Goal: Task Accomplishment & Management: Complete application form

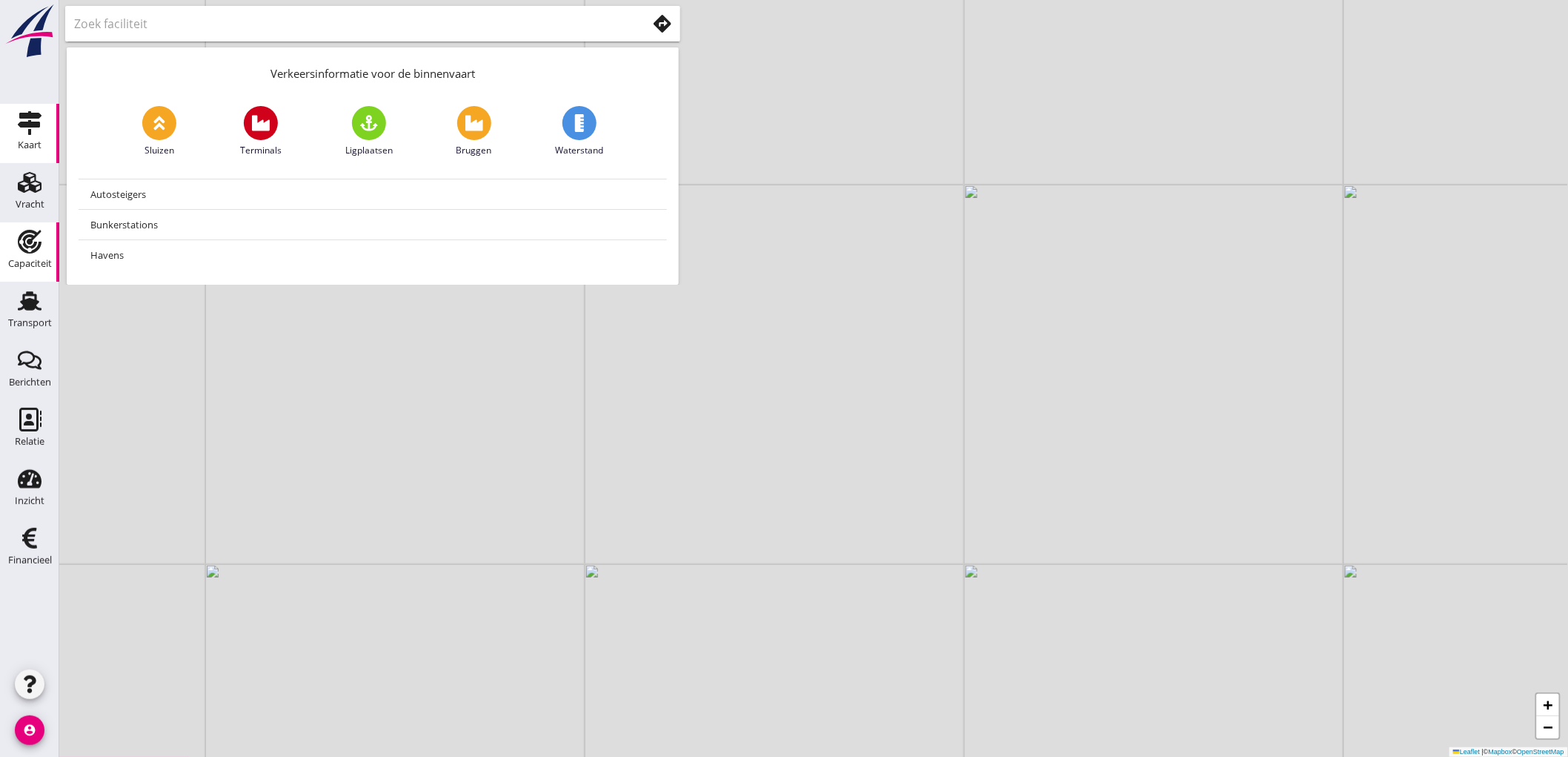
click at [45, 264] on div "Capaciteit" at bounding box center [29, 263] width 44 height 9
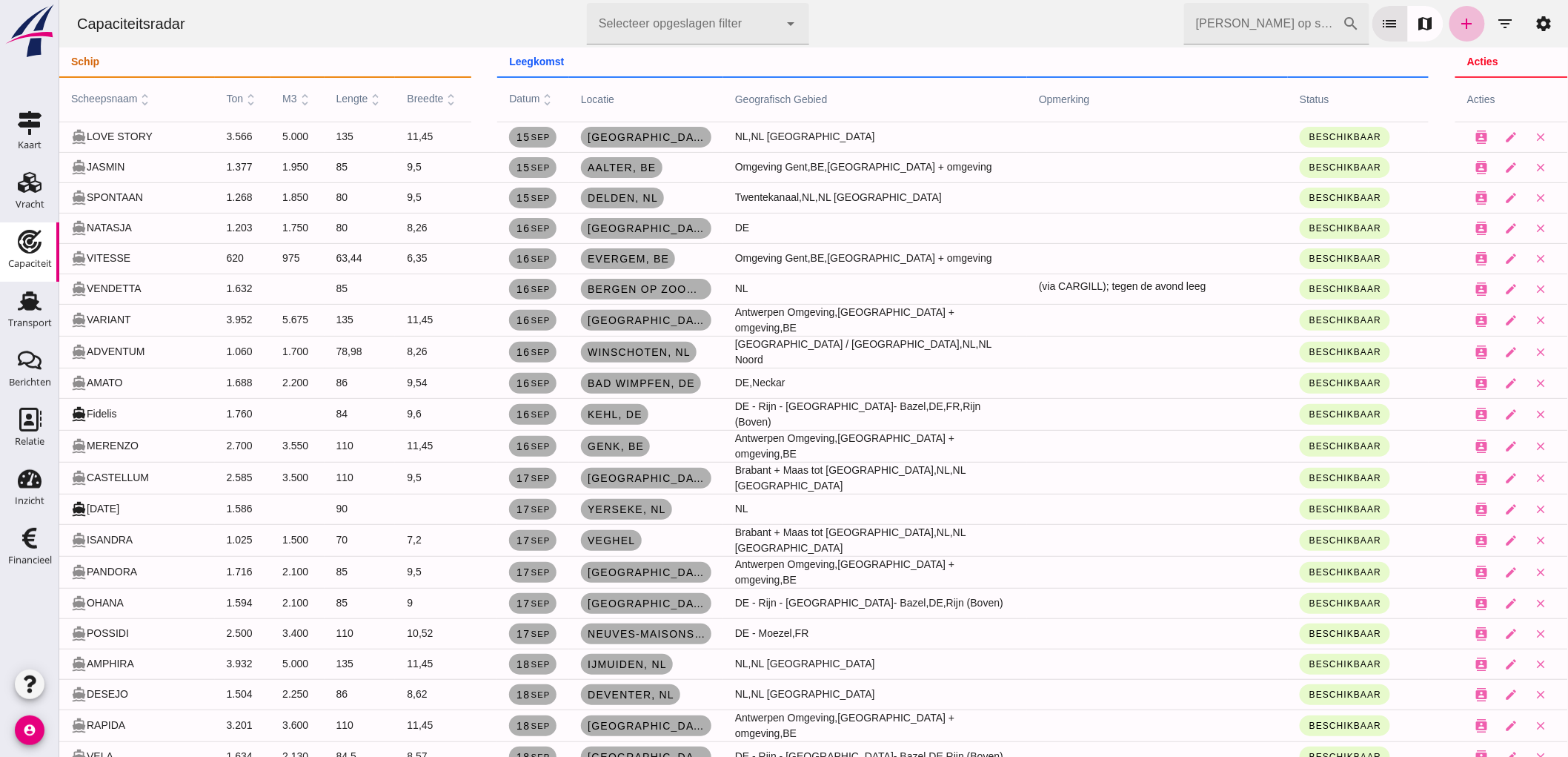
click at [1252, 23] on input "Zoek op scheepsnaam" at bounding box center [1262, 23] width 158 height 41
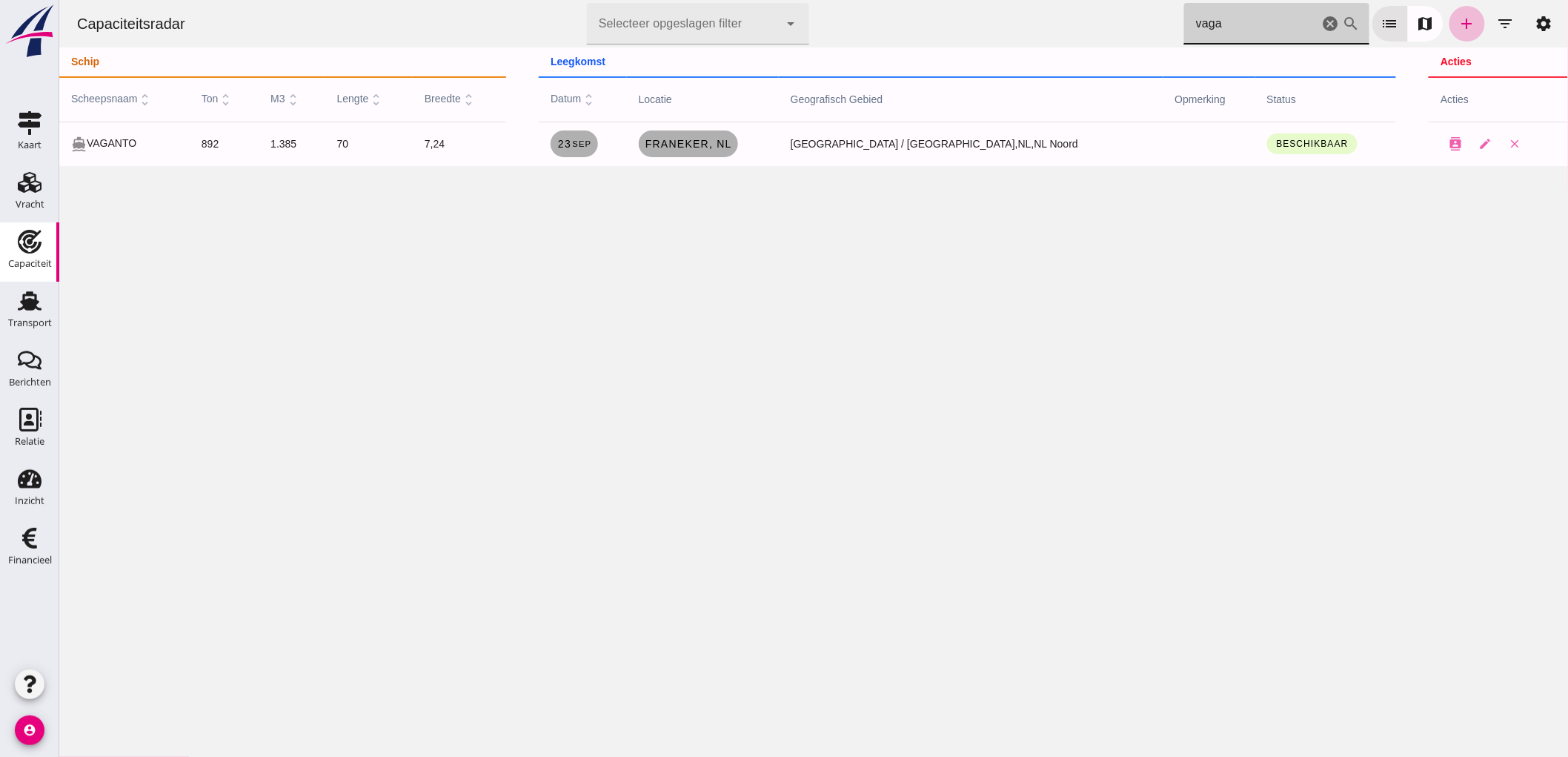
type input "vaga"
click at [1321, 20] on icon "cancel" at bounding box center [1329, 23] width 18 height 18
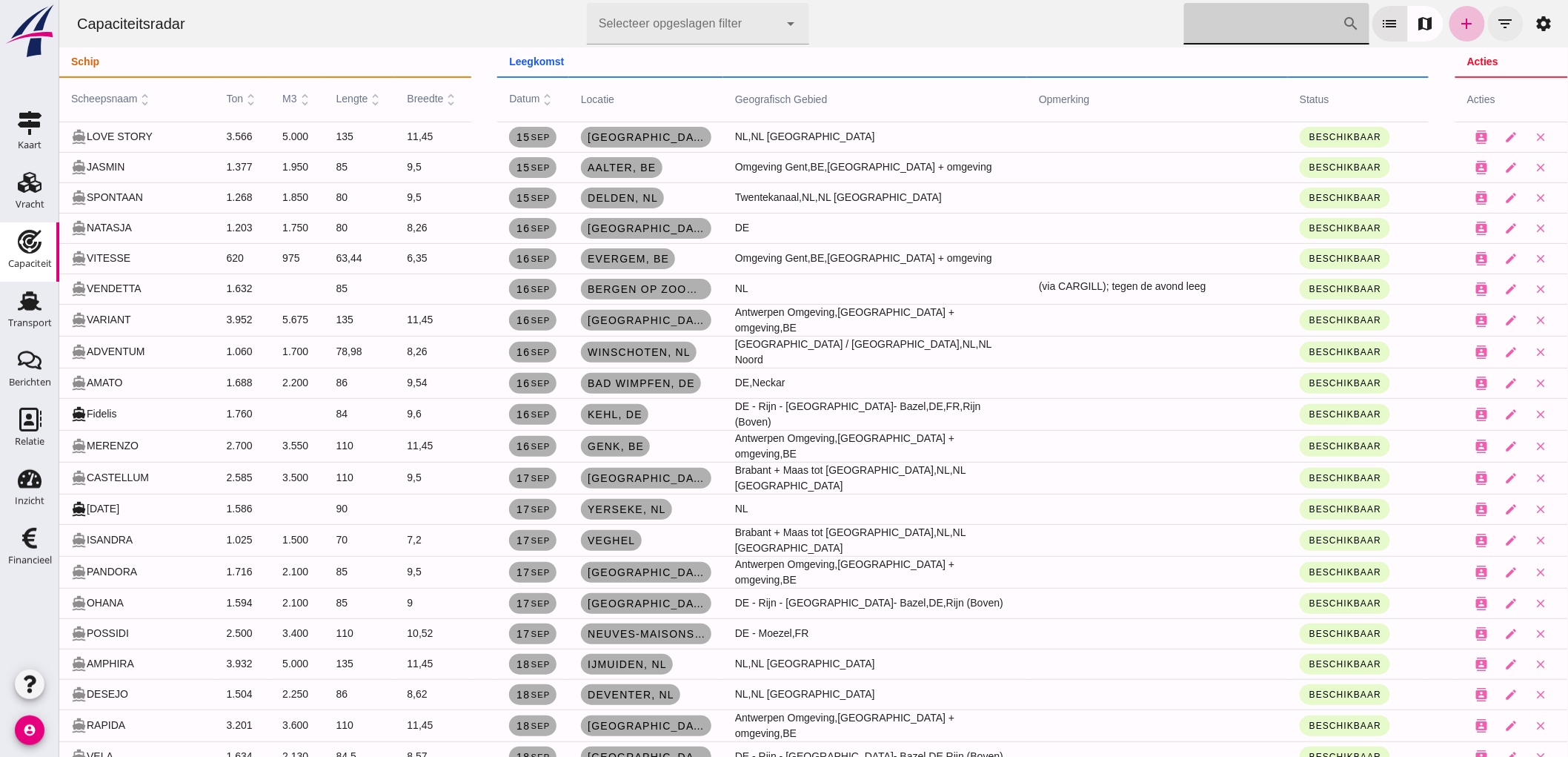
click at [1487, 15] on button "filter_list" at bounding box center [1504, 23] width 35 height 35
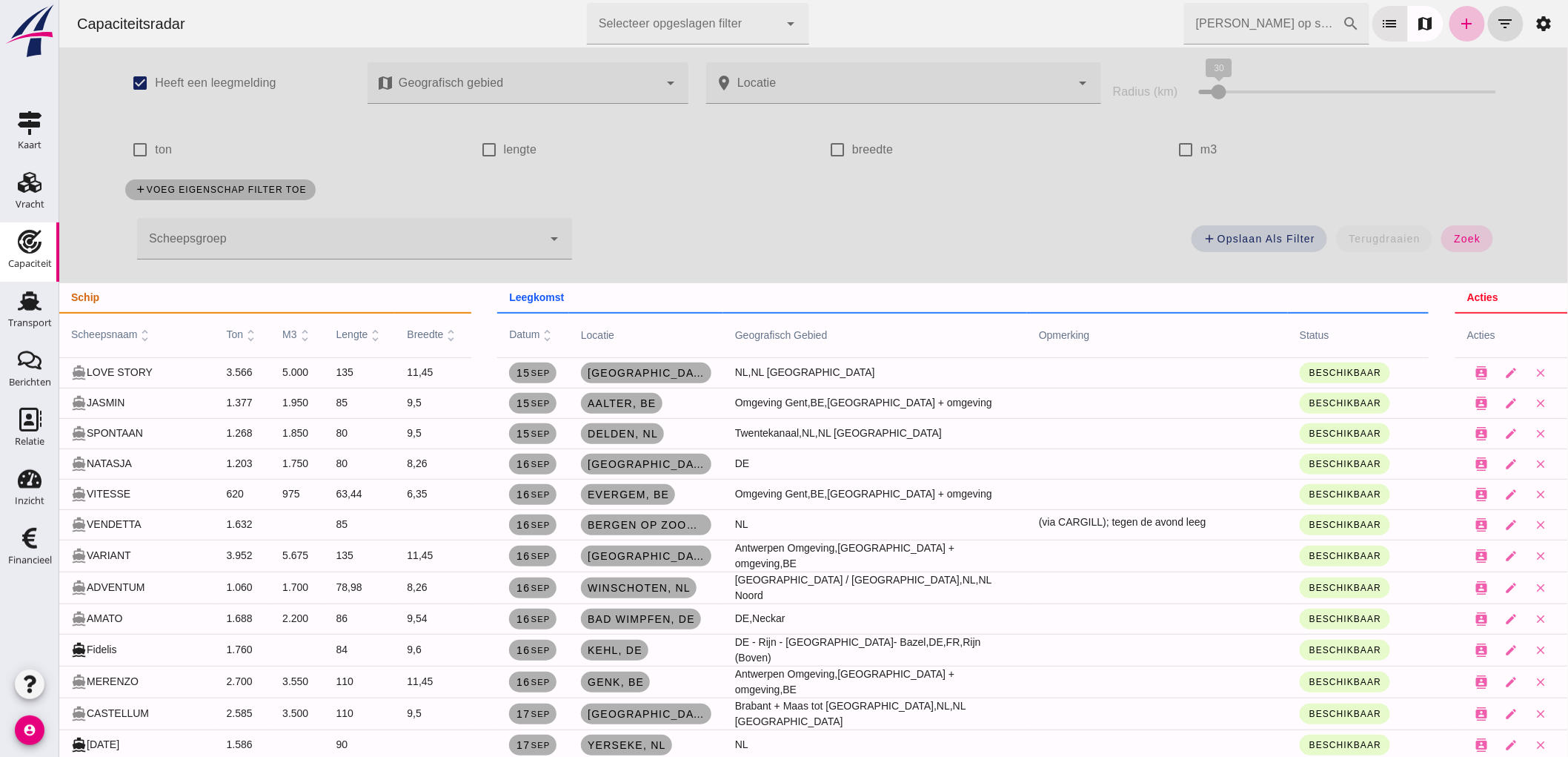
click at [1212, 146] on div "check_box_outline_blank m3" at bounding box center [1329, 150] width 319 height 41
click at [1199, 152] on label "m3" at bounding box center [1208, 150] width 17 height 41
click at [1198, 152] on input "m3" at bounding box center [1185, 150] width 29 height 29
checkbox input "true"
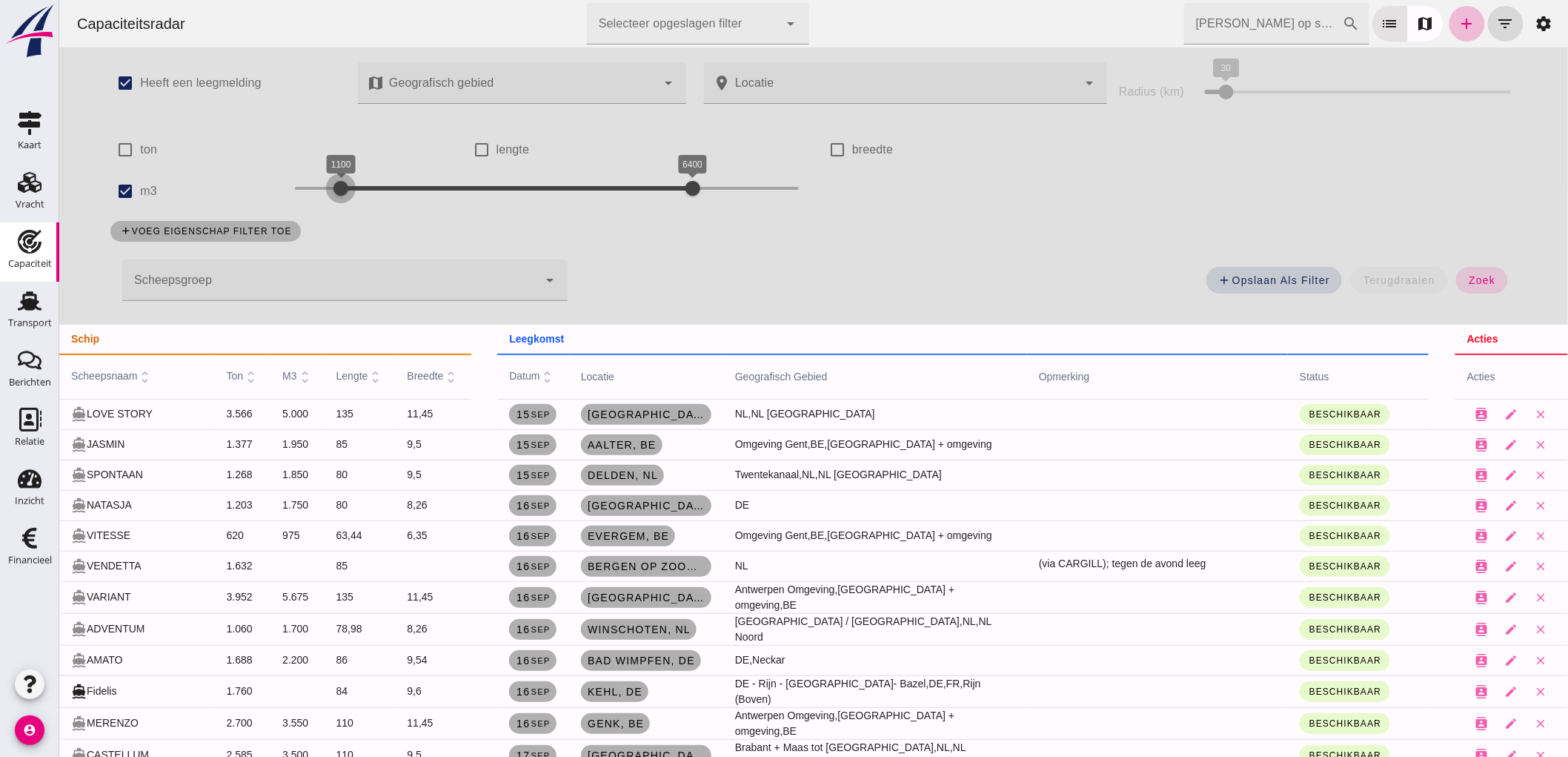
drag, startPoint x: 284, startPoint y: 186, endPoint x: 332, endPoint y: 195, distance: 48.8
click at [332, 195] on div at bounding box center [340, 188] width 29 height 29
drag, startPoint x: 679, startPoint y: 171, endPoint x: 415, endPoint y: 215, distance: 267.6
click at [415, 215] on div "check_box Heeft een leegmelding map Geografisch gebied Geografisch gebied cance…" at bounding box center [812, 186] width 1435 height 277
drag, startPoint x: 425, startPoint y: 188, endPoint x: 477, endPoint y: 183, distance: 52.2
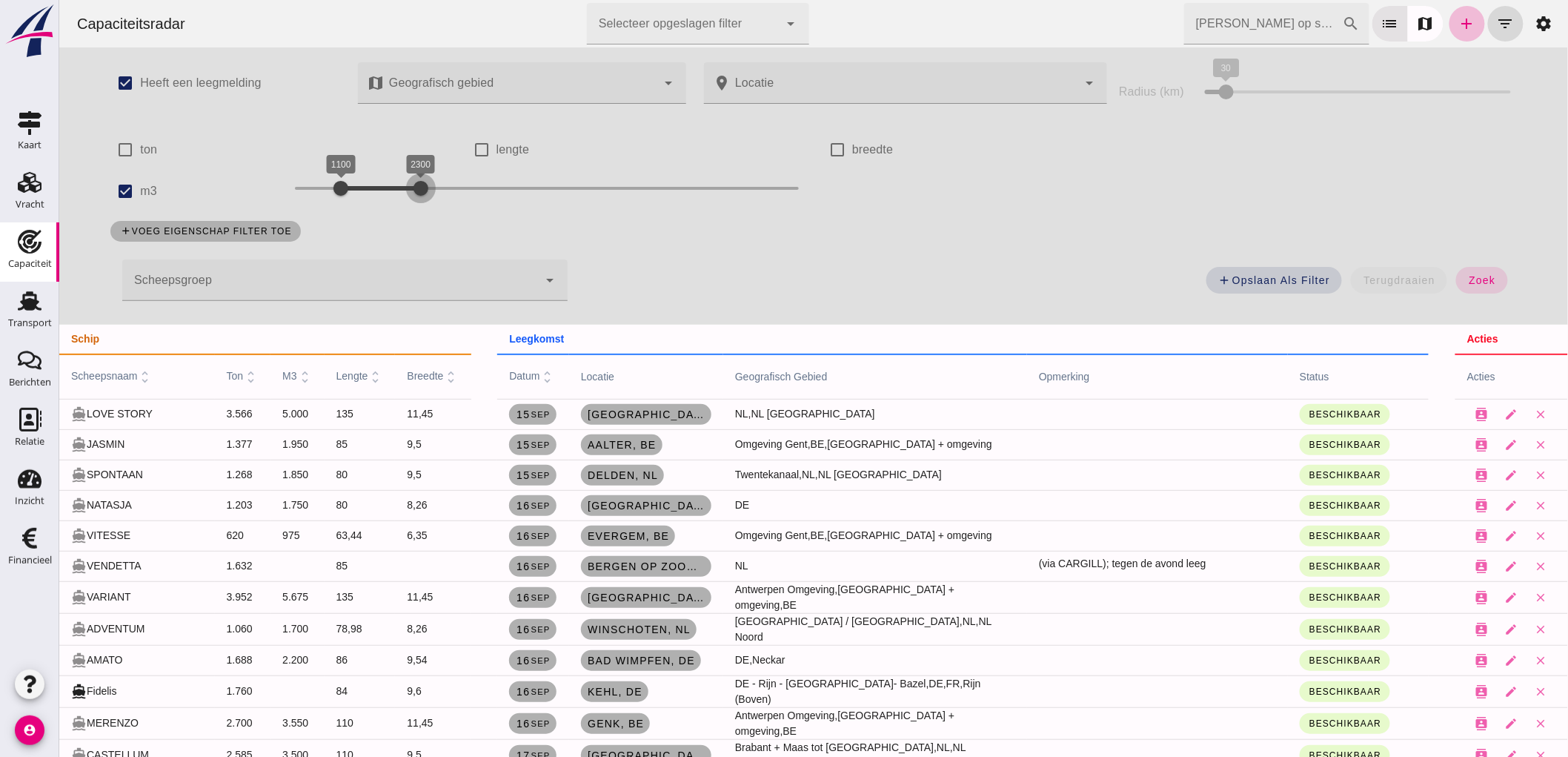
click at [406, 201] on div at bounding box center [420, 188] width 29 height 29
click at [1465, 267] on button "zoek" at bounding box center [1480, 280] width 51 height 27
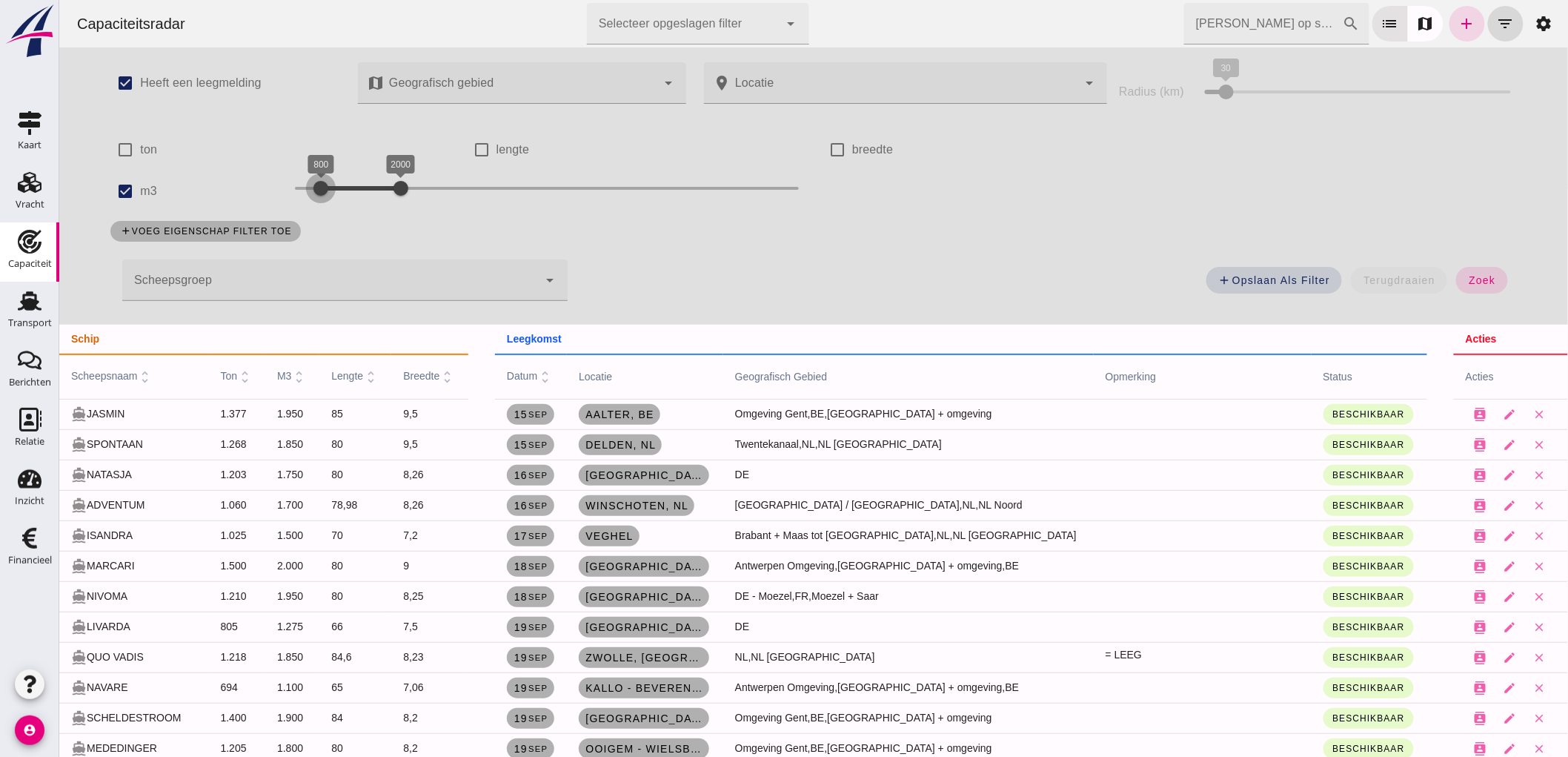
drag, startPoint x: 334, startPoint y: 183, endPoint x: 319, endPoint y: 195, distance: 19.2
click at [319, 195] on div at bounding box center [320, 188] width 29 height 29
drag, startPoint x: 397, startPoint y: 189, endPoint x: 427, endPoint y: 208, distance: 35.5
click at [427, 208] on div "800 2500 800 2500" at bounding box center [546, 191] width 534 height 41
click at [1483, 282] on span "zoek" at bounding box center [1481, 280] width 28 height 12
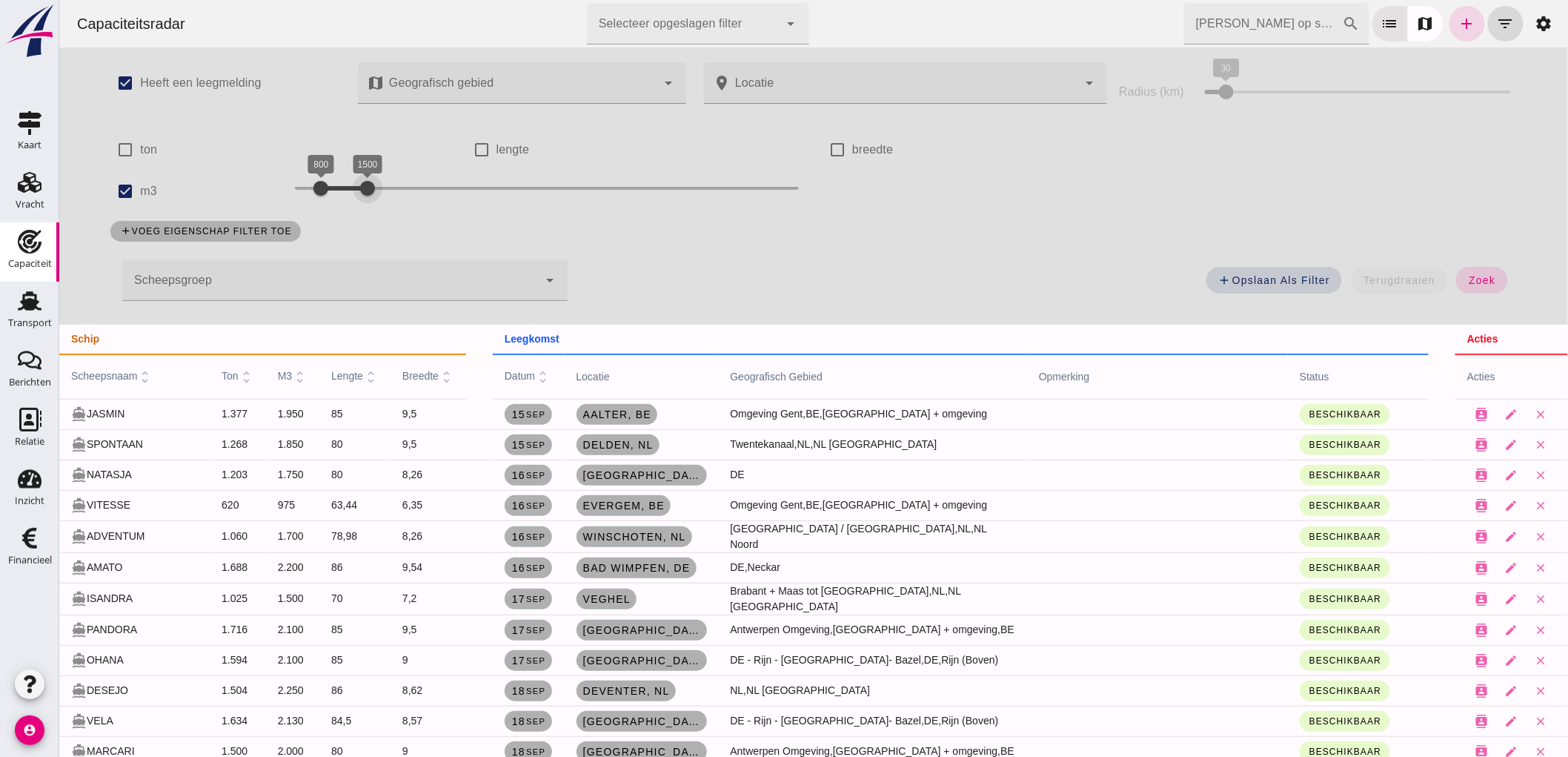
drag, startPoint x: 419, startPoint y: 194, endPoint x: 405, endPoint y: 194, distance: 14.0
click at [353, 223] on div "check_box Heeft een leegmelding map Geografisch gebied Geografisch gebied cance…" at bounding box center [812, 186] width 1435 height 277
click at [1478, 289] on button "zoek" at bounding box center [1480, 280] width 51 height 27
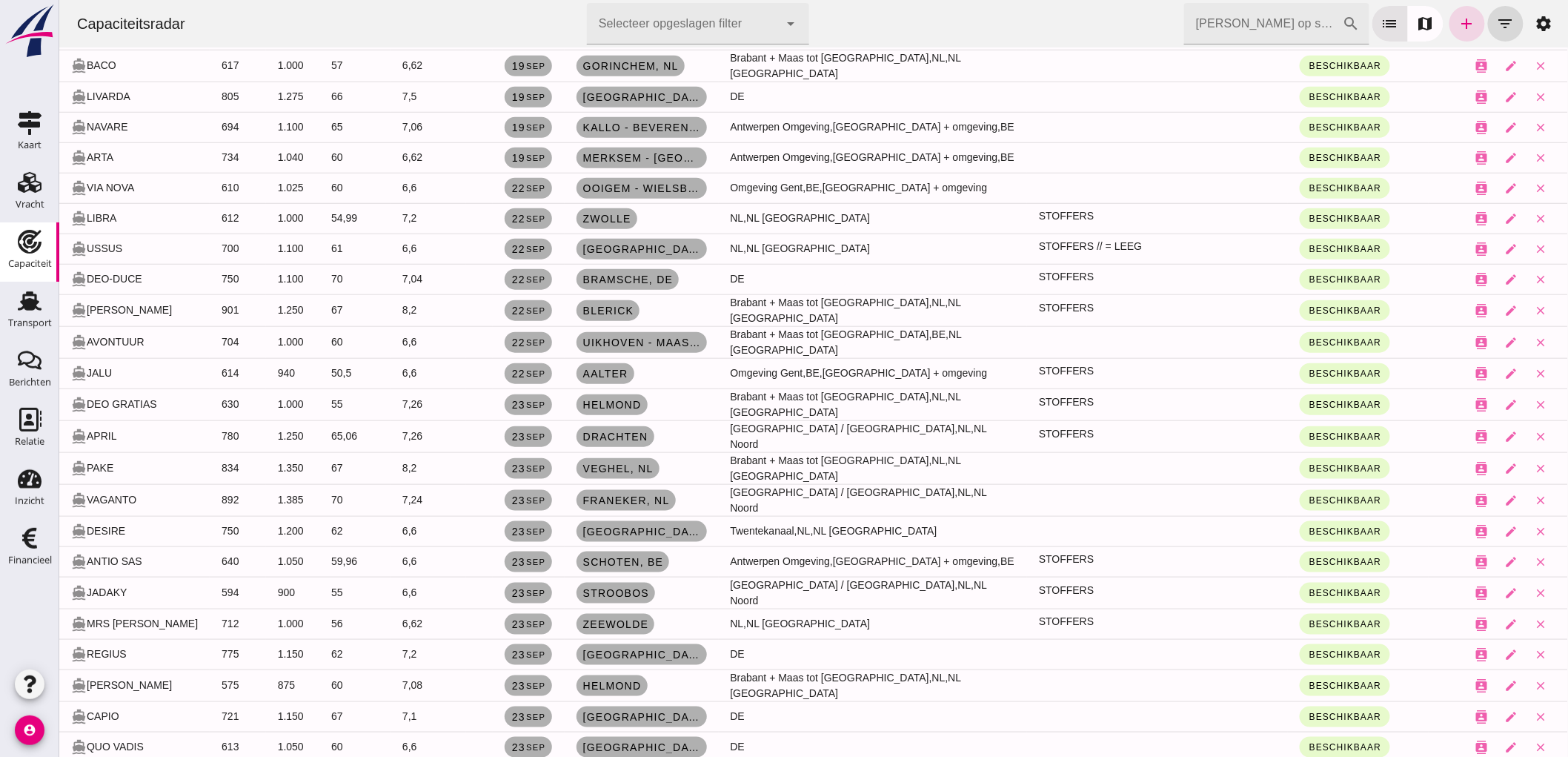
scroll to position [83, 0]
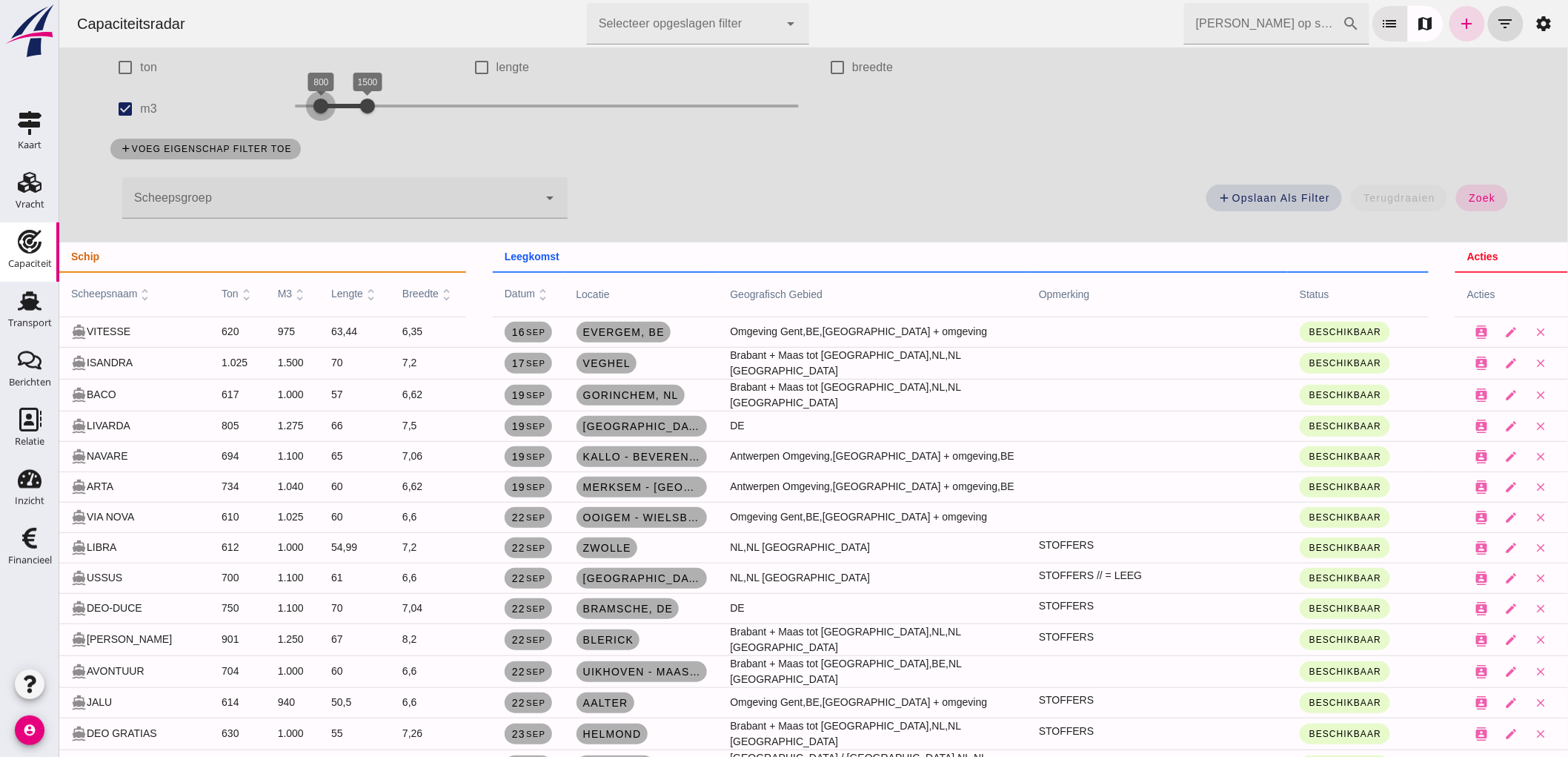
click at [313, 107] on div at bounding box center [320, 106] width 29 height 29
drag, startPoint x: 313, startPoint y: 107, endPoint x: 320, endPoint y: 111, distance: 8.1
click at [320, 111] on div at bounding box center [326, 106] width 29 height 29
click at [1478, 204] on button "zoek" at bounding box center [1480, 197] width 51 height 27
drag, startPoint x: 363, startPoint y: 99, endPoint x: 490, endPoint y: 102, distance: 127.0
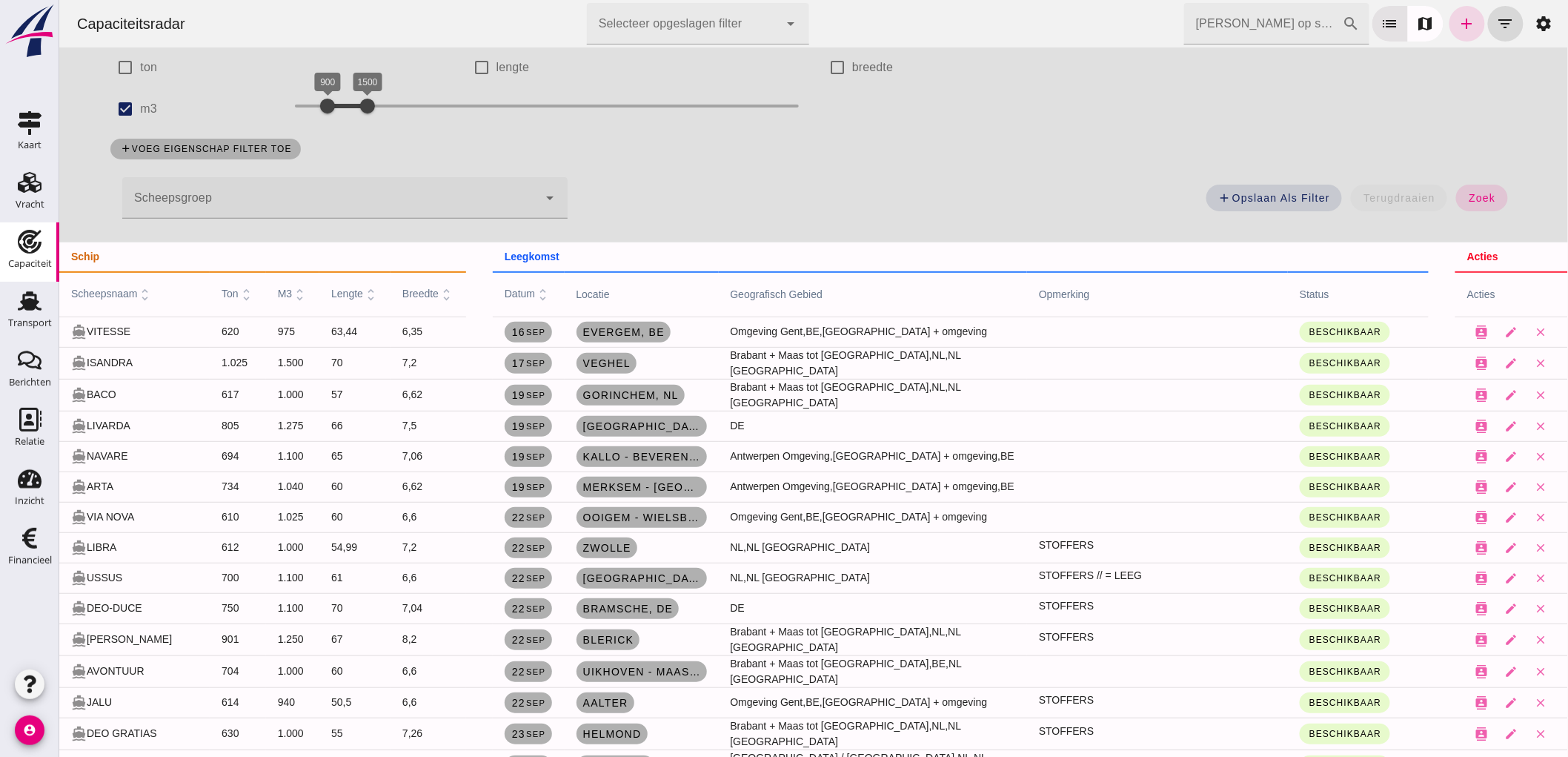
click at [381, 102] on div at bounding box center [367, 106] width 29 height 29
drag, startPoint x: 340, startPoint y: 117, endPoint x: 373, endPoint y: 127, distance: 34.5
click at [373, 127] on div "1700 3400 1700 3400" at bounding box center [546, 109] width 534 height 41
drag, startPoint x: 475, startPoint y: 109, endPoint x: 406, endPoint y: 125, distance: 70.8
click at [406, 125] on div "1700 2400 1700 2400" at bounding box center [546, 109] width 534 height 41
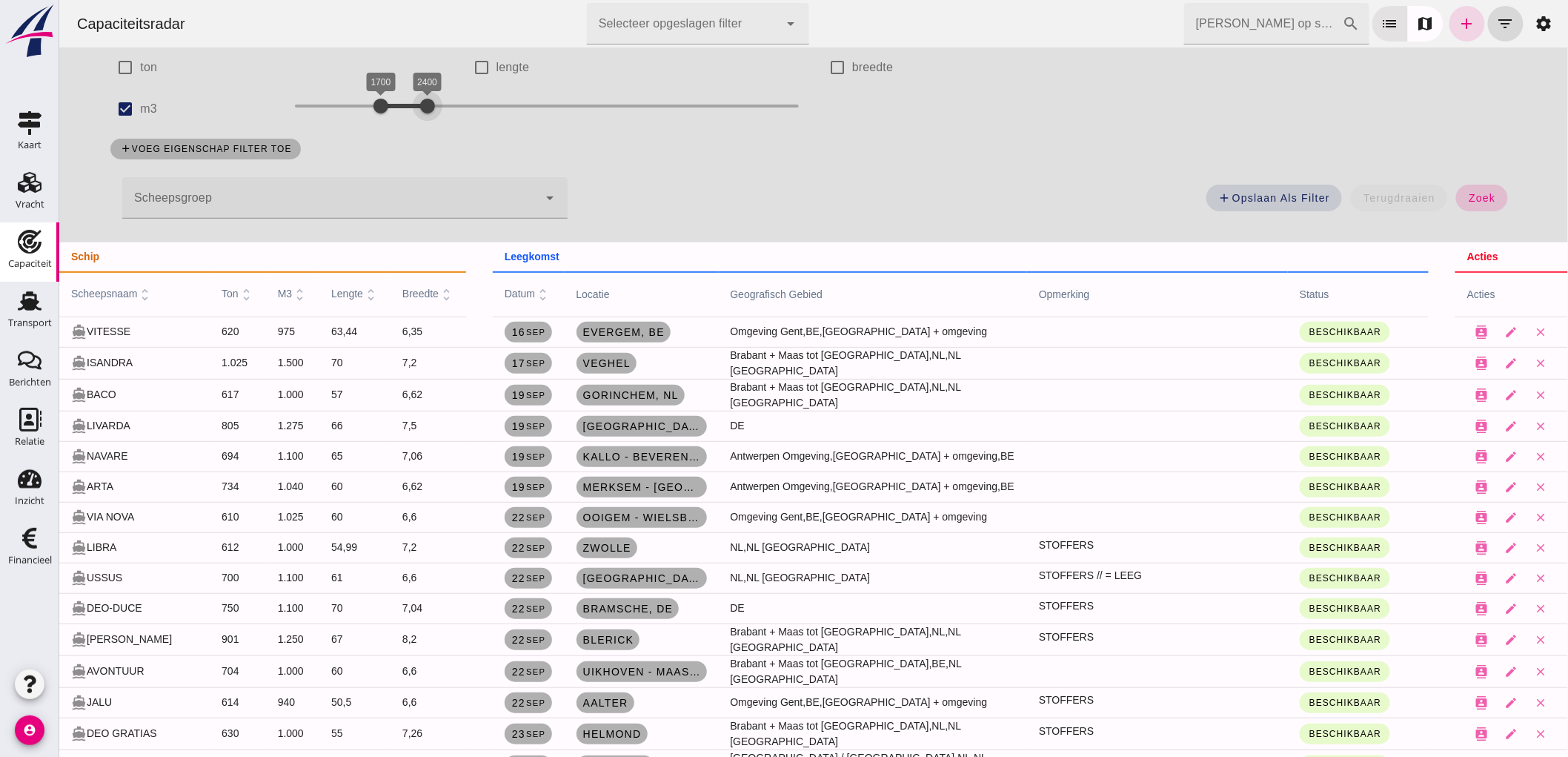
click at [1479, 202] on span "zoek" at bounding box center [1481, 198] width 28 height 12
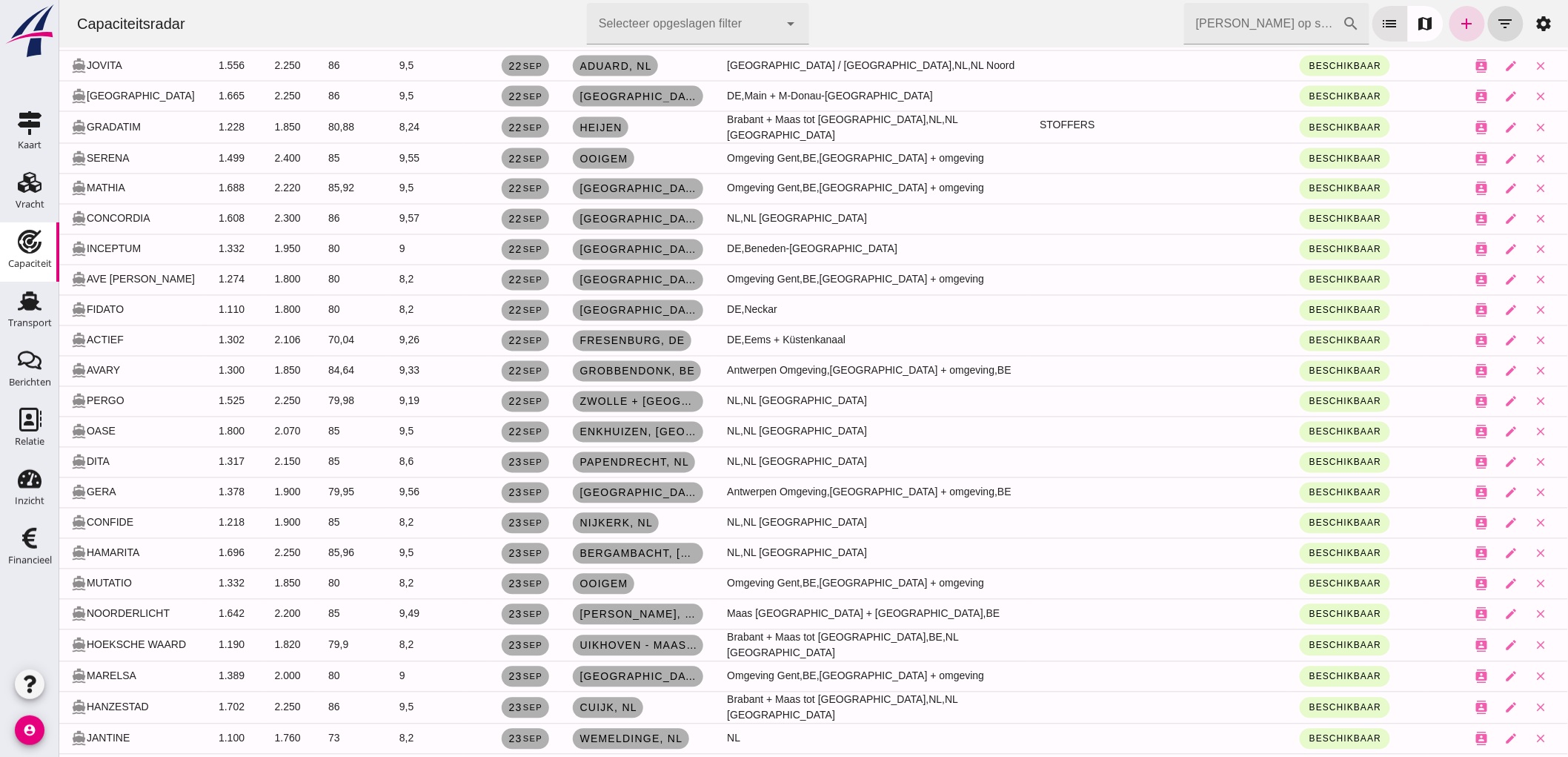
scroll to position [1235, 0]
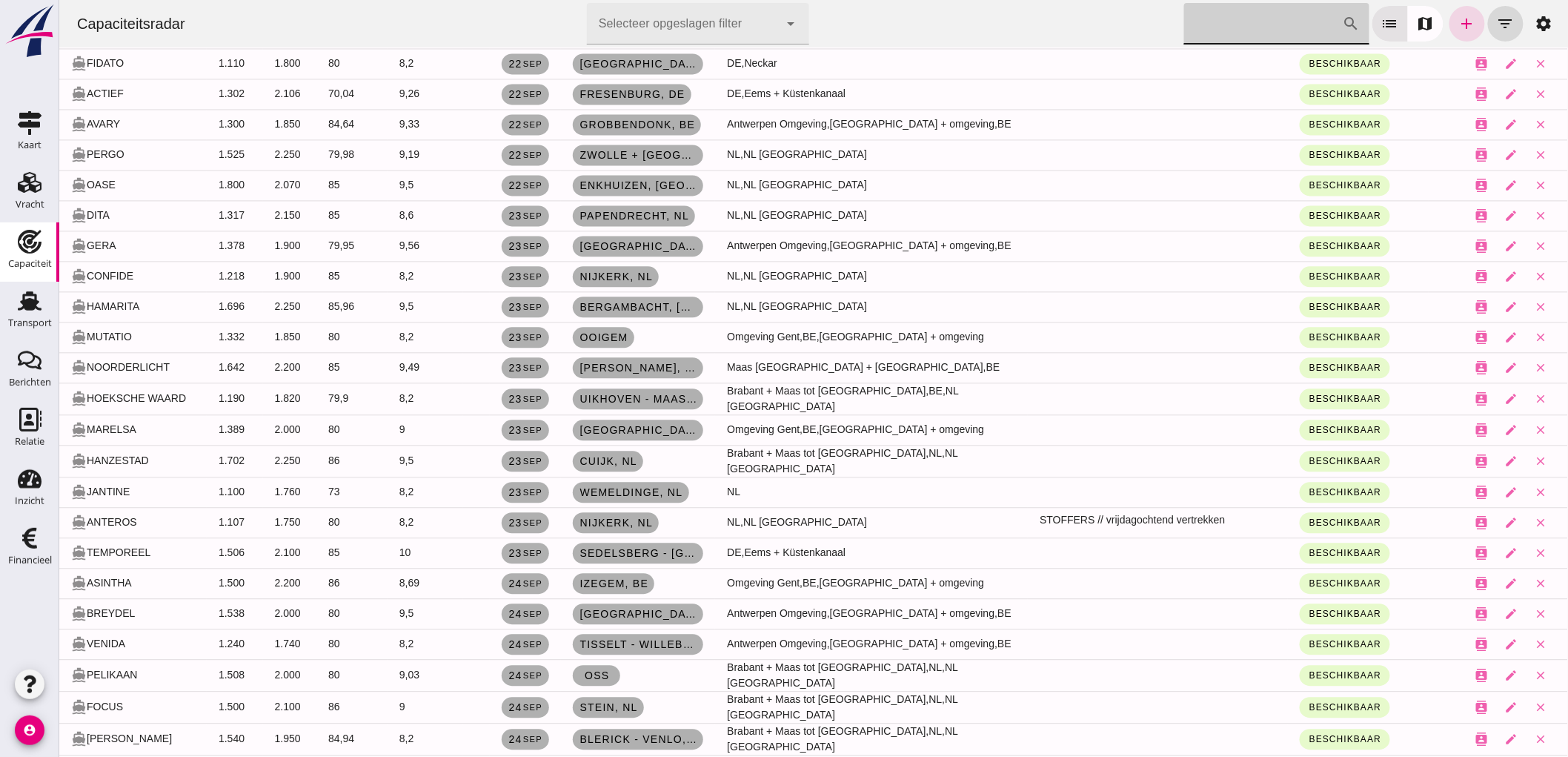
click at [1284, 11] on input "[PERSON_NAME] op scheepsnaam" at bounding box center [1262, 23] width 158 height 41
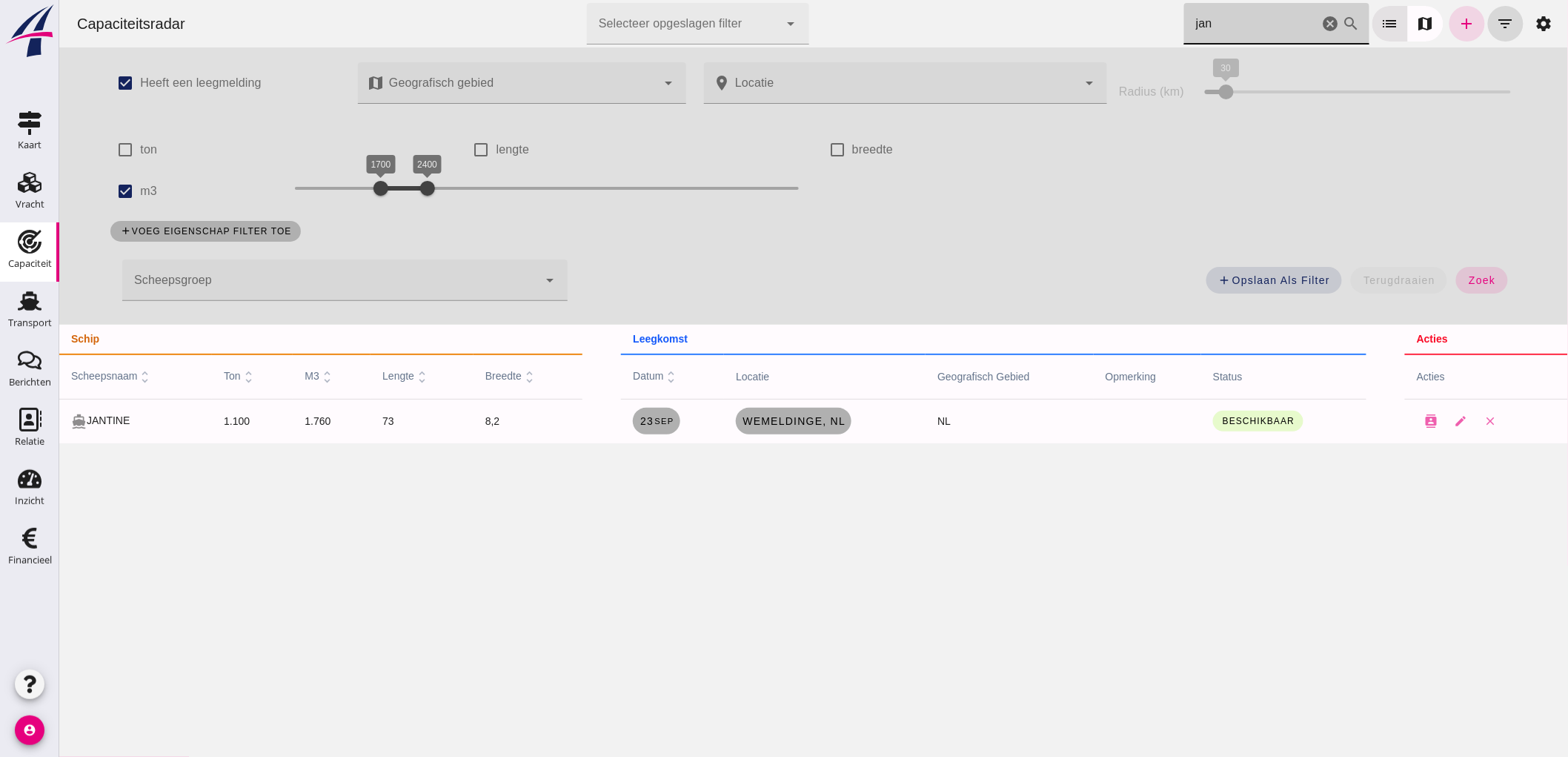
scroll to position [0, 0]
type input "jan"
click at [120, 410] on td "directions_boat JANTINE" at bounding box center [134, 421] width 152 height 45
click at [125, 419] on div "directions_boat JANTINE" at bounding box center [135, 420] width 129 height 16
click at [763, 428] on link "Wemeldinge, nl" at bounding box center [793, 420] width 115 height 27
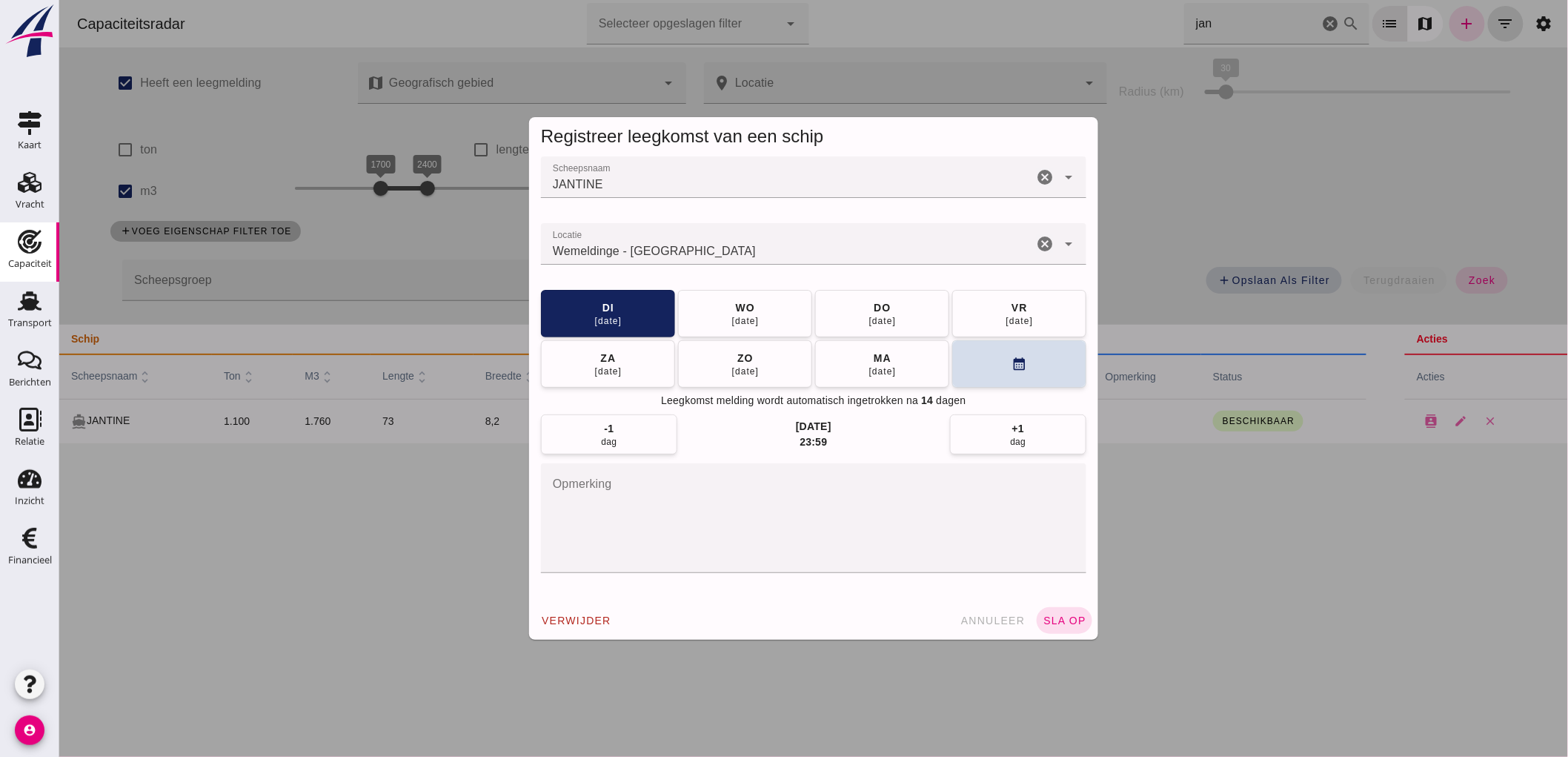
click at [1035, 239] on icon "cancel" at bounding box center [1044, 244] width 18 height 18
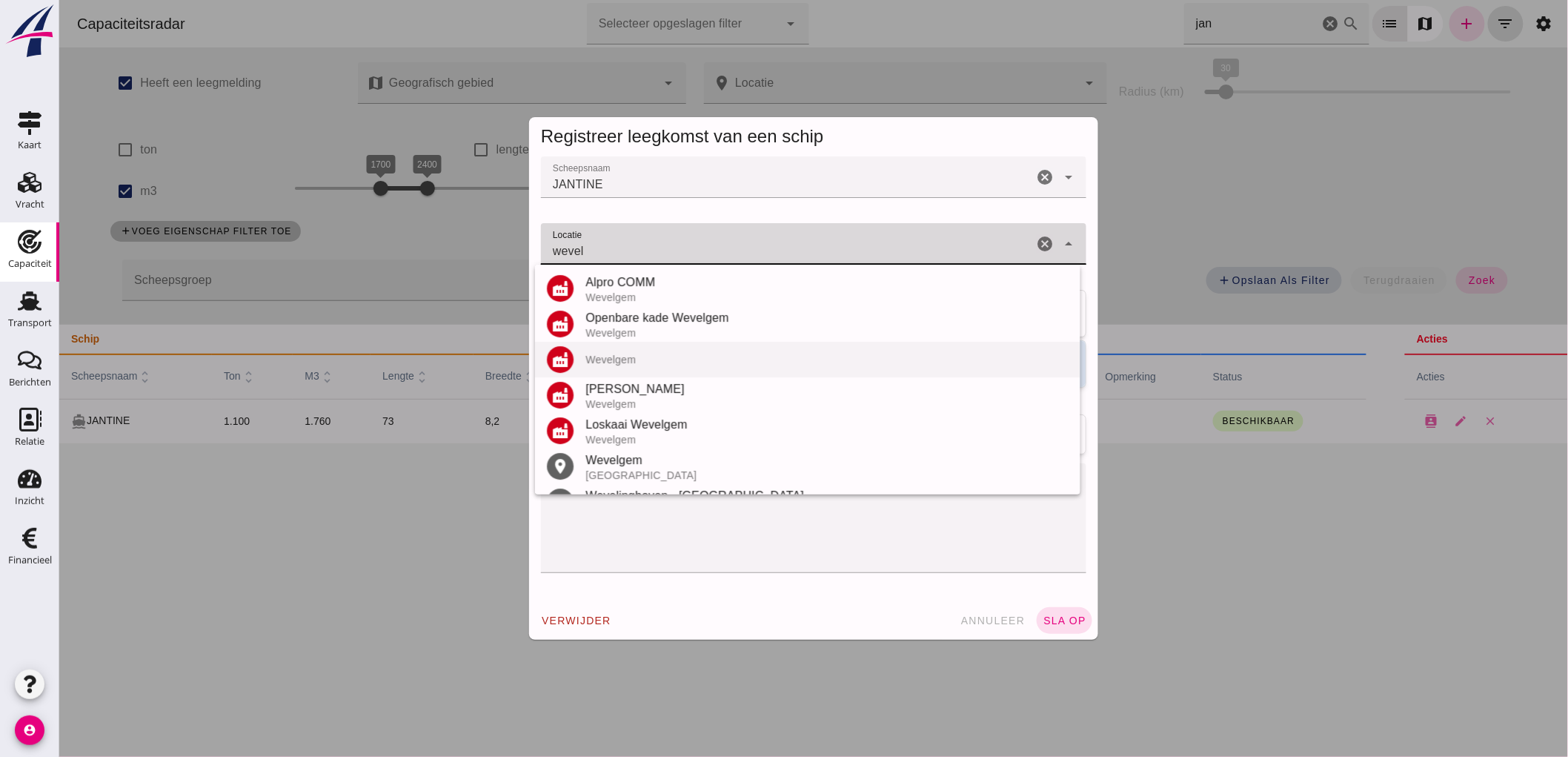
click at [587, 346] on div "factory Wevelgem" at bounding box center [806, 359] width 545 height 35
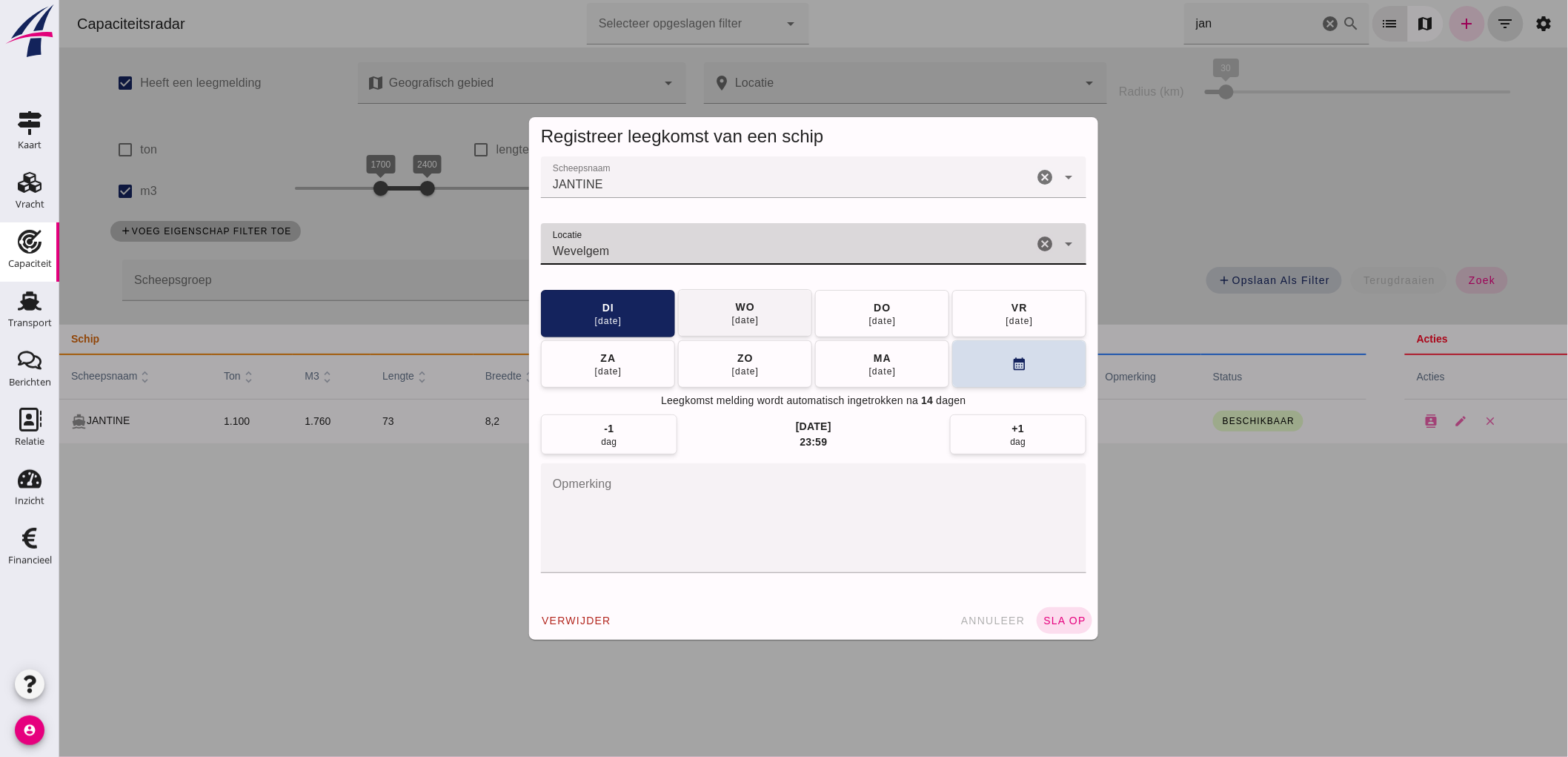
type input "Wevelgem"
click at [781, 321] on button "wo 24 sep" at bounding box center [745, 313] width 134 height 47
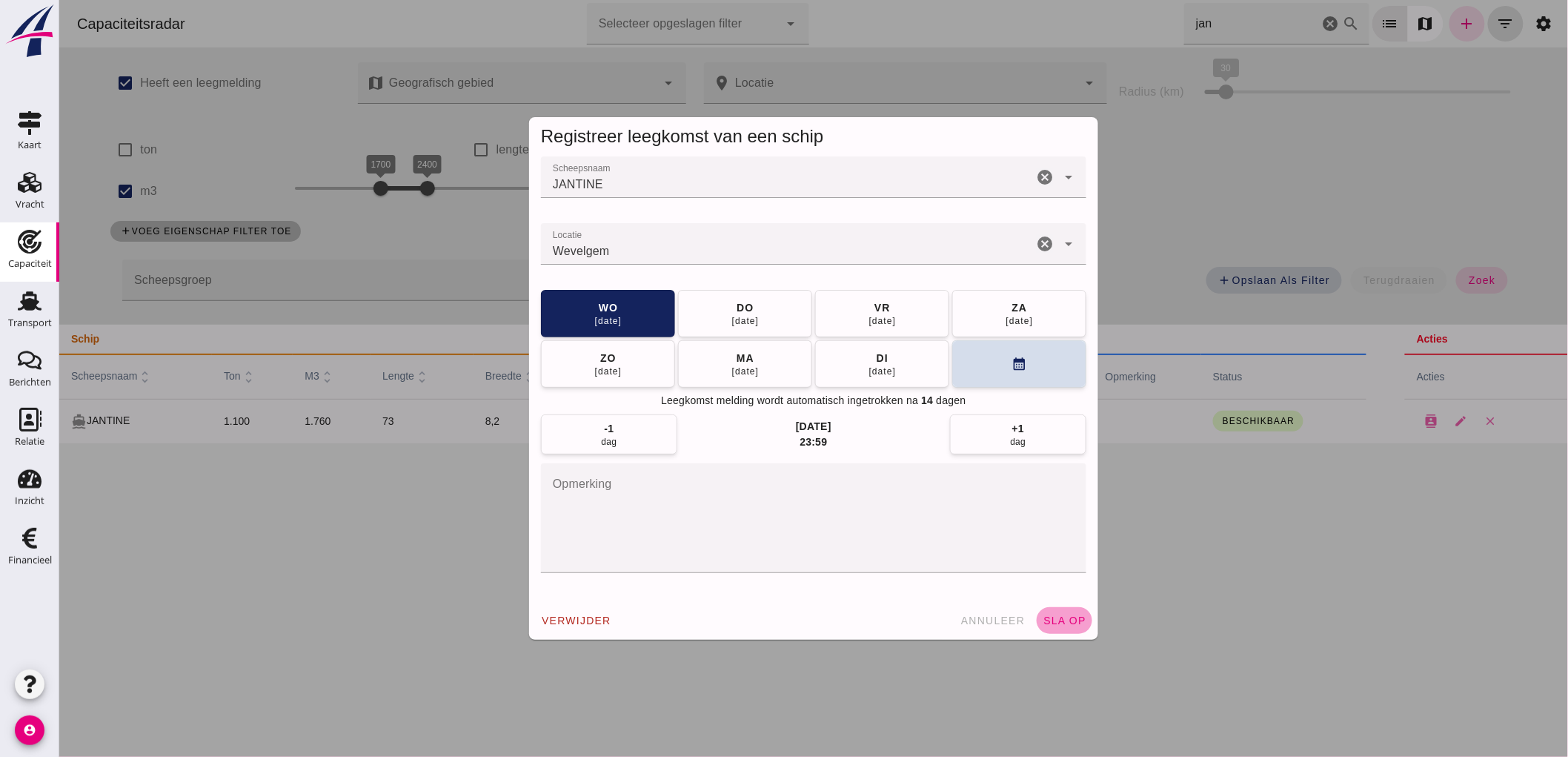
click at [1049, 610] on button "sla op" at bounding box center [1063, 620] width 56 height 27
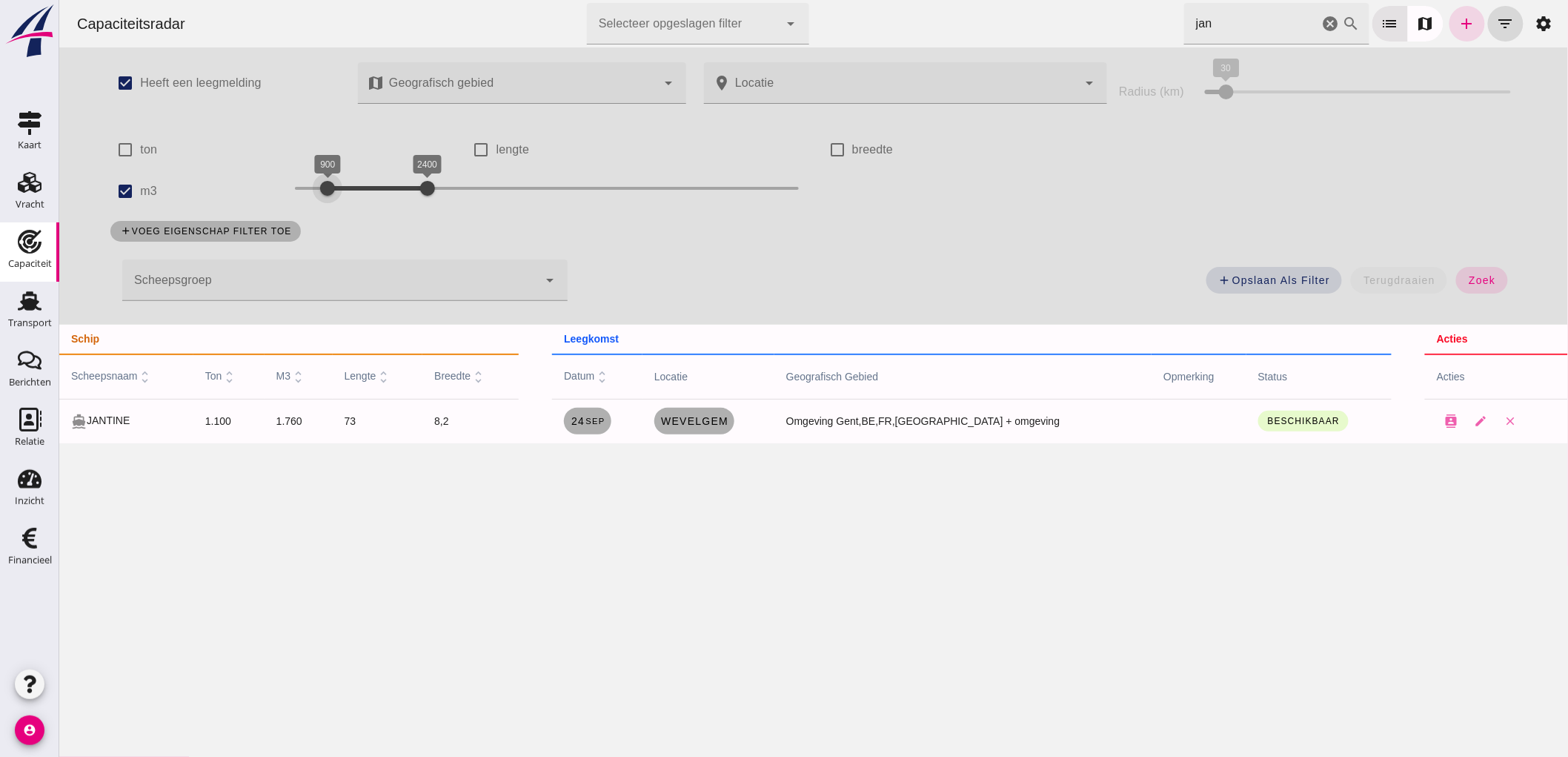
drag, startPoint x: 375, startPoint y: 189, endPoint x: 323, endPoint y: 205, distance: 54.4
click at [323, 205] on div "900 2400 900 2400" at bounding box center [546, 191] width 534 height 41
drag, startPoint x: 427, startPoint y: 181, endPoint x: 356, endPoint y: 194, distance: 72.2
click at [356, 194] on div at bounding box center [353, 188] width 29 height 29
click at [1474, 283] on span "zoek" at bounding box center [1481, 280] width 28 height 12
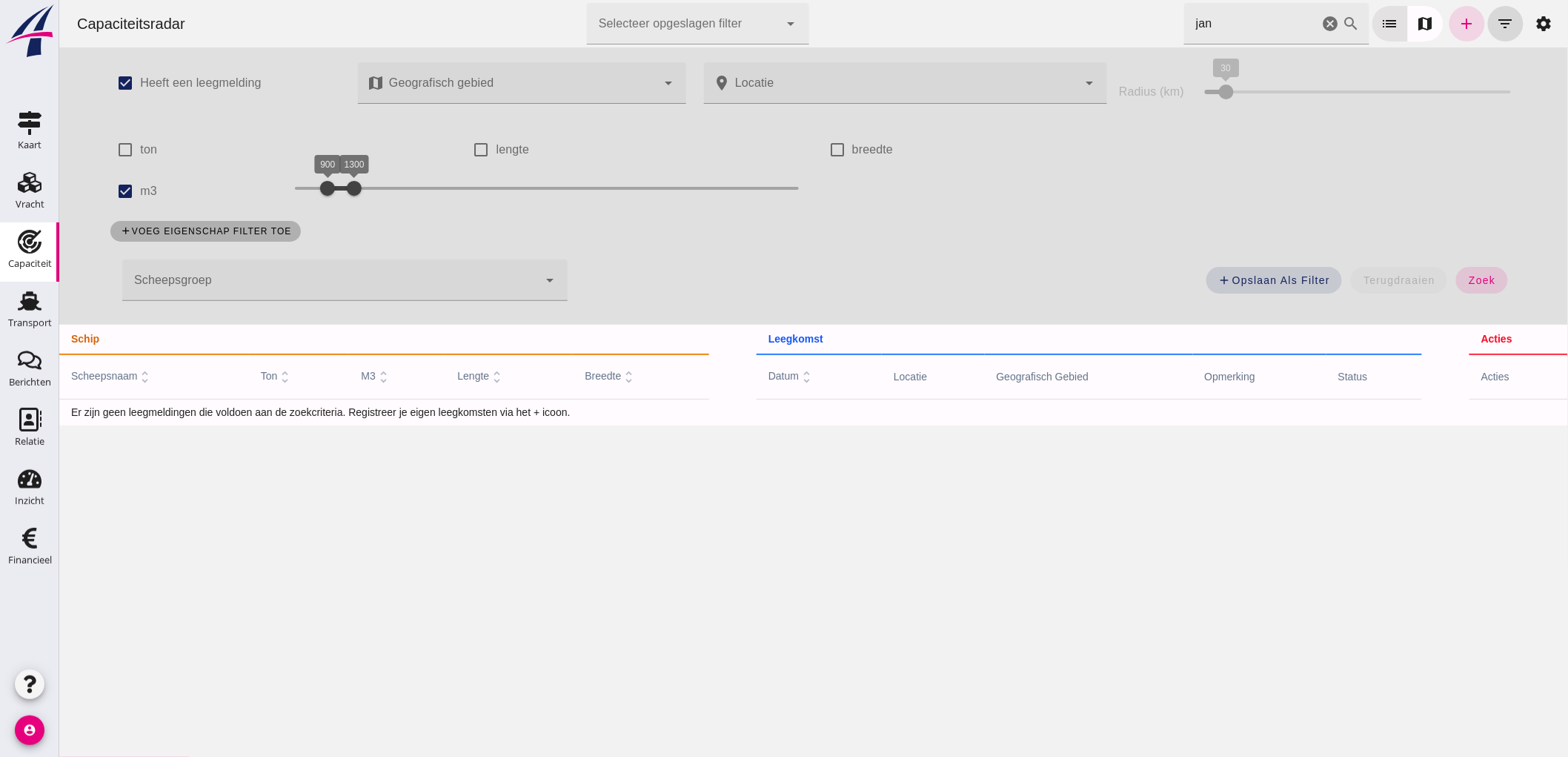
click at [1321, 24] on icon "cancel" at bounding box center [1329, 23] width 18 height 18
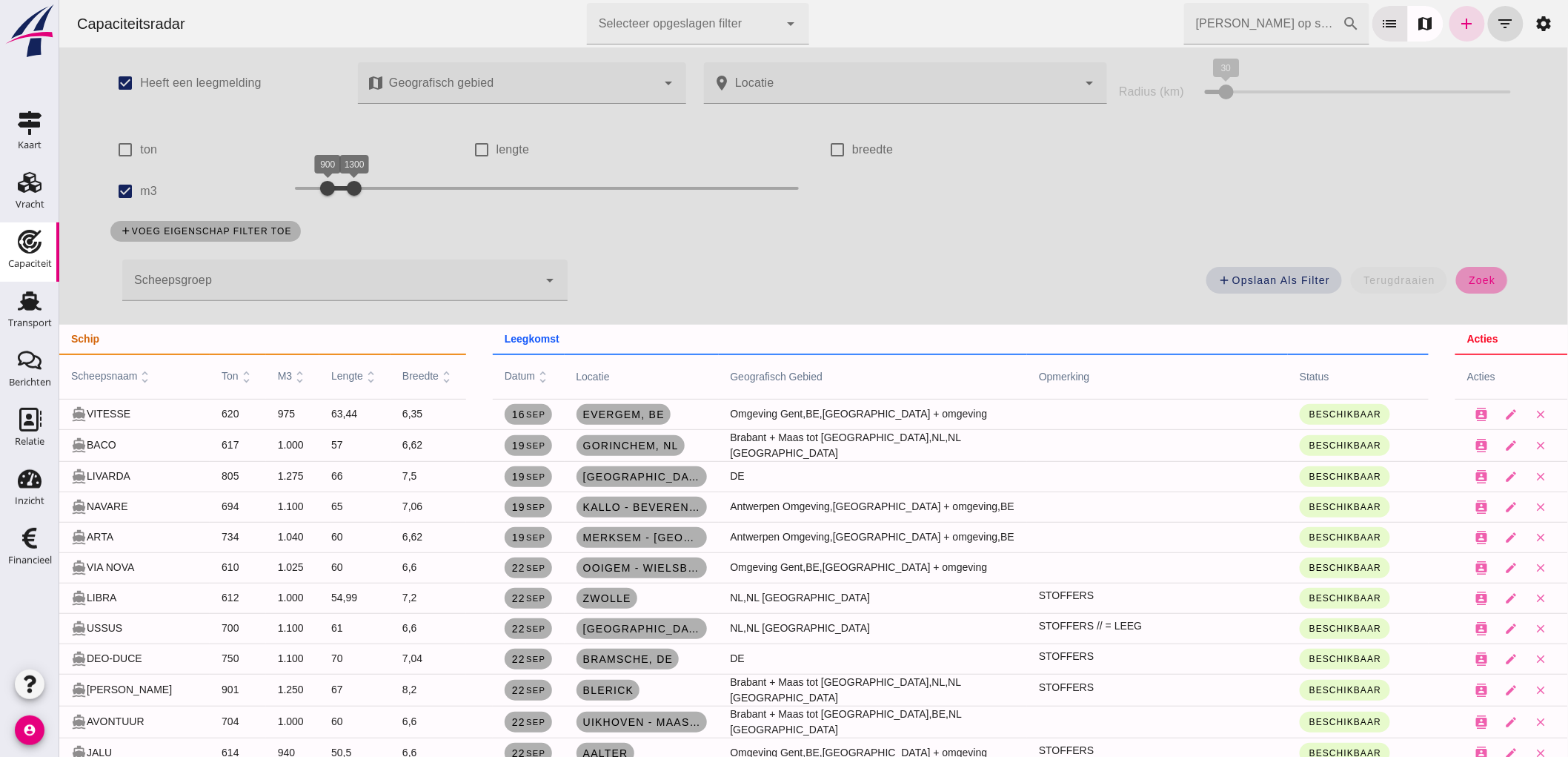
click at [1467, 282] on span "zoek" at bounding box center [1481, 280] width 28 height 12
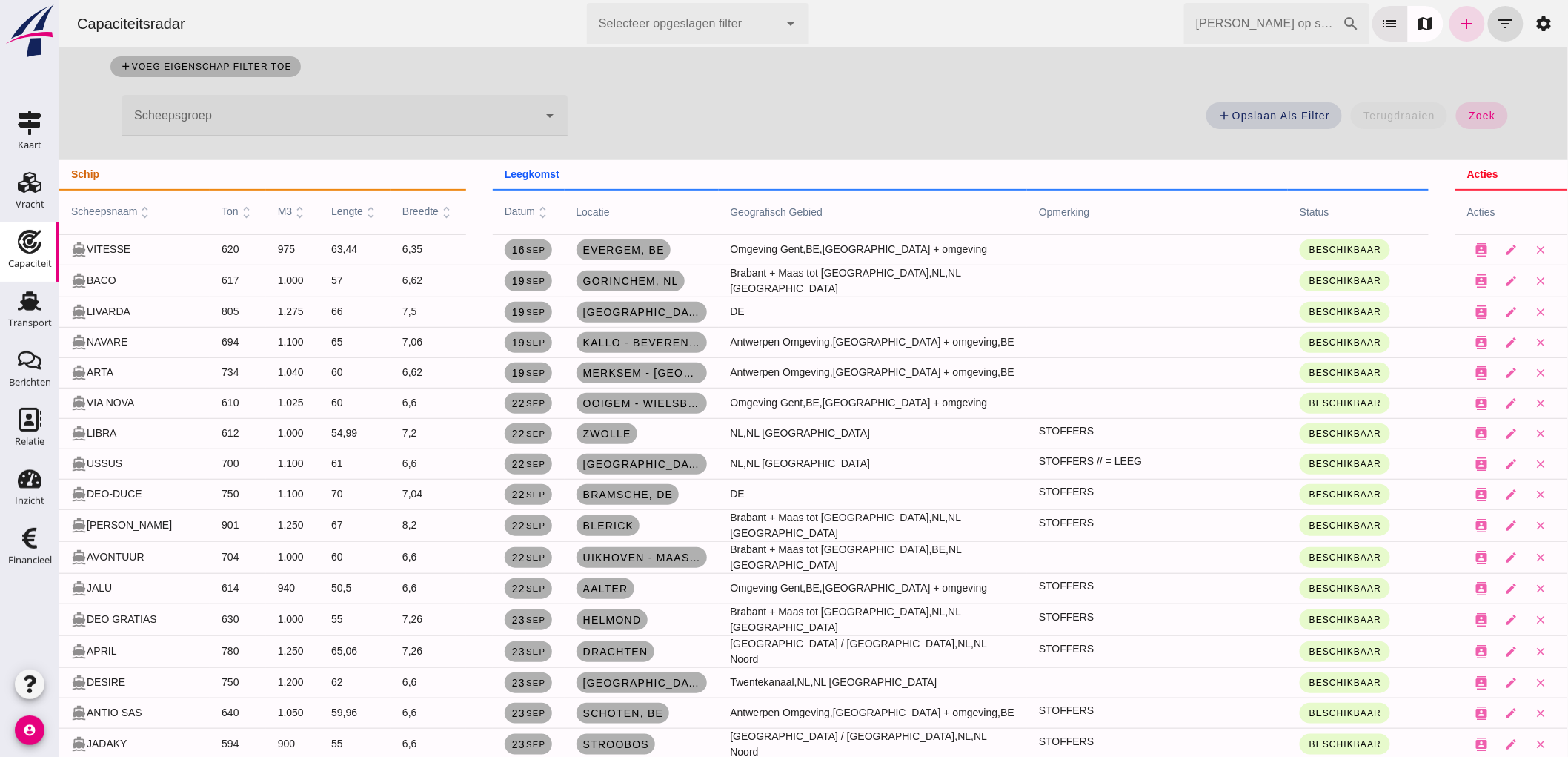
scroll to position [247, 0]
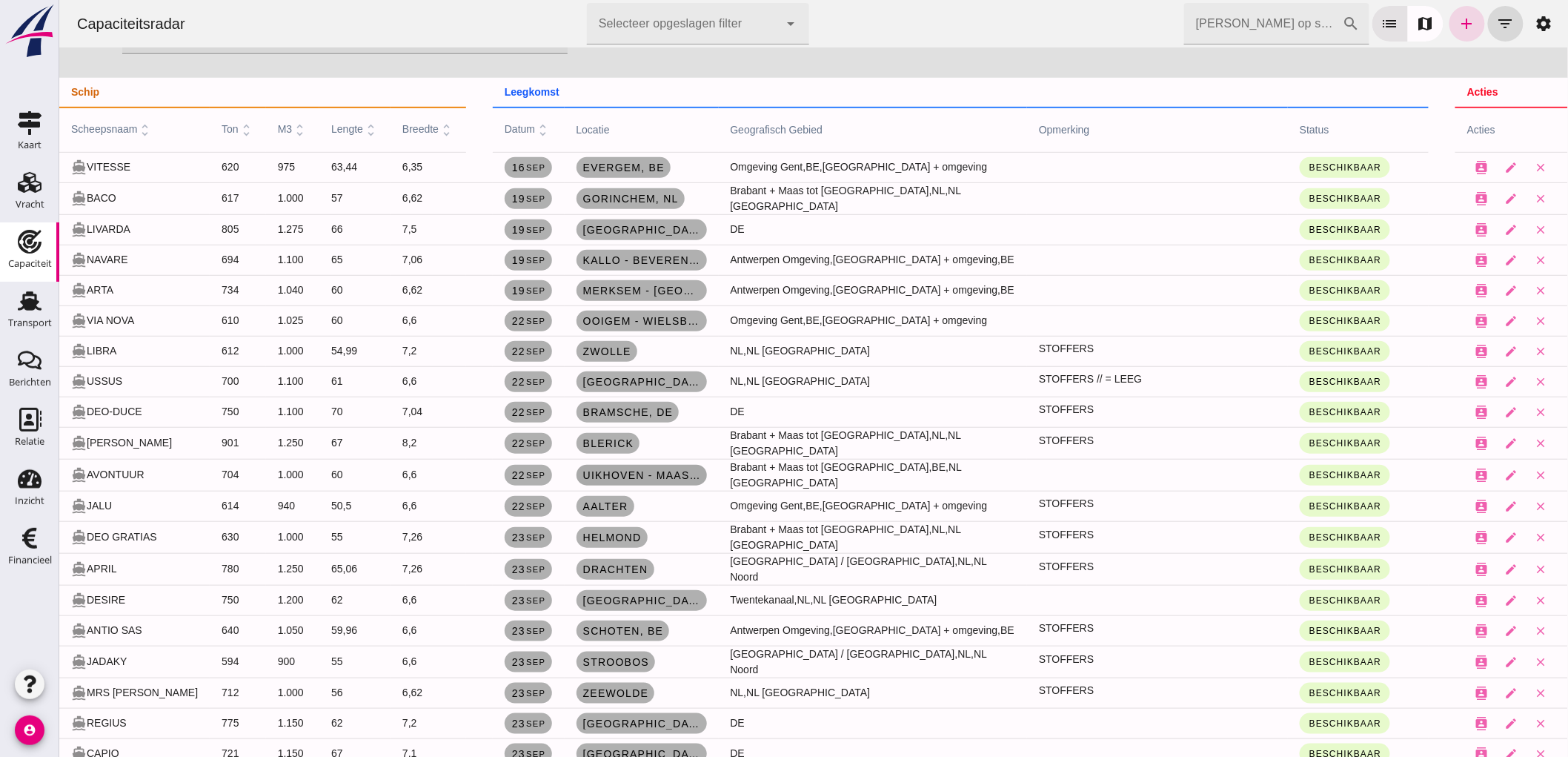
click at [654, 469] on span "Uikhoven - Maasmechelen, be" at bounding box center [641, 475] width 119 height 12
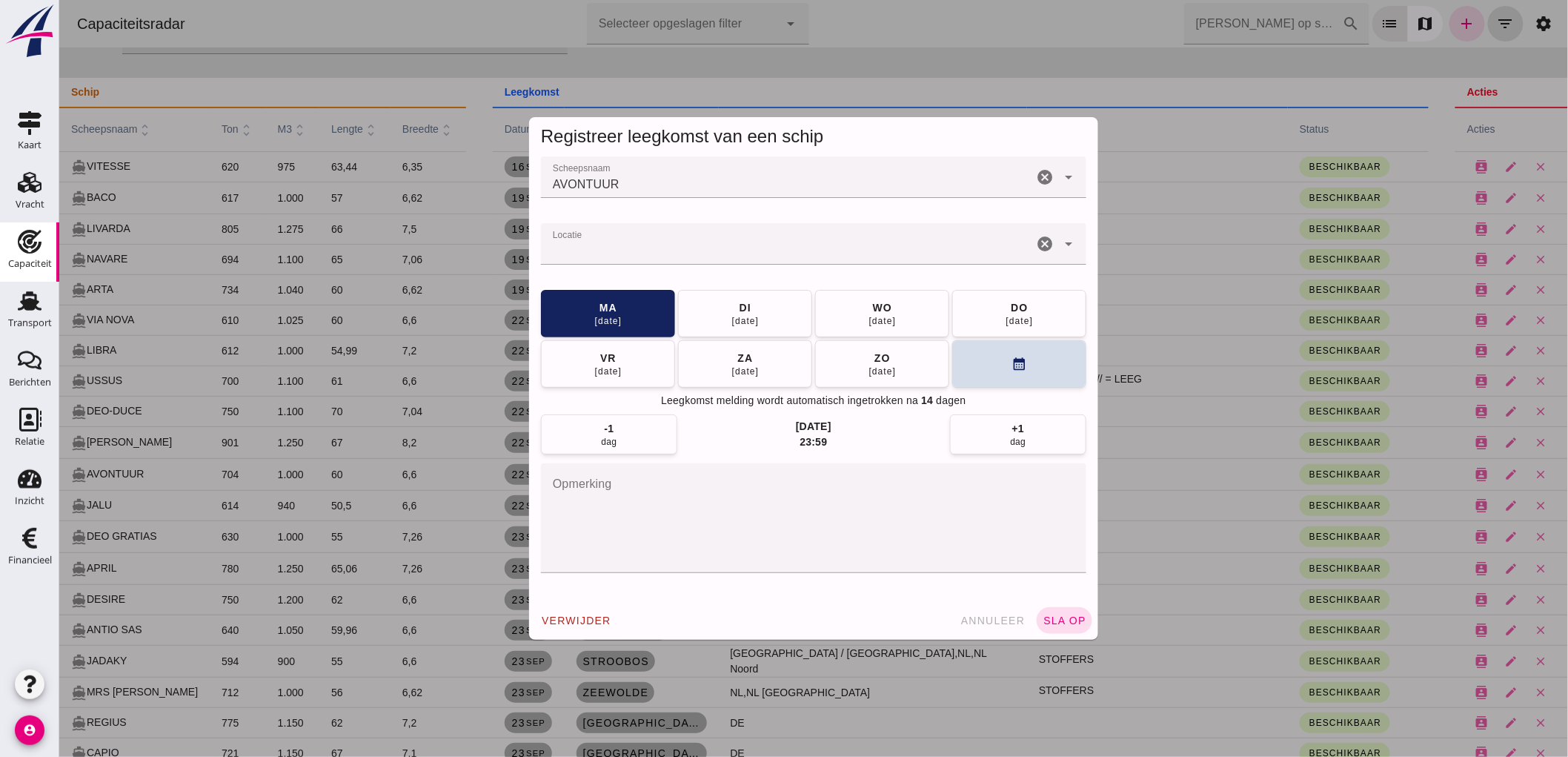
click at [956, 253] on input "Locatie" at bounding box center [785, 251] width 492 height 18
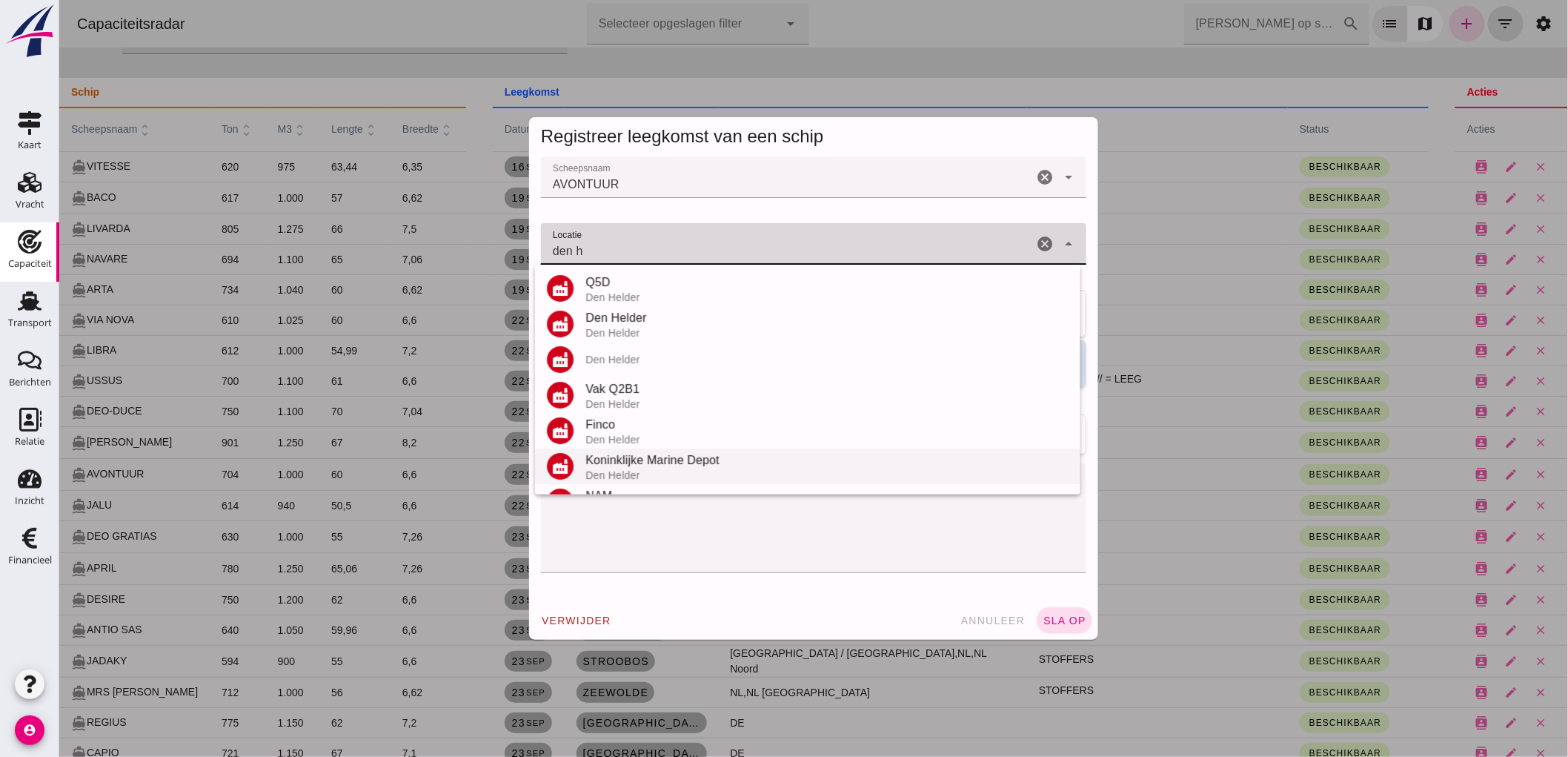
scroll to position [164, 0]
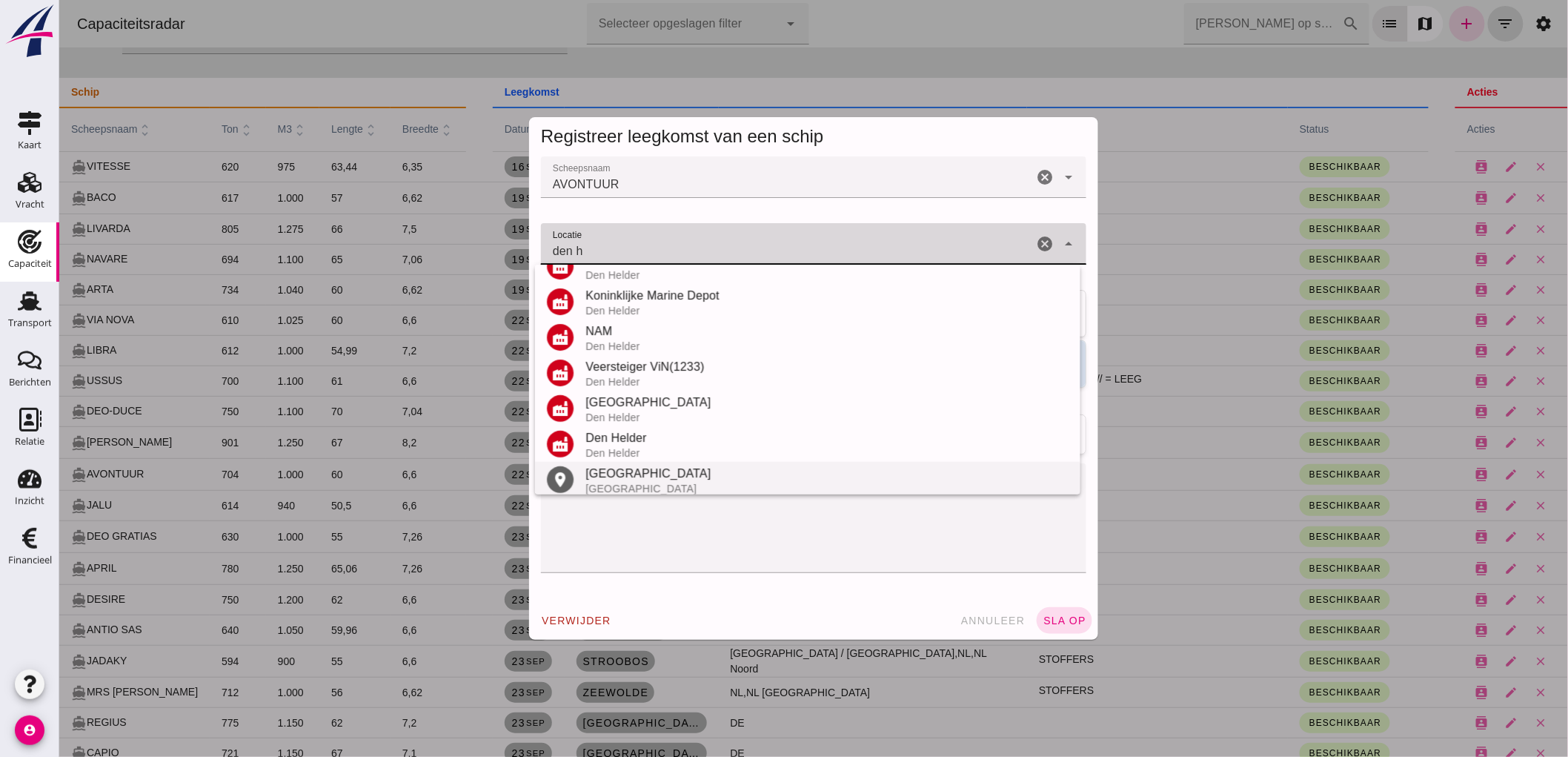
click at [647, 465] on div "Den Haag" at bounding box center [826, 474] width 483 height 18
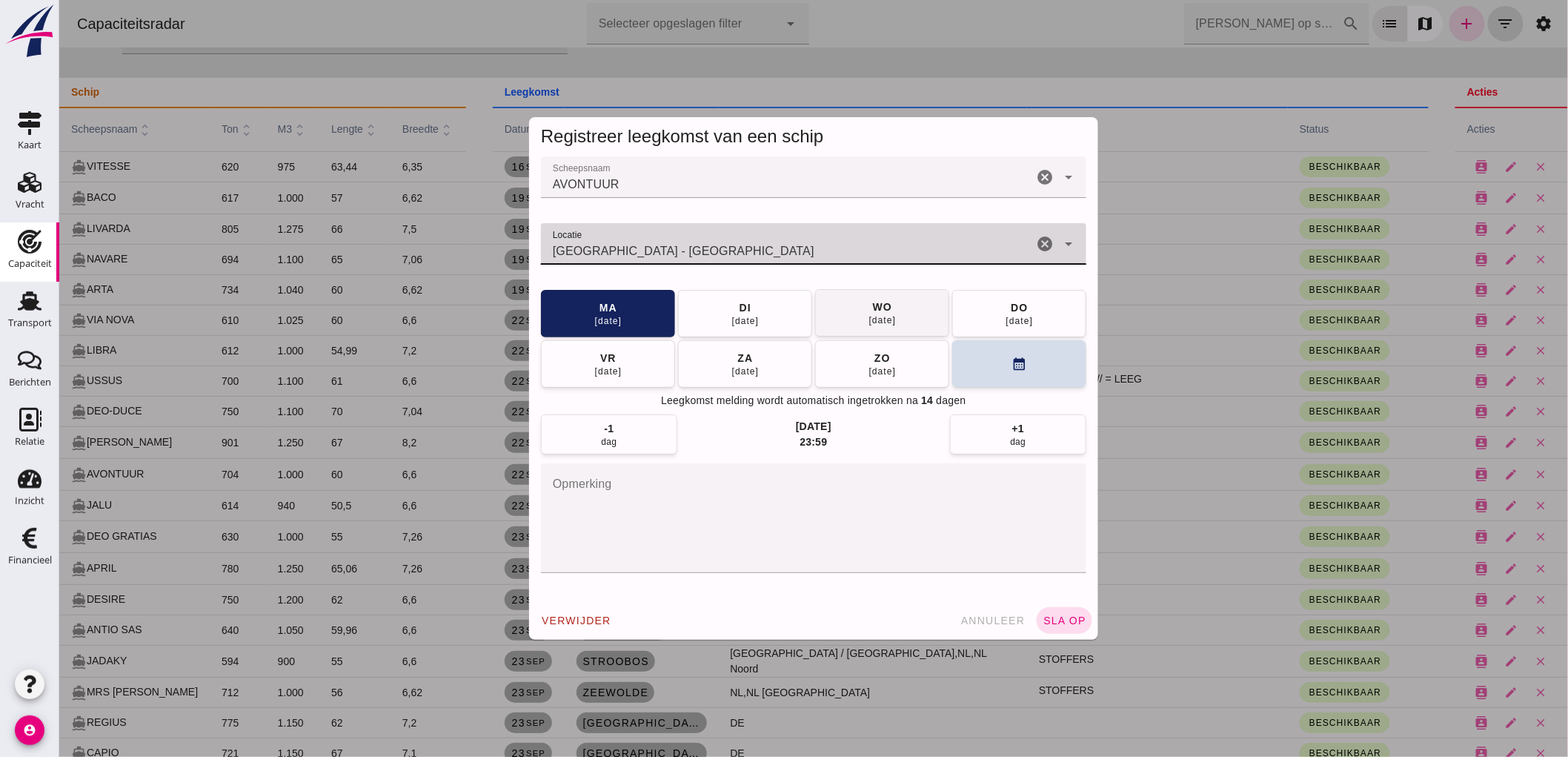
type input "Den Haag - Zuid-Holland"
click at [885, 307] on span "wo 24 sep" at bounding box center [882, 313] width 28 height 27
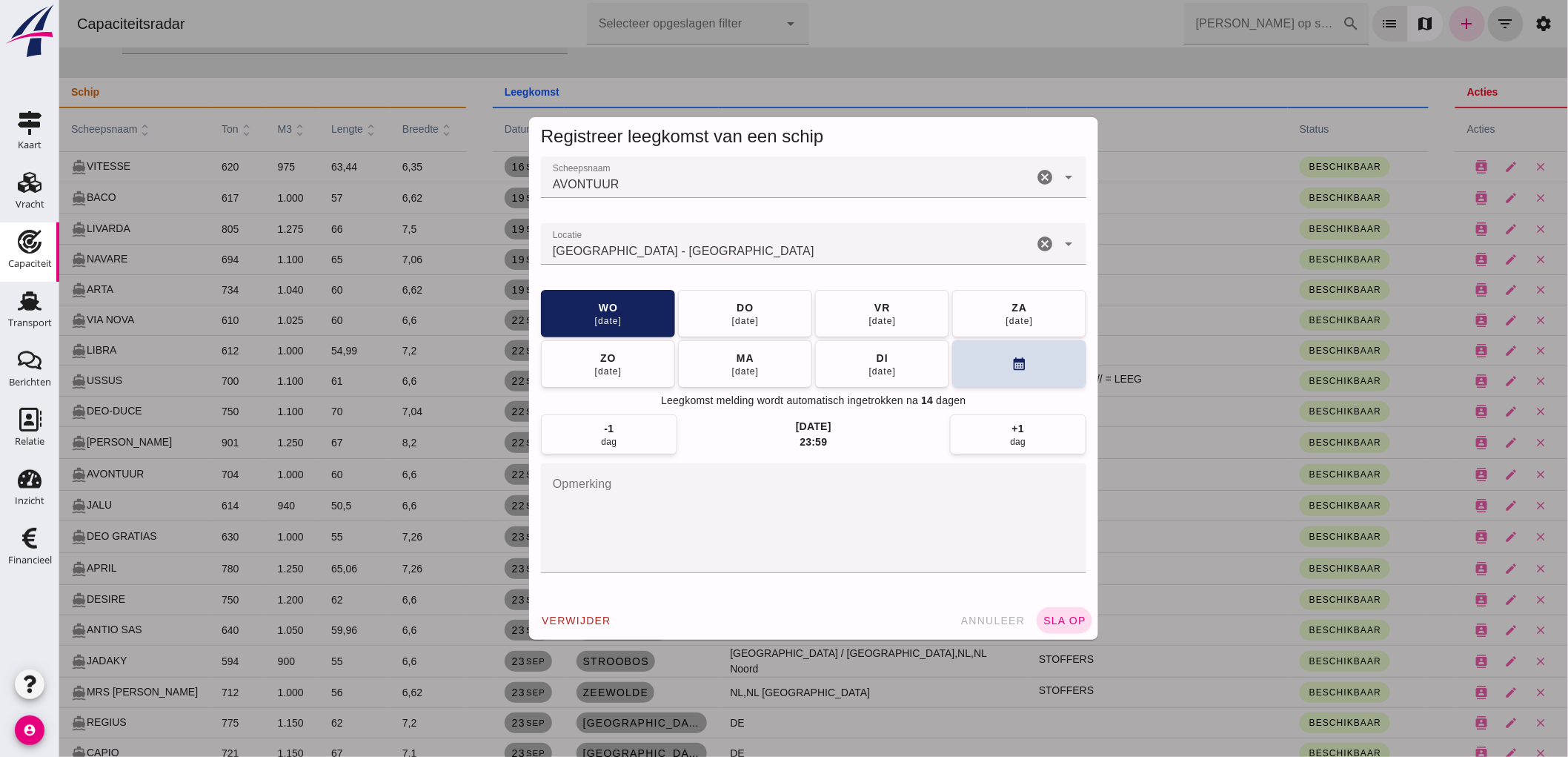
drag, startPoint x: 876, startPoint y: 532, endPoint x: 886, endPoint y: 531, distance: 10.0
click at [877, 532] on textarea "opmerking" at bounding box center [812, 518] width 545 height 109
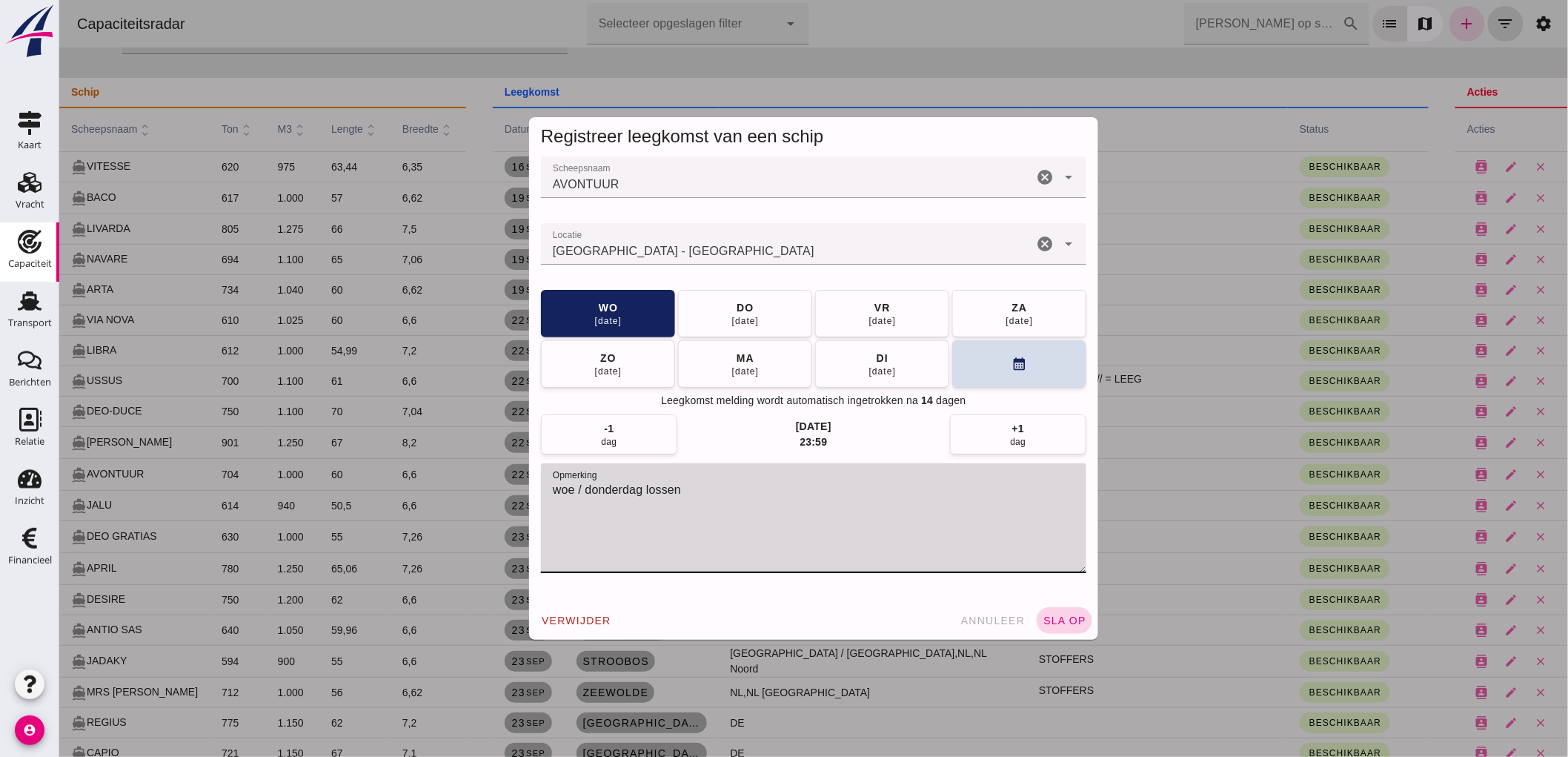
type textarea "woe / donderdag lossen"
click at [1055, 617] on span "sla op" at bounding box center [1063, 620] width 44 height 12
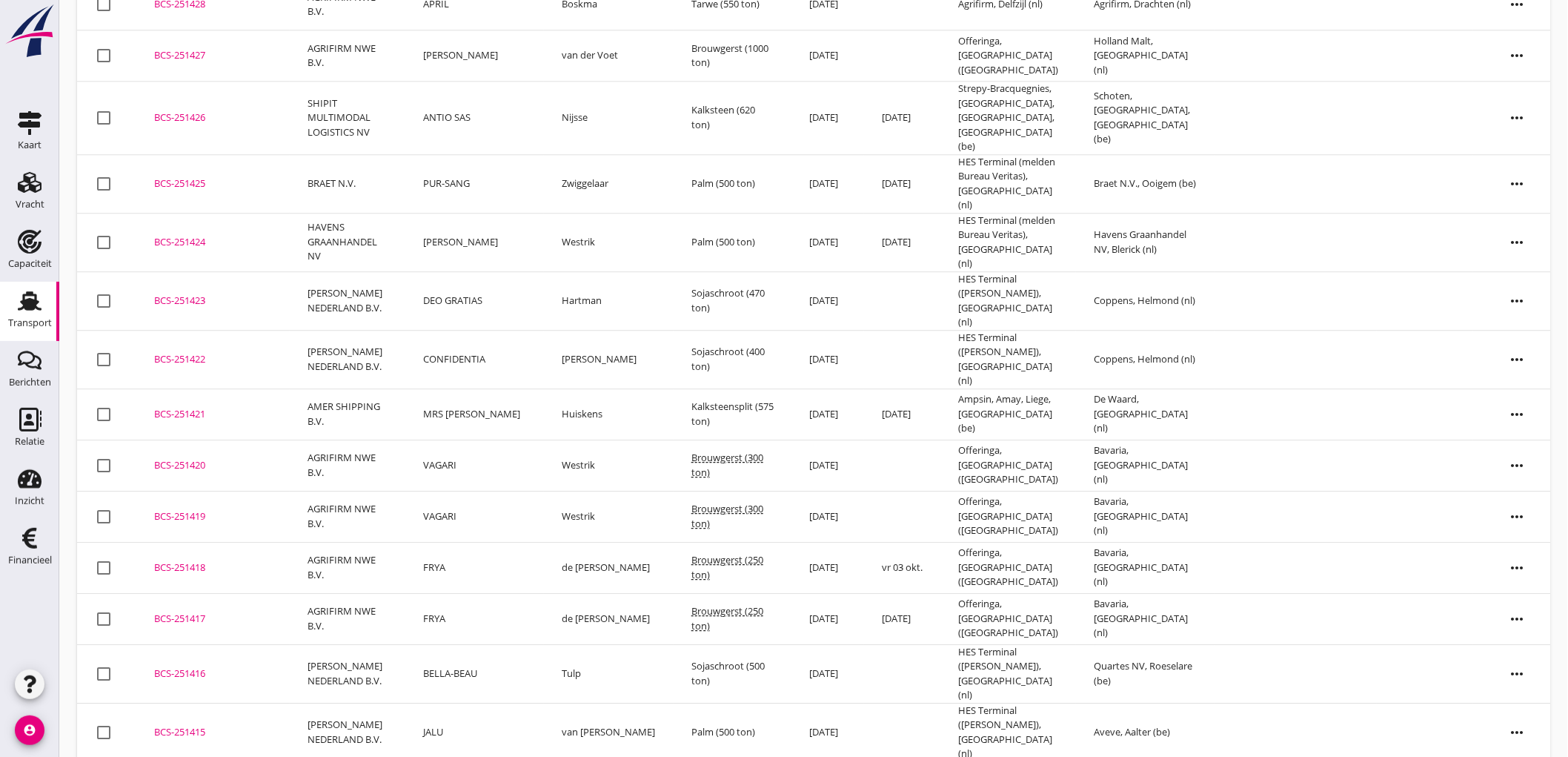
scroll to position [1762, 0]
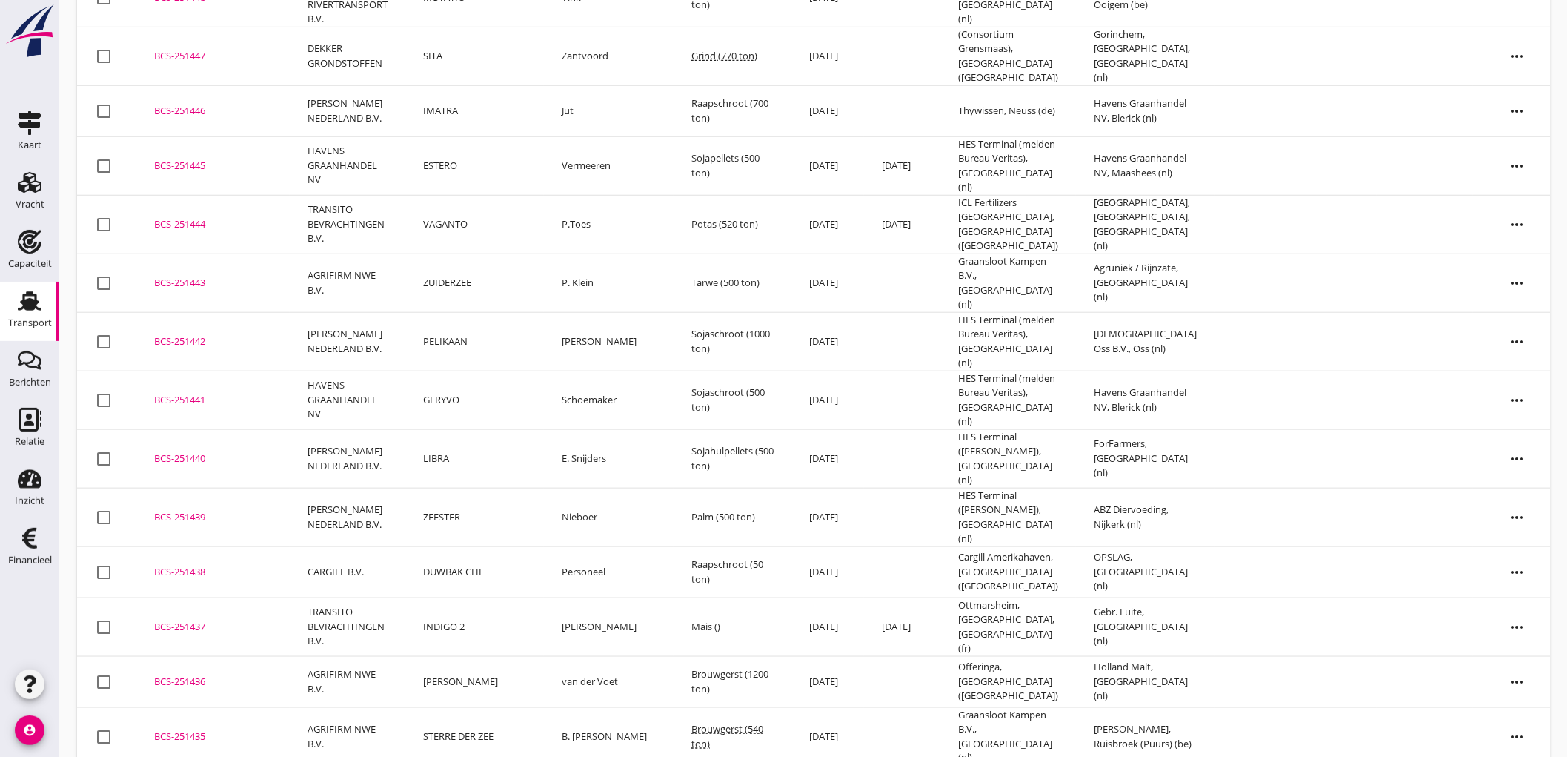
scroll to position [197, 0]
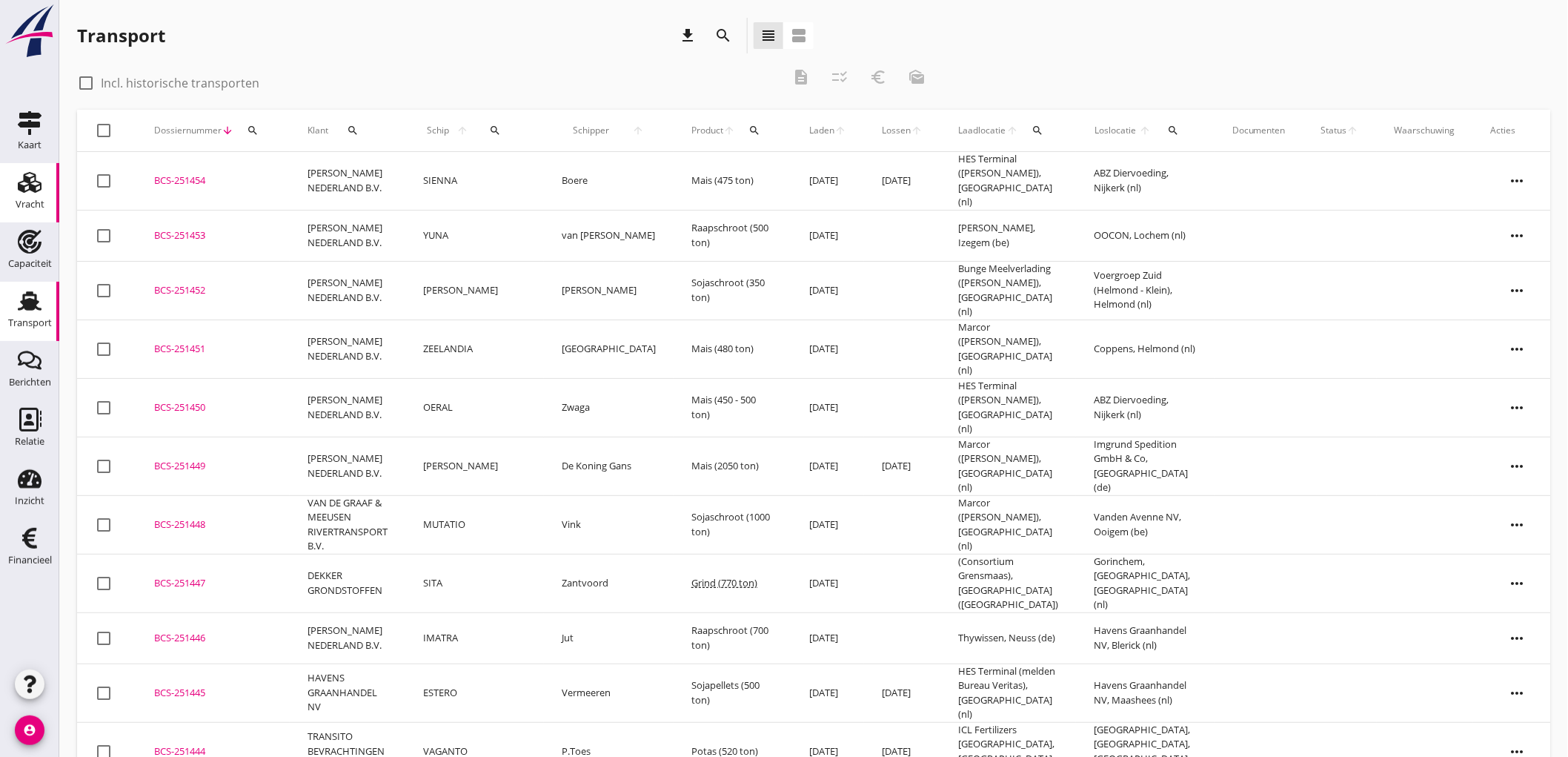
click at [37, 186] on use at bounding box center [30, 183] width 24 height 21
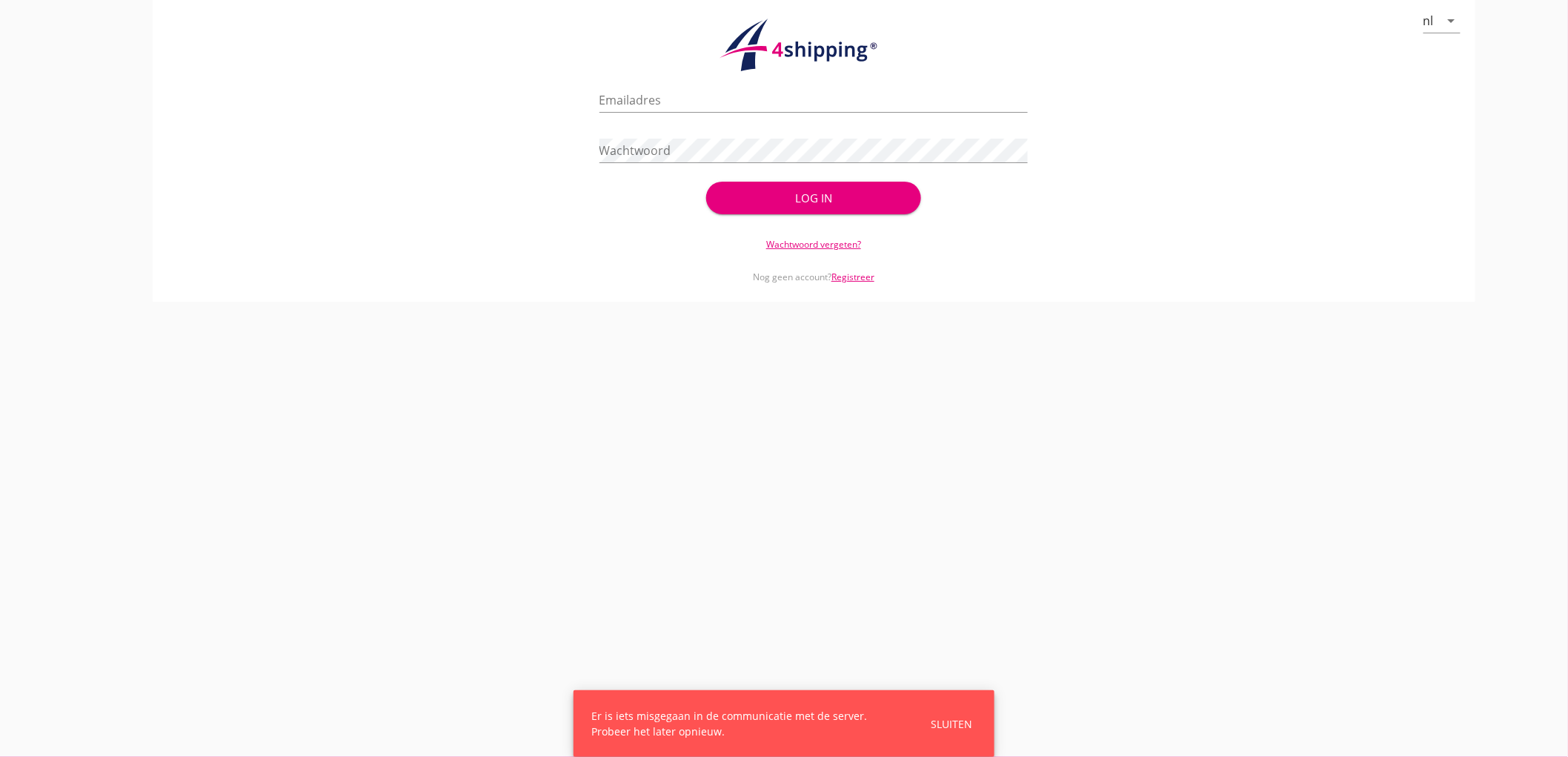
click at [150, 135] on div "nl arrow_drop_down check_circle Uw account is succesvol geactiveerd. U kunt nu …" at bounding box center [814, 151] width 1509 height 301
click at [712, 92] on input "Emailadres" at bounding box center [814, 100] width 429 height 24
click at [675, 86] on div "Emailadres dirkjanbouman@hotmail.com" at bounding box center [814, 102] width 429 height 47
click at [672, 91] on input "dirkjanbouman@hotmail.com" at bounding box center [814, 100] width 429 height 24
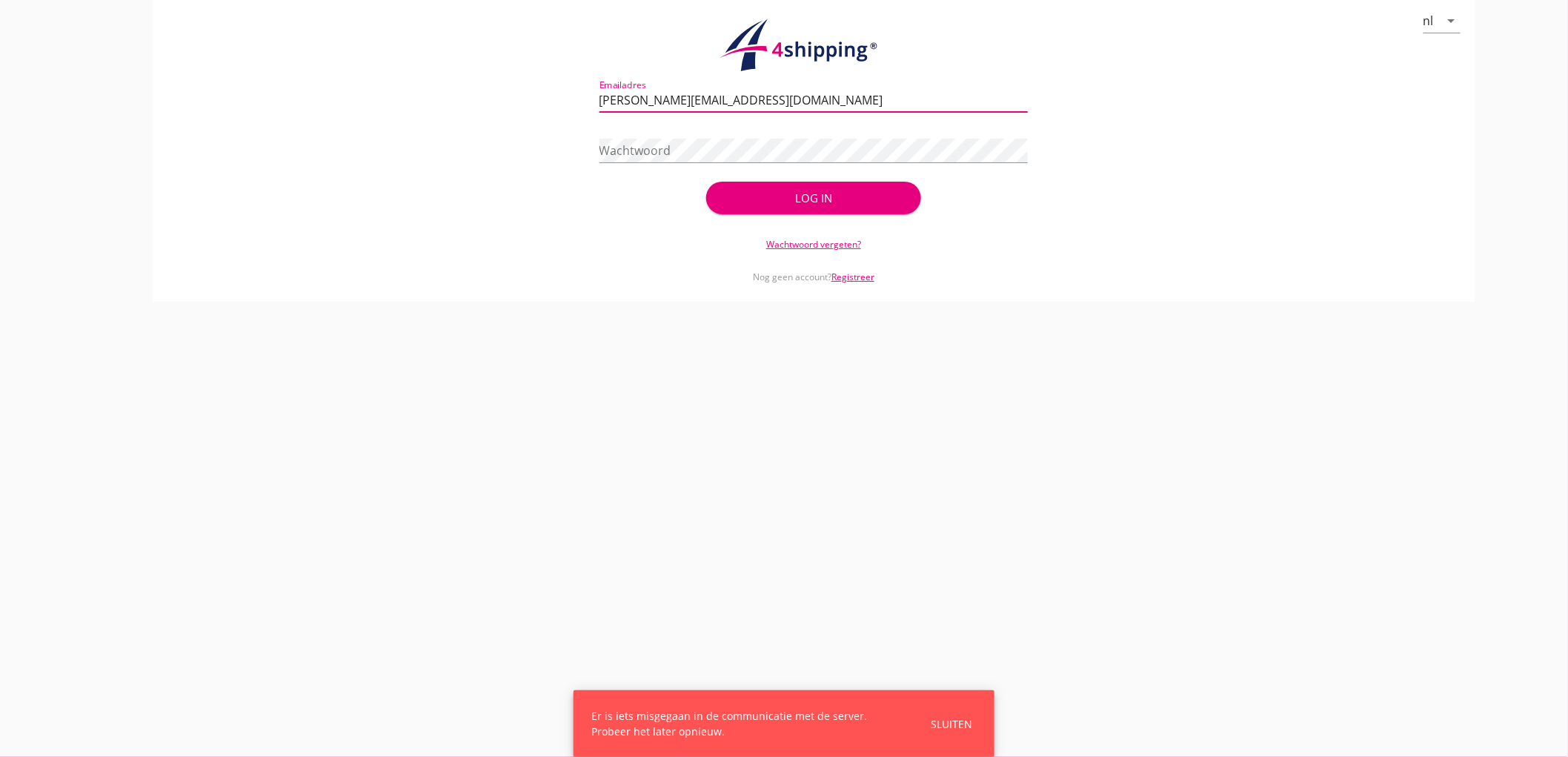
click at [672, 91] on input "dirkjanbouman@hotmail.com" at bounding box center [814, 100] width 429 height 24
type input "bouman@stoffersbevrachtingen.nl"
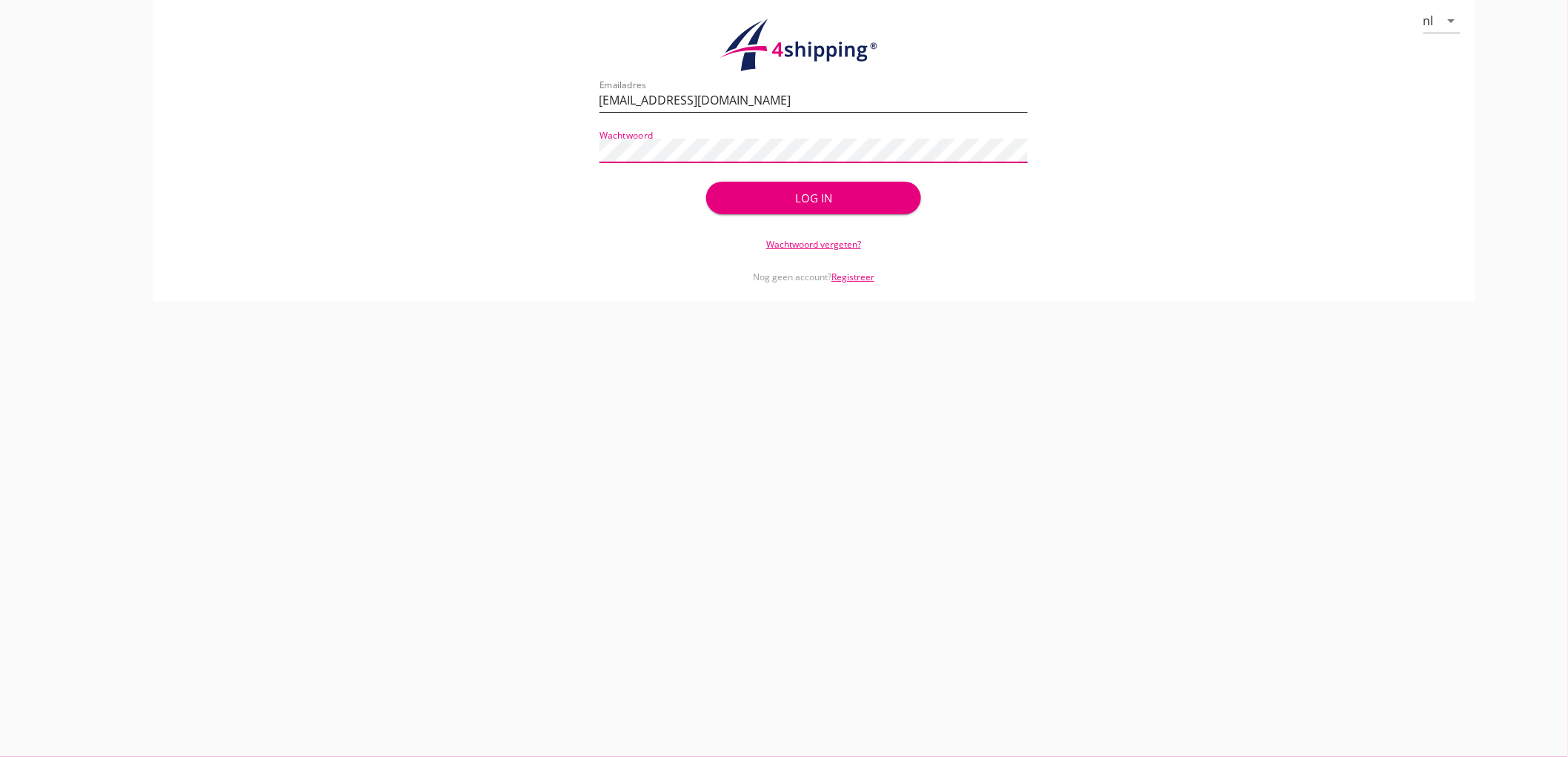
click at [706, 182] on button "Log in" at bounding box center [813, 198] width 214 height 33
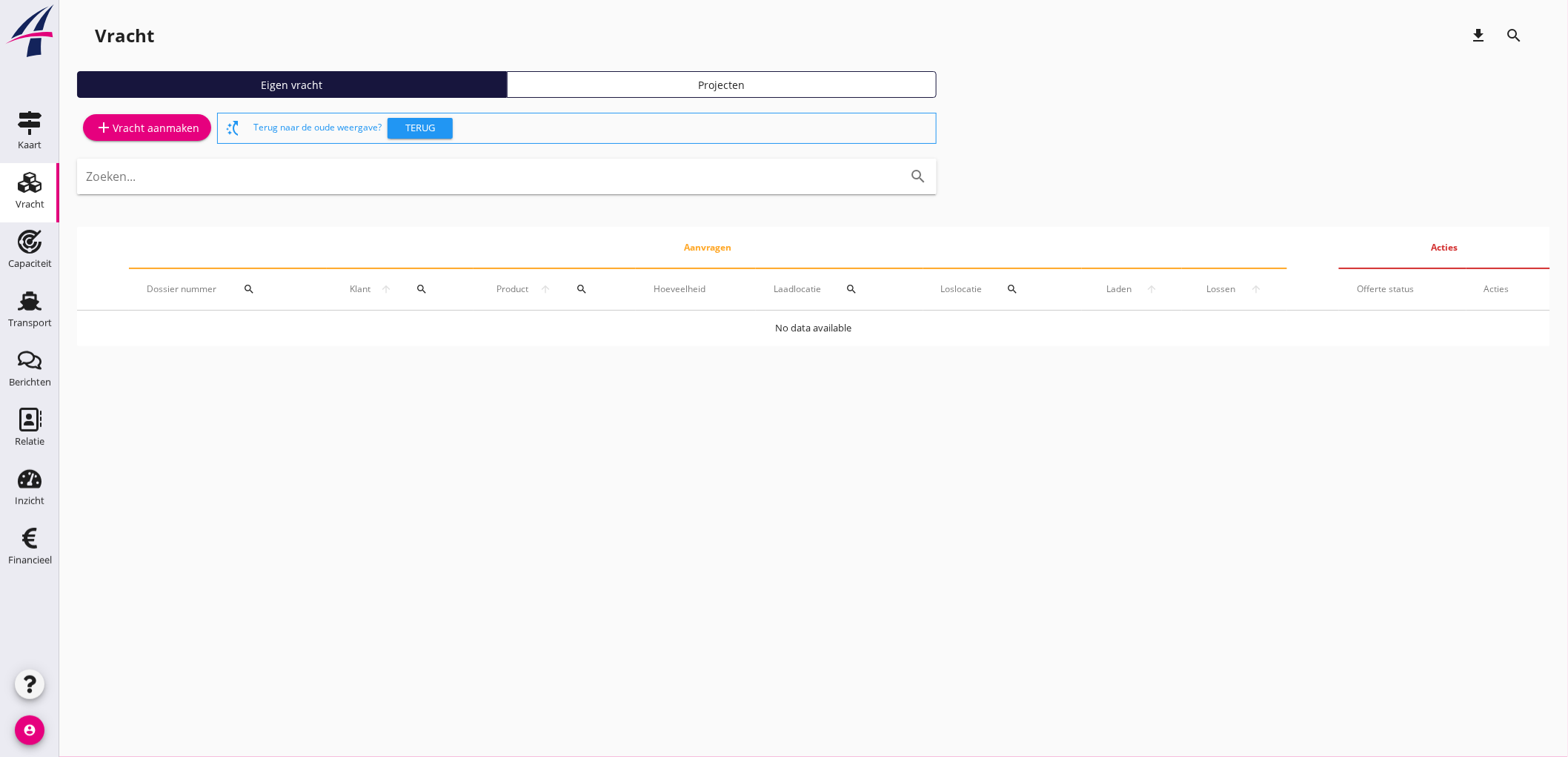
click at [160, 127] on div "add Vracht aanmaken" at bounding box center [146, 127] width 104 height 18
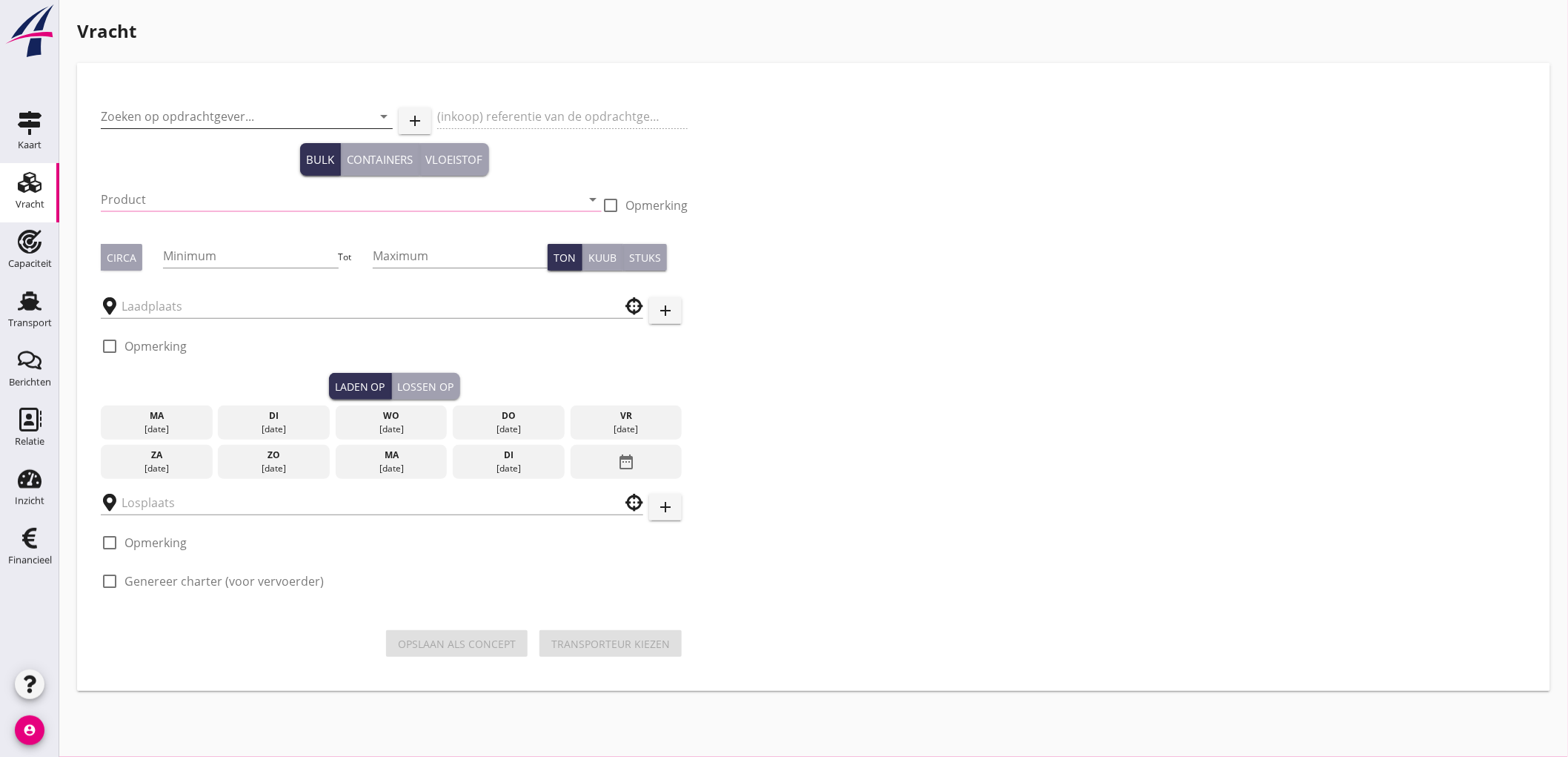
click at [167, 117] on input "Zoeken op opdrachtgever..." at bounding box center [226, 116] width 251 height 24
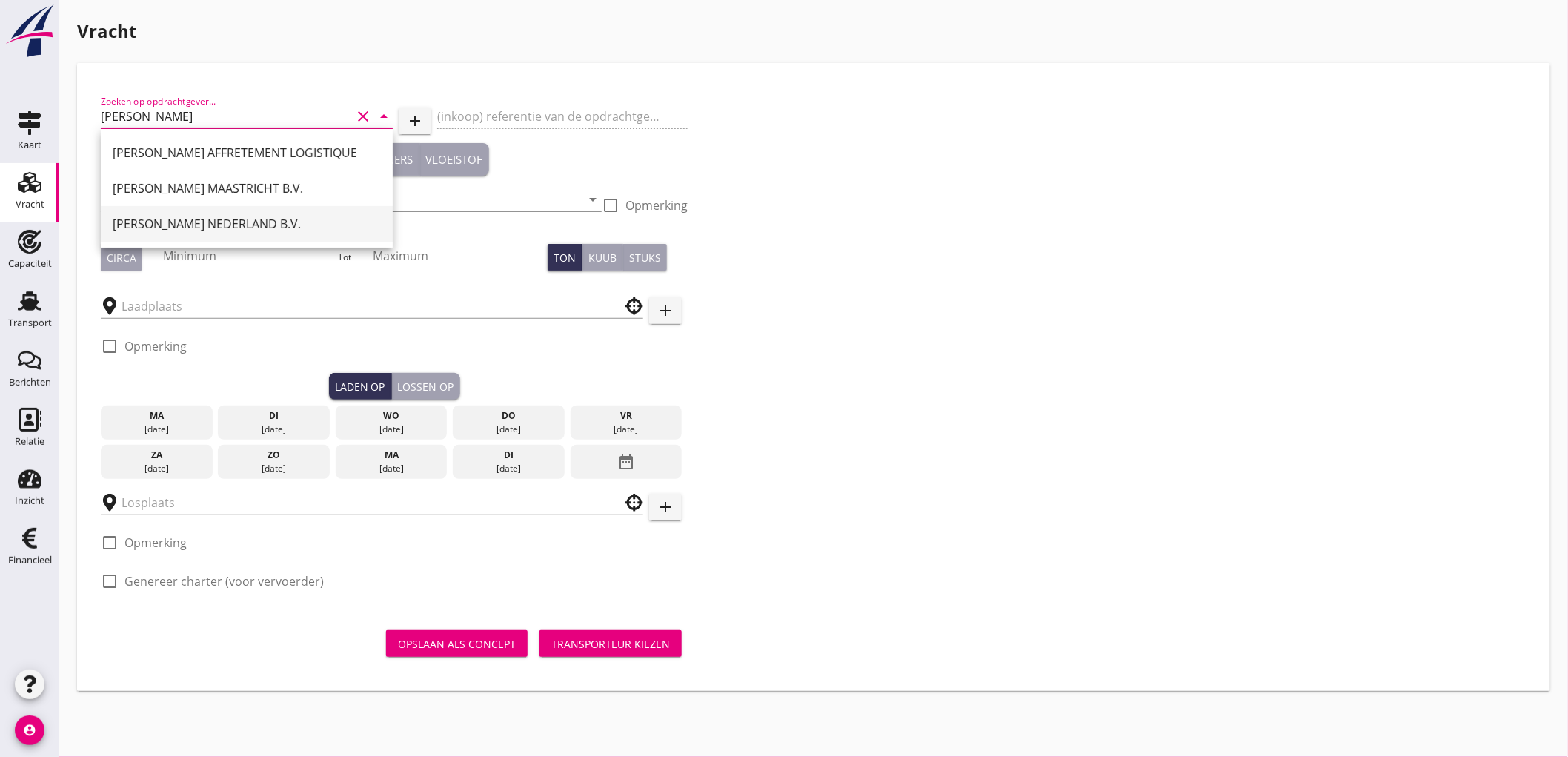
click at [220, 219] on div "[PERSON_NAME] NEDERLAND B.V." at bounding box center [247, 224] width 269 height 18
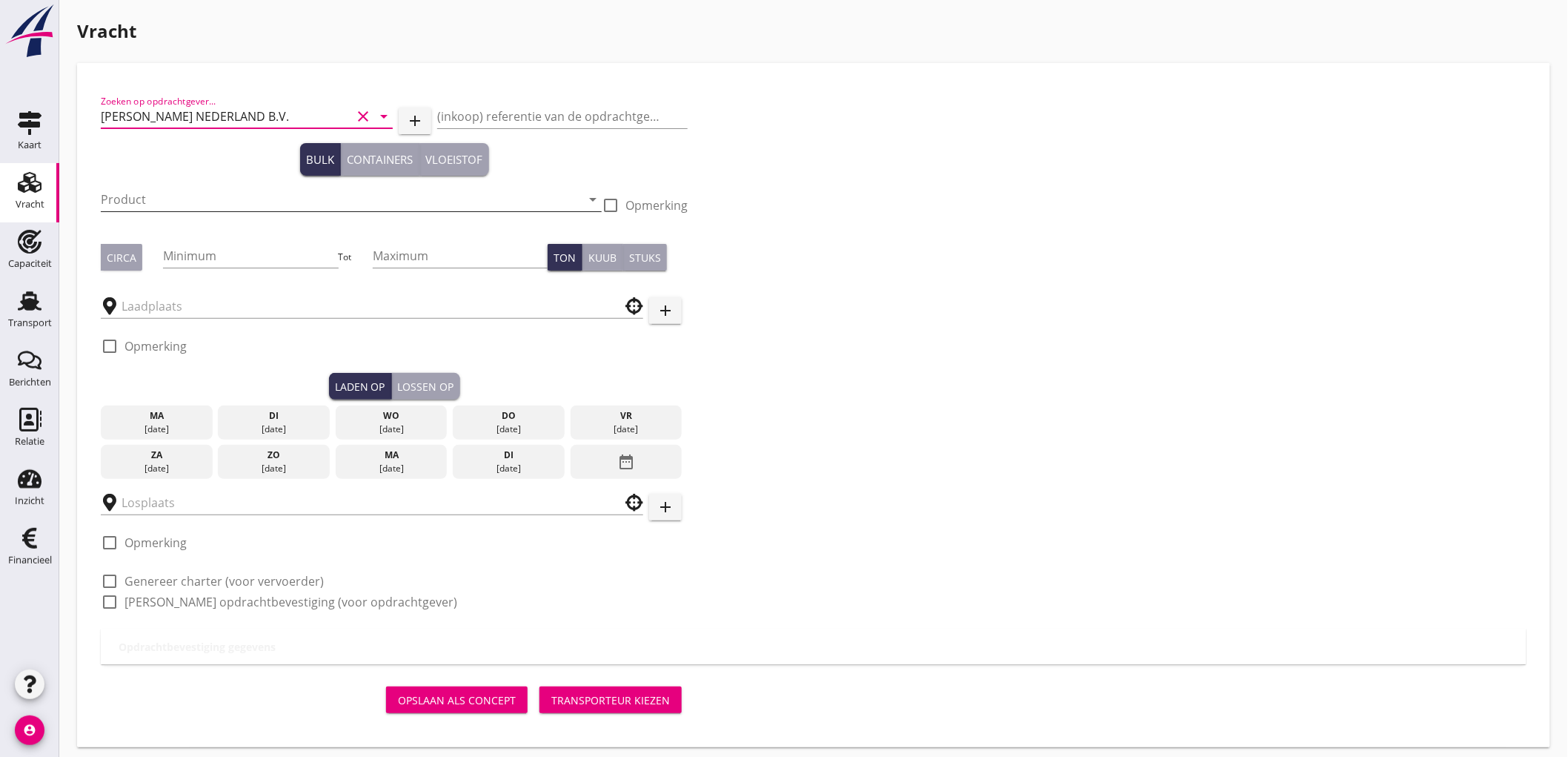
type input "[PERSON_NAME] NEDERLAND B.V."
click at [218, 196] on input "Product" at bounding box center [341, 200] width 480 height 24
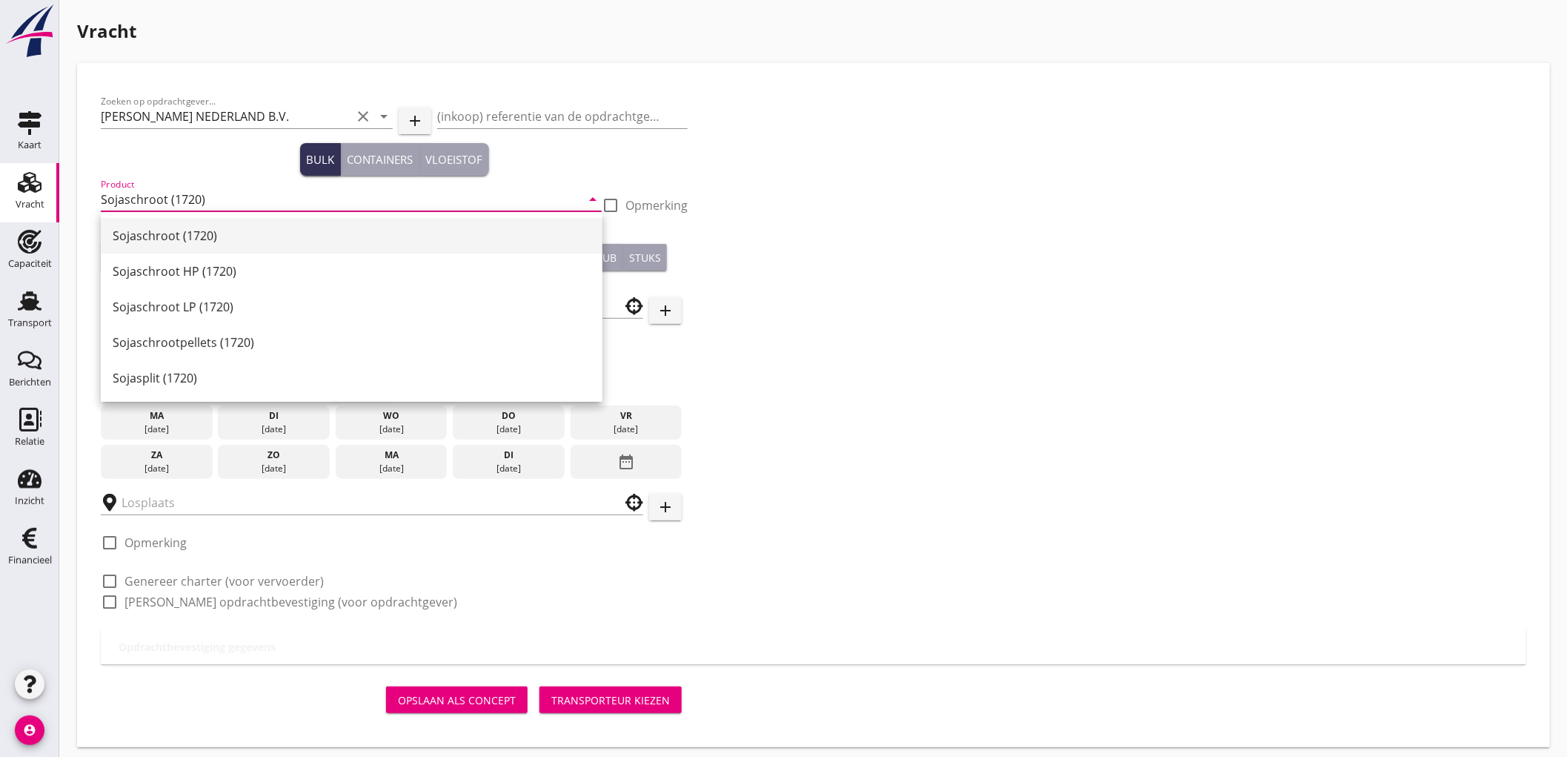
type input "Sojaschroot (1720)"
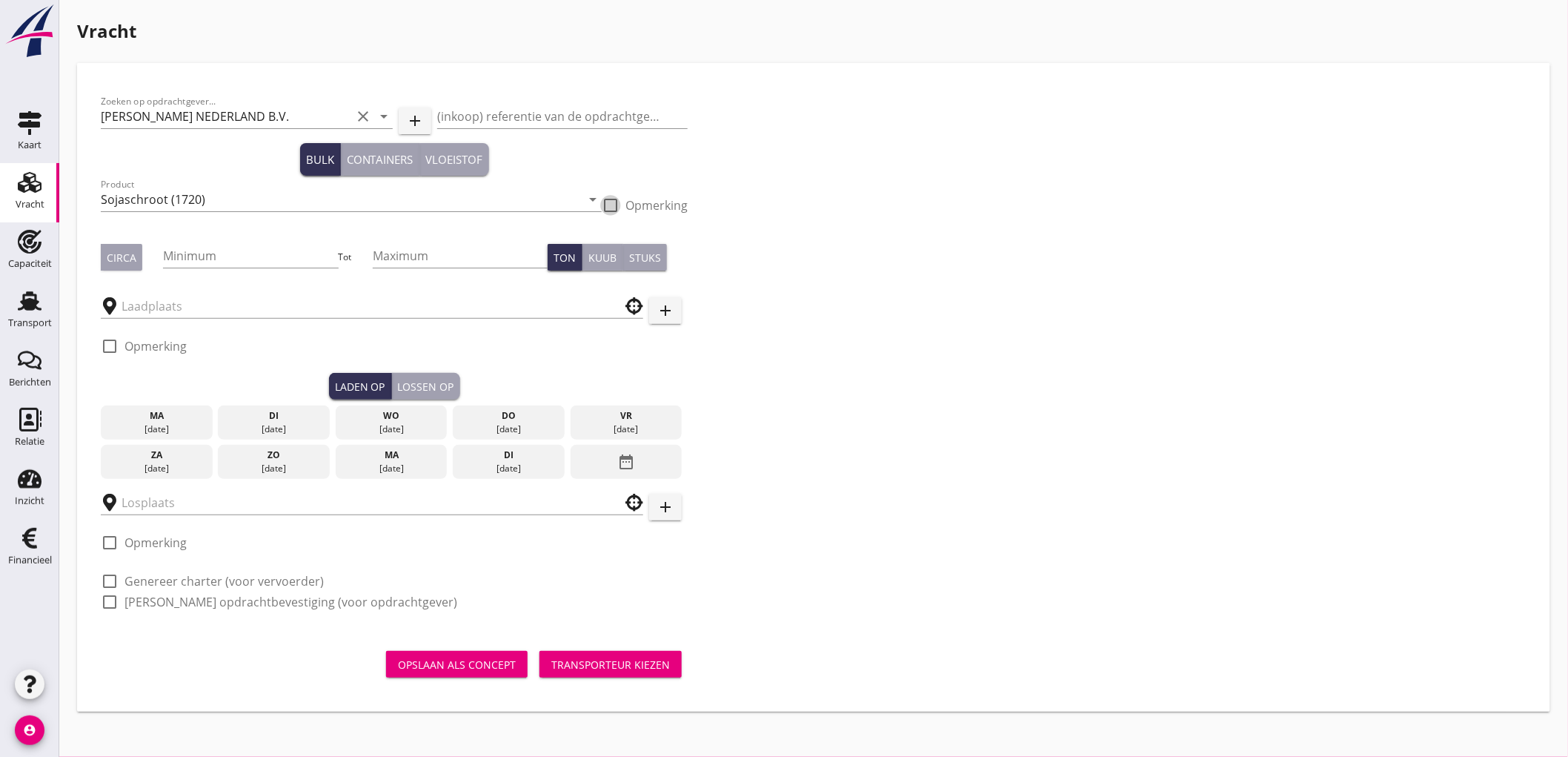
click at [134, 262] on div "Circa" at bounding box center [121, 258] width 29 height 16
click at [217, 255] on input "Minimum" at bounding box center [250, 256] width 175 height 24
type input "500"
click at [198, 304] on input "text" at bounding box center [362, 307] width 480 height 24
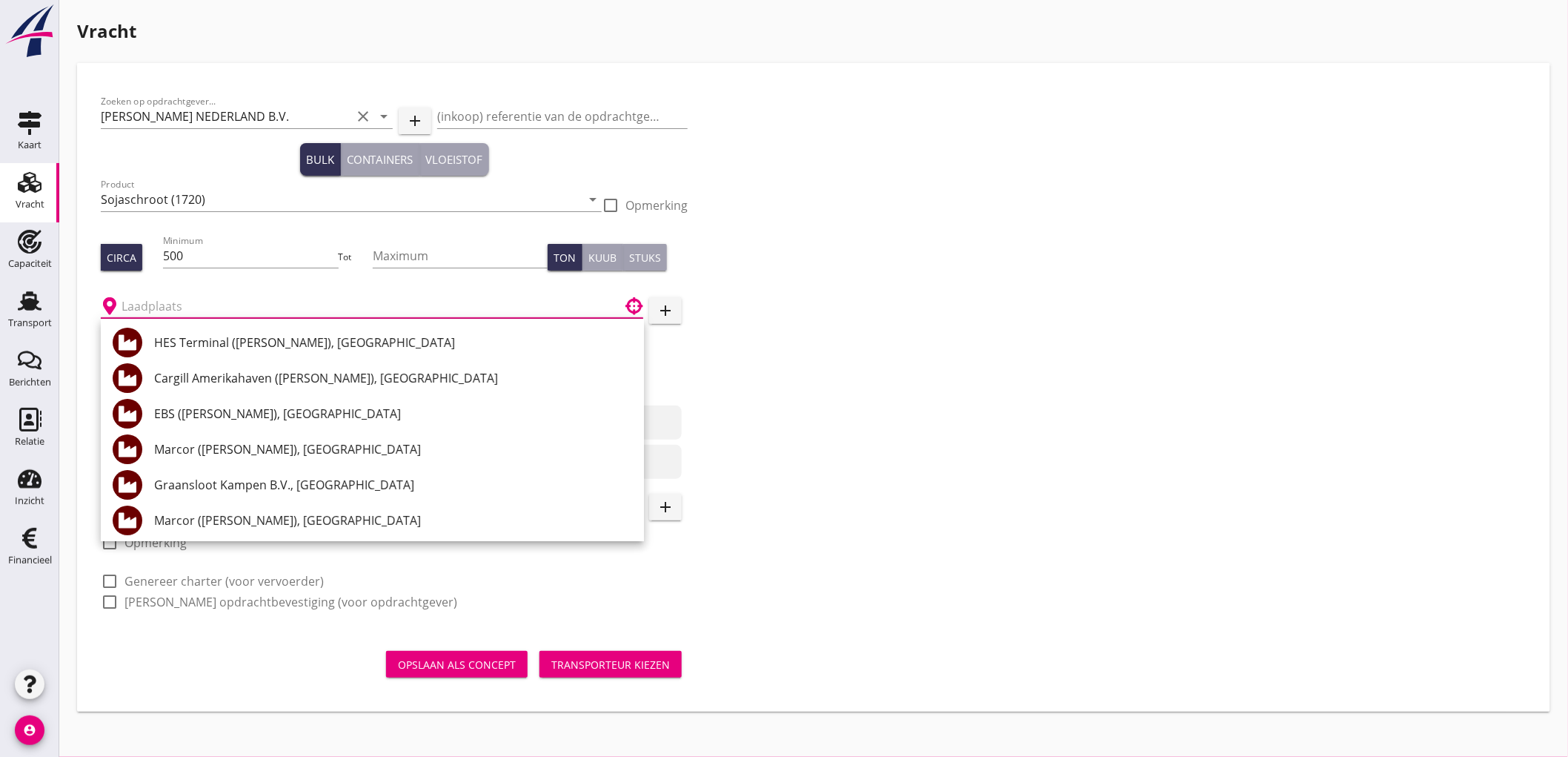
click at [383, 296] on input "text" at bounding box center [362, 307] width 480 height 24
click at [330, 302] on input "text" at bounding box center [362, 307] width 480 height 24
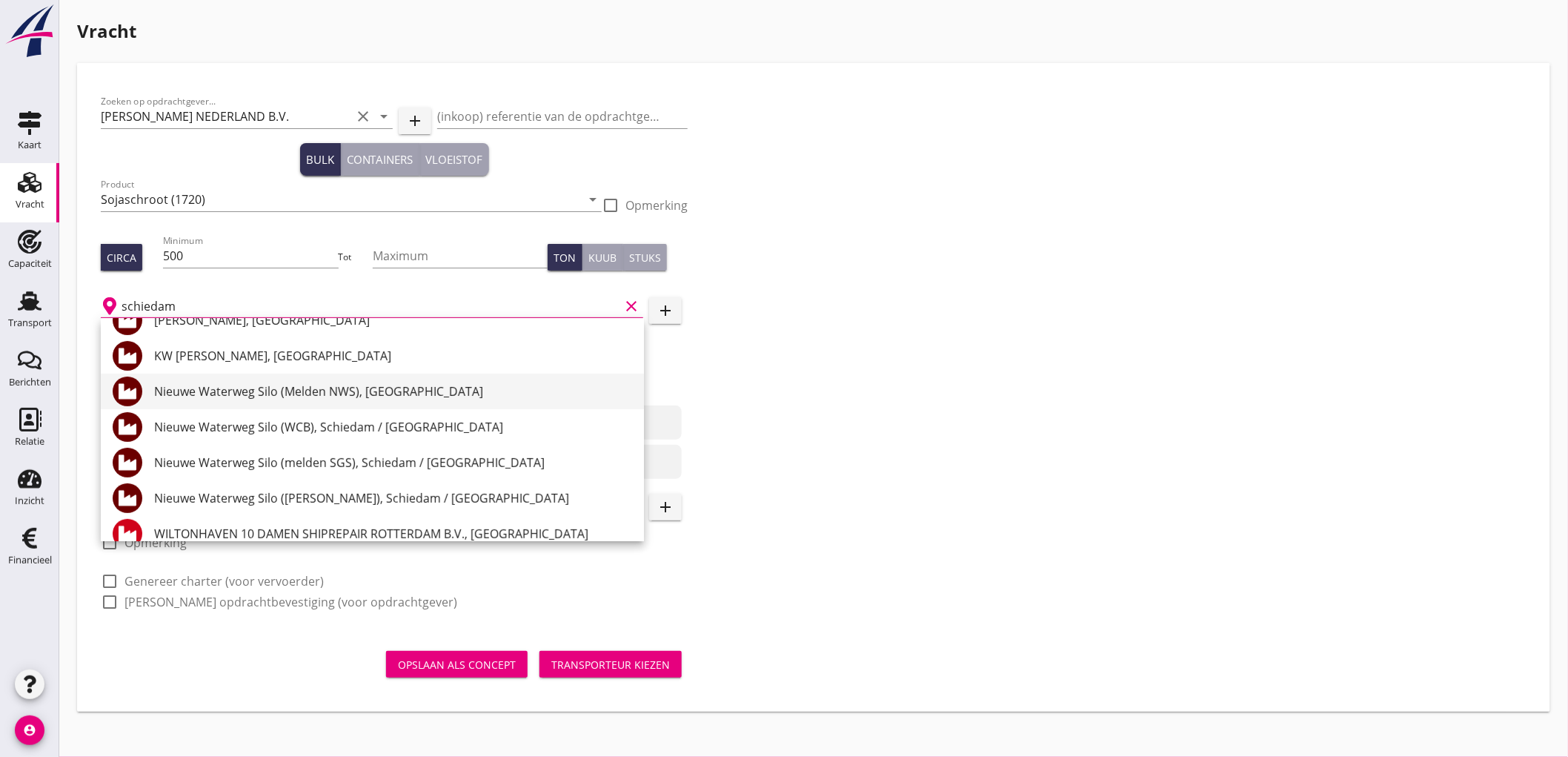
scroll to position [247, 0]
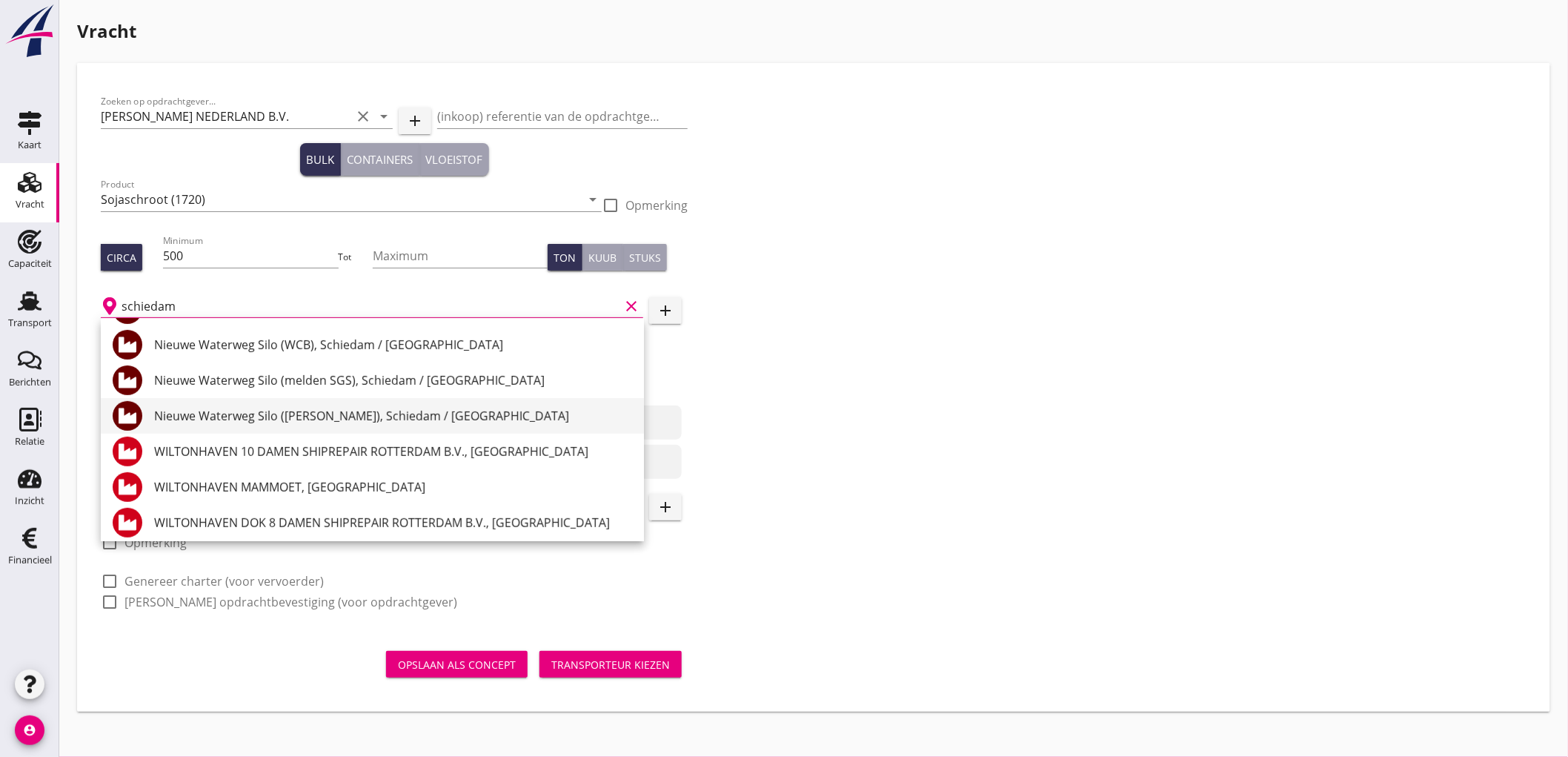
click at [529, 425] on div "Nieuwe Waterweg Silo (melden Peterson), Schiedam / Vlaardingen" at bounding box center [393, 415] width 478 height 35
type input "Nieuwe Waterweg Silo (melden Peterson), Schiedam / Vlaardingen"
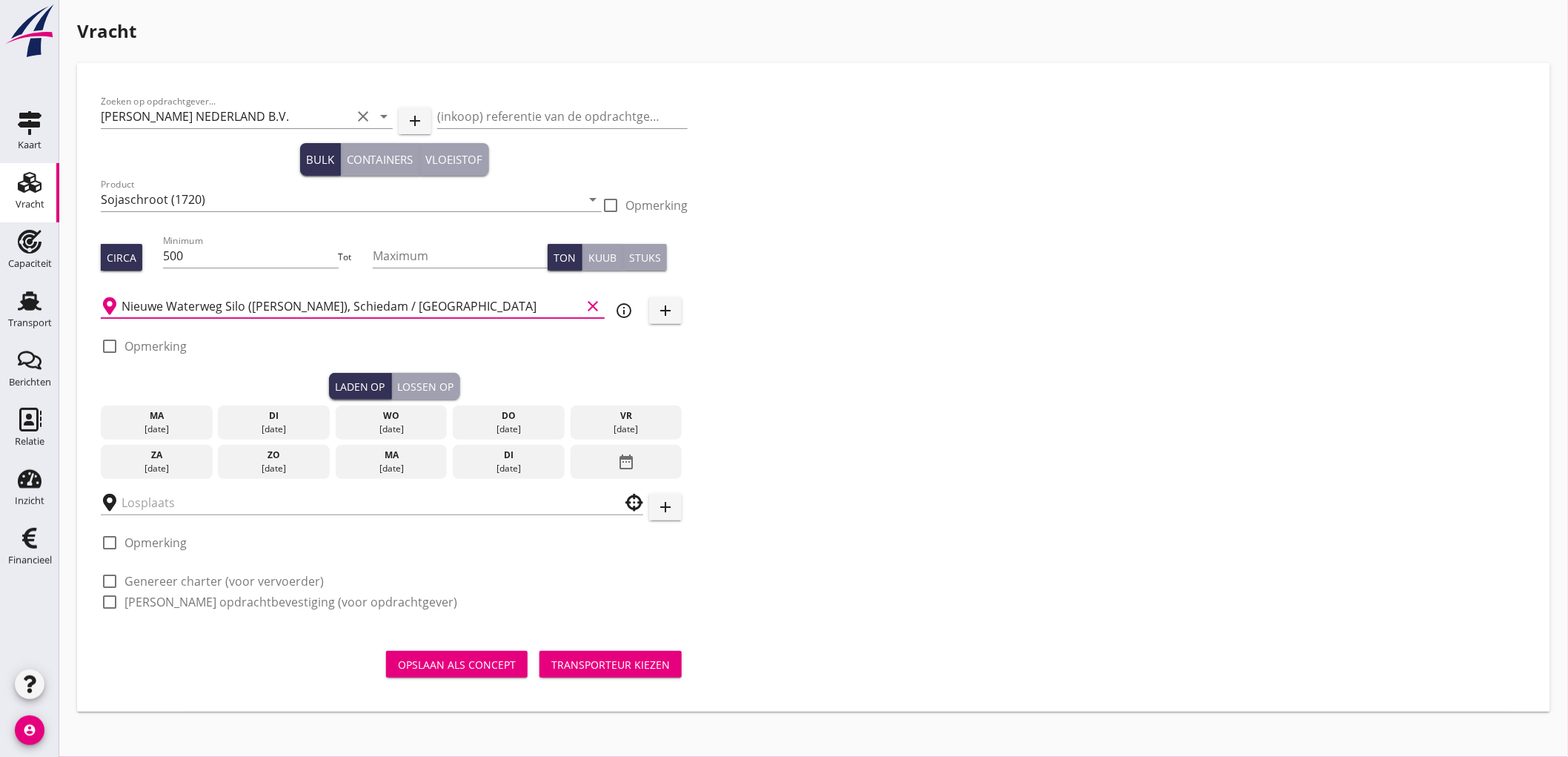
click at [133, 342] on label "Opmerking" at bounding box center [156, 345] width 62 height 15
checkbox input "true"
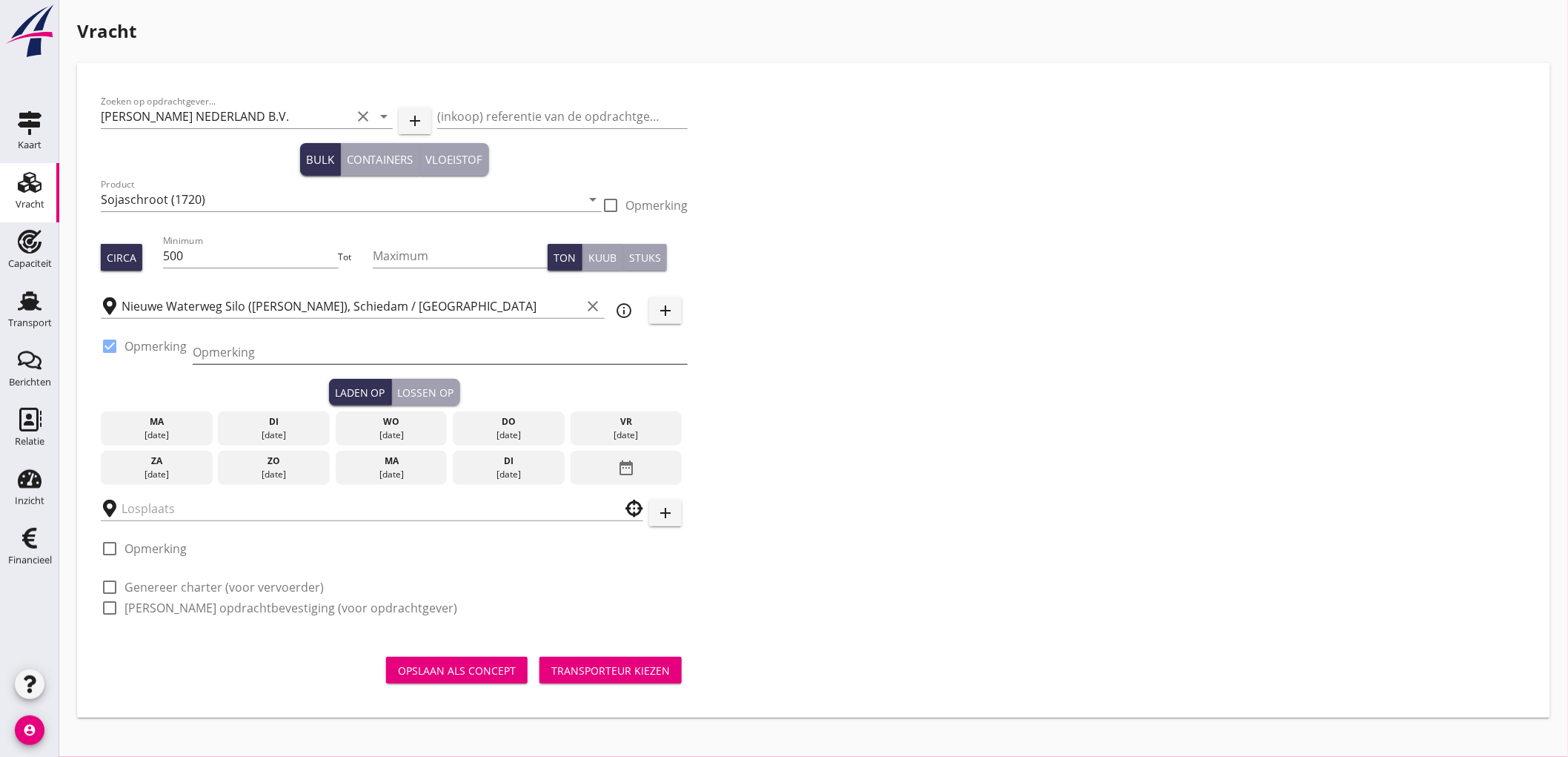
drag, startPoint x: 369, startPoint y: 349, endPoint x: 396, endPoint y: 345, distance: 27.3
click at [369, 349] on input "Opmerking" at bounding box center [440, 352] width 495 height 24
click at [1213, 321] on div "Zoeken op opdrachtgever... PETERSON NEDERLAND B.V. clear arrow_drop_down add (i…" at bounding box center [814, 361] width 1438 height 548
click at [323, 351] on input "Opmerking" at bounding box center [440, 352] width 495 height 24
click at [407, 353] on input "Opmerking" at bounding box center [440, 352] width 495 height 24
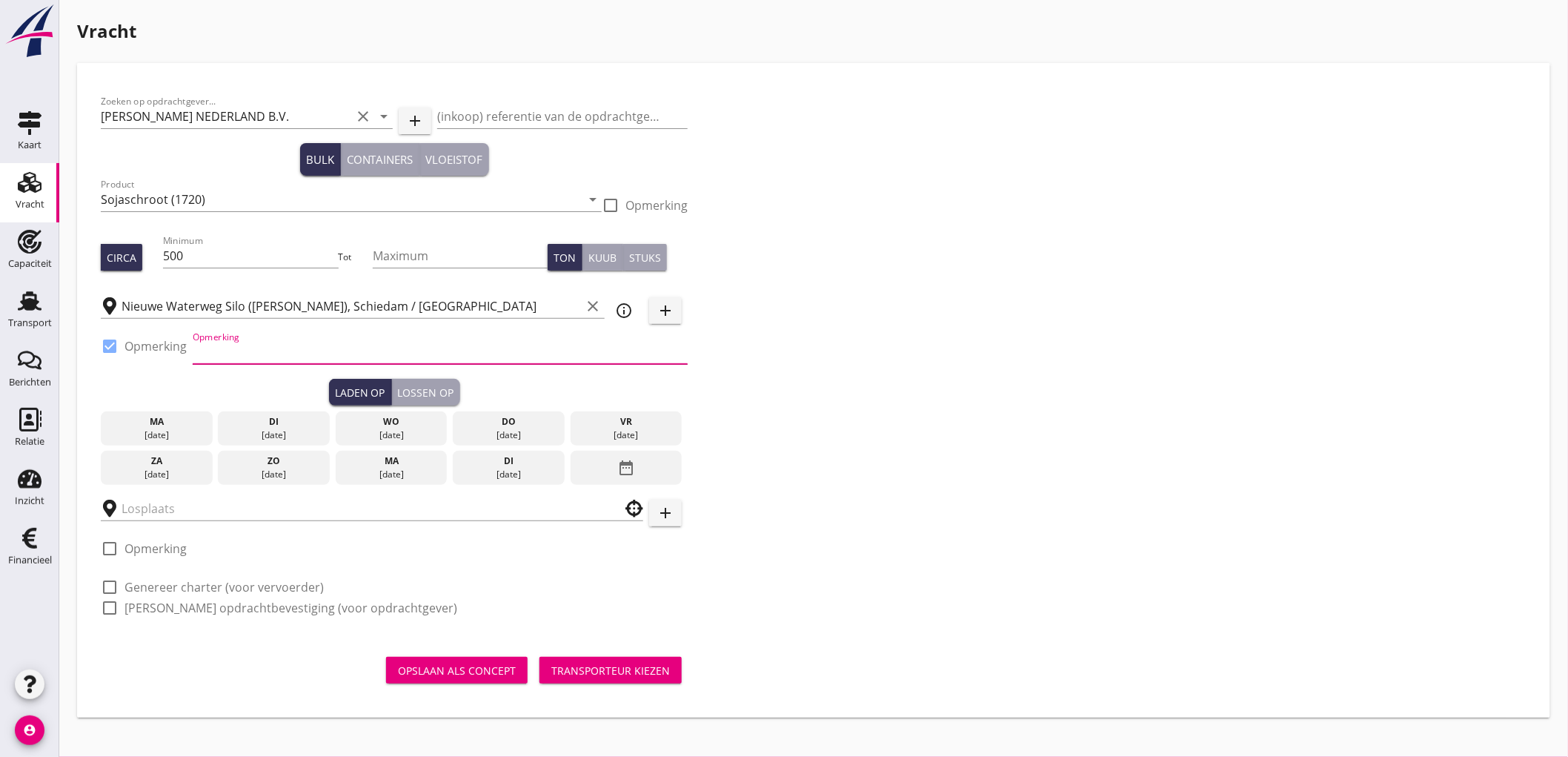
click at [293, 346] on input "Opmerking" at bounding box center [440, 352] width 495 height 24
click at [1002, 359] on div "Zoeken op opdrachtgever... PETERSON NEDERLAND B.V. clear arrow_drop_down add (i…" at bounding box center [814, 361] width 1438 height 548
click at [353, 344] on input "Opmerking" at bounding box center [440, 352] width 495 height 24
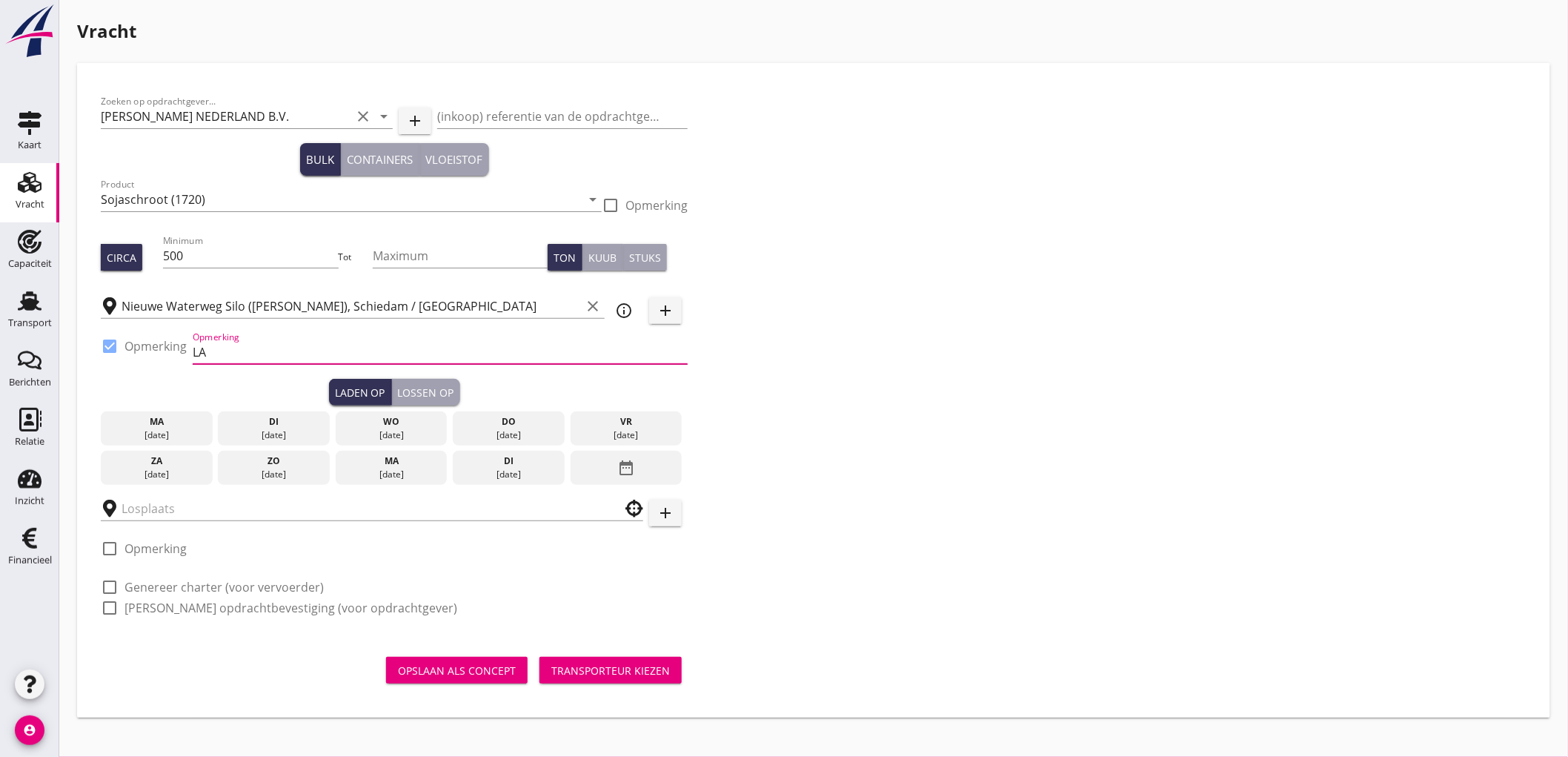
type input "L"
type input "ex. LARIXBORG"
click at [415, 441] on div "wo 24 sep." at bounding box center [392, 429] width 112 height 34
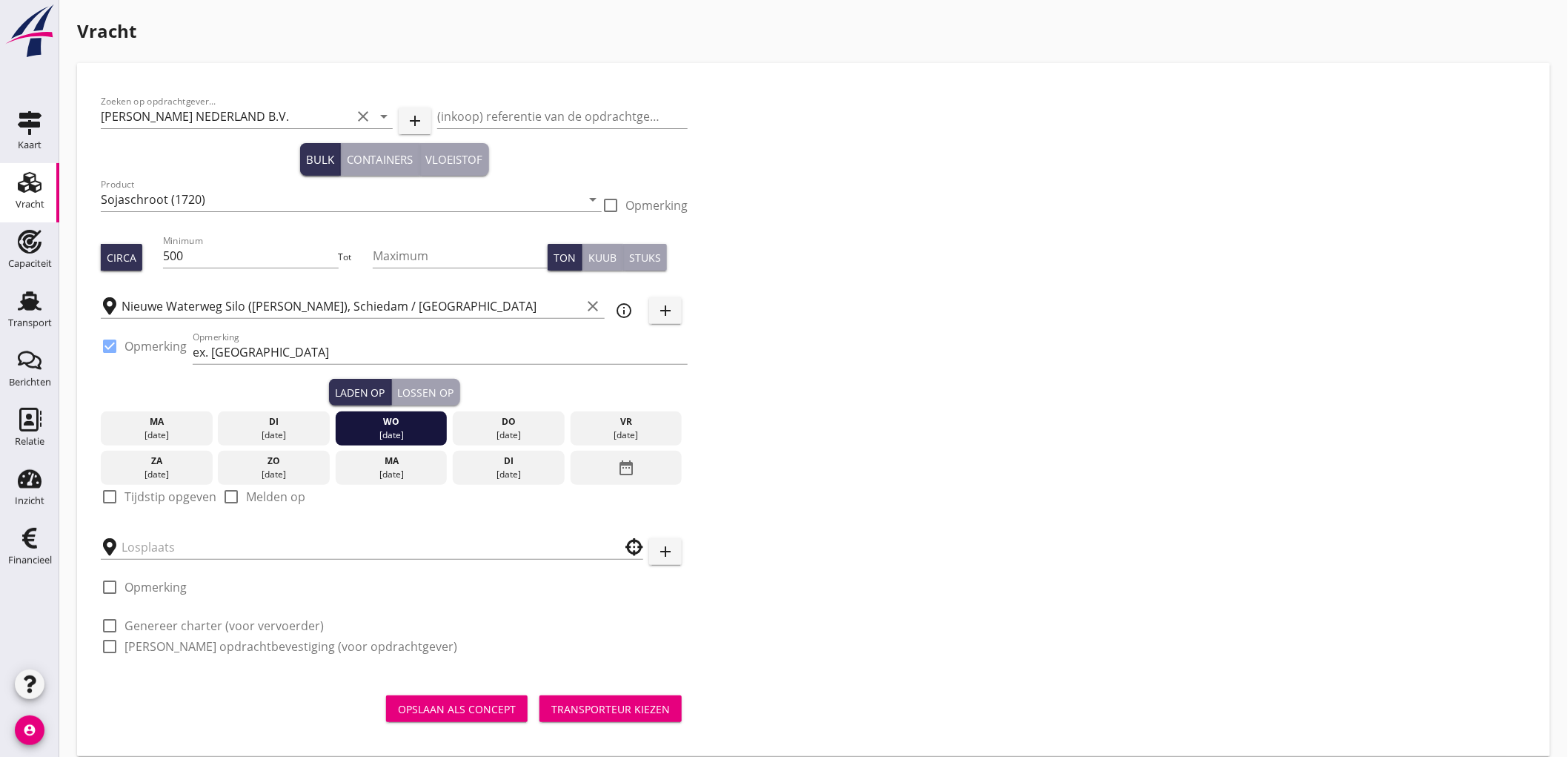
click at [178, 495] on label "Tijdstip opgeven" at bounding box center [170, 496] width 92 height 15
checkbox input "true"
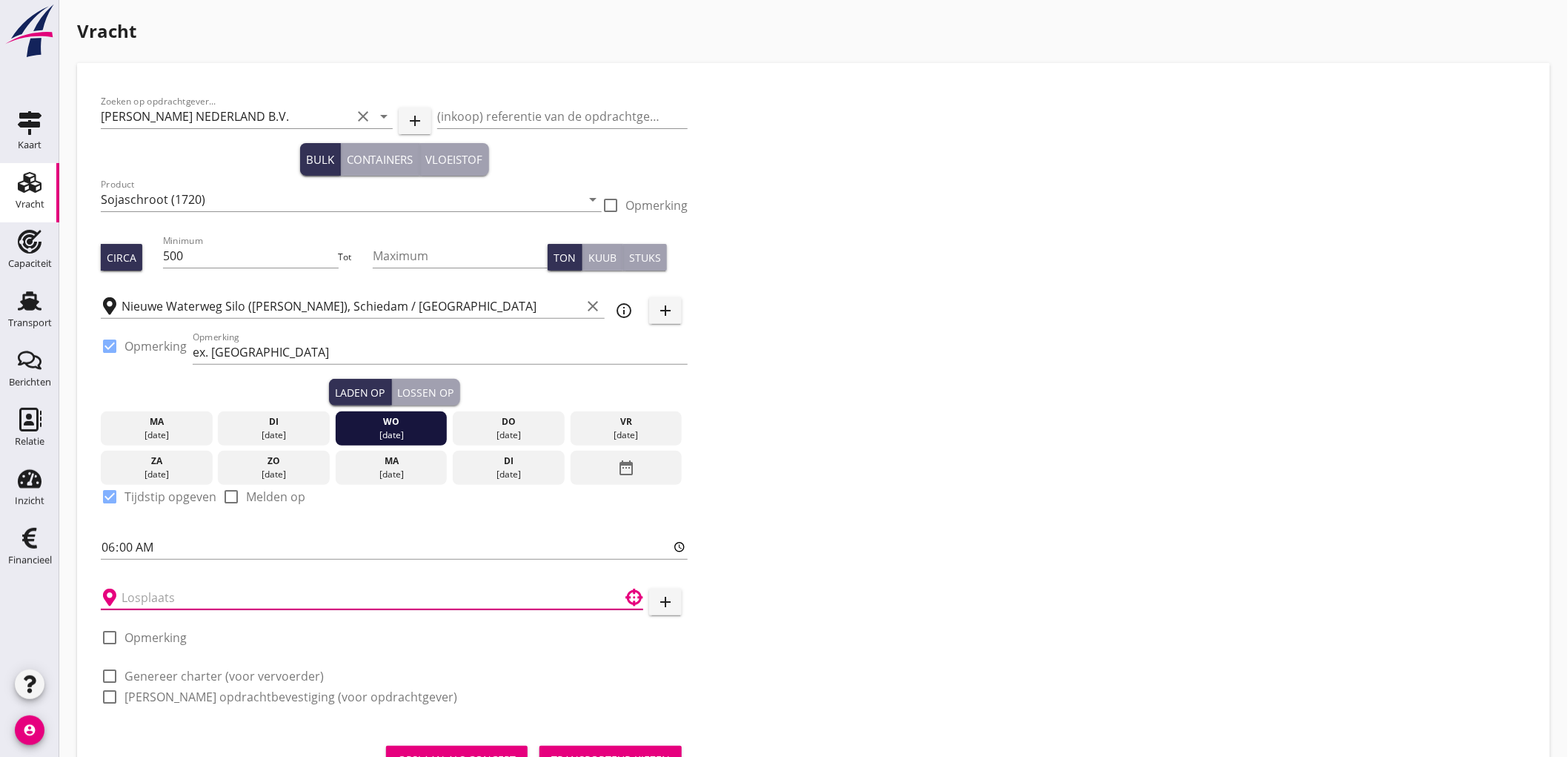
click at [174, 587] on input "text" at bounding box center [362, 598] width 480 height 24
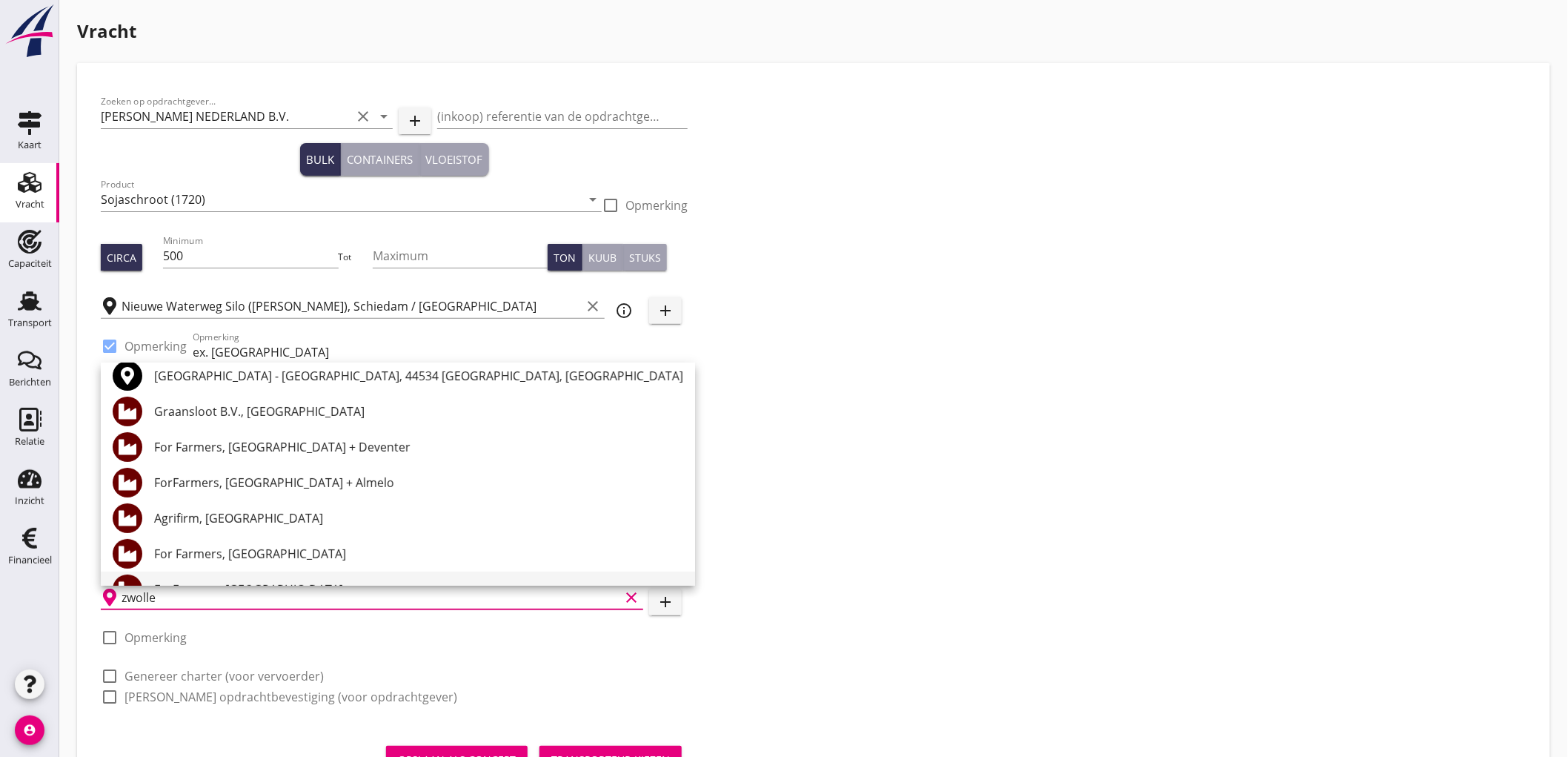
scroll to position [164, 0]
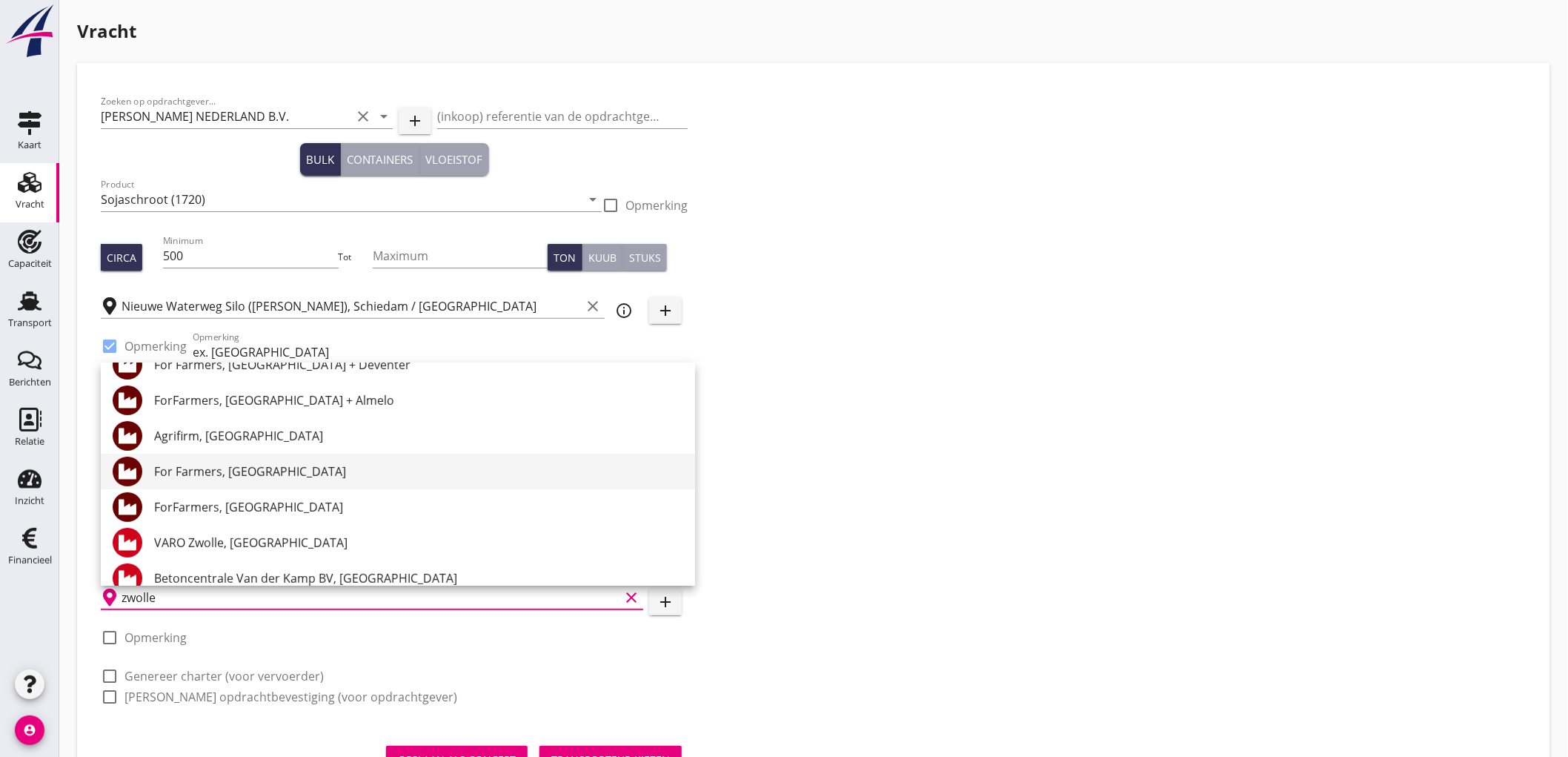
click at [315, 479] on div "For Farmers, Zwolle" at bounding box center [418, 471] width 529 height 18
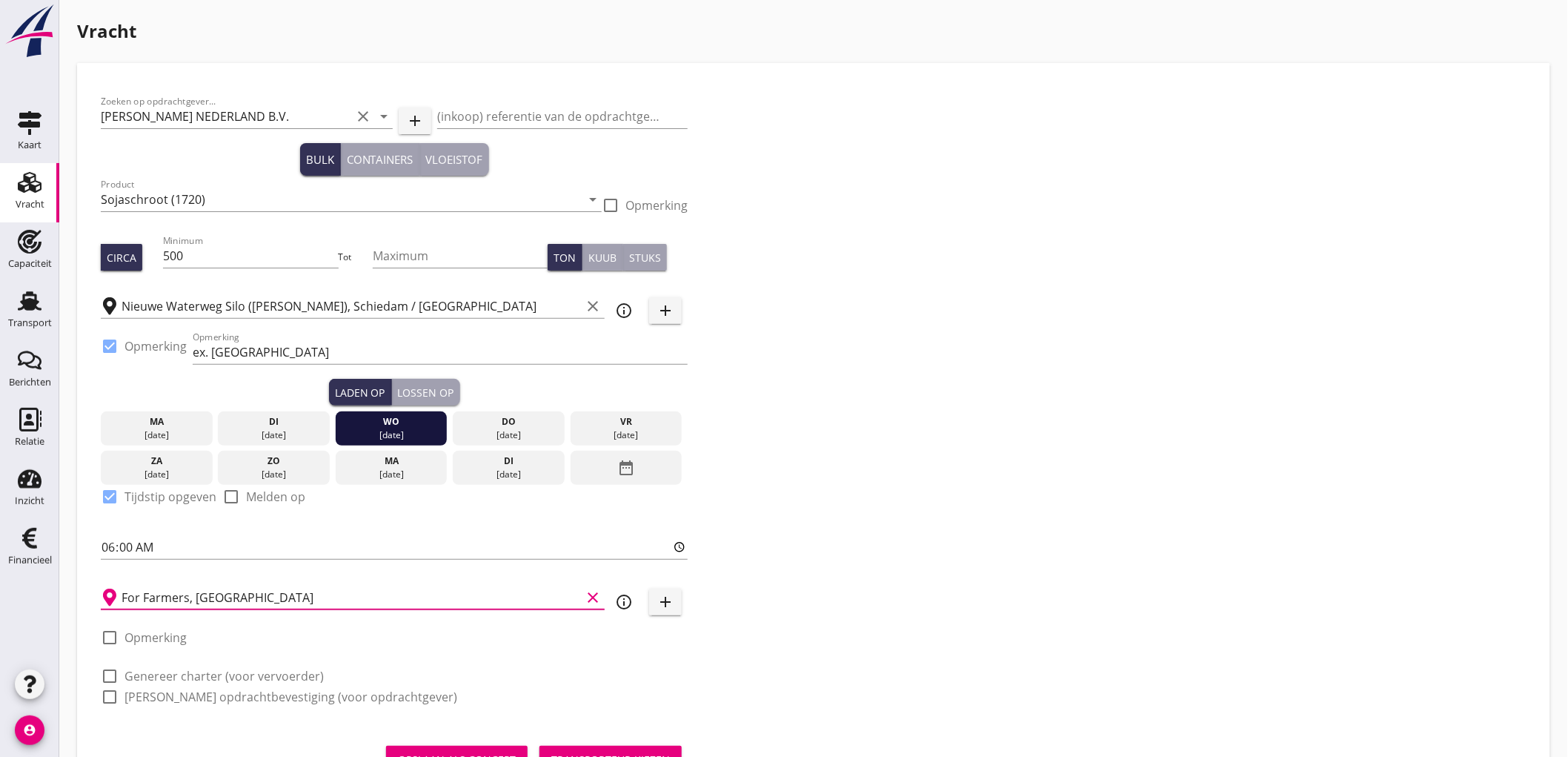
type input "For Farmers, Zwolle"
click at [194, 670] on label "Genereer charter (voor vervoerder)" at bounding box center [224, 675] width 199 height 15
checkbox input "true"
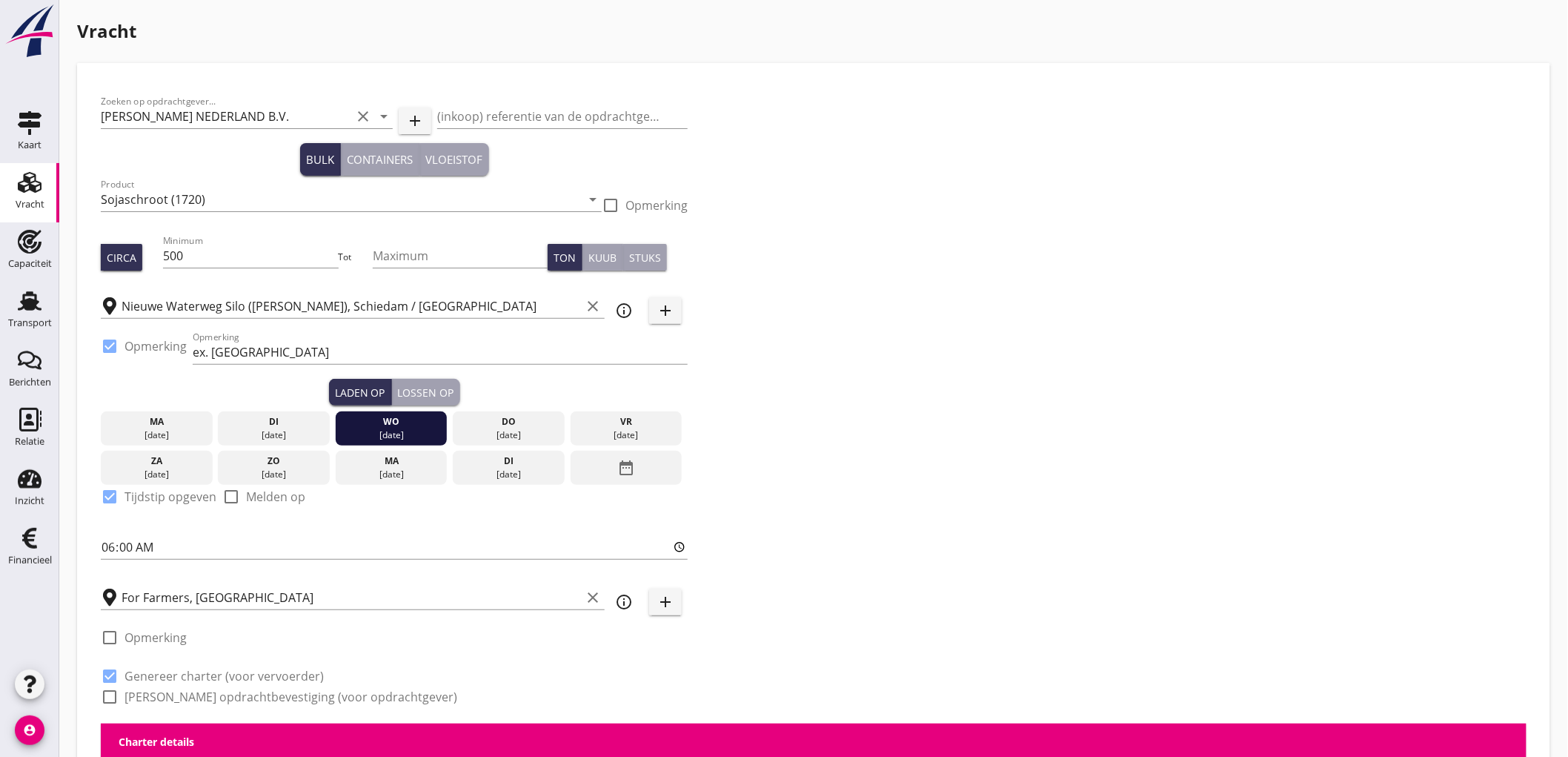
click at [186, 695] on label "Genereer opdrachtbevestiging (voor opdrachtgever)" at bounding box center [291, 696] width 332 height 15
checkbox input "true"
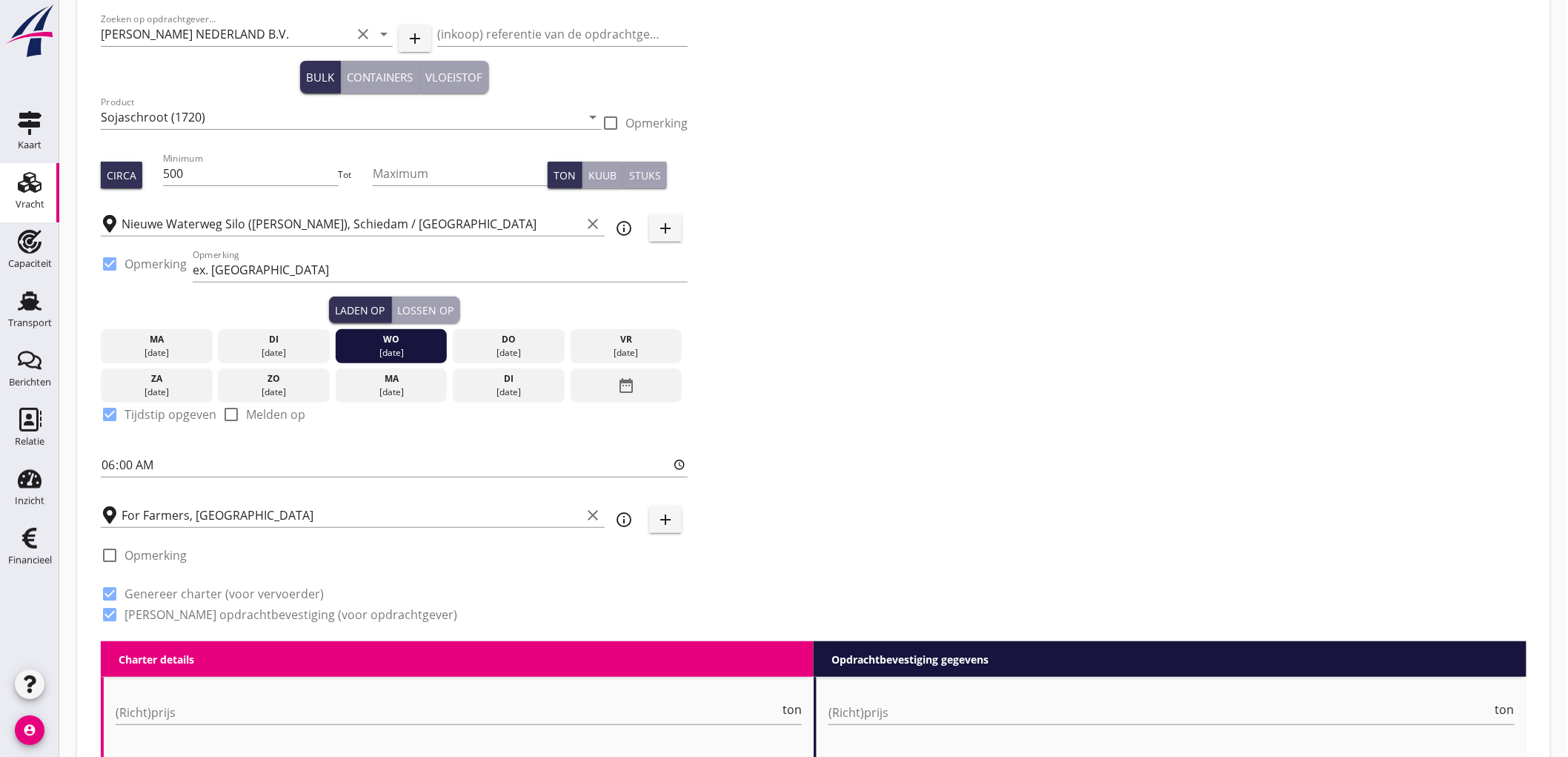
scroll to position [412, 0]
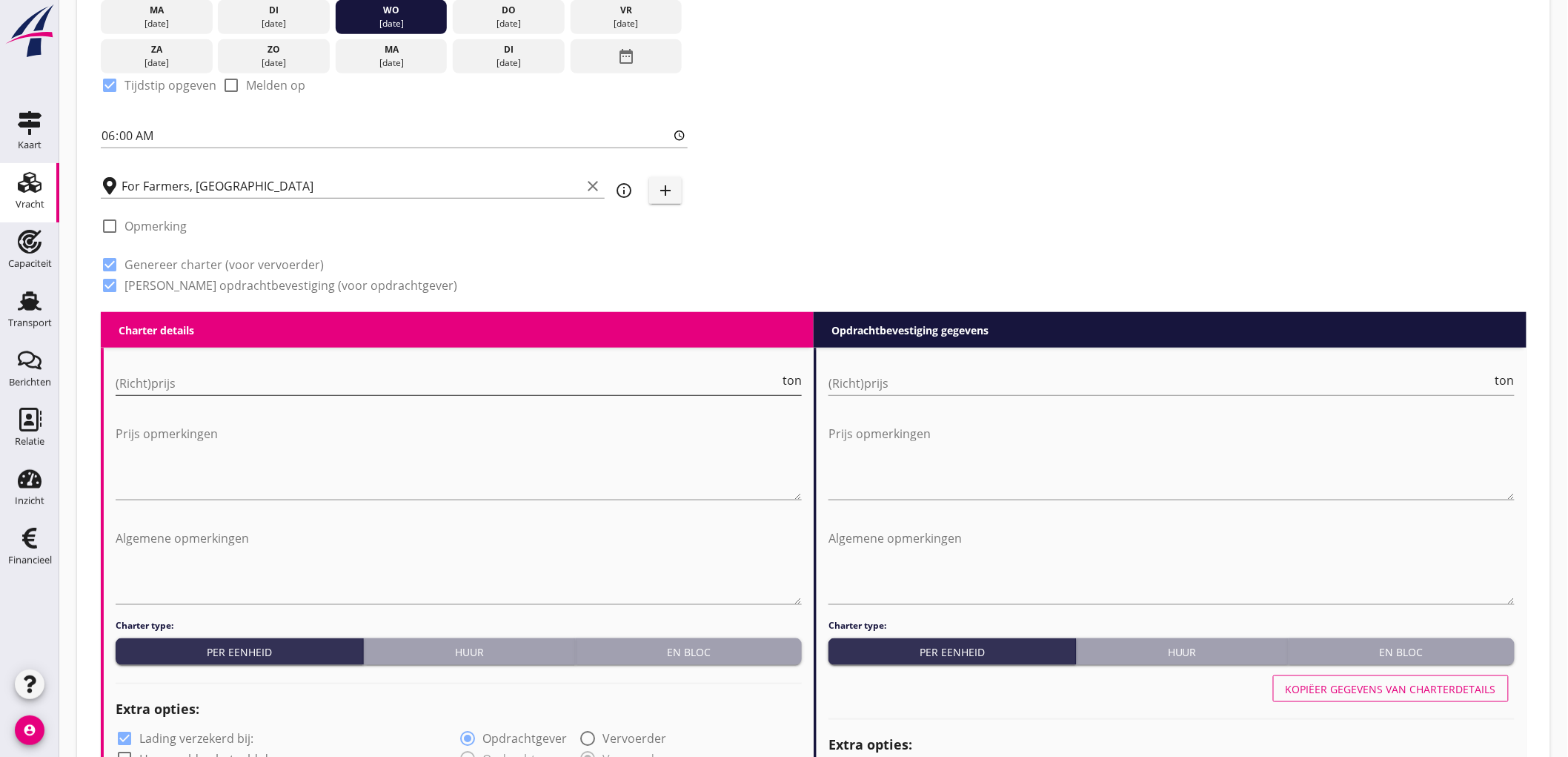
click at [204, 382] on input "(Richt)prijs" at bounding box center [447, 383] width 664 height 24
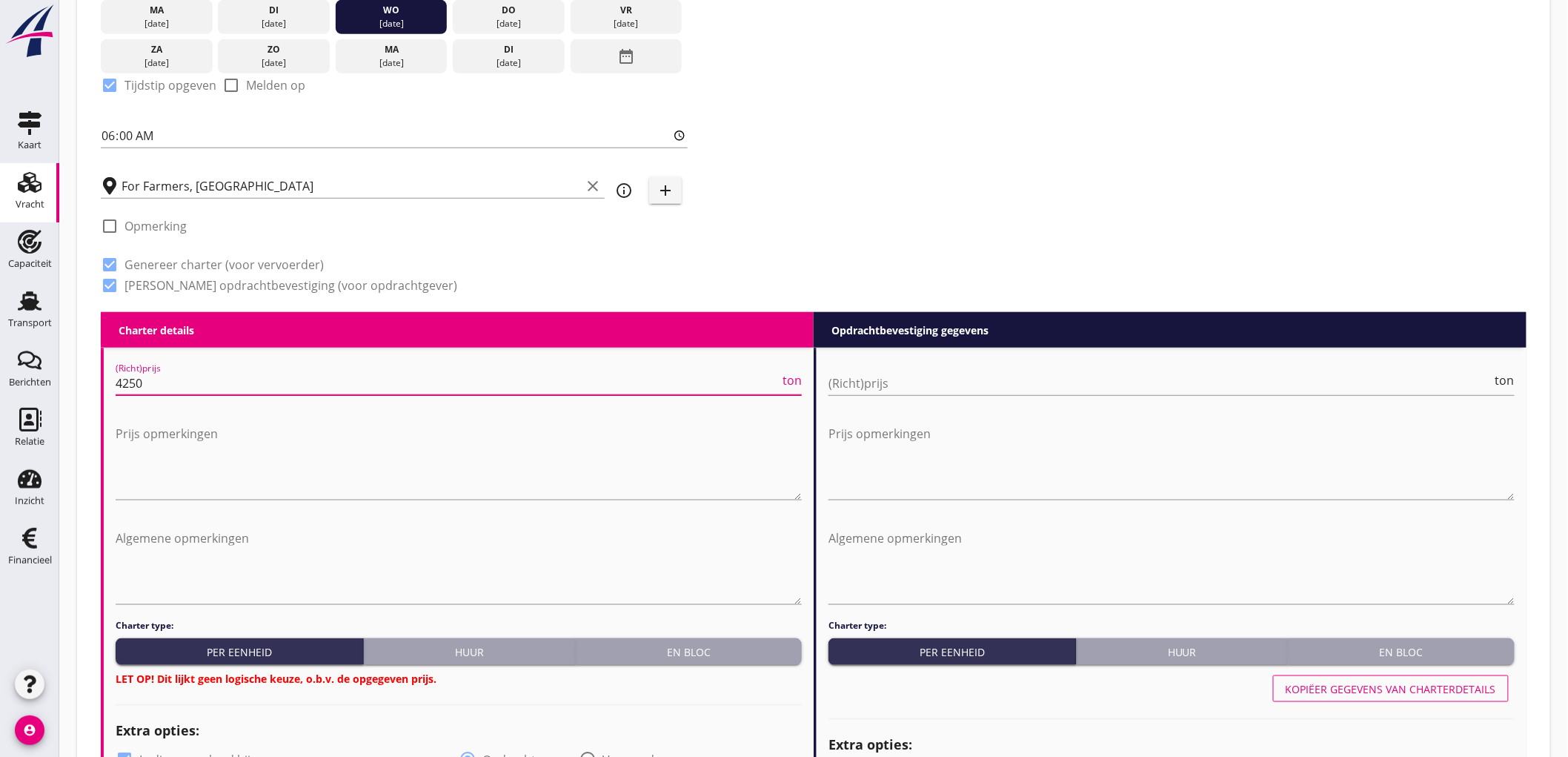
type input "4250"
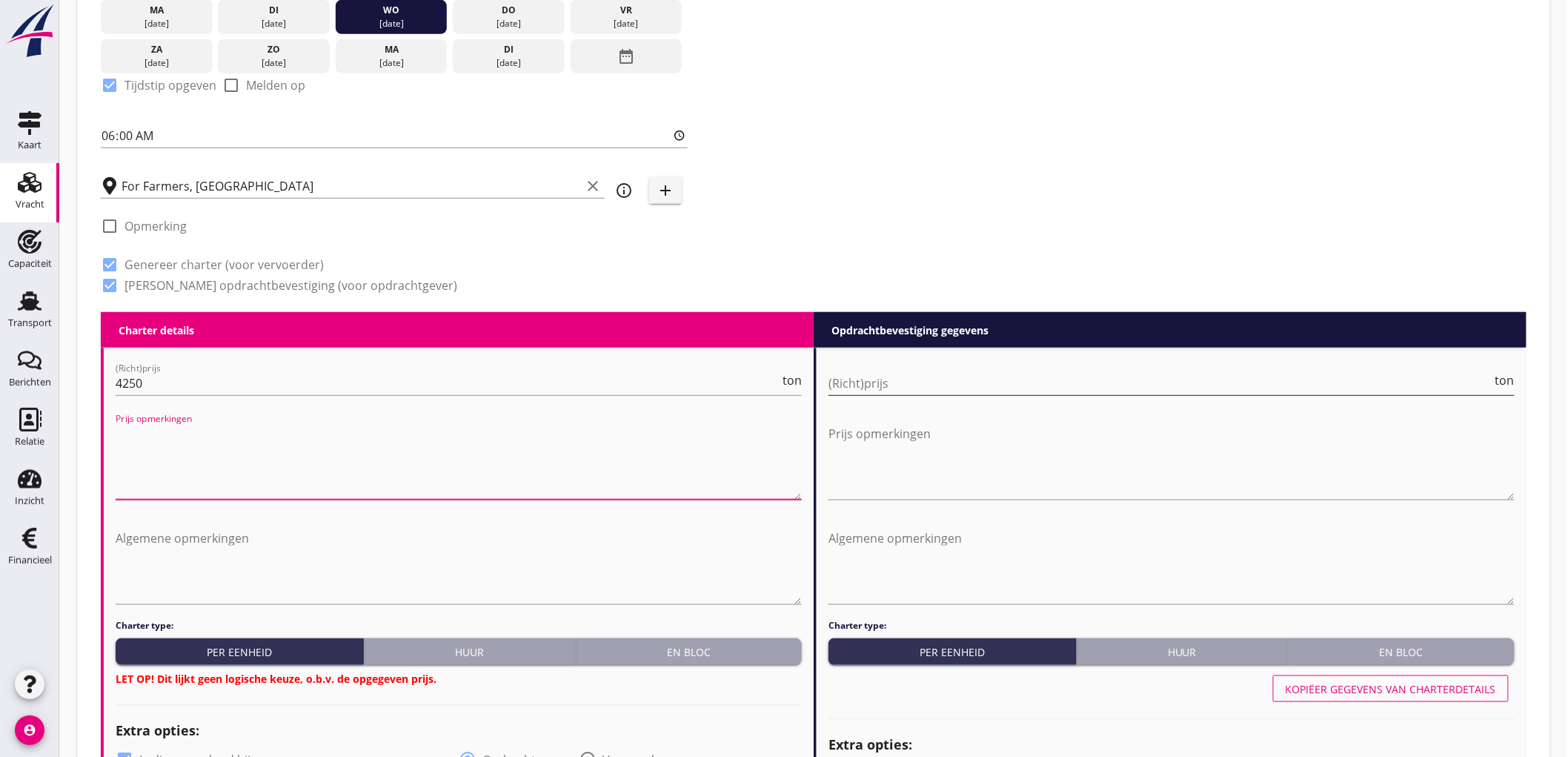
click at [846, 374] on input "(Richt)prijs" at bounding box center [1160, 383] width 664 height 24
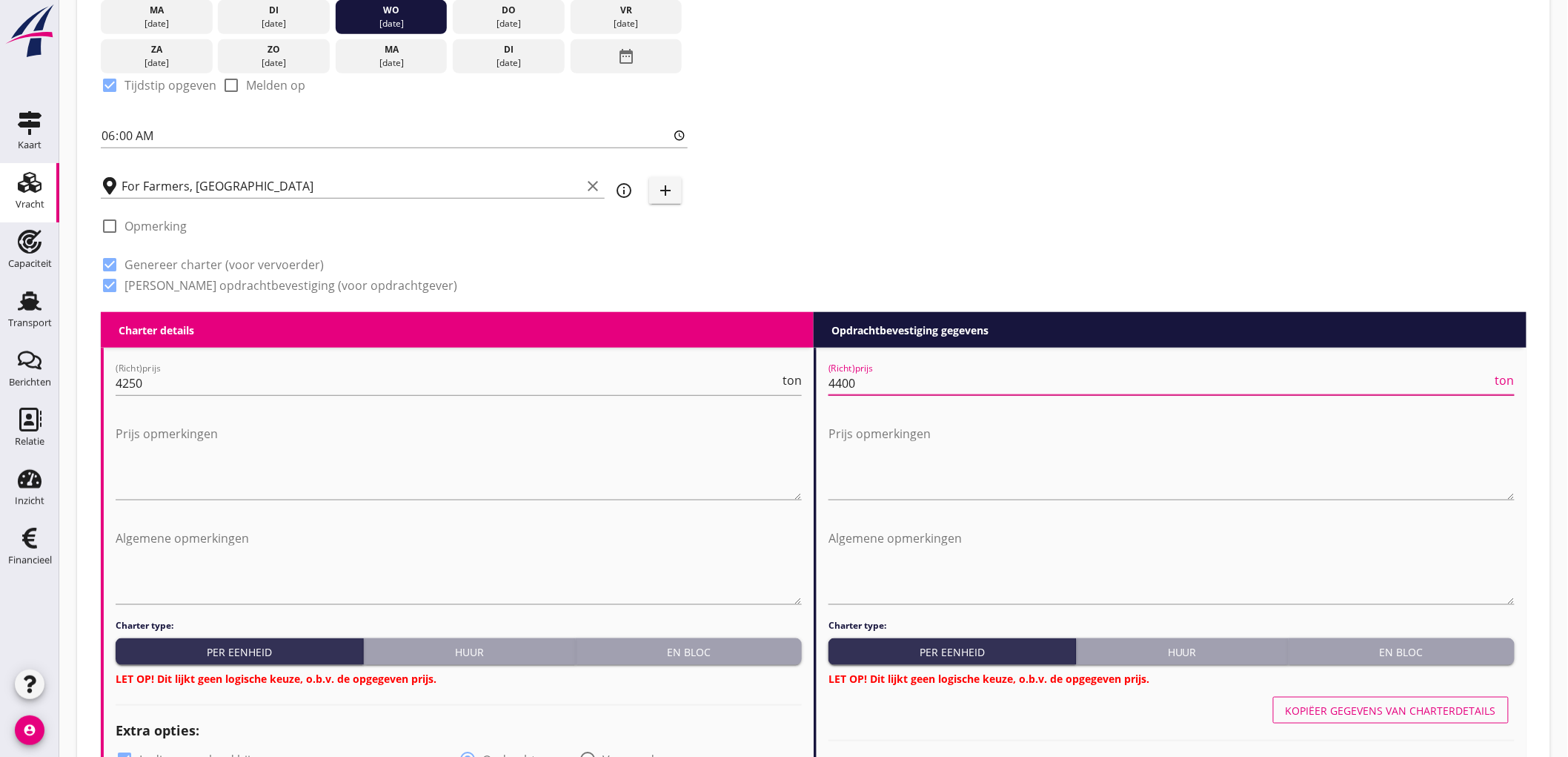
scroll to position [741, 0]
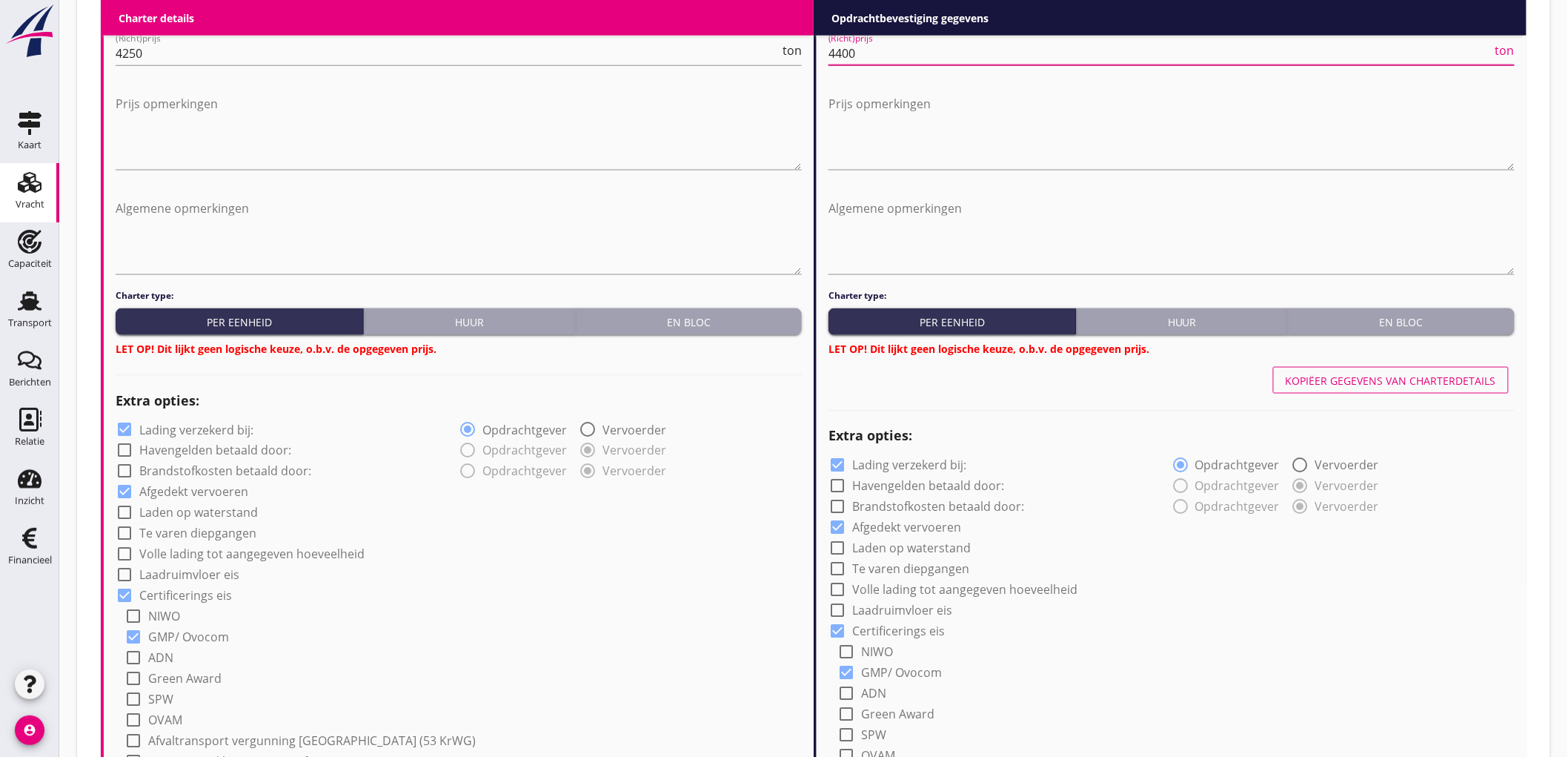
type input "4400"
click at [699, 327] on div "En bloc" at bounding box center [689, 322] width 214 height 16
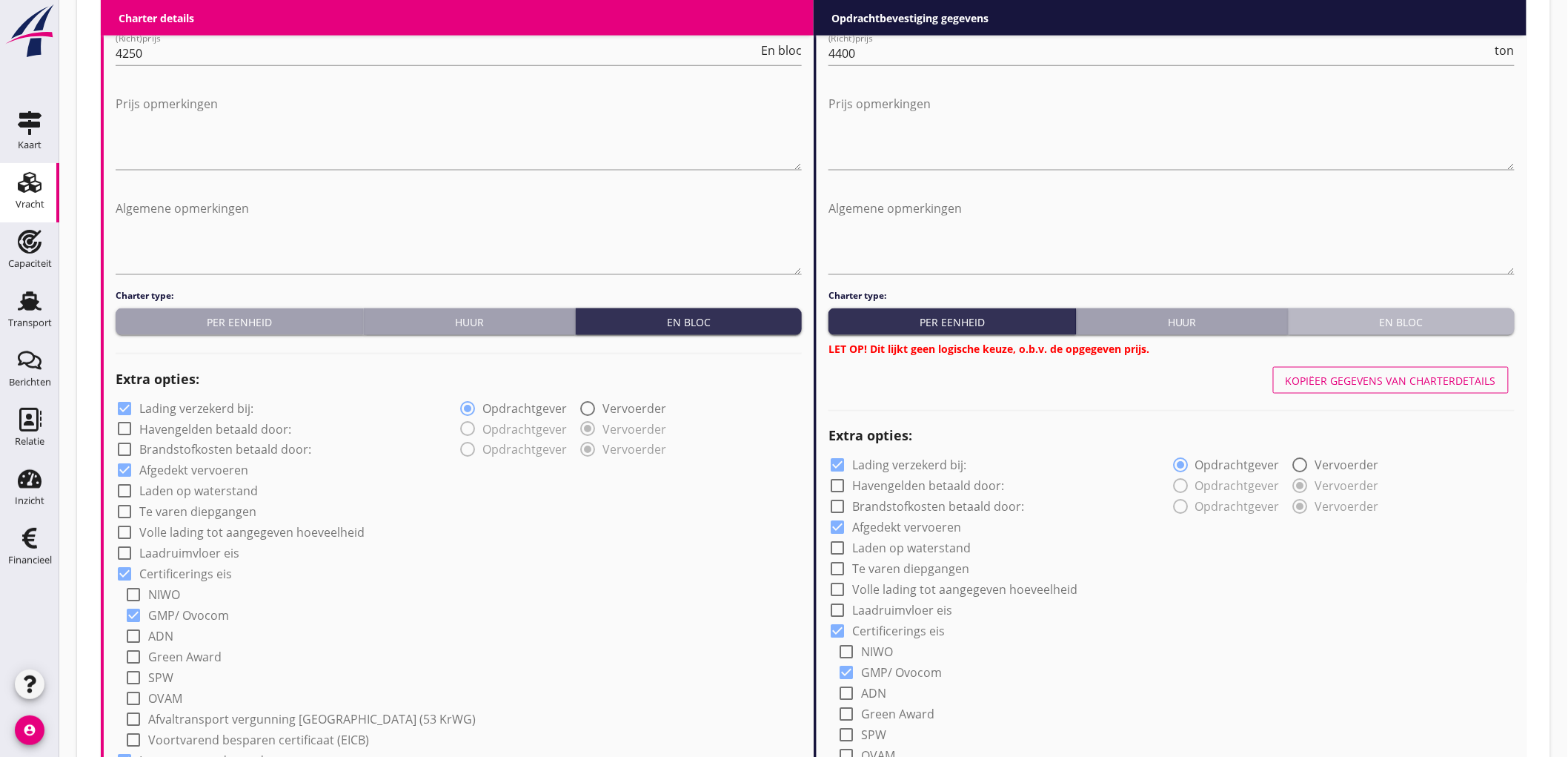
click at [1416, 319] on div "En bloc" at bounding box center [1401, 322] width 214 height 16
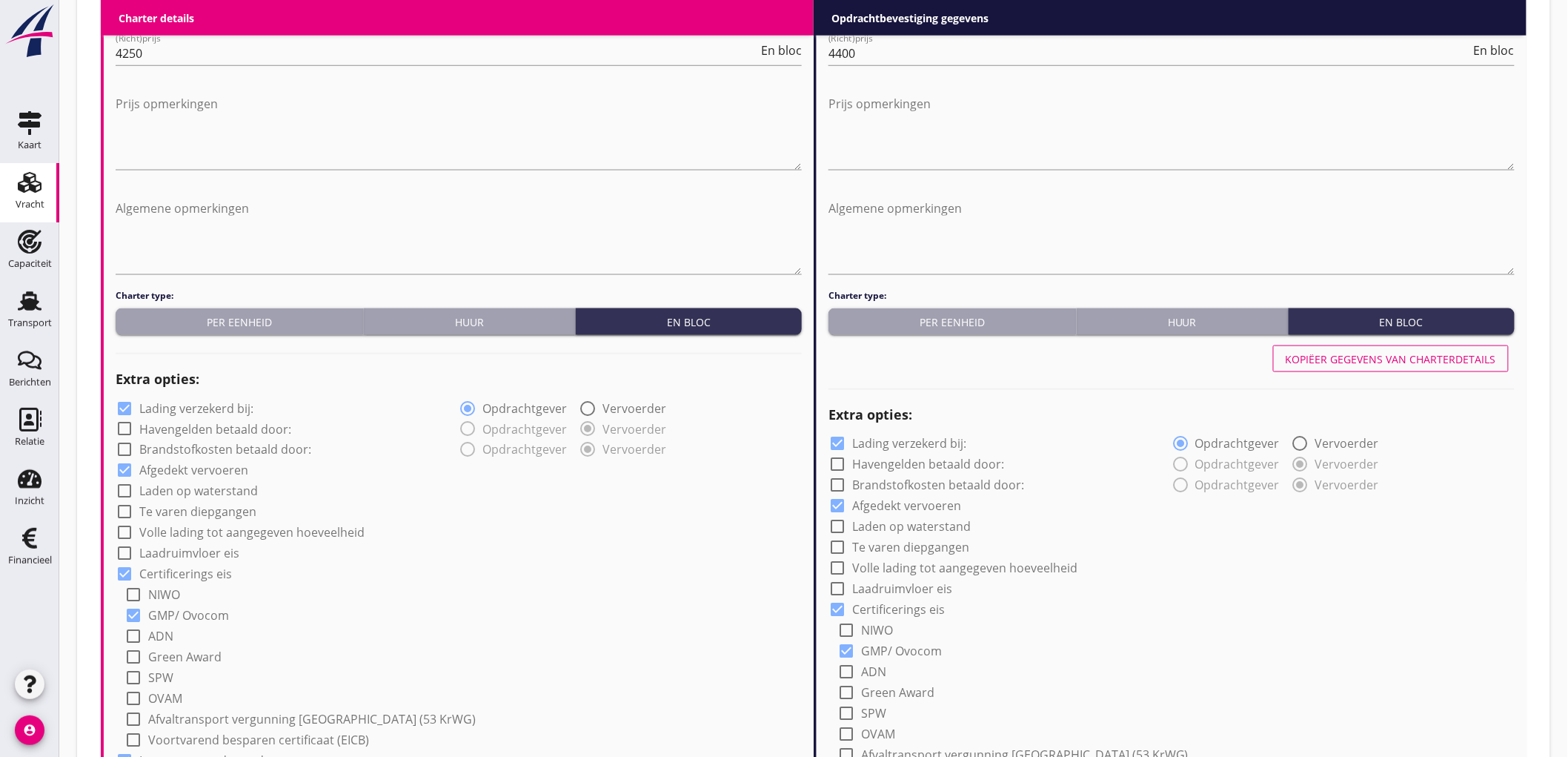
scroll to position [988, 0]
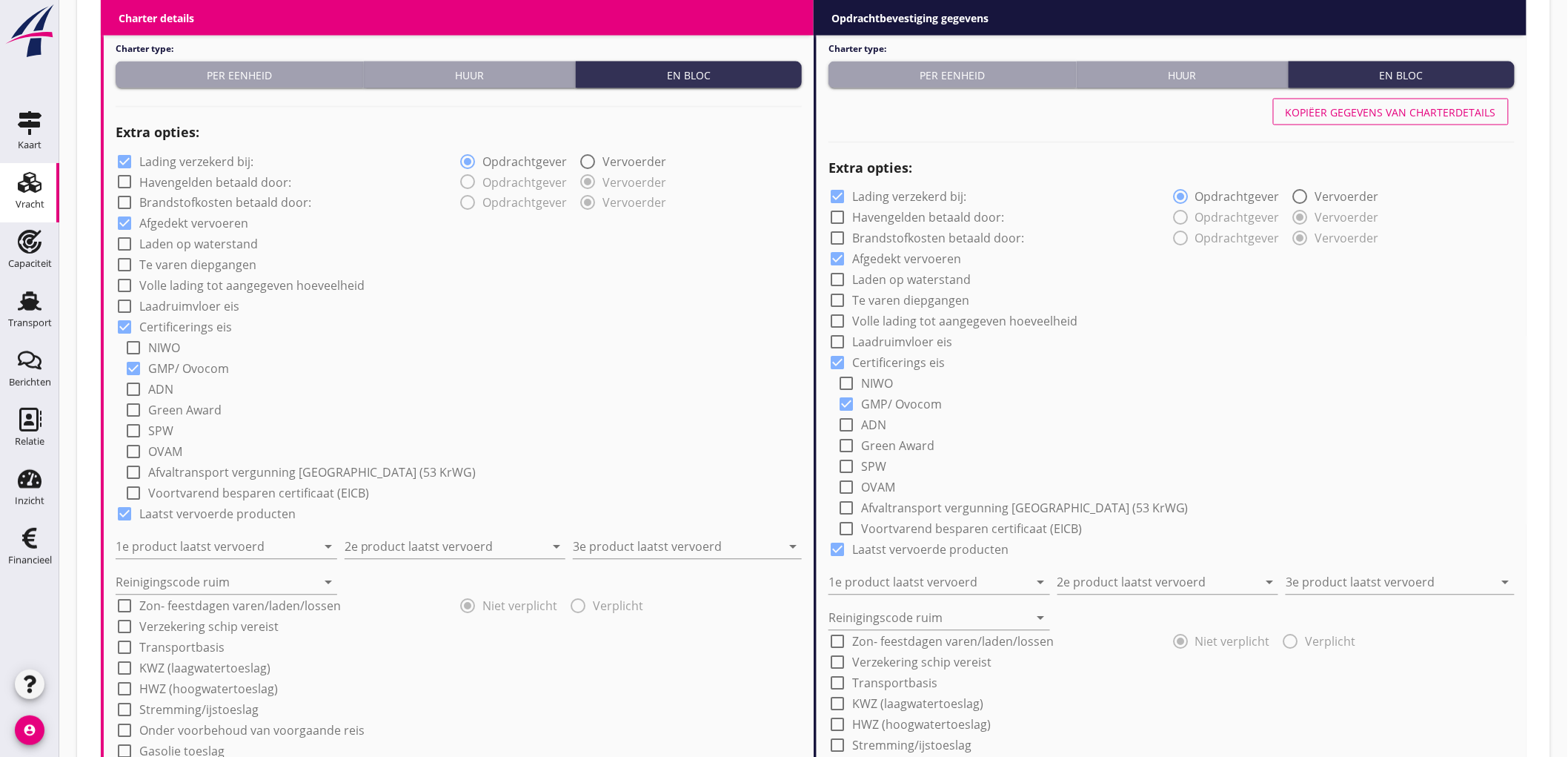
click at [153, 164] on label "Lading verzekerd bij:" at bounding box center [196, 161] width 115 height 15
checkbox input "false"
click at [208, 550] on input "1e product laatst vervoerd" at bounding box center [215, 547] width 201 height 24
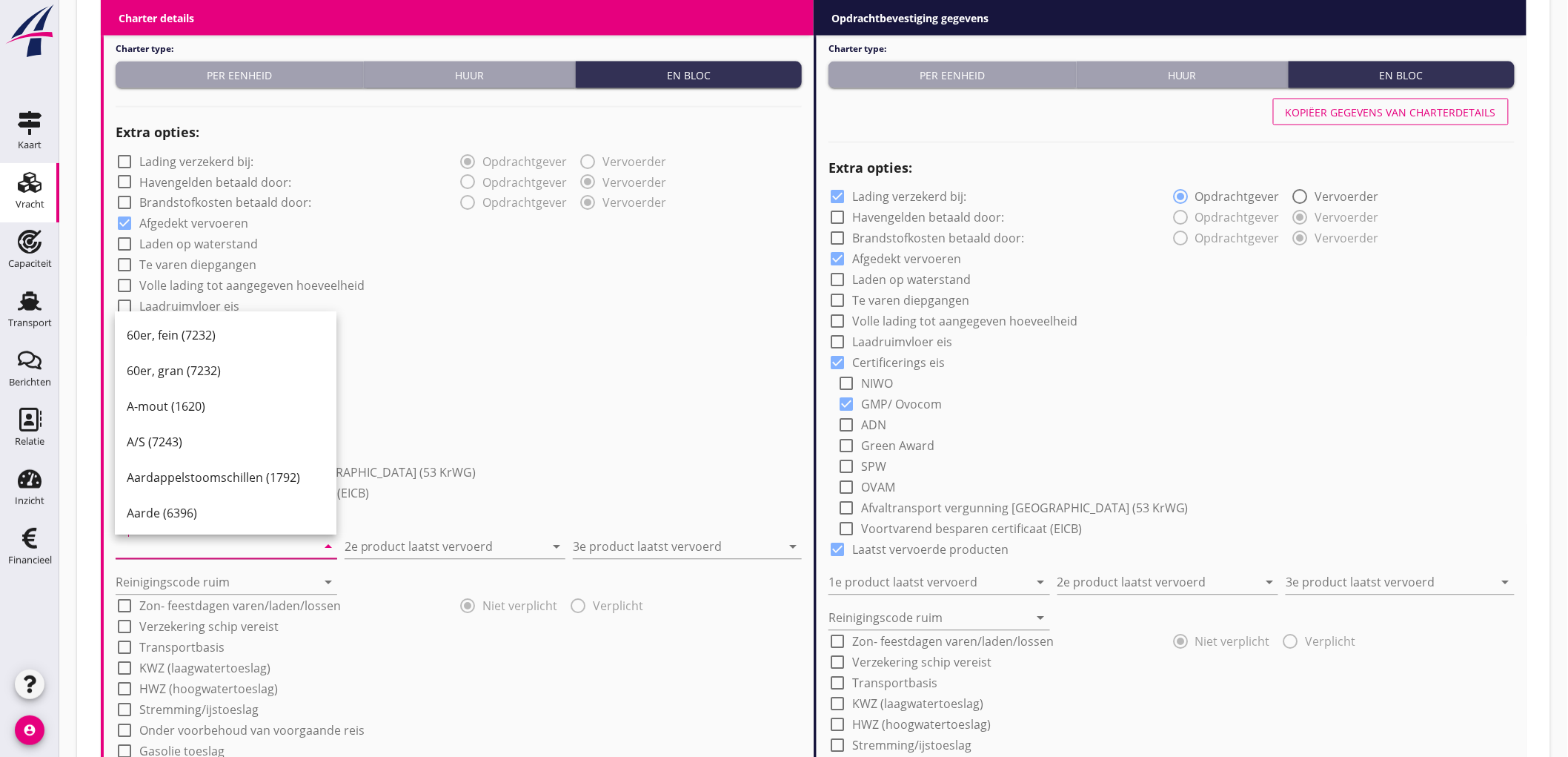
click at [197, 555] on input "1e product laatst vervoerd" at bounding box center [215, 547] width 201 height 24
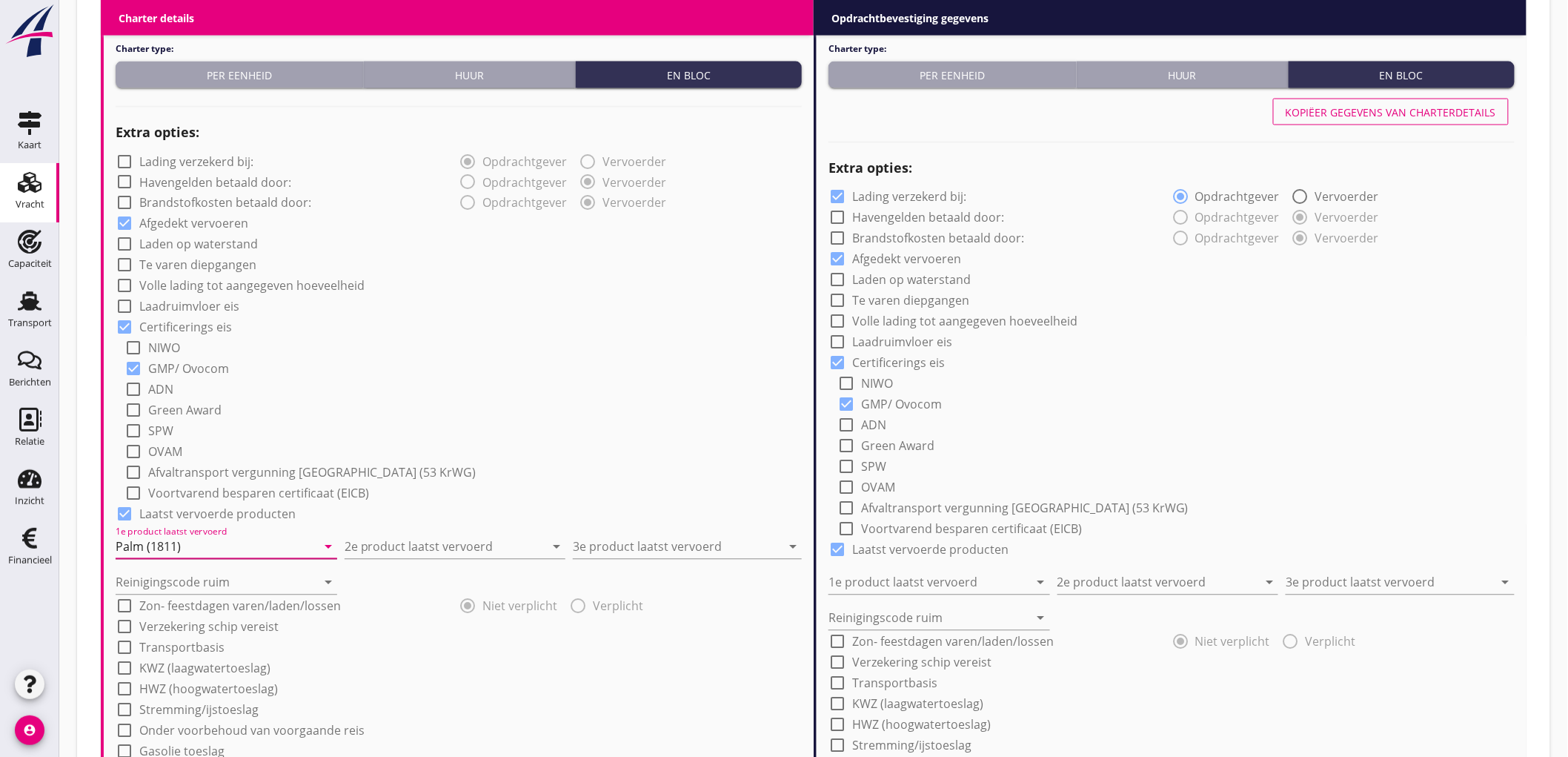
type input "Palm (1811)"
type input "Mais (150)"
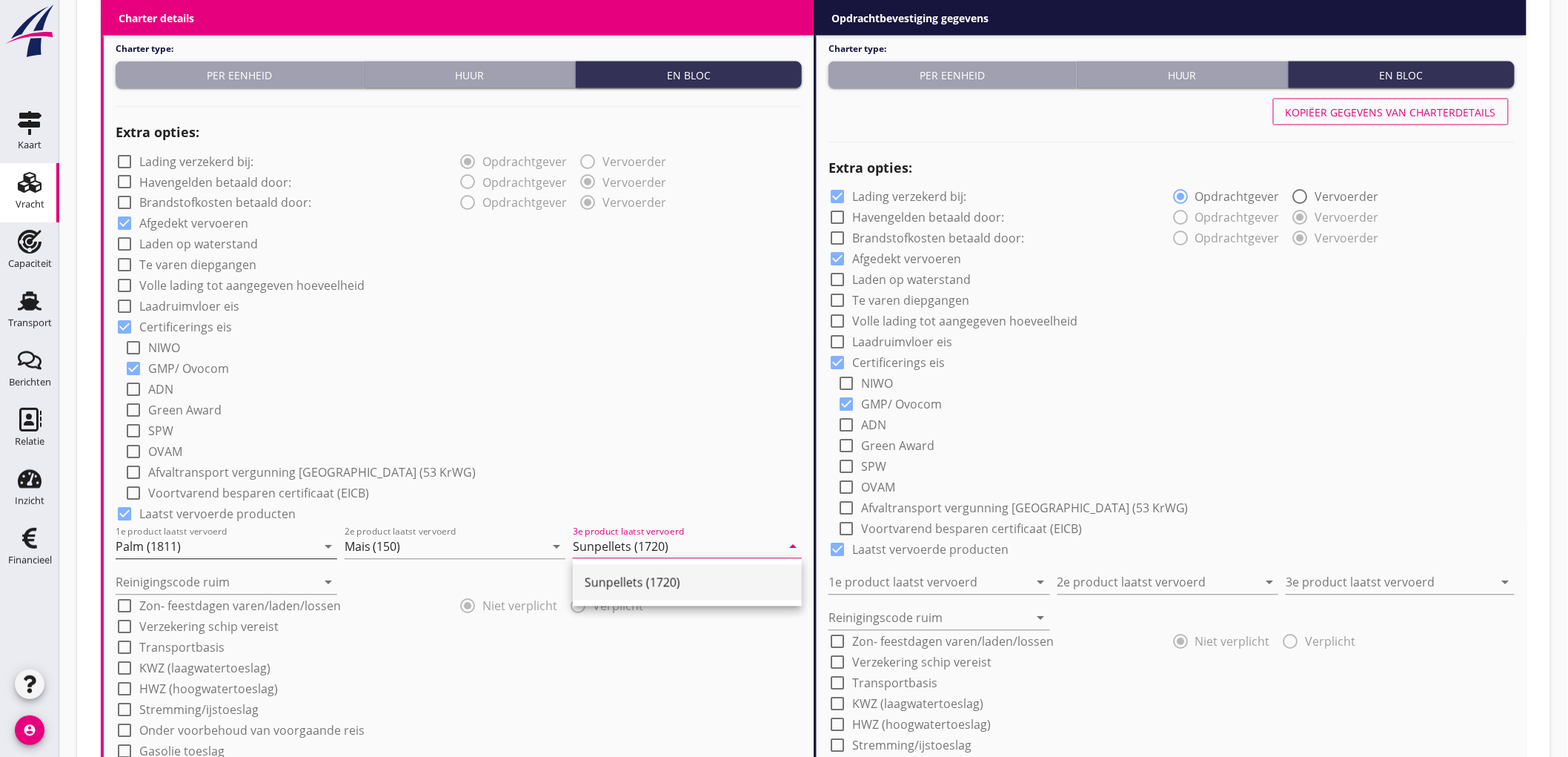
type input "Sunpellets (1720)"
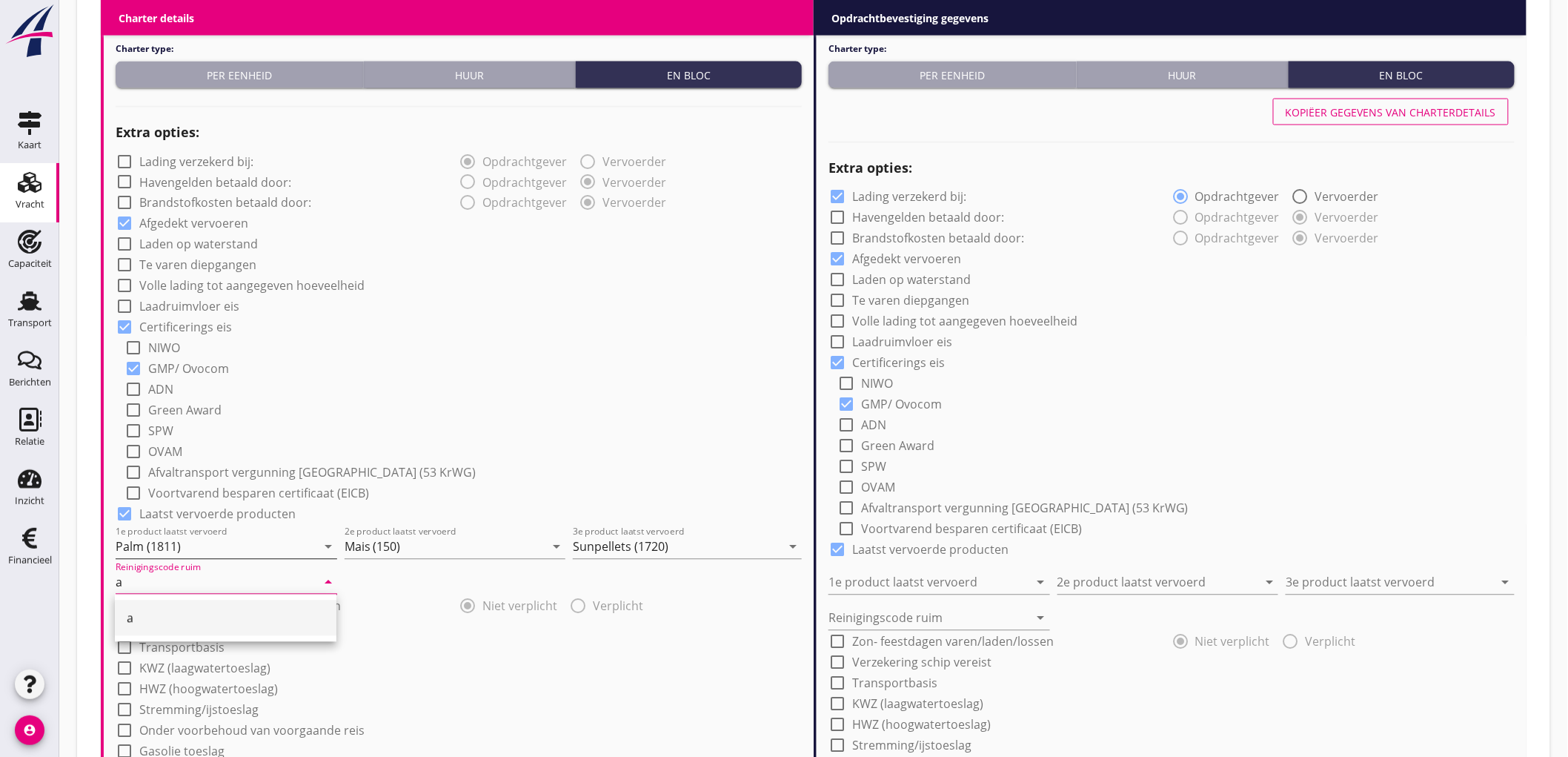
type input "a"
click at [446, 360] on div "check_box GMP/ Ovocom" at bounding box center [463, 368] width 678 height 21
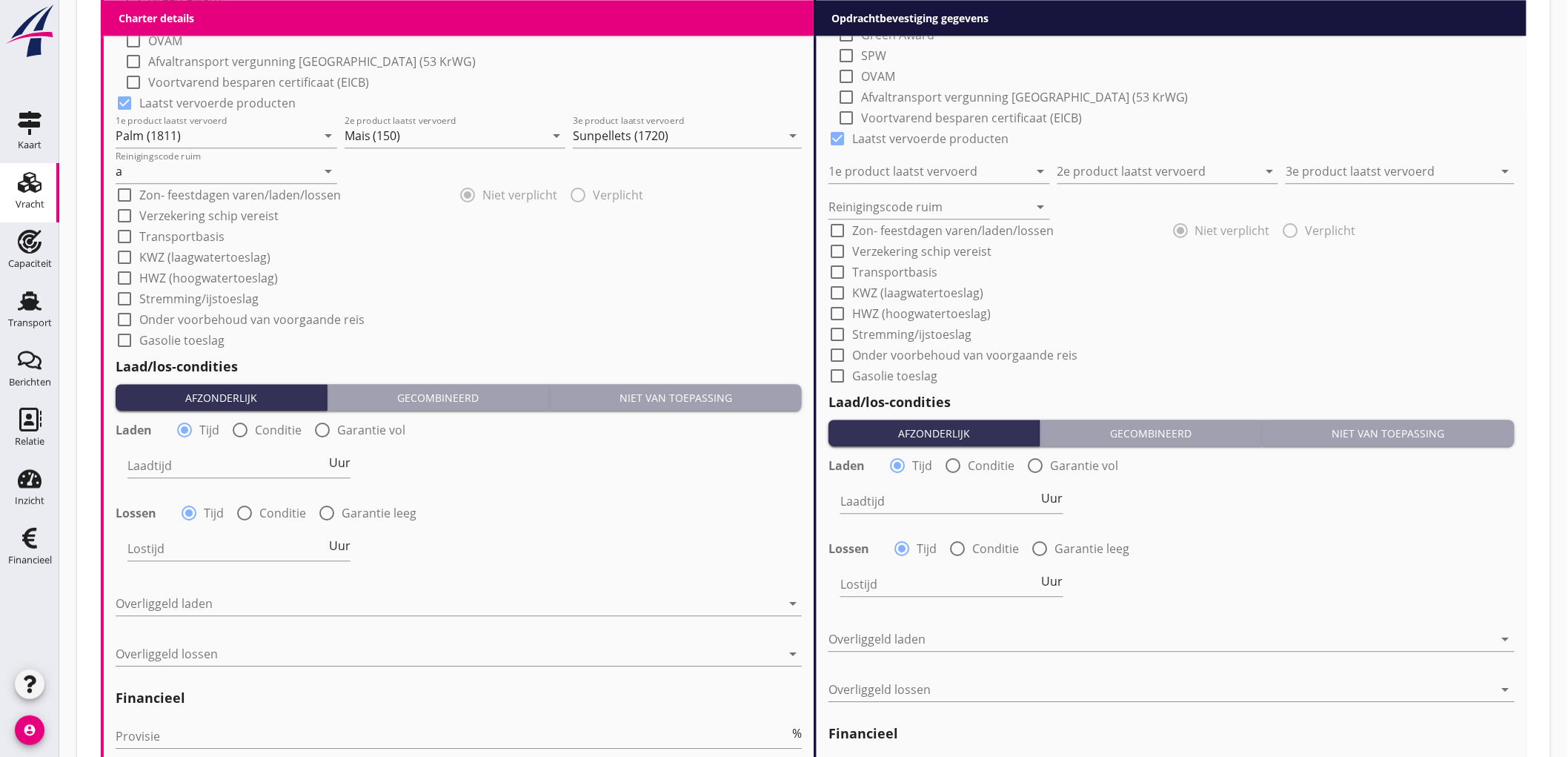
click at [257, 431] on label "Conditie" at bounding box center [278, 430] width 46 height 15
radio input "false"
radio input "true"
click at [198, 462] on div at bounding box center [285, 466] width 315 height 24
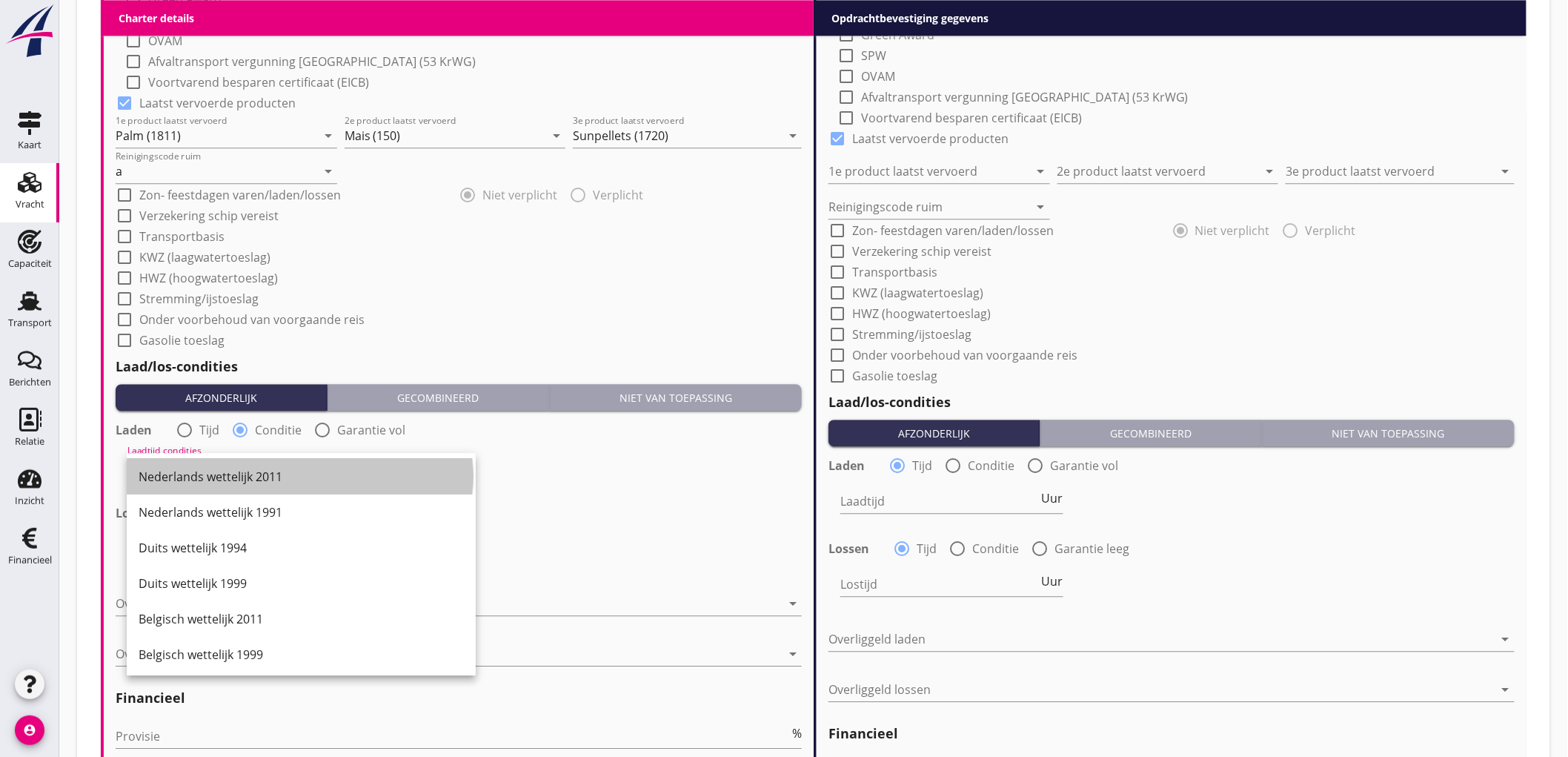
click at [198, 462] on div "Nederlands wettelijk 2011" at bounding box center [301, 476] width 325 height 35
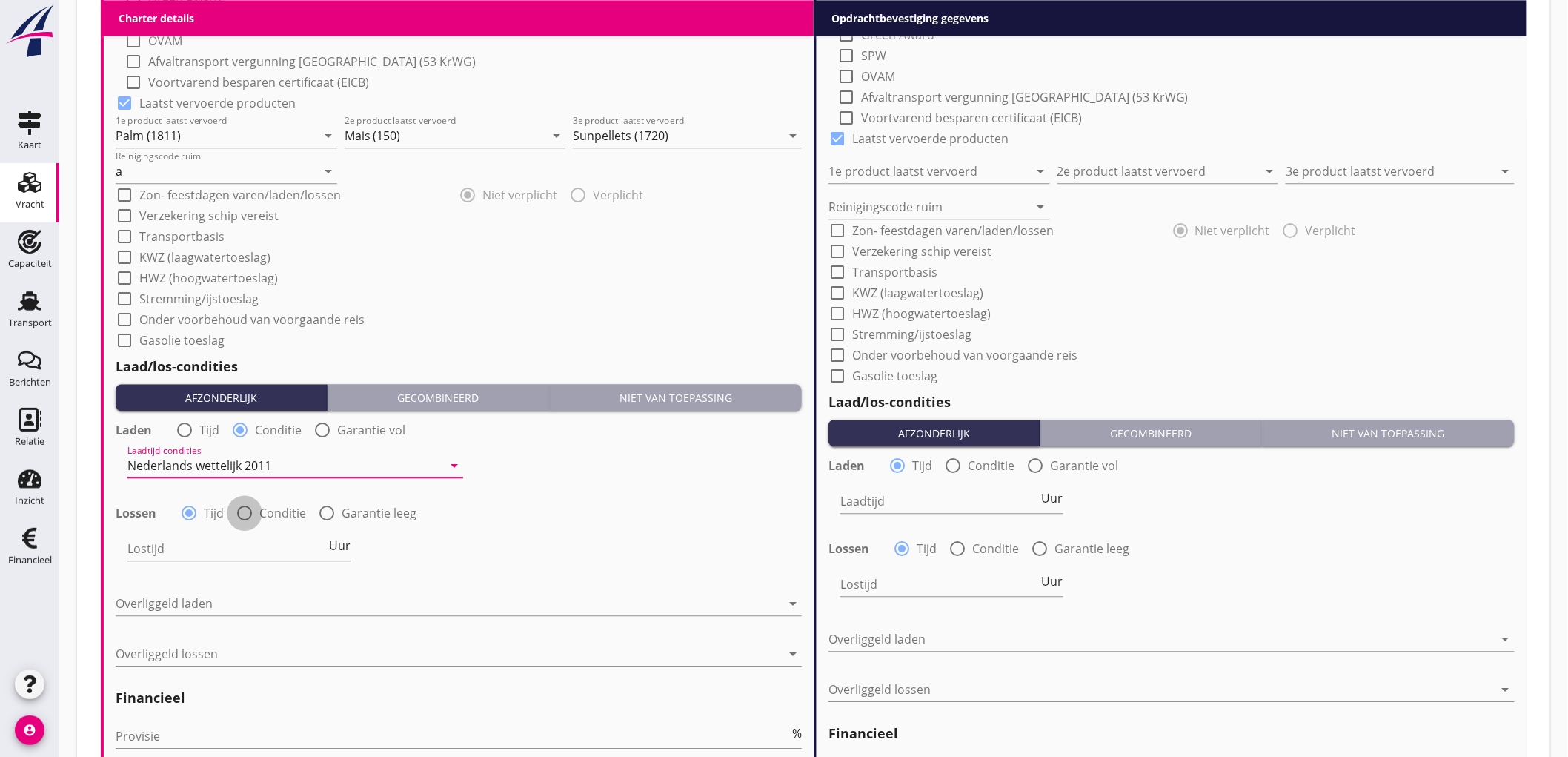
click at [247, 516] on div at bounding box center [244, 512] width 25 height 25
radio input "false"
radio input "true"
click at [195, 550] on div at bounding box center [285, 549] width 315 height 24
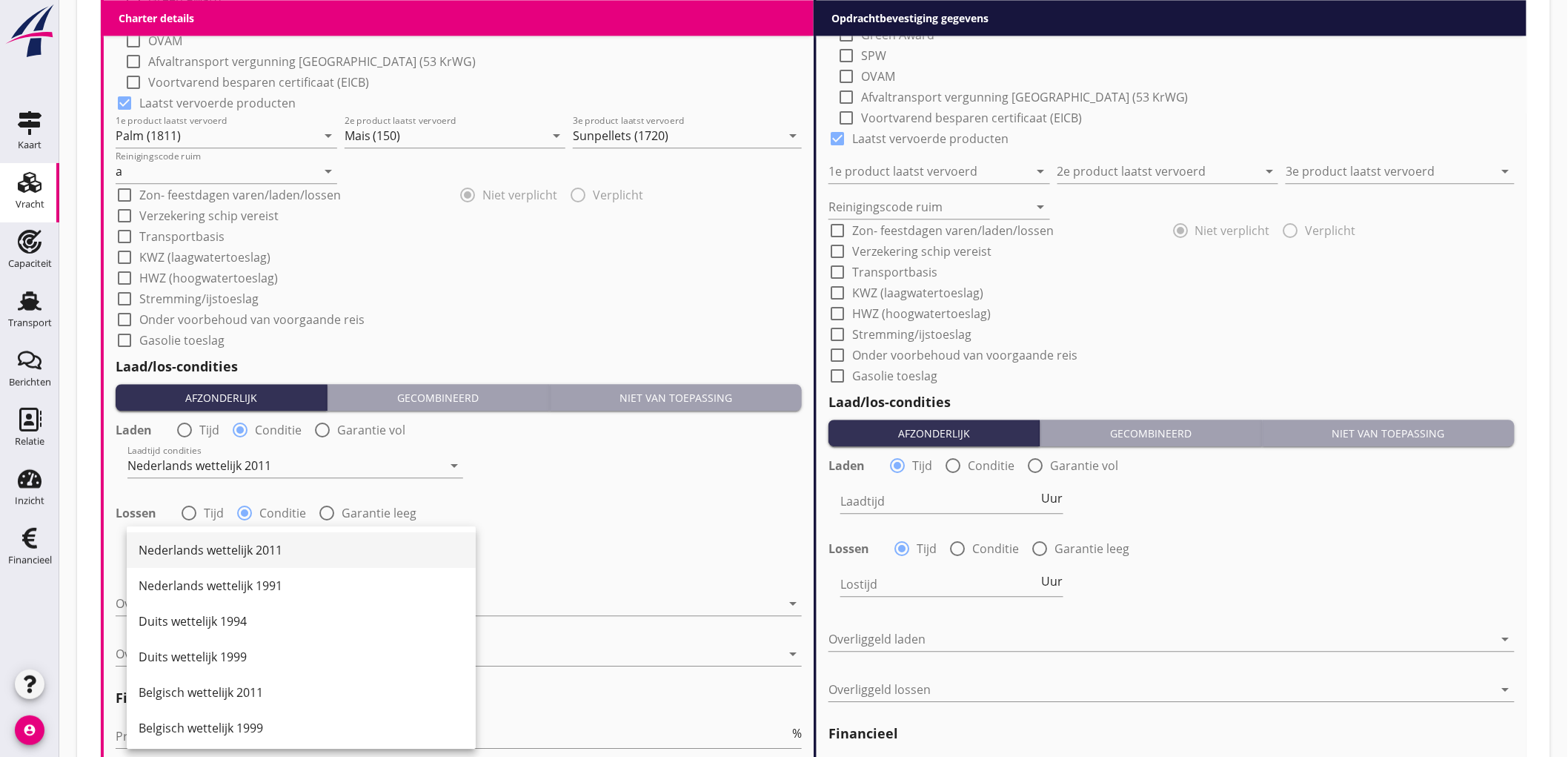
click at [214, 550] on div "Nederlands wettelijk 2011" at bounding box center [301, 549] width 325 height 18
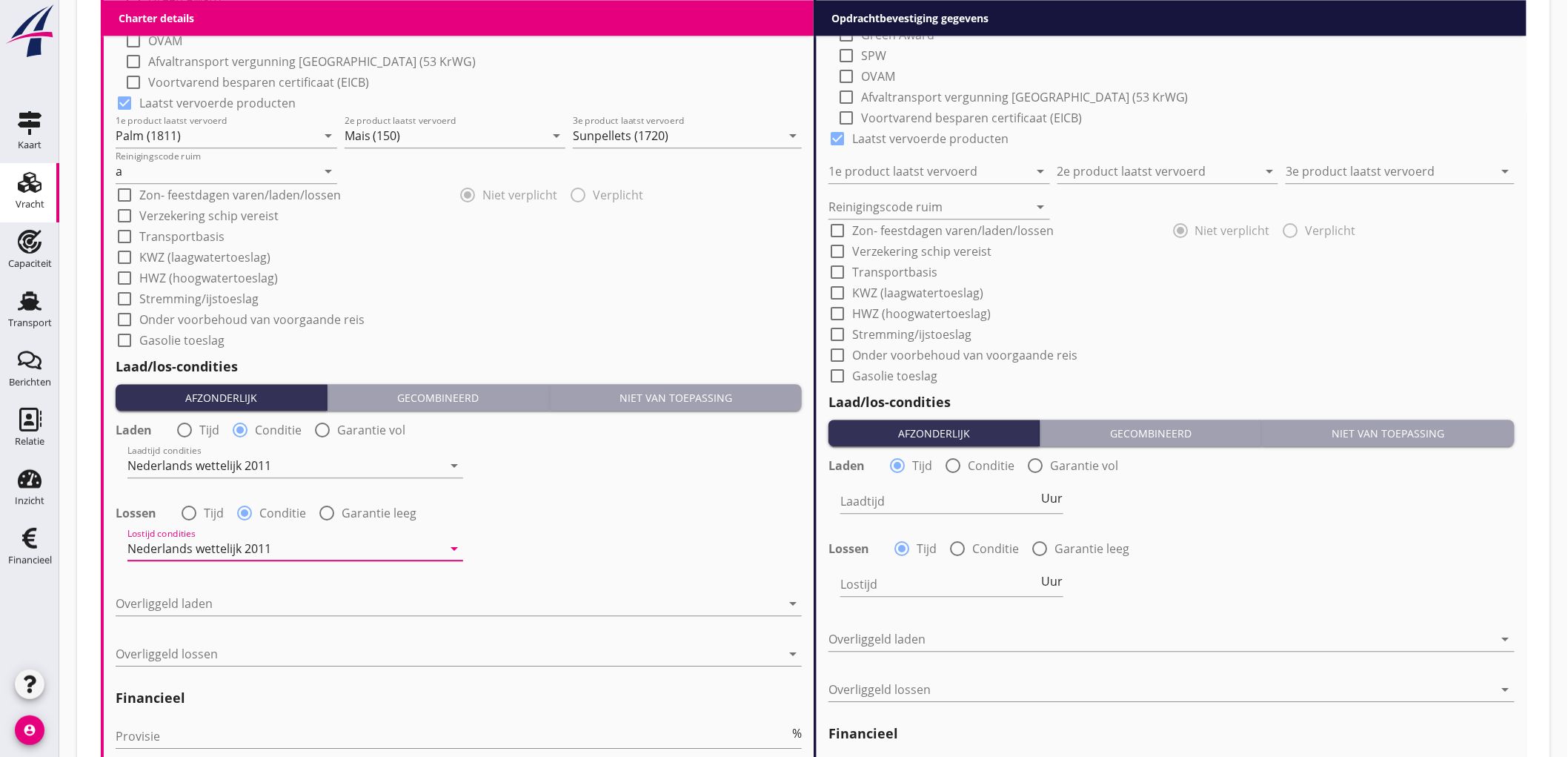
drag, startPoint x: 183, startPoint y: 610, endPoint x: 189, endPoint y: 603, distance: 9.2
click at [182, 609] on div at bounding box center [448, 604] width 666 height 24
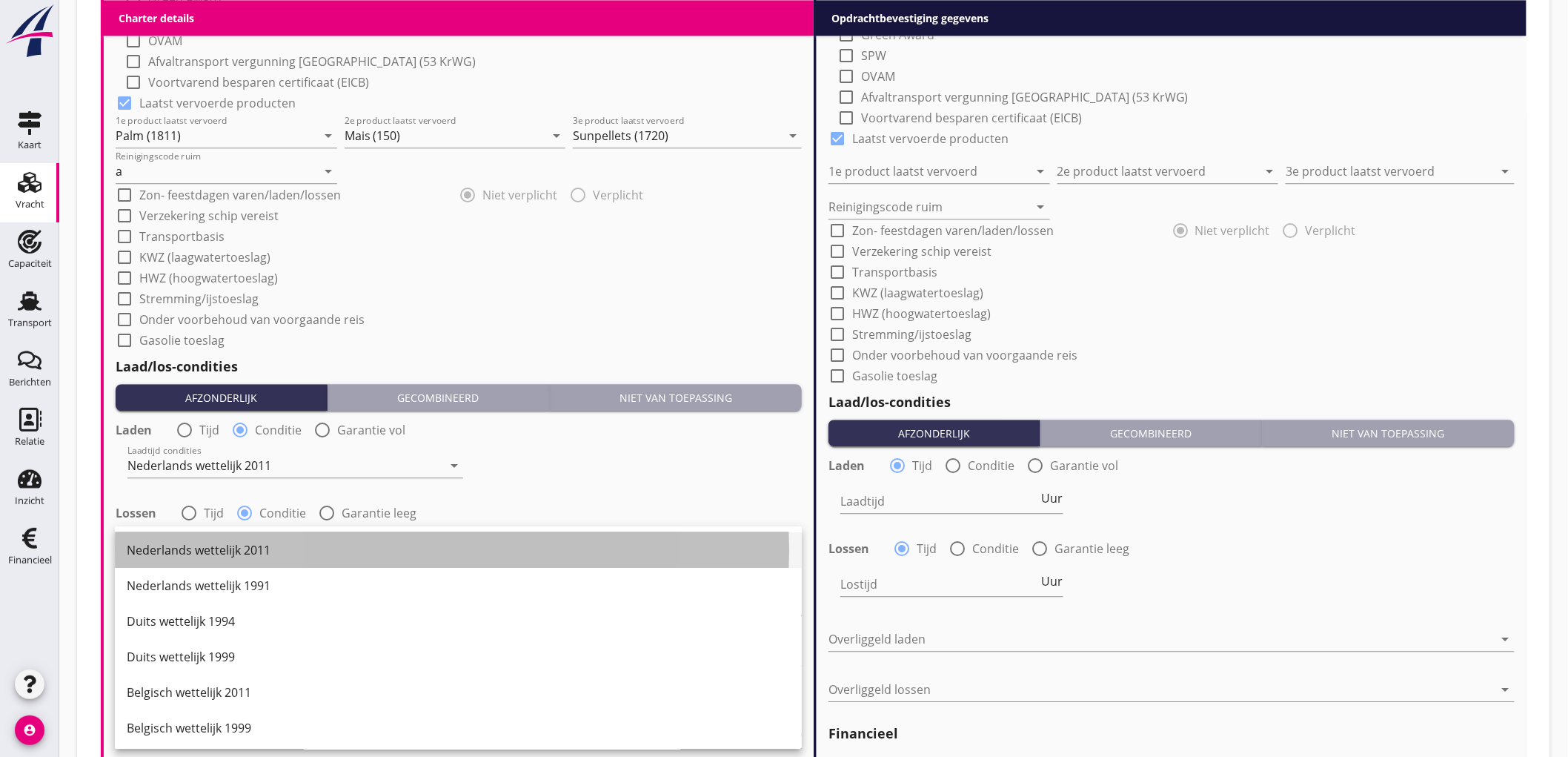
click at [226, 545] on div "Nederlands wettelijk 2011" at bounding box center [458, 549] width 663 height 18
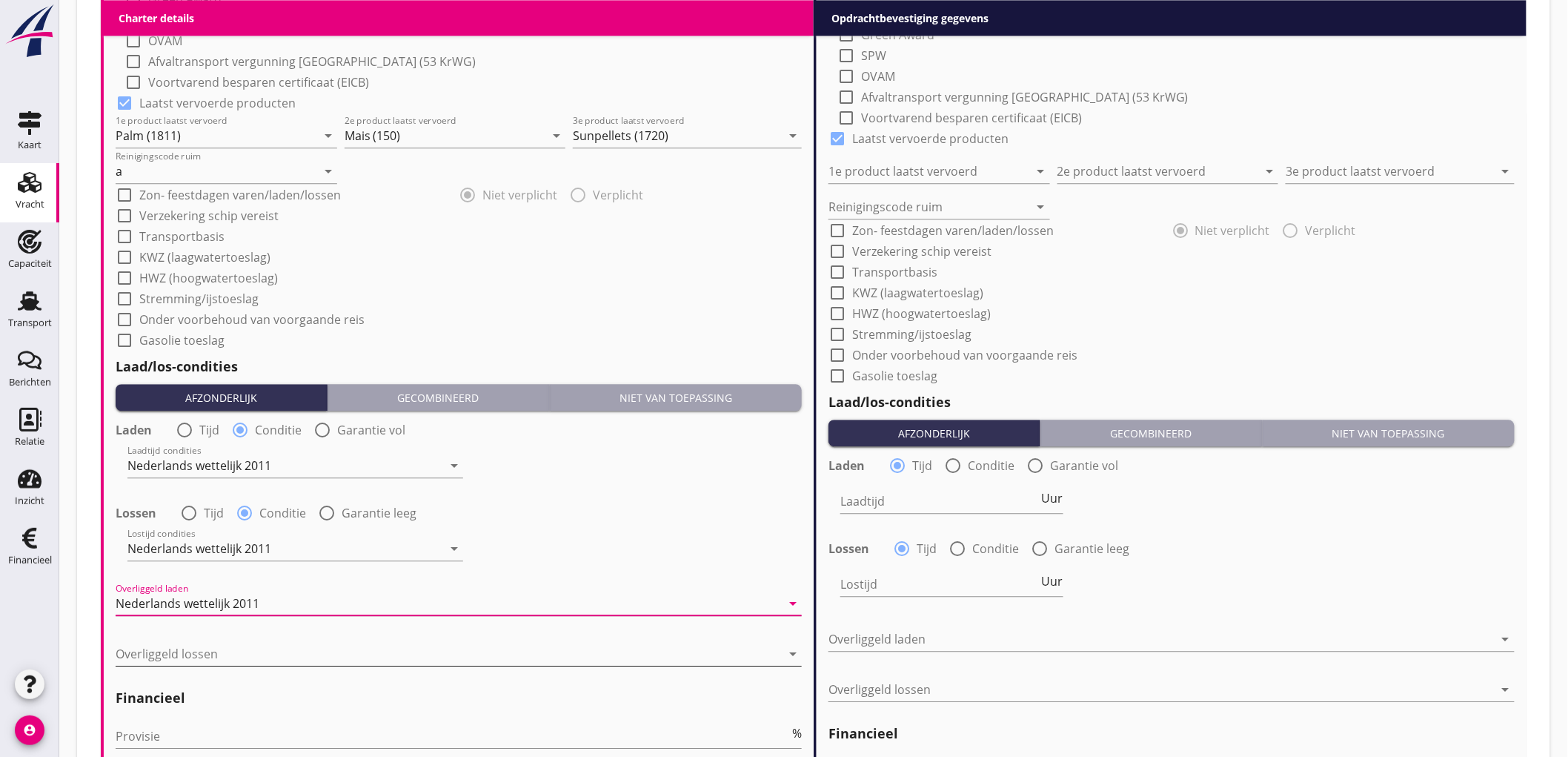
click at [187, 646] on div at bounding box center [448, 654] width 666 height 24
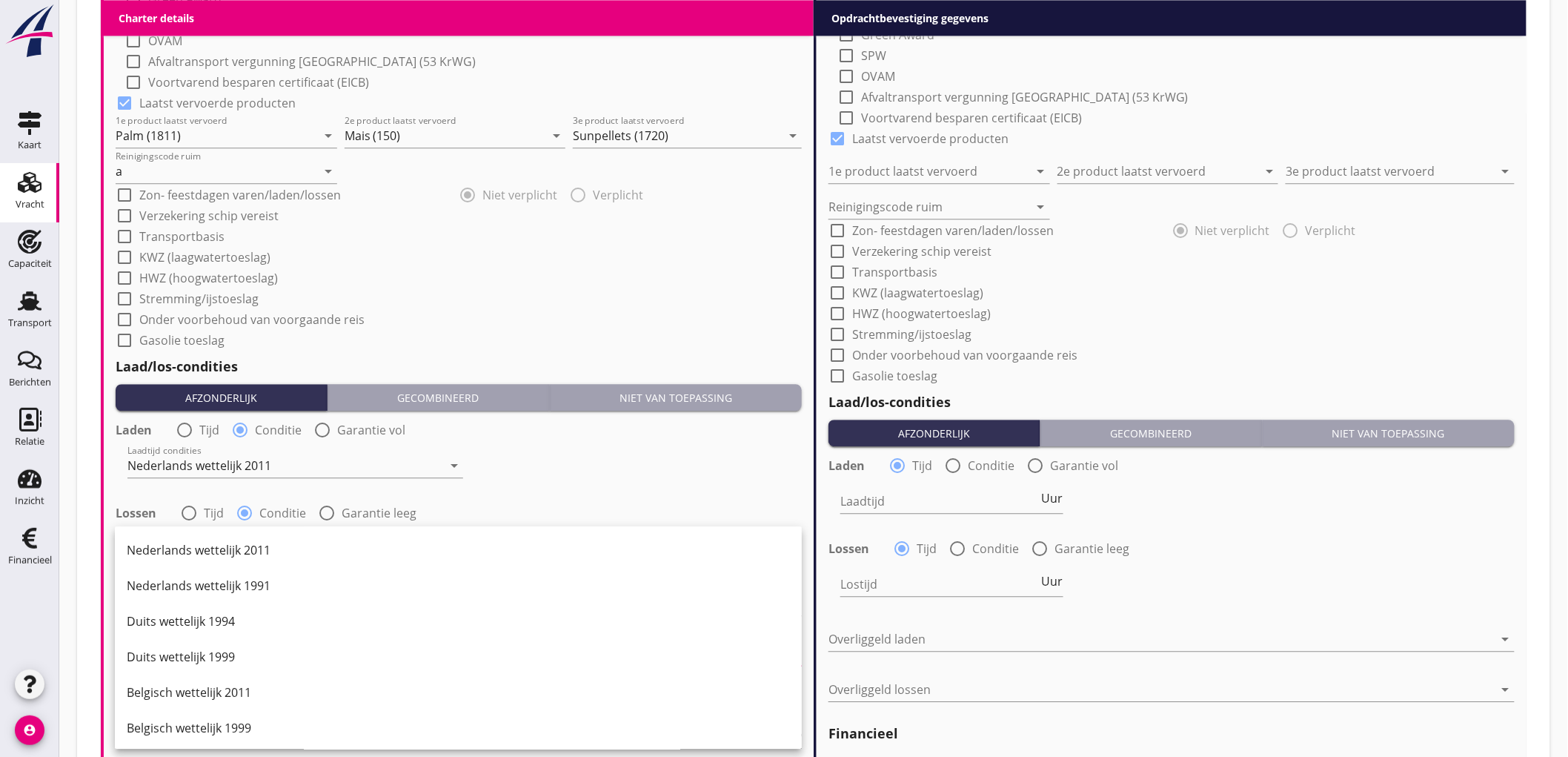
click at [249, 543] on div "Nederlands wettelijk 2011" at bounding box center [458, 549] width 663 height 18
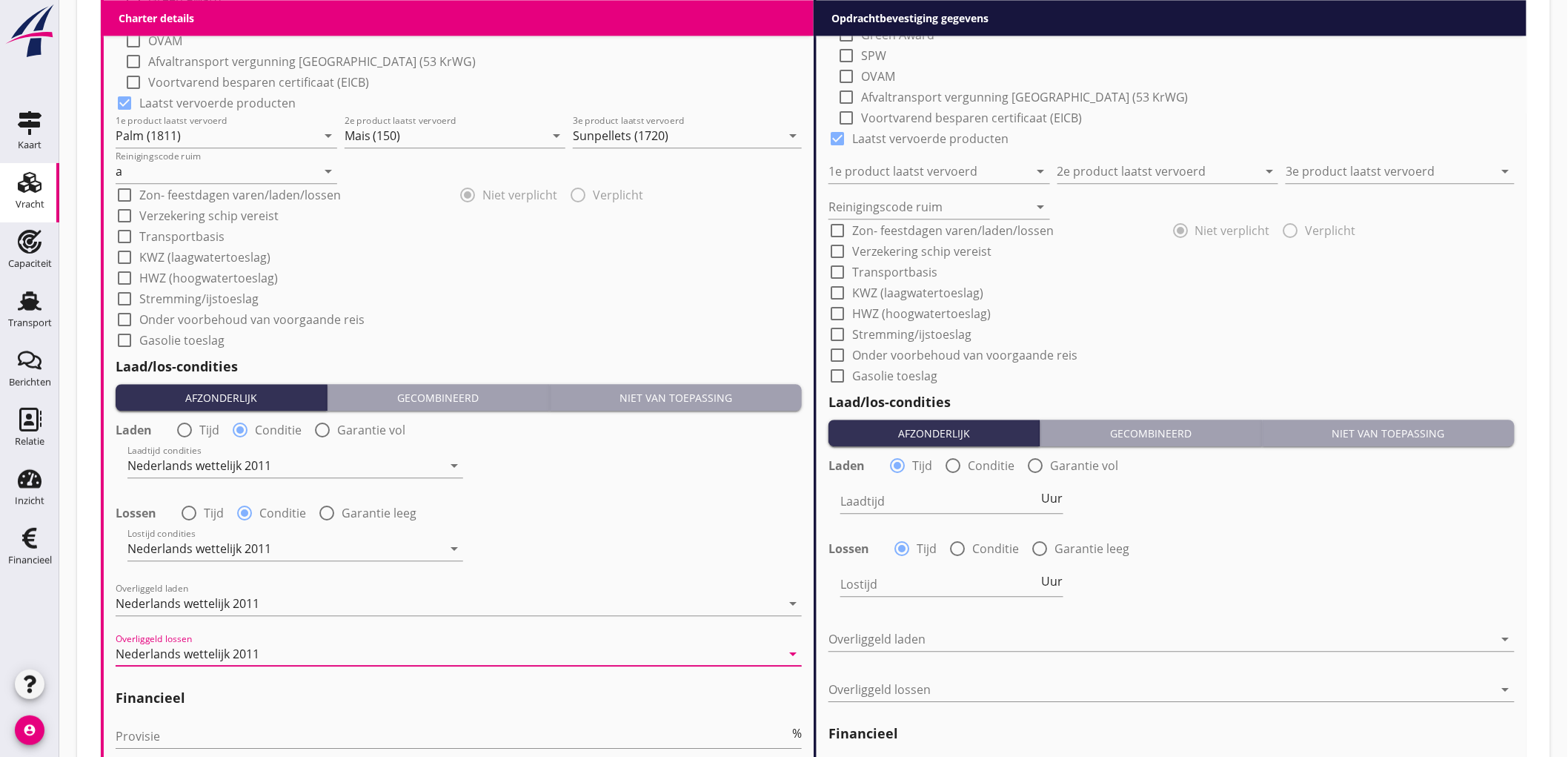
click at [699, 518] on div "Lossen radio_button_unchecked Tijd radio_button_checked Conditie radio_button_u…" at bounding box center [458, 512] width 686 height 21
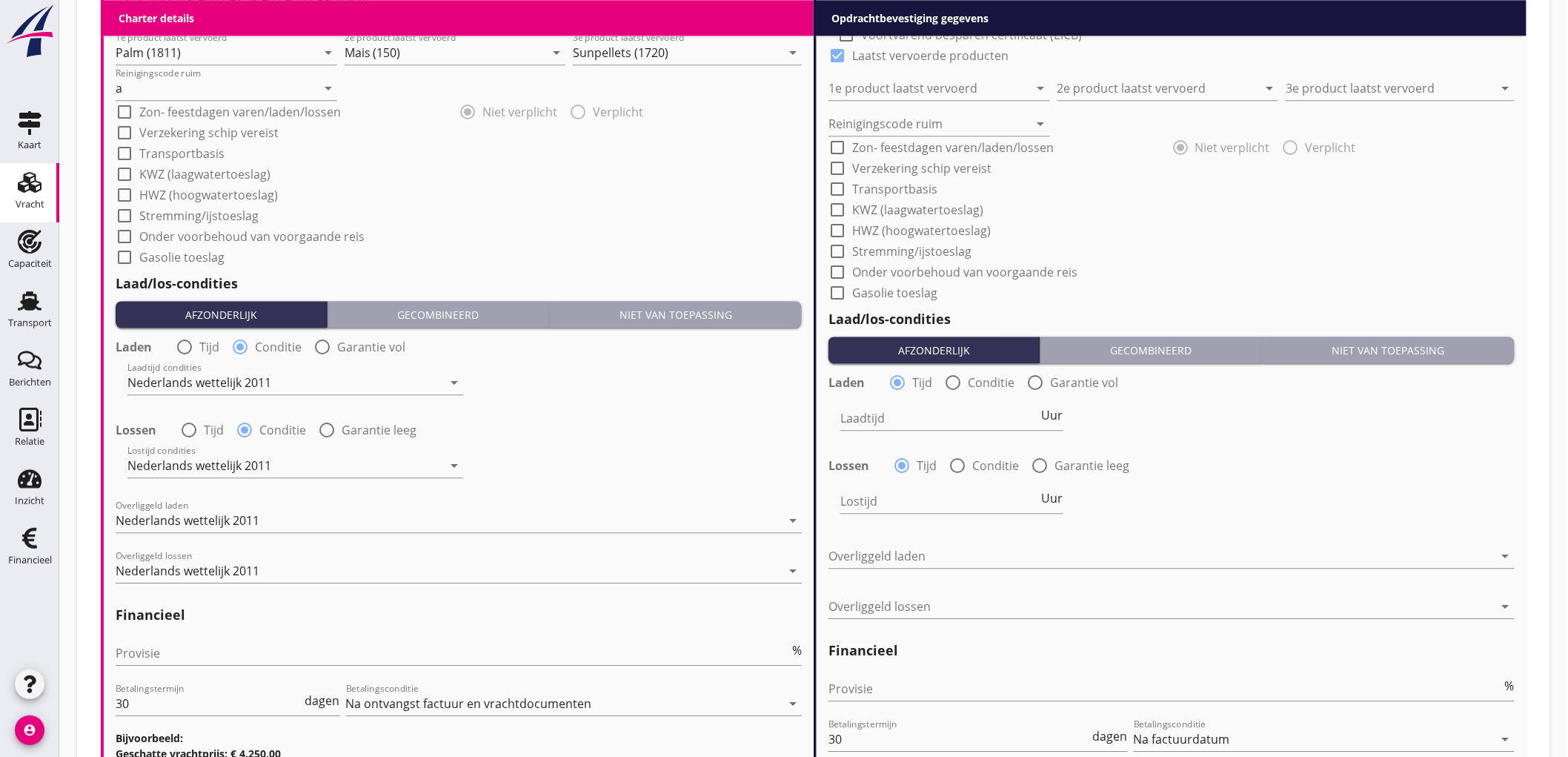
scroll to position [1565, 0]
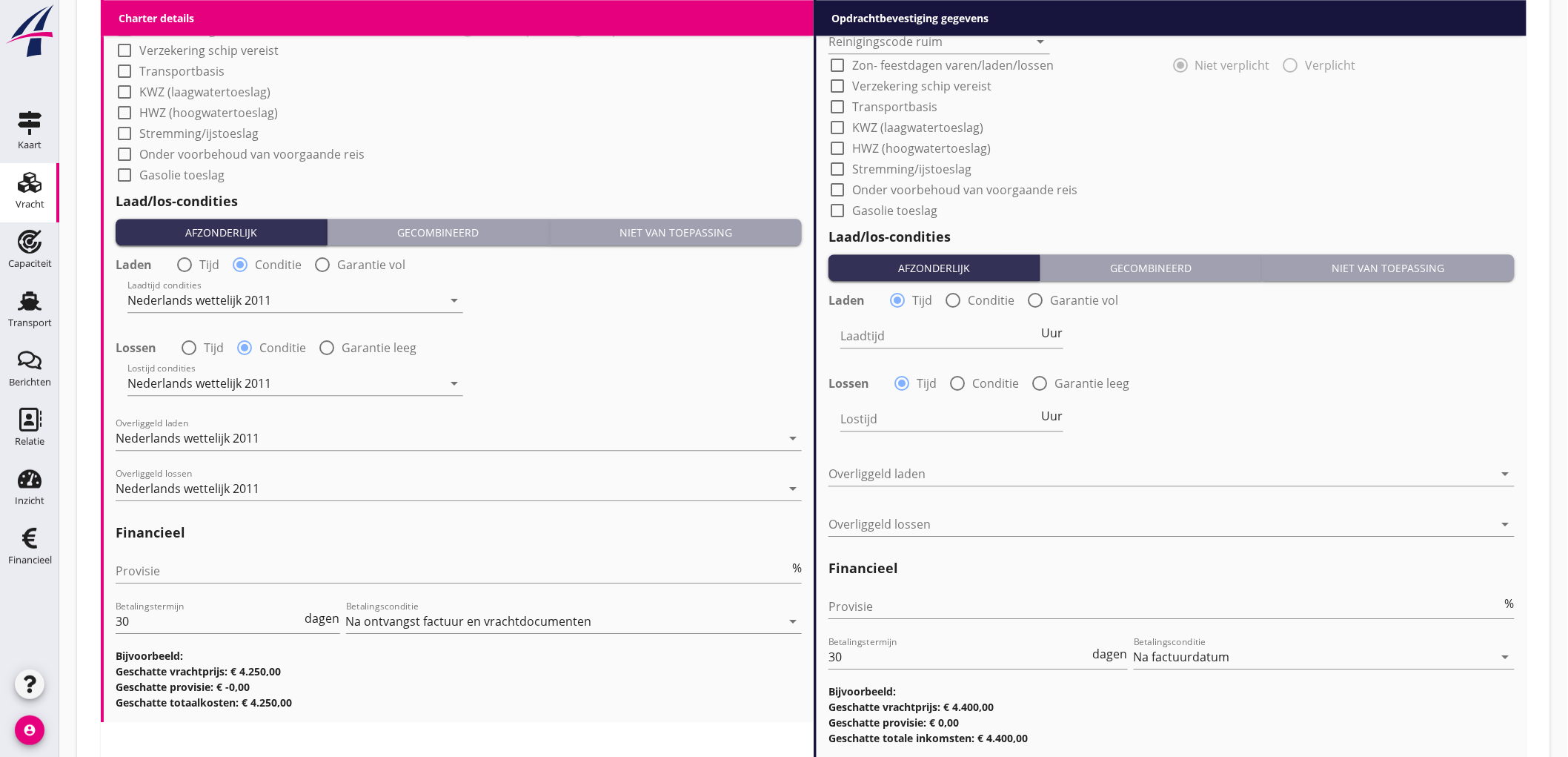
click at [218, 553] on div "Provisie %" at bounding box center [458, 574] width 686 height 47
click at [224, 569] on input "Provisie" at bounding box center [452, 571] width 673 height 24
type input "5"
click at [1036, 587] on div "Provisie %" at bounding box center [1171, 609] width 686 height 47
click at [1023, 598] on input "Provisie" at bounding box center [1165, 606] width 673 height 24
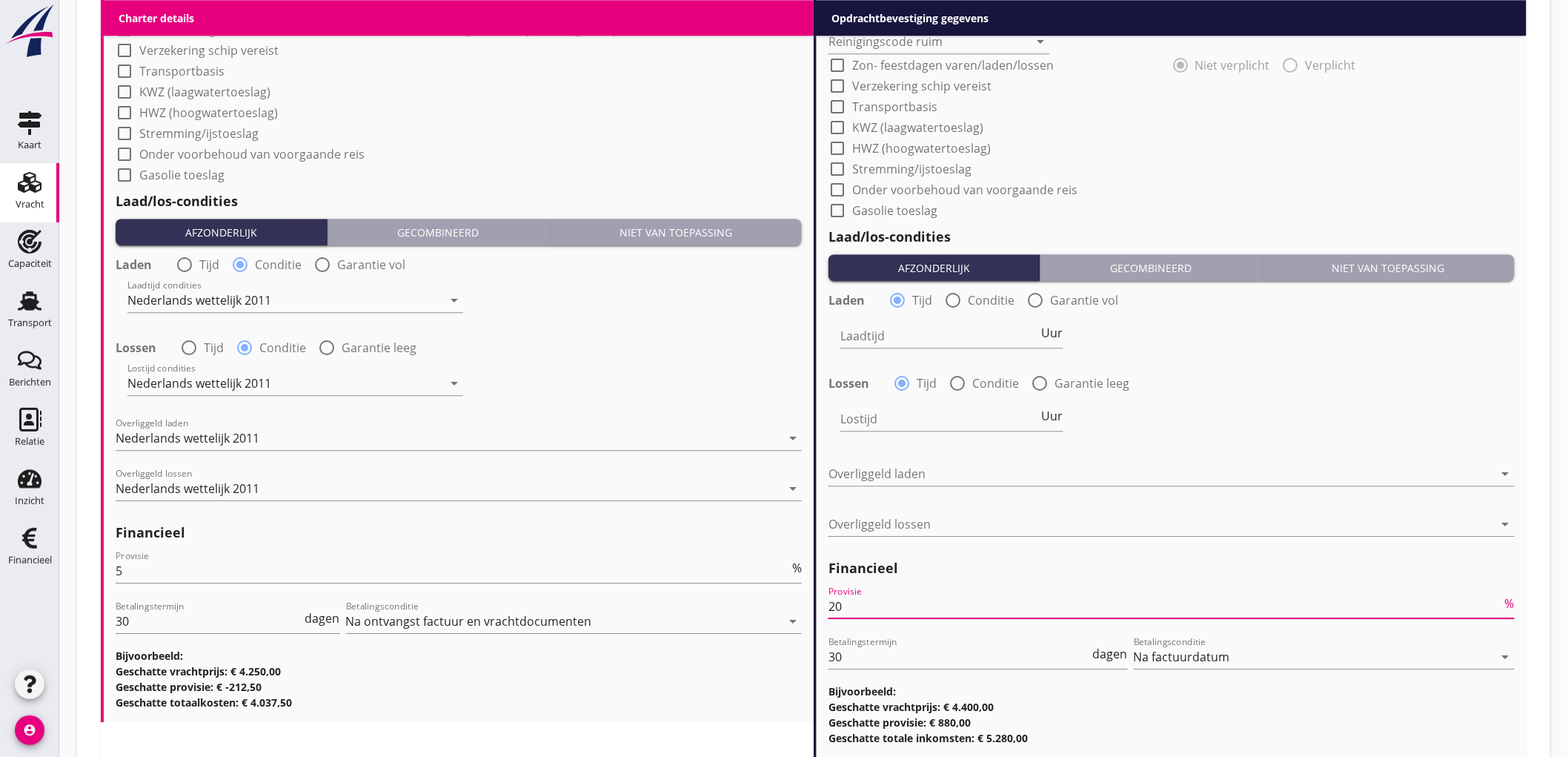
type input "2"
type input "2.5"
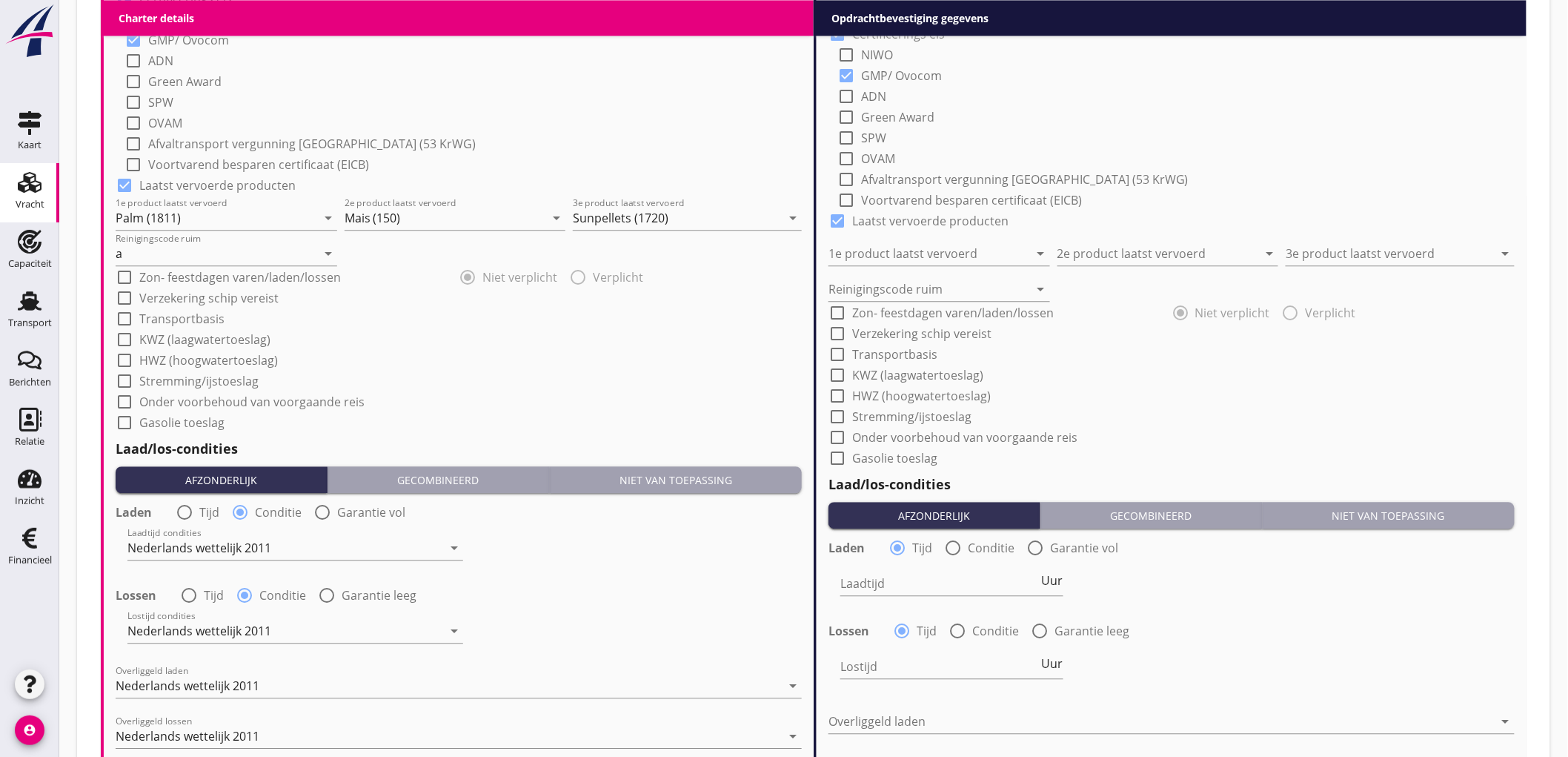
scroll to position [906, 0]
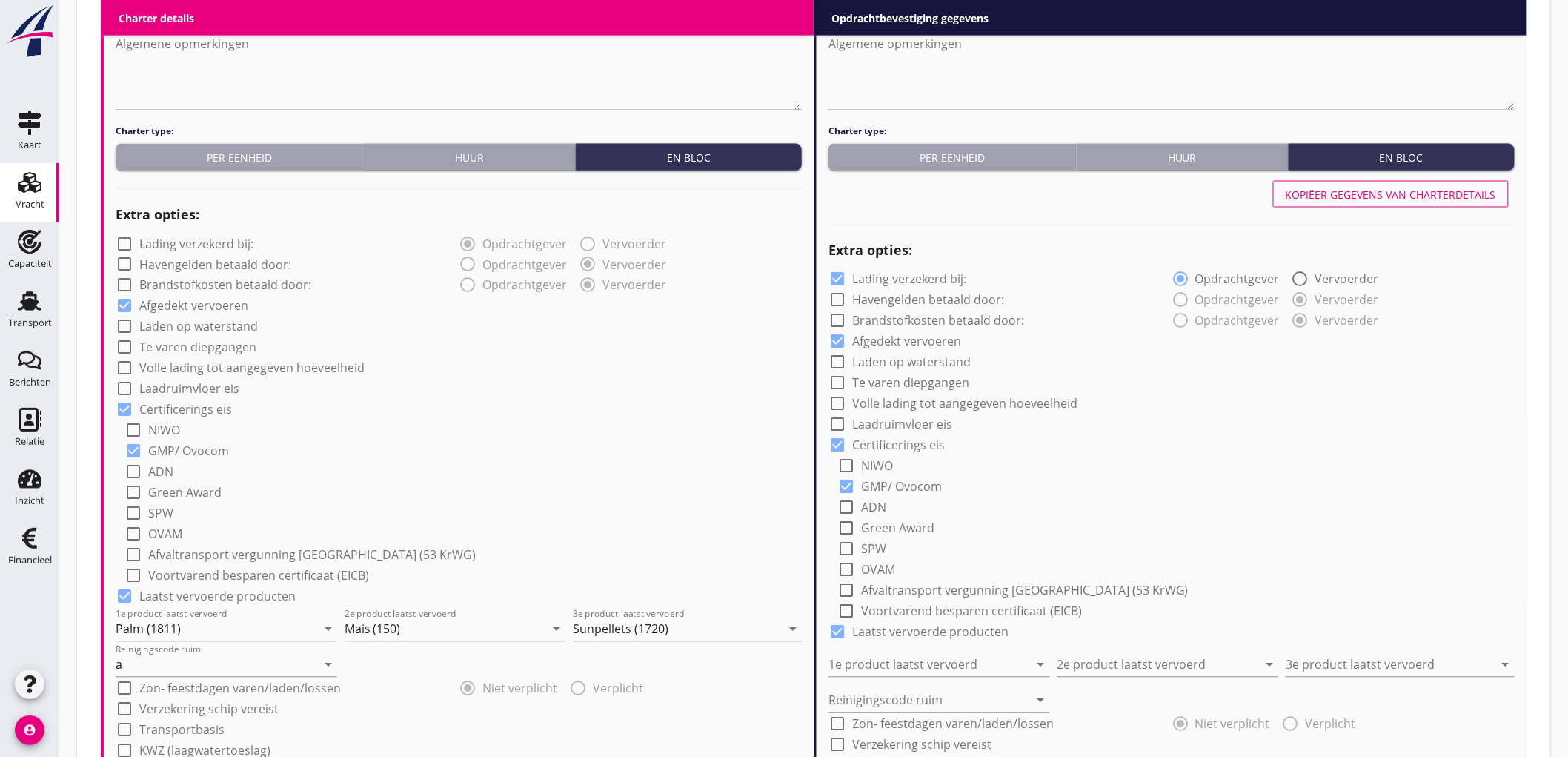
click at [1398, 200] on div "Kopiëer gegevens van charterdetails" at bounding box center [1391, 195] width 210 height 16
checkbox input "false"
type input "Palm (1811)"
type input "Mais (150)"
type input "Sunpellets (1720)"
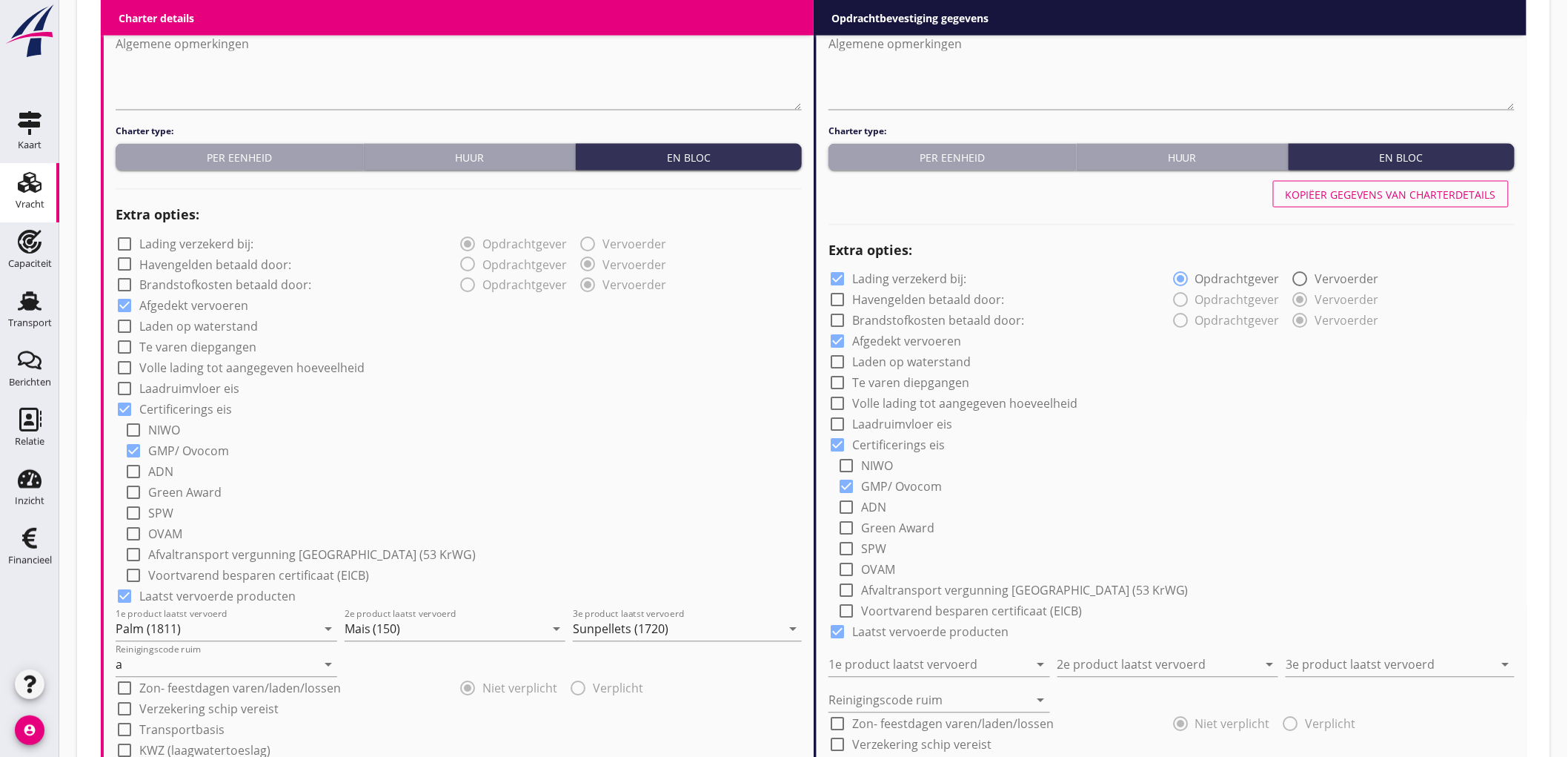
type input "a"
radio input "false"
radio input "true"
radio input "false"
radio input "true"
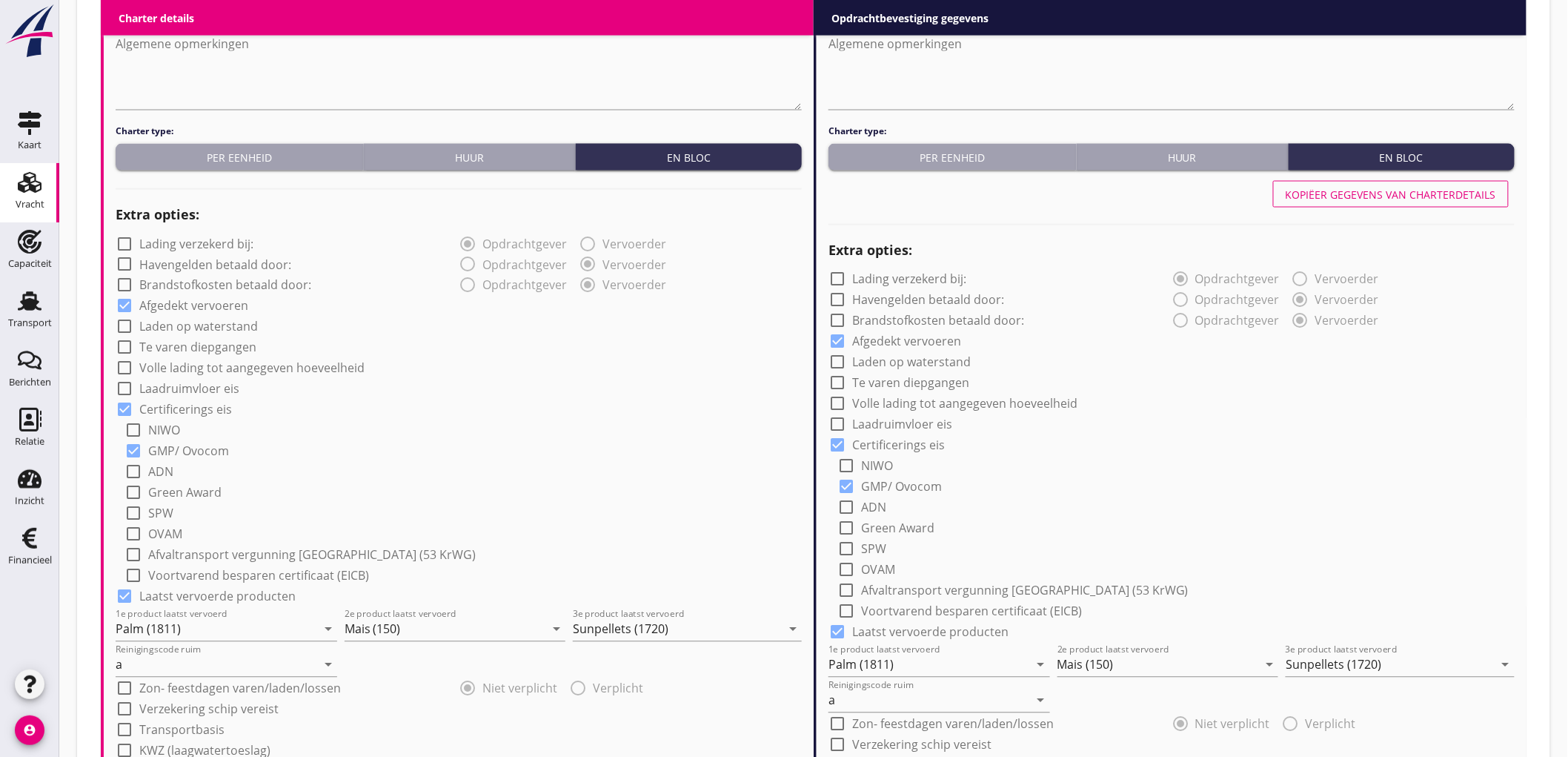
scroll to position [1665, 0]
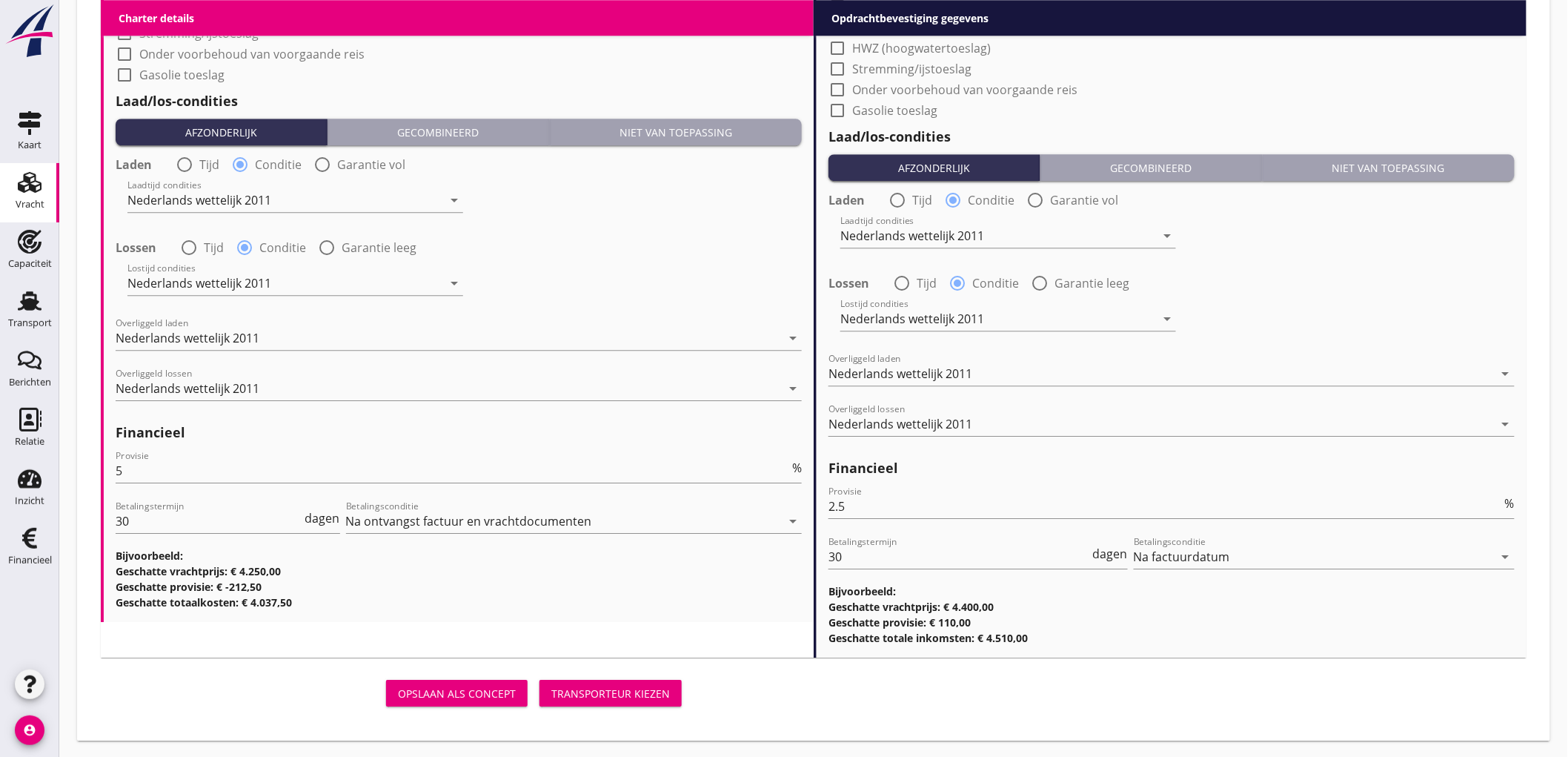
click at [612, 679] on button "Transporteur kiezen" at bounding box center [610, 692] width 142 height 27
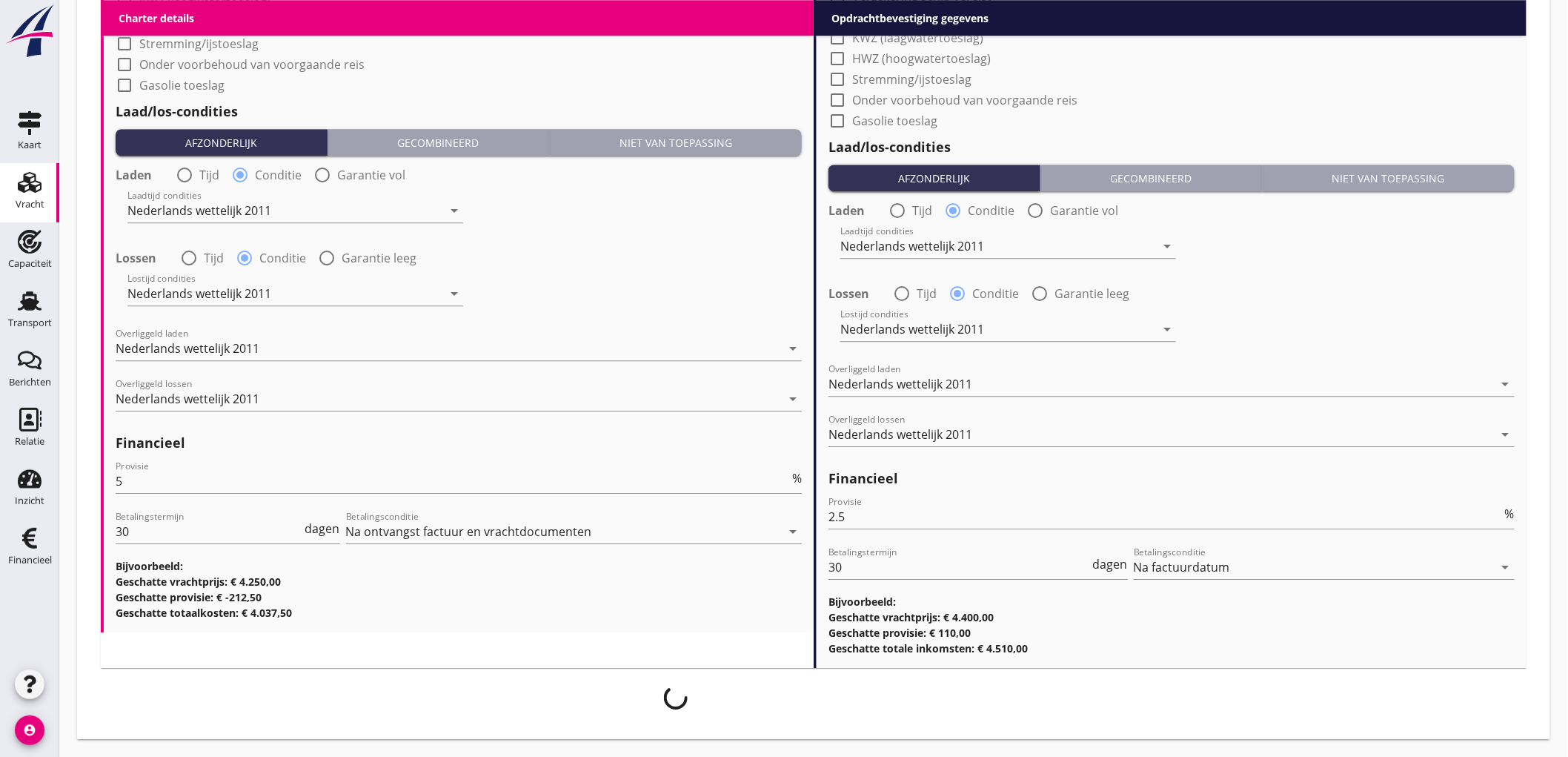
scroll to position [1654, 0]
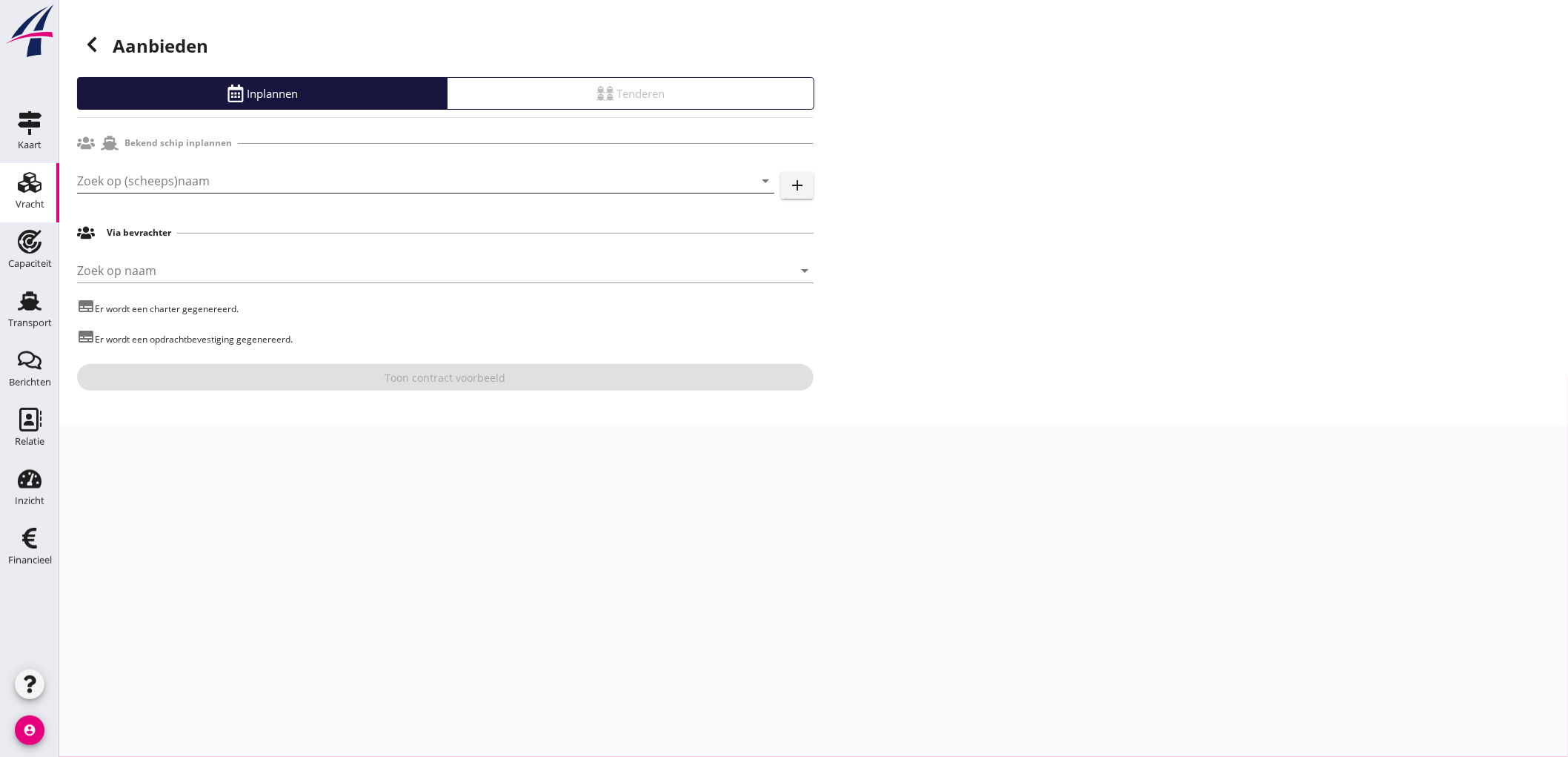
click at [256, 186] on input "Zoek op (scheeps)naam" at bounding box center [406, 181] width 656 height 24
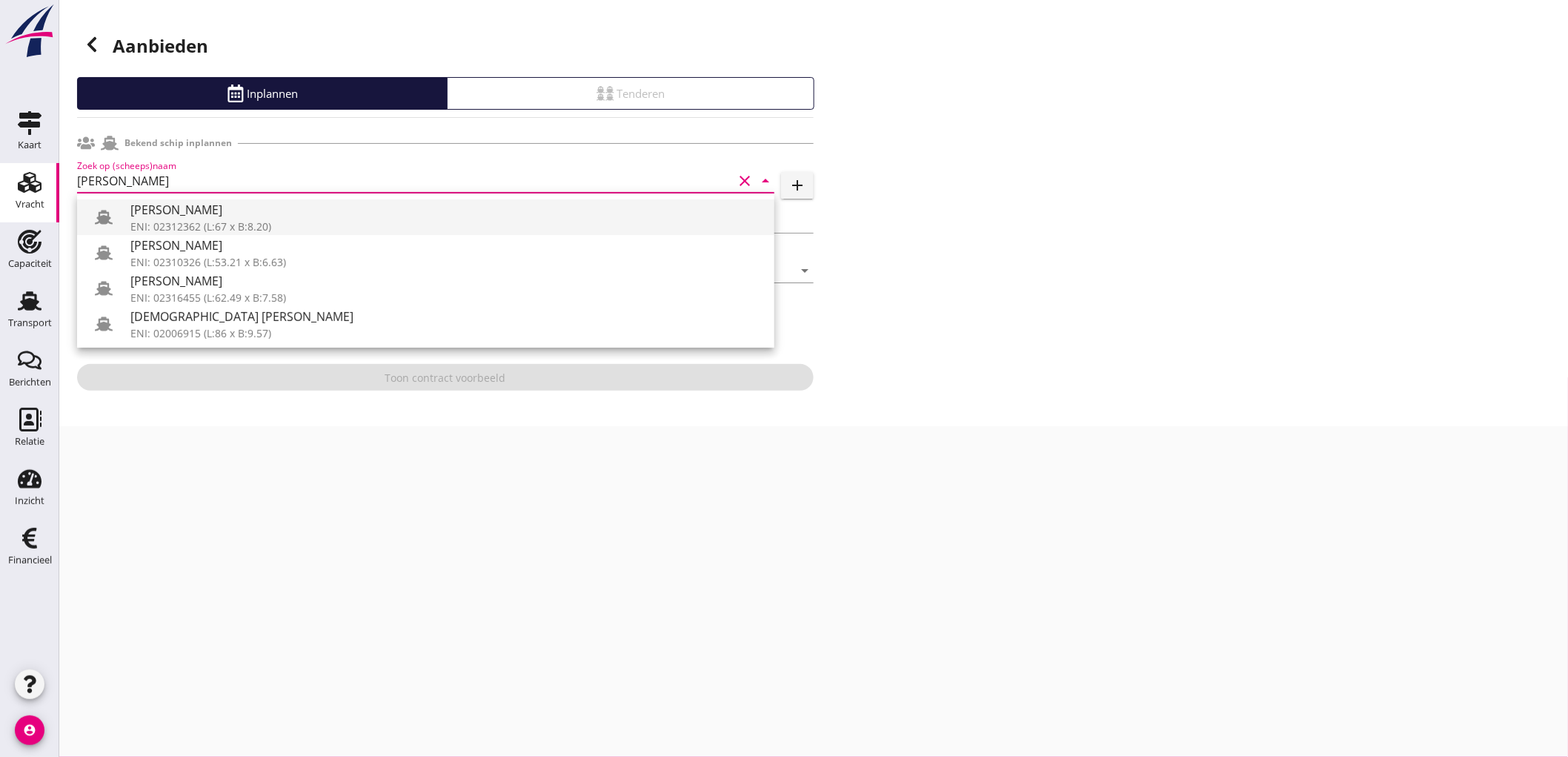
click at [351, 226] on div "ENI: 02312362 (L:67 x B:8.20)" at bounding box center [446, 226] width 632 height 16
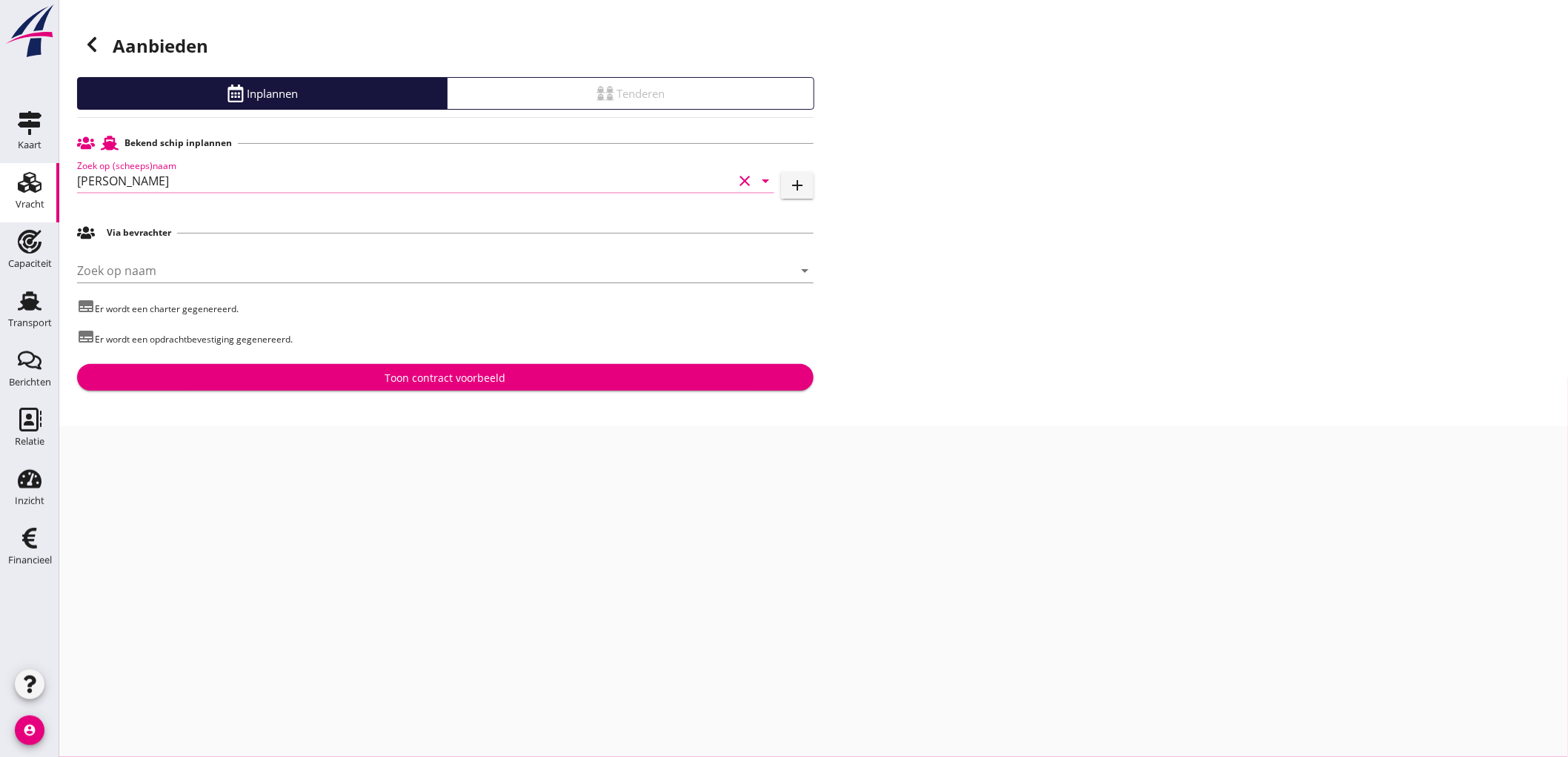
type input "ANNA"
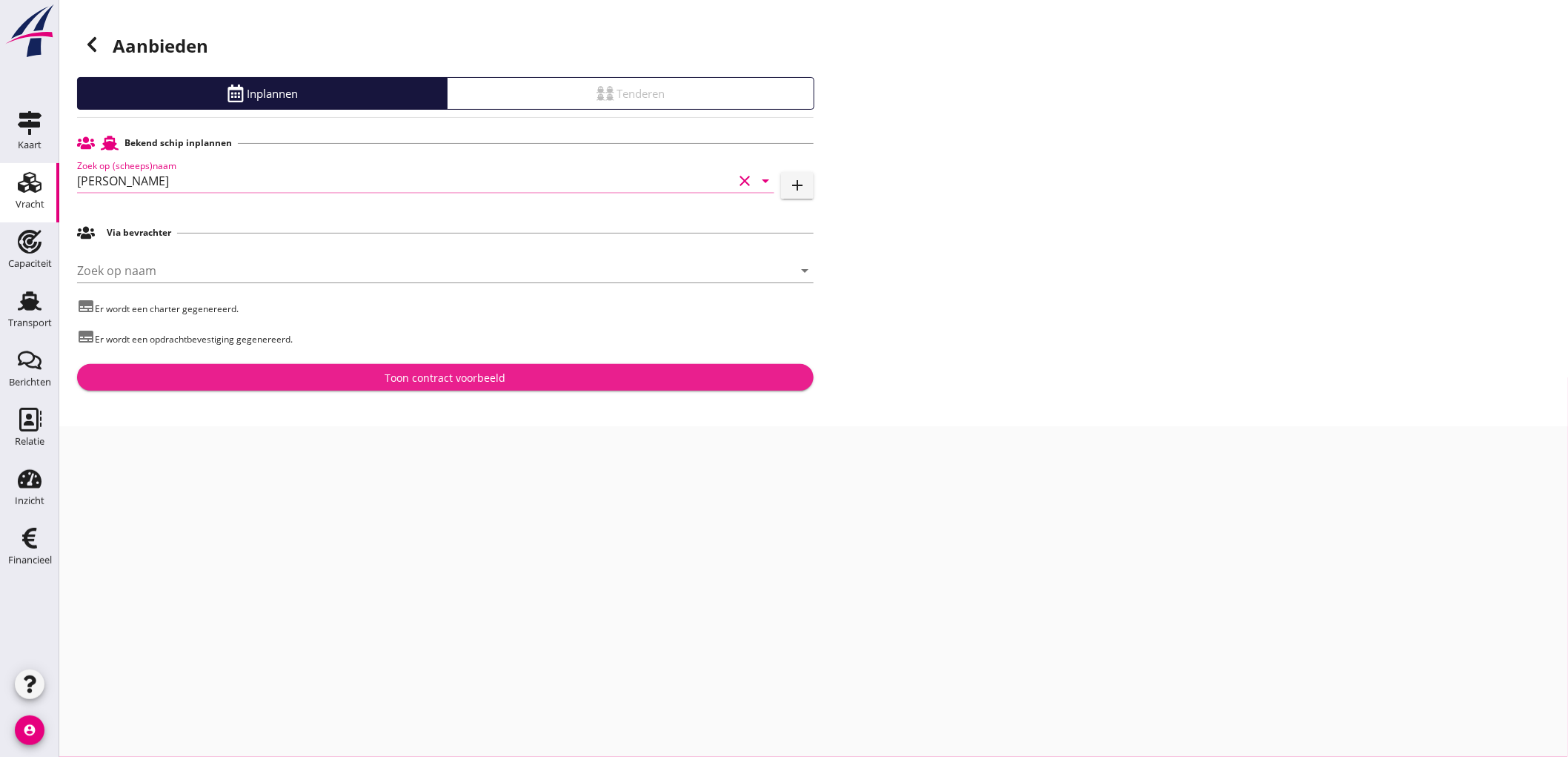
click at [349, 373] on div "Toon contract voorbeeld" at bounding box center [445, 377] width 713 height 16
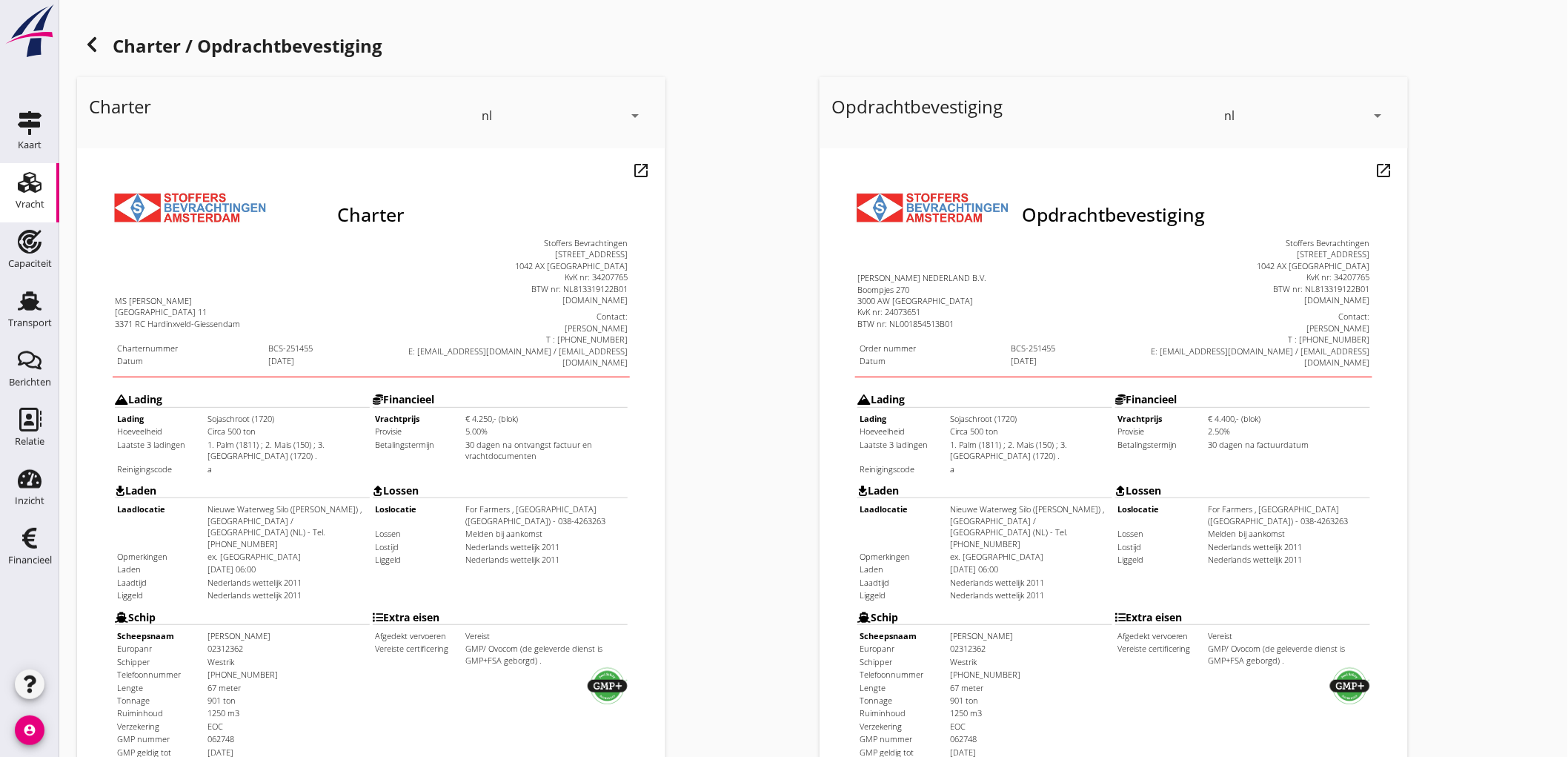
scroll to position [339, 0]
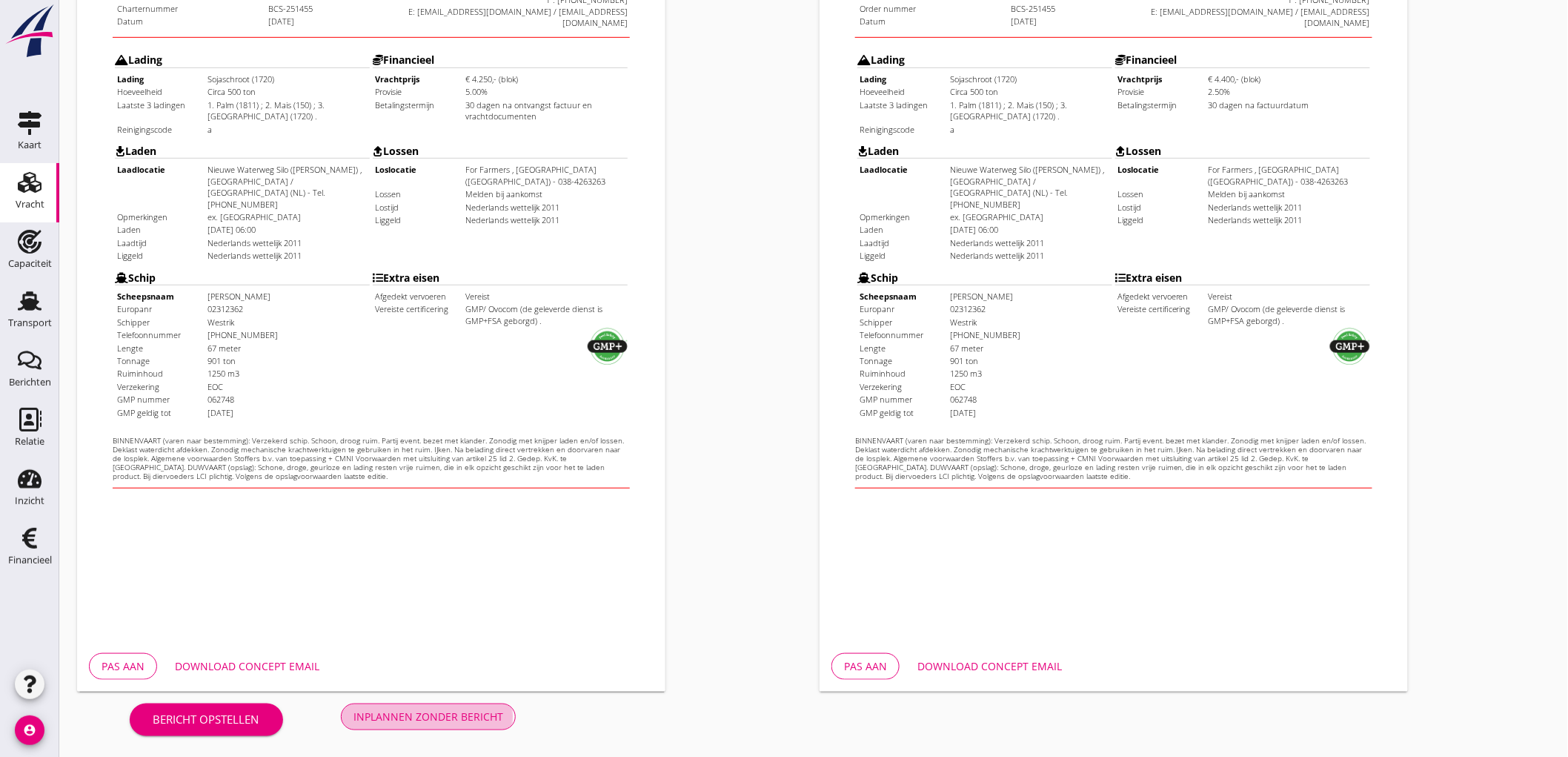
click at [444, 723] on div "Inplannen zonder bericht" at bounding box center [428, 717] width 150 height 16
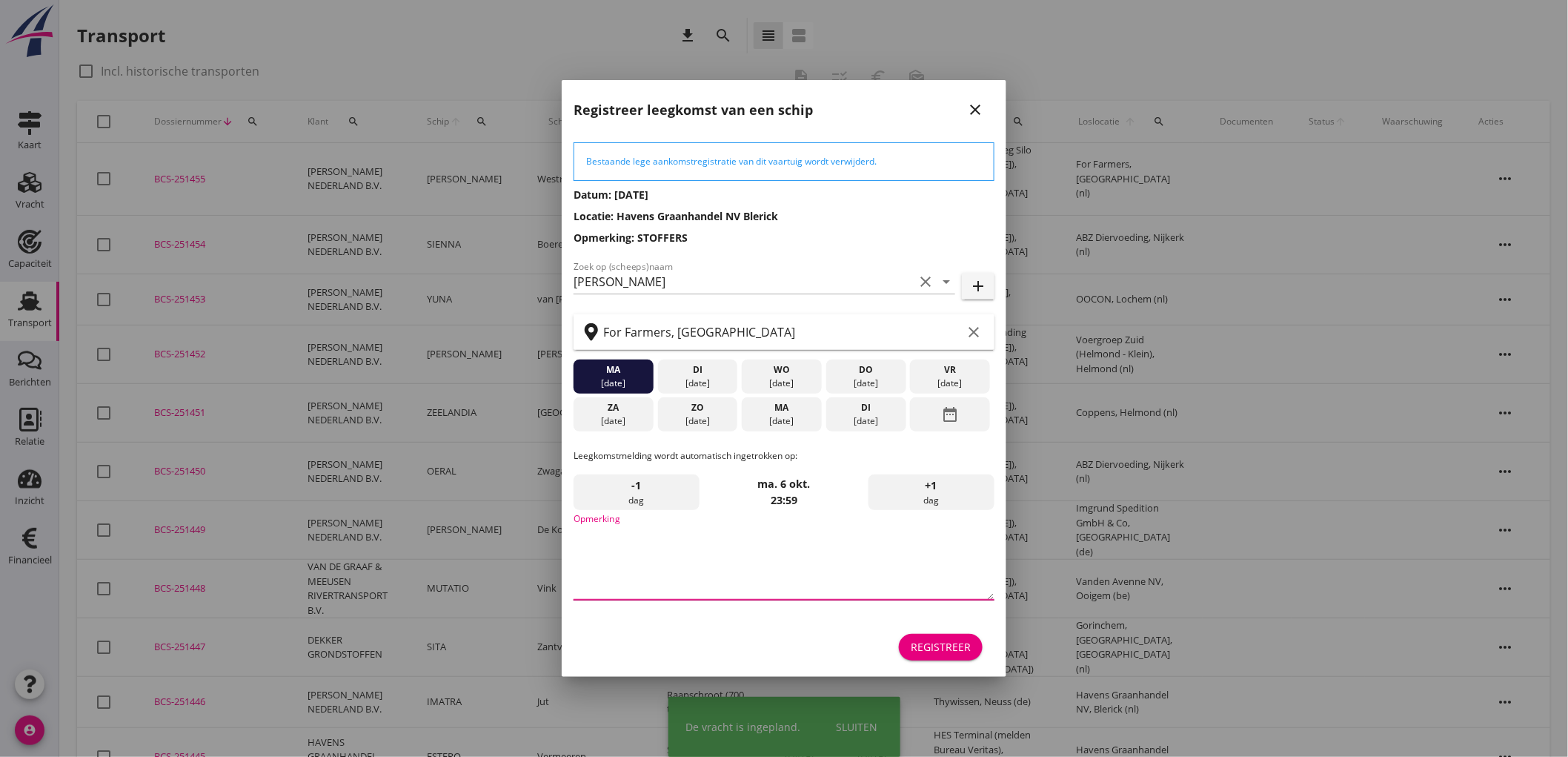
click at [711, 547] on textarea "Opmerking" at bounding box center [784, 561] width 421 height 78
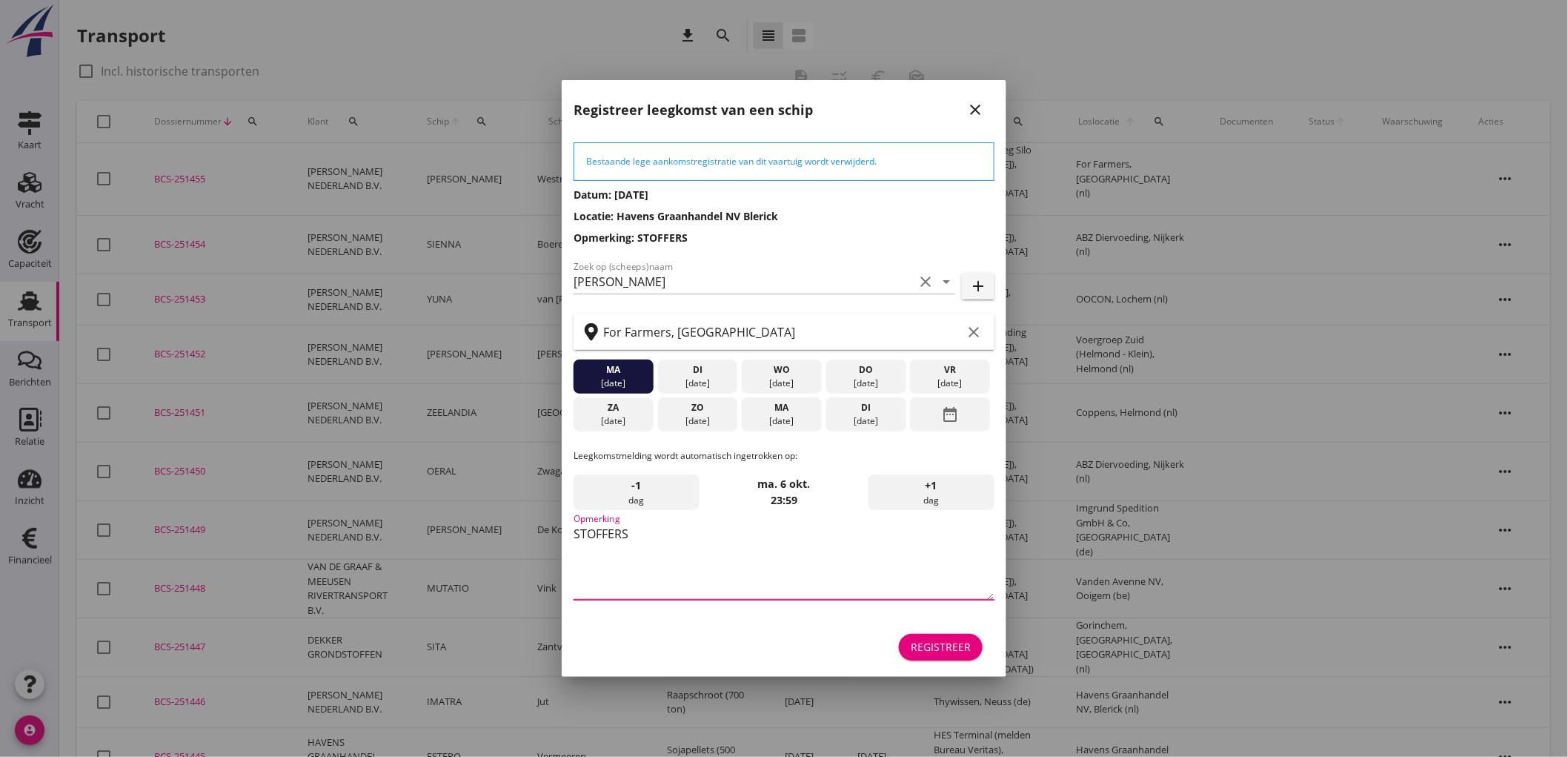
type textarea "STOFFERS"
click at [958, 372] on div "vr" at bounding box center [950, 369] width 72 height 13
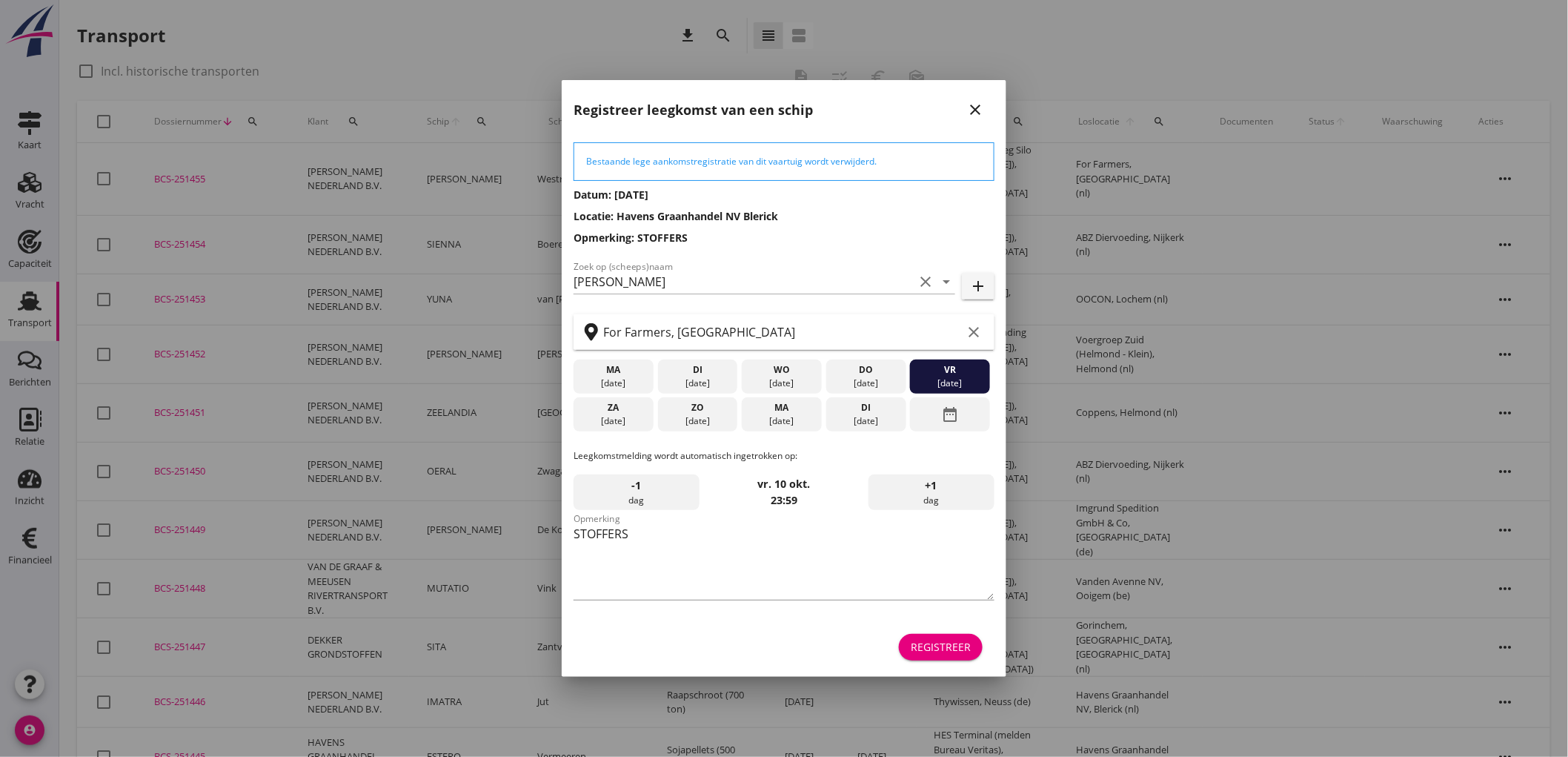
click at [952, 642] on div "Registreer" at bounding box center [941, 647] width 60 height 16
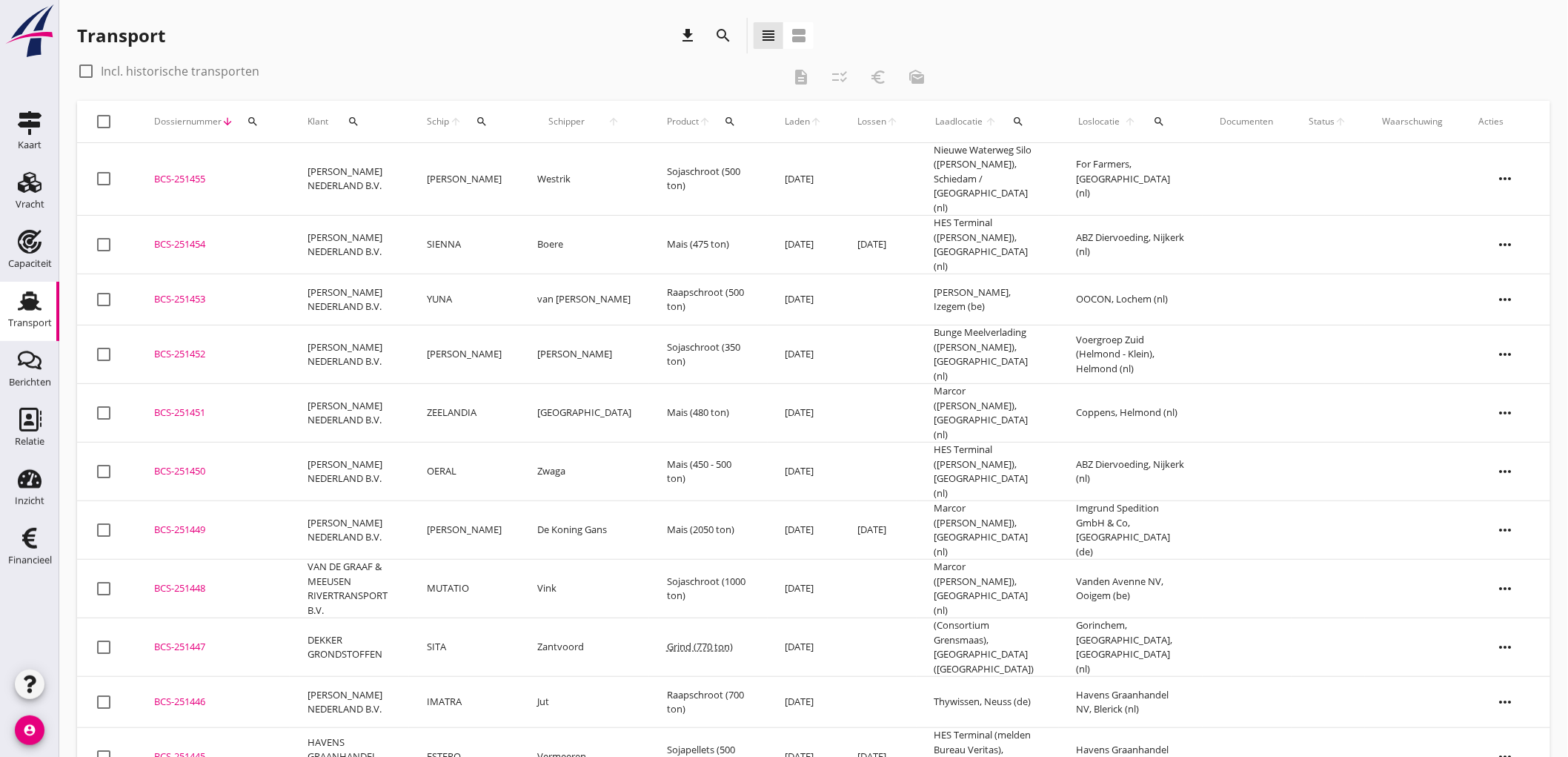
click at [381, 175] on td "PETERSON NEDERLAND B.V." at bounding box center [349, 179] width 120 height 72
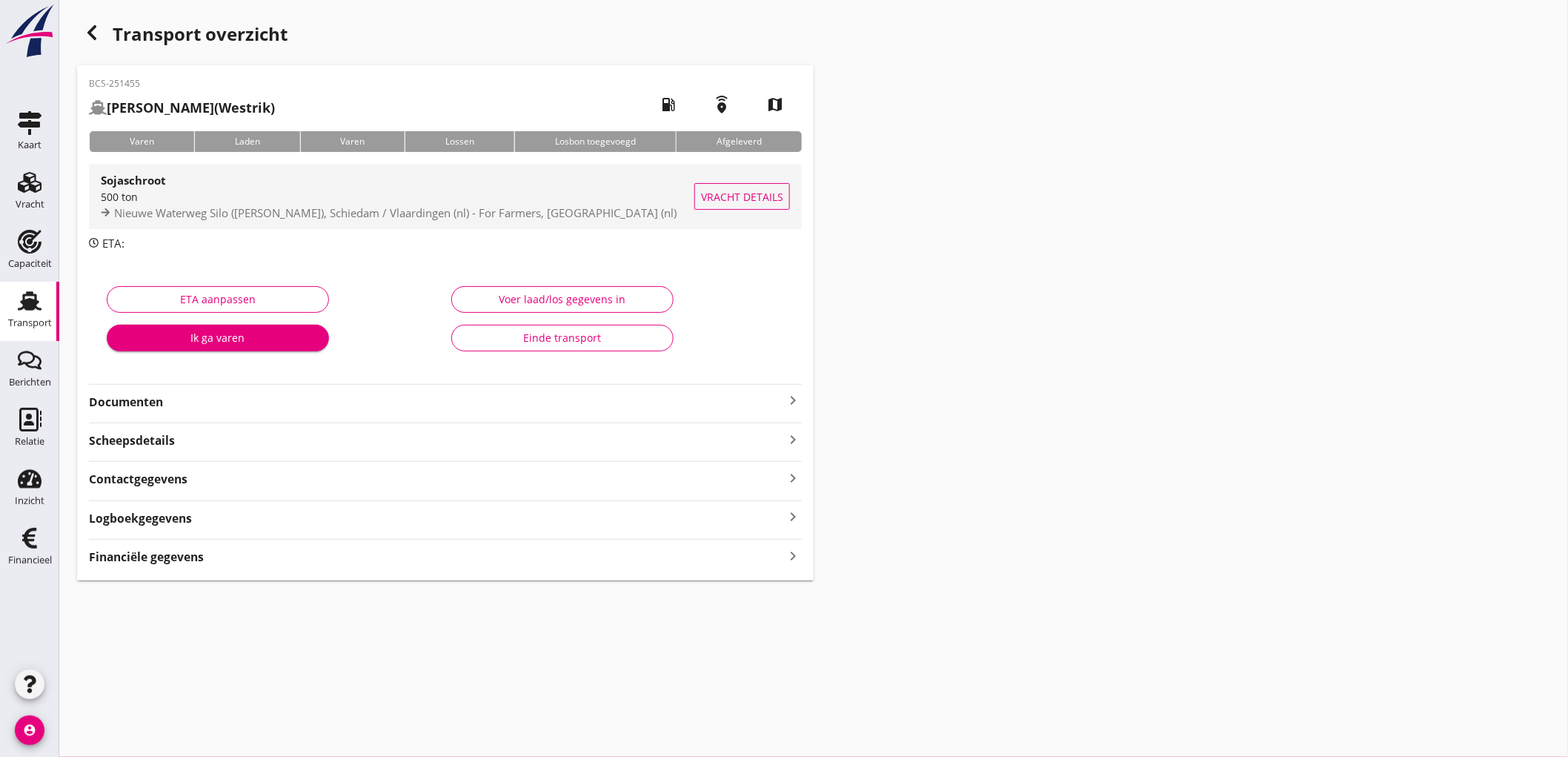
click at [435, 216] on span "Nieuwe Waterweg Silo (melden Peterson), Schiedam / Vlaardingen (nl) - For Farme…" at bounding box center [395, 212] width 562 height 15
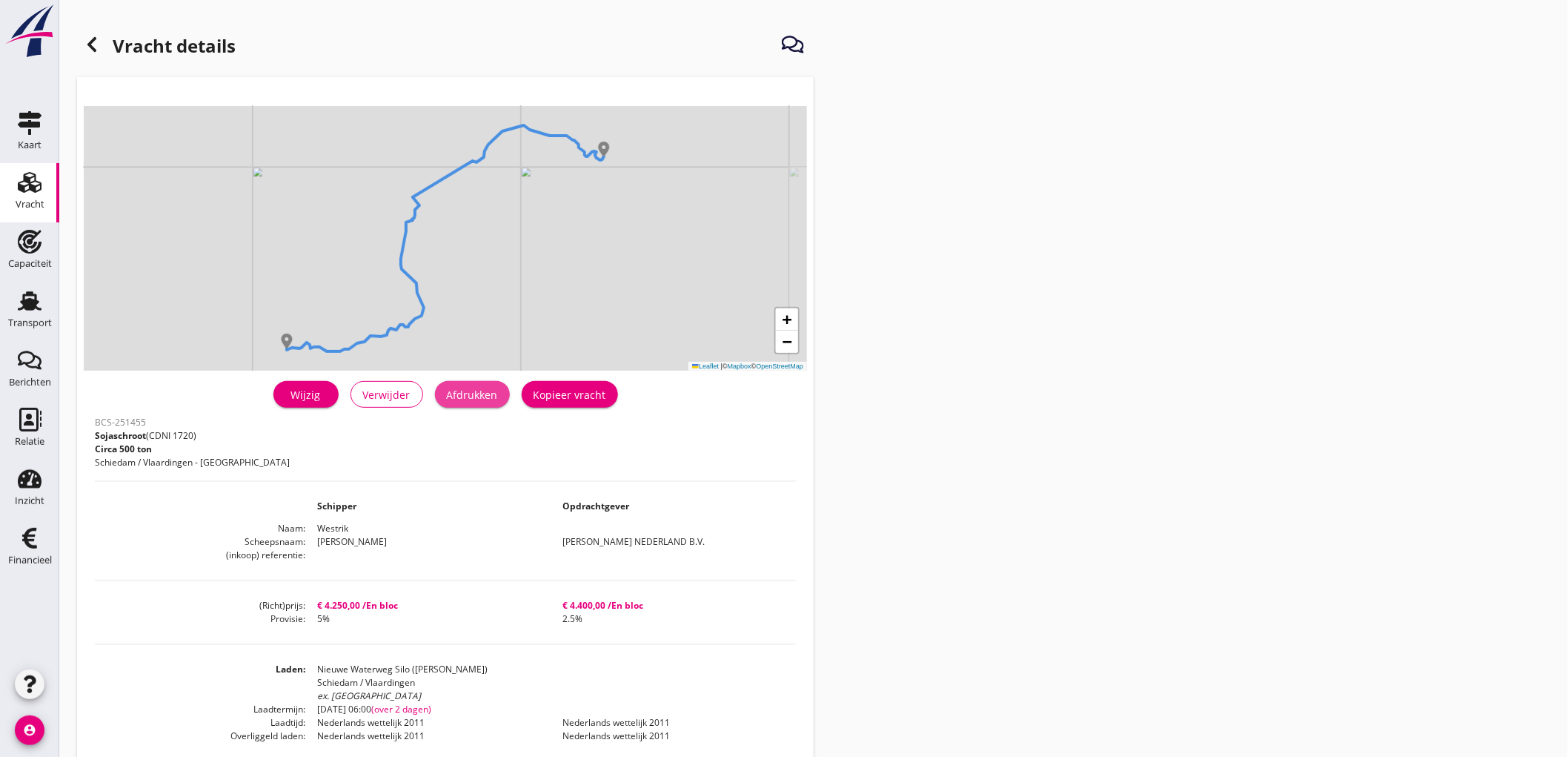
click at [467, 403] on button "Afdrukken" at bounding box center [472, 394] width 75 height 27
click at [90, 54] on div at bounding box center [92, 44] width 29 height 29
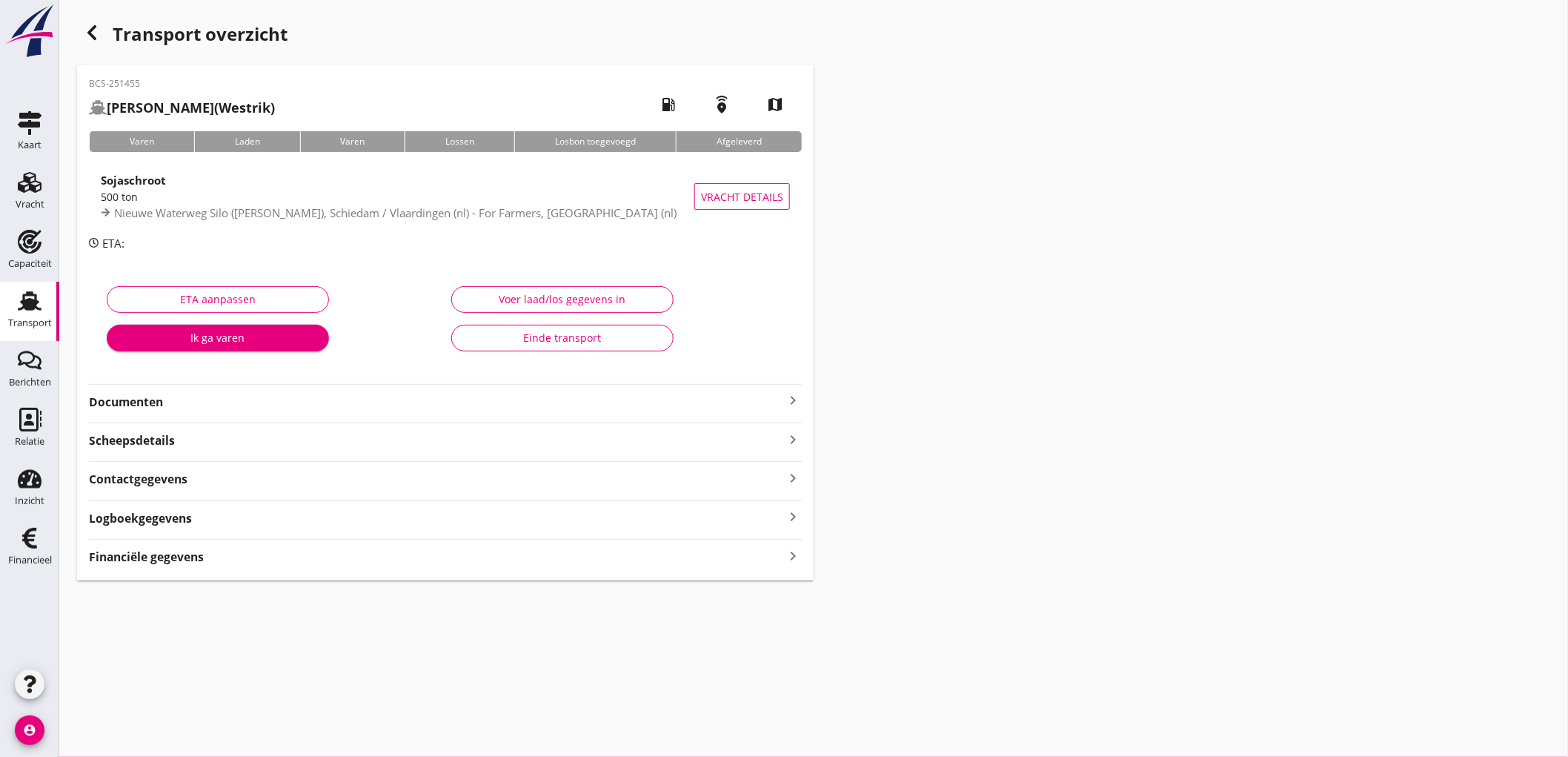
click at [232, 403] on strong "Documenten" at bounding box center [436, 402] width 695 height 17
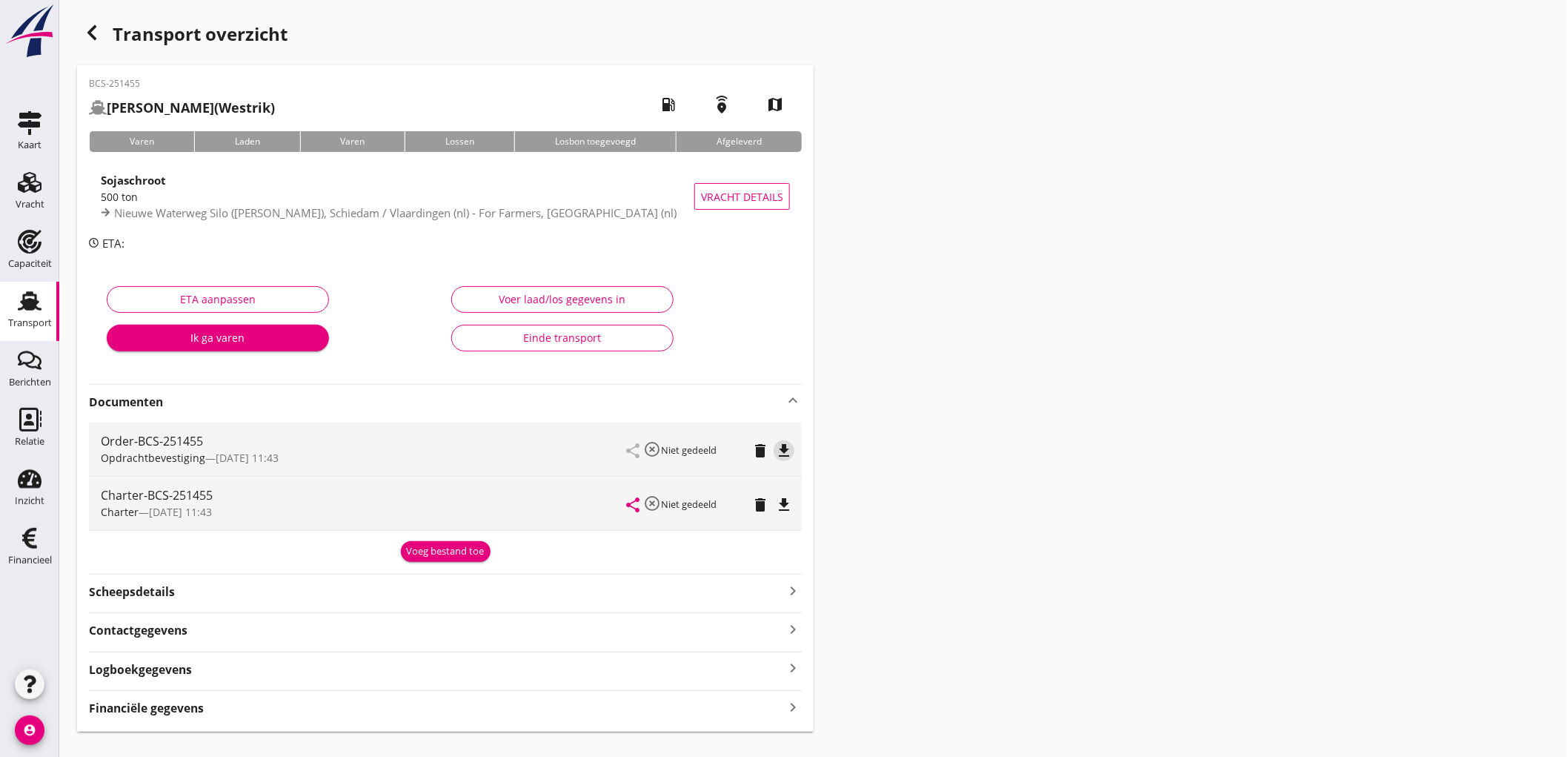
click at [793, 460] on div "Order-BCS-251455 Opdrachtbevestiging — 22/09 11:43 share highlight_off Niet ged…" at bounding box center [445, 450] width 713 height 53
click at [784, 450] on icon "file_download" at bounding box center [784, 450] width 18 height 18
click at [786, 497] on icon "file_download" at bounding box center [784, 505] width 18 height 18
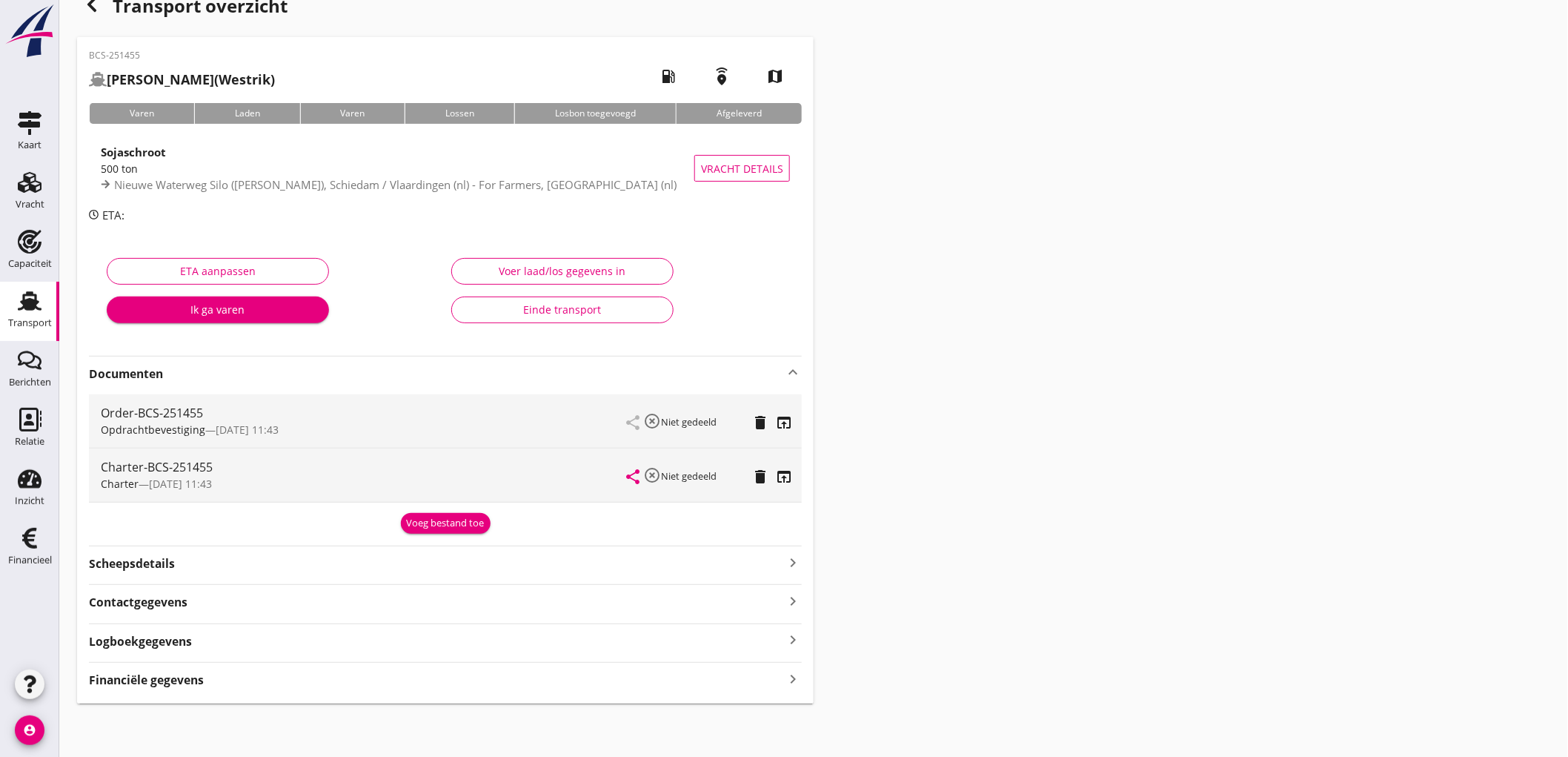
click at [257, 673] on div "Financiële gegevens keyboard_arrow_right" at bounding box center [445, 678] width 713 height 20
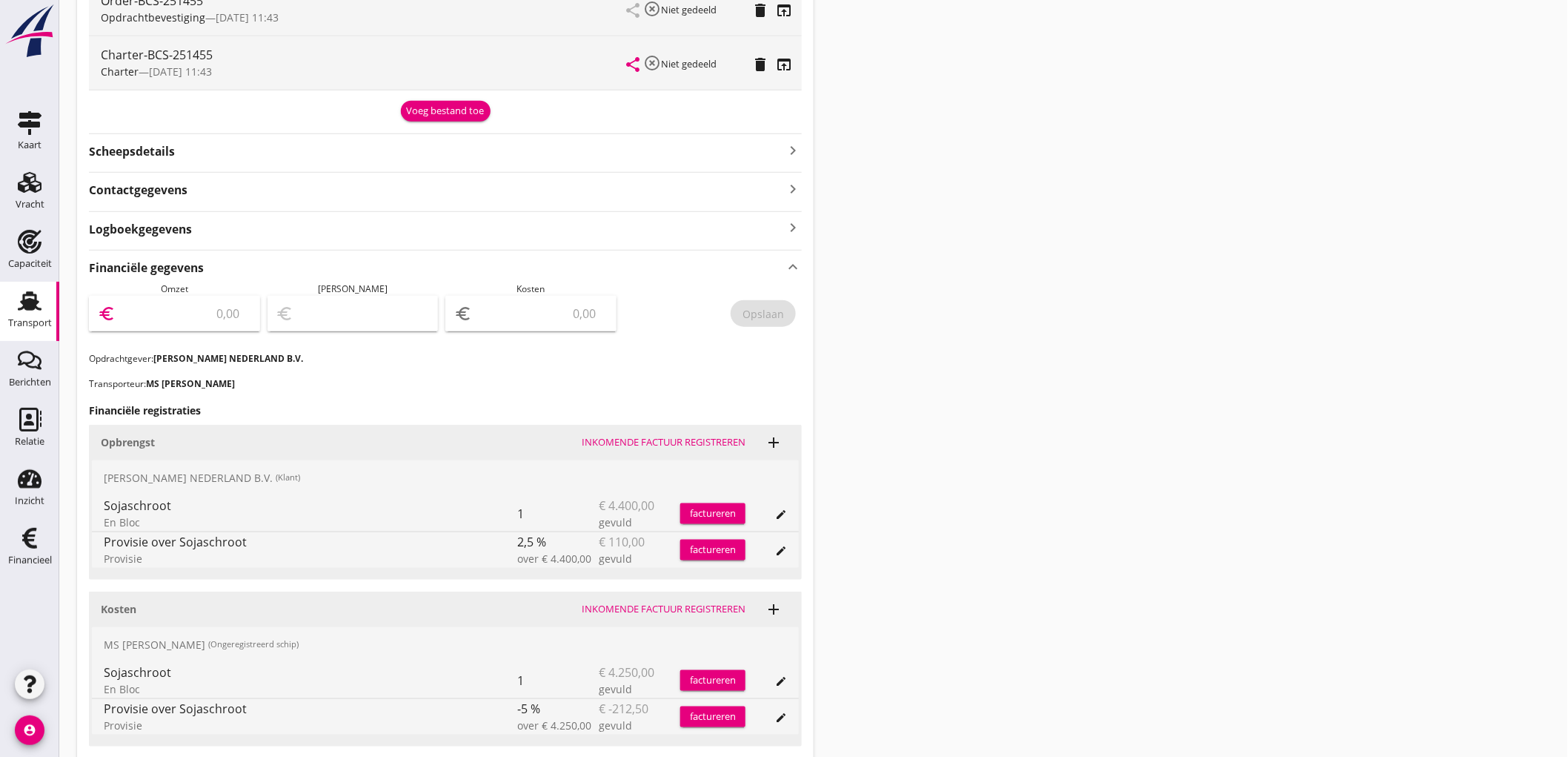
click at [225, 306] on input "number" at bounding box center [185, 313] width 133 height 24
type input "4290"
type input "4286.00"
type input "4"
type input "4250.00"
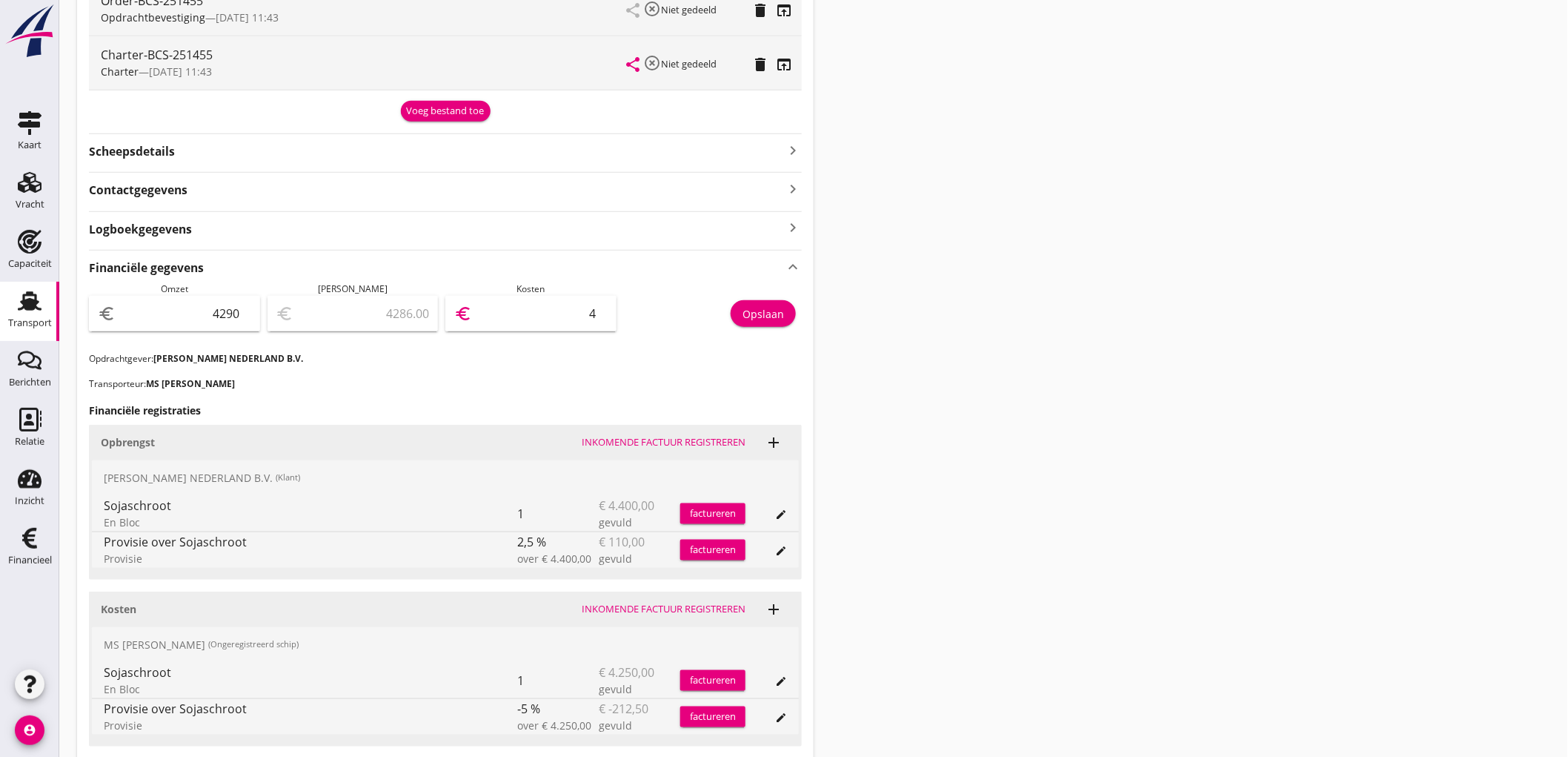
type input "40"
type input "3887.00"
type input "403"
type input "253.00"
type input "4037"
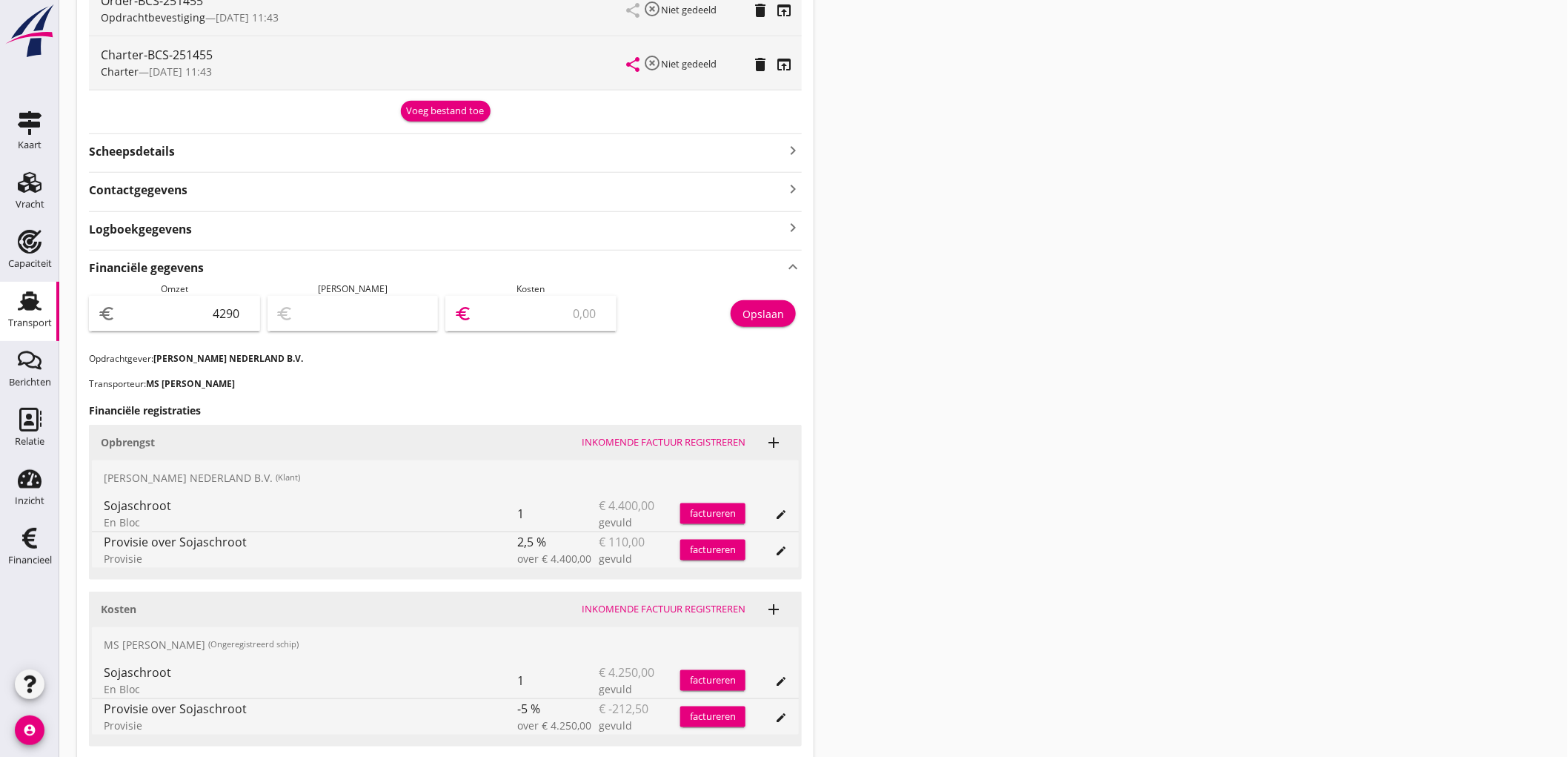
type input "252.50"
type input "4037.50"
click at [745, 316] on div "Opslaan" at bounding box center [763, 313] width 41 height 16
click at [40, 313] on div "Transport" at bounding box center [29, 323] width 44 height 21
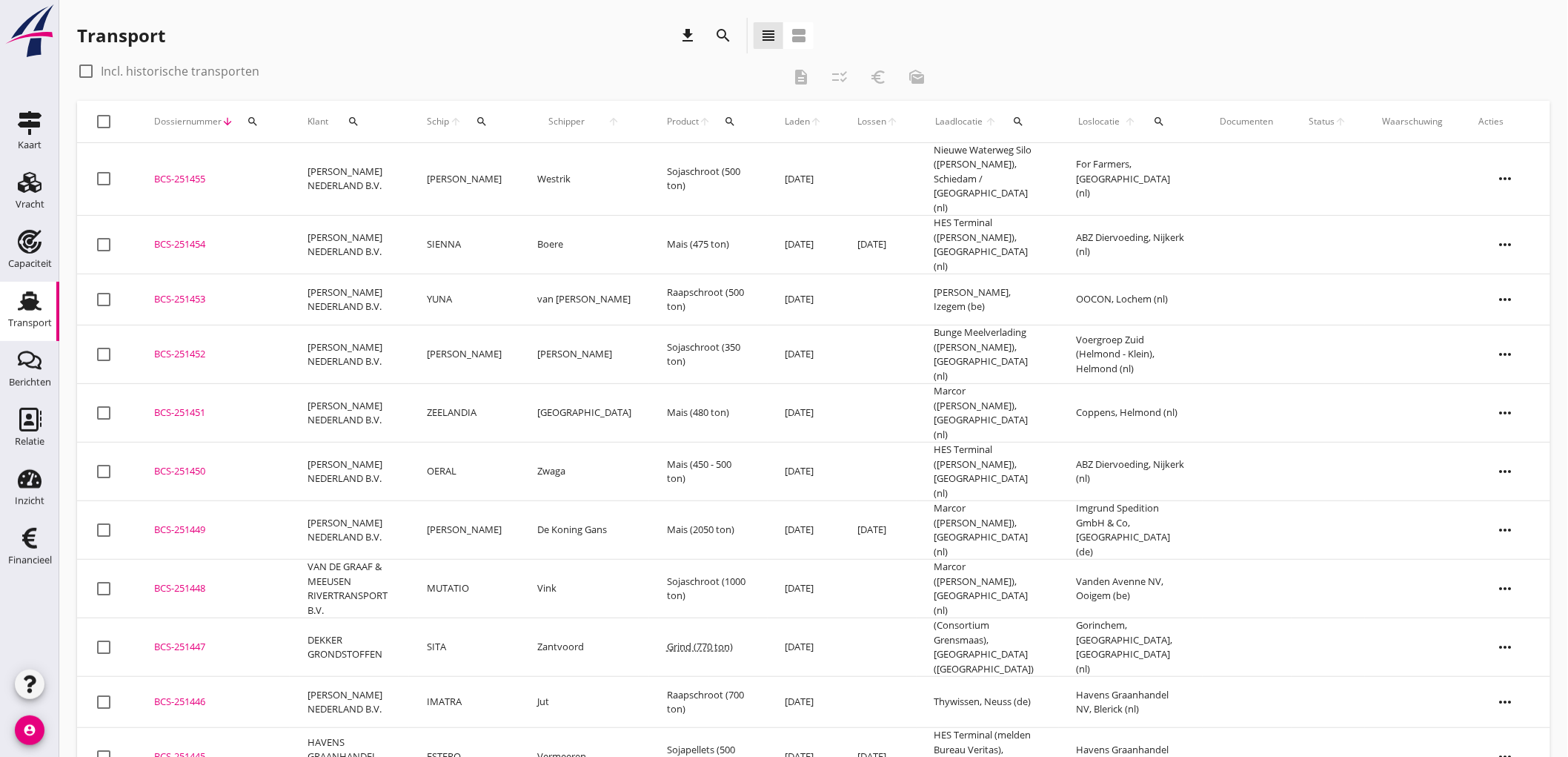
click at [22, 320] on div "Transport" at bounding box center [29, 322] width 44 height 9
click at [41, 256] on div "Capaciteit" at bounding box center [29, 264] width 44 height 21
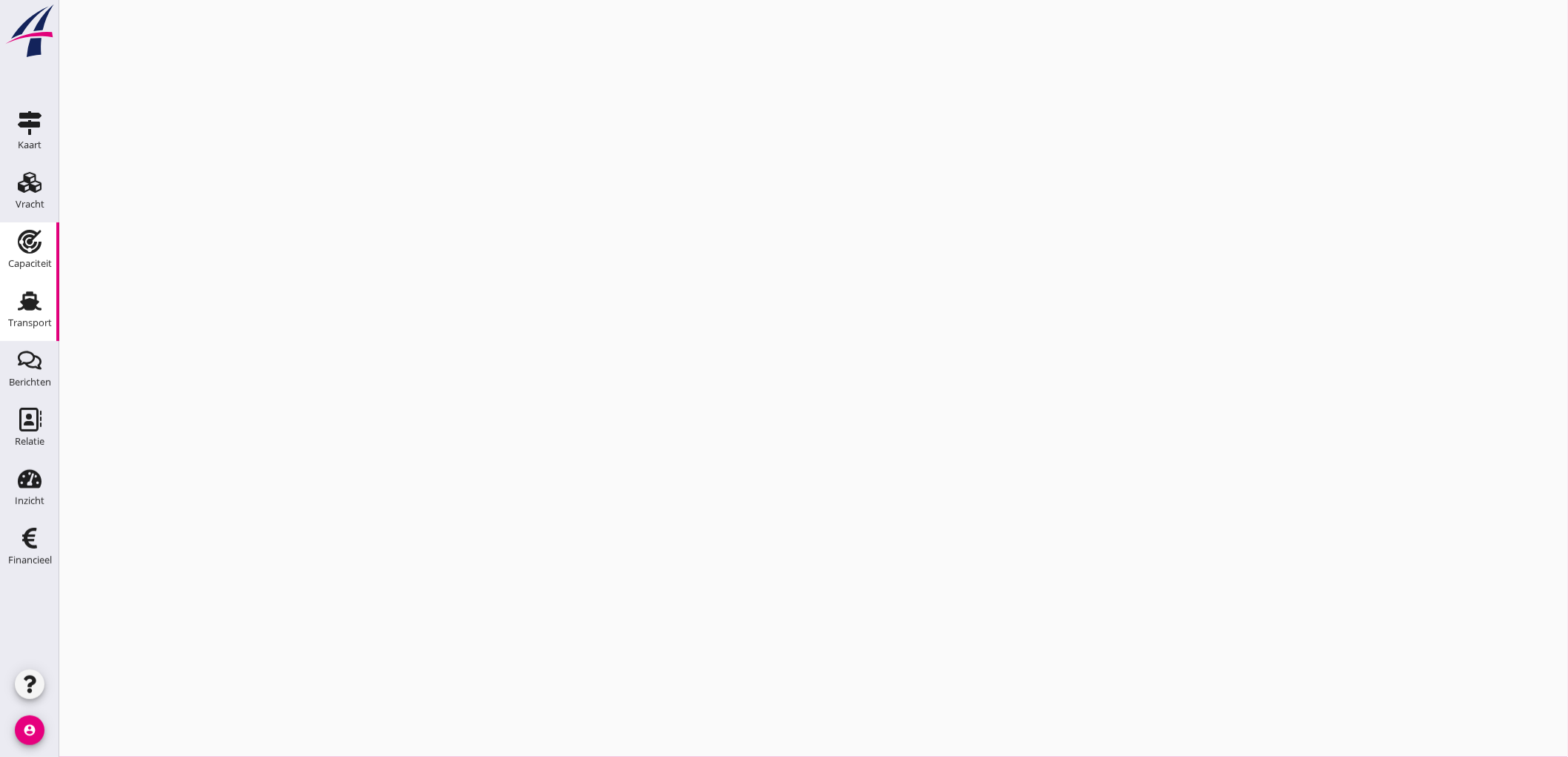
click at [42, 318] on div "Transport" at bounding box center [29, 322] width 44 height 9
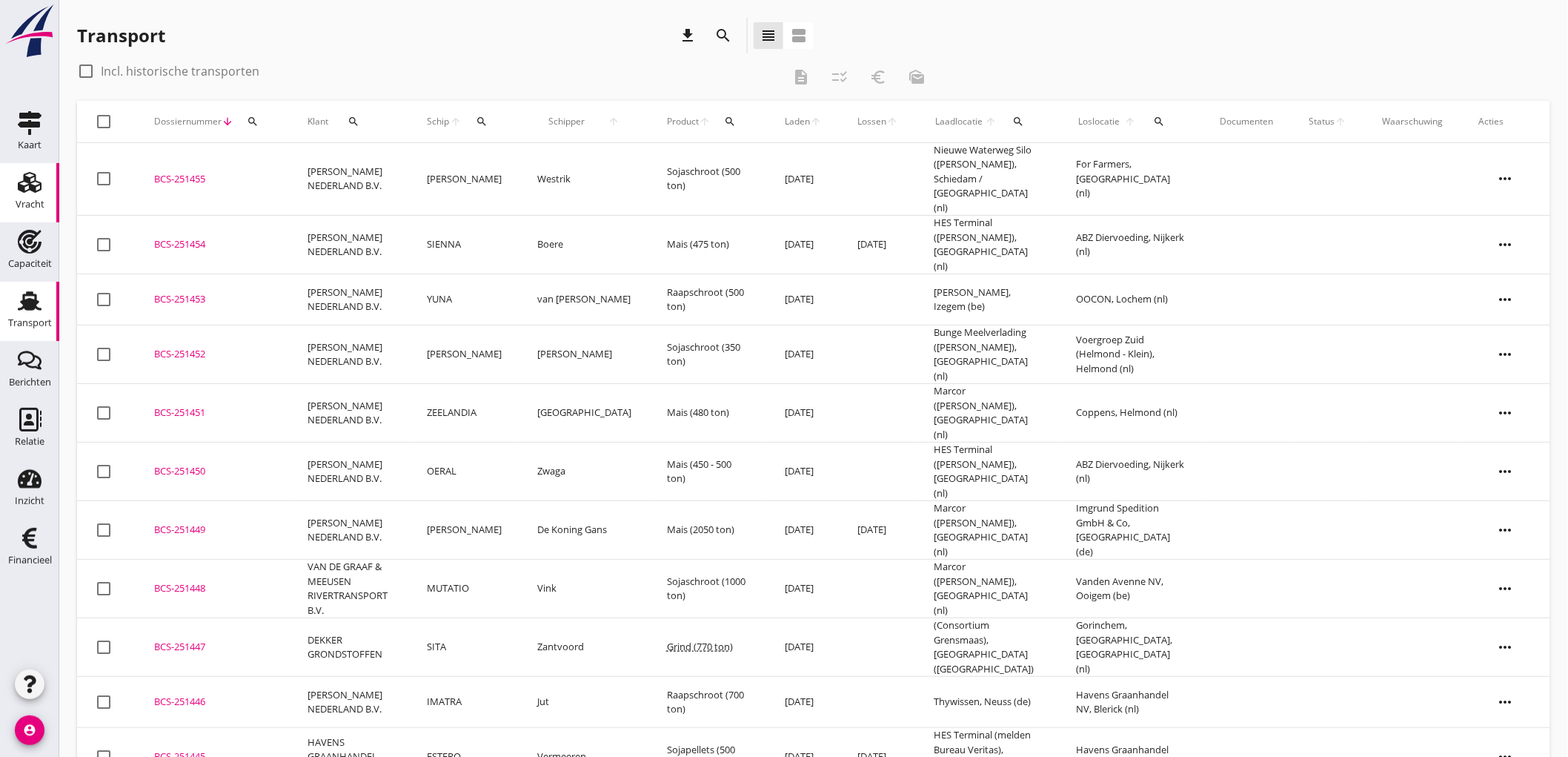
click at [34, 202] on div "Vracht" at bounding box center [30, 203] width 29 height 9
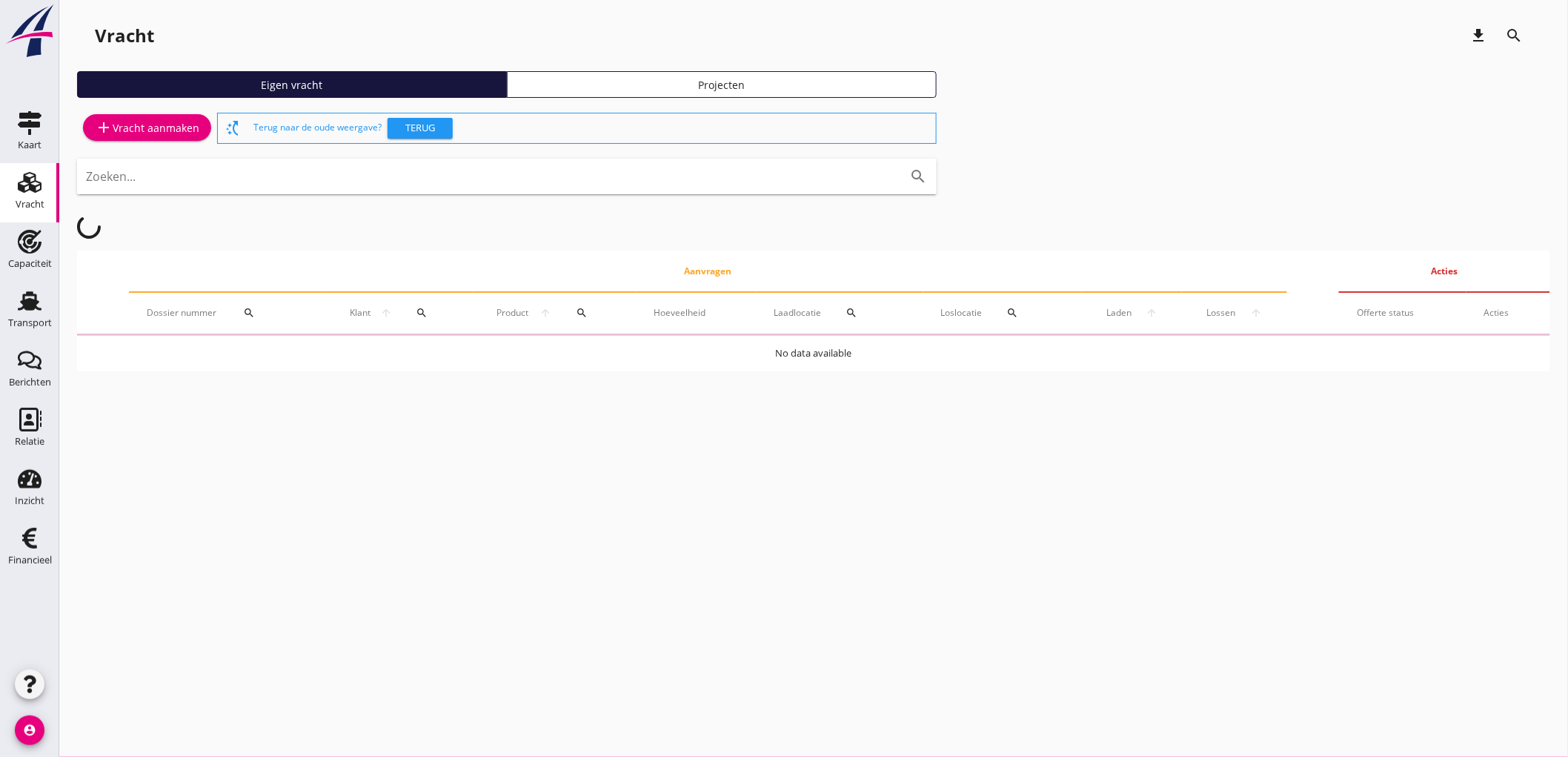
click at [175, 134] on div "add Vracht aanmaken" at bounding box center [146, 127] width 104 height 18
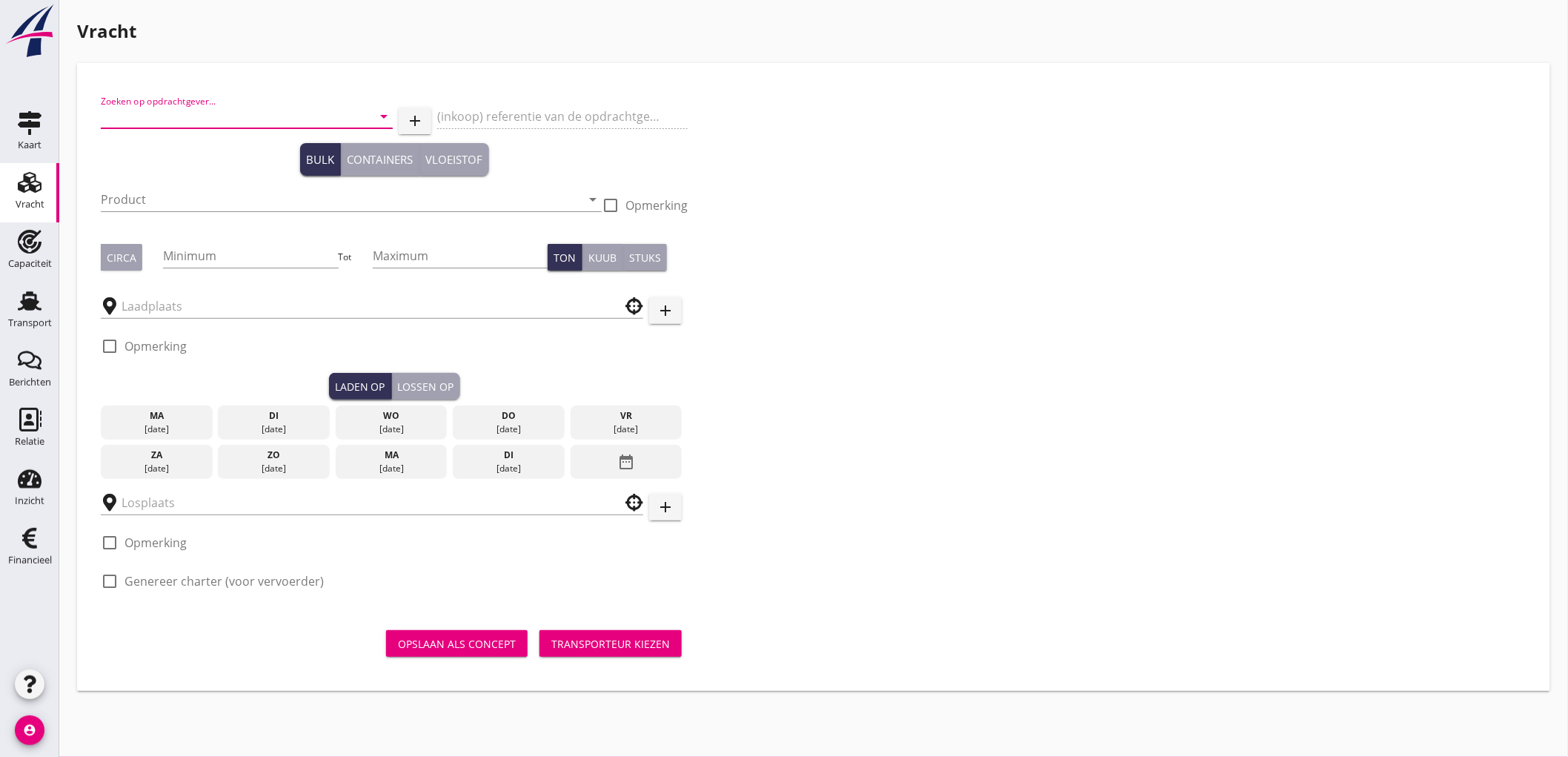
drag, startPoint x: 202, startPoint y: 124, endPoint x: 195, endPoint y: 133, distance: 11.4
click at [199, 127] on input "Zoeken op opdrachtgever..." at bounding box center [226, 116] width 251 height 24
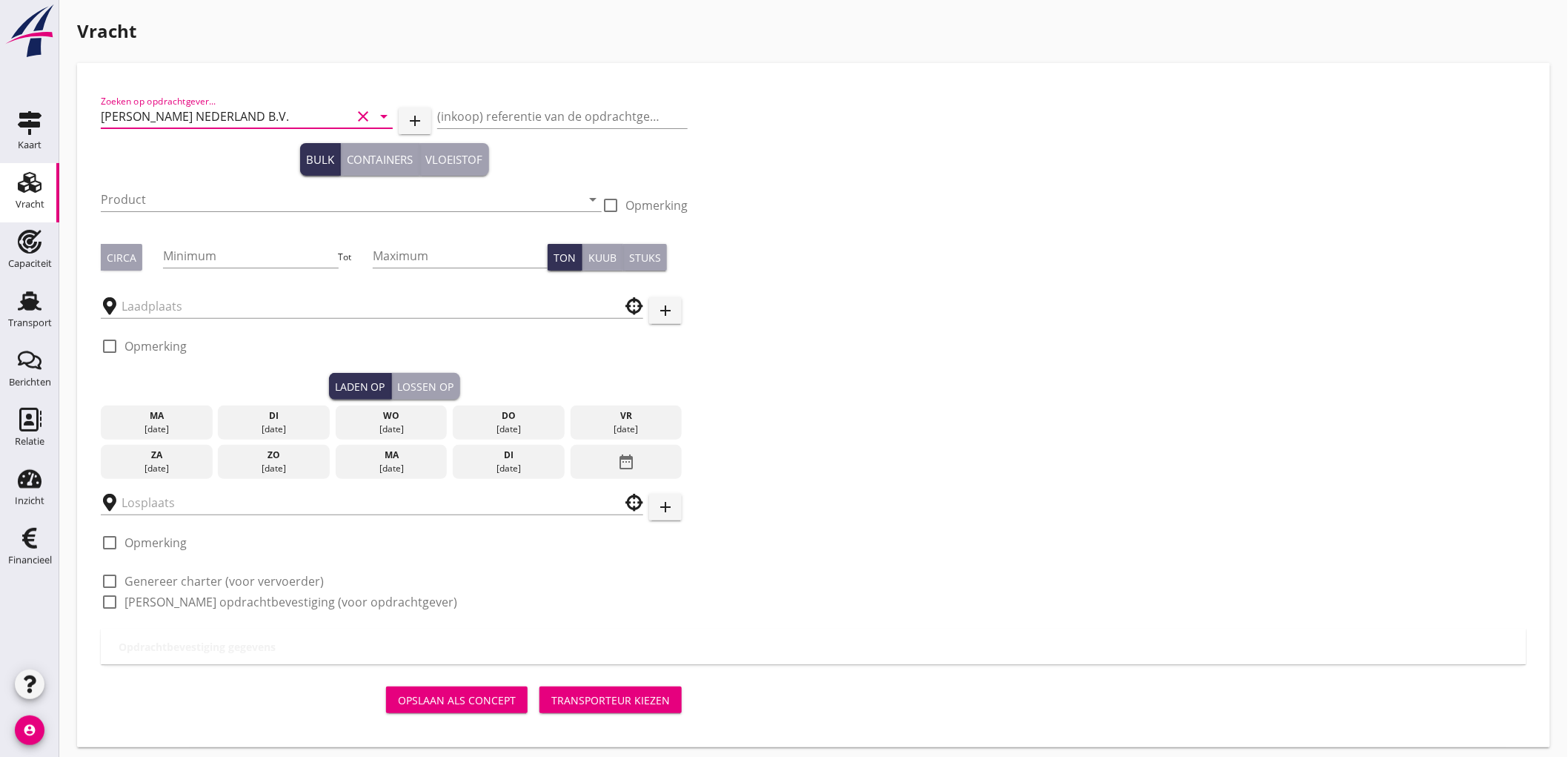
type input "PETERSON NEDERLAND B.V."
click at [157, 205] on input "Product" at bounding box center [341, 200] width 480 height 24
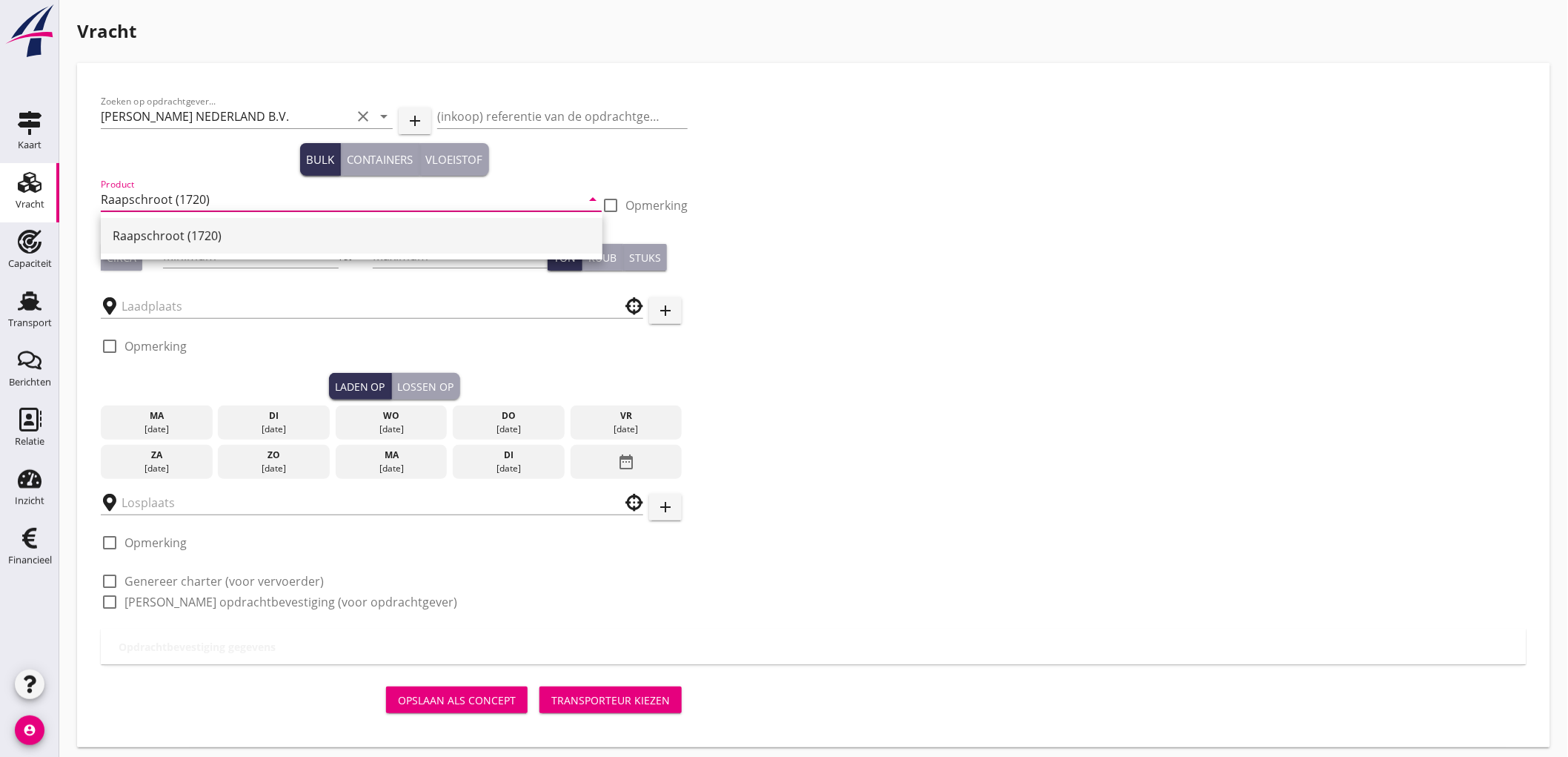
type input "Raapschroot (1720)"
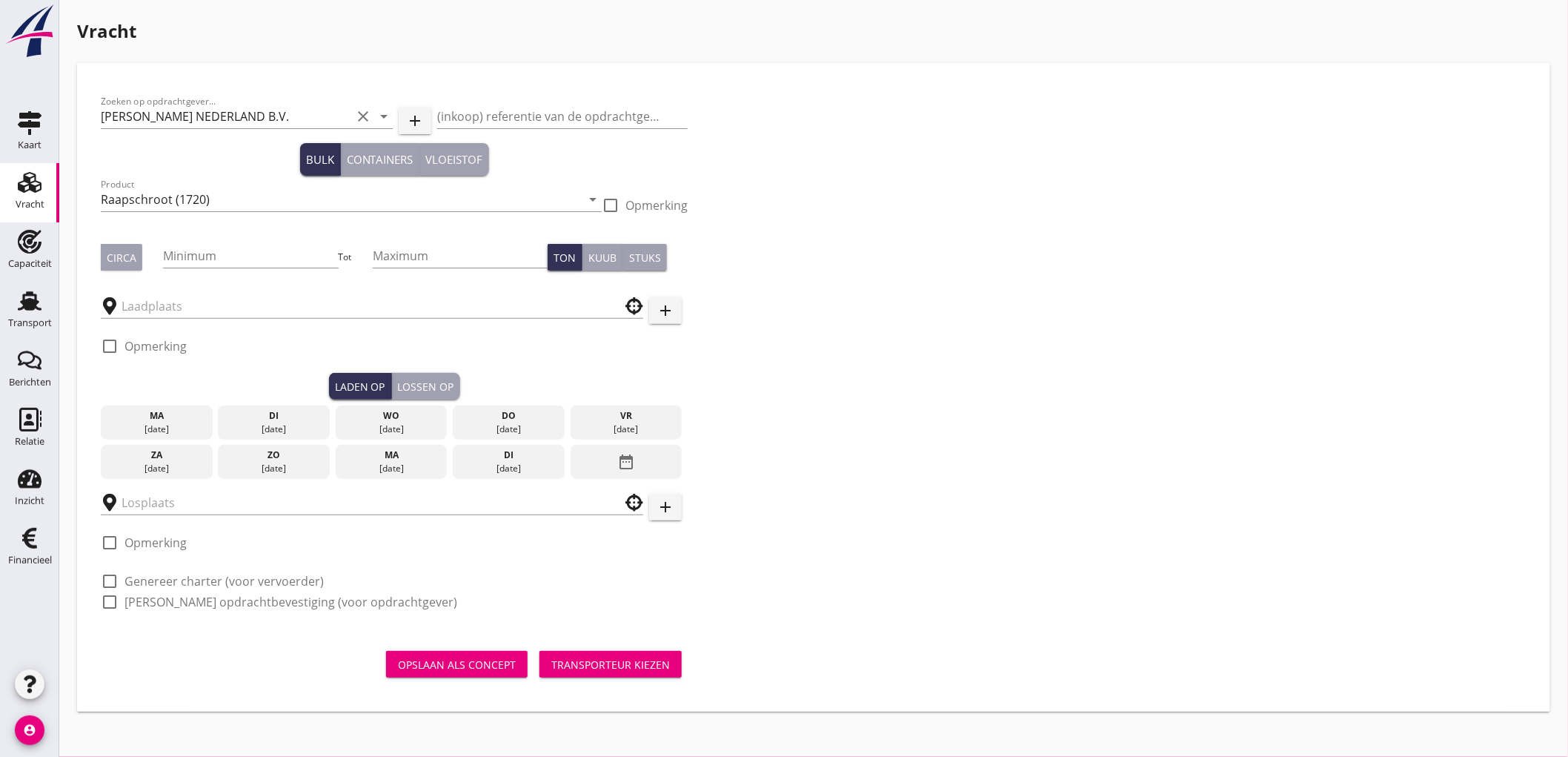
click at [120, 274] on div "Circa Minimum Tot Maximum Ton Kuub Stuks" at bounding box center [394, 257] width 587 height 51
click at [131, 259] on div "Circa" at bounding box center [121, 258] width 29 height 16
click at [205, 253] on input "Minimum" at bounding box center [250, 256] width 175 height 24
type input "1000"
click at [161, 298] on input "text" at bounding box center [362, 307] width 480 height 24
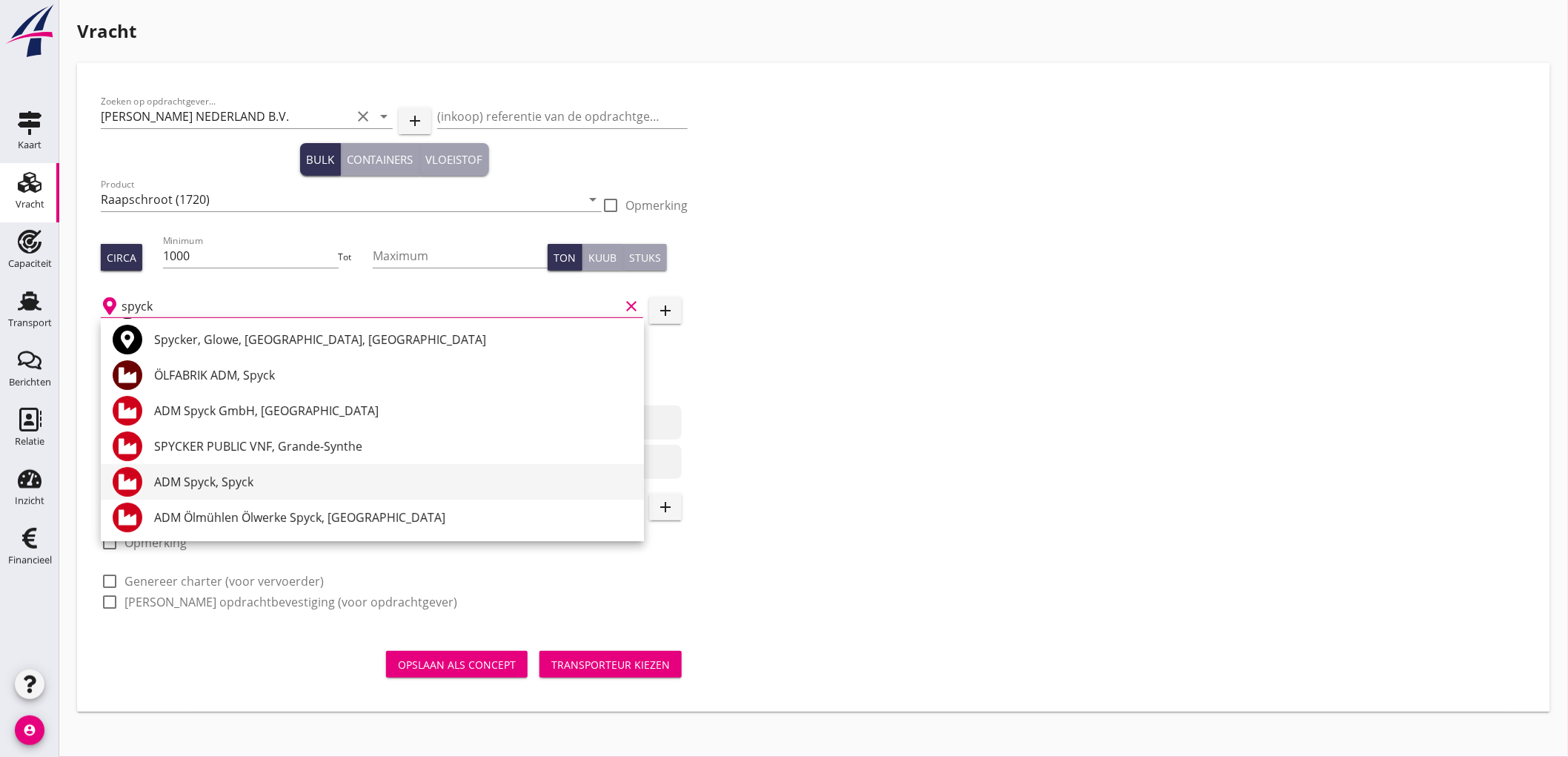
scroll to position [74, 0]
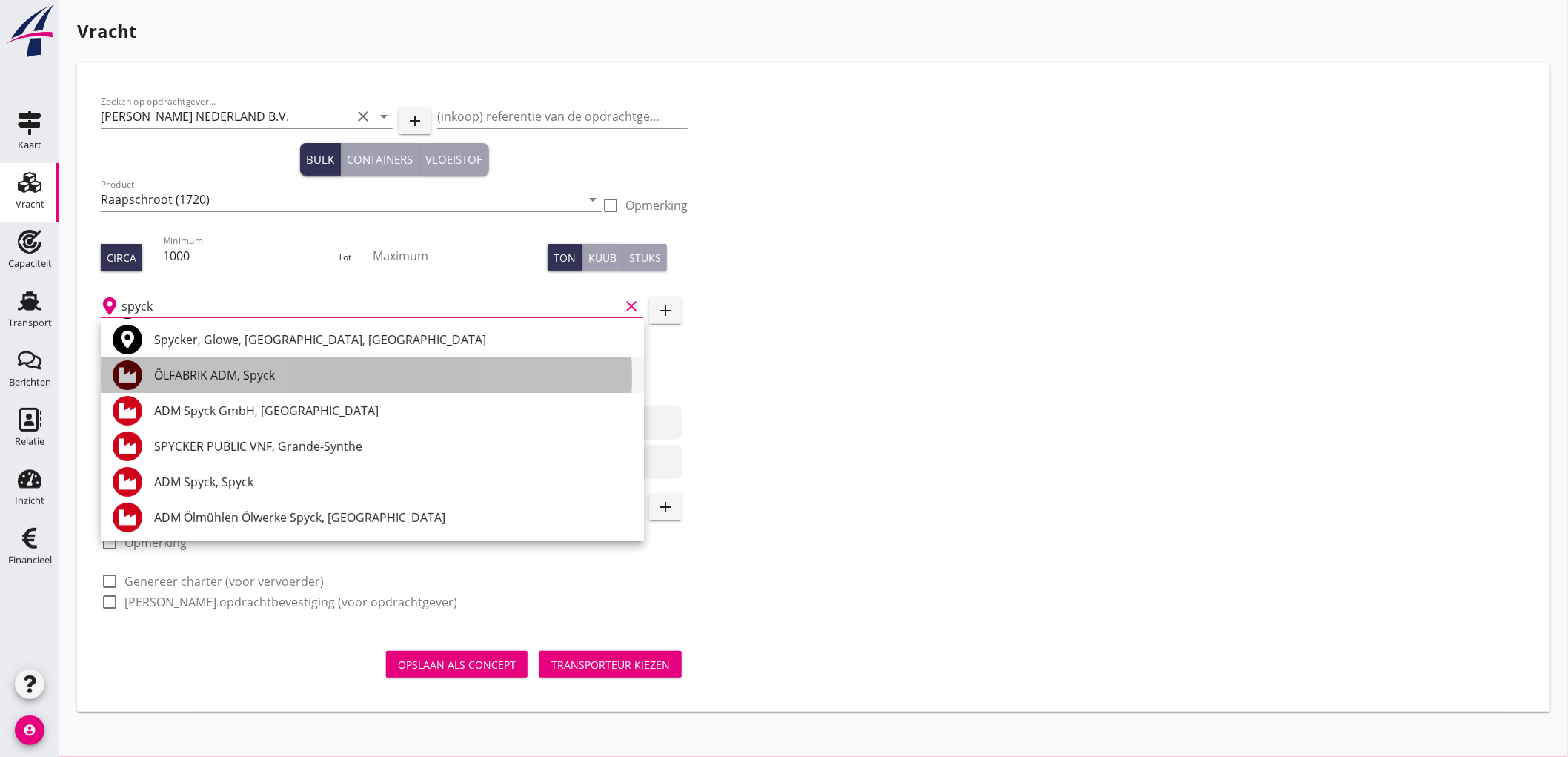
click at [270, 363] on div "ÖLFABRIK ADM, Spyck" at bounding box center [393, 375] width 478 height 35
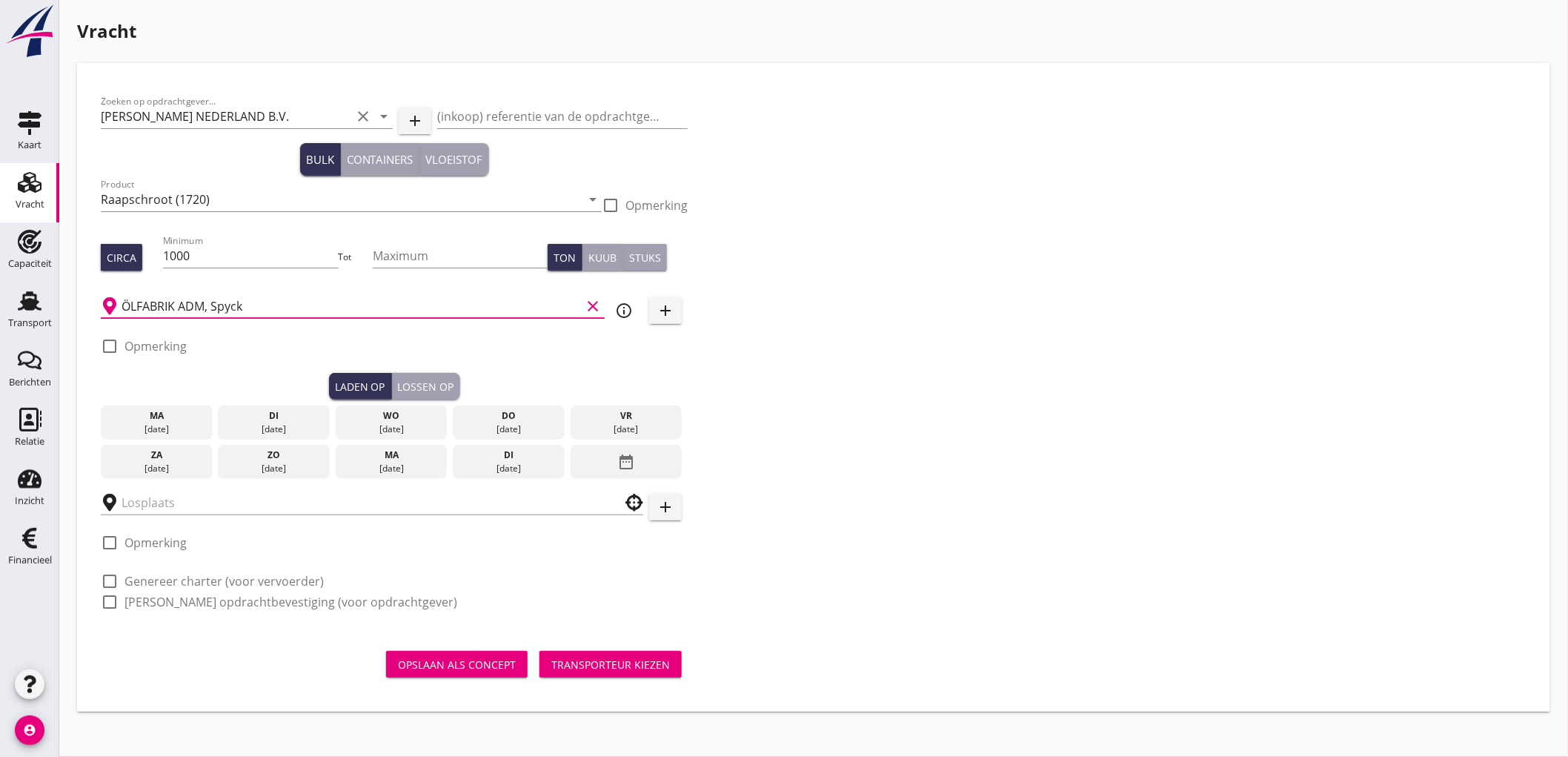
type input "ÖLFABRIK ADM, Spyck"
click at [406, 428] on div "24 sep." at bounding box center [391, 429] width 104 height 13
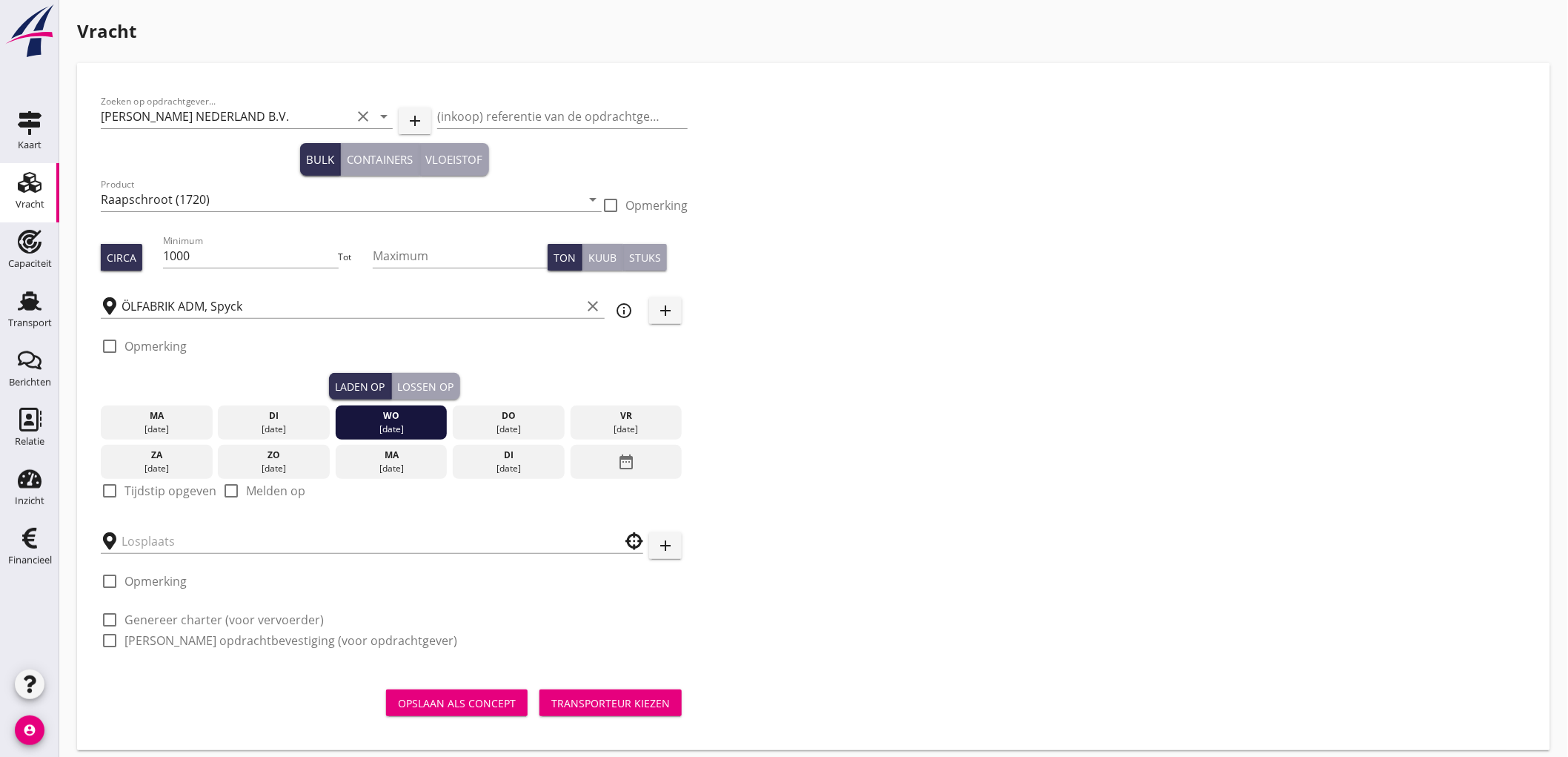
click at [178, 492] on label "Tijdstip opgeven" at bounding box center [170, 490] width 92 height 15
checkbox input "true"
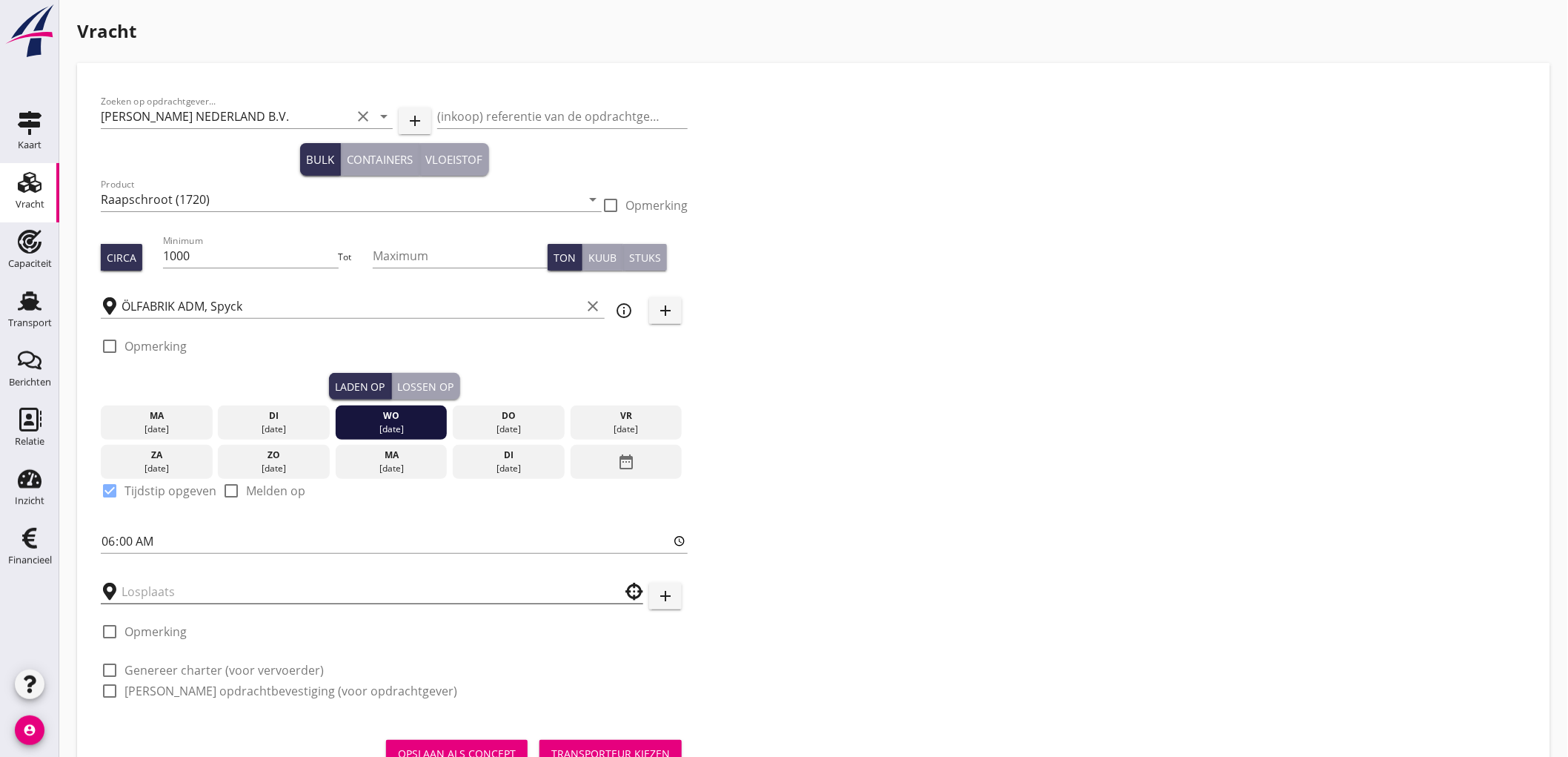
click at [162, 601] on input "text" at bounding box center [362, 592] width 480 height 24
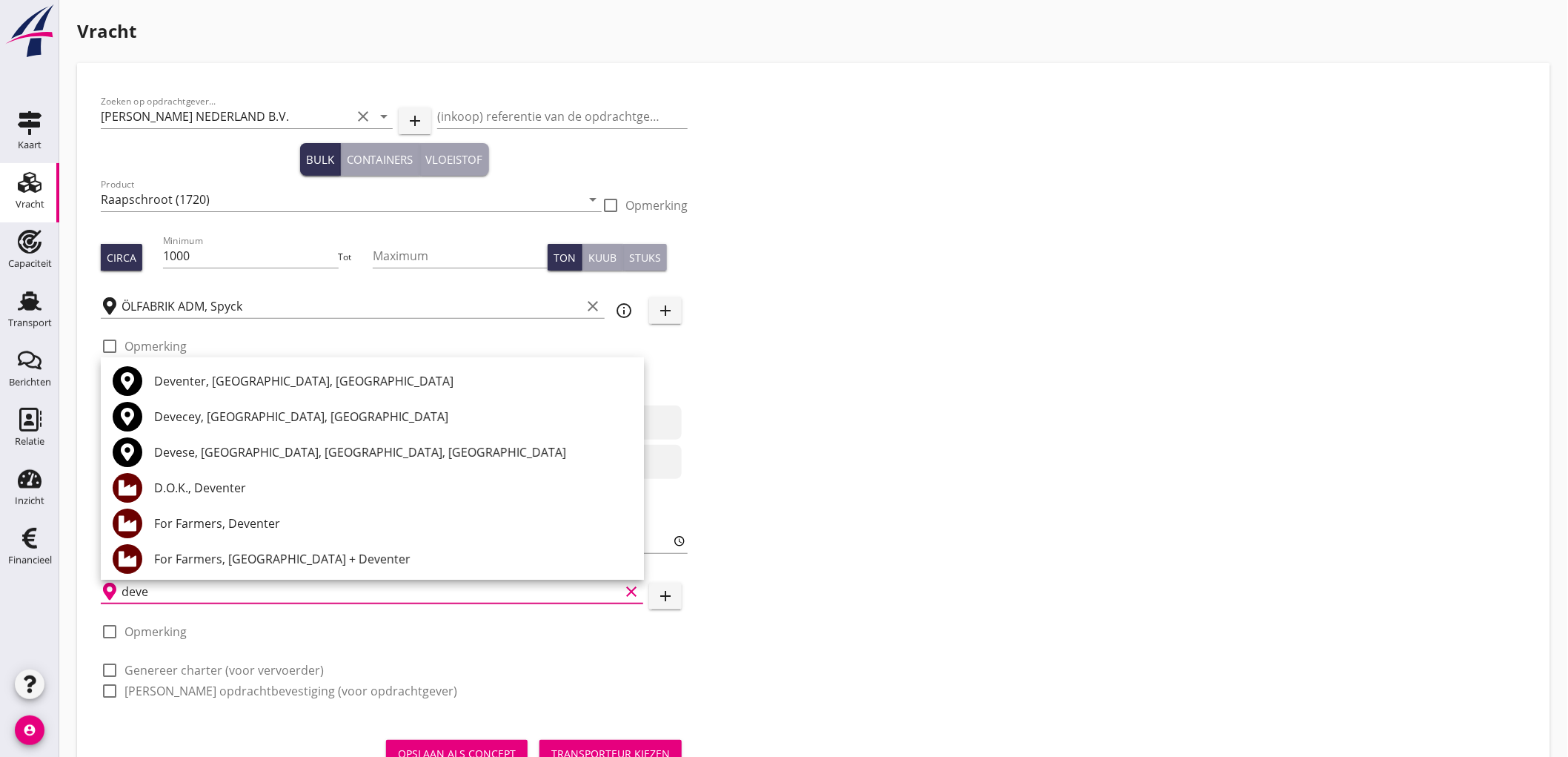
click at [226, 514] on div "For Farmers, Deventer" at bounding box center [393, 523] width 478 height 18
type input "For Farmers, Deventer"
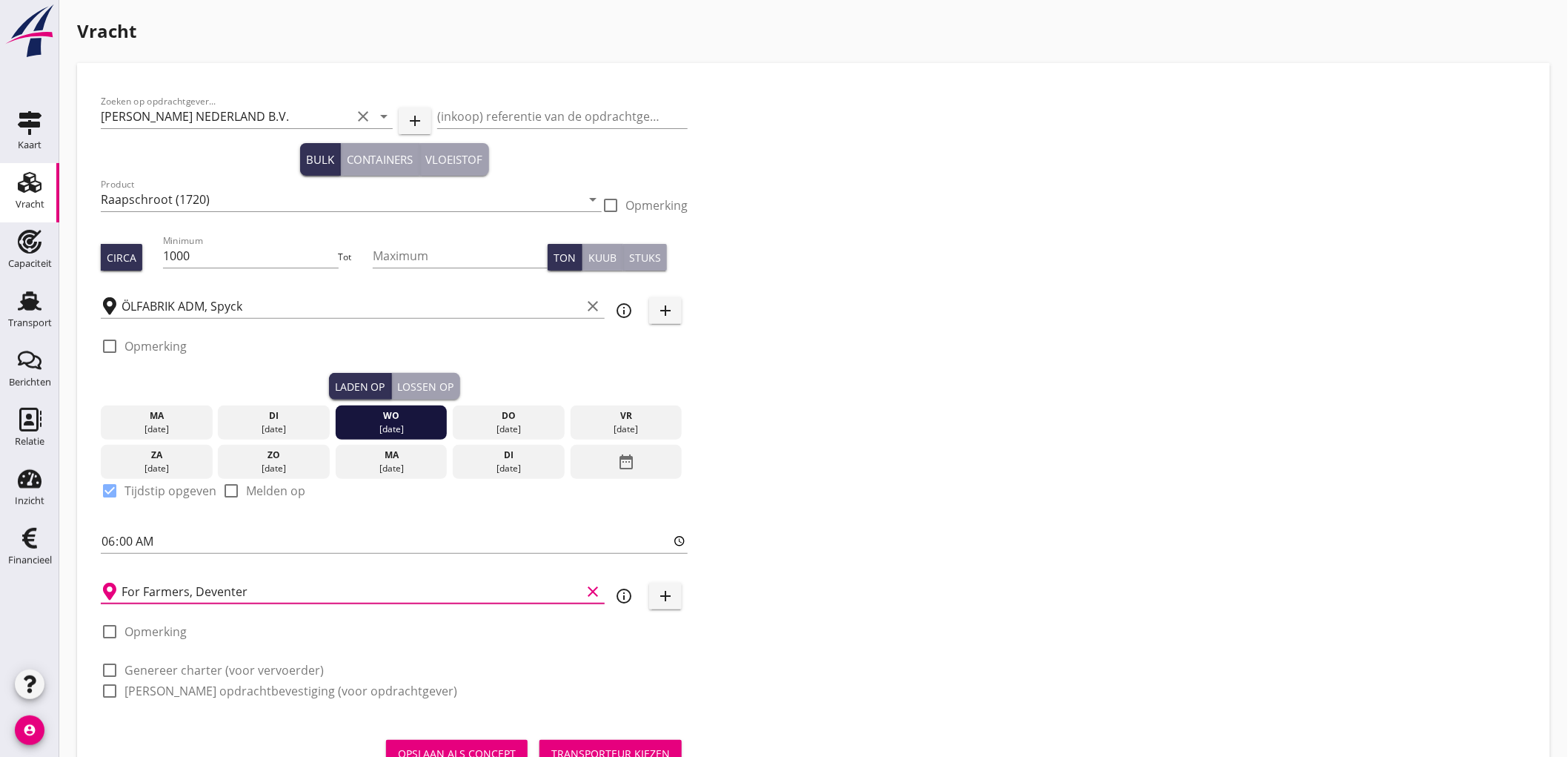
drag, startPoint x: 173, startPoint y: 655, endPoint x: 171, endPoint y: 664, distance: 9.2
click at [173, 655] on div at bounding box center [144, 654] width 86 height 9
click at [171, 667] on label "Genereer charter (voor vervoerder)" at bounding box center [224, 669] width 199 height 15
checkbox input "true"
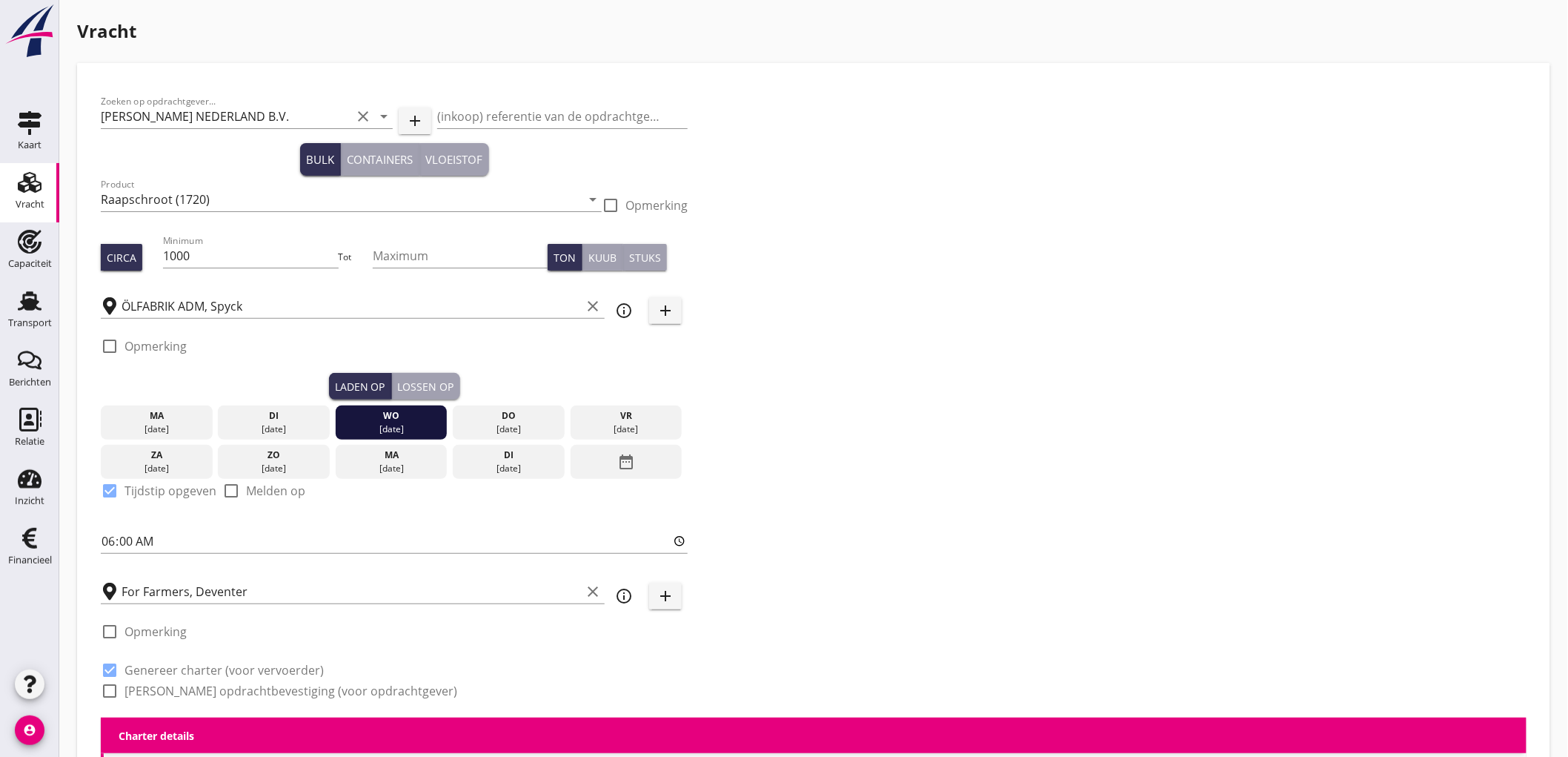
click at [168, 687] on label "Genereer opdrachtbevestiging (voor opdrachtgever)" at bounding box center [291, 690] width 332 height 15
checkbox input "true"
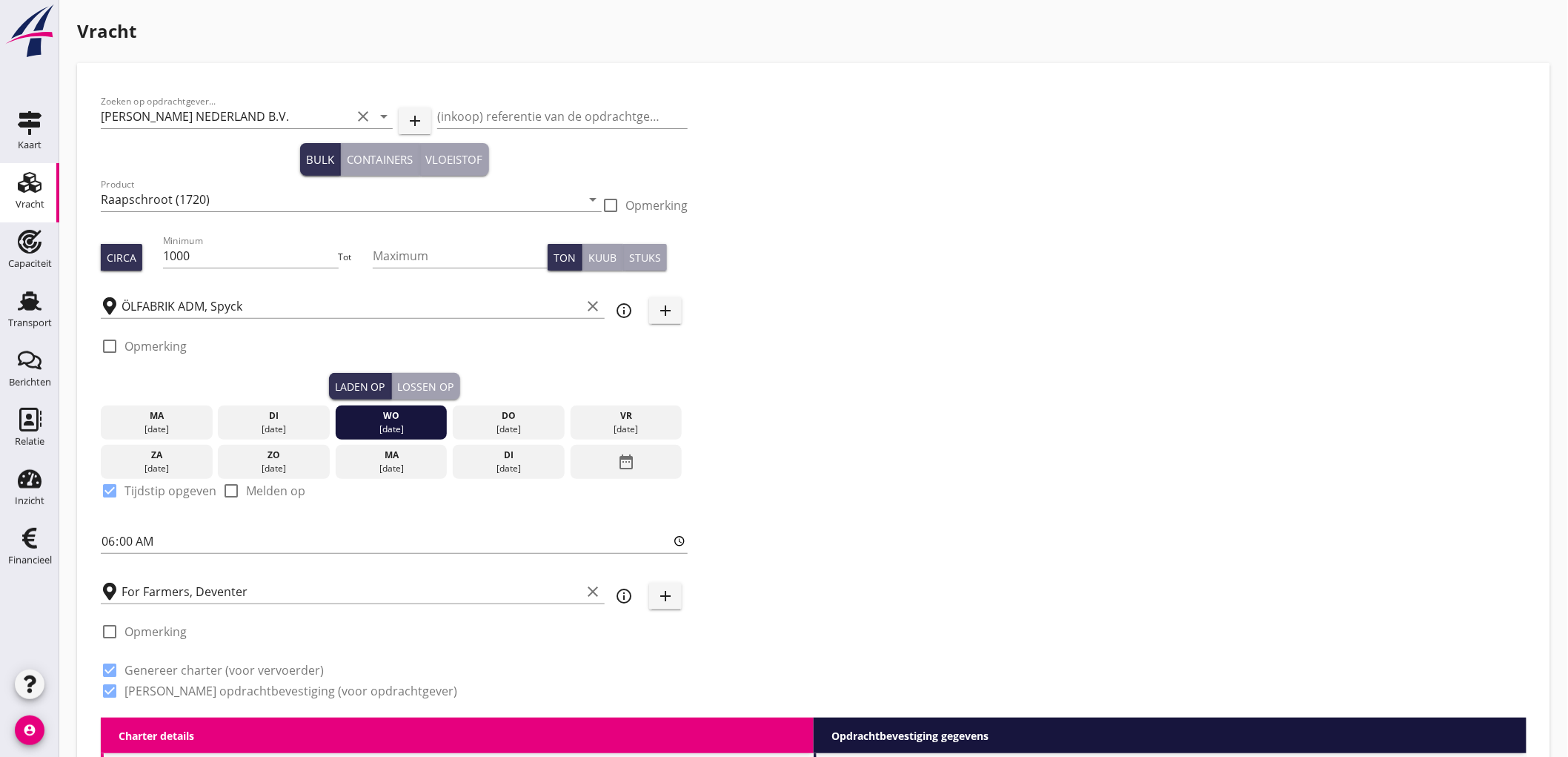
scroll to position [412, 0]
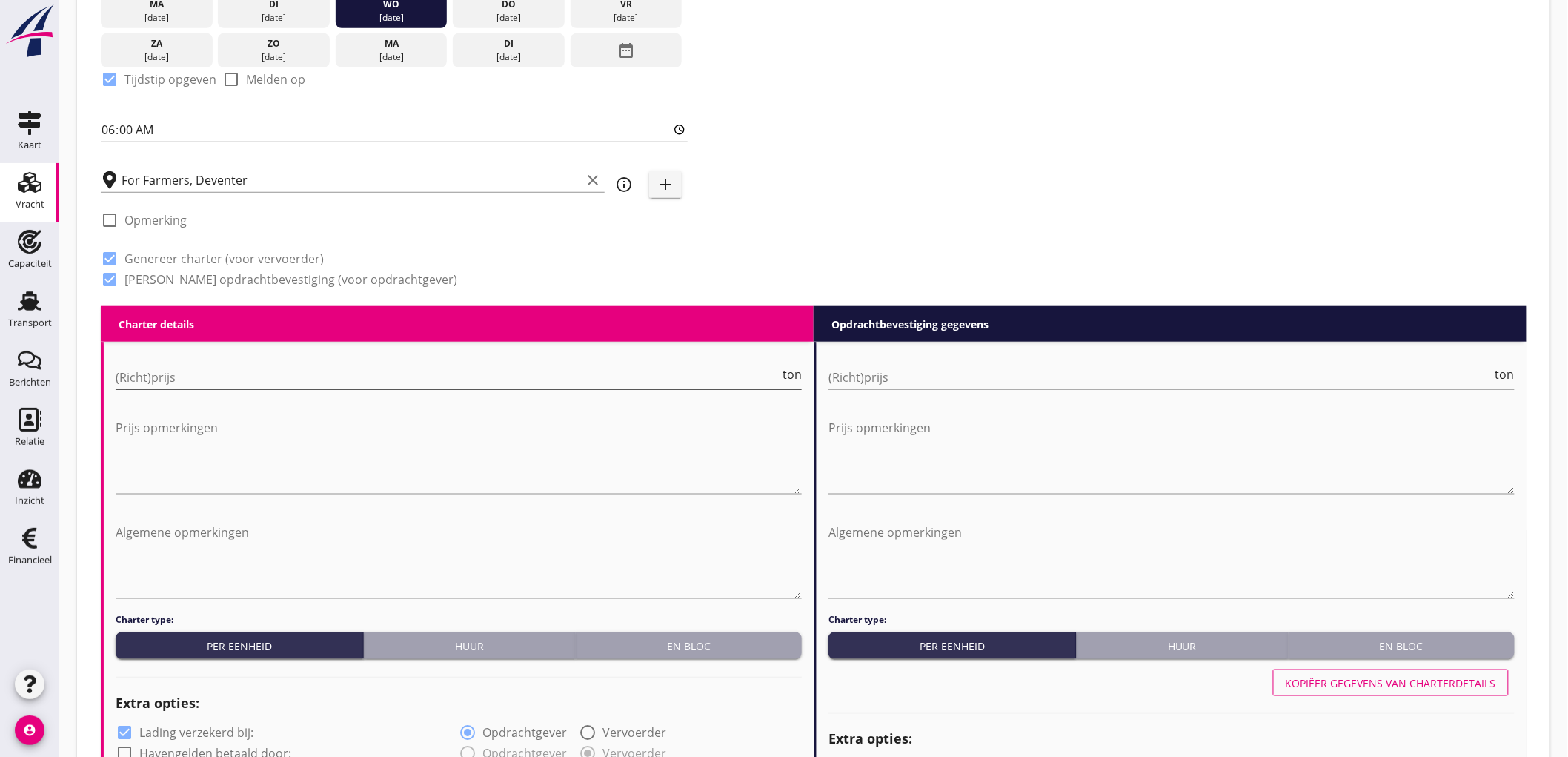
click at [183, 376] on input "(Richt)prijs" at bounding box center [447, 377] width 664 height 24
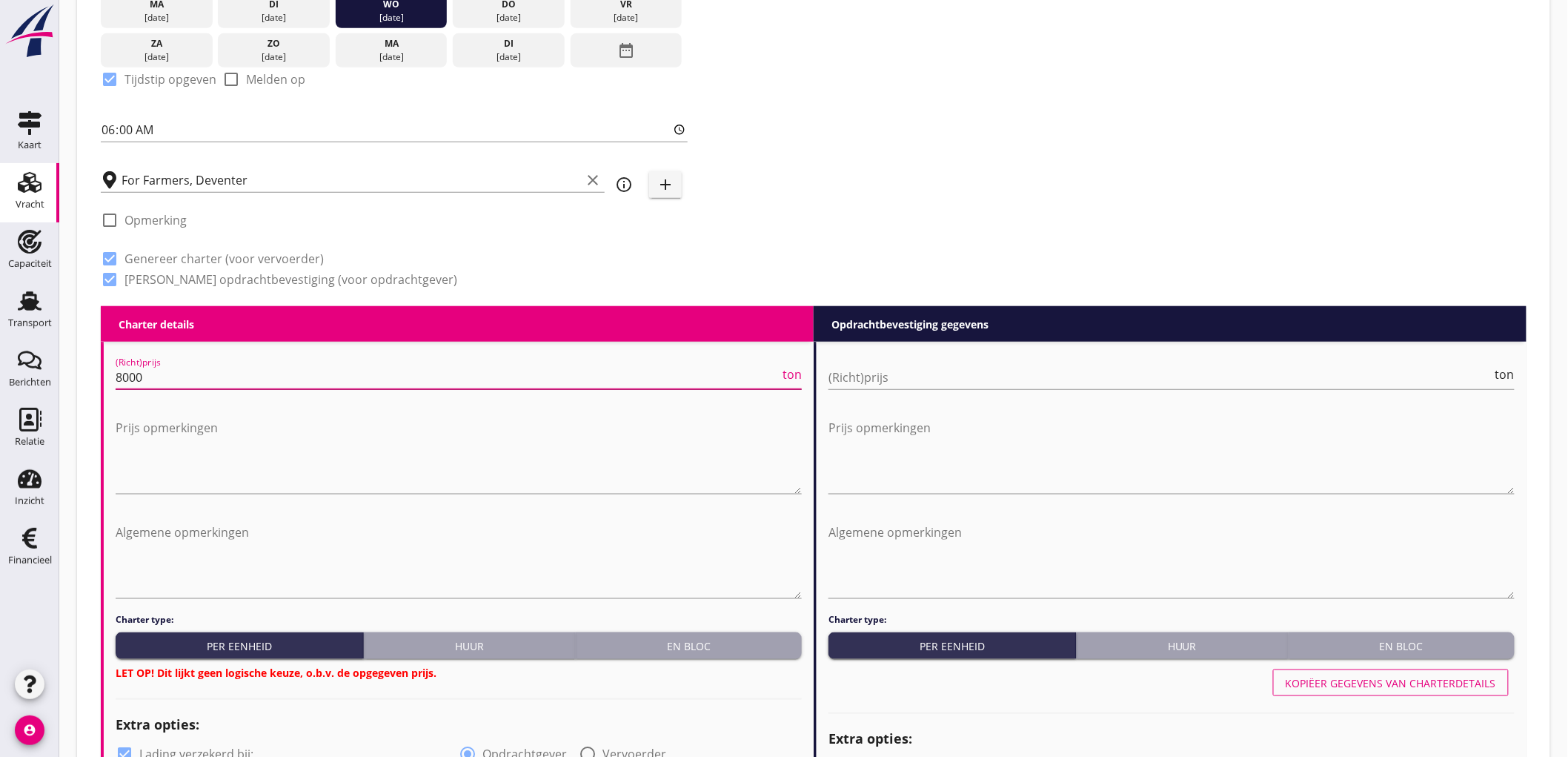
type input "8000"
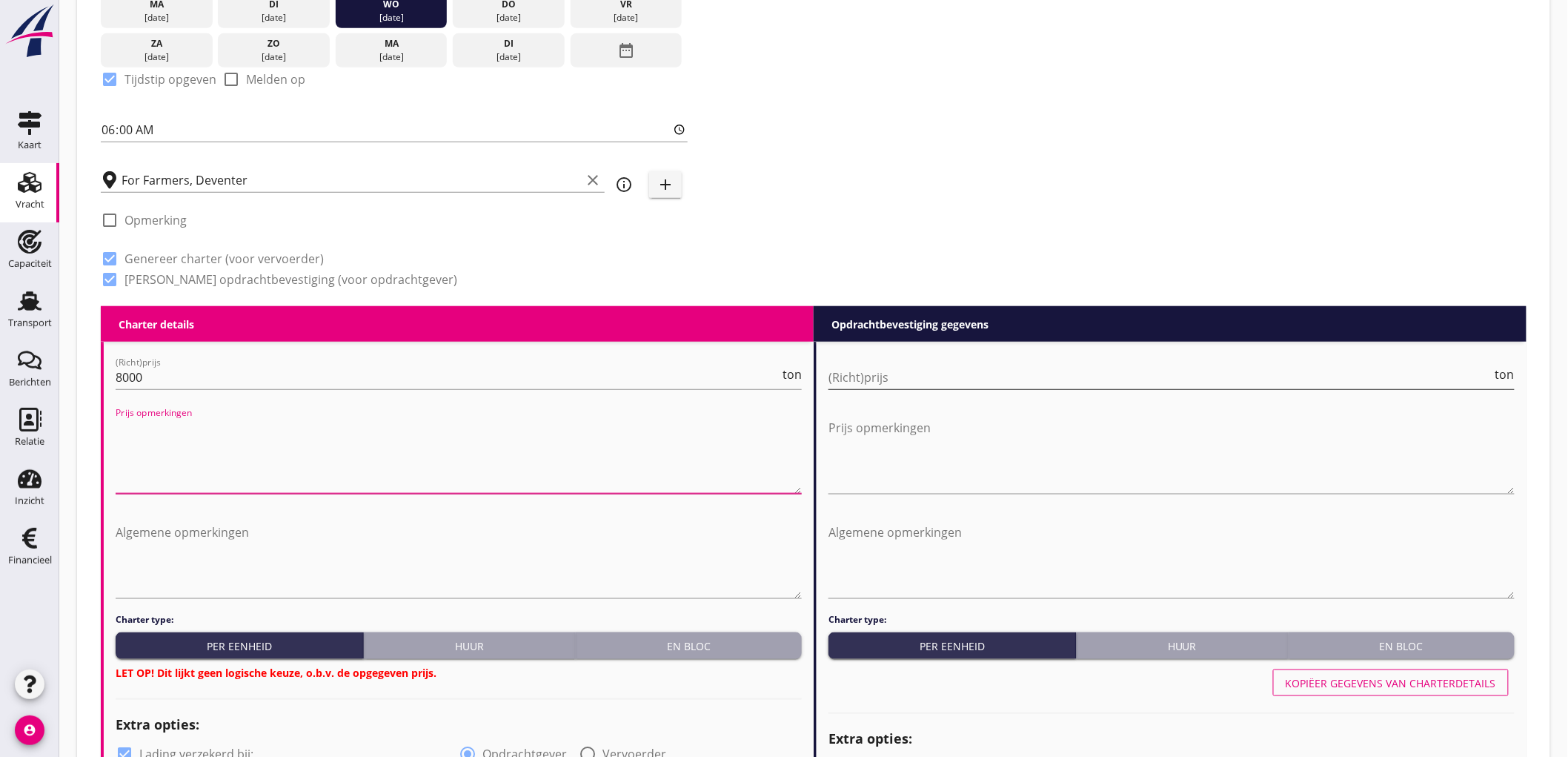
click at [914, 378] on input "(Richt)prijs" at bounding box center [1160, 377] width 664 height 24
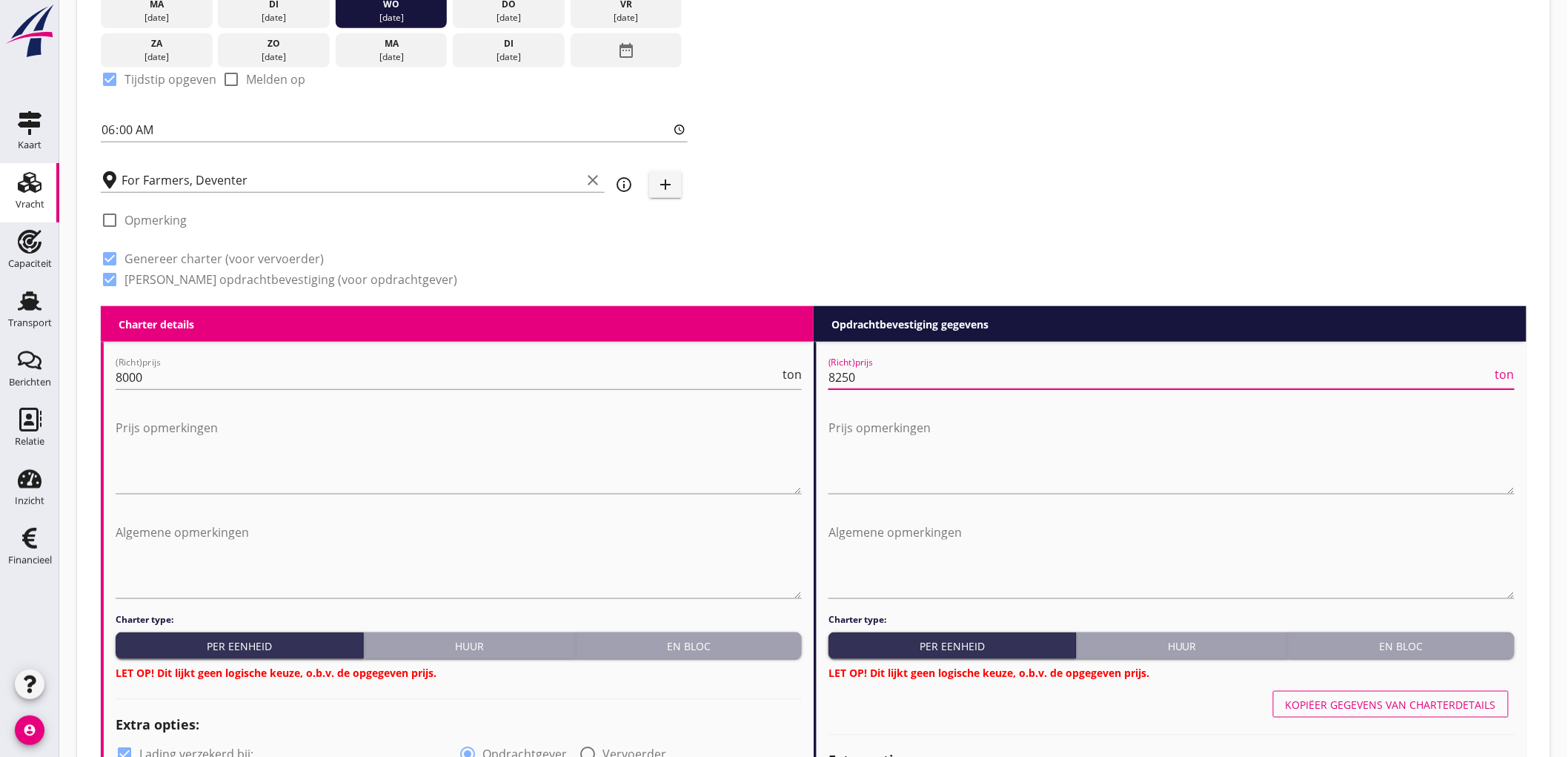
type input "8250"
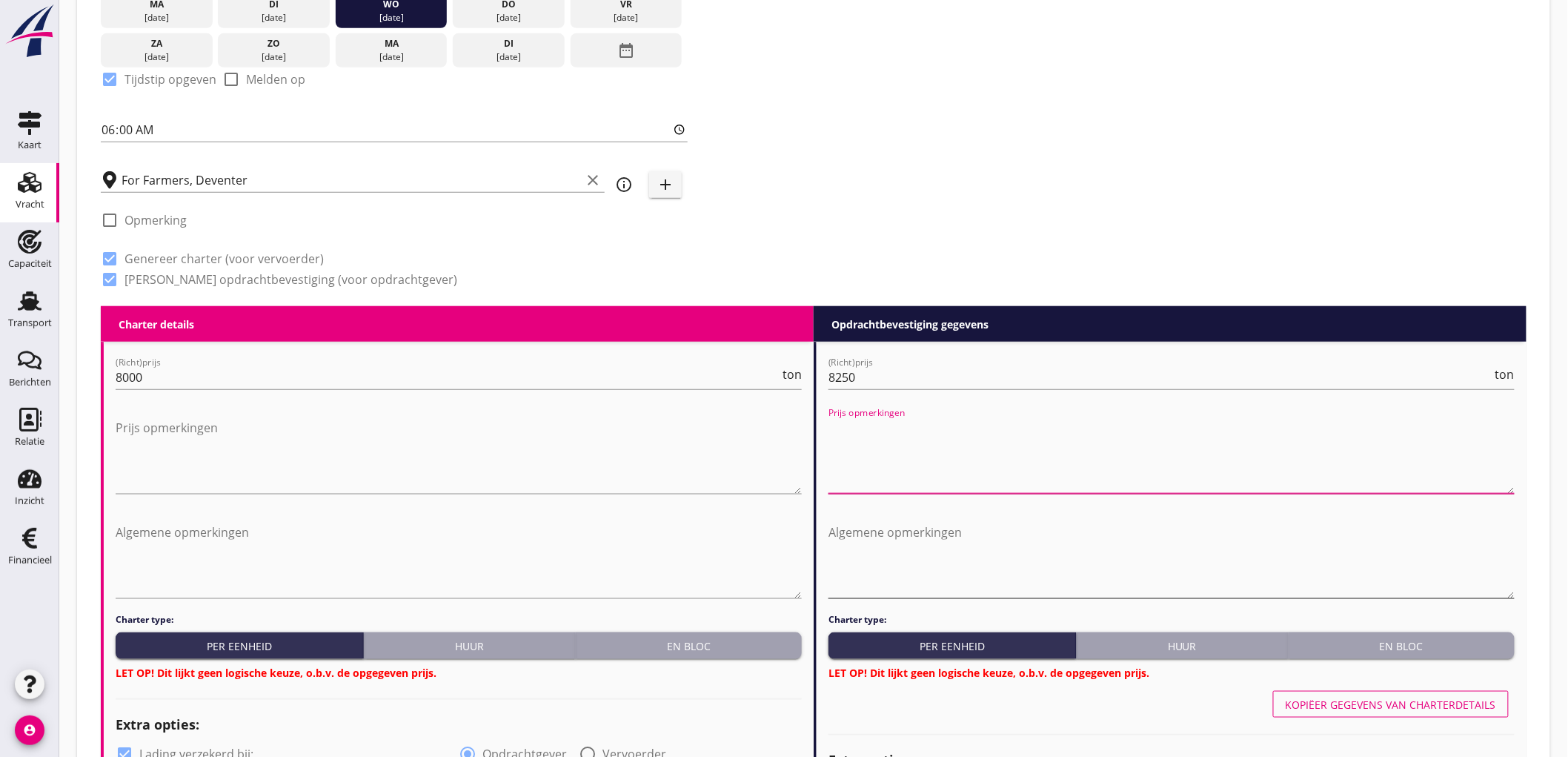
scroll to position [576, 0]
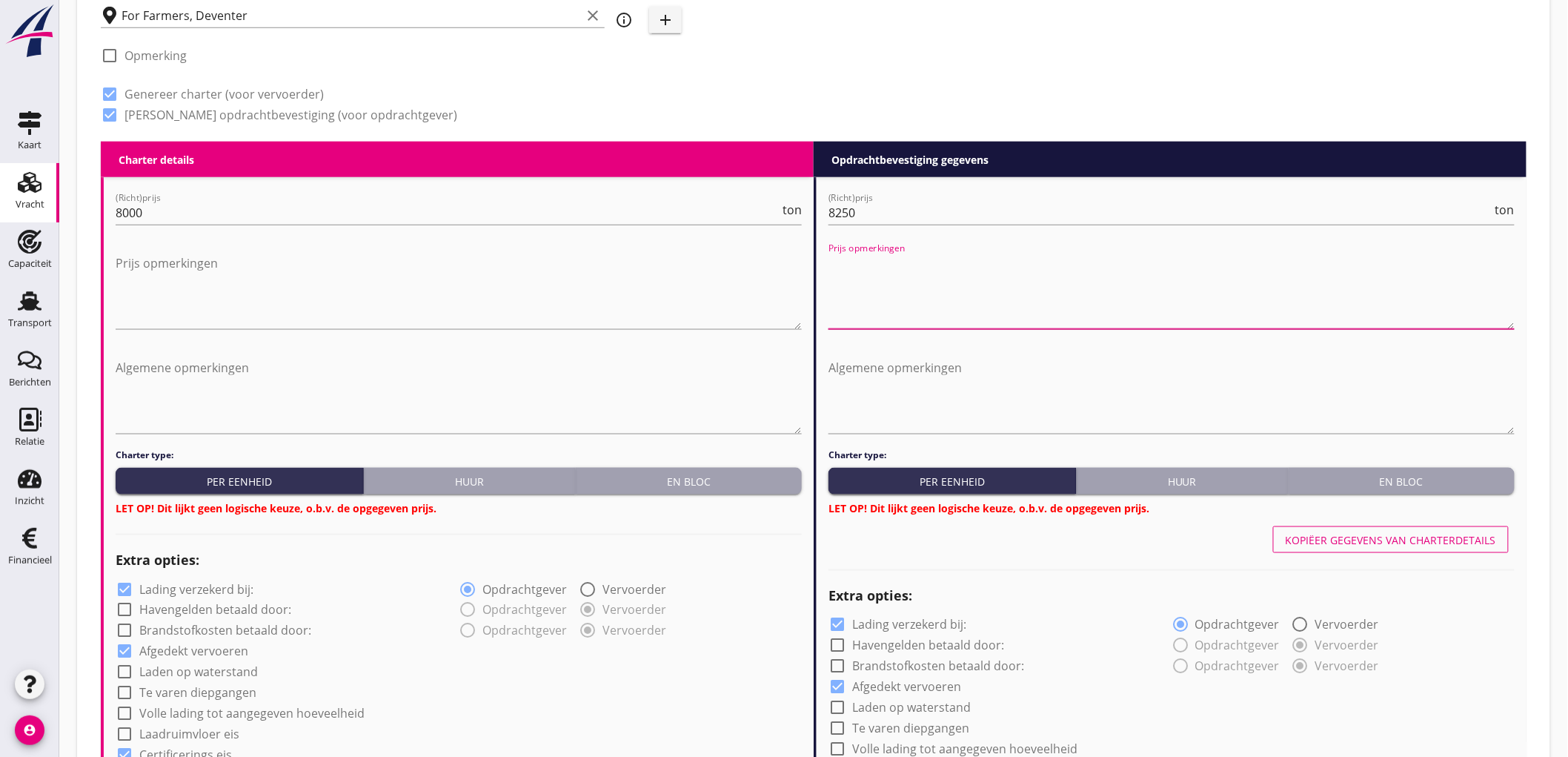
click at [721, 490] on button "En bloc" at bounding box center [689, 481] width 226 height 27
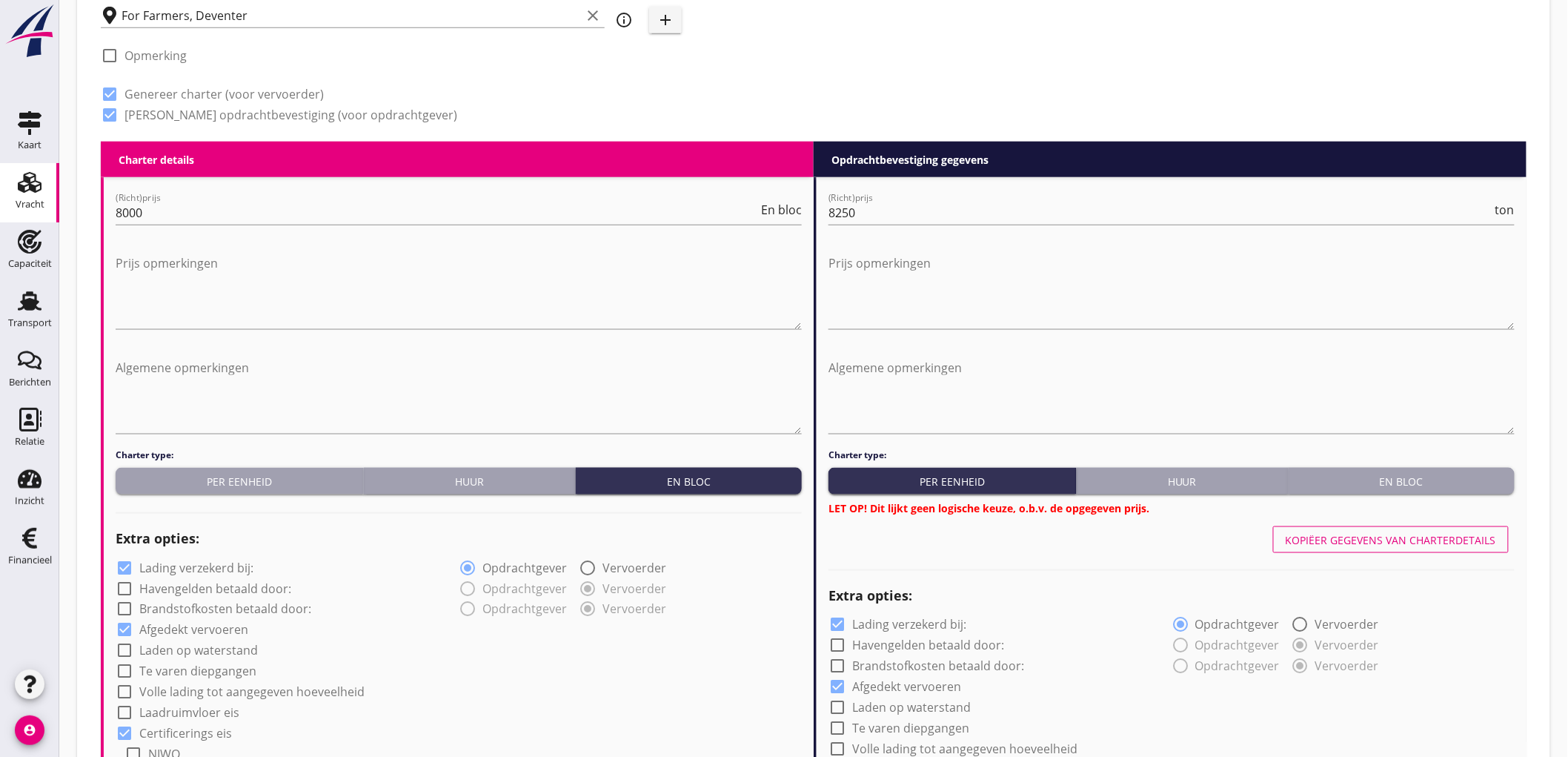
click at [1354, 475] on div "En bloc" at bounding box center [1401, 481] width 214 height 16
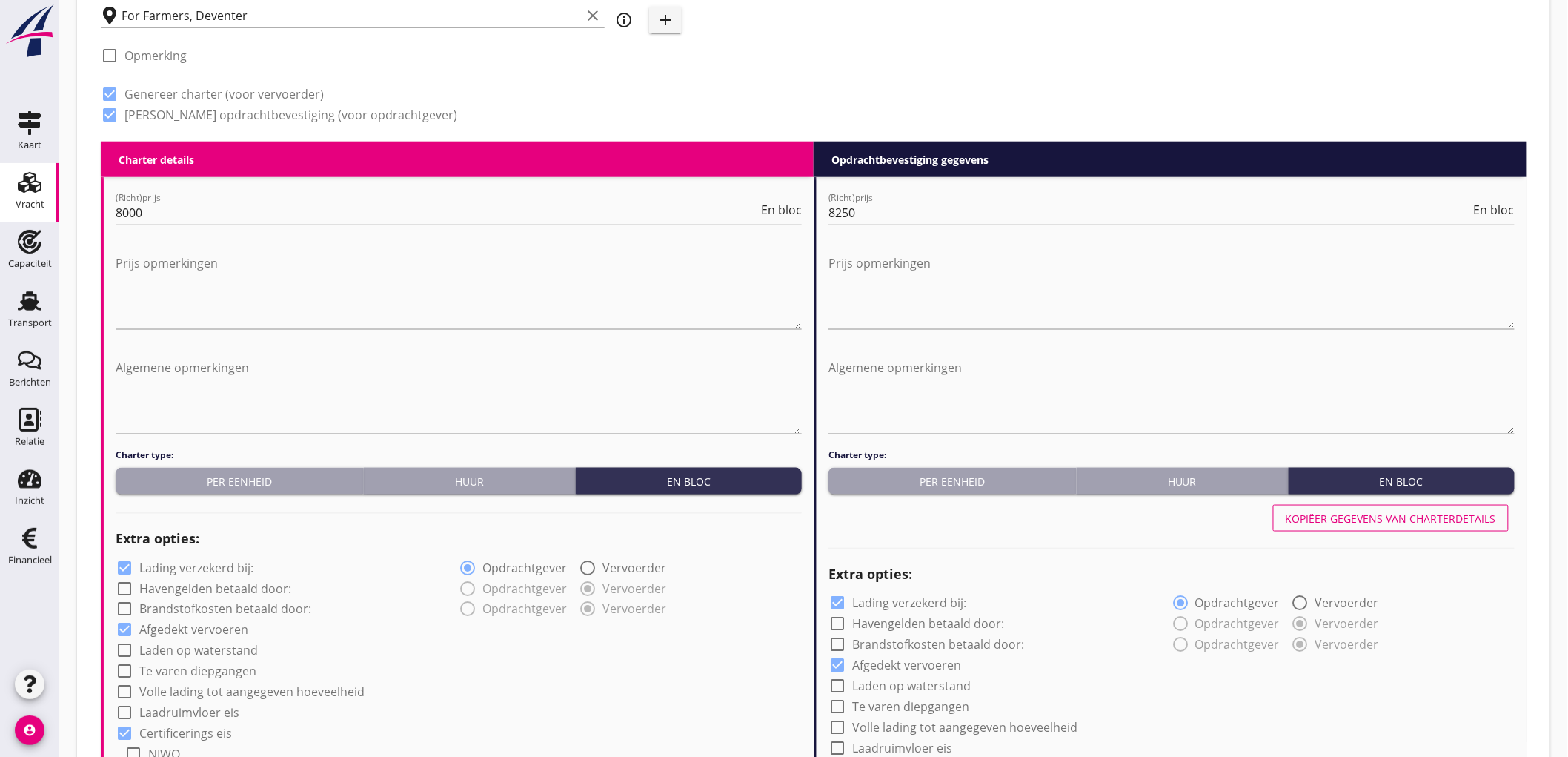
scroll to position [823, 0]
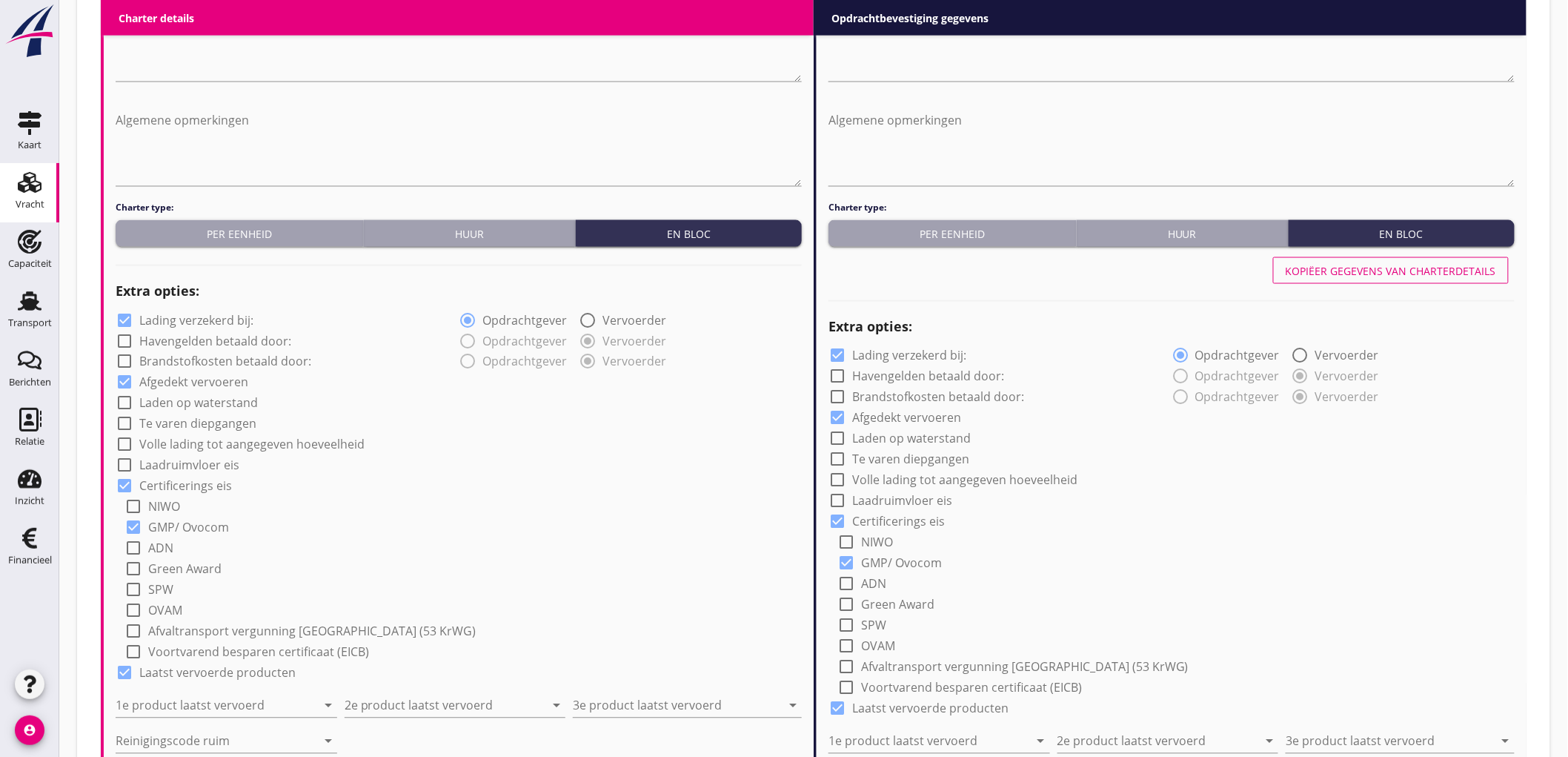
click at [232, 316] on label "Lading verzekerd bij:" at bounding box center [196, 320] width 115 height 15
checkbox input "false"
click at [183, 424] on label "Te varen diepgangen" at bounding box center [198, 424] width 117 height 15
checkbox input "true"
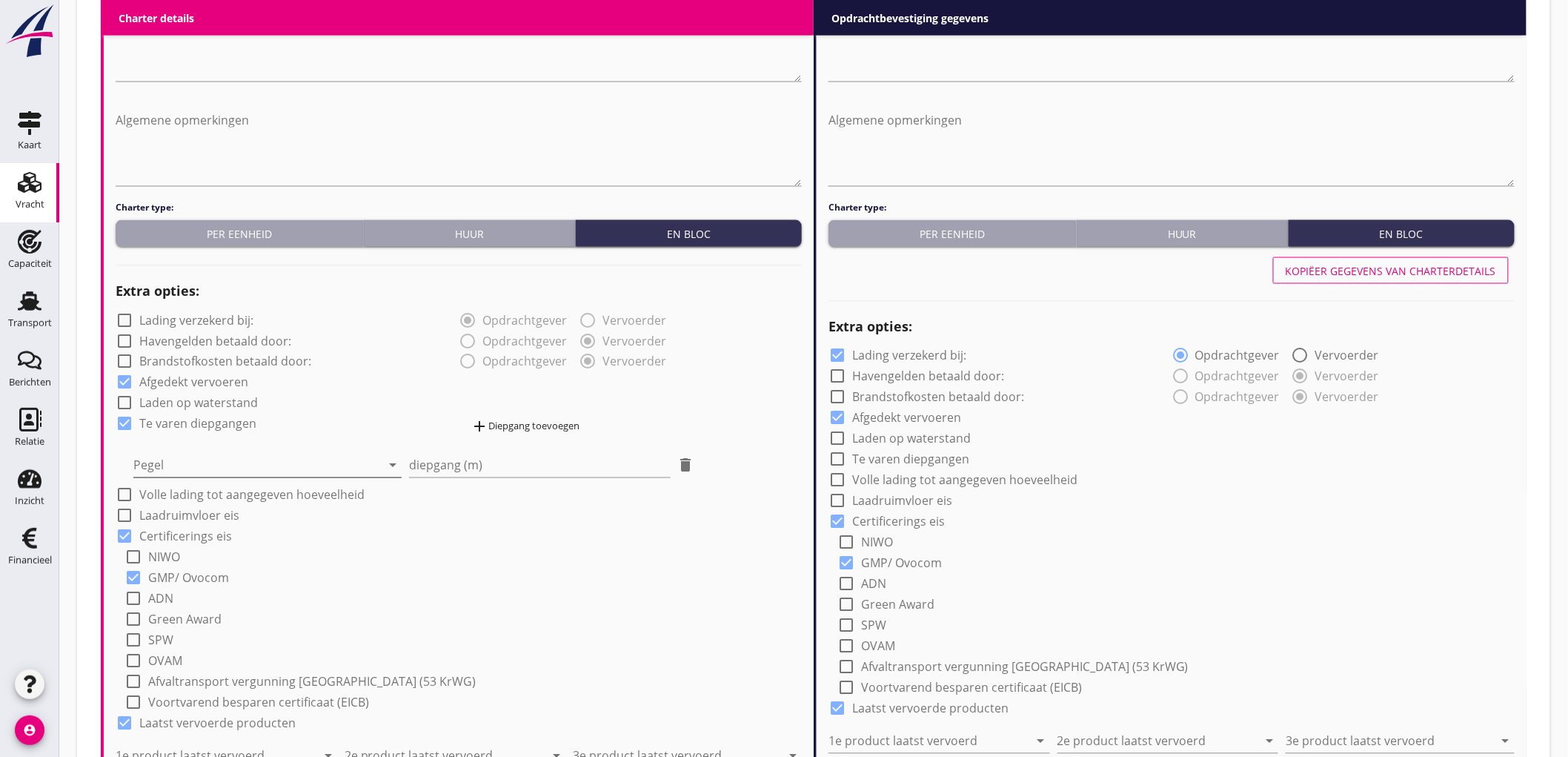
click at [176, 467] on div at bounding box center [257, 466] width 247 height 24
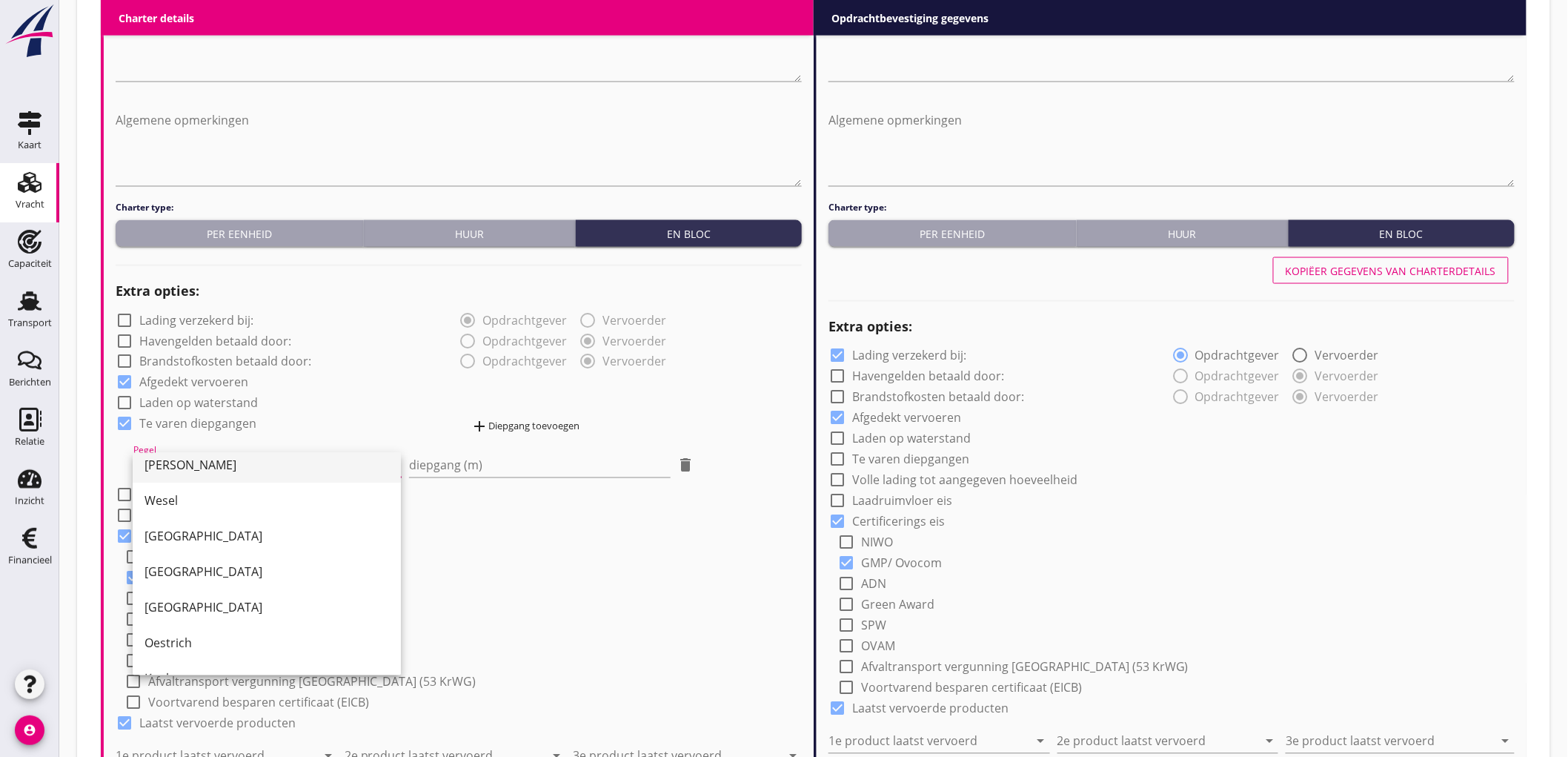
click at [202, 469] on div "Emmerich" at bounding box center [267, 465] width 245 height 18
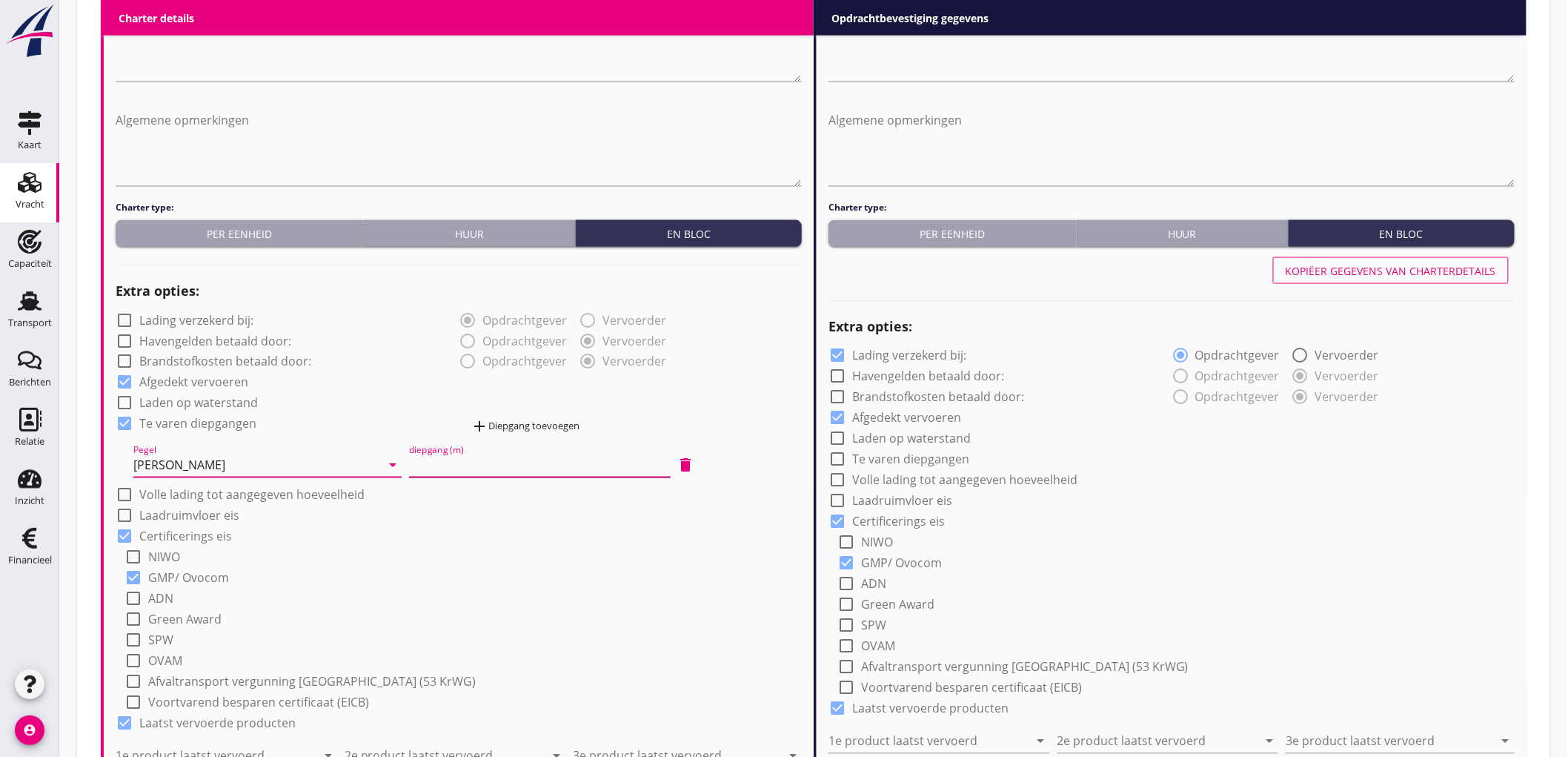
click at [465, 472] on input "diepgang (m)" at bounding box center [540, 466] width 262 height 24
type input "1"
click at [178, 402] on label "Laden op waterstand" at bounding box center [199, 403] width 119 height 15
checkbox input "true"
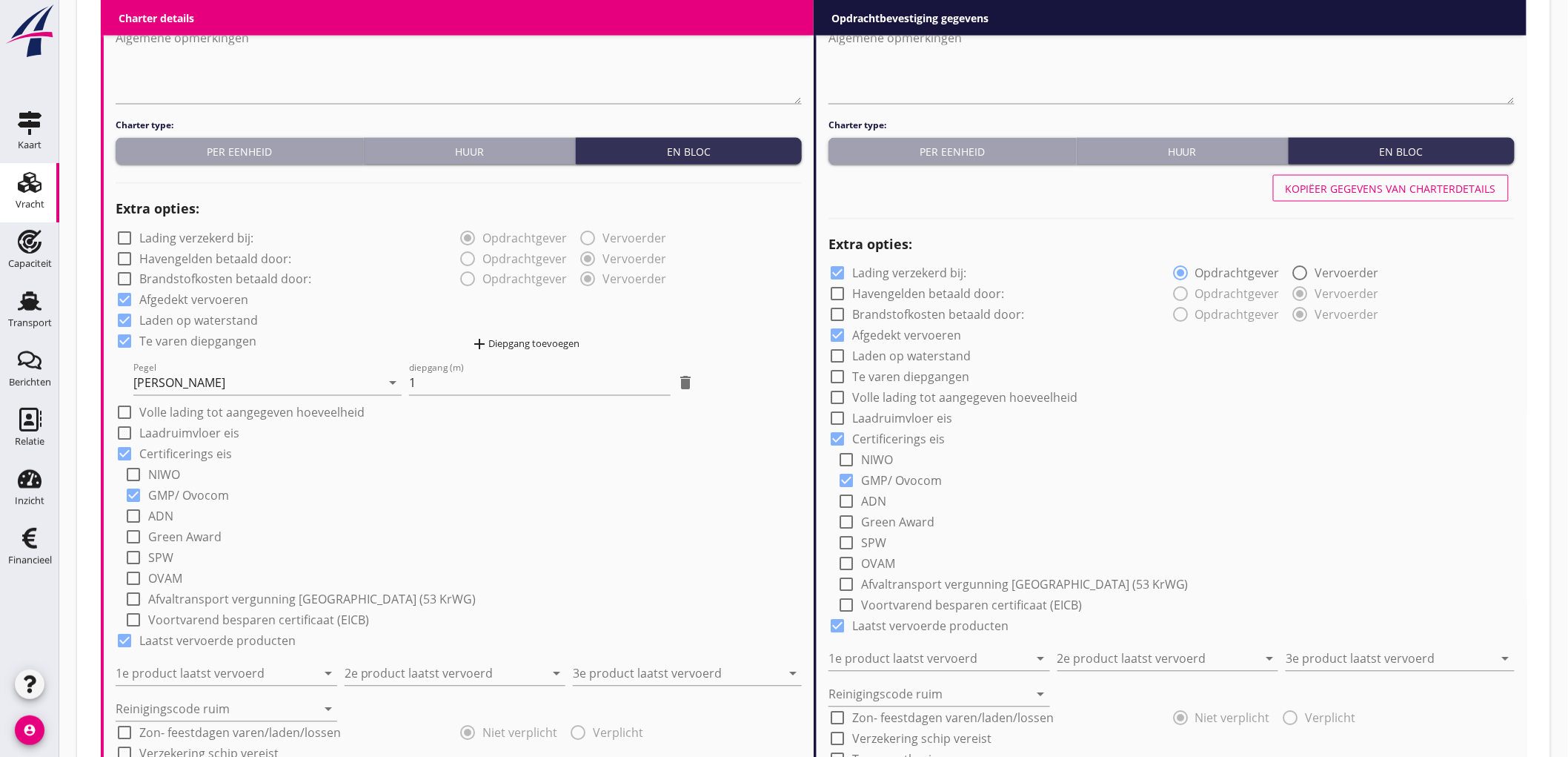
click at [201, 408] on label "Volle lading tot aangegeven hoeveelheid" at bounding box center [252, 413] width 226 height 15
checkbox input "true"
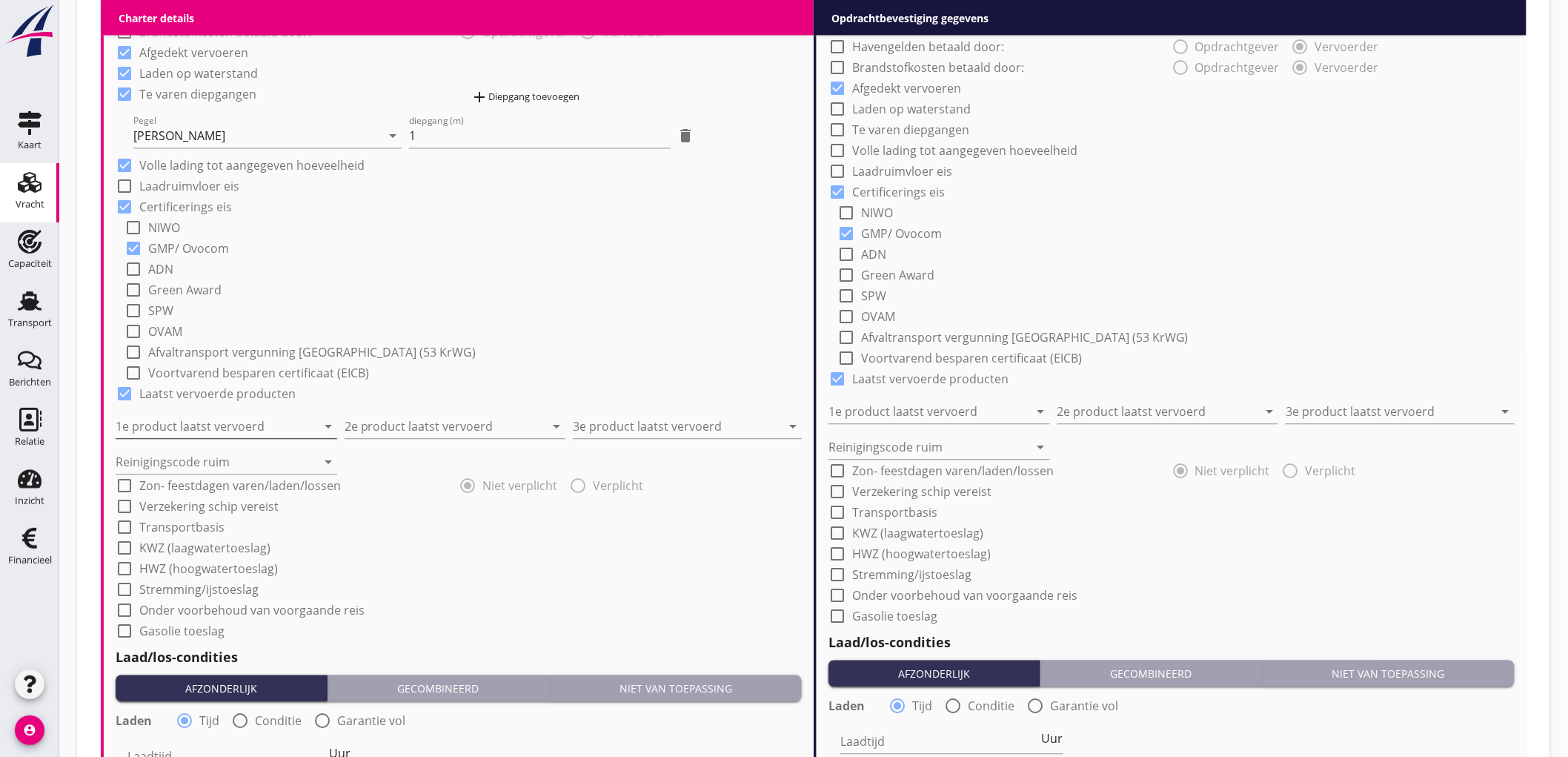
click at [191, 427] on input "1e product laatst vervoerd" at bounding box center [215, 427] width 201 height 24
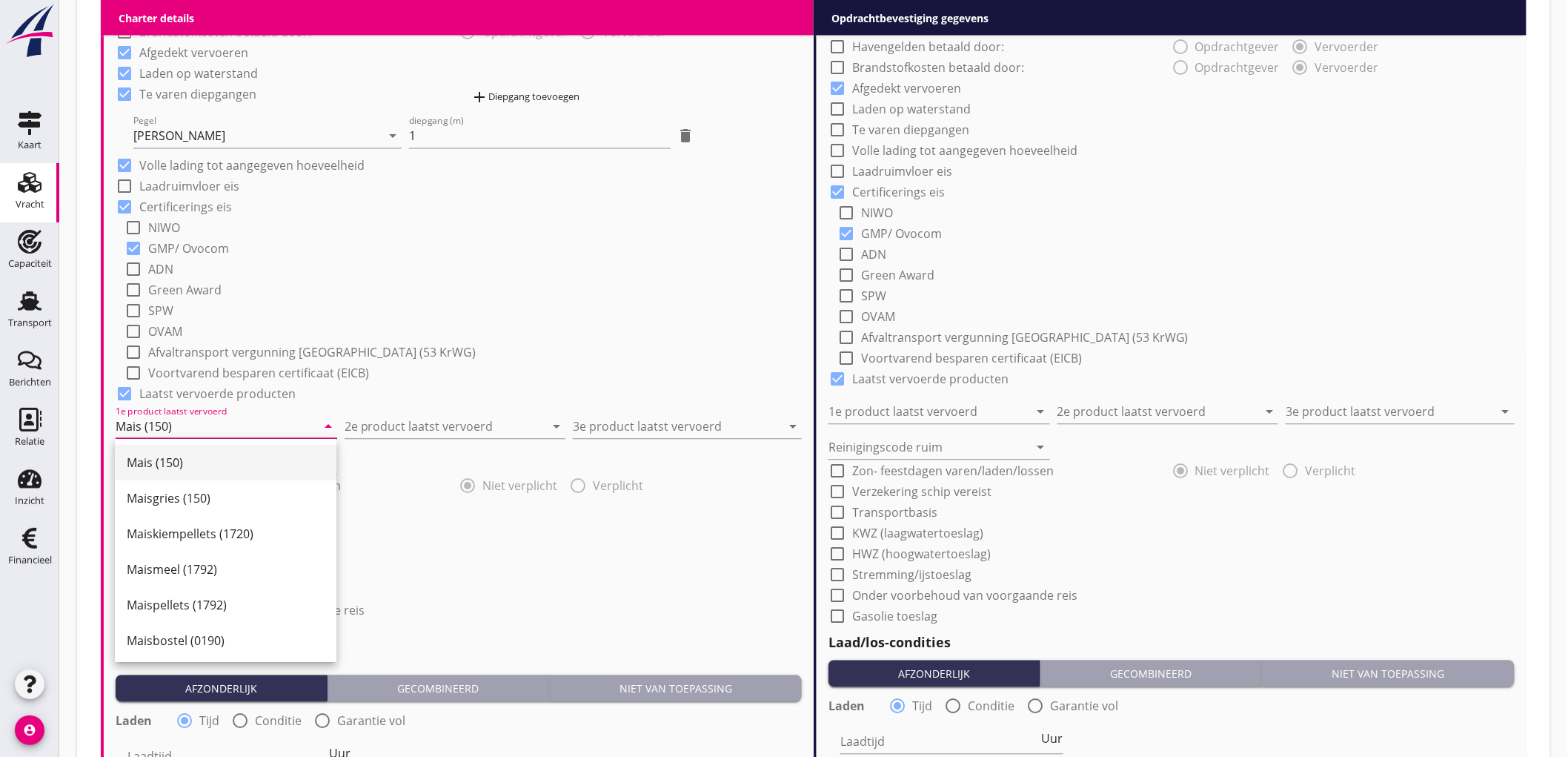
type input "Mais (150)"
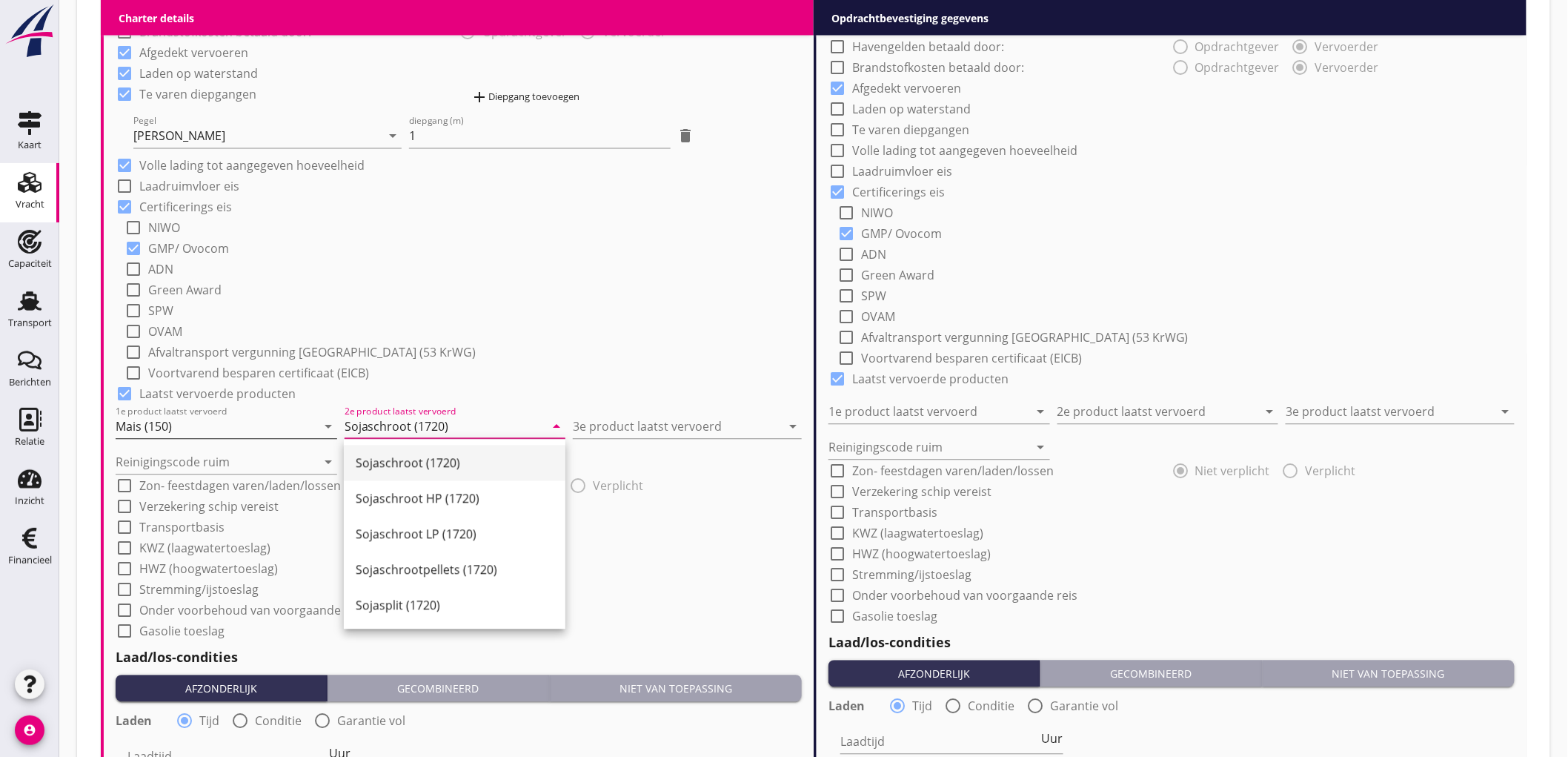
type input "Sojaschroot (1720)"
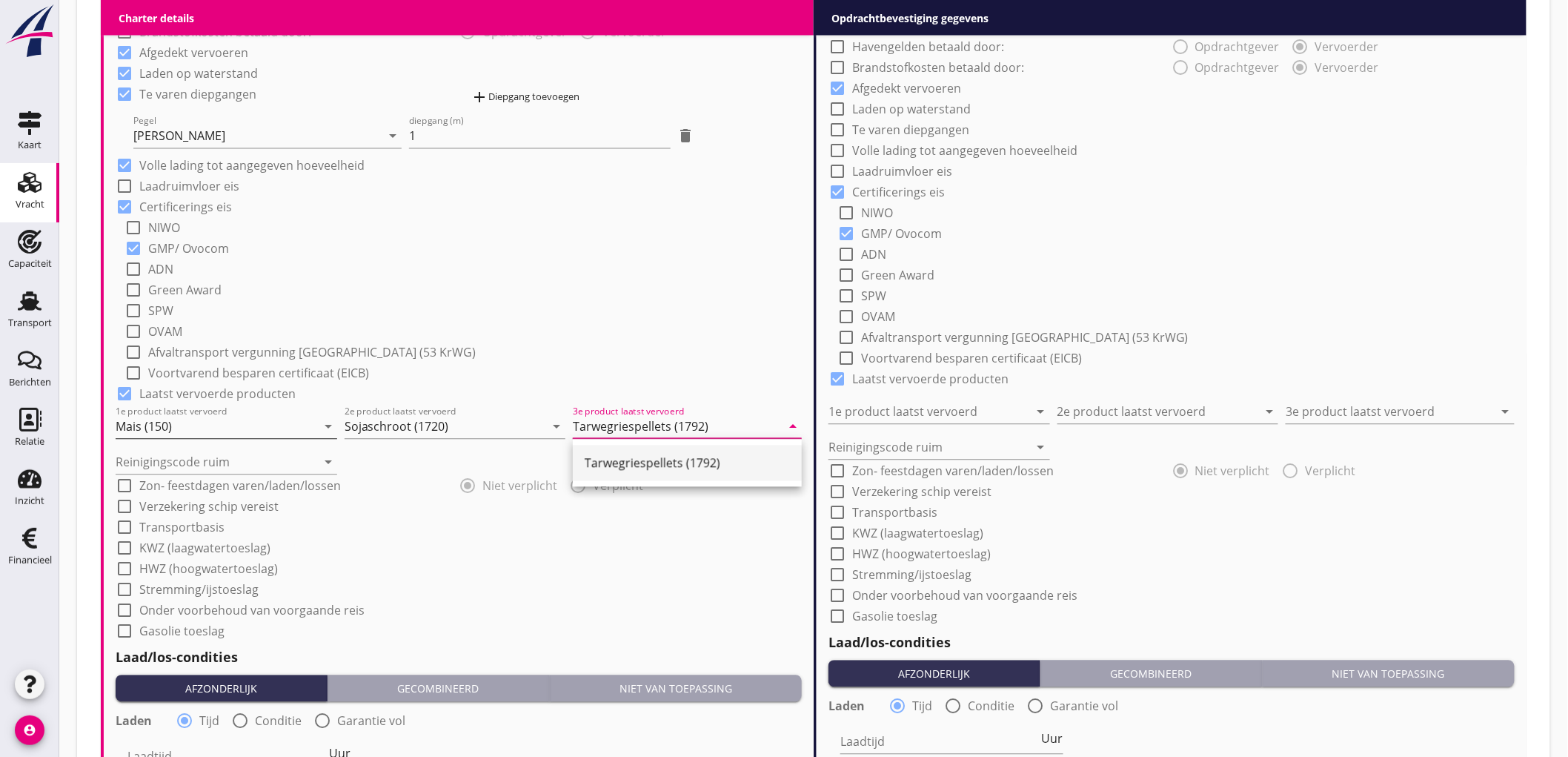
type input "Tarwegriespellets (1792)"
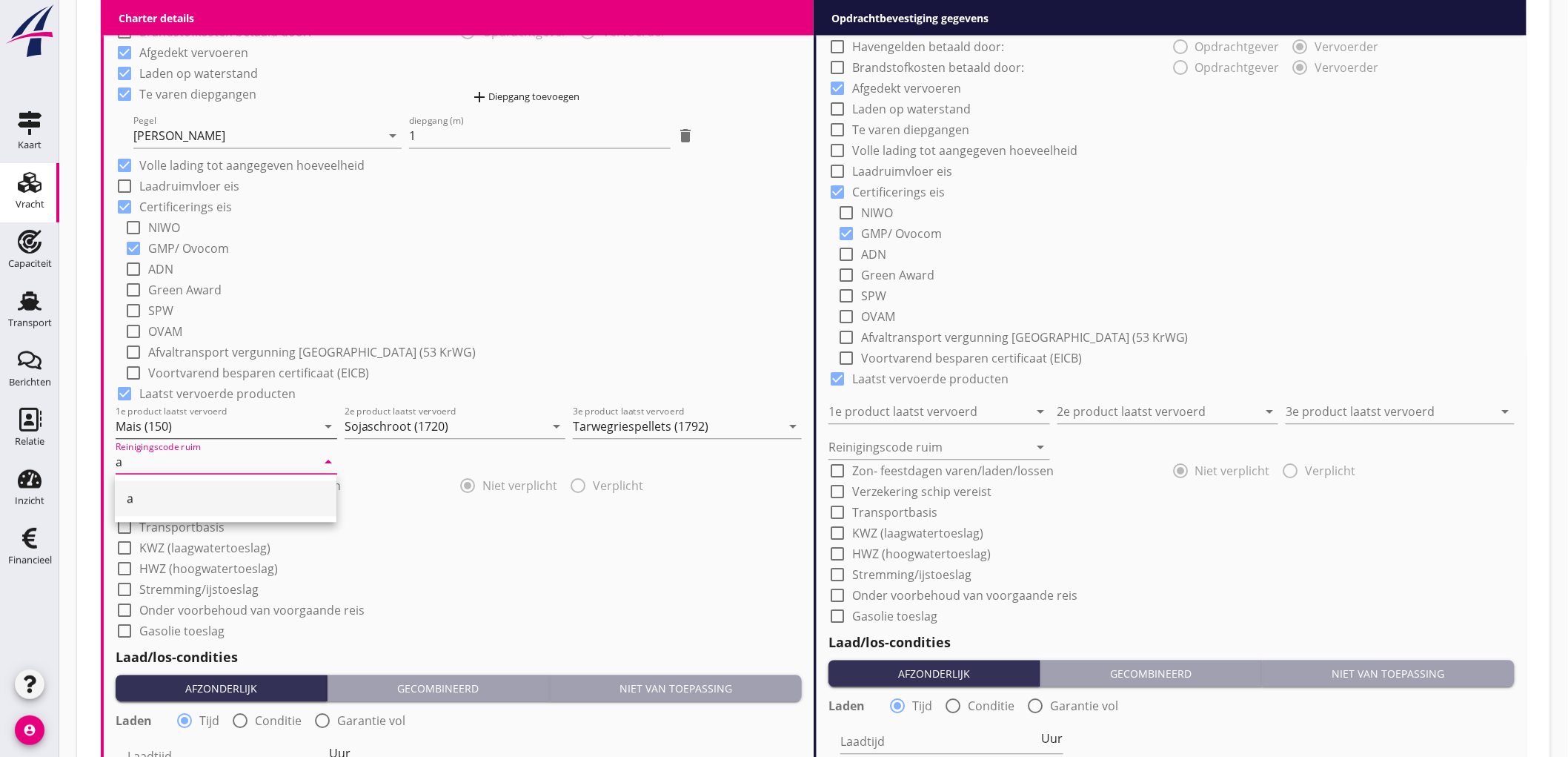
type input "a"
click at [448, 264] on div "check_box_outline_blank ADN" at bounding box center [463, 268] width 678 height 21
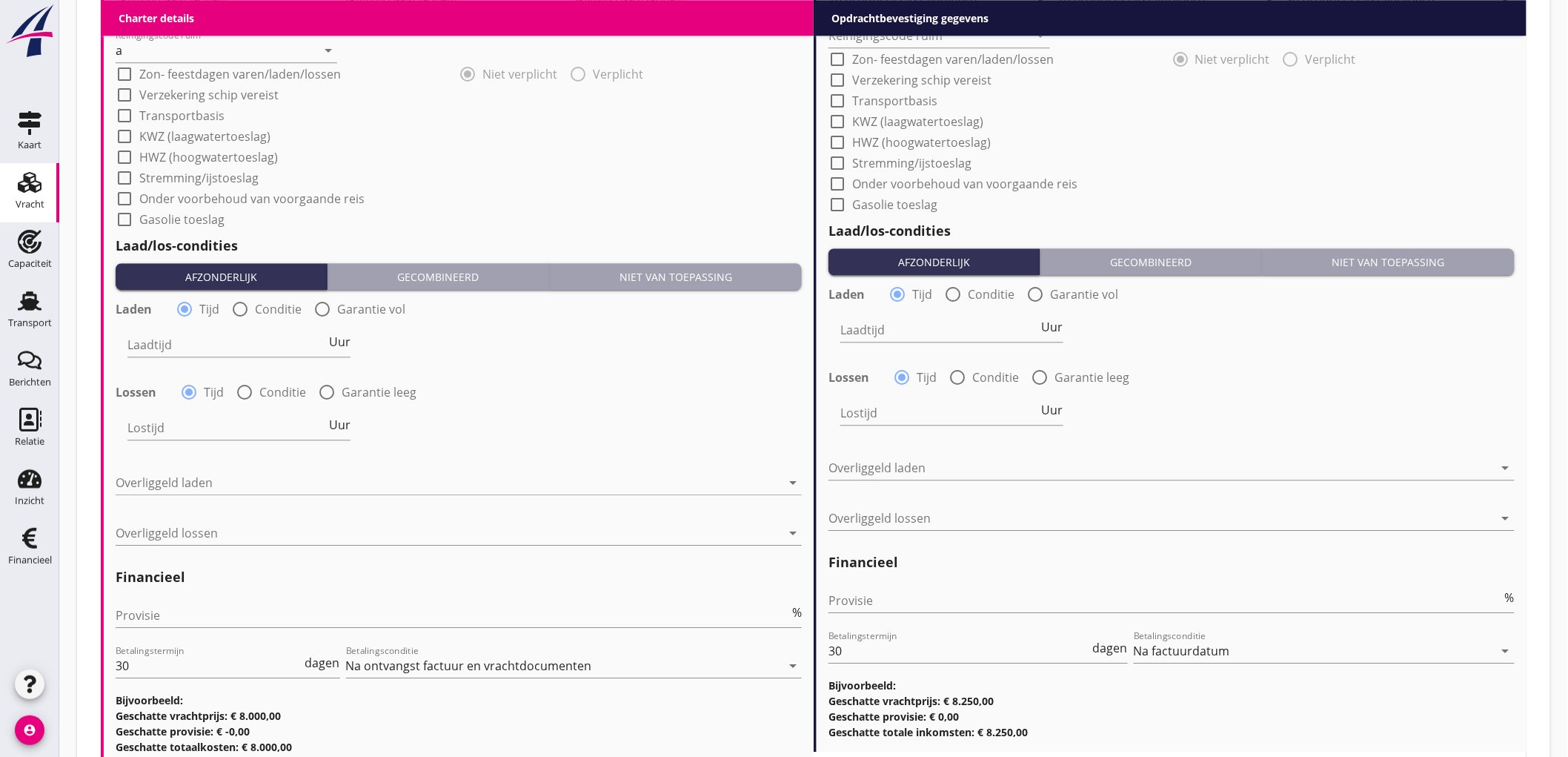
click at [261, 305] on label "Conditie" at bounding box center [278, 308] width 46 height 15
radio input "false"
radio input "true"
click at [206, 344] on div at bounding box center [285, 344] width 315 height 24
click at [0, 0] on div "Nederlands wettelijk 2011" at bounding box center [0, 0] width 0 height 0
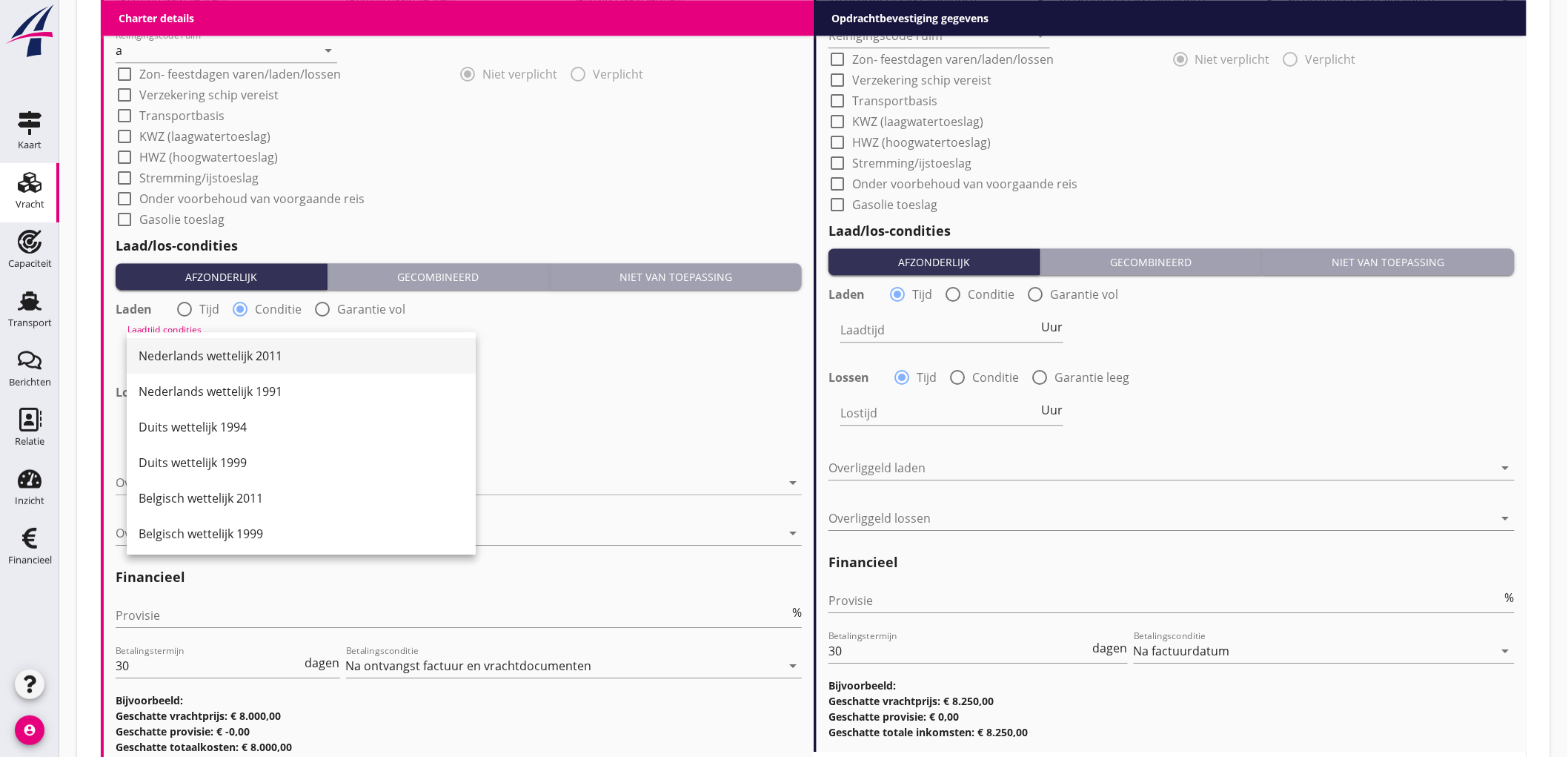
click at [242, 358] on div "Nederlands wettelijk 2011" at bounding box center [301, 356] width 325 height 18
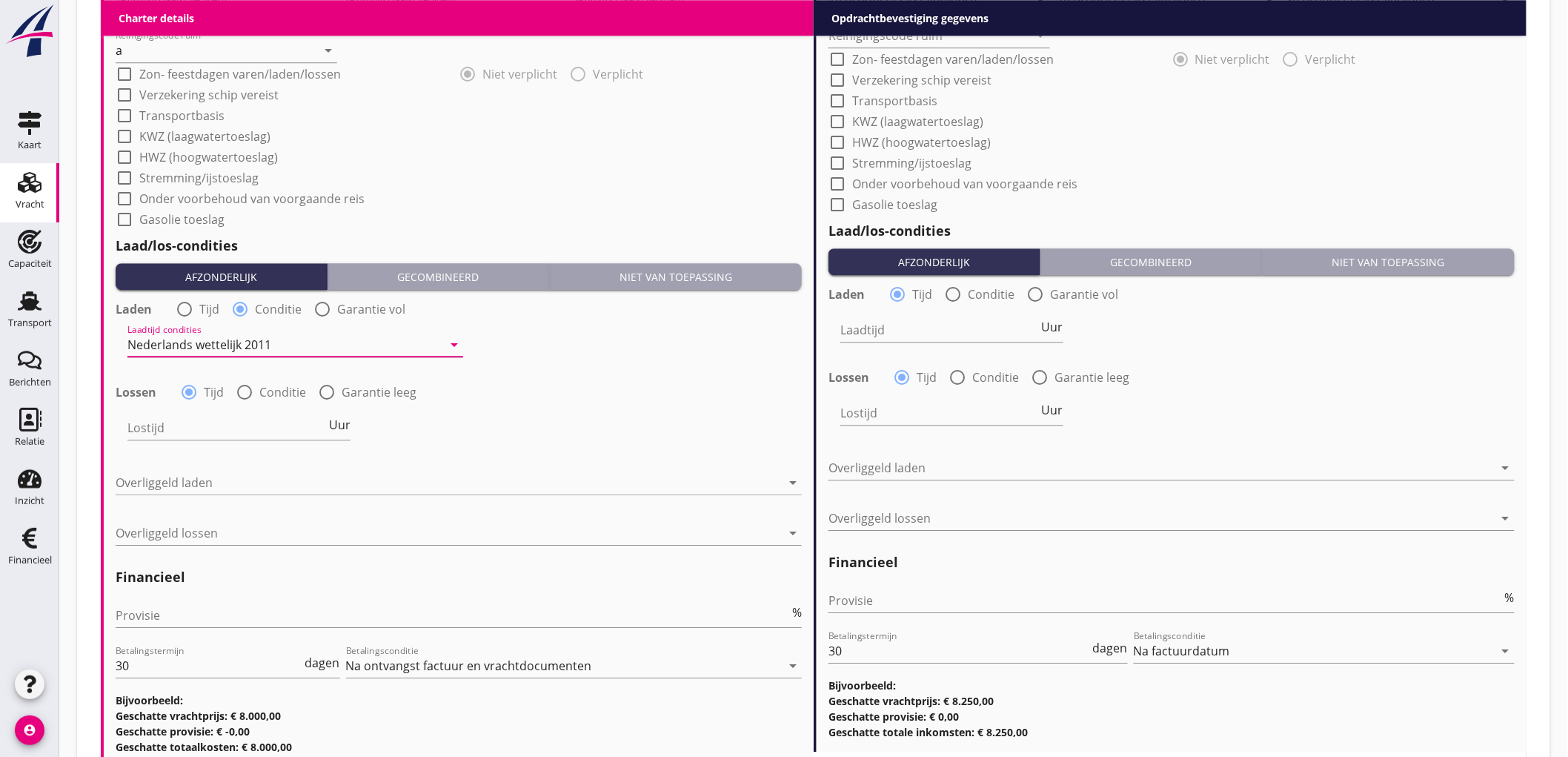
click at [254, 390] on div at bounding box center [244, 392] width 25 height 25
radio input "false"
radio input "true"
click at [193, 431] on div at bounding box center [285, 428] width 315 height 24
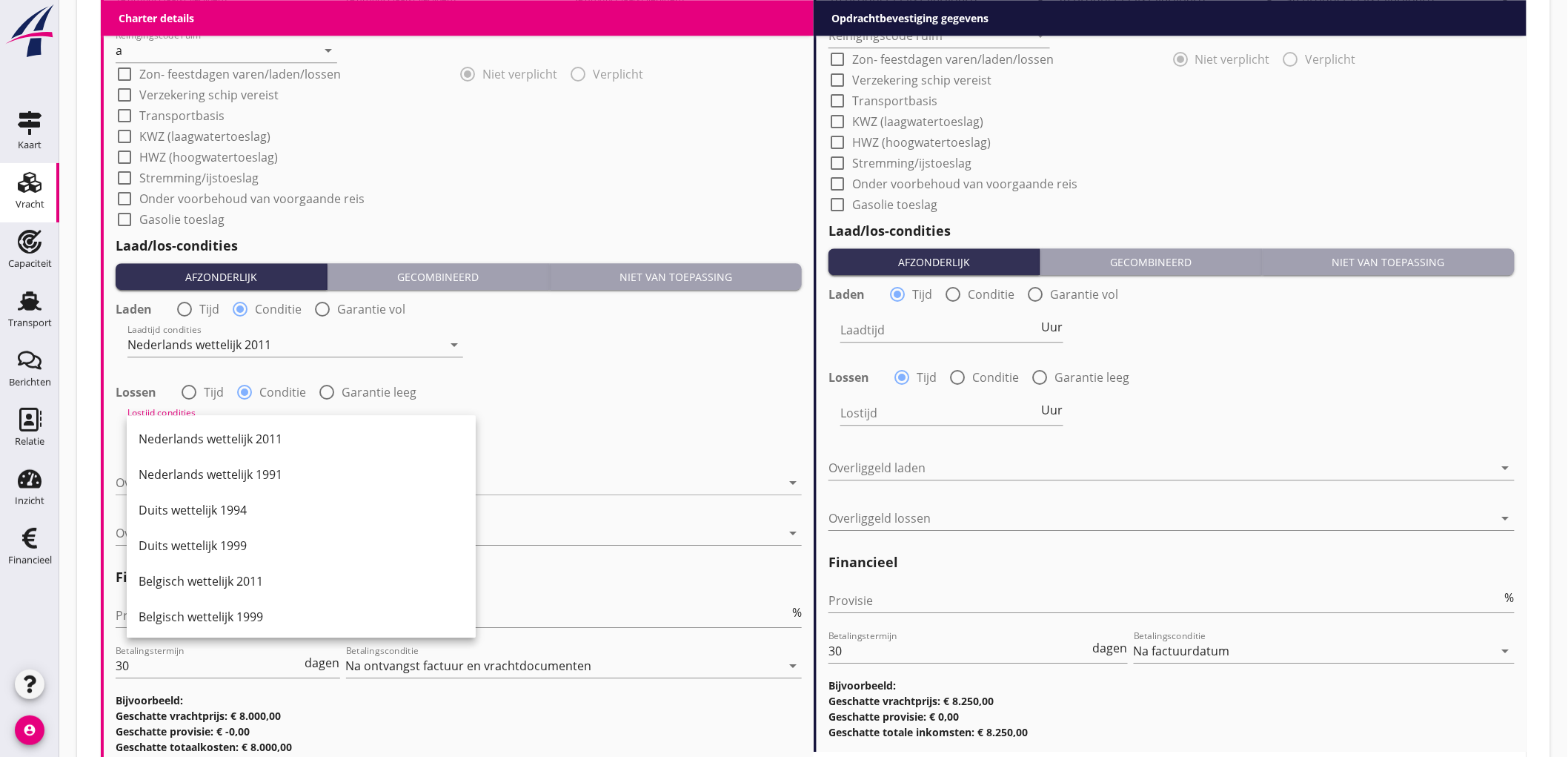
click at [193, 431] on div "Nederlands wettelijk 2011" at bounding box center [301, 438] width 325 height 18
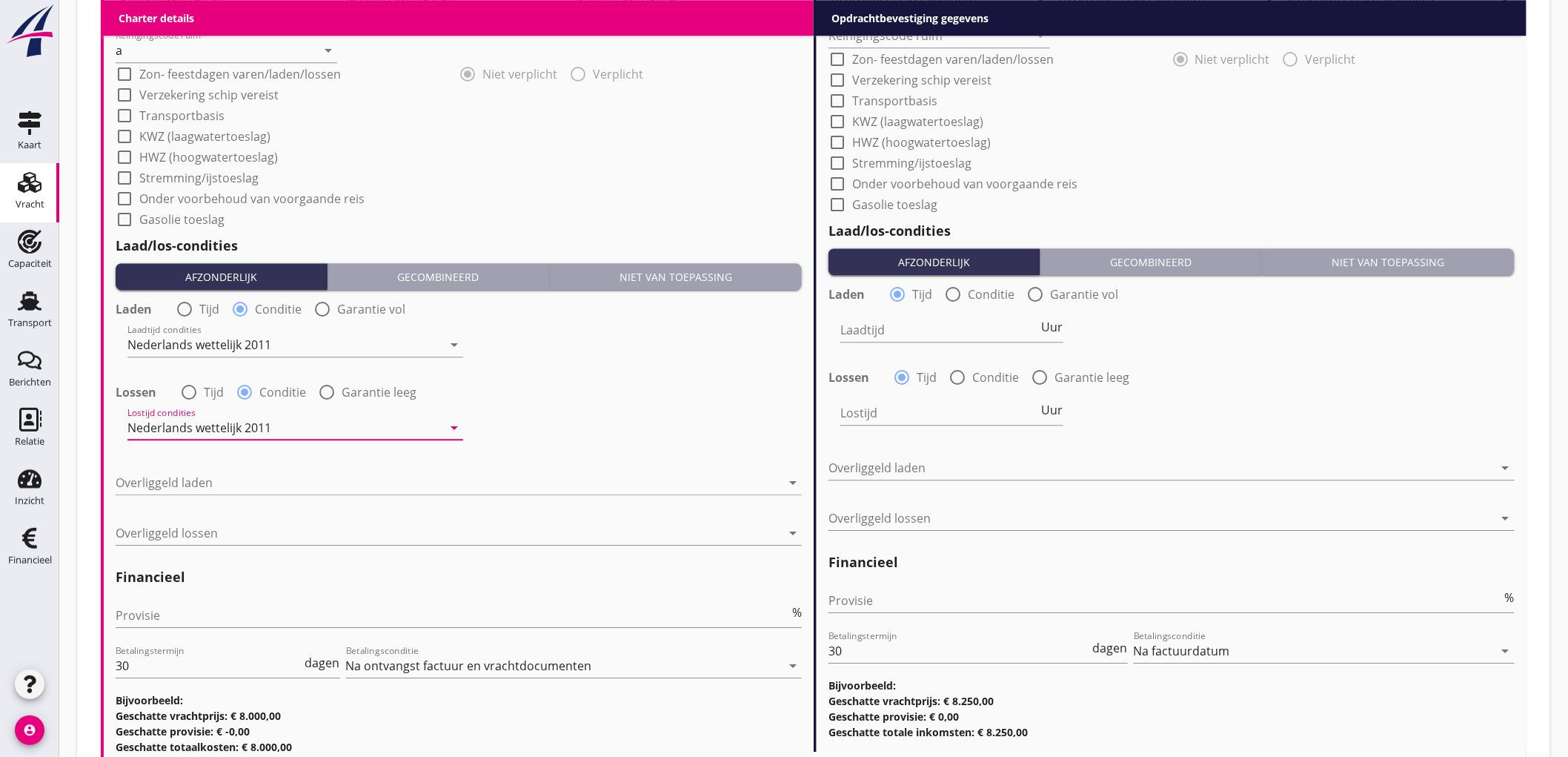
click at [194, 316] on div "radio_button_unchecked Tijd" at bounding box center [197, 309] width 44 height 18
click at [195, 312] on div at bounding box center [184, 308] width 25 height 25
radio input "true"
click at [182, 334] on input "Laadtijd" at bounding box center [226, 344] width 199 height 24
click at [348, 342] on span "Uur" at bounding box center [339, 342] width 22 height 12
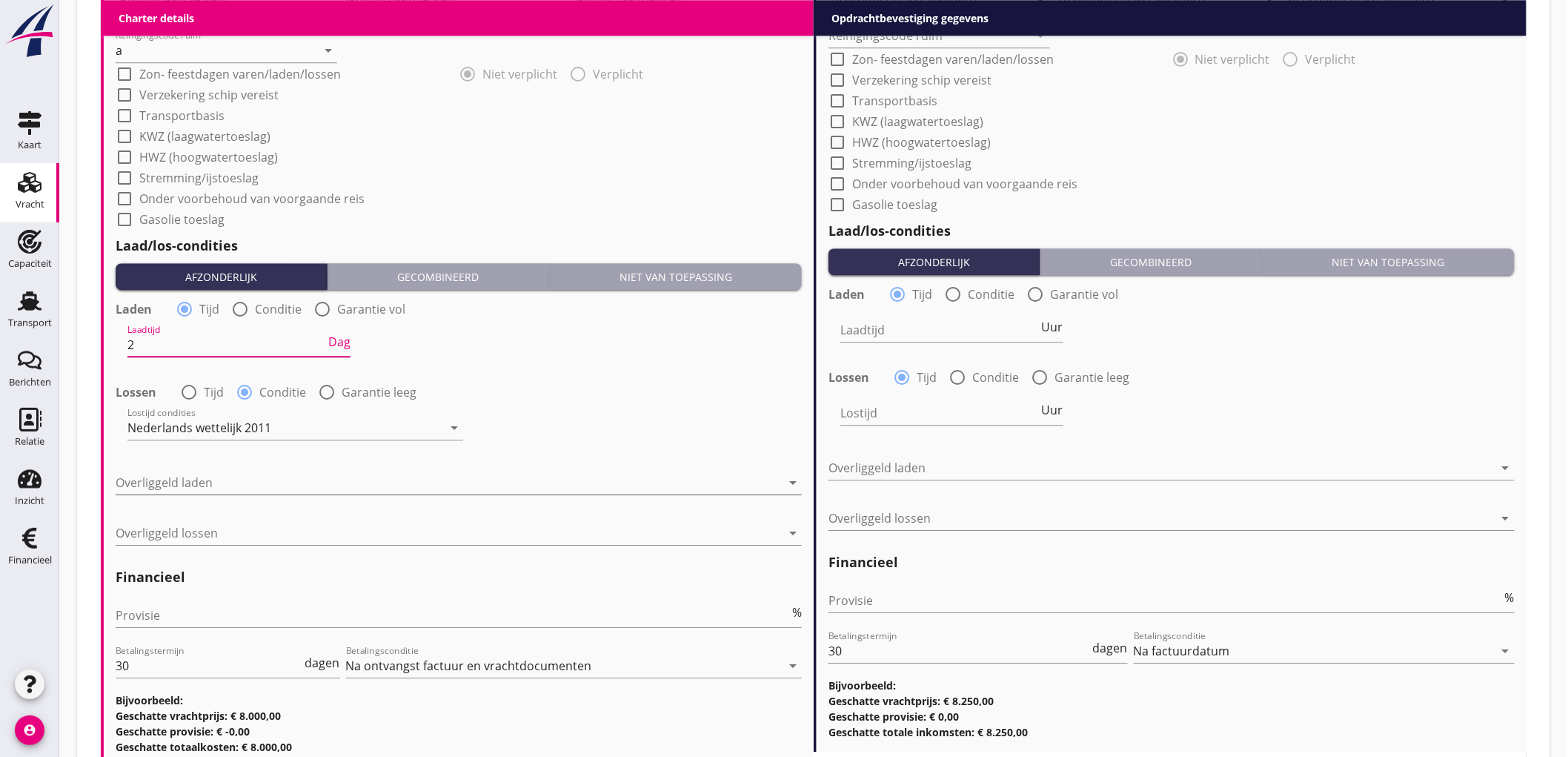
type input "2"
click at [172, 476] on div at bounding box center [448, 482] width 666 height 24
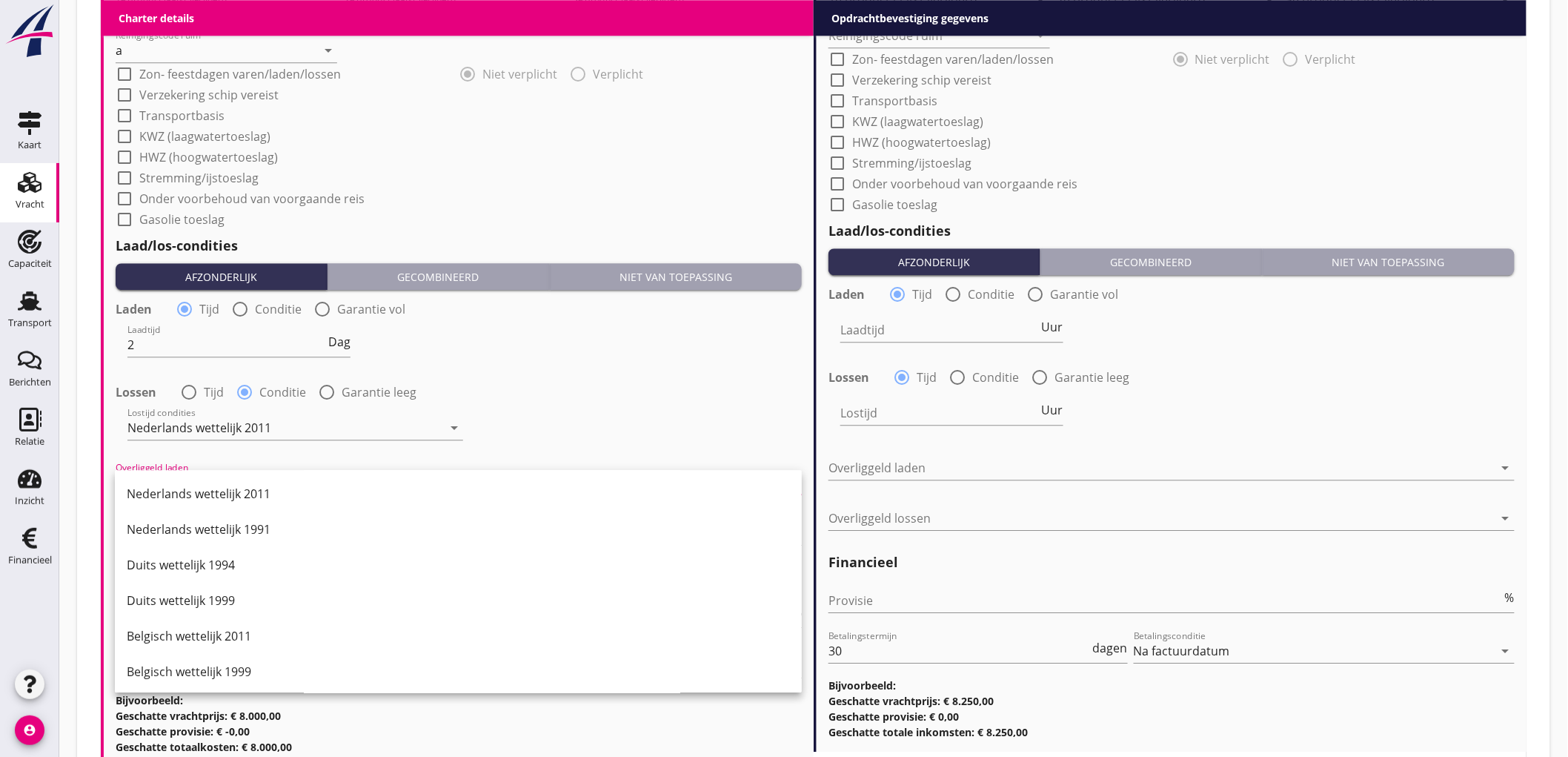
drag, startPoint x: 245, startPoint y: 598, endPoint x: 250, endPoint y: 572, distance: 26.5
click at [245, 597] on div "Duits wettelijk 1999" at bounding box center [458, 600] width 663 height 18
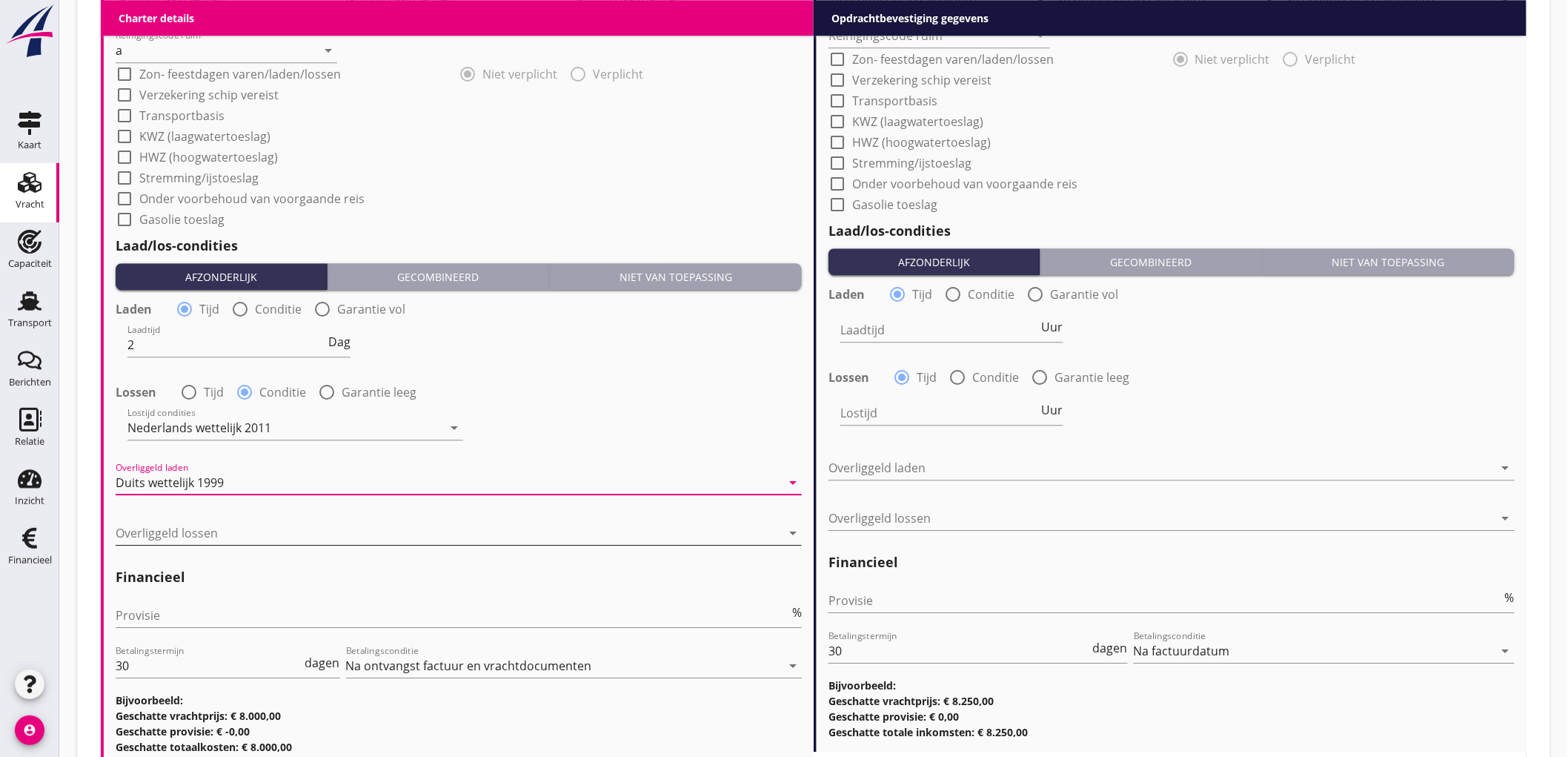
click at [204, 537] on div at bounding box center [448, 533] width 666 height 24
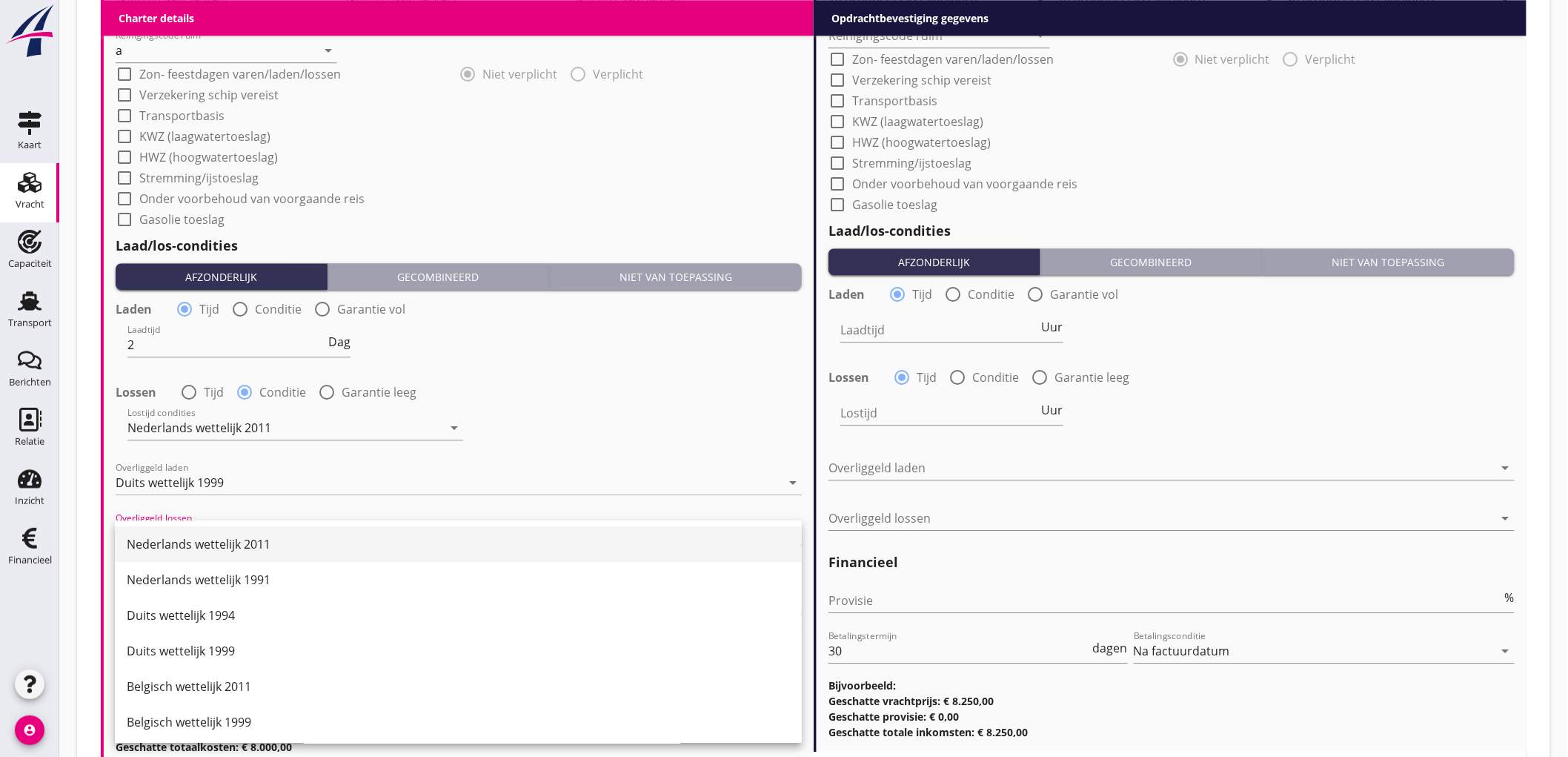
click at [208, 528] on div "Nederlands wettelijk 2011" at bounding box center [458, 543] width 663 height 35
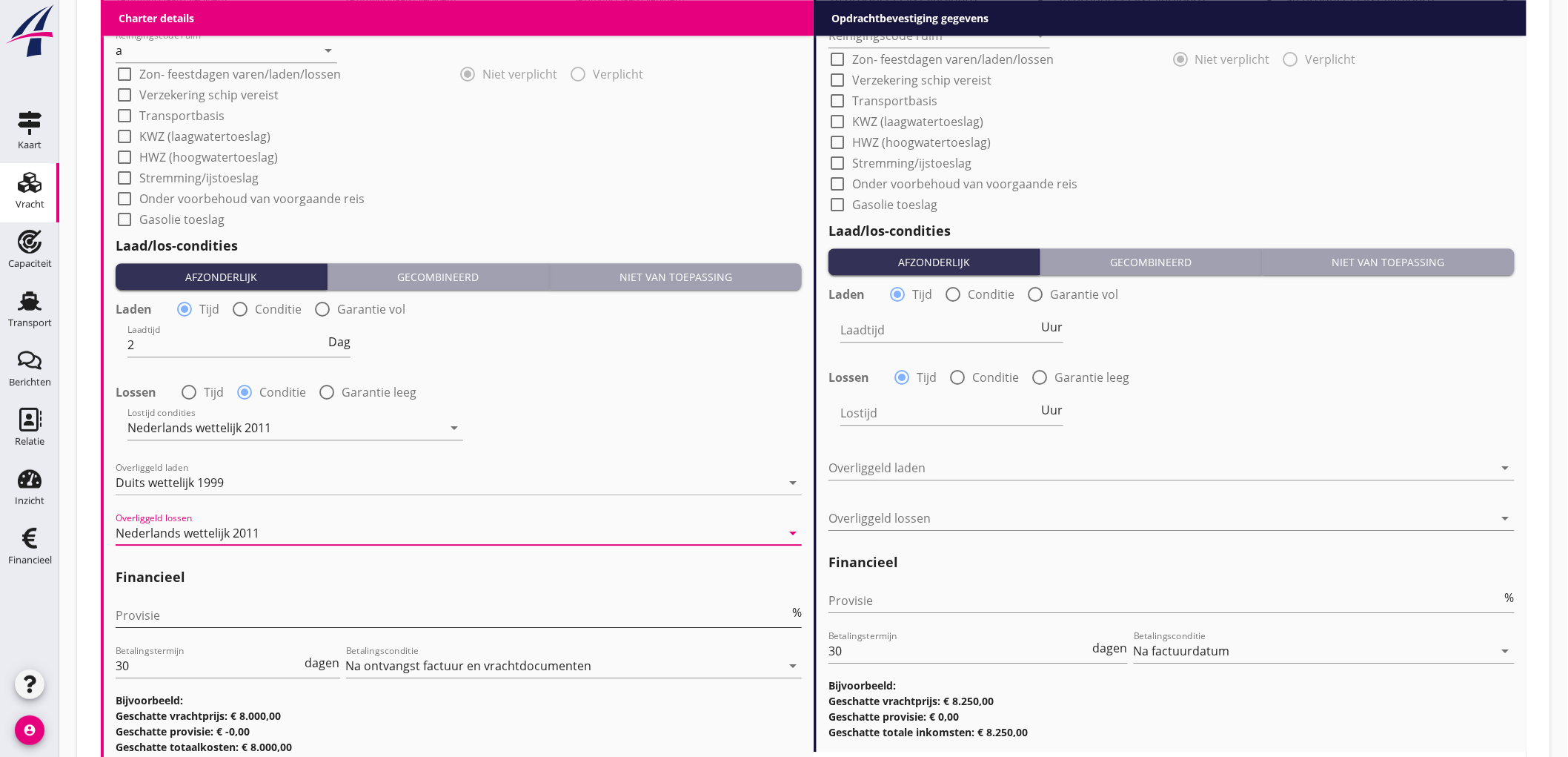
click at [183, 617] on input "Provisie" at bounding box center [452, 616] width 673 height 24
type input "5"
drag, startPoint x: 981, startPoint y: 584, endPoint x: 939, endPoint y: 574, distance: 43.2
click at [981, 586] on div "Provisie %" at bounding box center [1171, 603] width 686 height 47
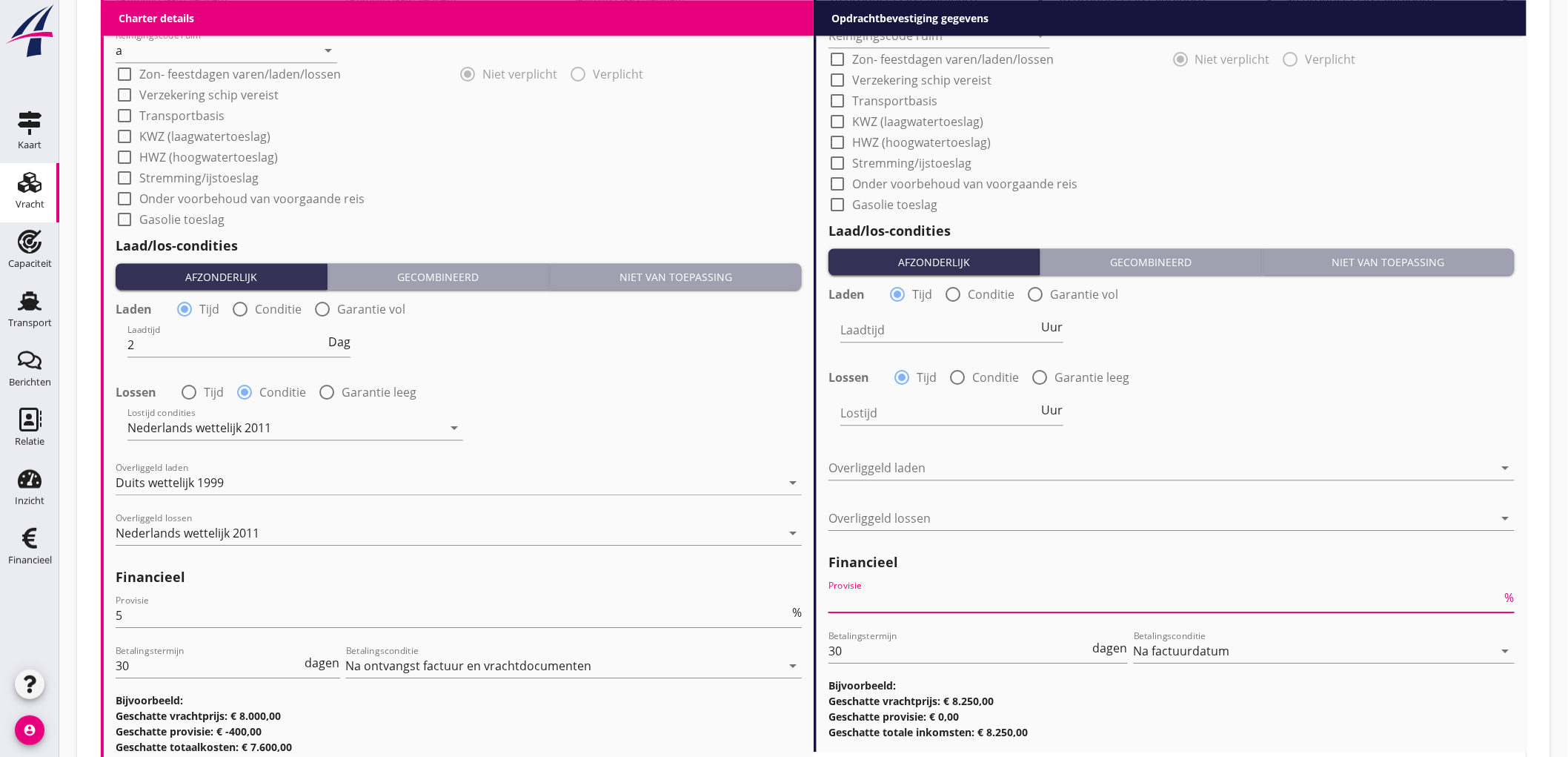
type input "2"
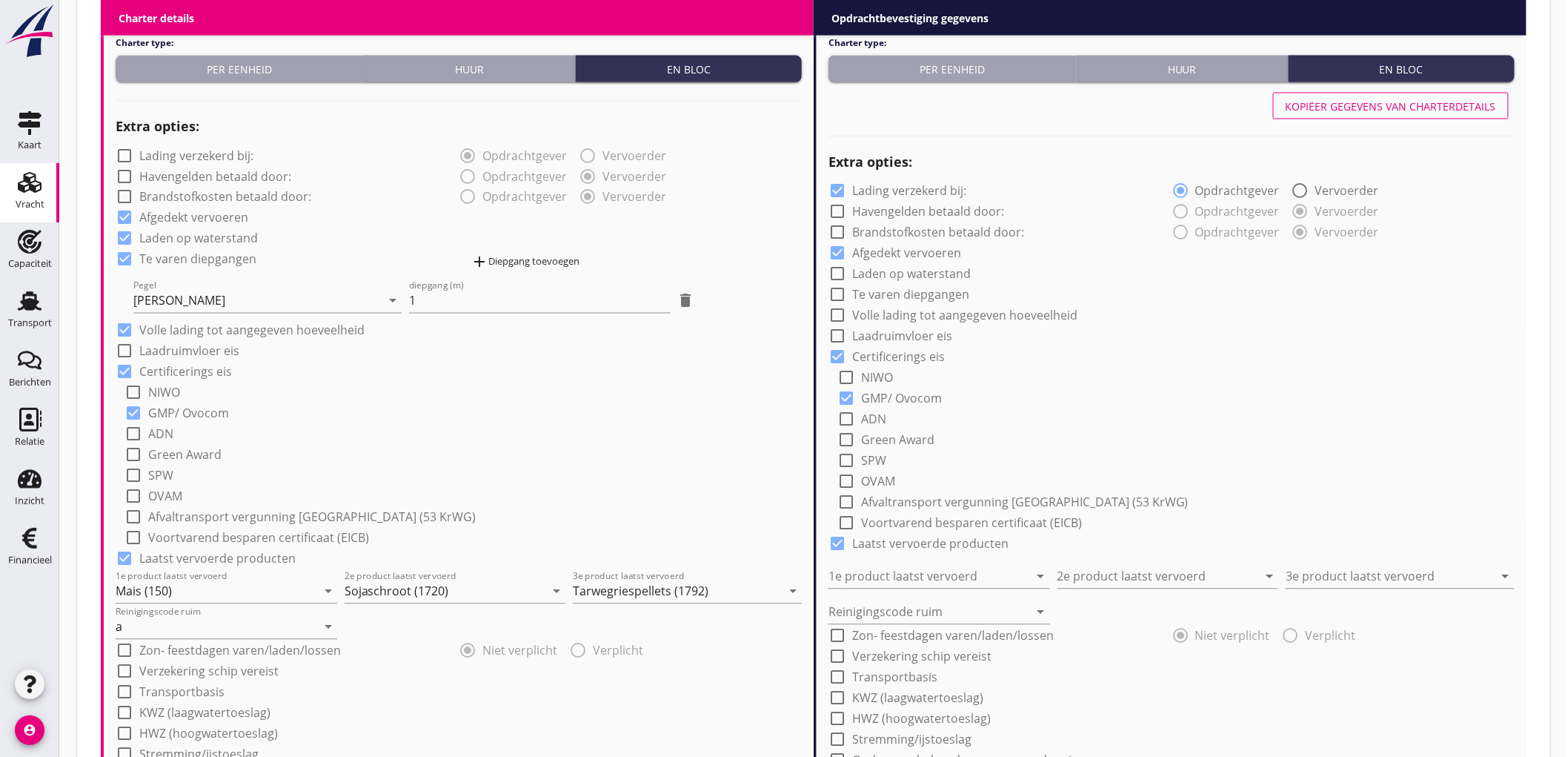
type input "2.5"
click at [1360, 98] on div "Kopiëer gegevens van charterdetails" at bounding box center [1391, 106] width 210 height 16
checkbox input "false"
checkbox input "true"
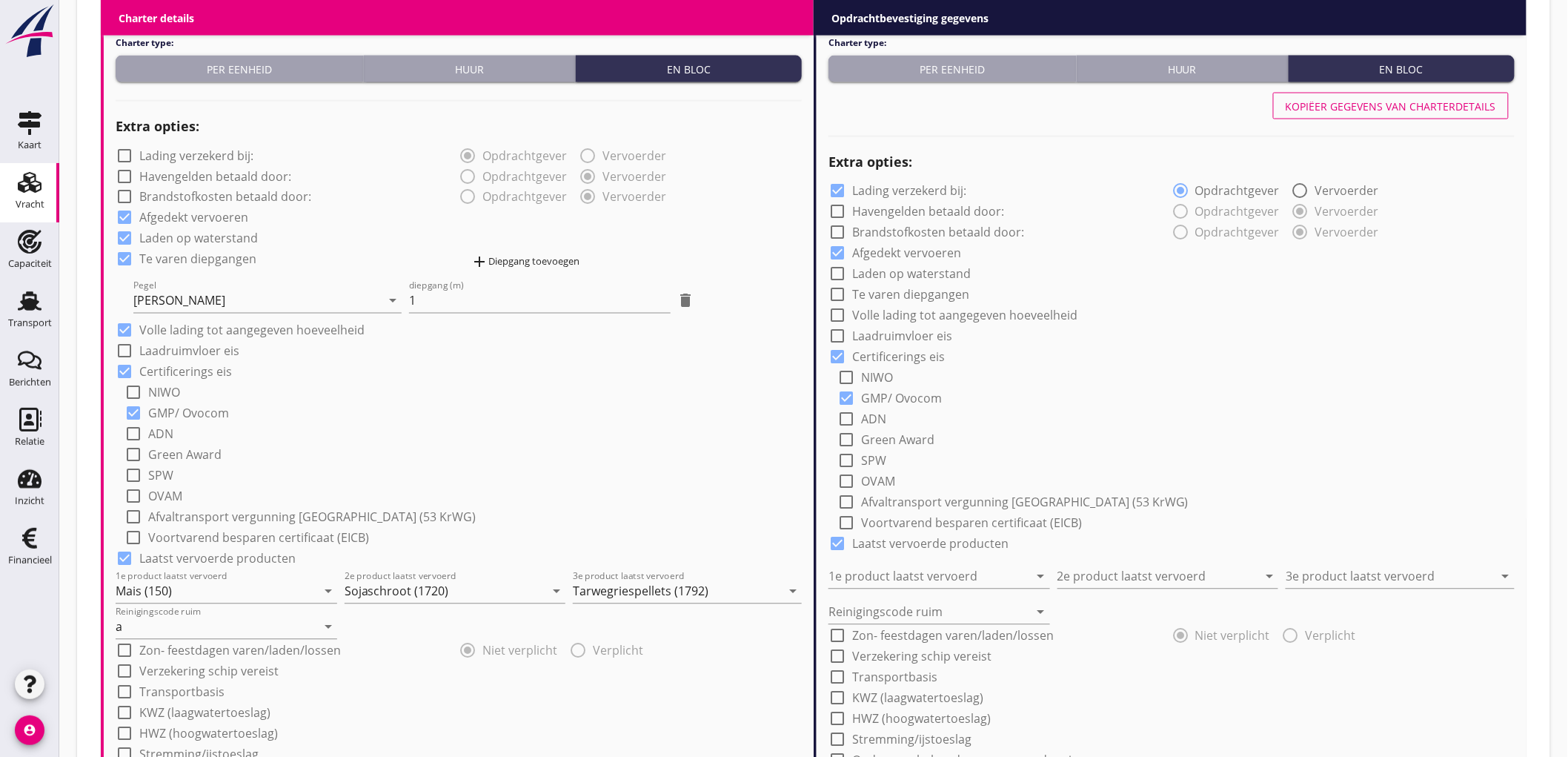
checkbox input "true"
type input "Mais (150)"
type input "Sojaschroot (1720)"
type input "Tarwegriespellets (1792)"
type input "a"
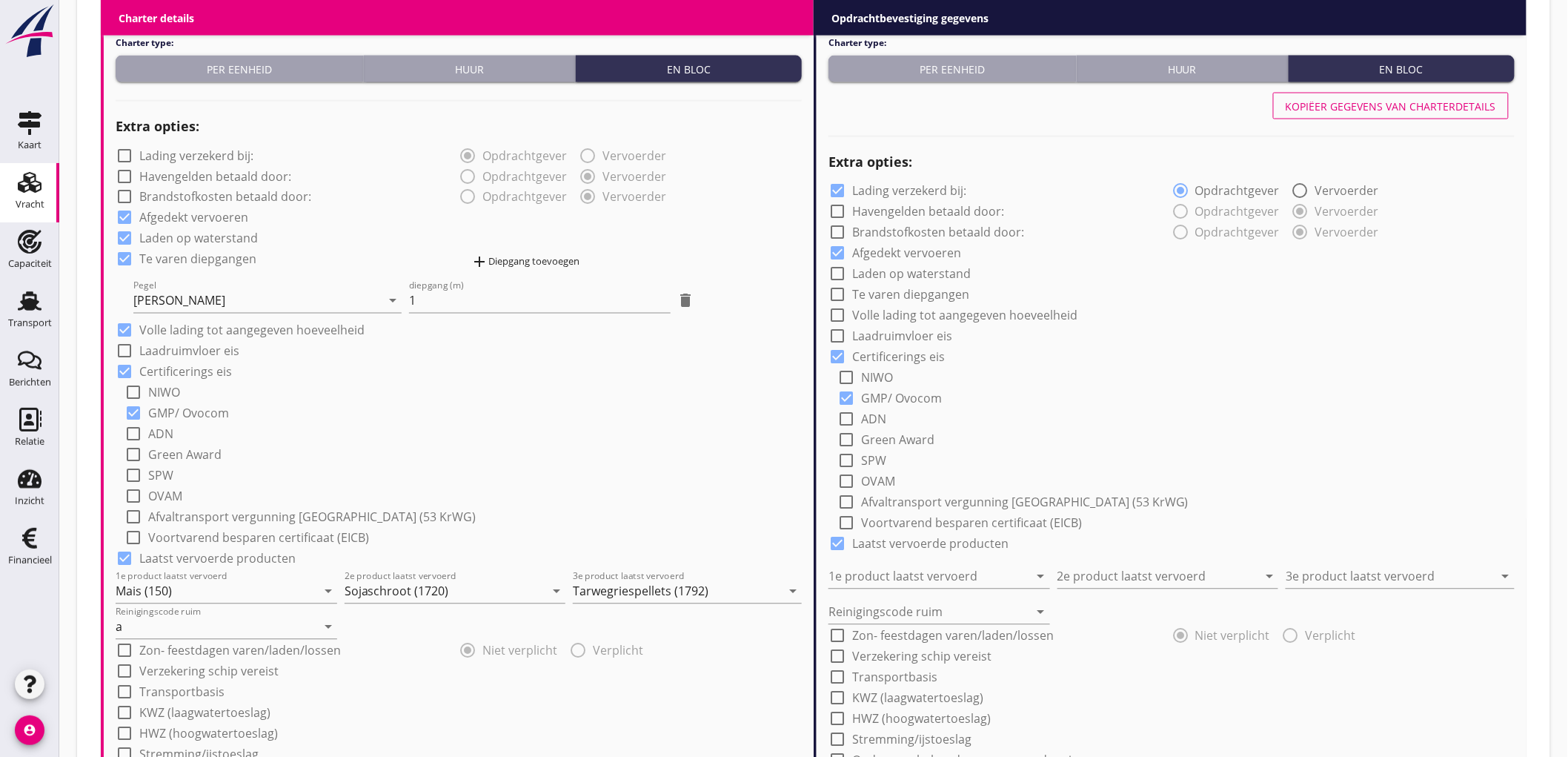
type input "2"
radio input "false"
radio input "true"
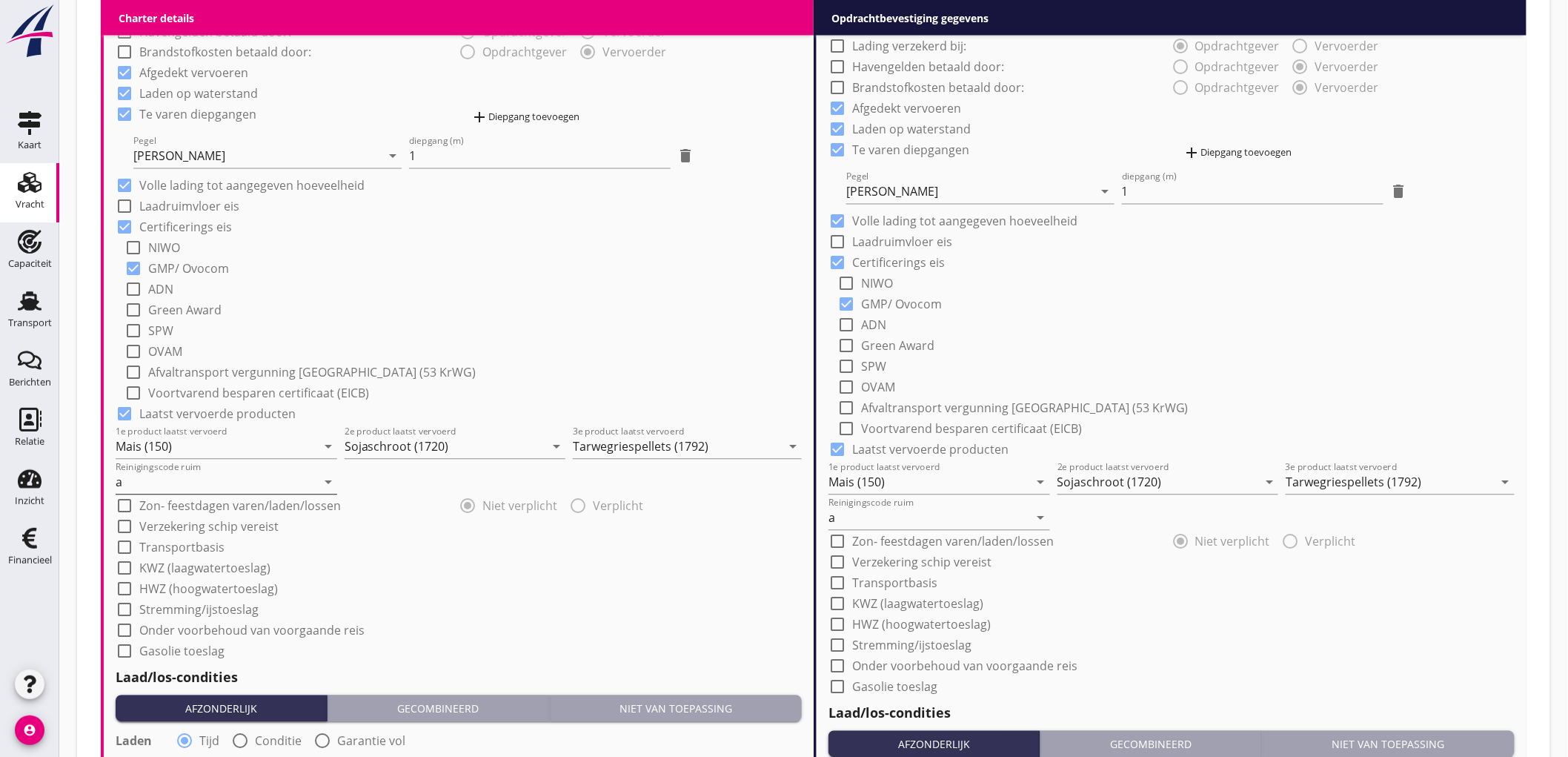
scroll to position [556, 0]
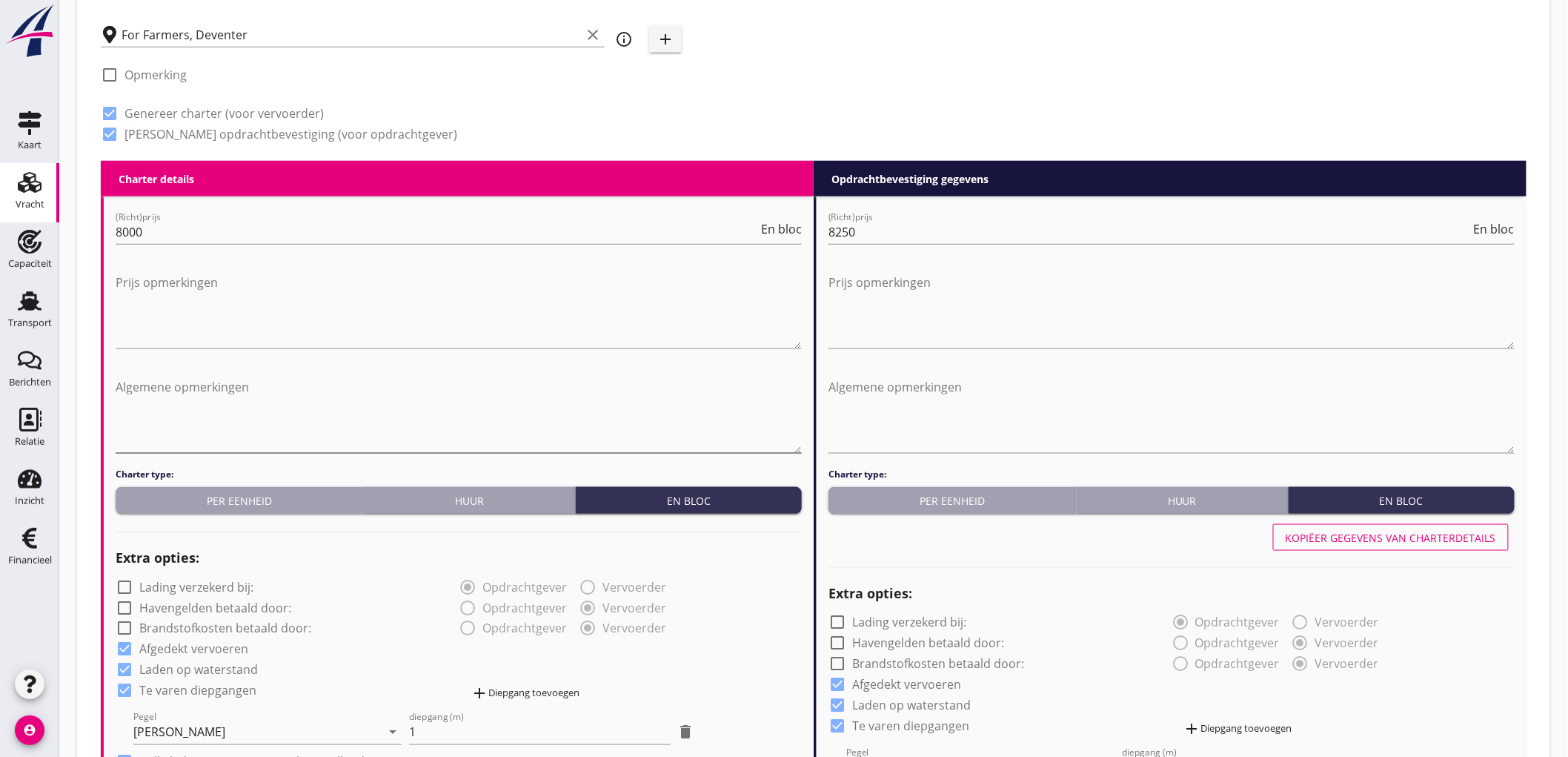
click at [220, 394] on textarea "Algemene opmerkingen" at bounding box center [458, 413] width 686 height 78
drag, startPoint x: 225, startPoint y: 390, endPoint x: 111, endPoint y: 398, distance: 114.3
type textarea "1000 ton = 2.30"
click at [1057, 409] on textarea "Algemene opmerkingen" at bounding box center [1171, 413] width 686 height 78
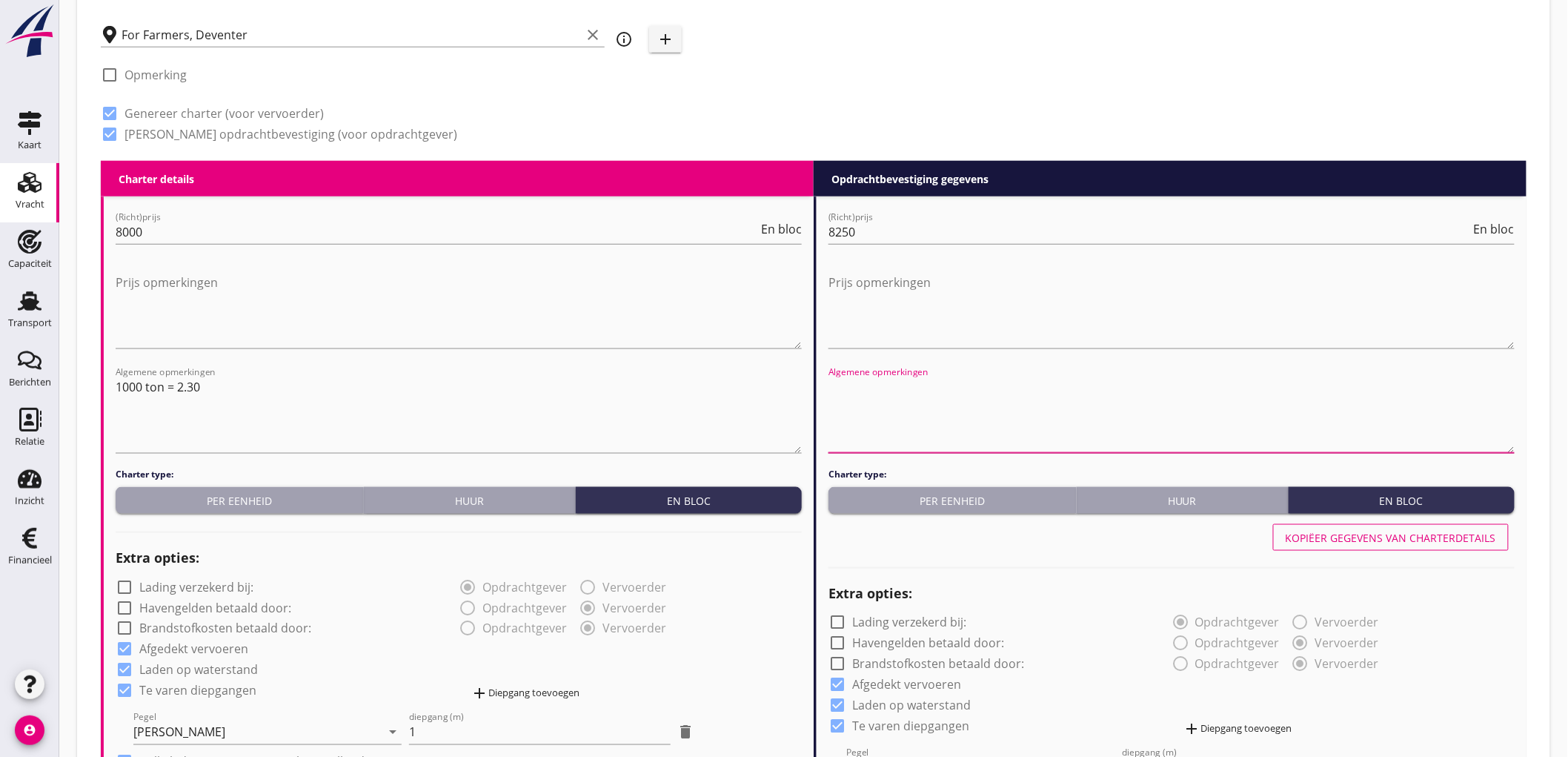
paste textarea "1000 ton = 2.30"
type textarea "1000 ton = 2.30"
click at [1470, 537] on div "Kopiëer gegevens van charterdetails" at bounding box center [1391, 537] width 210 height 16
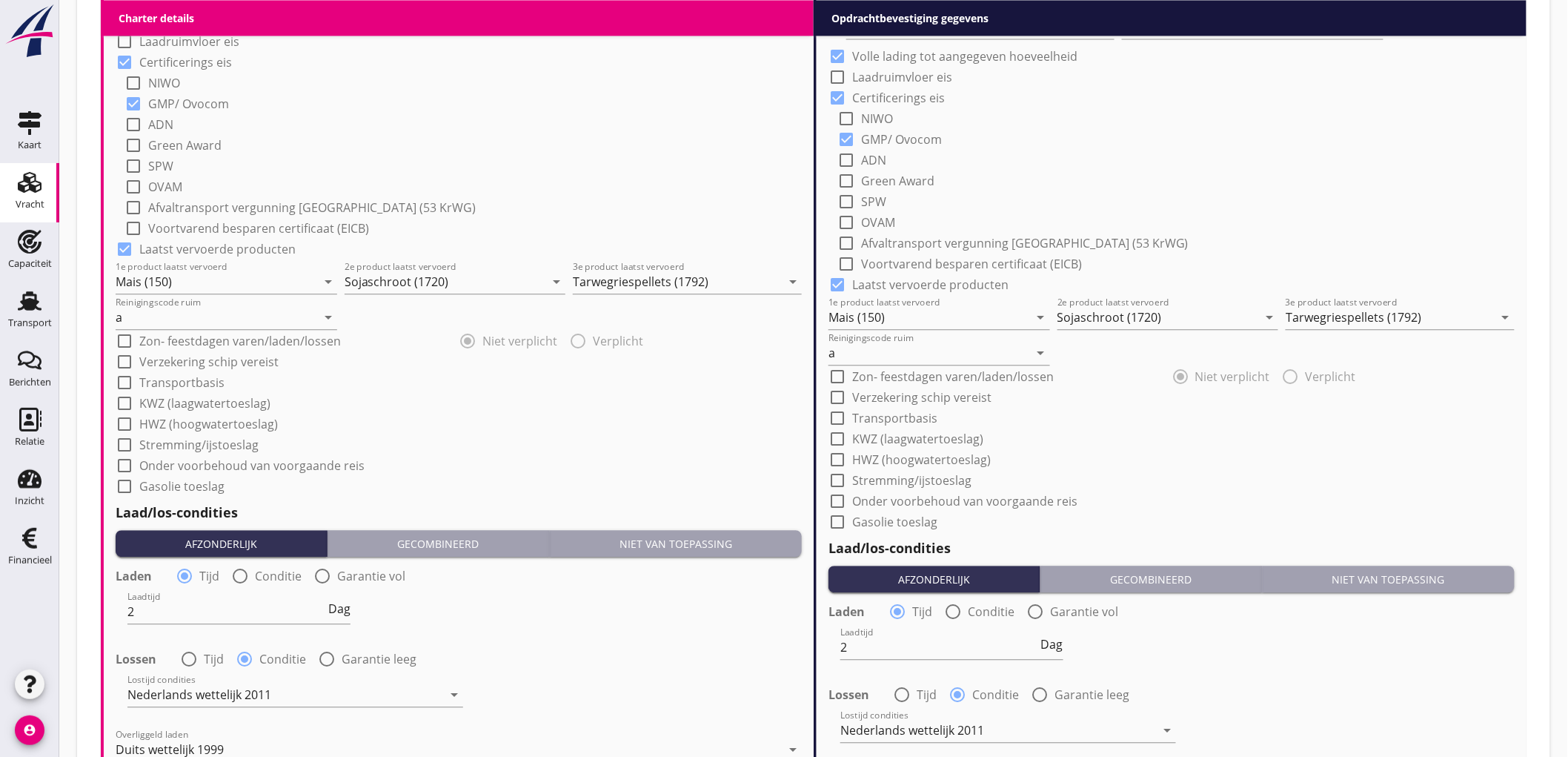
scroll to position [1709, 0]
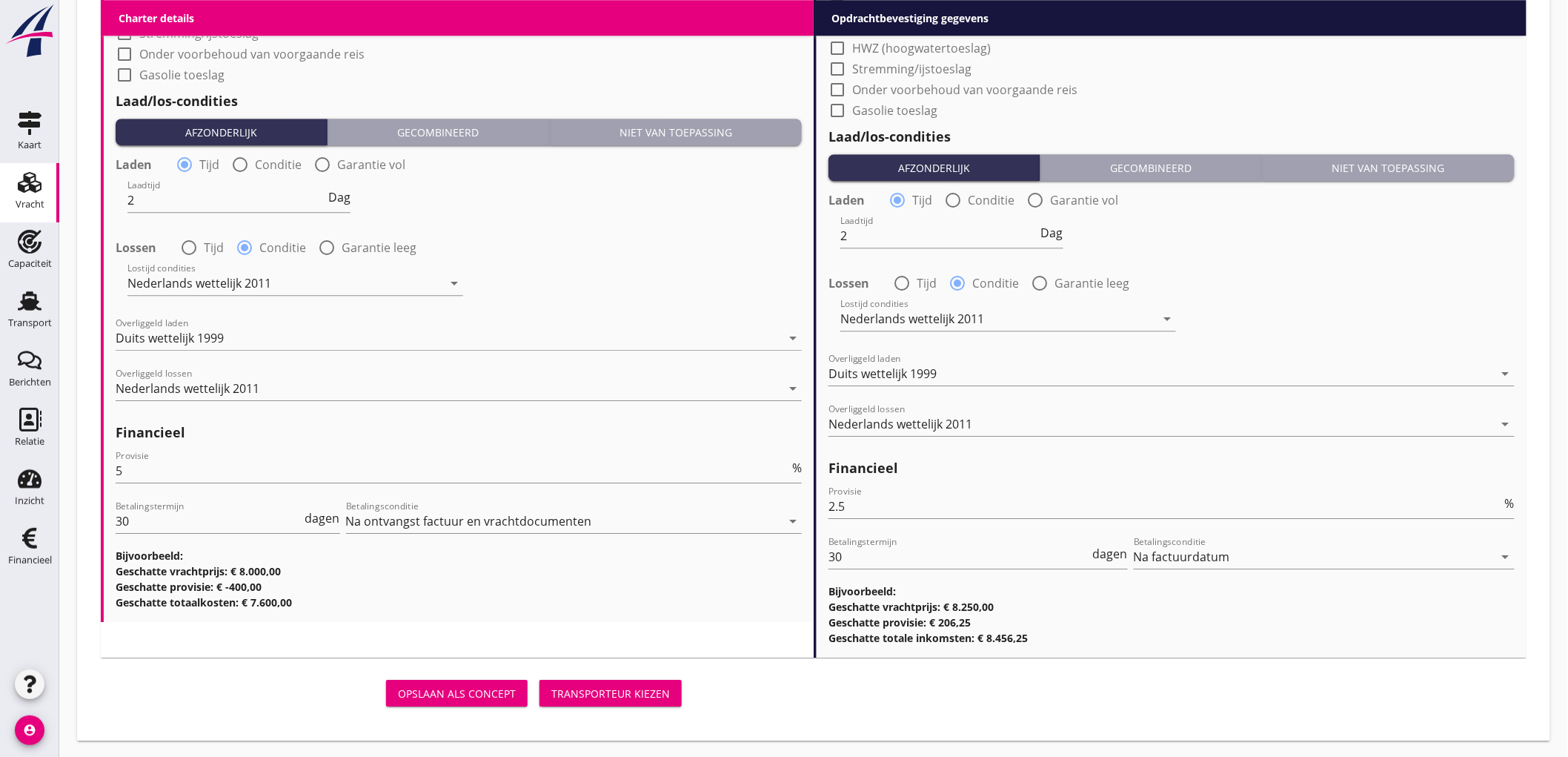
click at [651, 688] on div "Transporteur kiezen" at bounding box center [610, 693] width 119 height 16
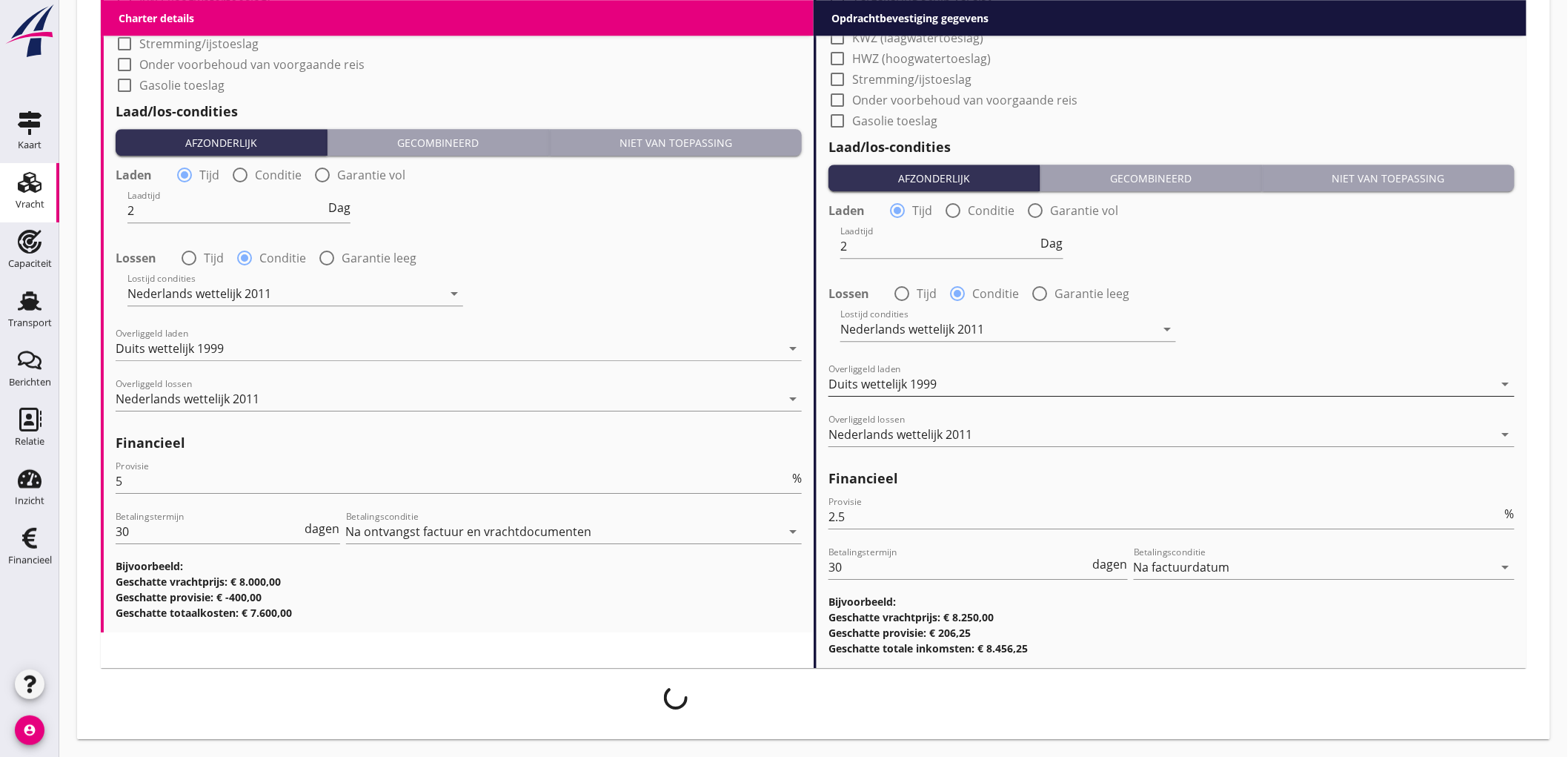
scroll to position [1698, 0]
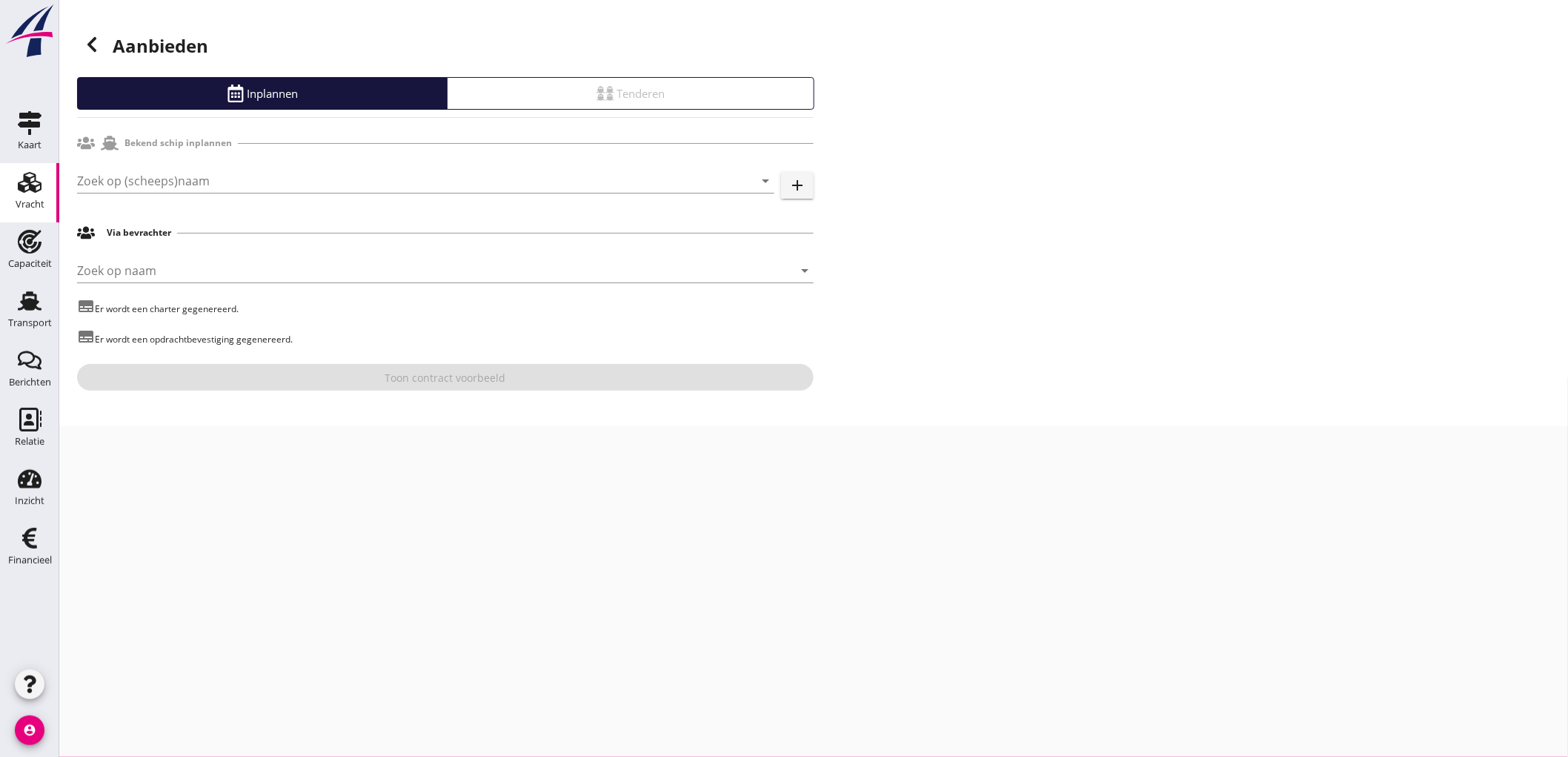
click at [88, 47] on icon at bounding box center [91, 44] width 18 height 18
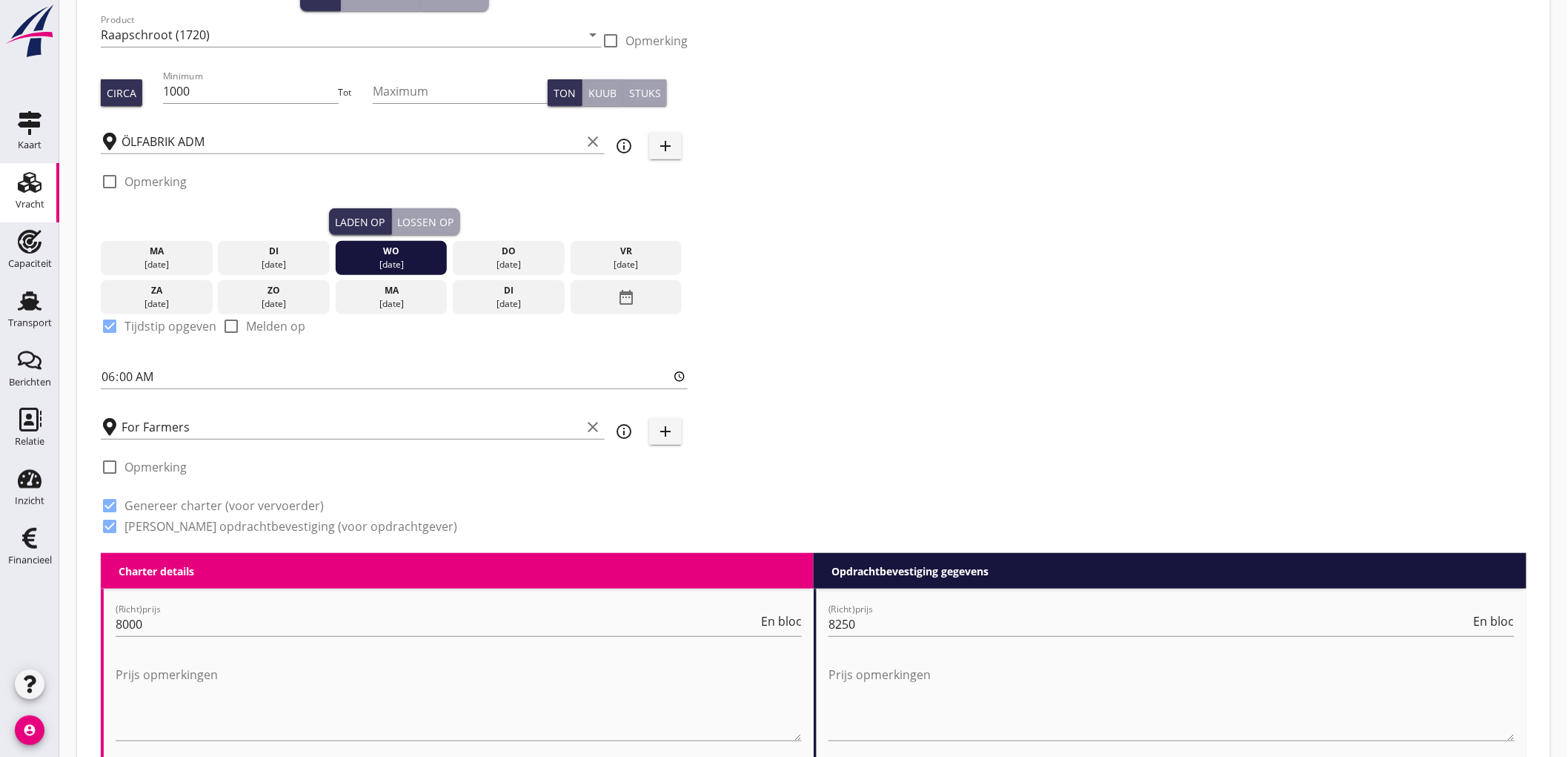
scroll to position [412, 0]
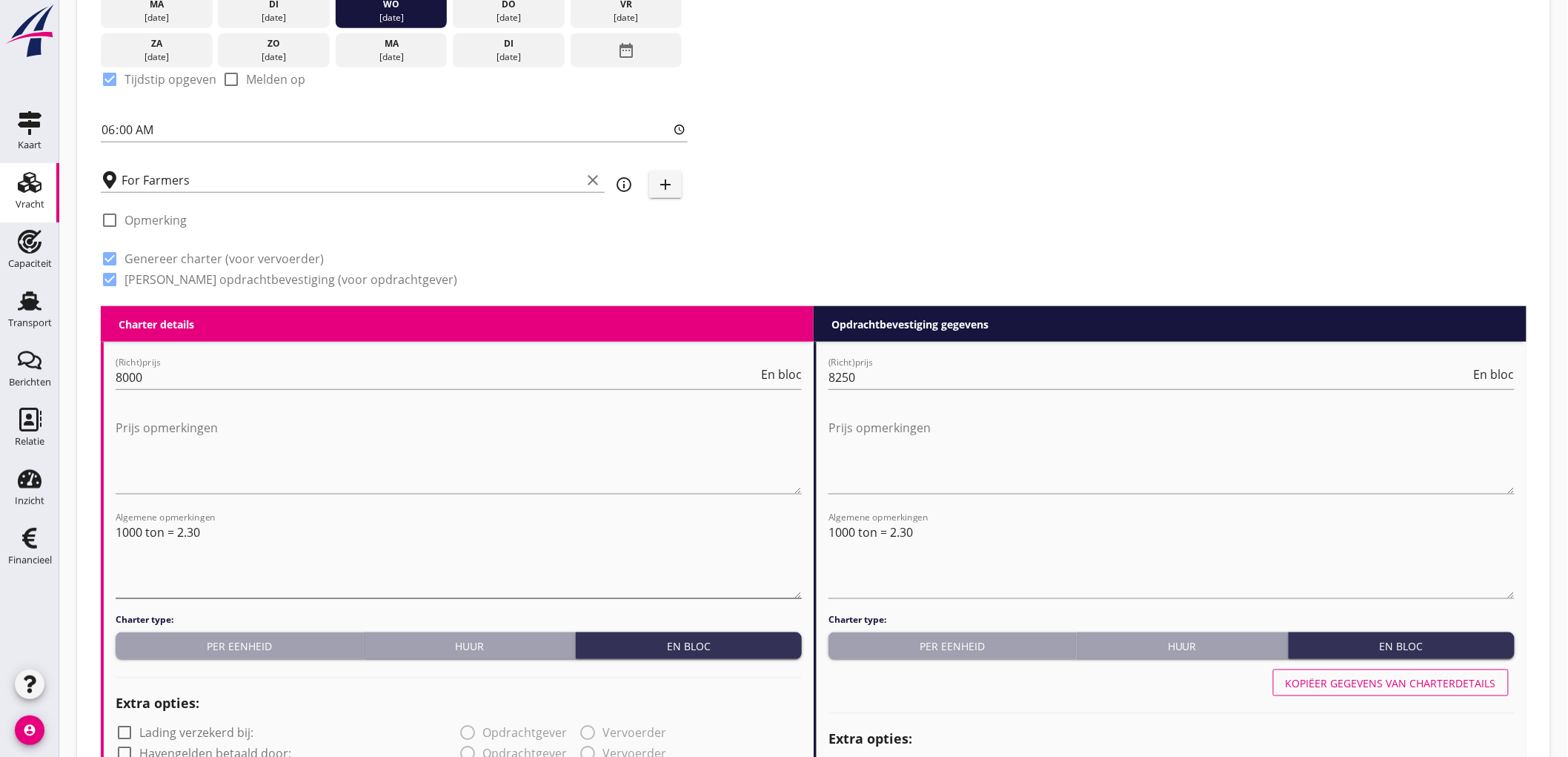
click at [301, 529] on textarea "1000 ton = 2.30" at bounding box center [458, 559] width 686 height 78
drag, startPoint x: 470, startPoint y: 526, endPoint x: 205, endPoint y: 530, distance: 265.0
click at [205, 530] on textarea "1000 ton = 2.30 // Niet laden tussen 22.00 - 06.00 uur" at bounding box center [458, 559] width 686 height 78
type textarea "1000 ton = 2.30 // Niet laden tussen 22.00 - 06.00 uur"
click at [1012, 544] on textarea "1000 ton = 2.30" at bounding box center [1171, 559] width 686 height 78
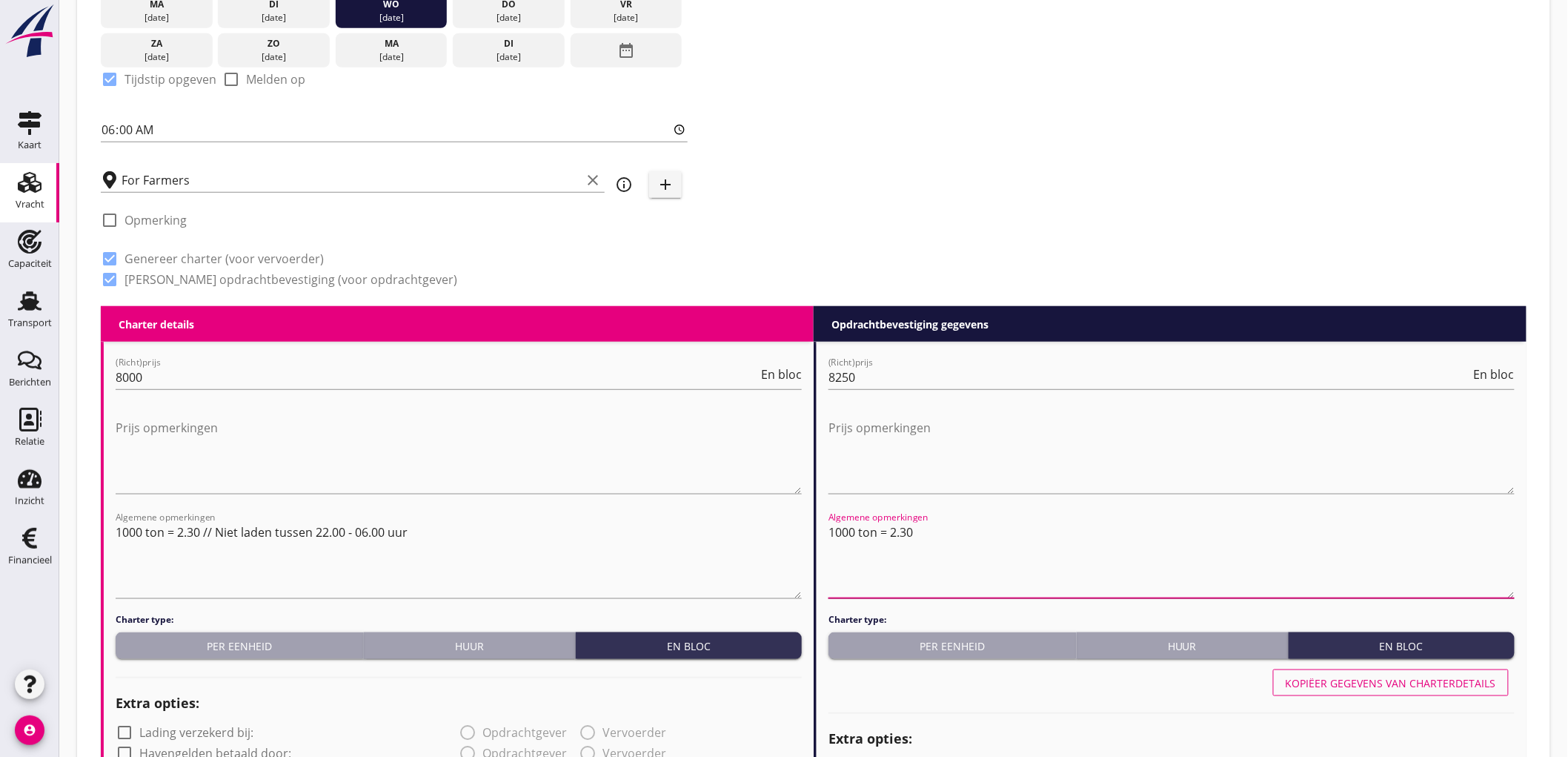
paste textarea "// Niet laden tussen 22.00 - 06.00 uur"
type textarea "1000 ton = 2.30 // Niet laden tussen 22.00 - 06.00 uur"
click at [1425, 679] on div "Kopiëer gegevens van charterdetails" at bounding box center [1391, 683] width 210 height 16
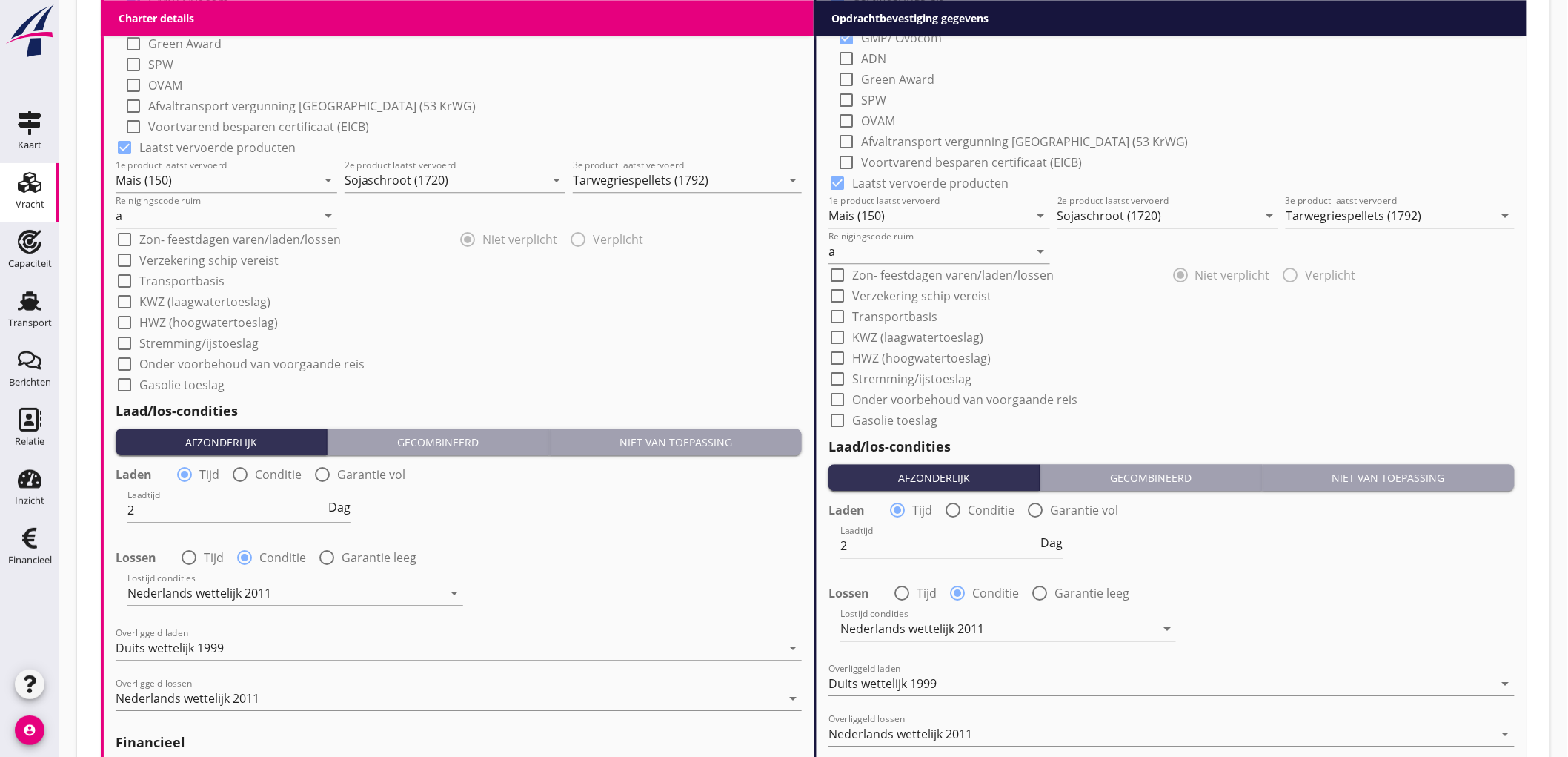
scroll to position [1709, 0]
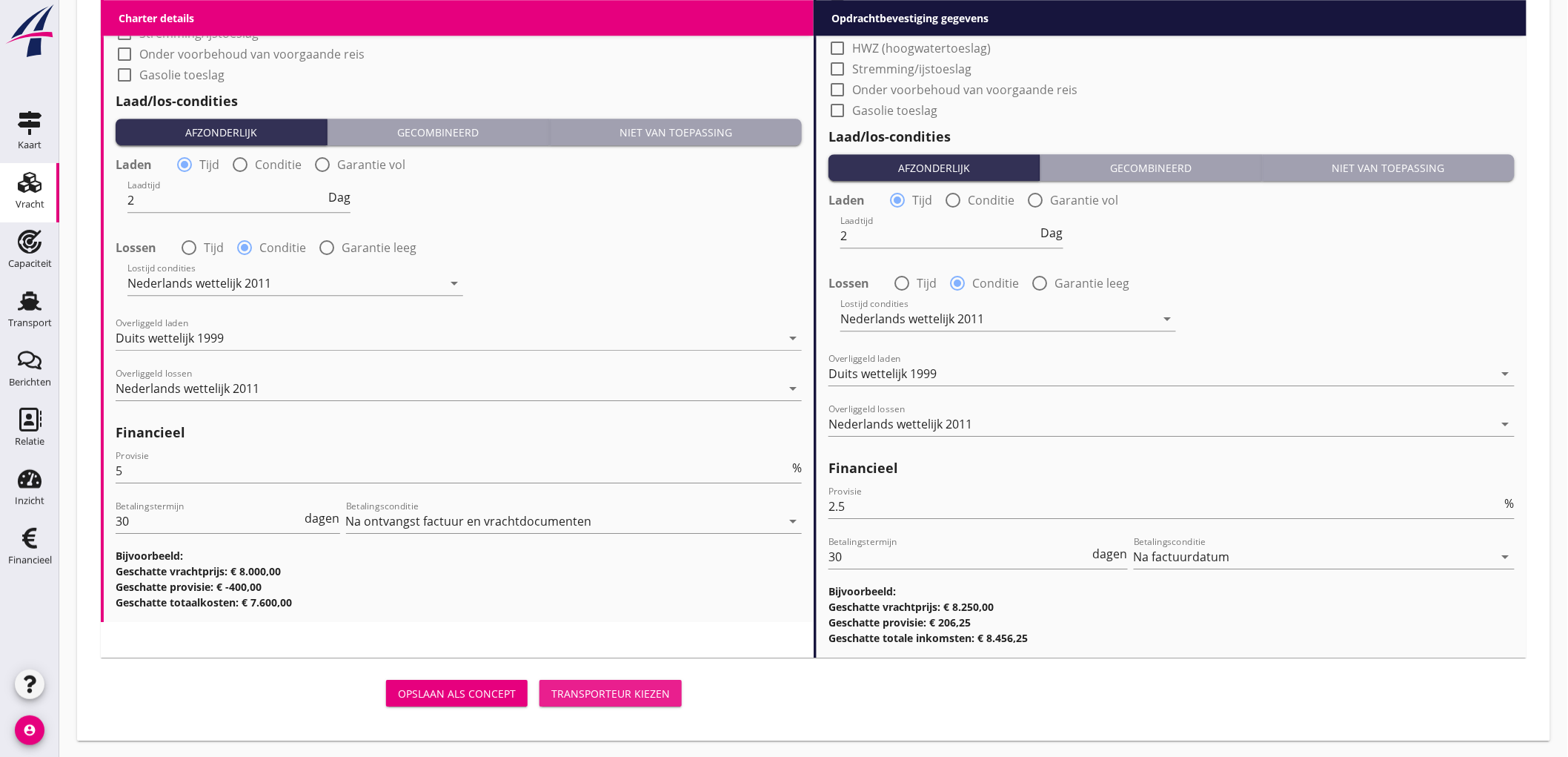
click at [629, 695] on div "Transporteur kiezen" at bounding box center [610, 693] width 119 height 16
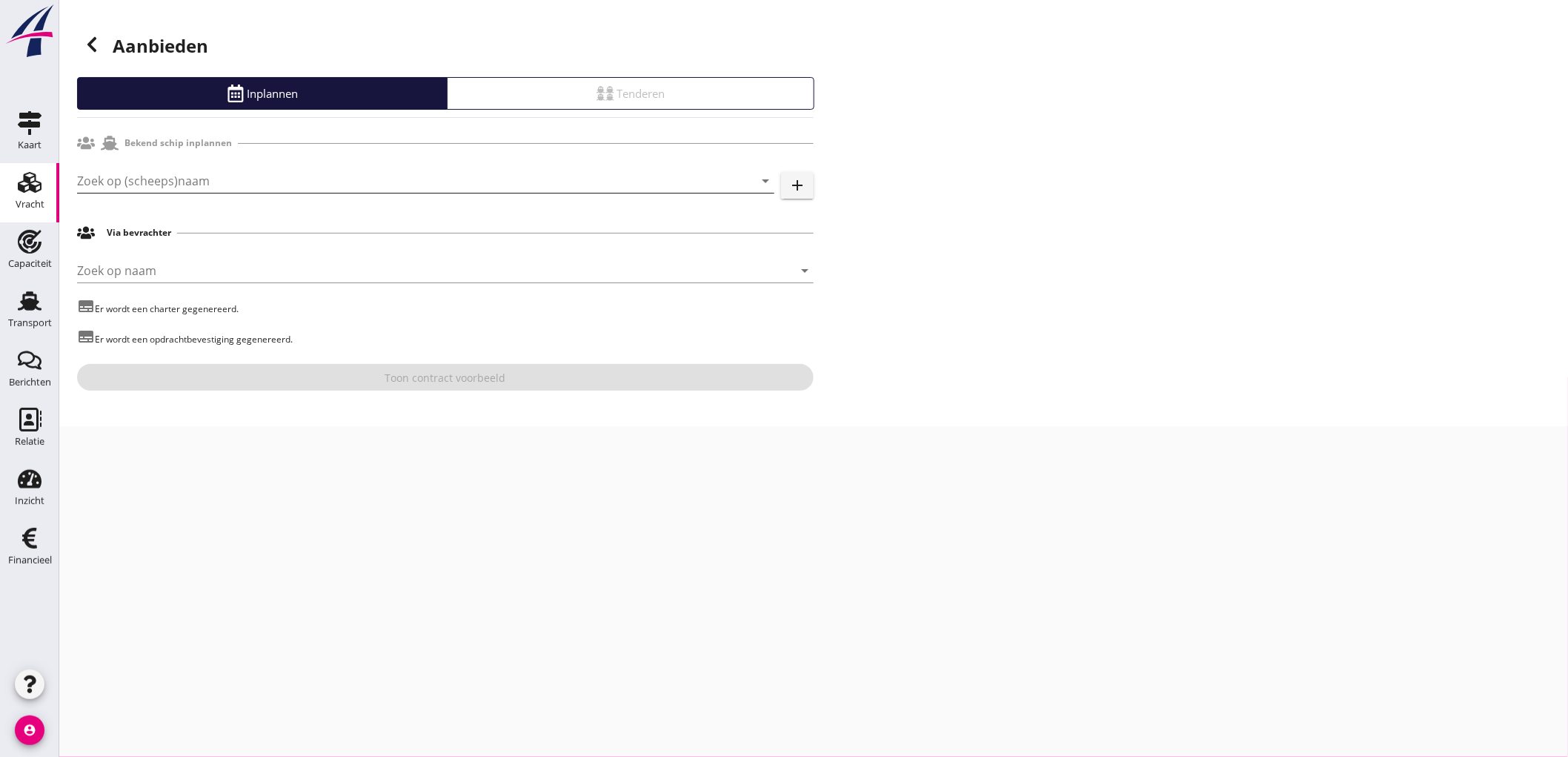
click at [241, 187] on input "Zoek op (scheeps)naam" at bounding box center [406, 181] width 656 height 24
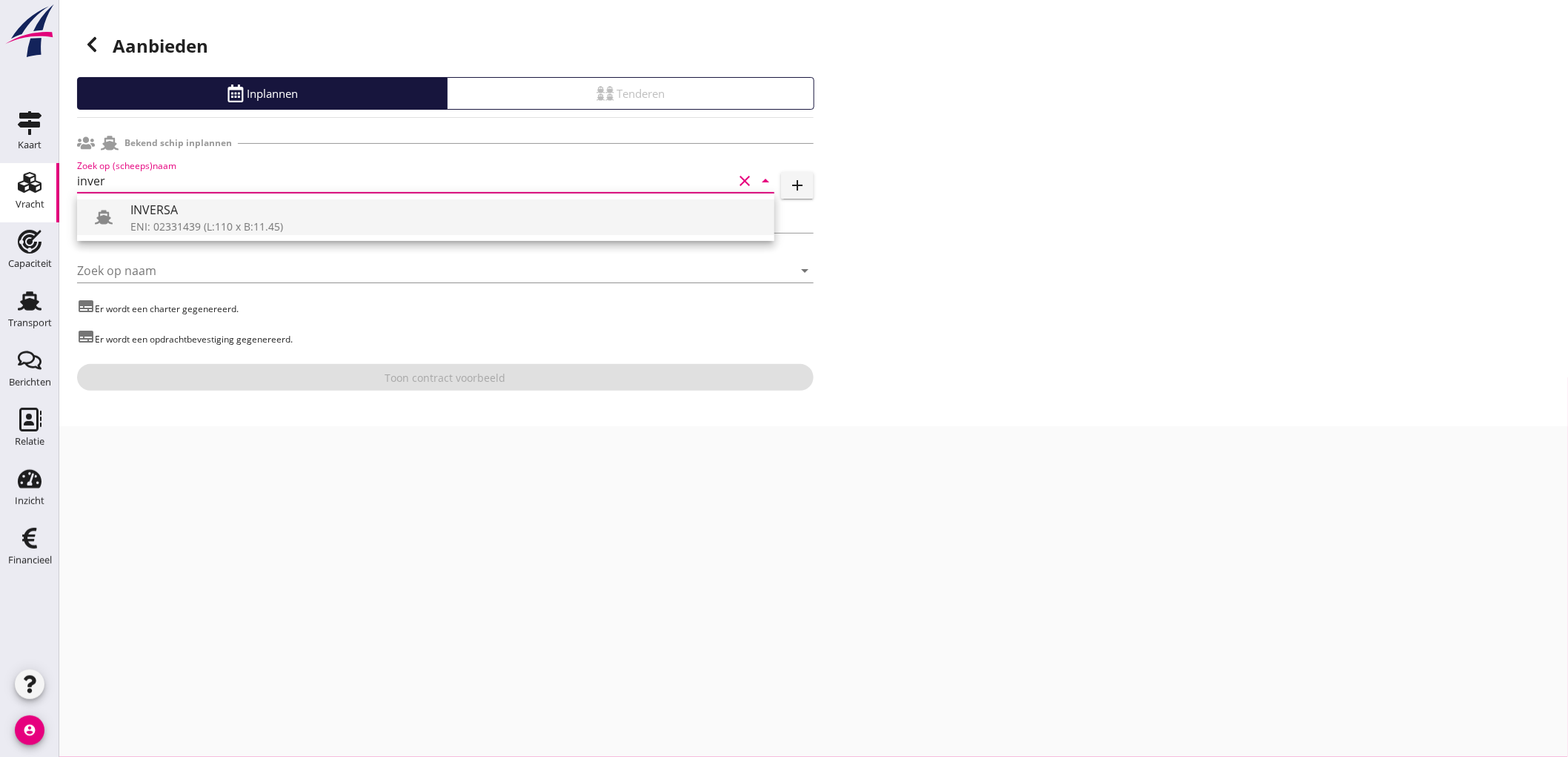
click at [230, 226] on div "ENI: 02331439 (L:110 x B:11.45)" at bounding box center [446, 226] width 632 height 16
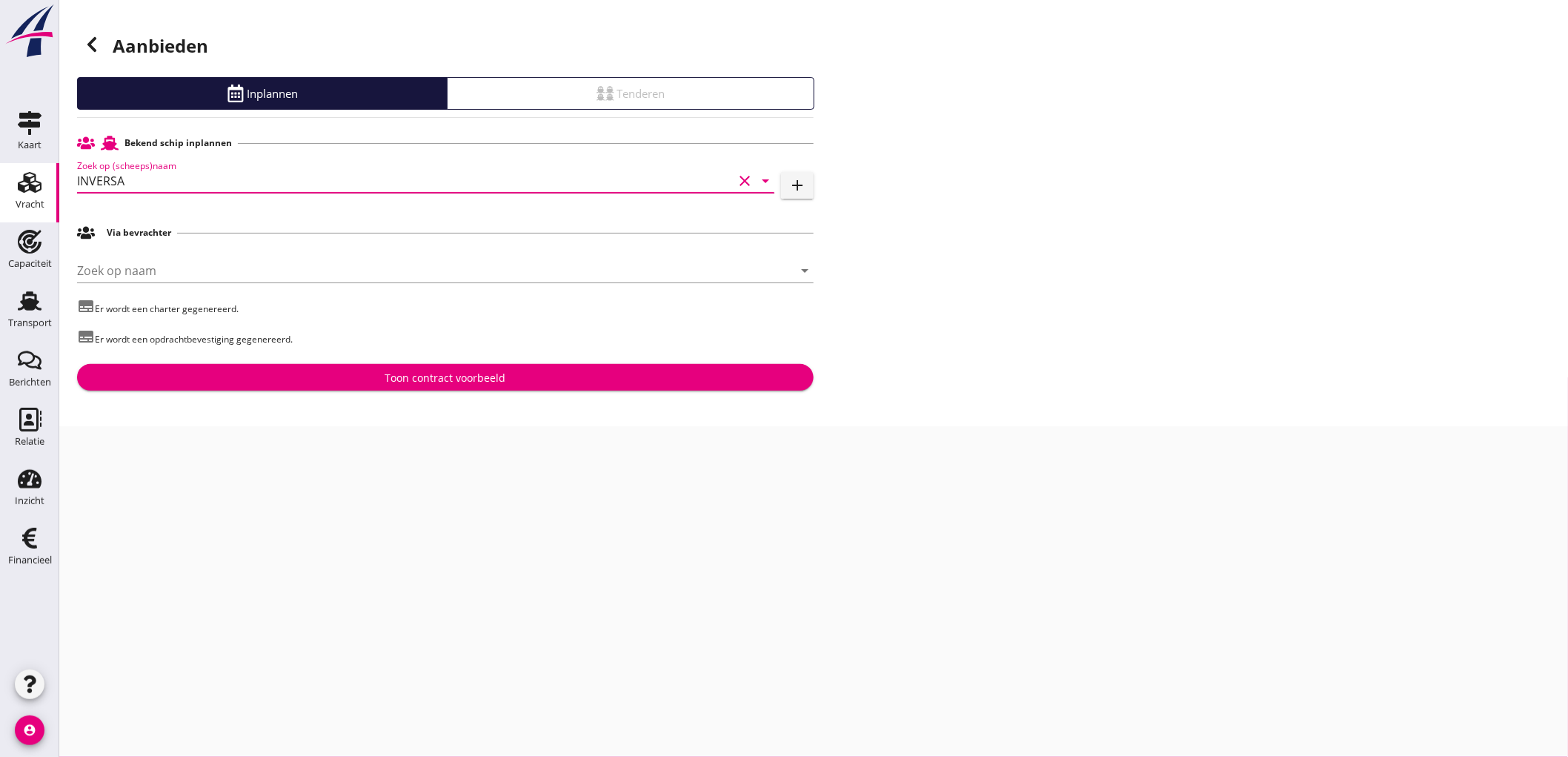
click at [228, 185] on input "INVERSA" at bounding box center [406, 181] width 656 height 24
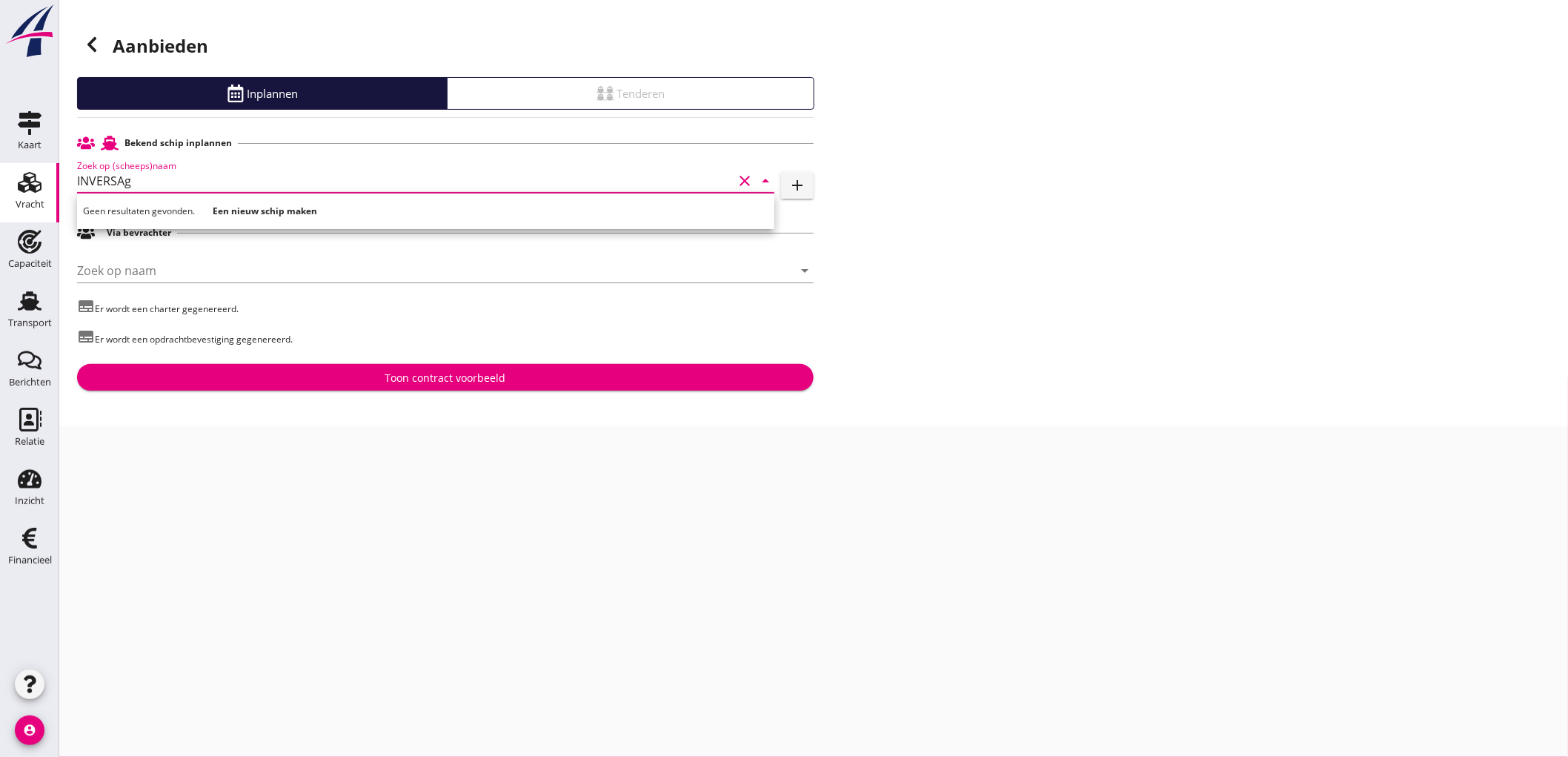
click at [228, 185] on input "INVERSAg" at bounding box center [406, 181] width 656 height 24
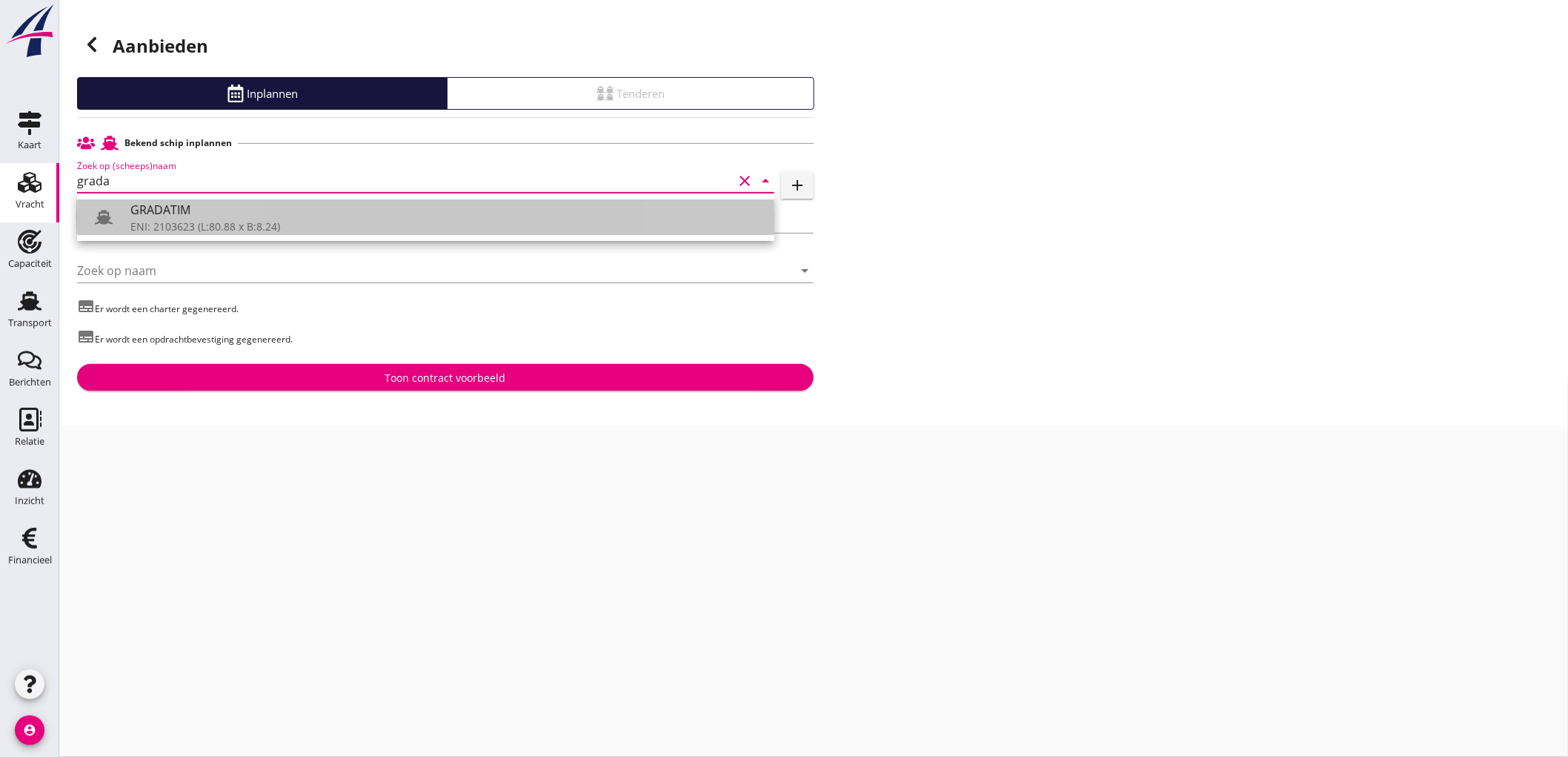
click at [178, 215] on div "GRADATIM" at bounding box center [446, 209] width 632 height 18
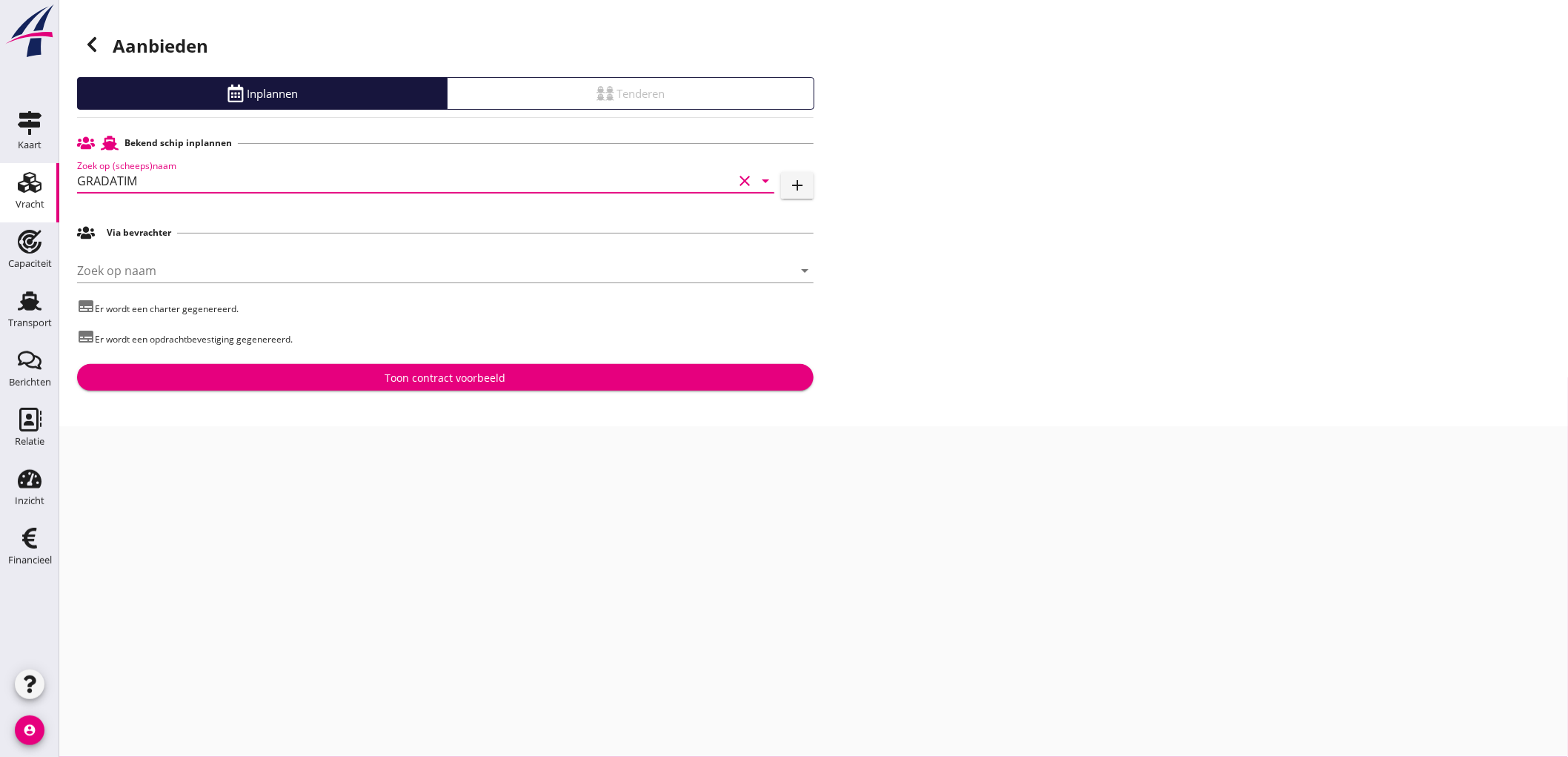
type input "GRADATIM"
click at [336, 382] on div "Toon contract voorbeeld" at bounding box center [445, 377] width 713 height 16
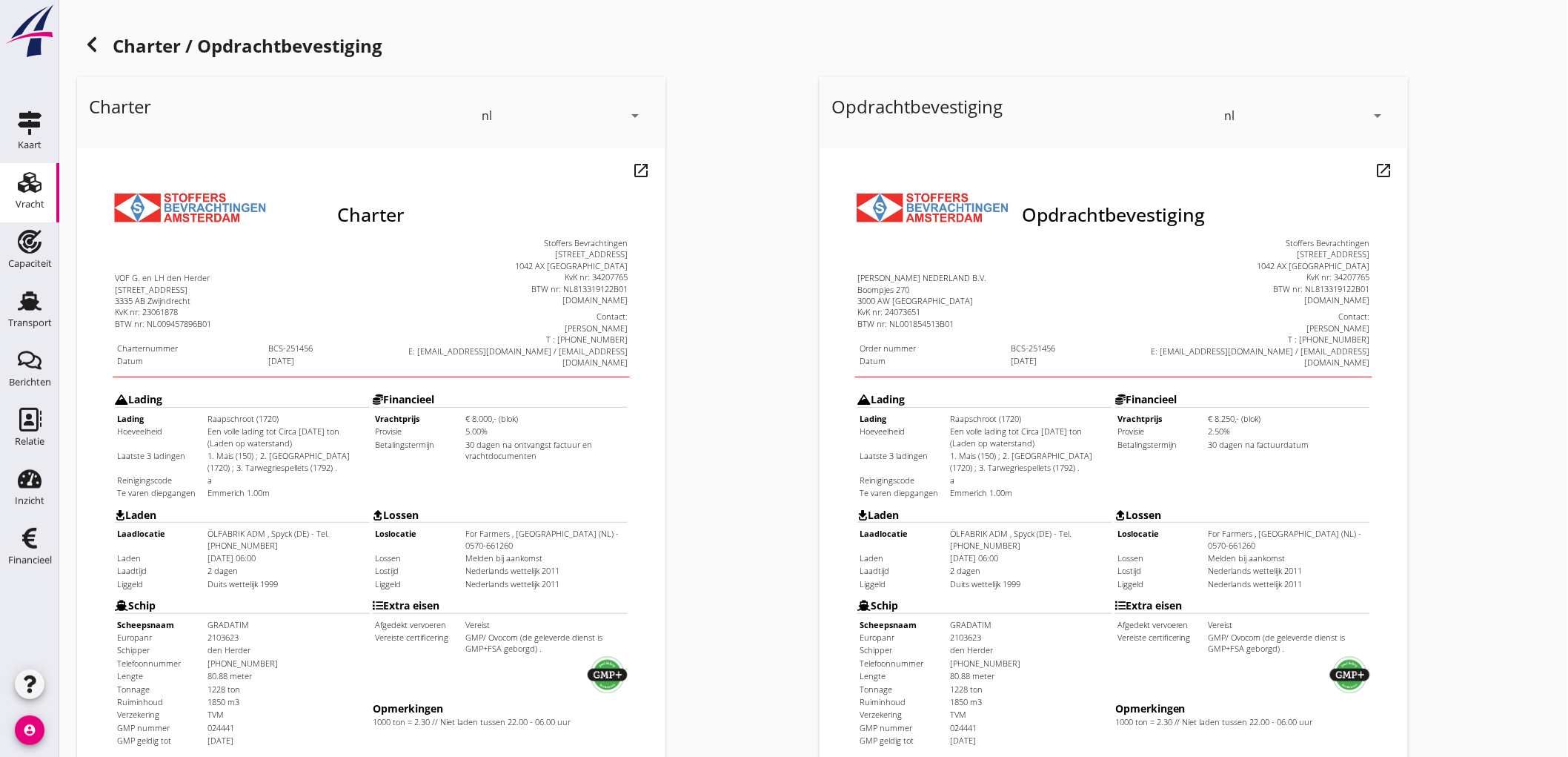
scroll to position [339, 0]
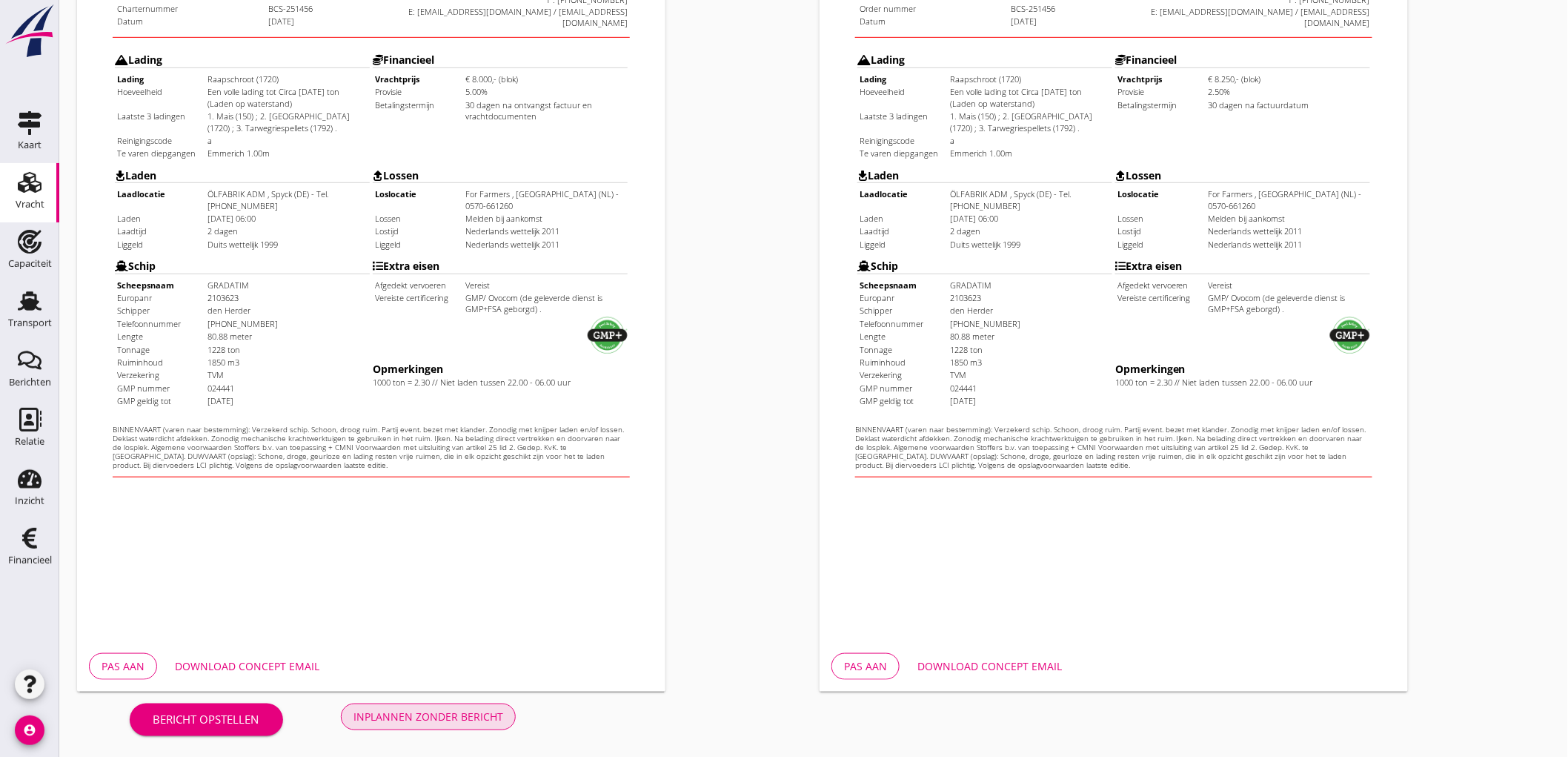
drag, startPoint x: 484, startPoint y: 710, endPoint x: 524, endPoint y: 645, distance: 76.3
click at [483, 710] on div "Inplannen zonder bericht" at bounding box center [428, 717] width 150 height 16
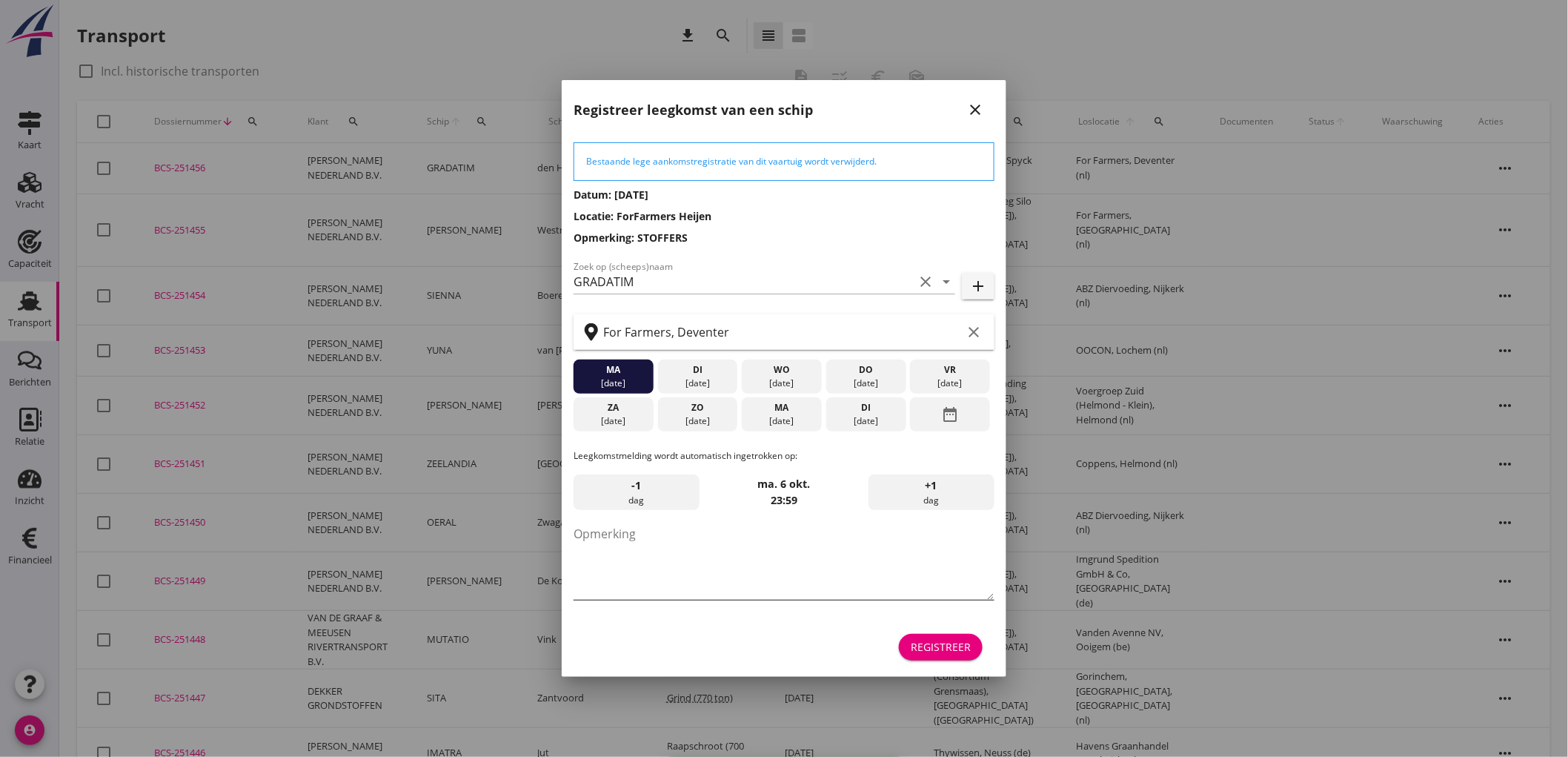
click at [752, 565] on textarea "Opmerking" at bounding box center [784, 561] width 421 height 78
type textarea "STOFFERS"
click at [722, 390] on div "di 23 sep." at bounding box center [697, 376] width 80 height 34
click at [778, 388] on div "24 sep." at bounding box center [782, 382] width 72 height 13
click at [871, 384] on div "25 sep." at bounding box center [866, 382] width 72 height 13
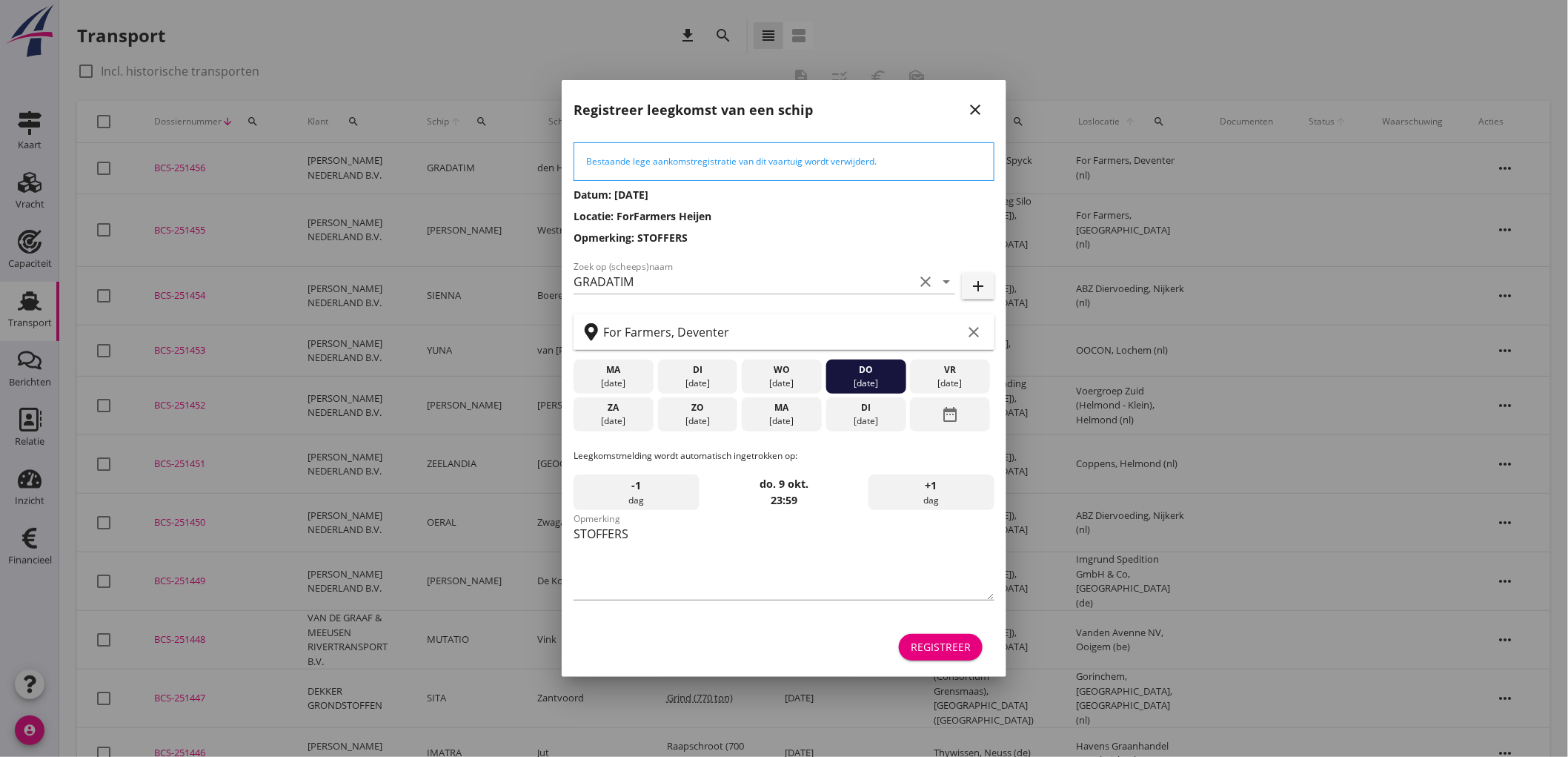
click at [920, 381] on div "26 sep." at bounding box center [950, 382] width 72 height 13
click at [936, 646] on div "Registreer" at bounding box center [941, 647] width 60 height 16
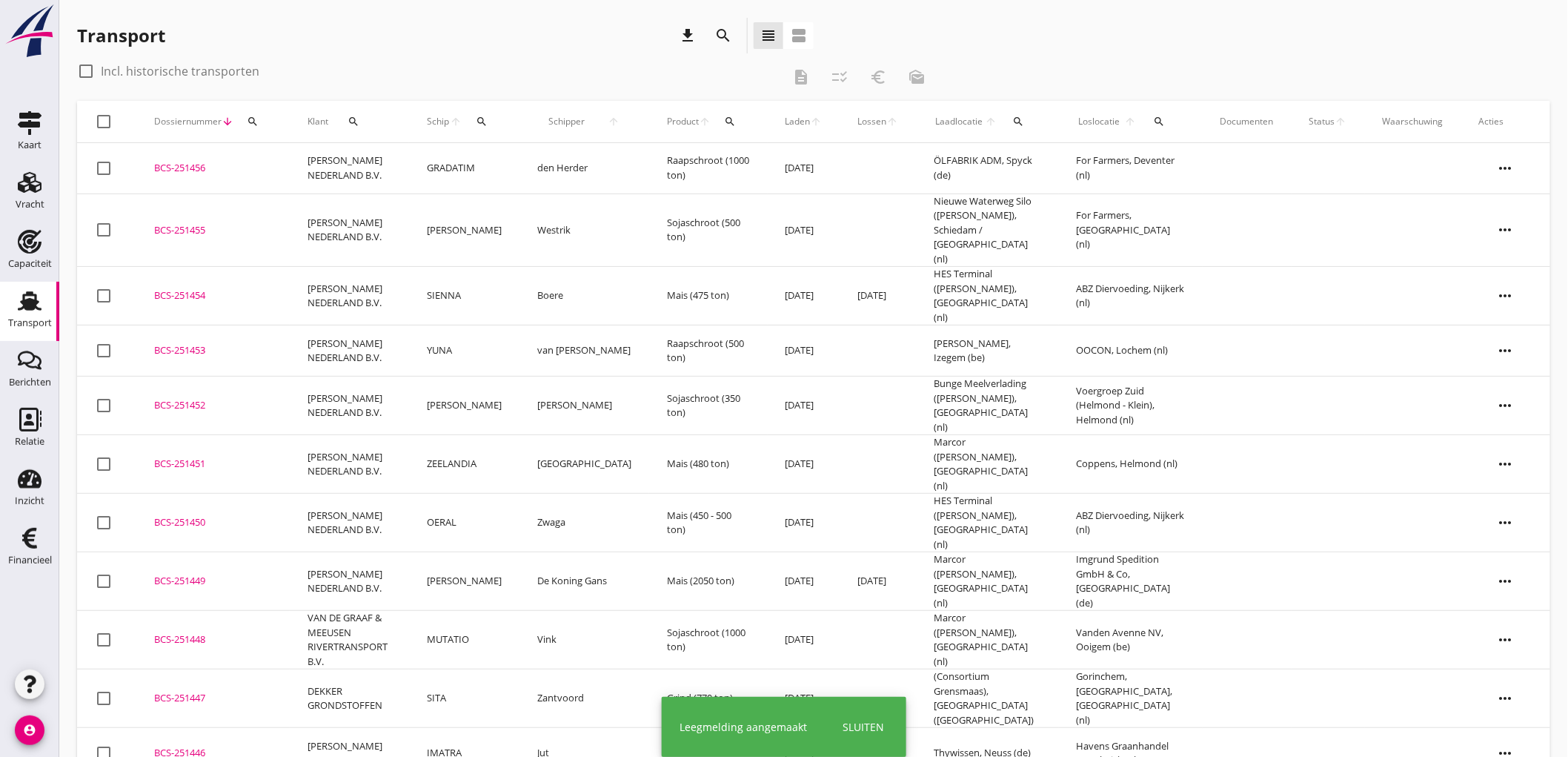
click at [394, 168] on td "PETERSON NEDERLAND B.V." at bounding box center [349, 168] width 120 height 51
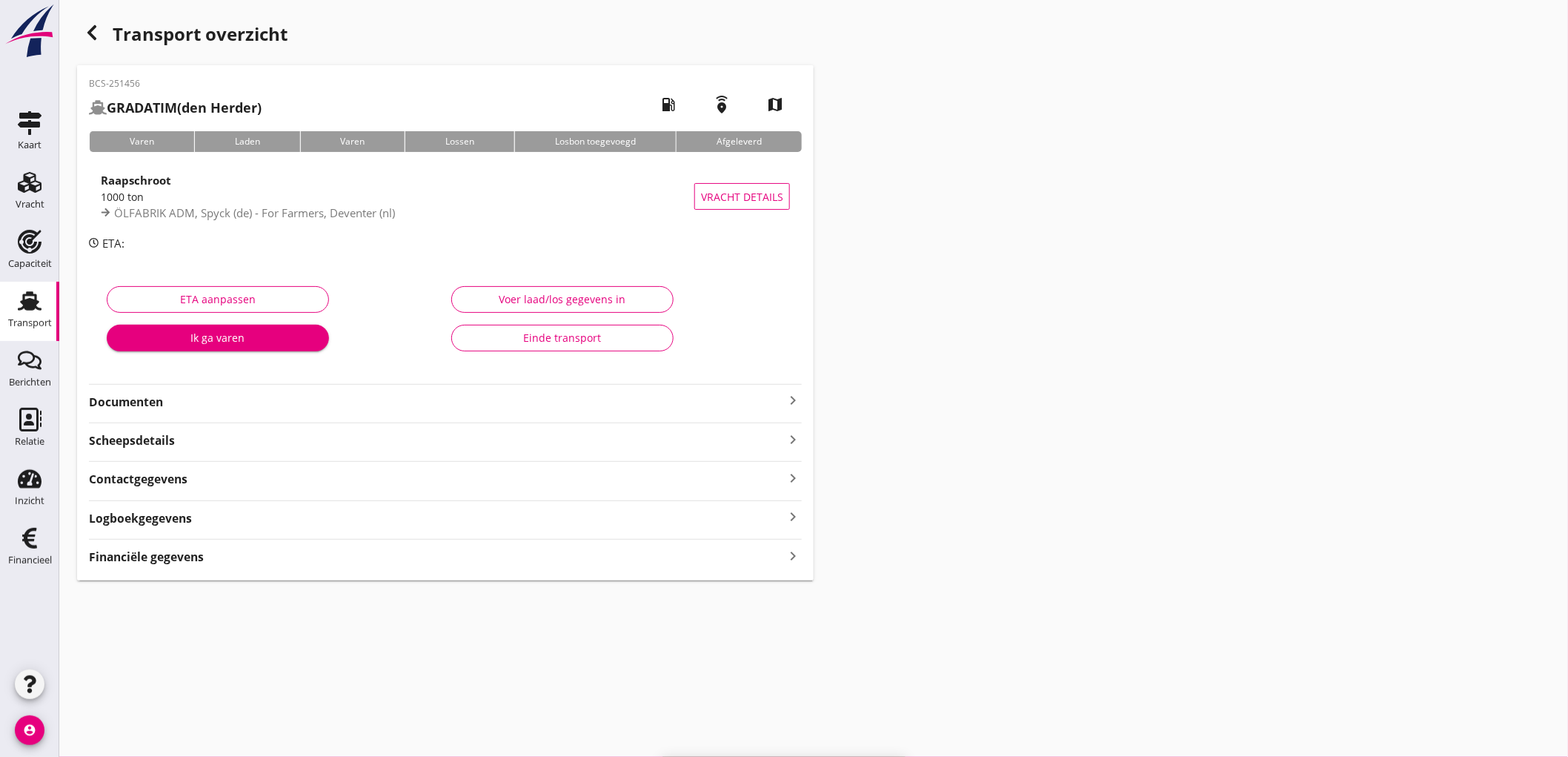
click at [359, 220] on div "ÖLFABRIK ADM, Spyck (de) - For Farmers, Deventer (nl)" at bounding box center [397, 214] width 593 height 17
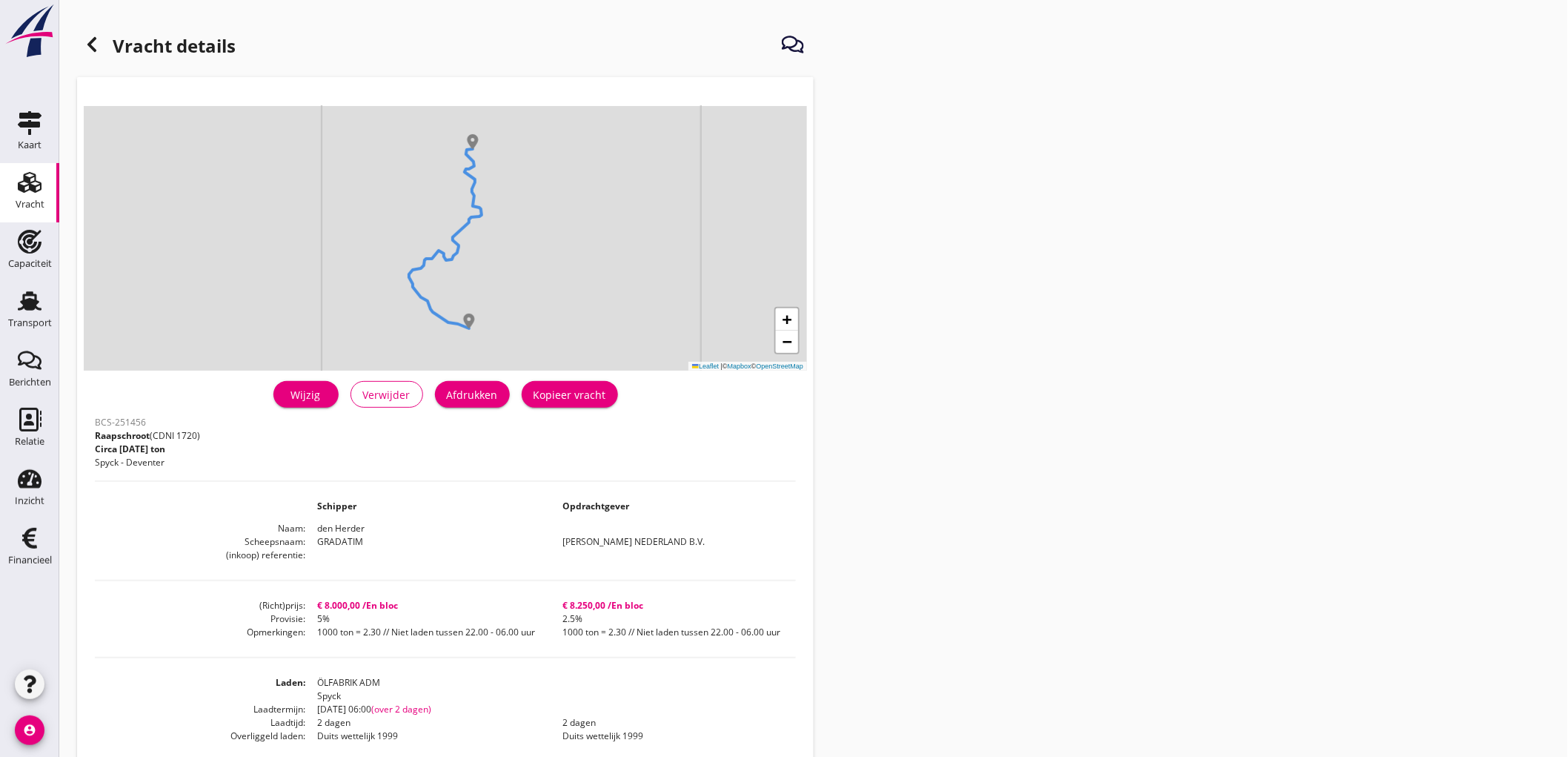
drag, startPoint x: 462, startPoint y: 420, endPoint x: 480, endPoint y: 402, distance: 25.5
click at [468, 416] on div "BCS-251456 Raapschroot (CDNI 1720) Circa 1000 ton Spyck - Deventer" at bounding box center [445, 445] width 701 height 68
click at [480, 402] on button "Afdrukken" at bounding box center [472, 394] width 75 height 27
click at [97, 45] on icon at bounding box center [91, 44] width 18 height 18
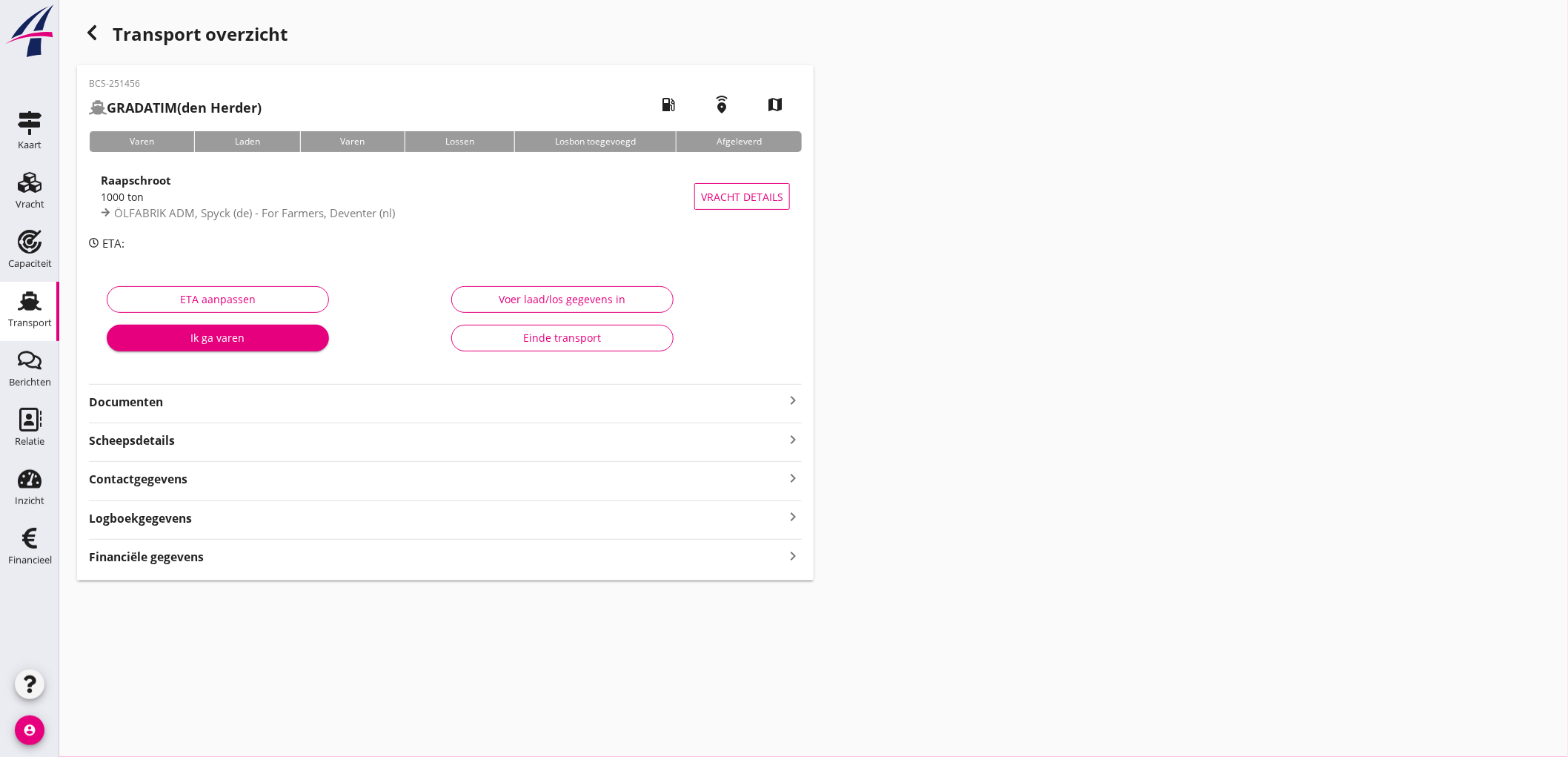
click at [209, 397] on strong "Documenten" at bounding box center [436, 402] width 695 height 17
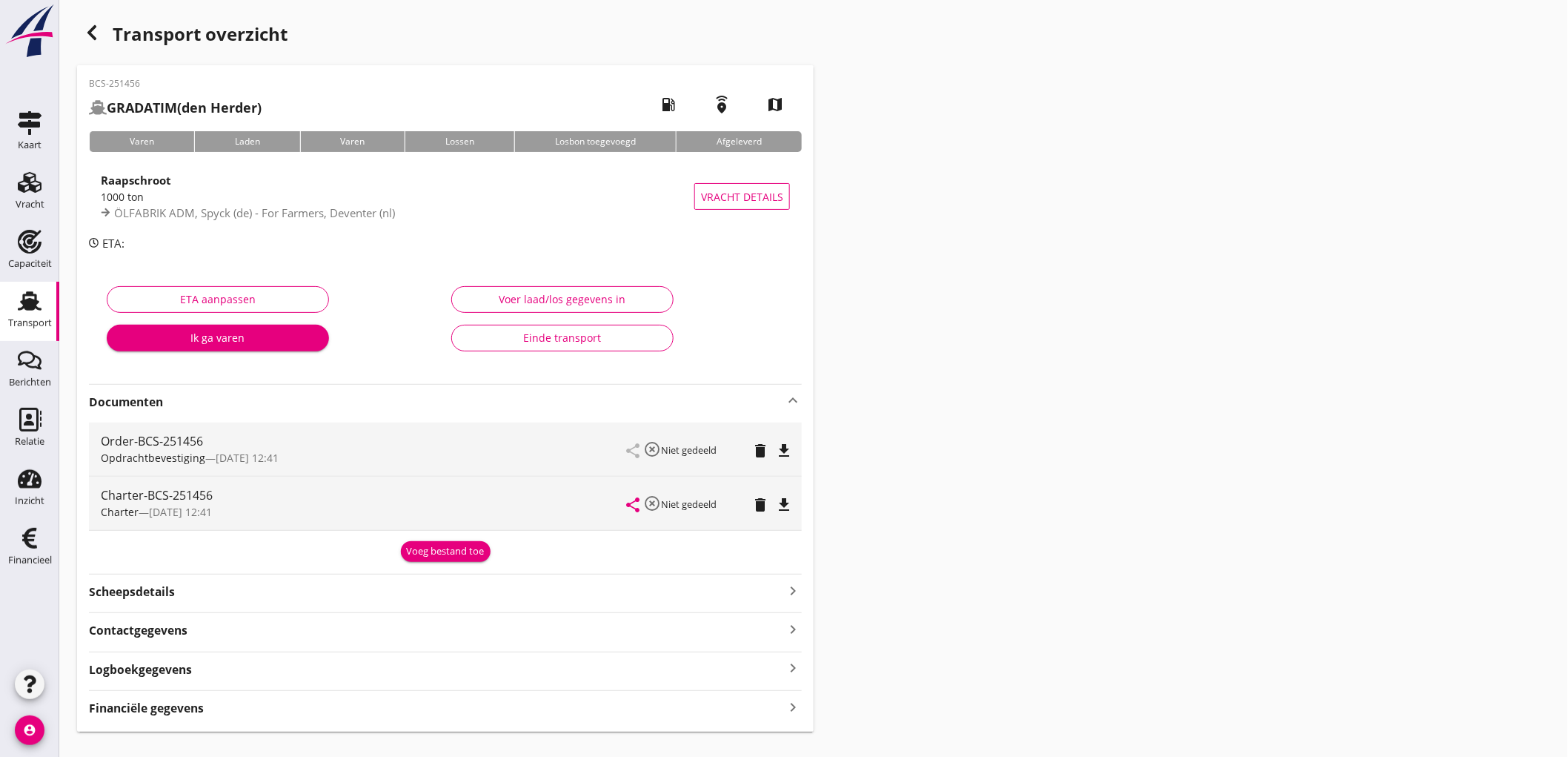
click at [787, 447] on icon "file_download" at bounding box center [784, 450] width 18 height 18
click at [784, 497] on icon "file_download" at bounding box center [784, 505] width 18 height 18
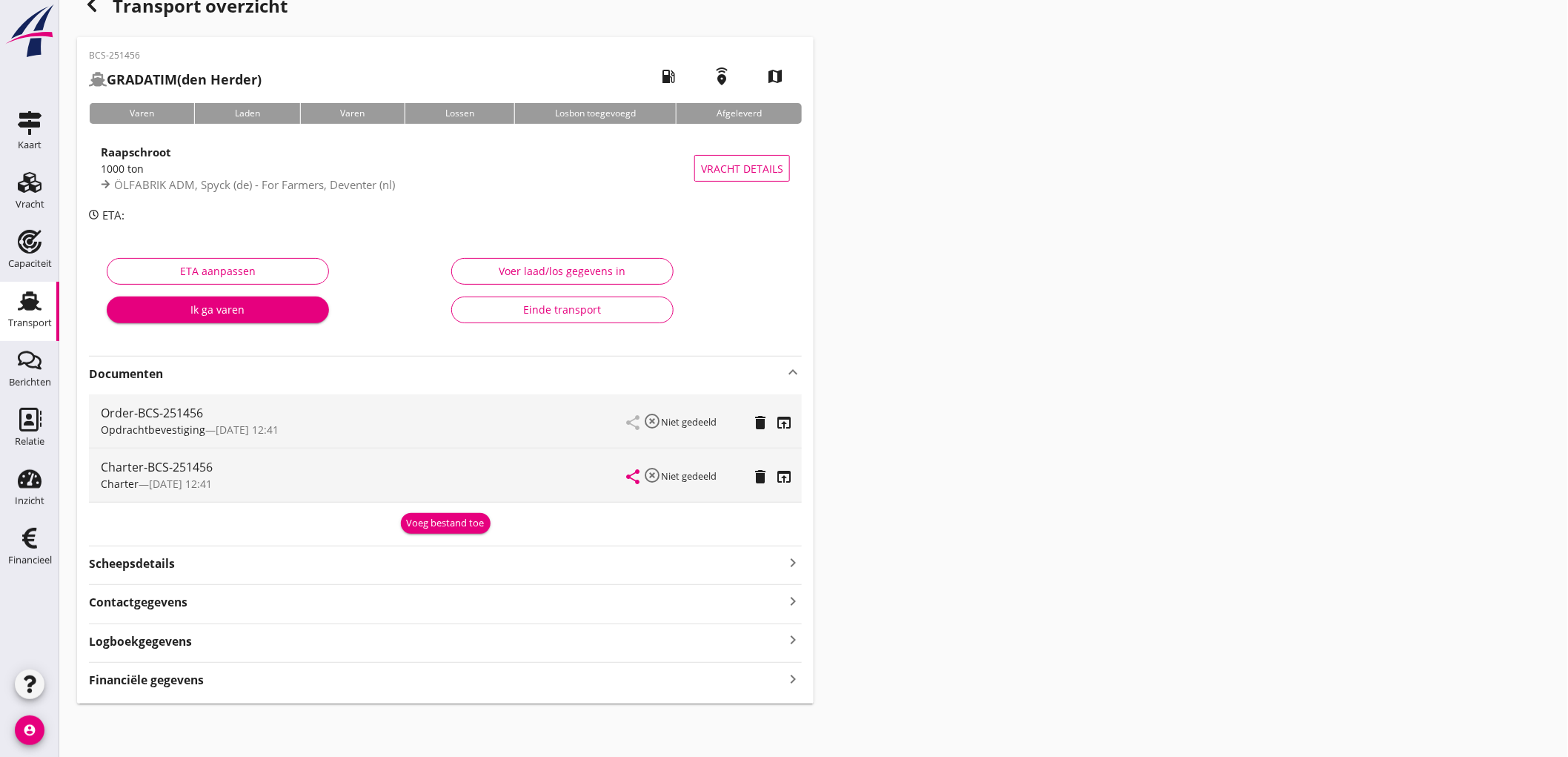
click at [193, 680] on strong "Financiële gegevens" at bounding box center [146, 680] width 115 height 17
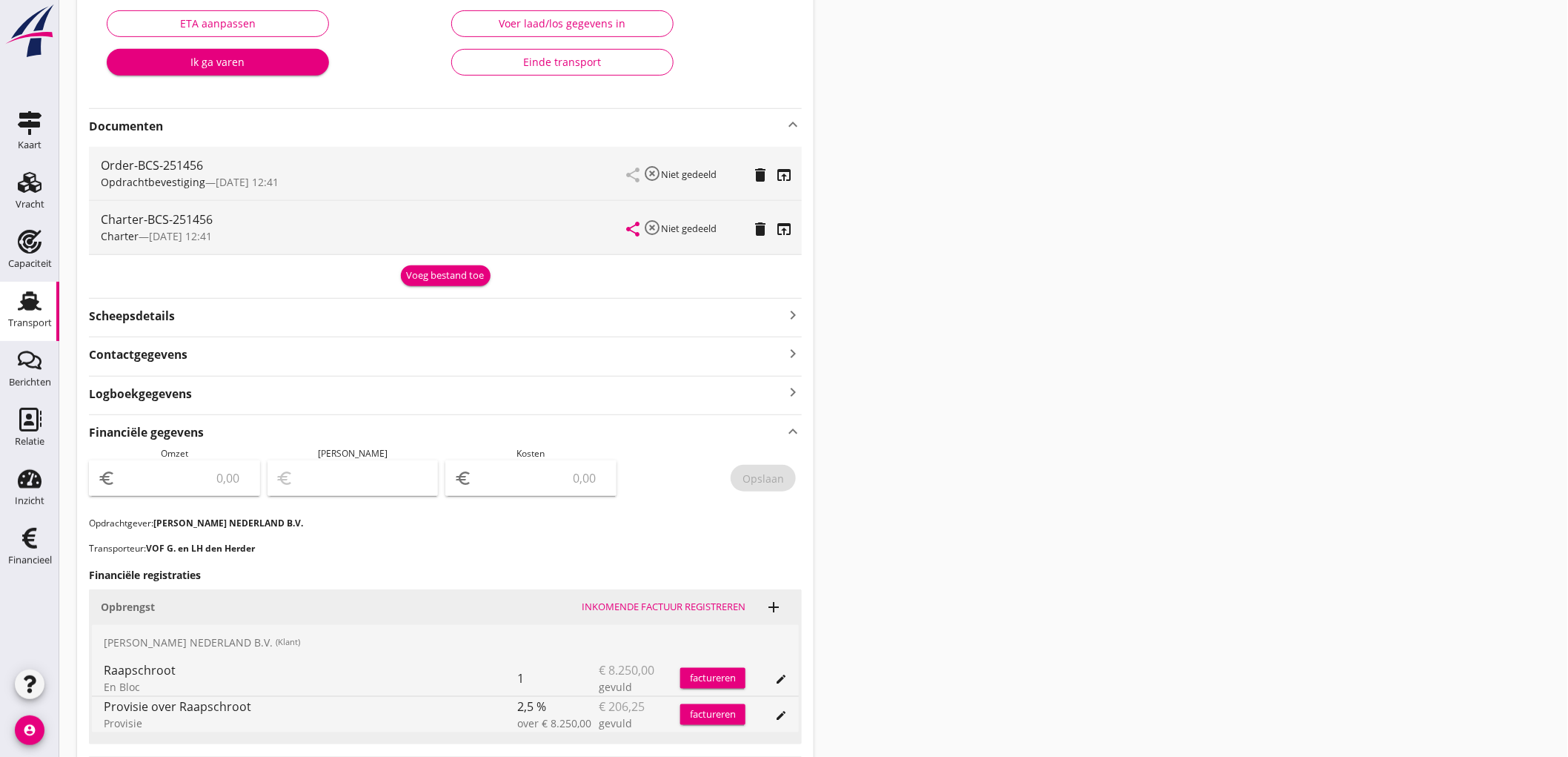
scroll to position [552, 0]
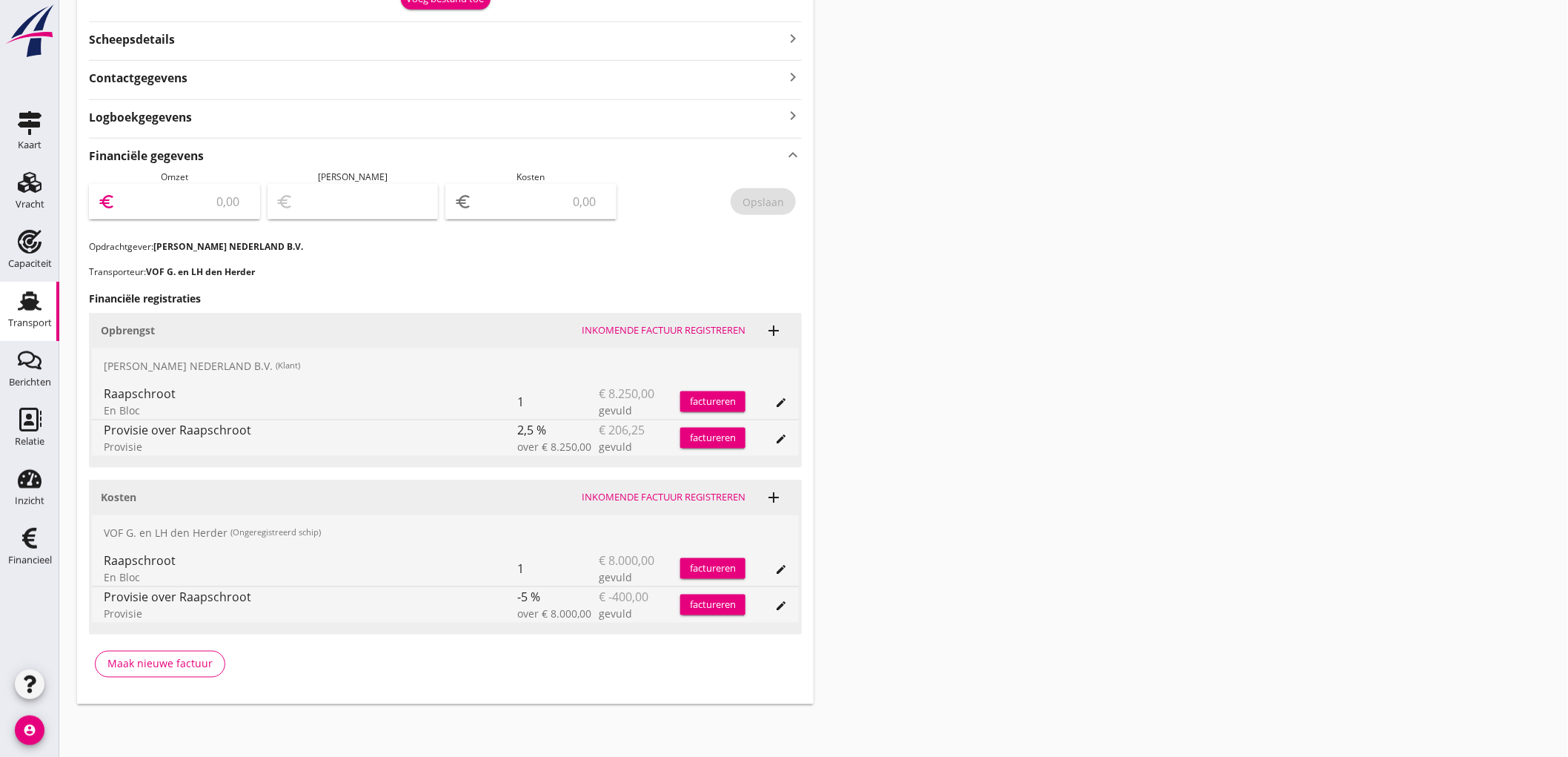
click at [195, 199] on input "number" at bounding box center [185, 202] width 133 height 24
type input "8043"
type input "8043.75"
type input "8036.75"
type input "7"
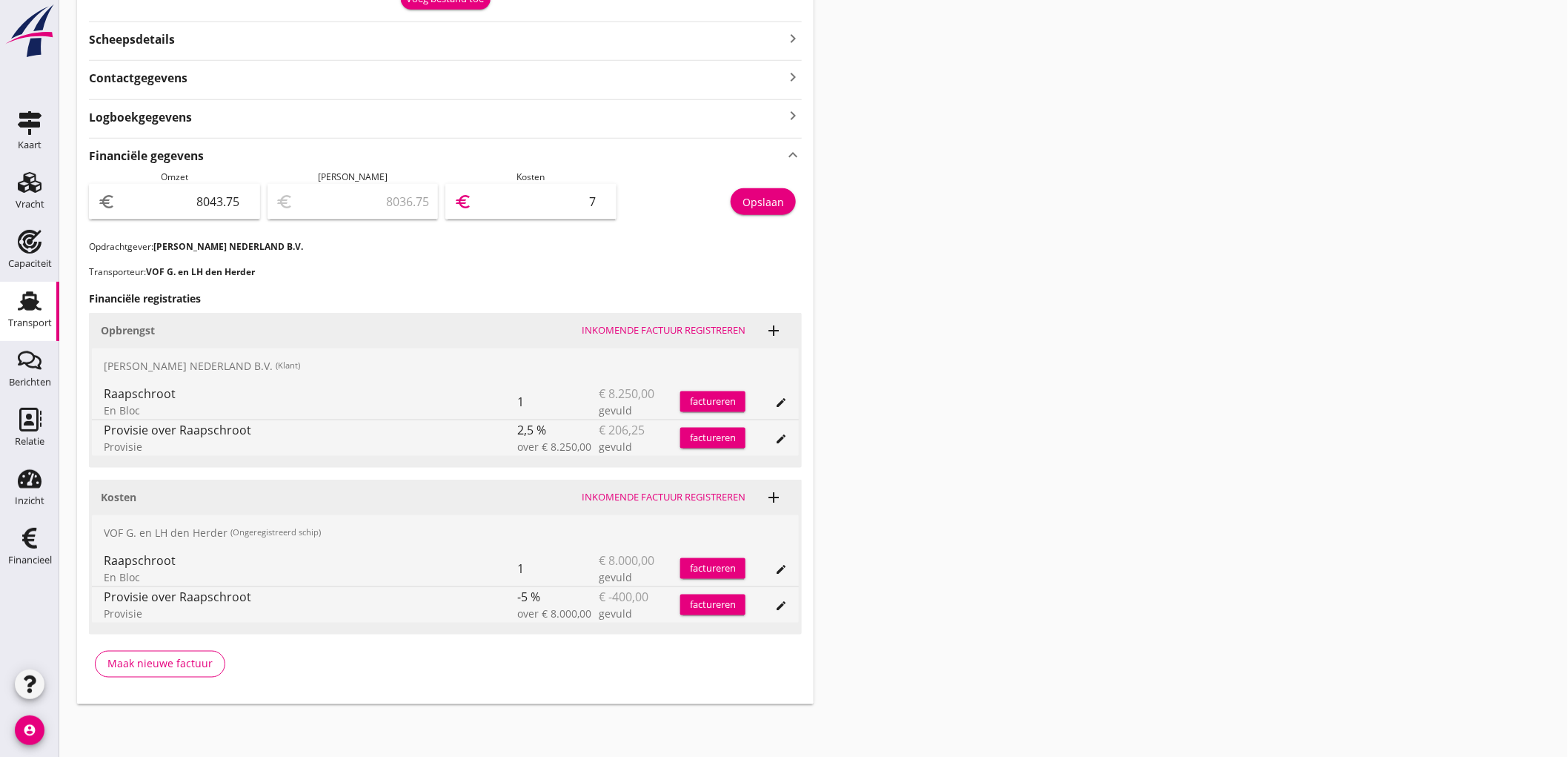
type input "7967.75"
type input "76"
type input "7283.75"
type input "760"
type input "443.75"
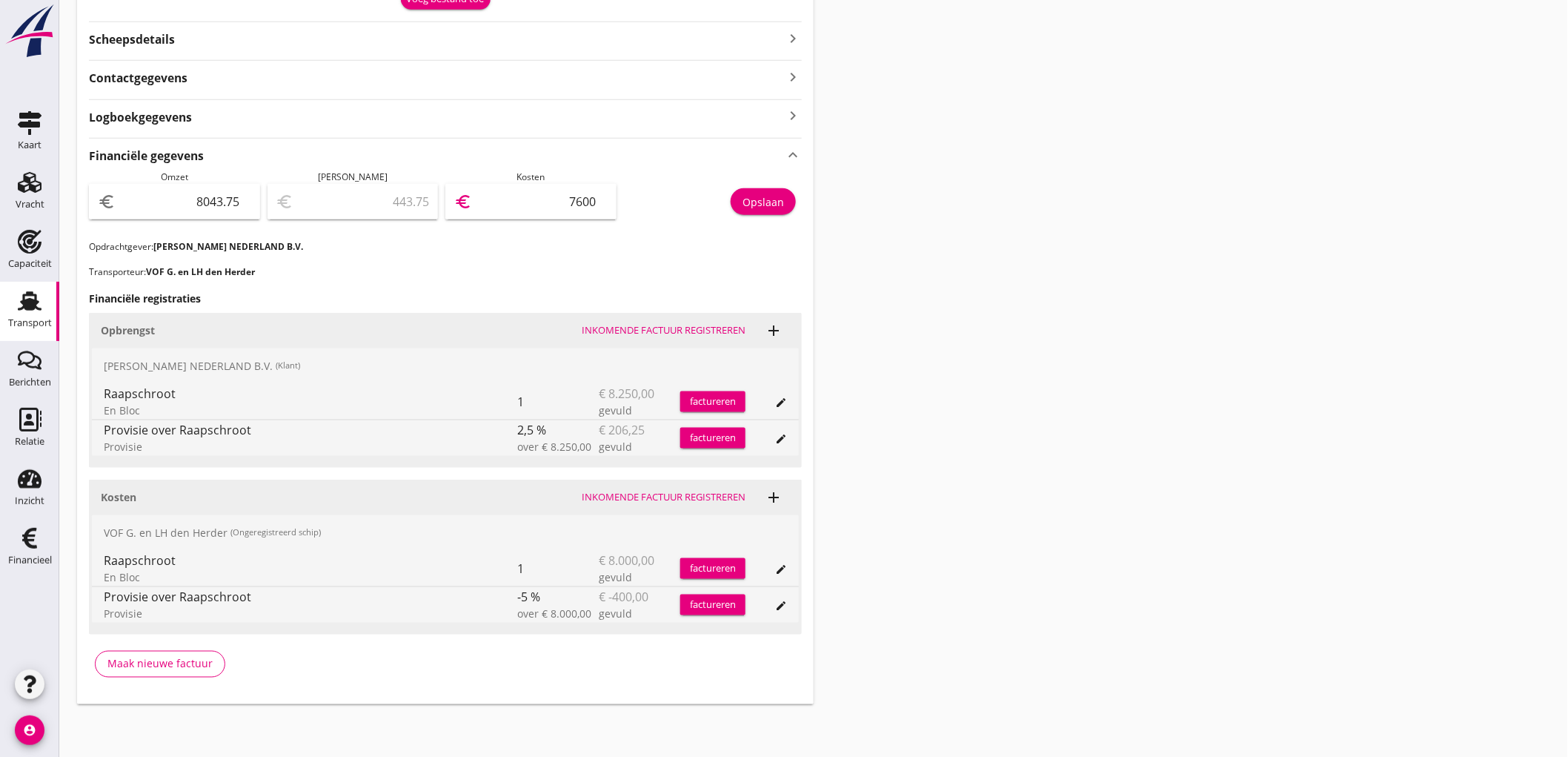
type input "7600"
click at [736, 189] on div "Opslaan" at bounding box center [713, 205] width 178 height 70
click at [787, 193] on button "Opslaan" at bounding box center [764, 202] width 65 height 27
click at [34, 189] on use at bounding box center [30, 183] width 24 height 21
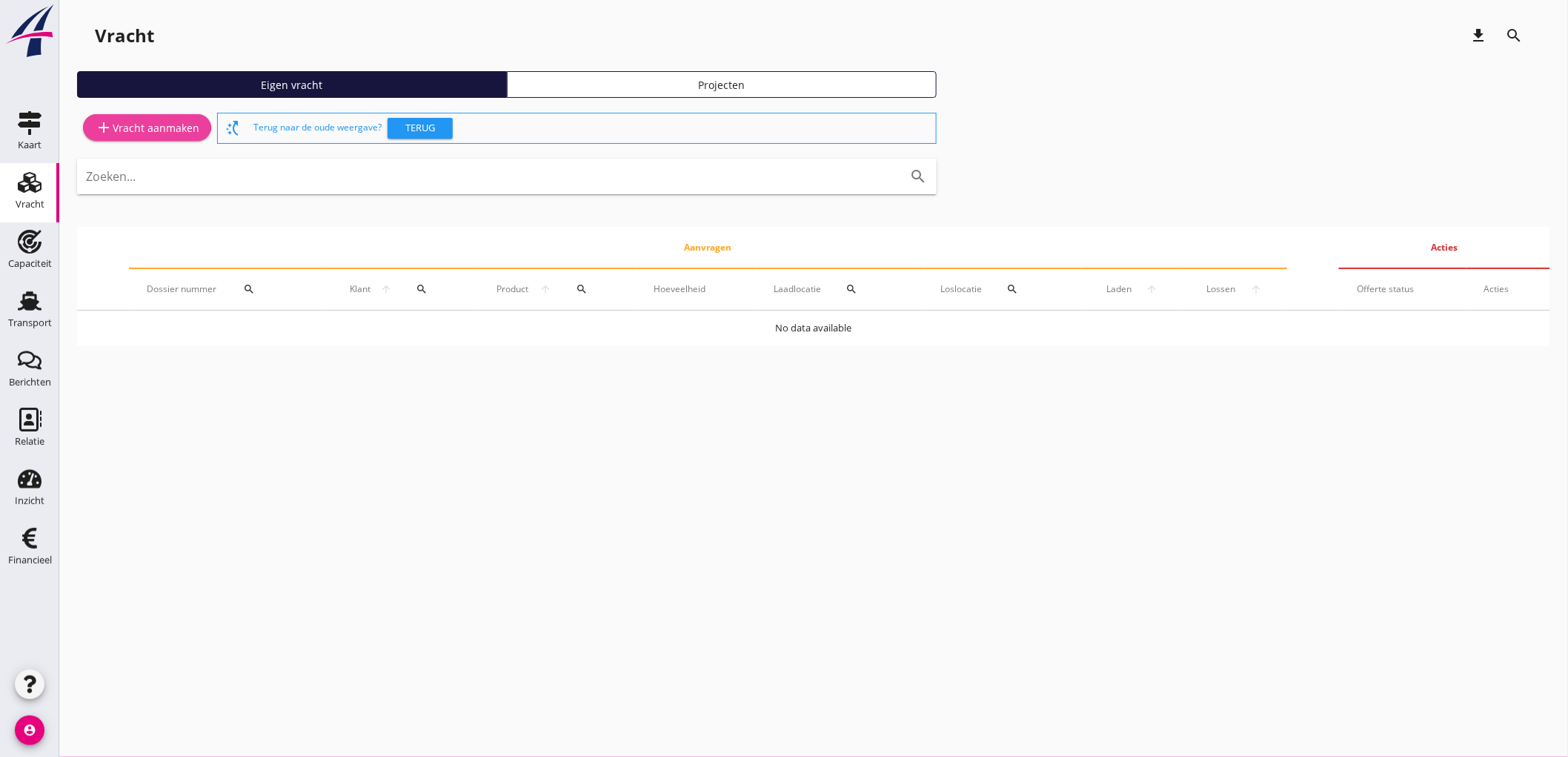
click at [125, 134] on div "add Vracht aanmaken" at bounding box center [146, 127] width 104 height 18
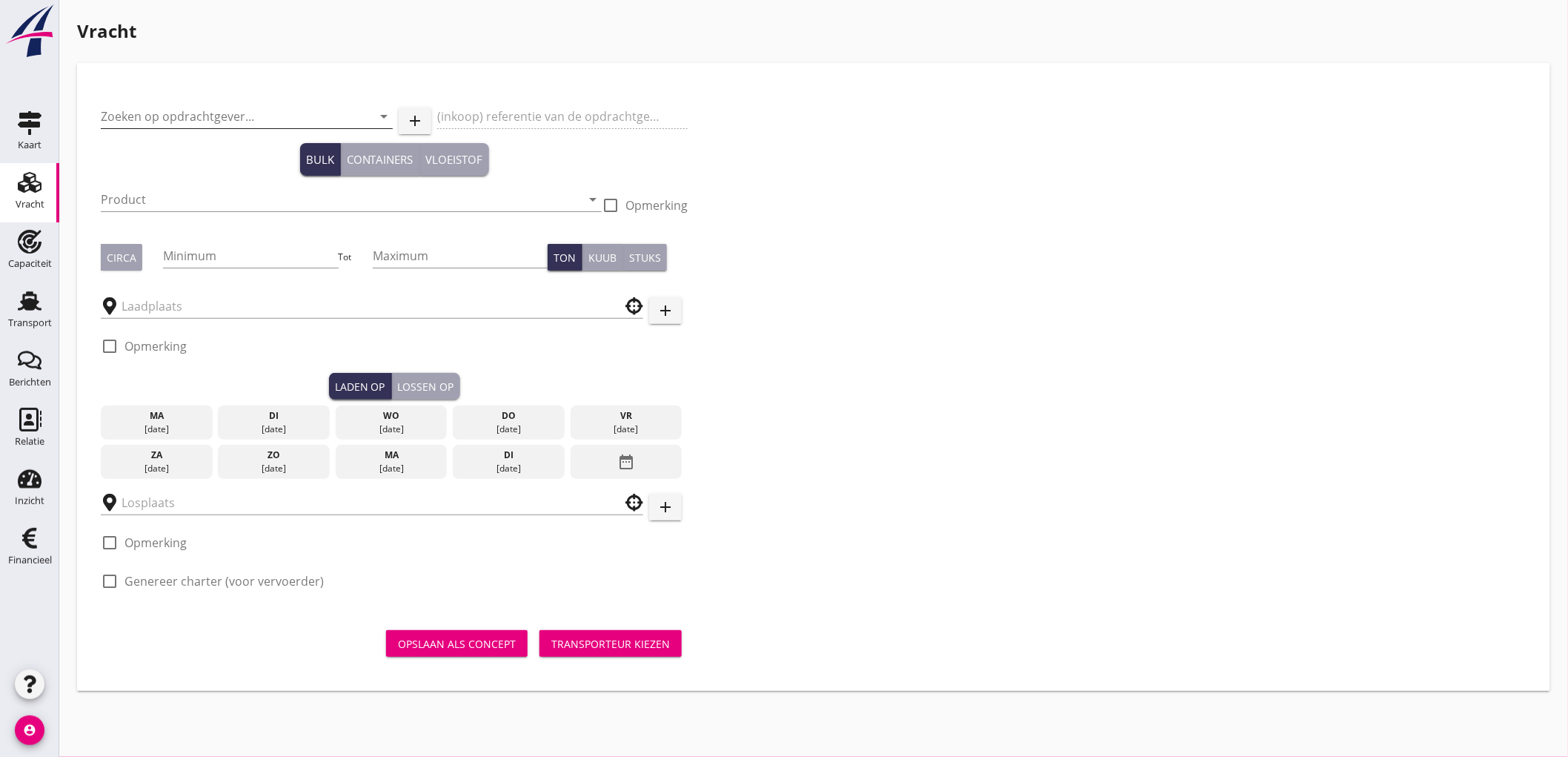
click at [160, 119] on input "Zoeken op opdrachtgever..." at bounding box center [226, 116] width 251 height 24
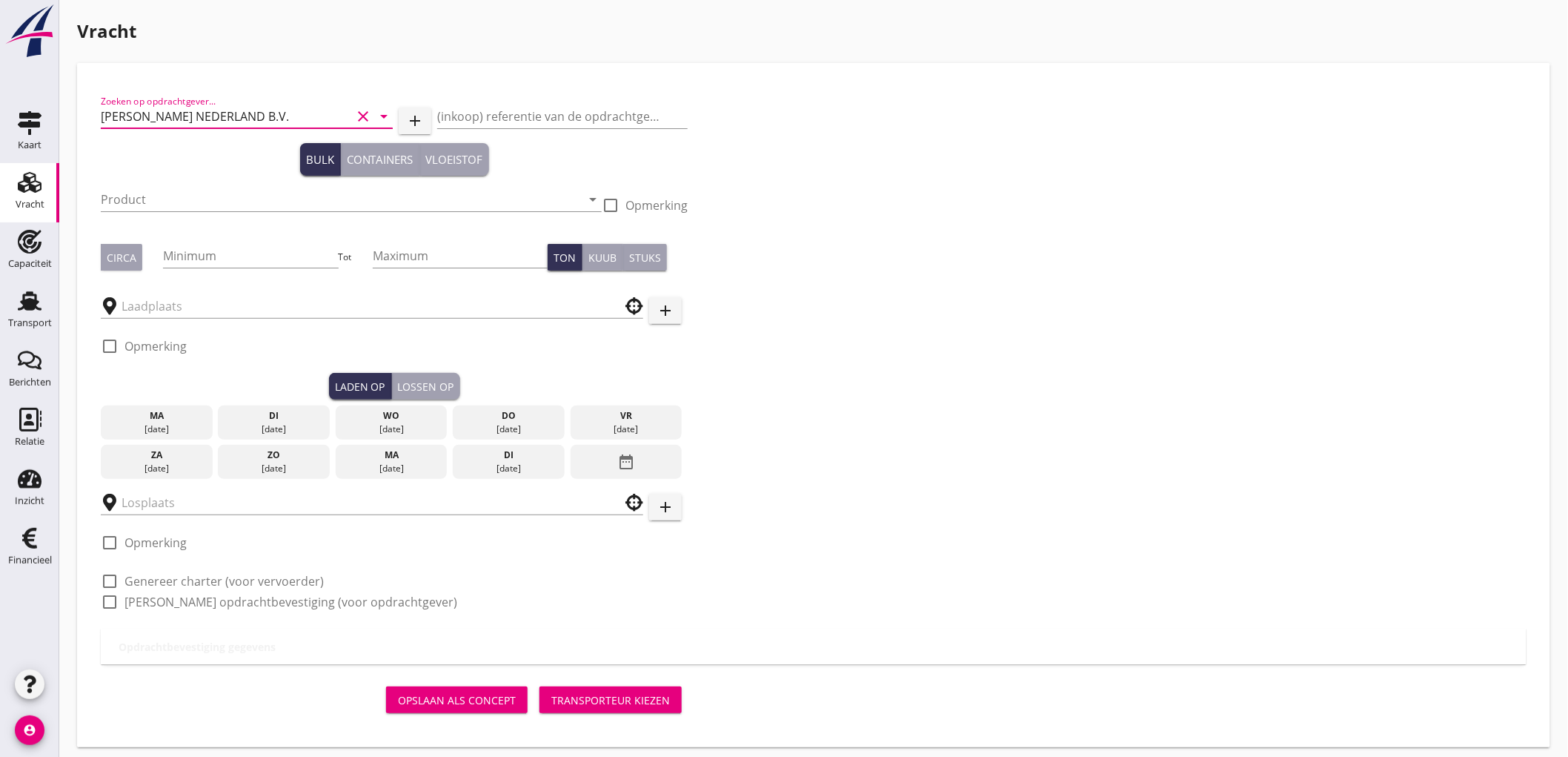
type input "PETERSON NEDERLAND B.V."
click at [156, 195] on input "Product" at bounding box center [341, 200] width 480 height 24
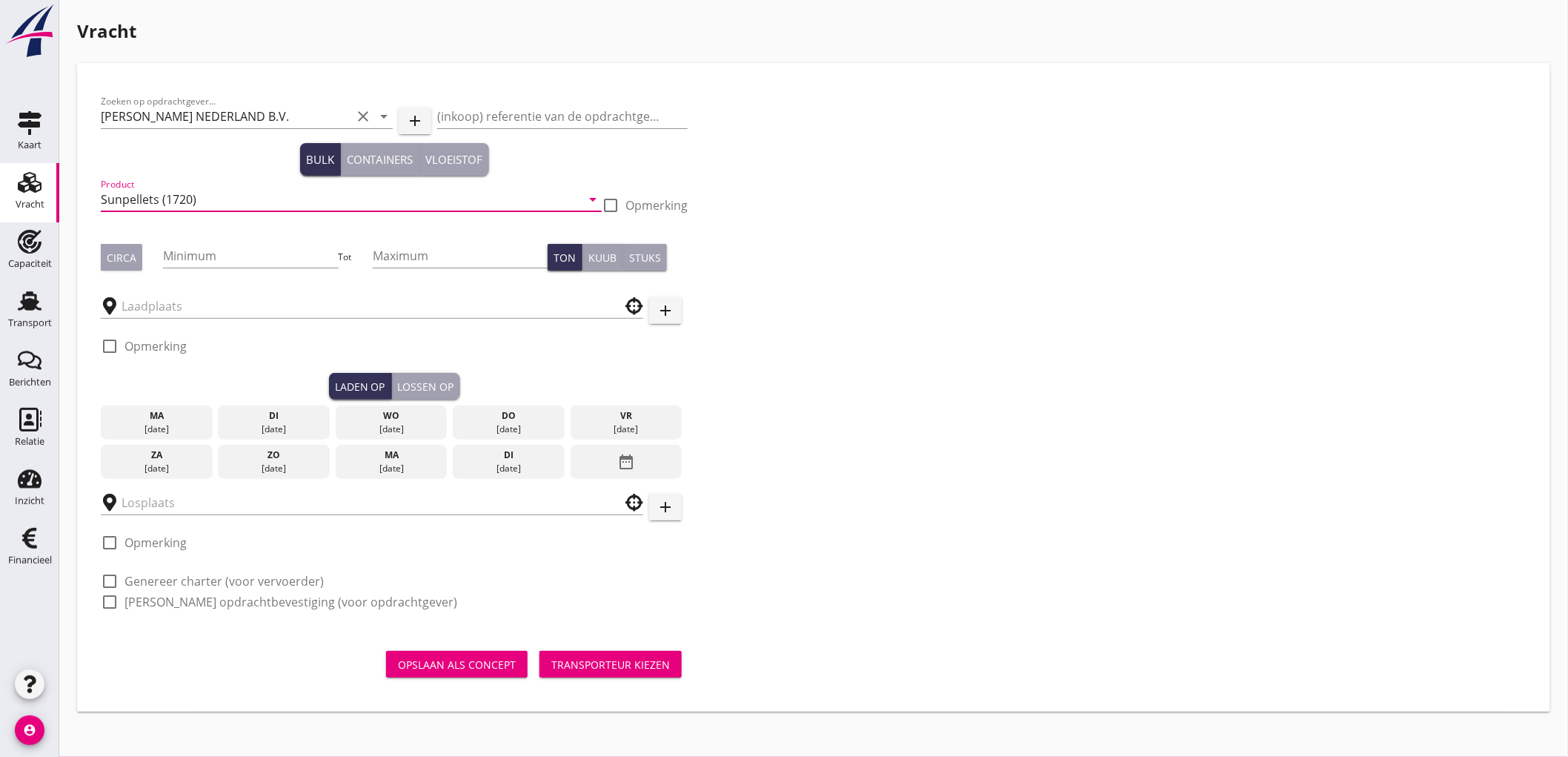
type input "Sunpellets (1720)"
click at [131, 253] on div "Circa" at bounding box center [121, 258] width 29 height 16
click at [223, 256] on input "Minimum" at bounding box center [250, 256] width 175 height 24
type input "500"
click at [163, 316] on input "text" at bounding box center [362, 307] width 480 height 24
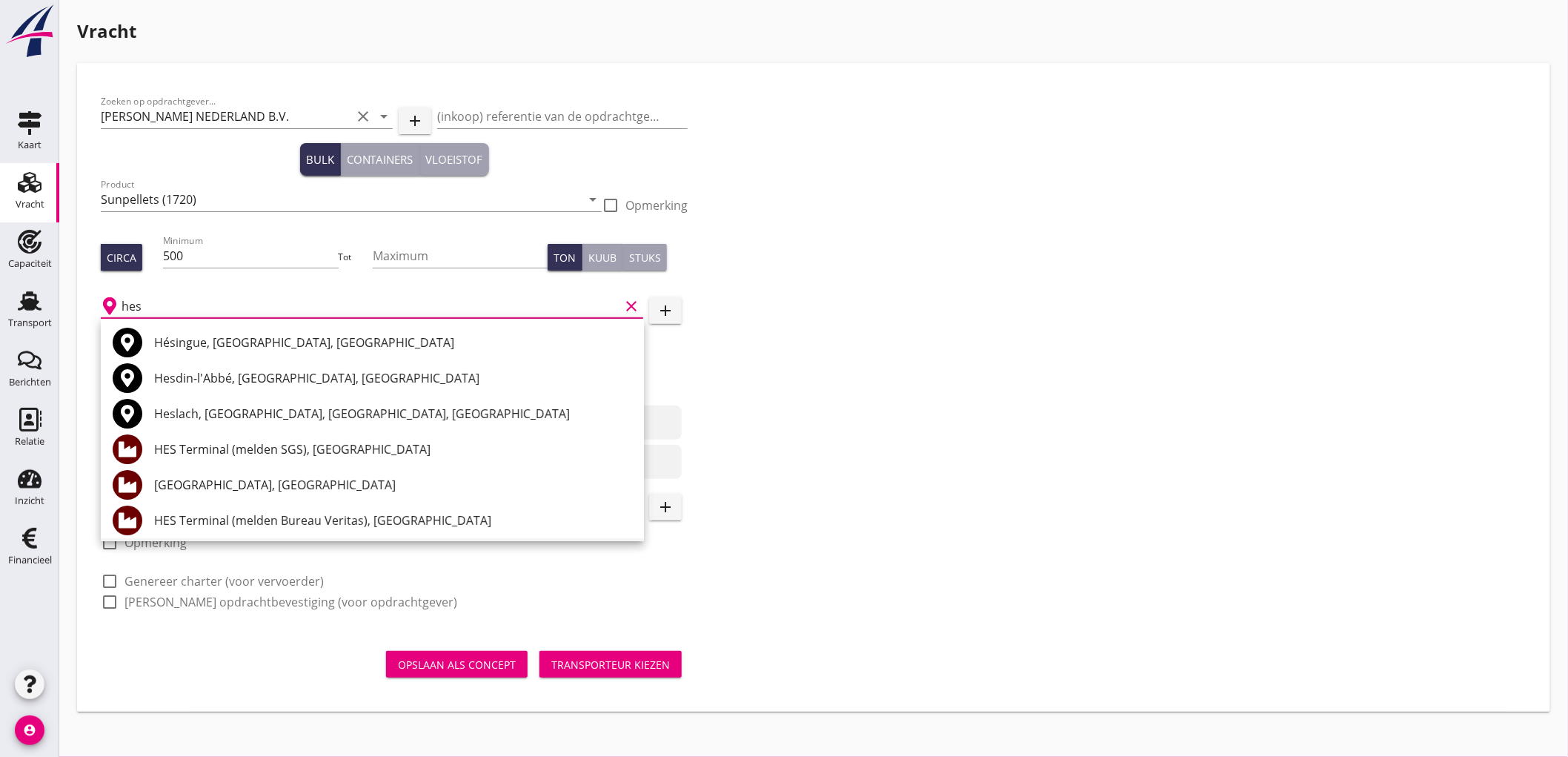
scroll to position [83, 0]
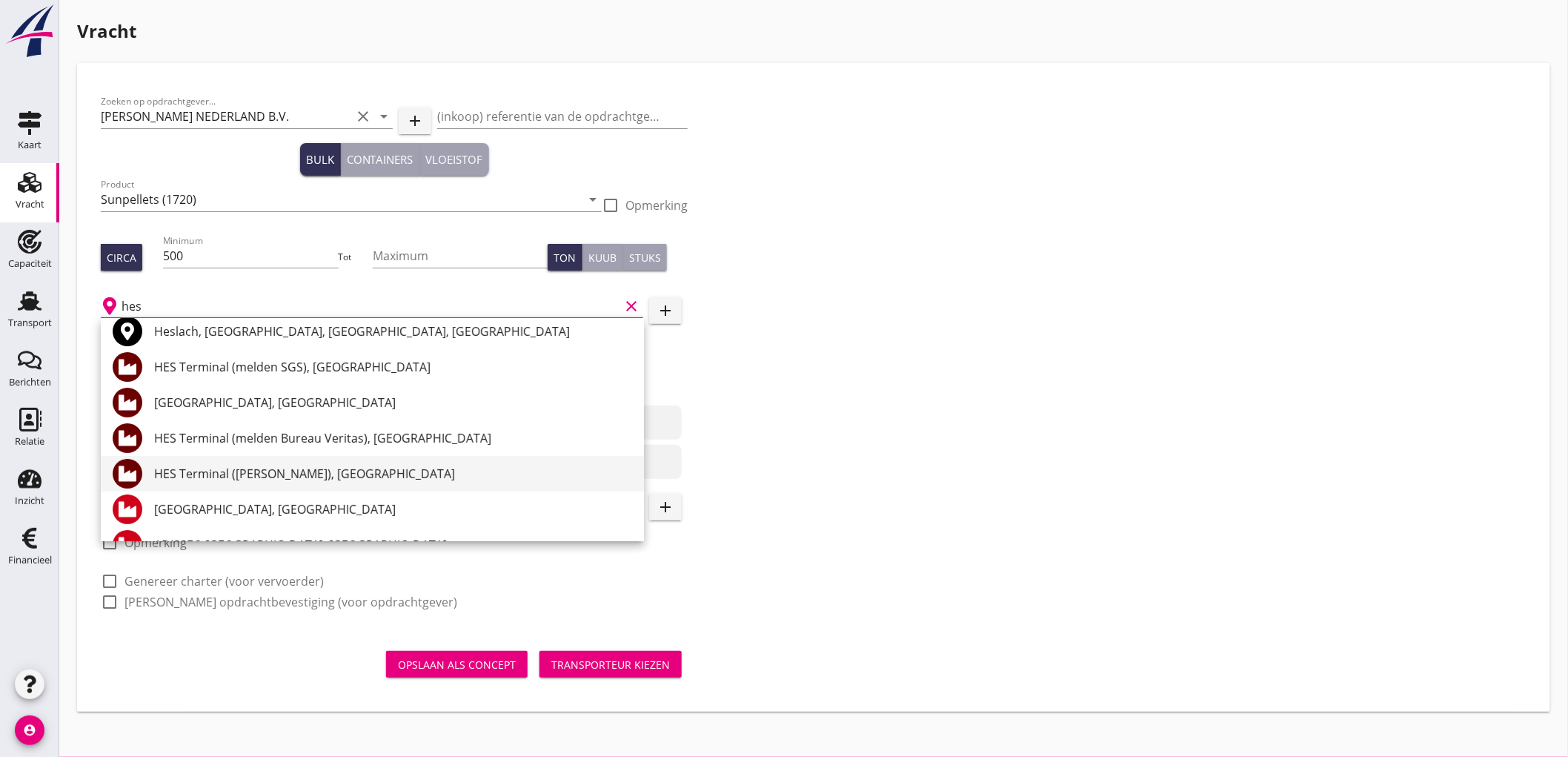
click at [269, 484] on div "HES Terminal (melden Peterson), Amsterdam" at bounding box center [393, 473] width 478 height 35
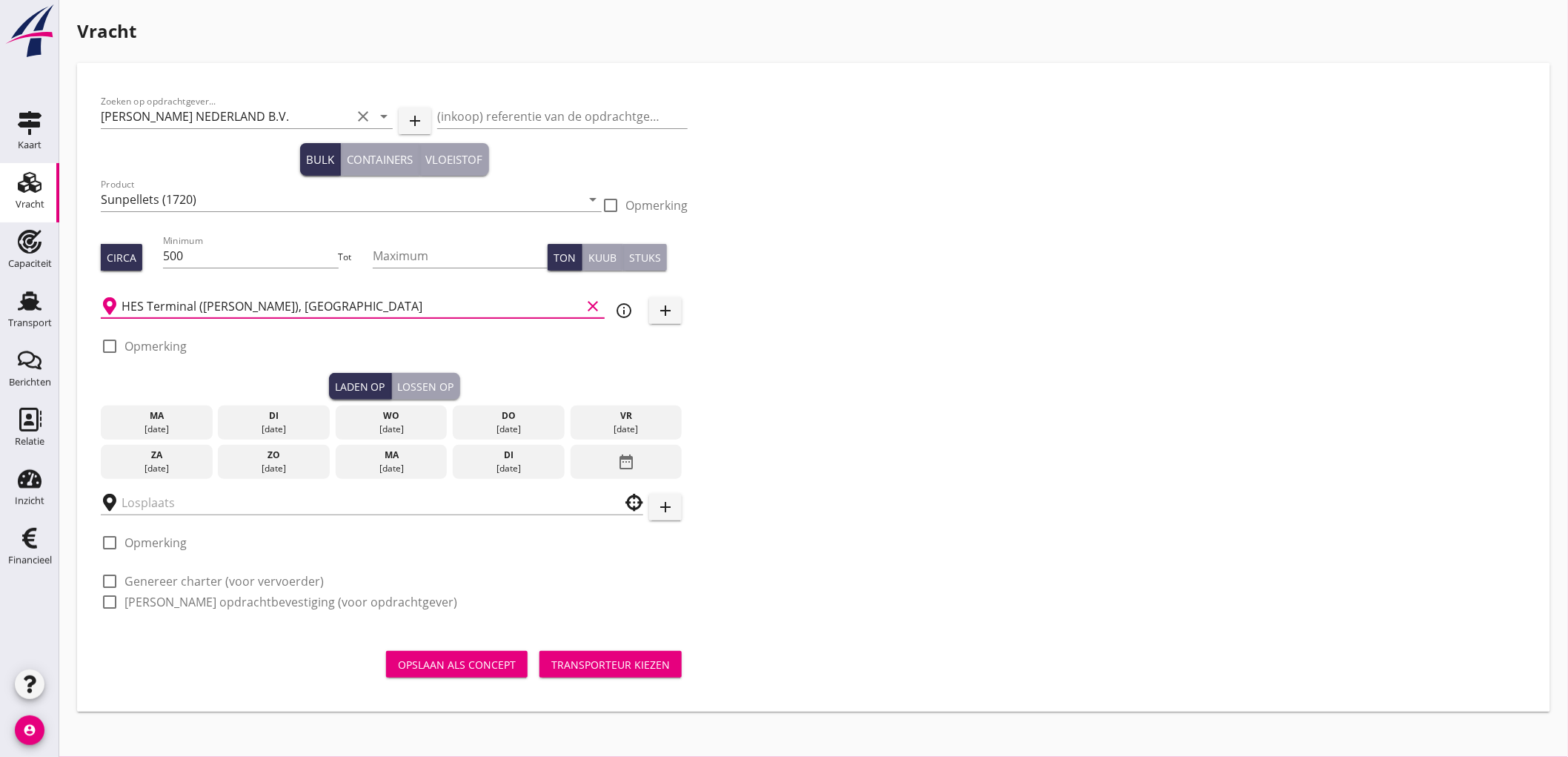
type input "HES Terminal (melden Peterson), Amsterdam"
drag, startPoint x: 157, startPoint y: 353, endPoint x: 178, endPoint y: 351, distance: 21.1
click at [158, 353] on label "Opmerking" at bounding box center [156, 345] width 62 height 15
checkbox input "true"
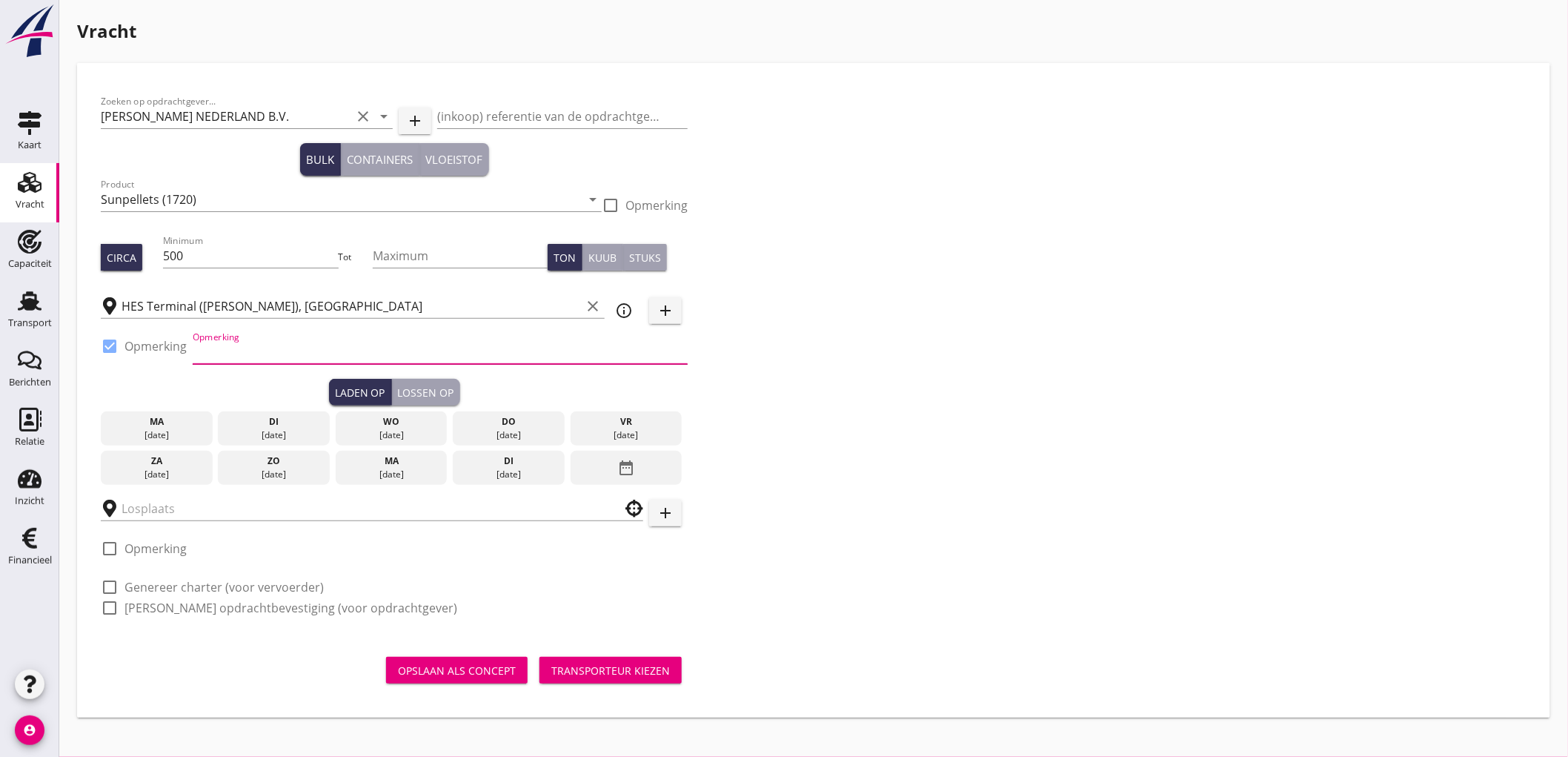
click at [239, 353] on input "Opmerking" at bounding box center [440, 352] width 495 height 24
type input "Ex. Opslag - Westhaven"
click at [486, 431] on div "25 sep." at bounding box center [508, 434] width 104 height 13
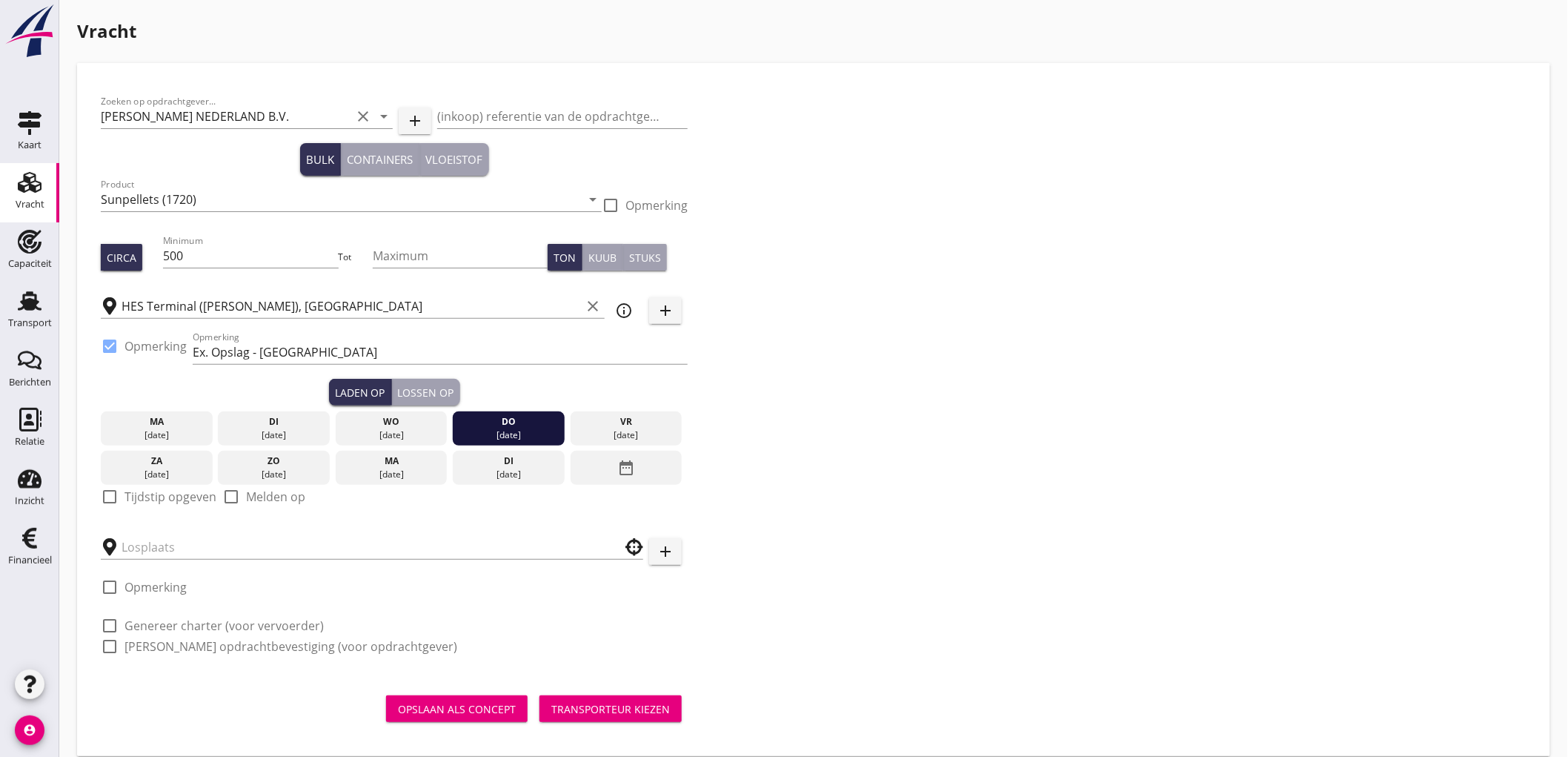
click at [115, 497] on div at bounding box center [109, 496] width 25 height 25
checkbox input "true"
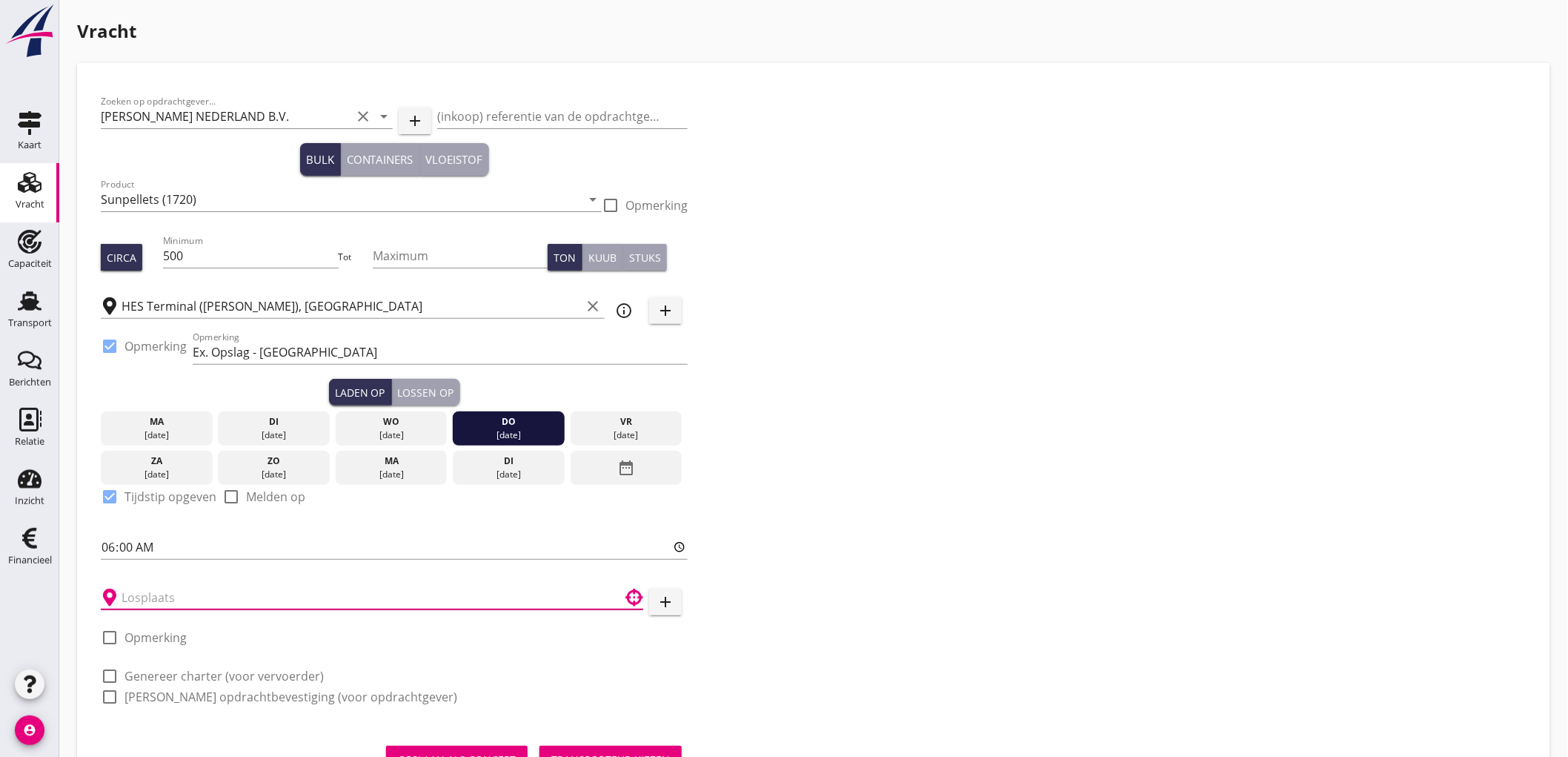
click at [153, 594] on input "text" at bounding box center [362, 598] width 480 height 24
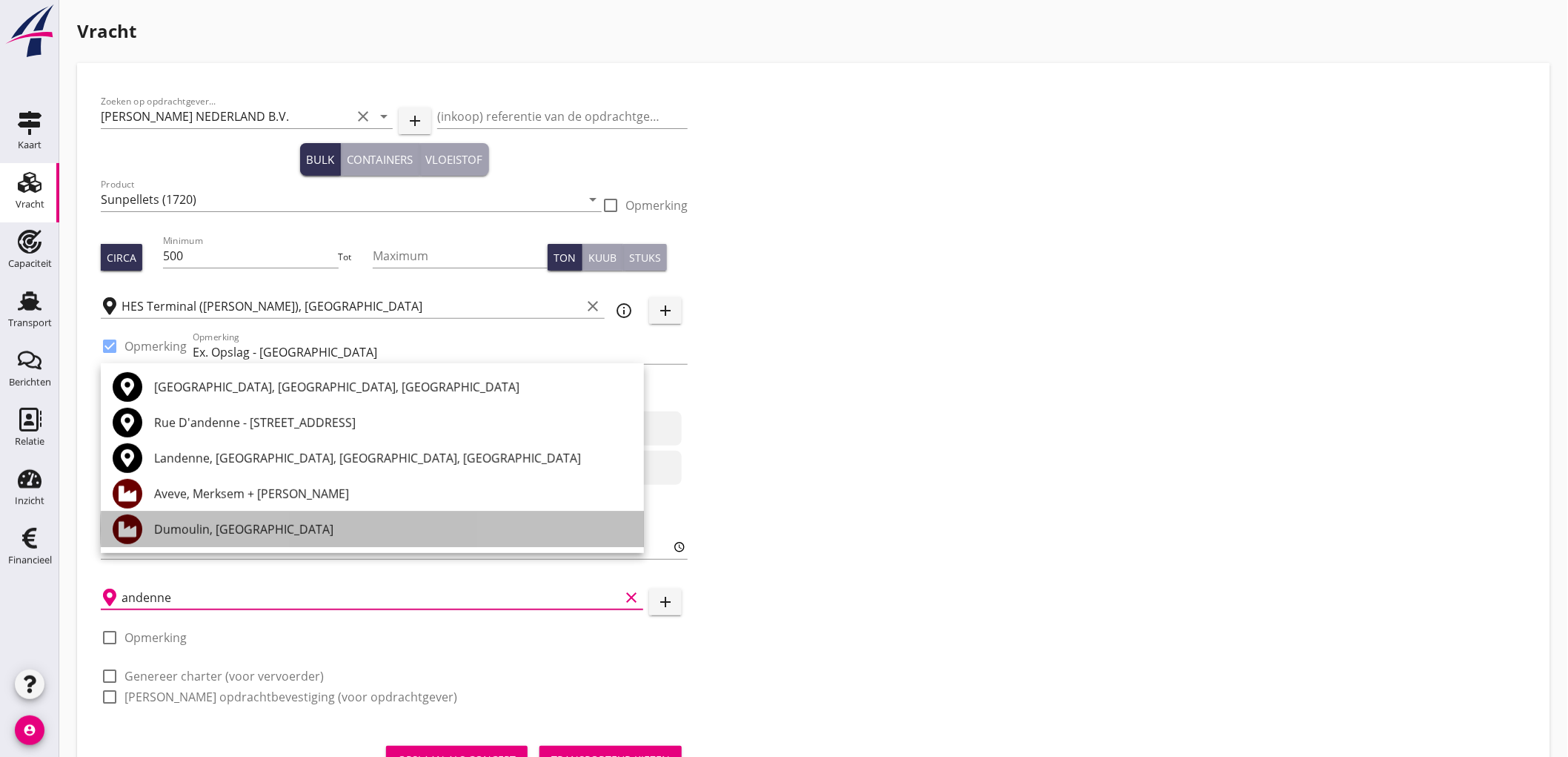
click at [331, 520] on div "Dumoulin, Andenne" at bounding box center [393, 529] width 478 height 18
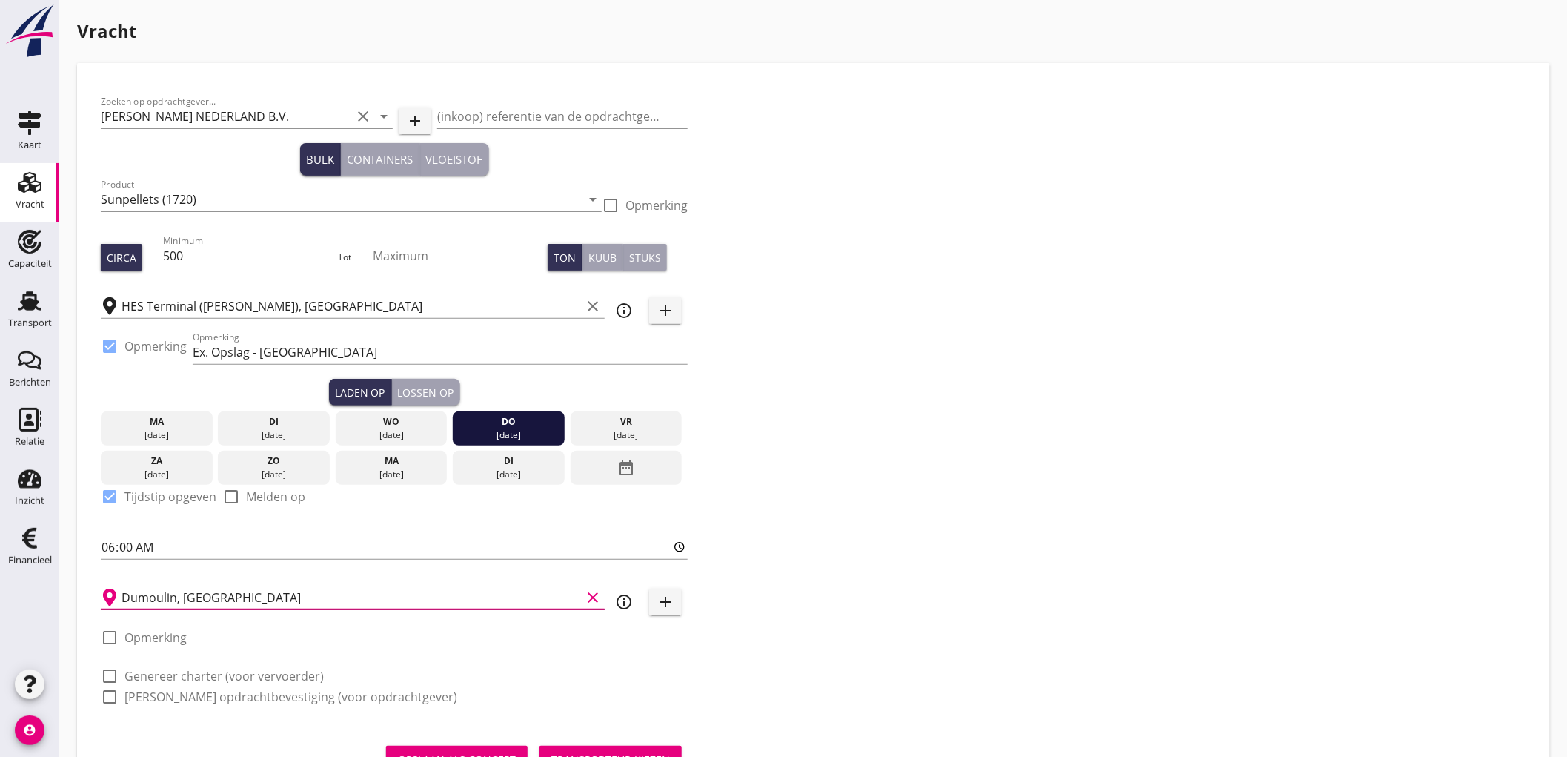
click at [195, 594] on input "Dumoulin, Andenne" at bounding box center [351, 598] width 460 height 24
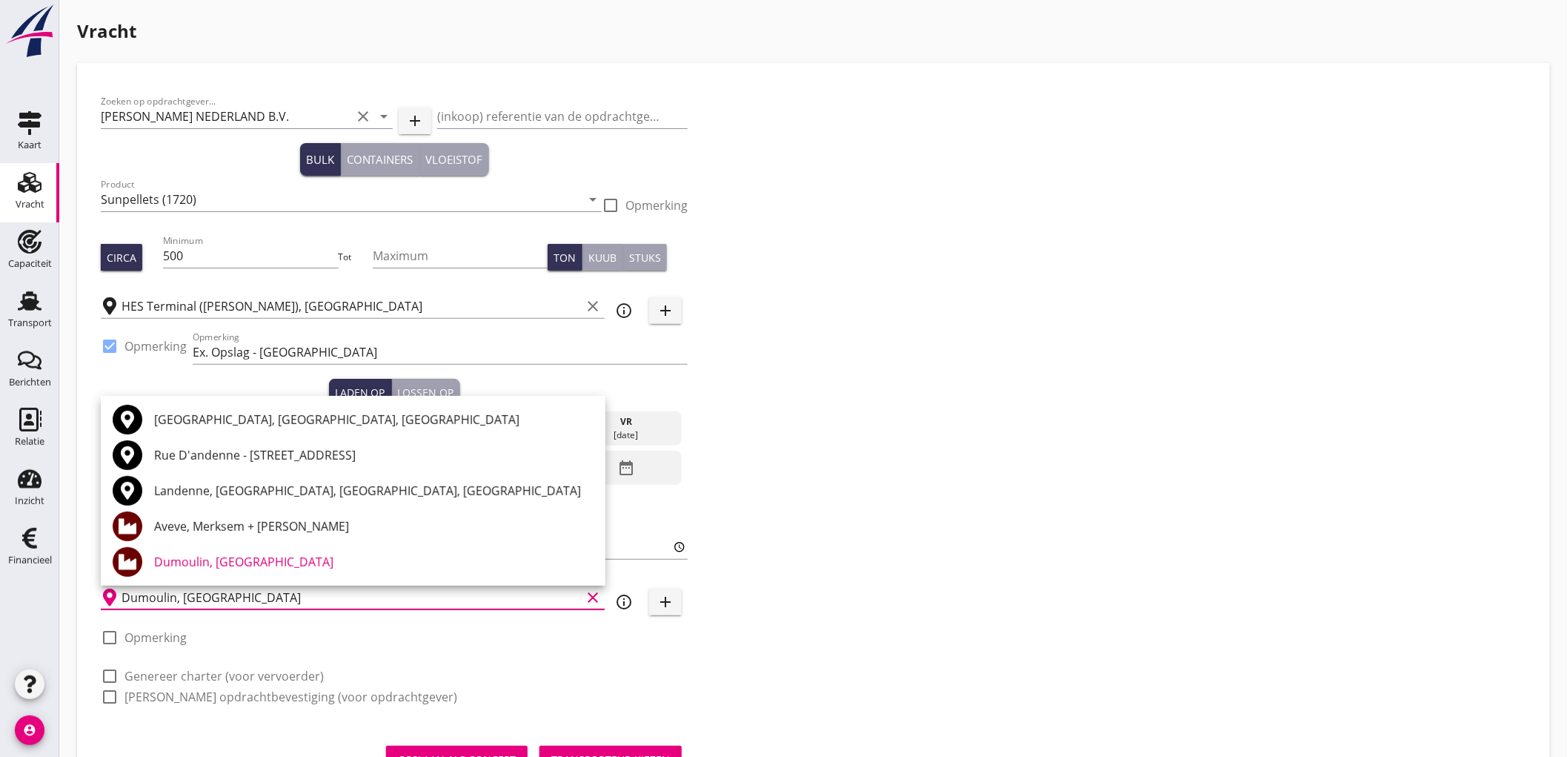
click at [243, 597] on input "Dumoulin, Andenne" at bounding box center [351, 598] width 460 height 24
type input "Dumoulin, Andenne"
click at [216, 669] on label "Genereer charter (voor vervoerder)" at bounding box center [224, 675] width 199 height 15
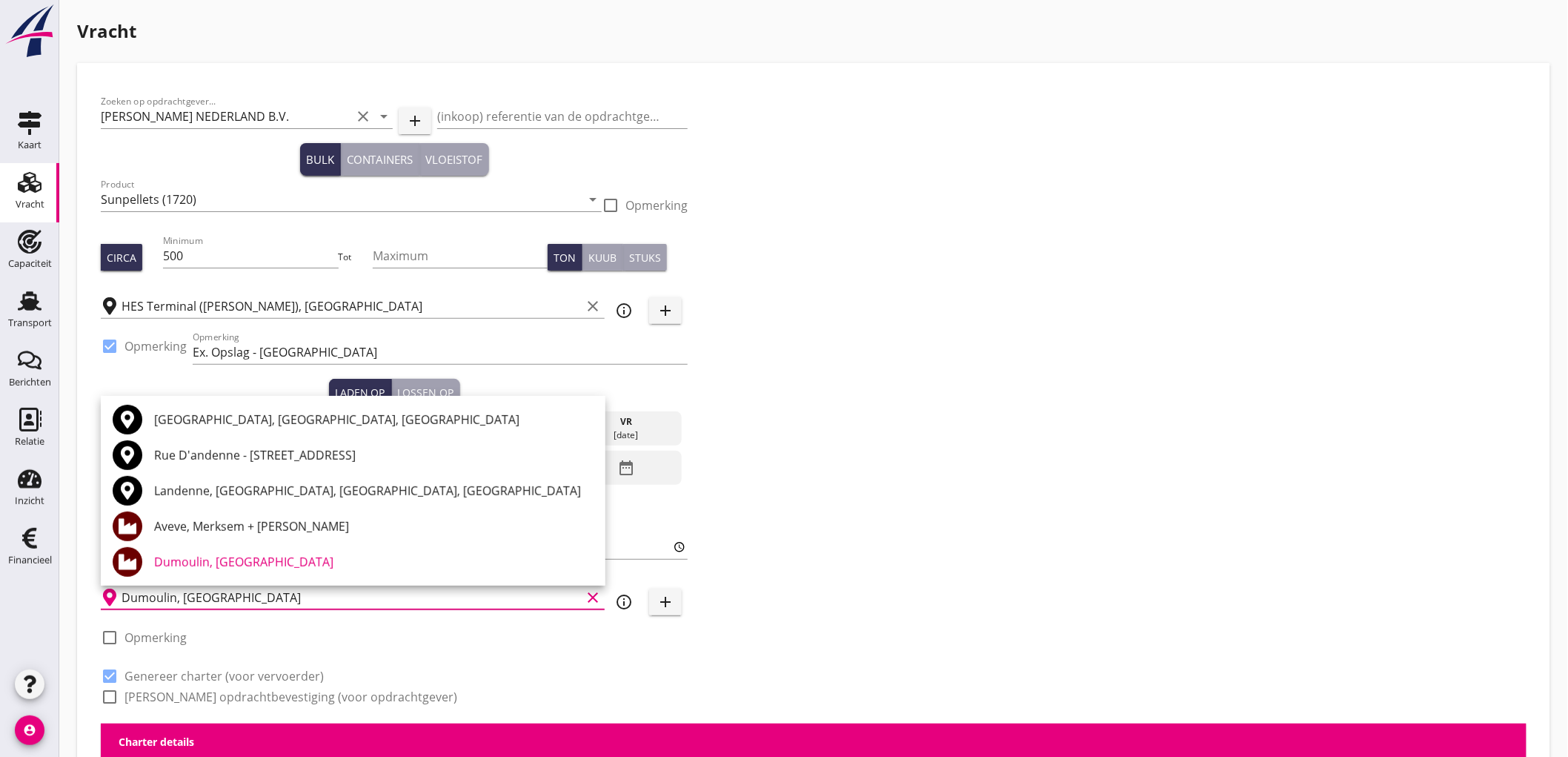
checkbox input "true"
click at [205, 694] on label "Genereer opdrachtbevestiging (voor opdrachtgever)" at bounding box center [291, 696] width 332 height 15
checkbox input "true"
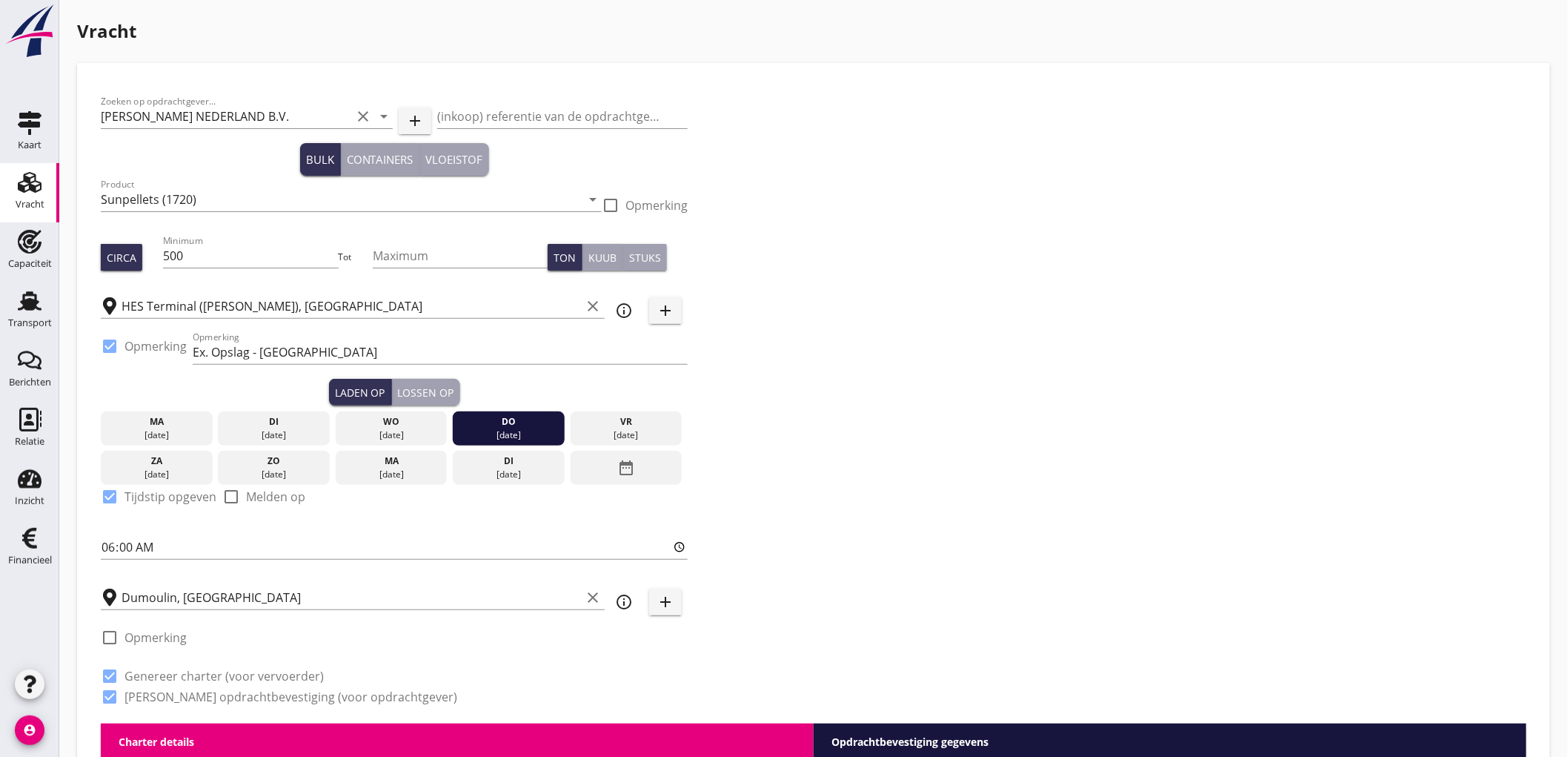
scroll to position [412, 0]
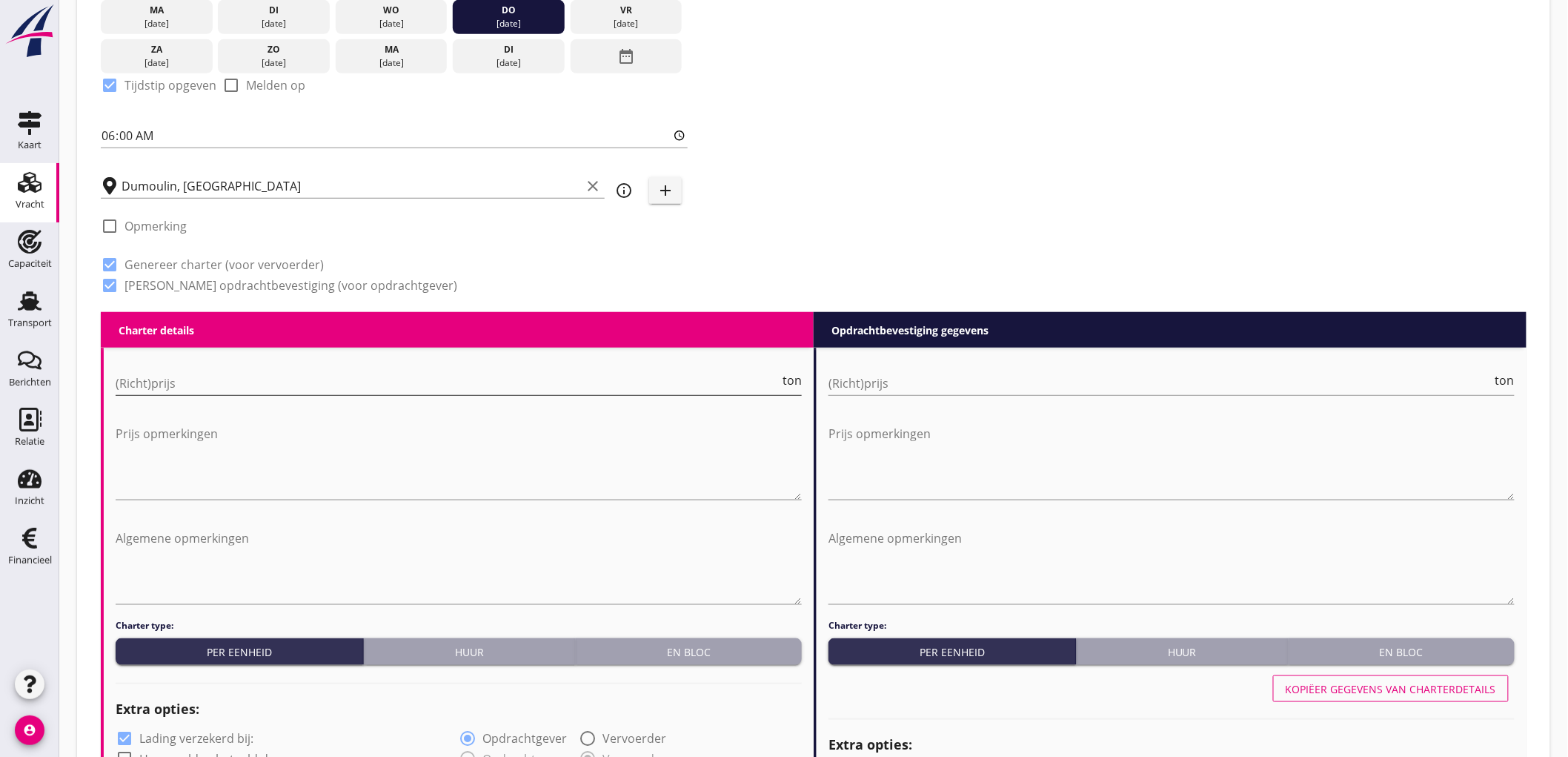
click at [193, 378] on input "(Richt)prijs" at bounding box center [447, 383] width 664 height 24
type input "12"
type input "12.50"
click at [1026, 375] on input "(Richt)prijs" at bounding box center [1160, 383] width 664 height 24
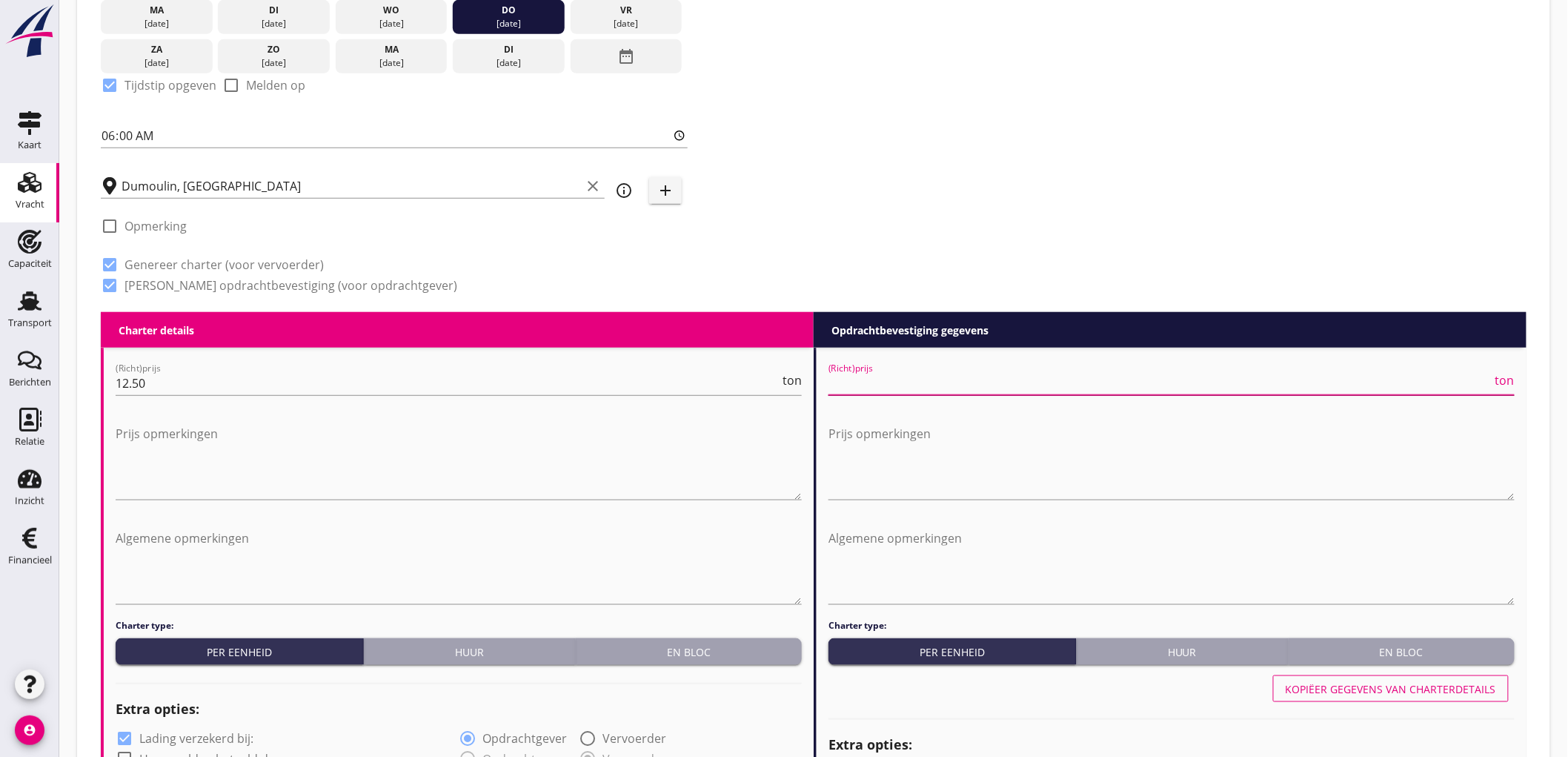
click at [1012, 384] on input "(Richt)prijs" at bounding box center [1160, 383] width 664 height 24
type input "6500"
click at [1461, 644] on div "En bloc" at bounding box center [1401, 652] width 214 height 16
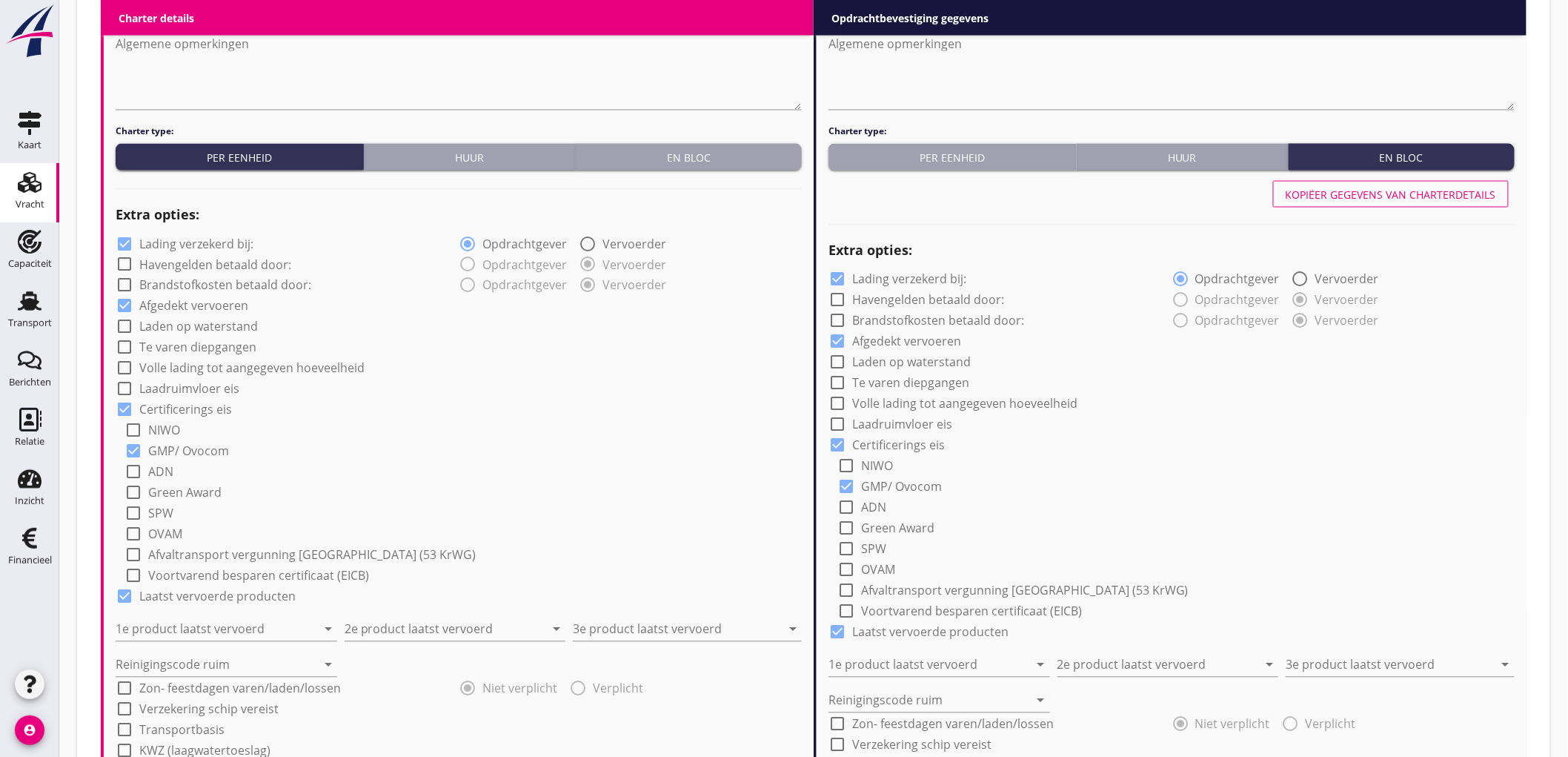
scroll to position [988, 0]
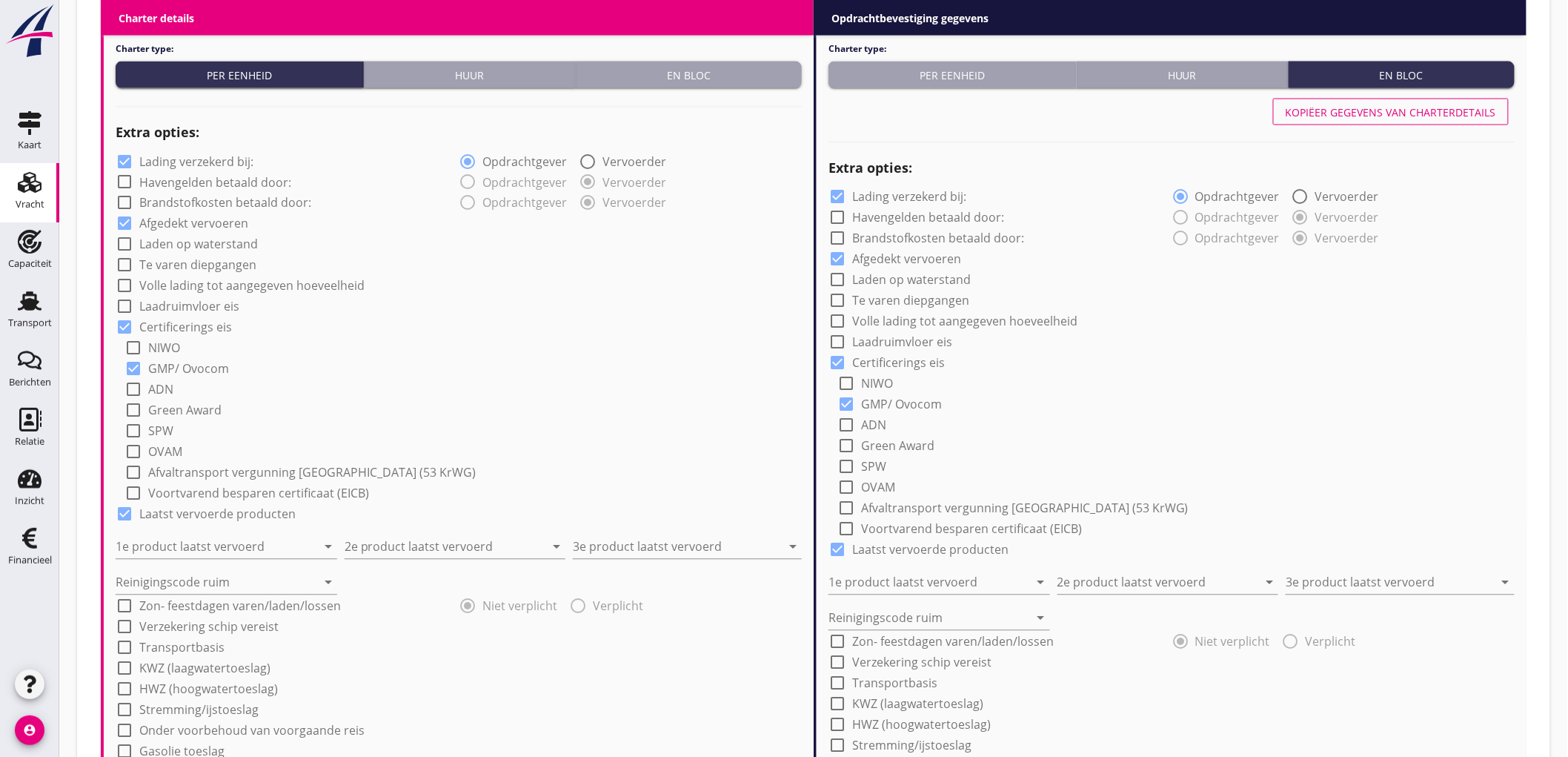
click at [187, 160] on label "Lading verzekerd bij:" at bounding box center [196, 161] width 115 height 15
checkbox input "false"
click at [165, 542] on input "1e product laatst vervoerd" at bounding box center [215, 547] width 201 height 24
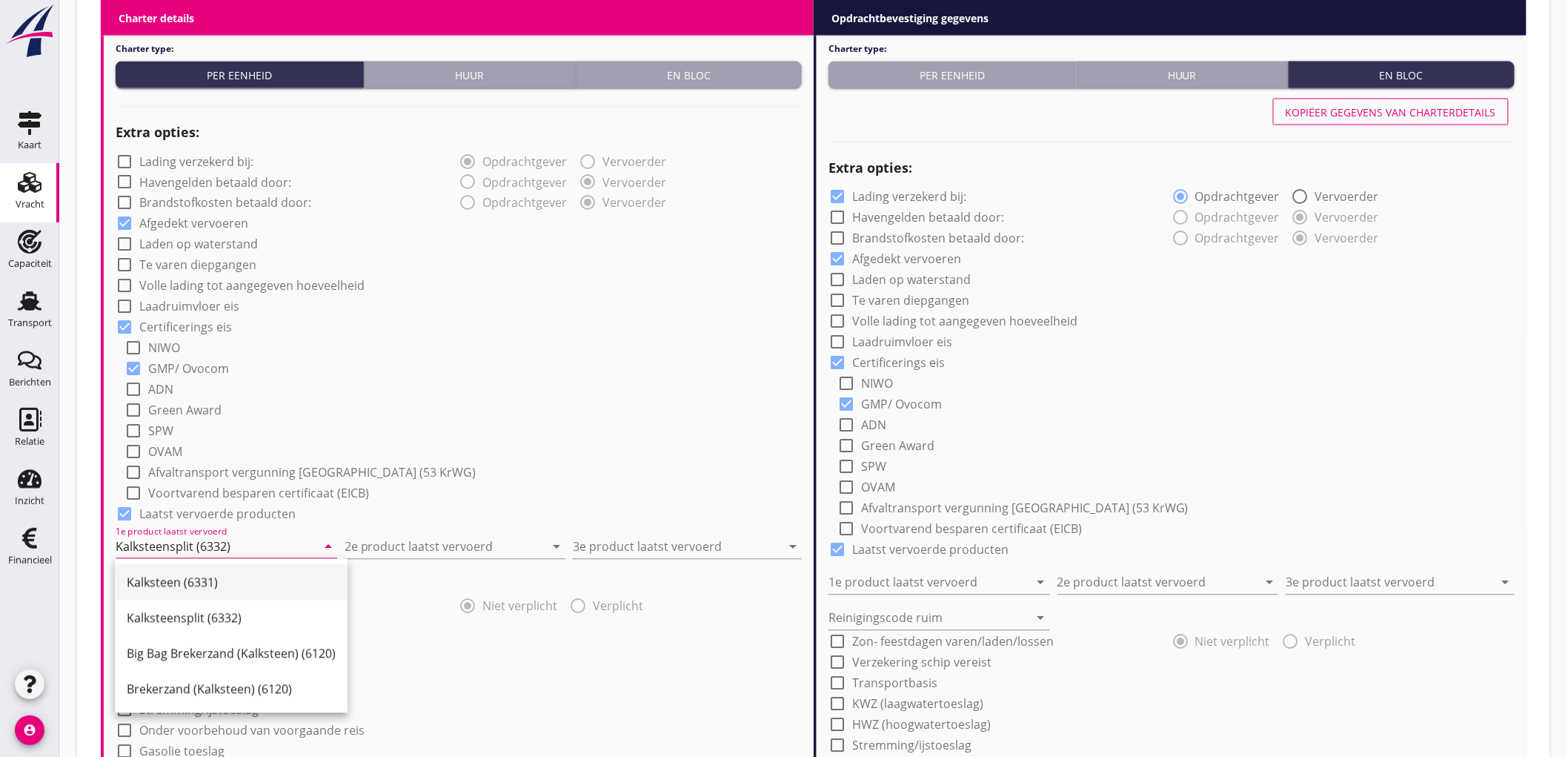
type input "Kalksteensplit (6332)"
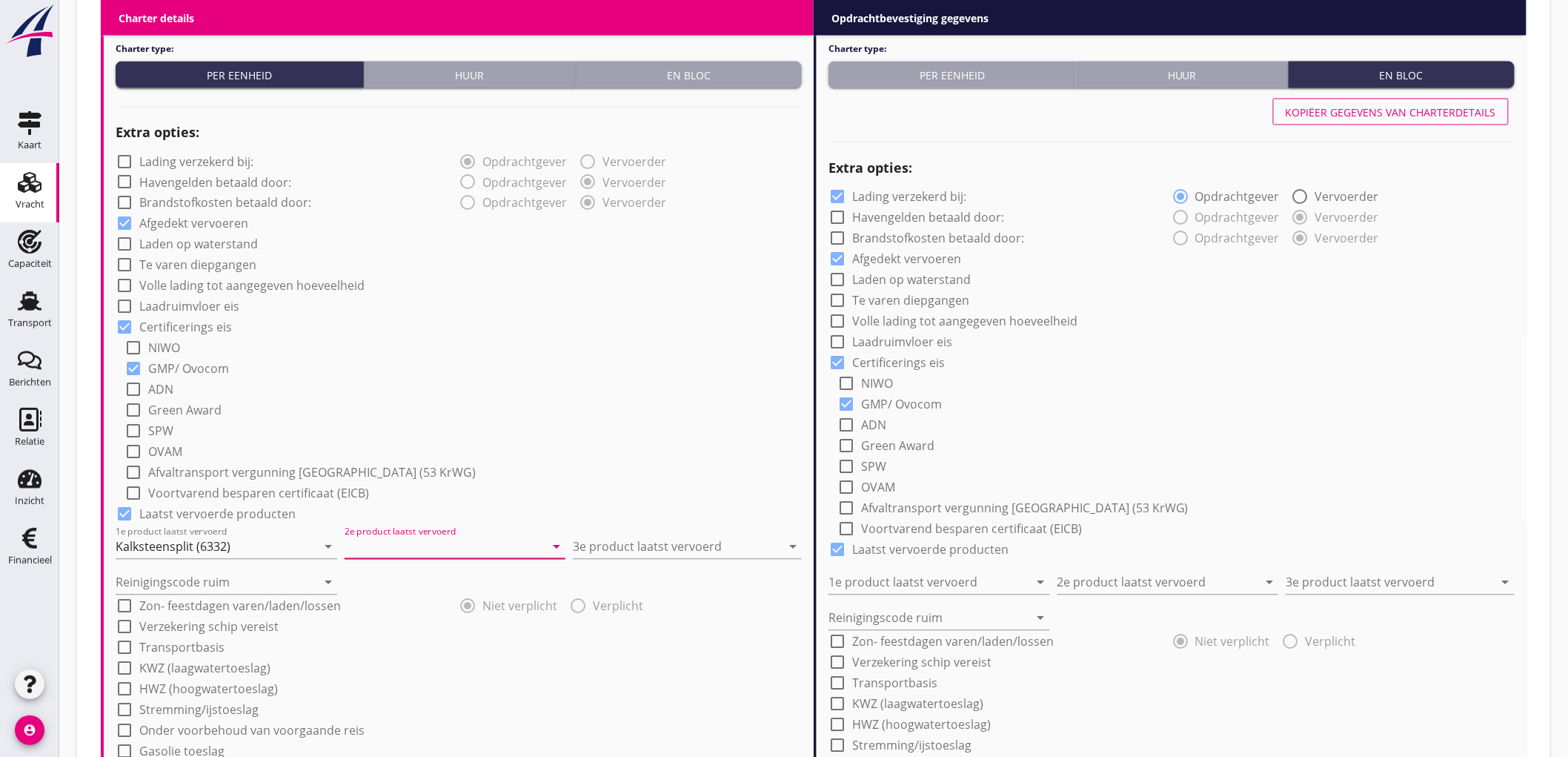
click at [411, 542] on input "2e product laatst vervoerd" at bounding box center [444, 547] width 201 height 24
type input "Sojabonen (1811)"
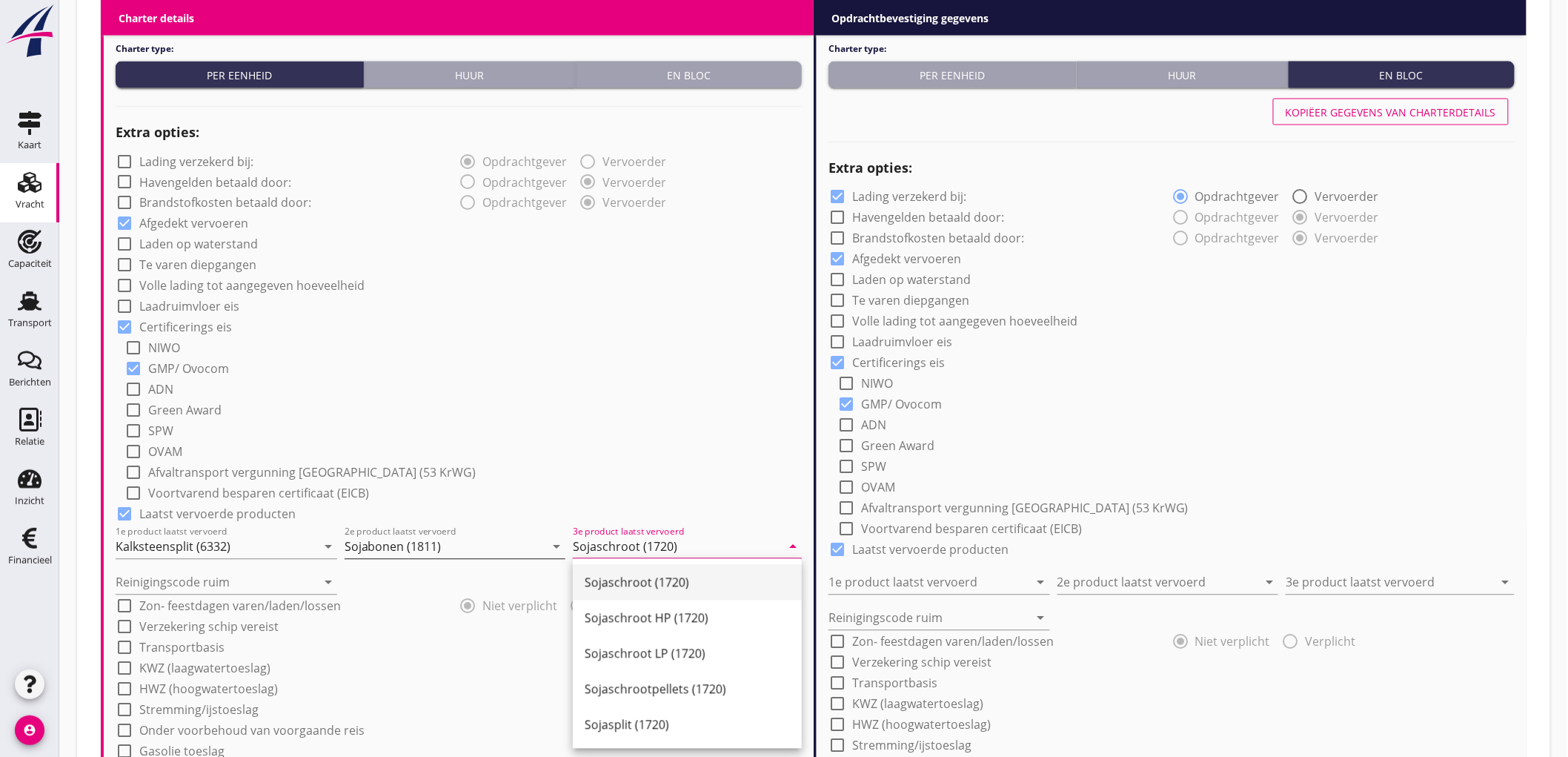
type input "Sojaschroot (1720)"
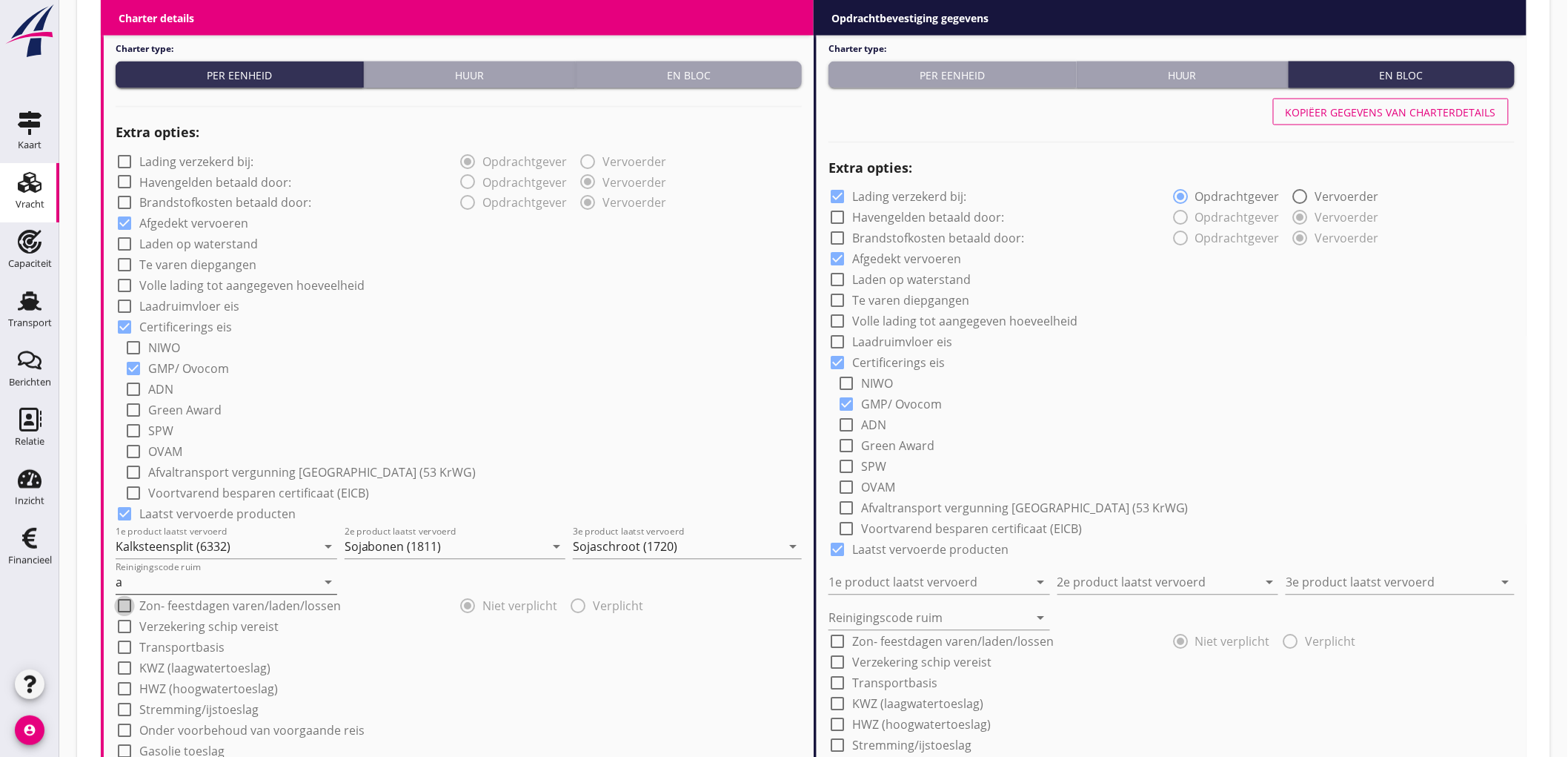
click at [164, 582] on input "a" at bounding box center [215, 583] width 201 height 24
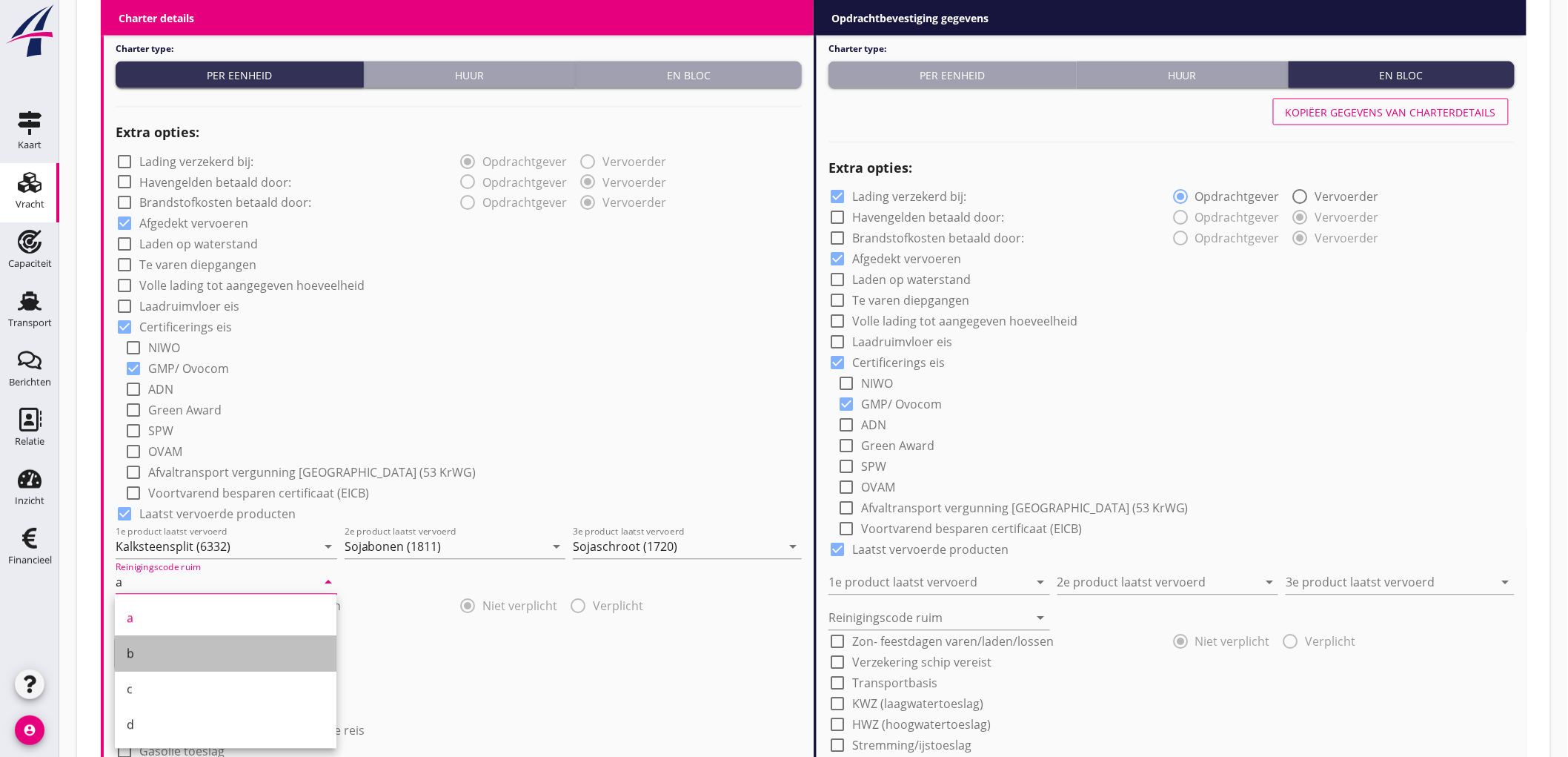
click at [142, 650] on div "b" at bounding box center [226, 654] width 198 height 18
type input "b"
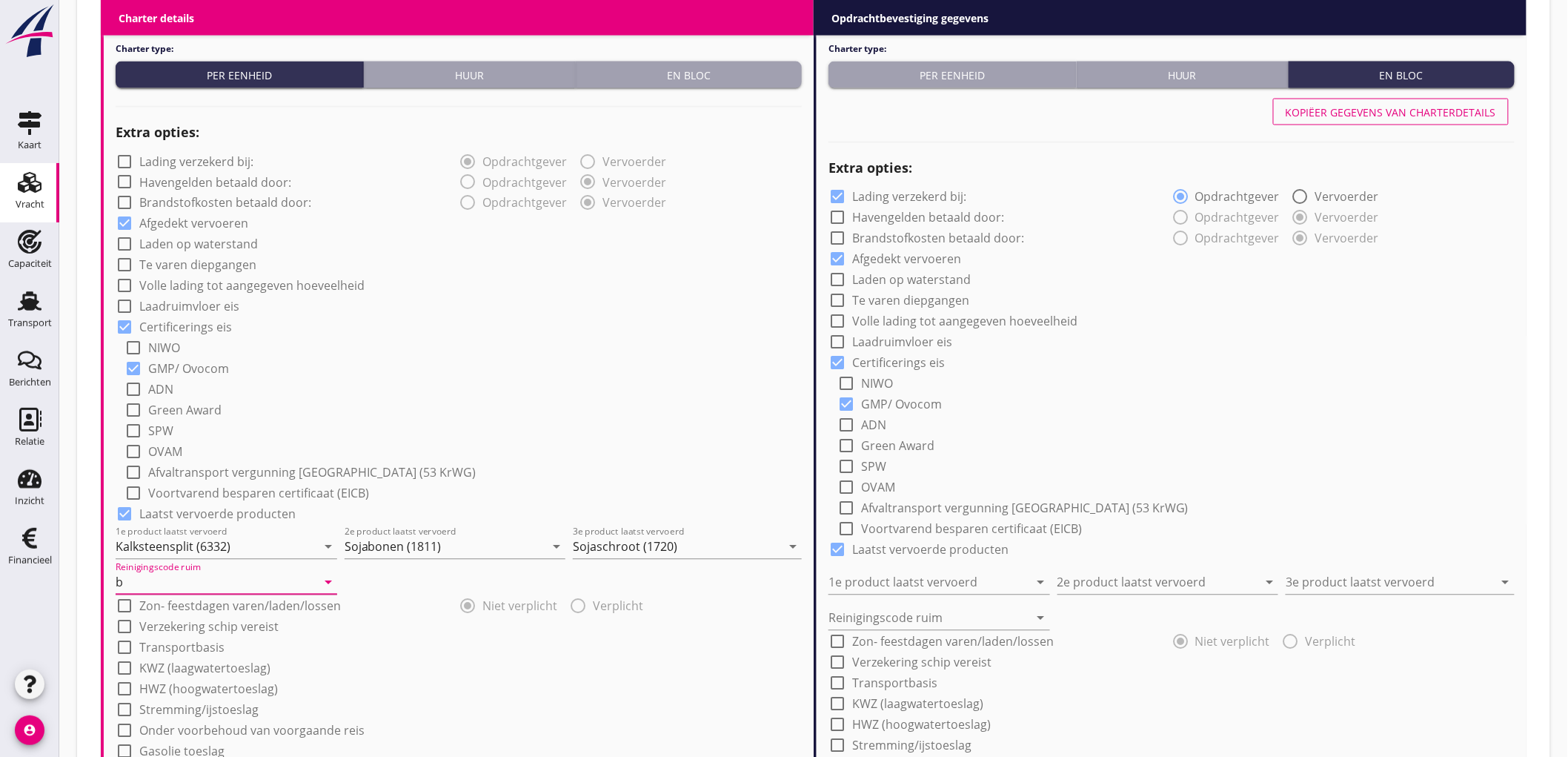
drag, startPoint x: 328, startPoint y: 518, endPoint x: 337, endPoint y: 508, distance: 13.5
click at [328, 517] on div "check_box Laatst vervoerde producten" at bounding box center [458, 512] width 686 height 21
click at [701, 294] on div "check_box_outline_blank Lading verzekerd bij: radio_button_checked Opdrachtgeve…" at bounding box center [458, 455] width 686 height 611
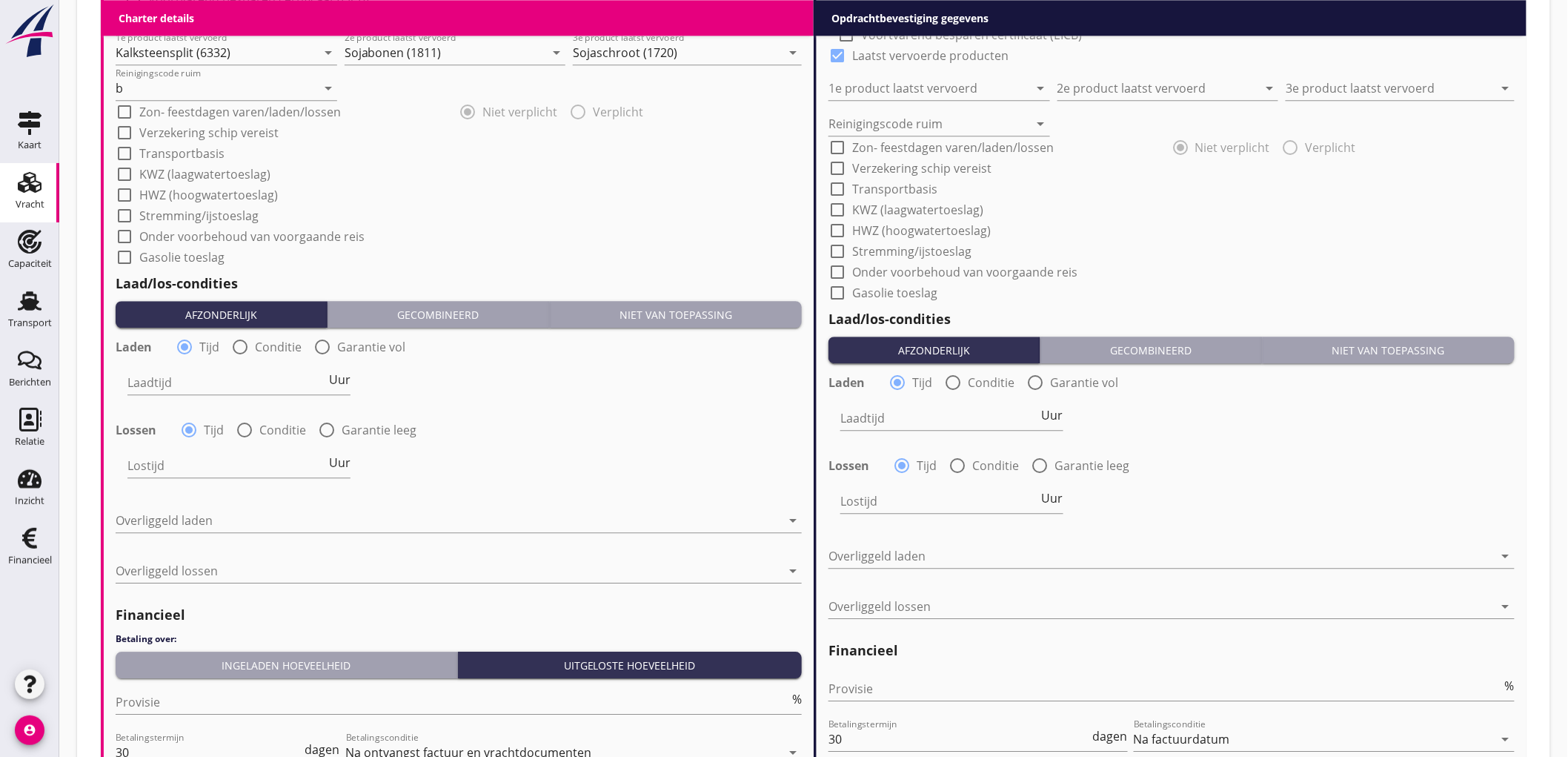
click at [245, 347] on div at bounding box center [239, 346] width 25 height 25
radio input "false"
radio input "true"
click at [165, 380] on div at bounding box center [285, 382] width 315 height 24
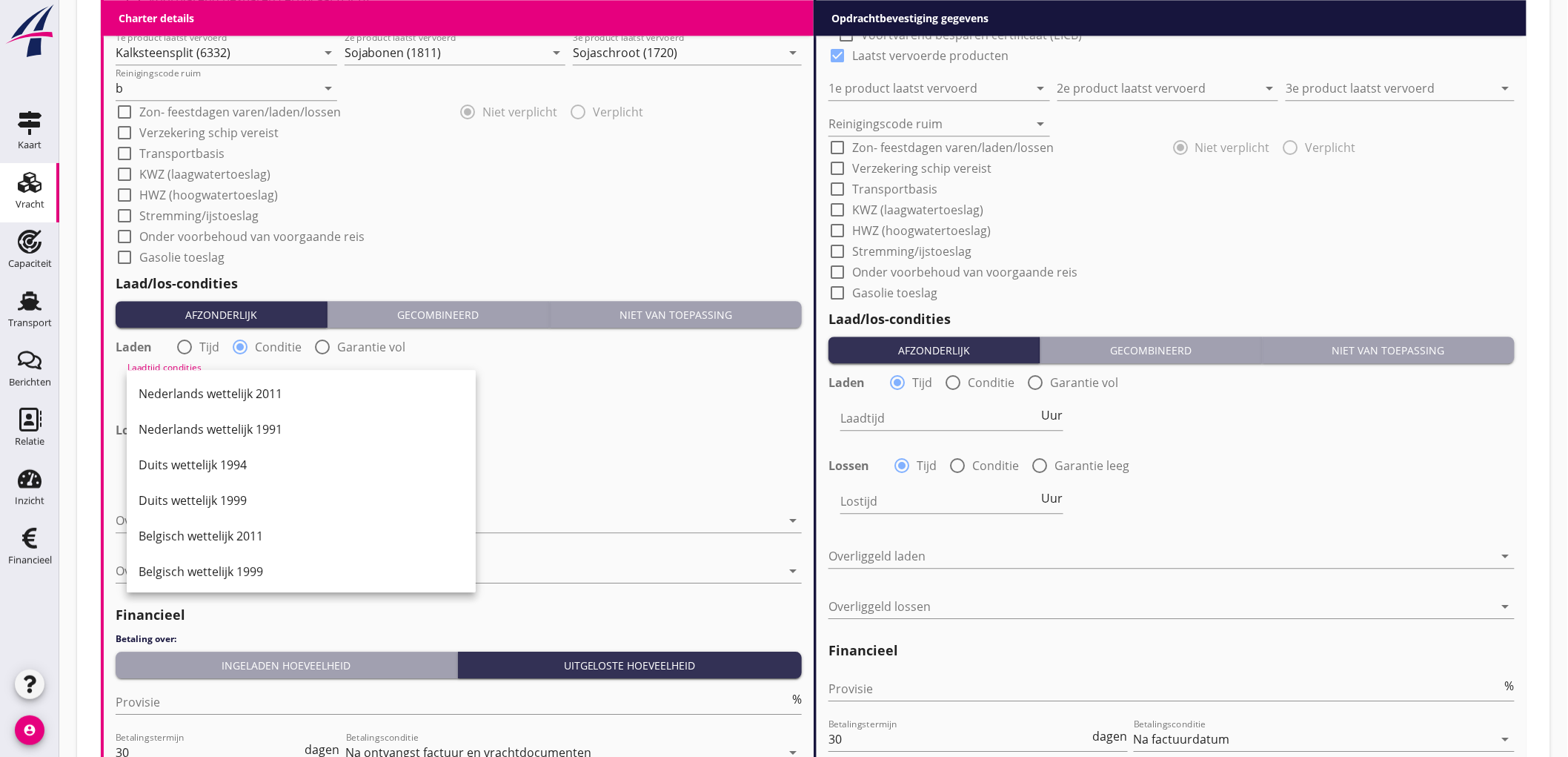
click at [167, 380] on div "Nederlands wettelijk 2011" at bounding box center [301, 393] width 325 height 35
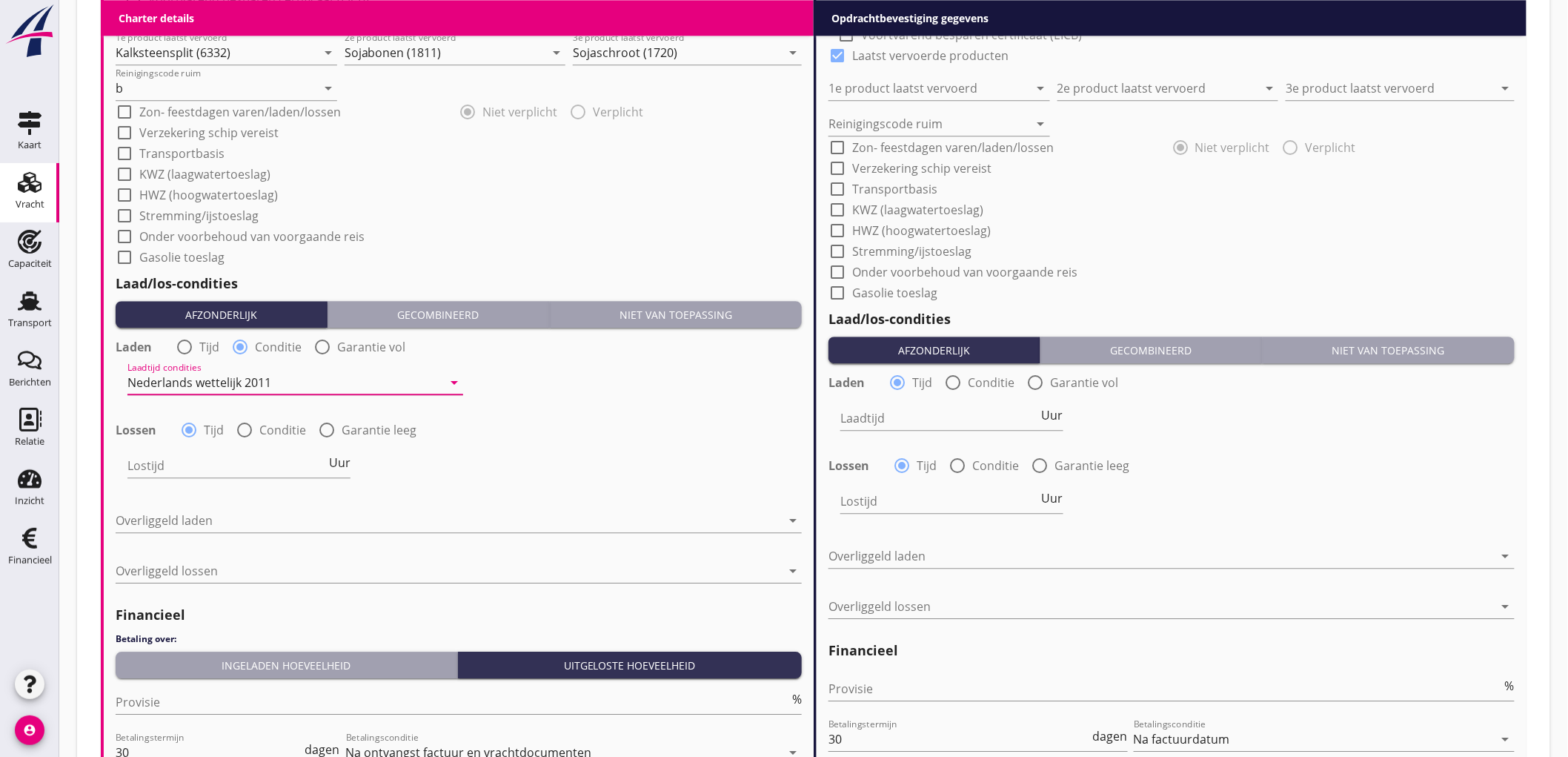
click at [289, 425] on label "Conditie" at bounding box center [282, 430] width 46 height 15
radio input "false"
radio input "true"
click at [237, 469] on div at bounding box center [285, 466] width 315 height 24
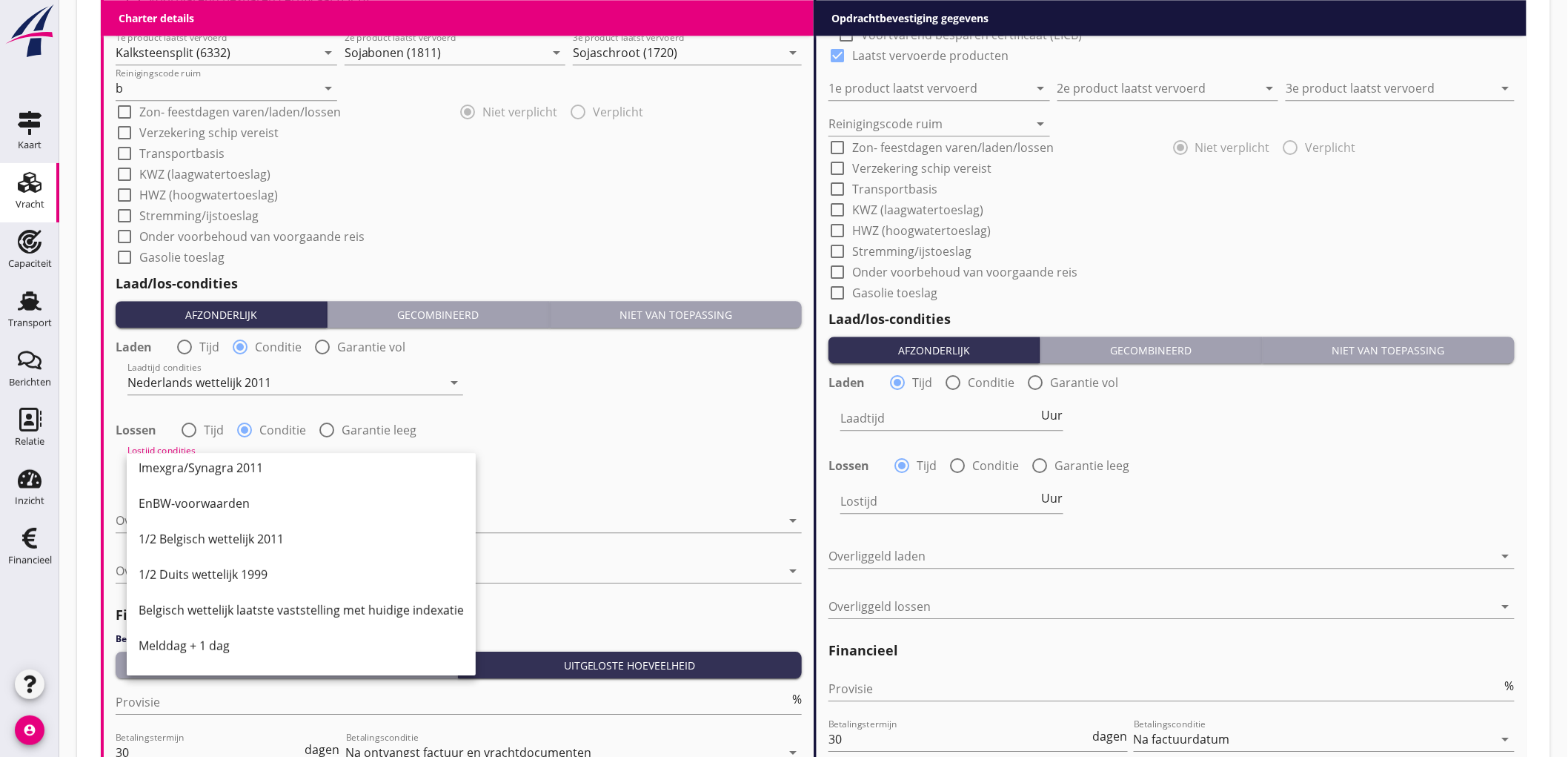
scroll to position [493, 0]
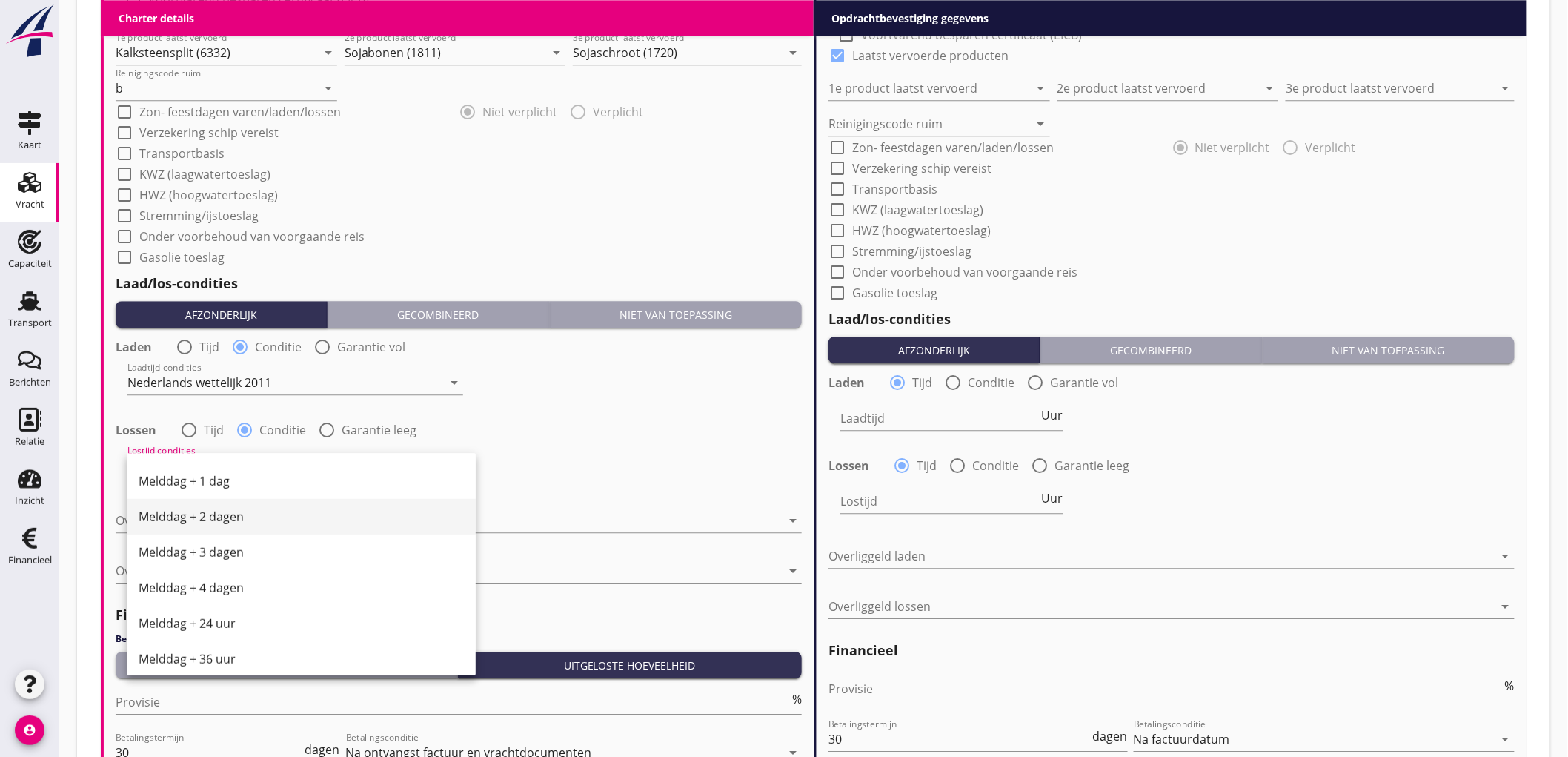
click at [252, 521] on div "Melddag + 2 dagen" at bounding box center [301, 517] width 325 height 18
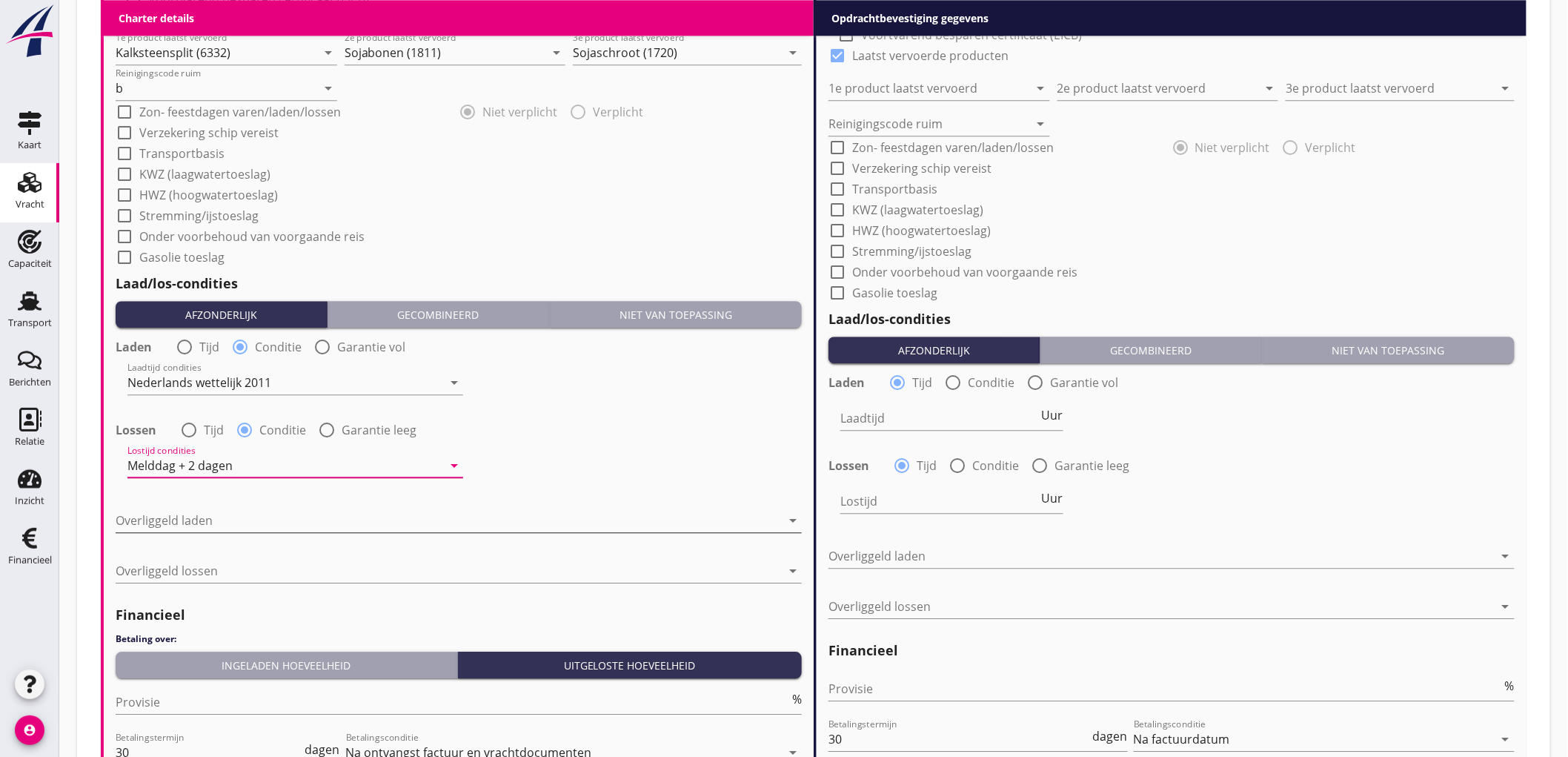
click at [239, 526] on div at bounding box center [448, 520] width 666 height 24
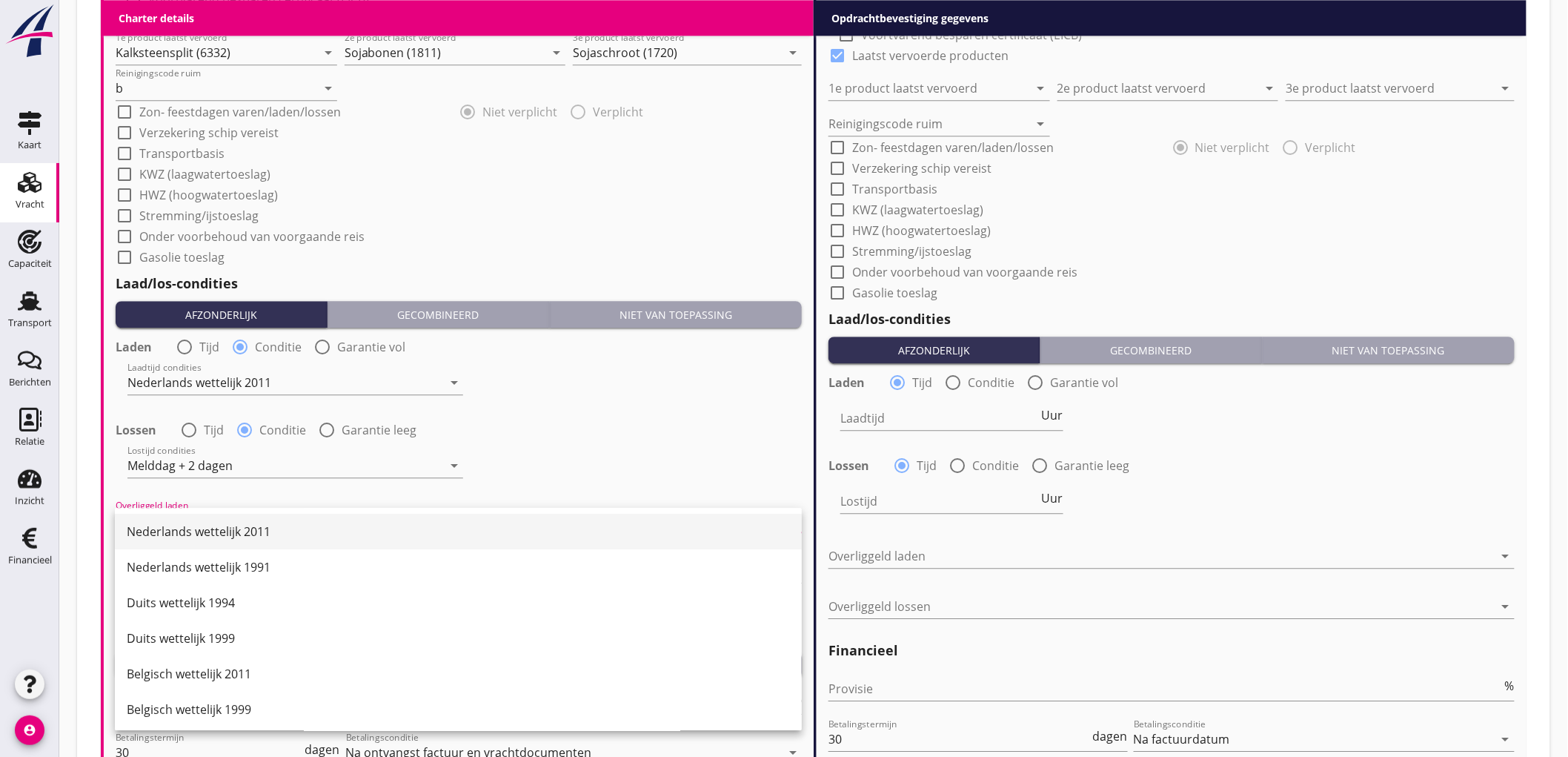
click at [234, 523] on div "Nederlands wettelijk 2011" at bounding box center [458, 531] width 663 height 18
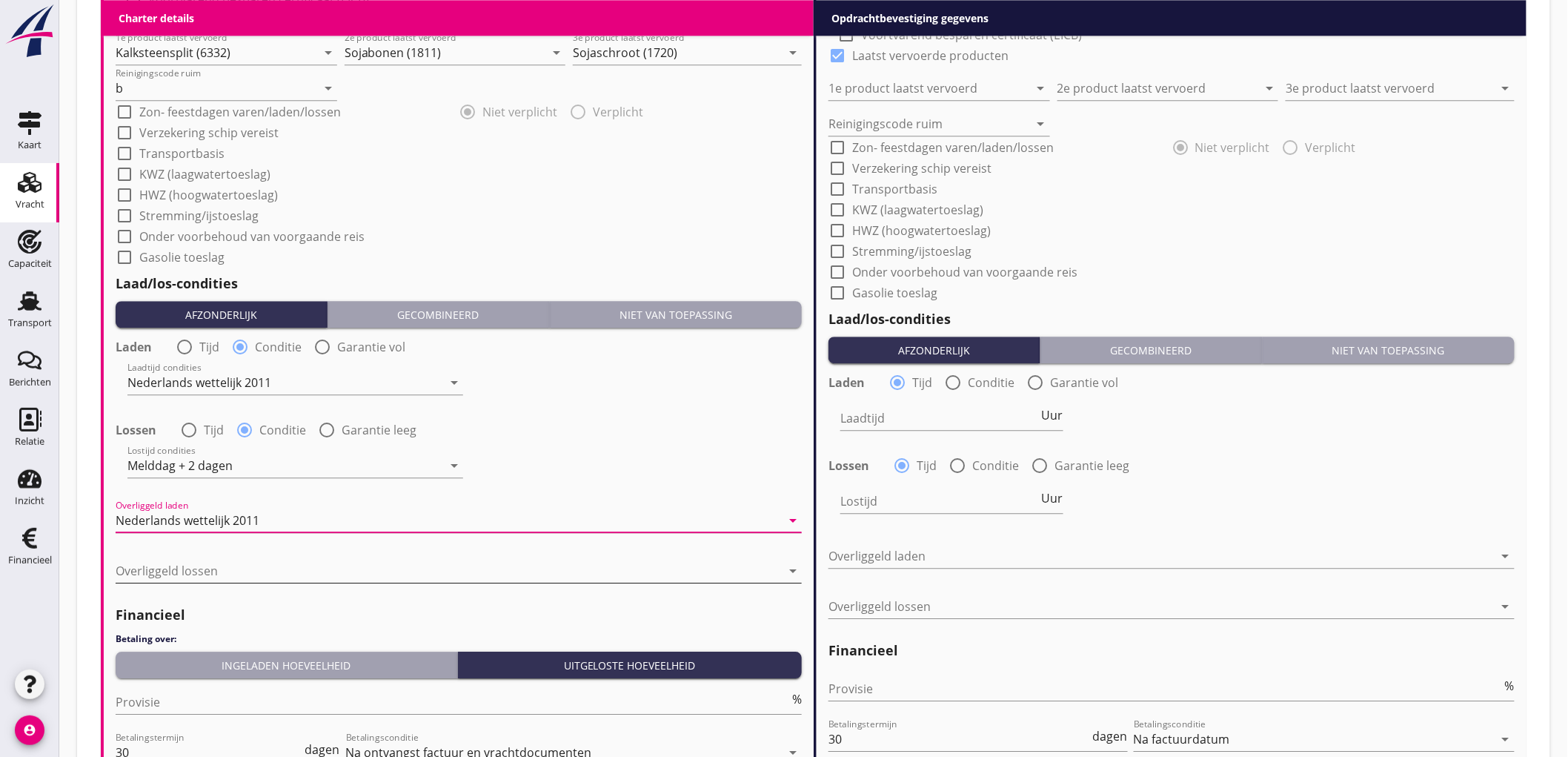
click at [227, 561] on div at bounding box center [448, 571] width 666 height 24
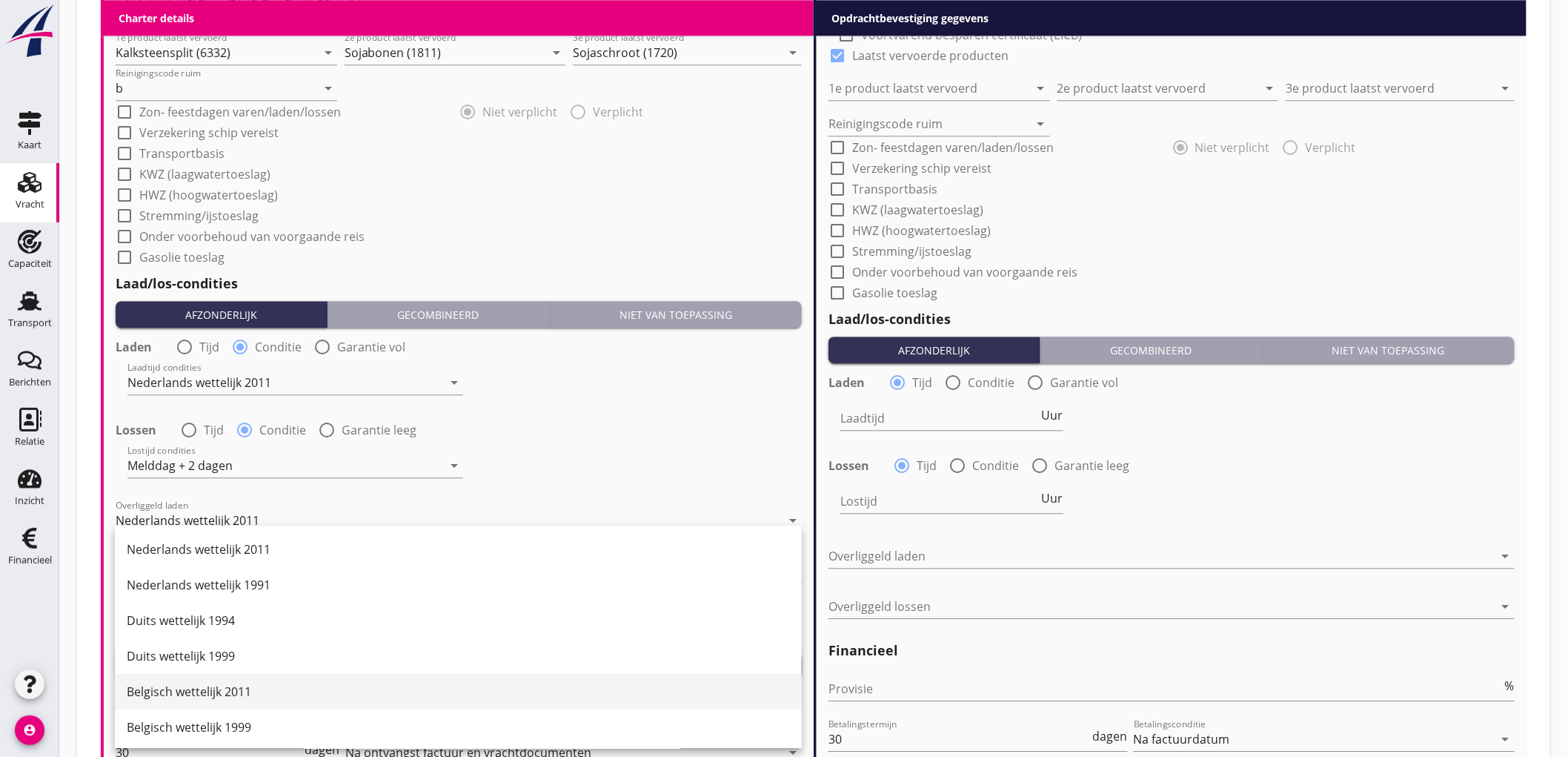
drag, startPoint x: 228, startPoint y: 698, endPoint x: 228, endPoint y: 646, distance: 52.0
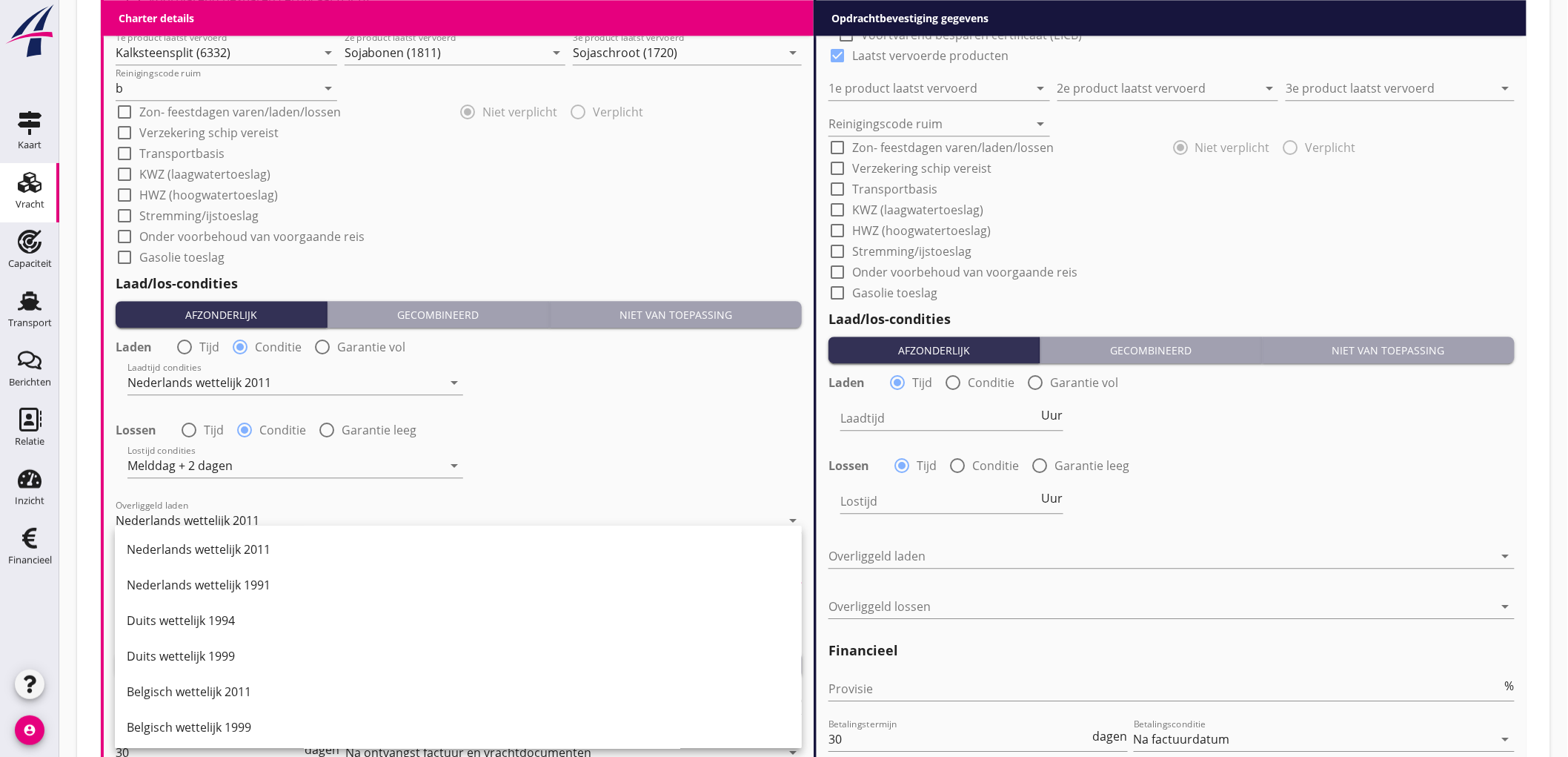
click at [227, 698] on div "Belgisch wettelijk 2011" at bounding box center [458, 692] width 663 height 18
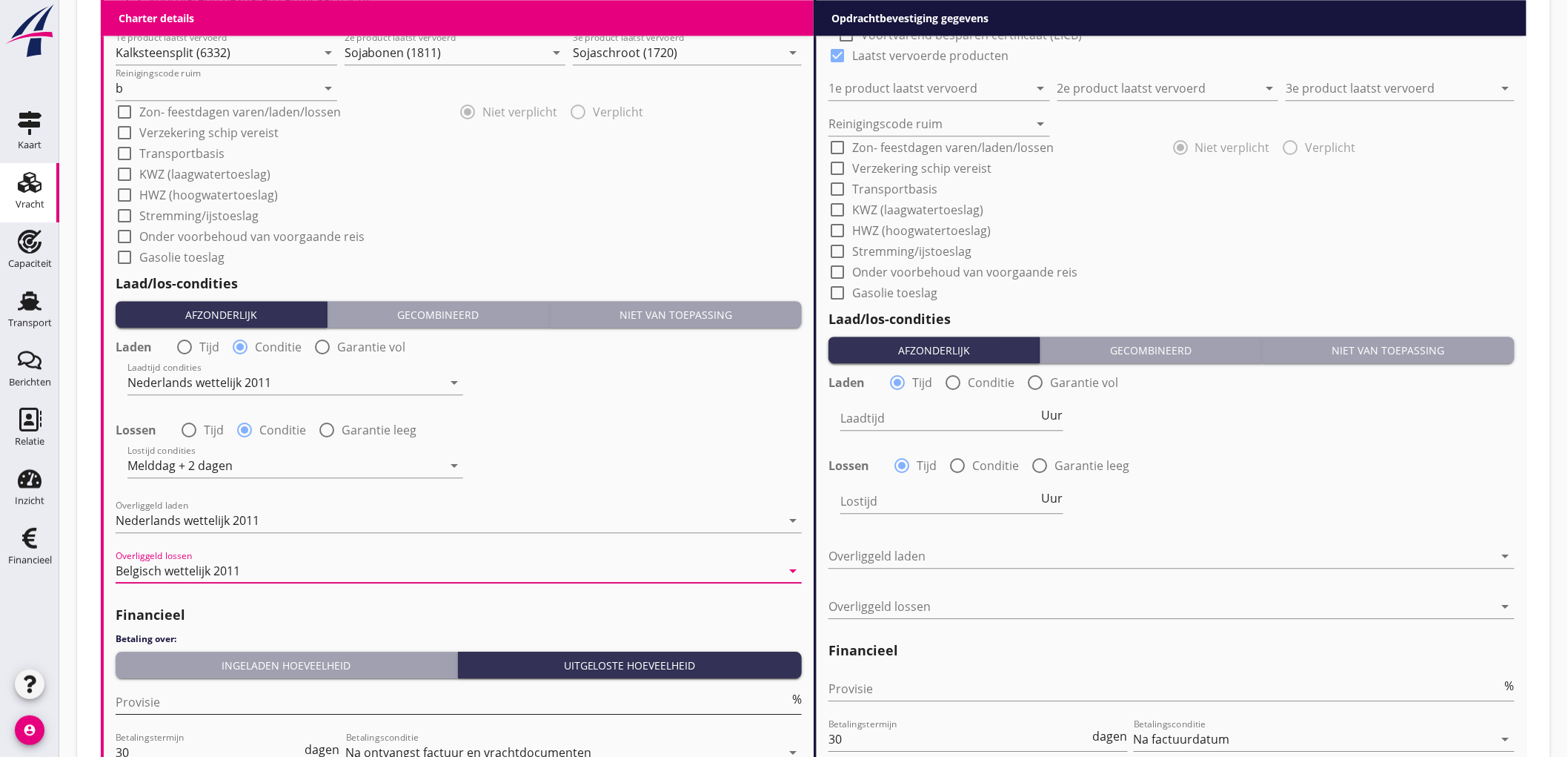
drag, startPoint x: 172, startPoint y: 697, endPoint x: 179, endPoint y: 692, distance: 8.6
click at [172, 698] on input "Provisie" at bounding box center [452, 702] width 673 height 24
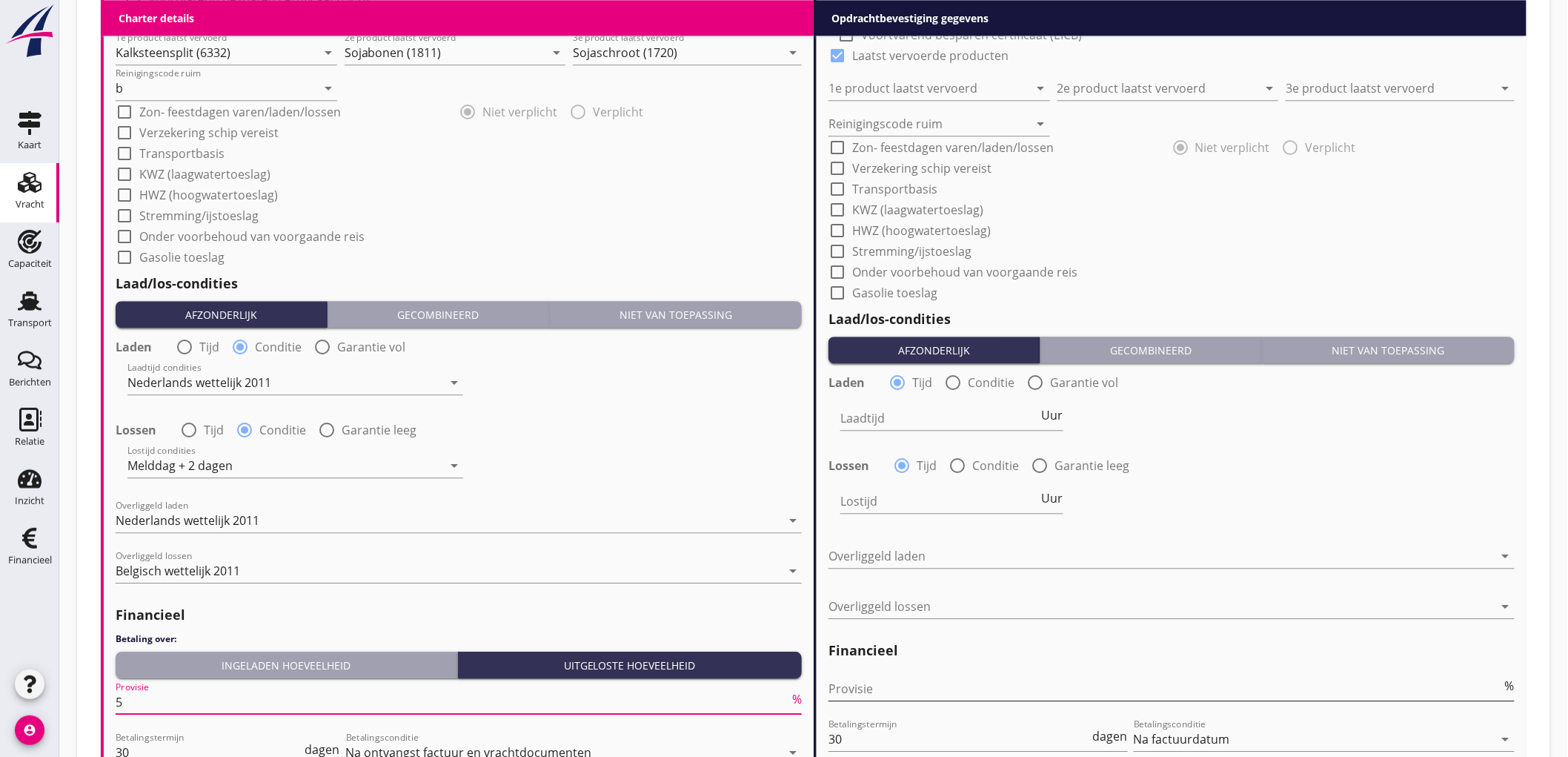
type input "5"
drag, startPoint x: 862, startPoint y: 693, endPoint x: 865, endPoint y: 685, distance: 8.5
click at [864, 692] on input "Provisie" at bounding box center [1165, 689] width 673 height 24
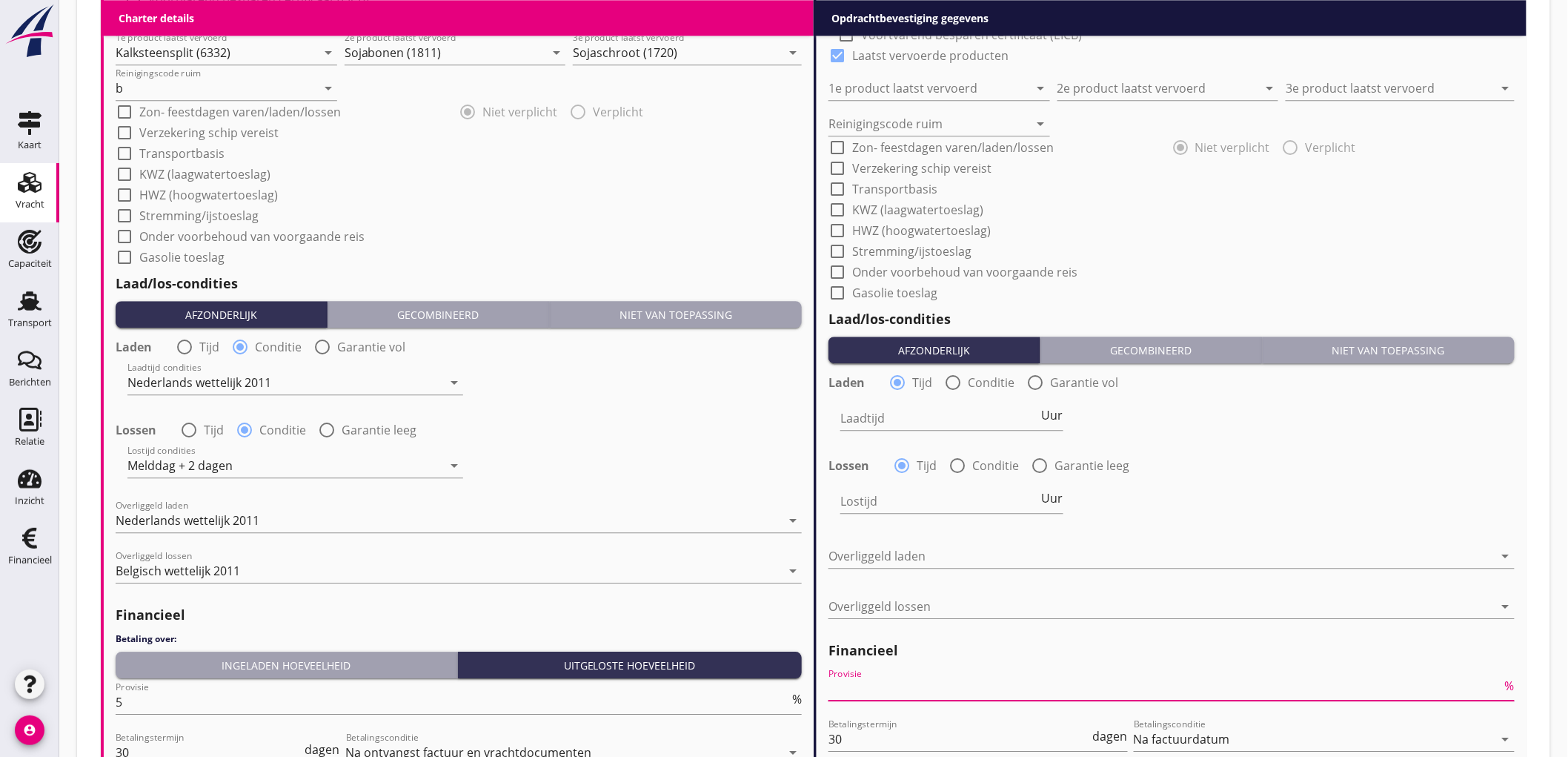
type input "2"
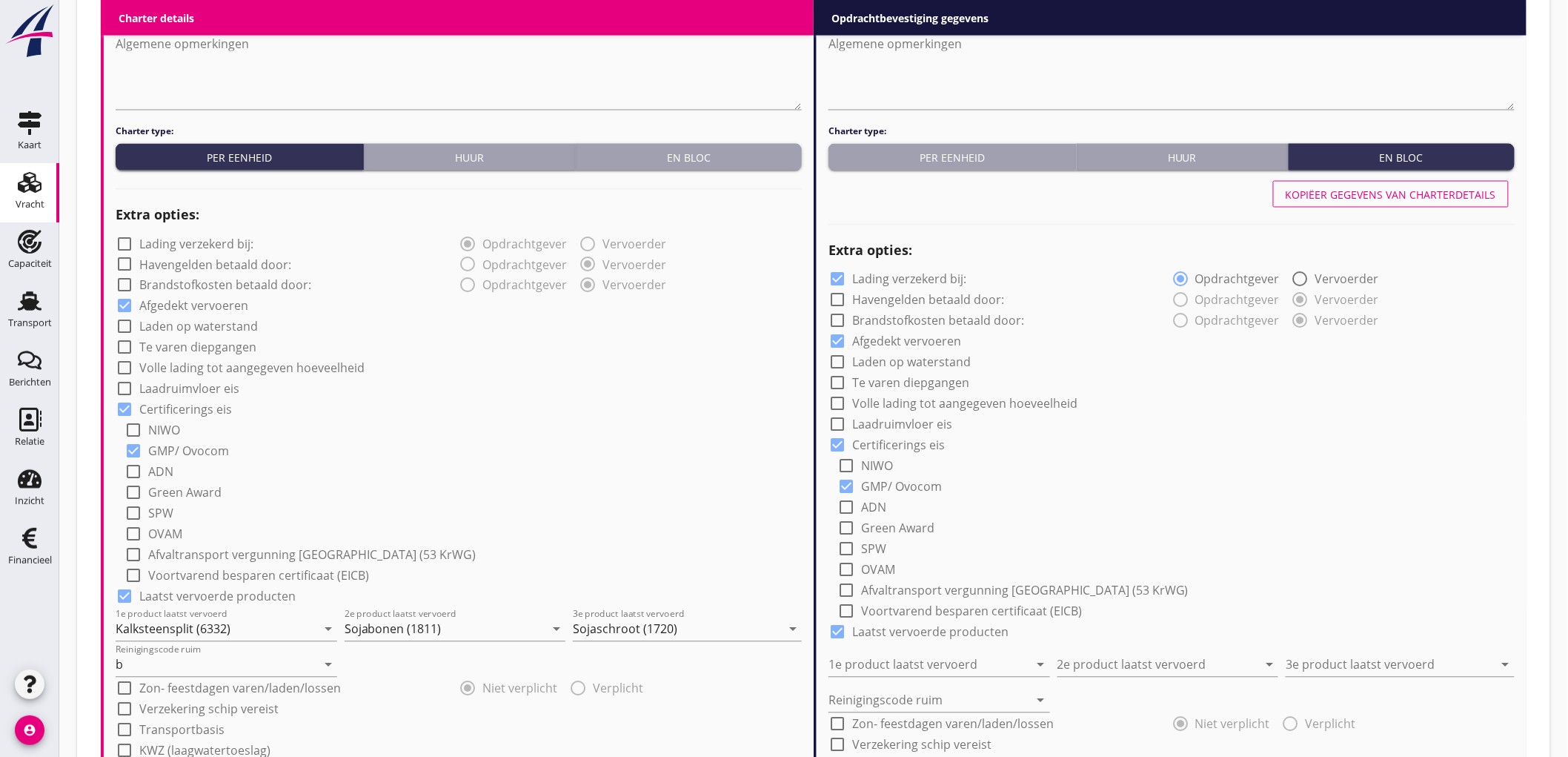
type input "2.5"
click at [1375, 190] on div "Kopiëer gegevens van charterdetails" at bounding box center [1391, 195] width 210 height 16
checkbox input "false"
type input "Kalksteensplit (6332)"
type input "Sojabonen (1811)"
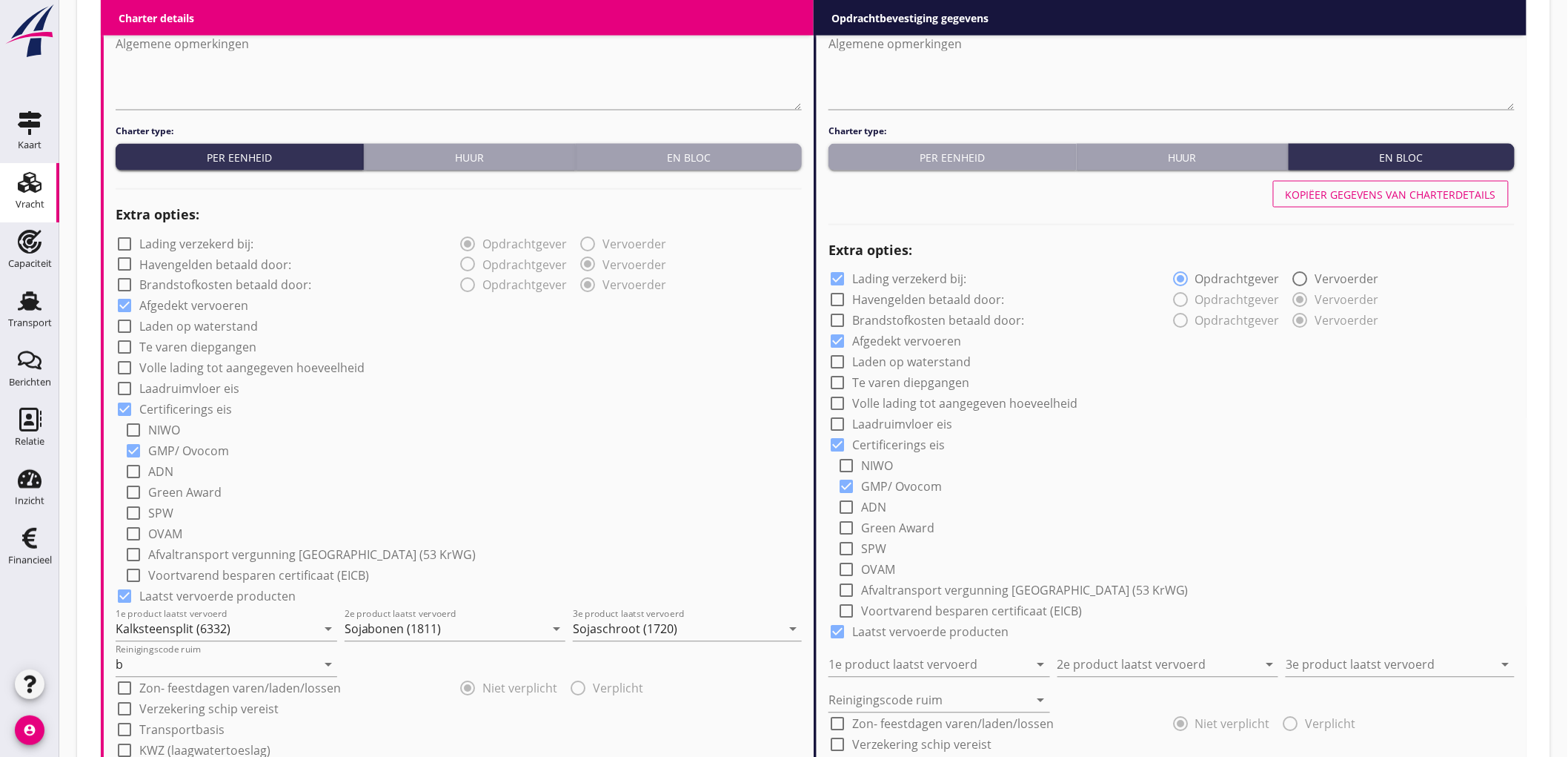
type input "Sojaschroot (1720)"
type input "b"
radio input "false"
radio input "true"
radio input "false"
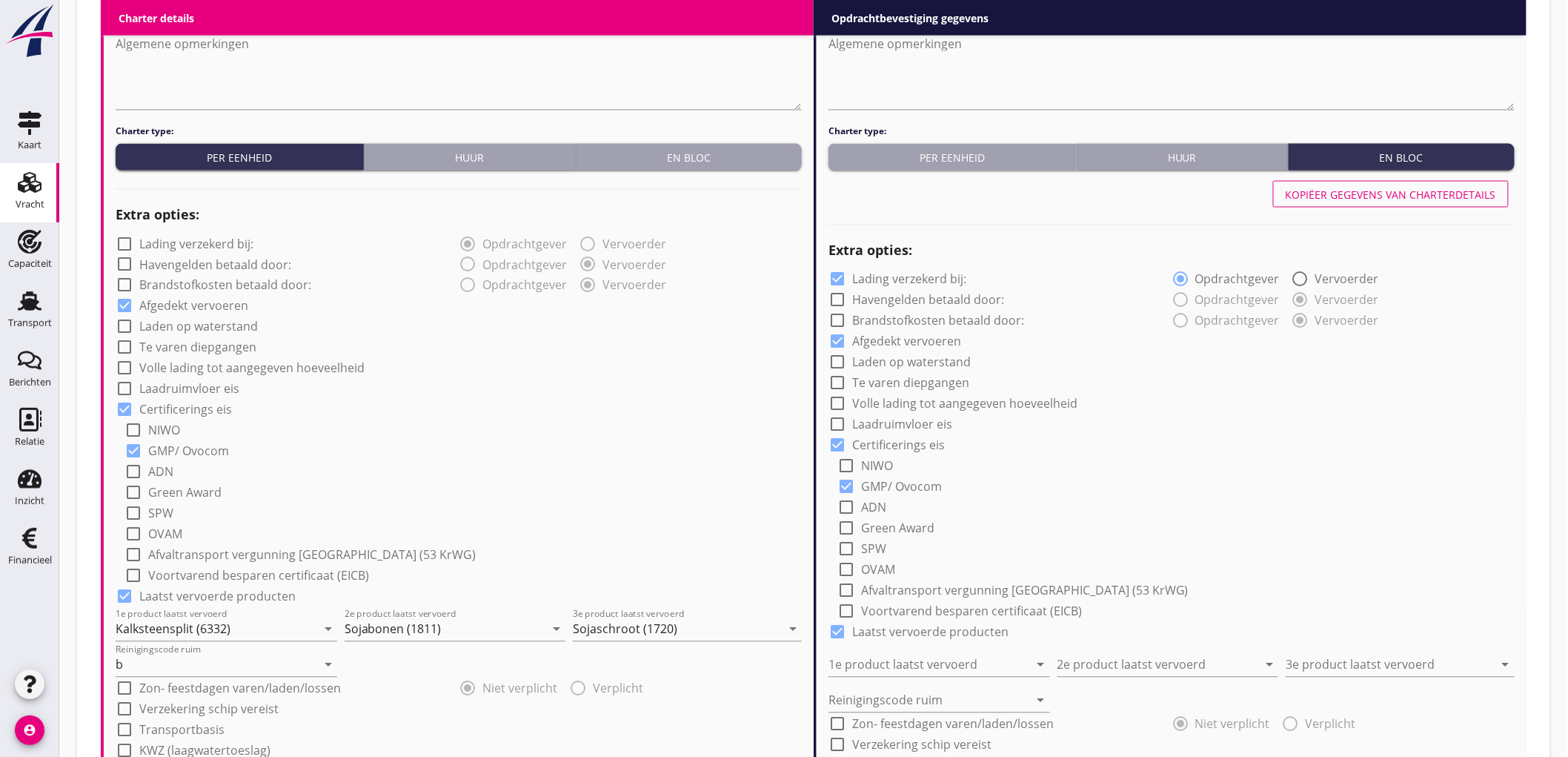
radio input "true"
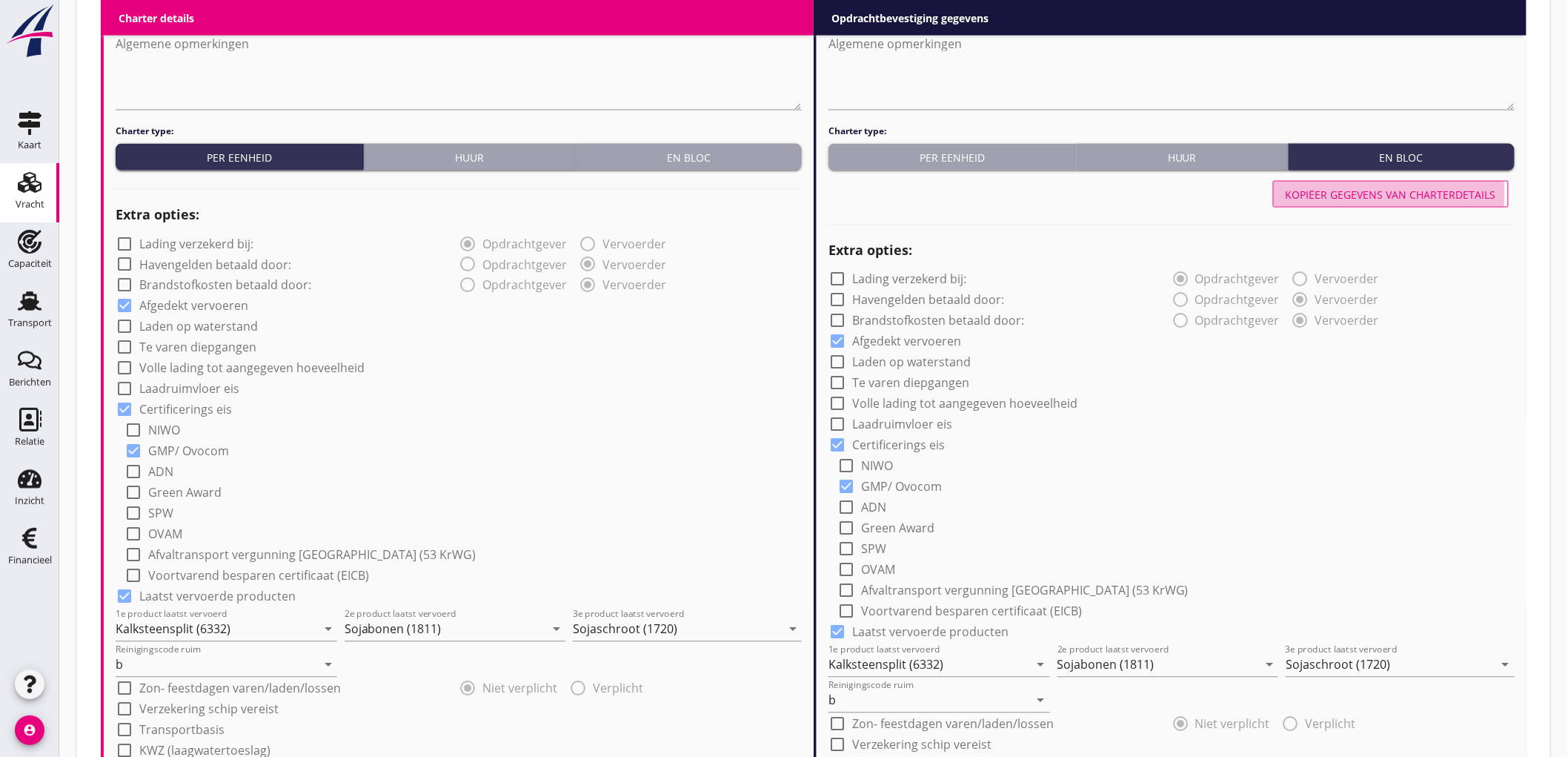
scroll to position [412, 0]
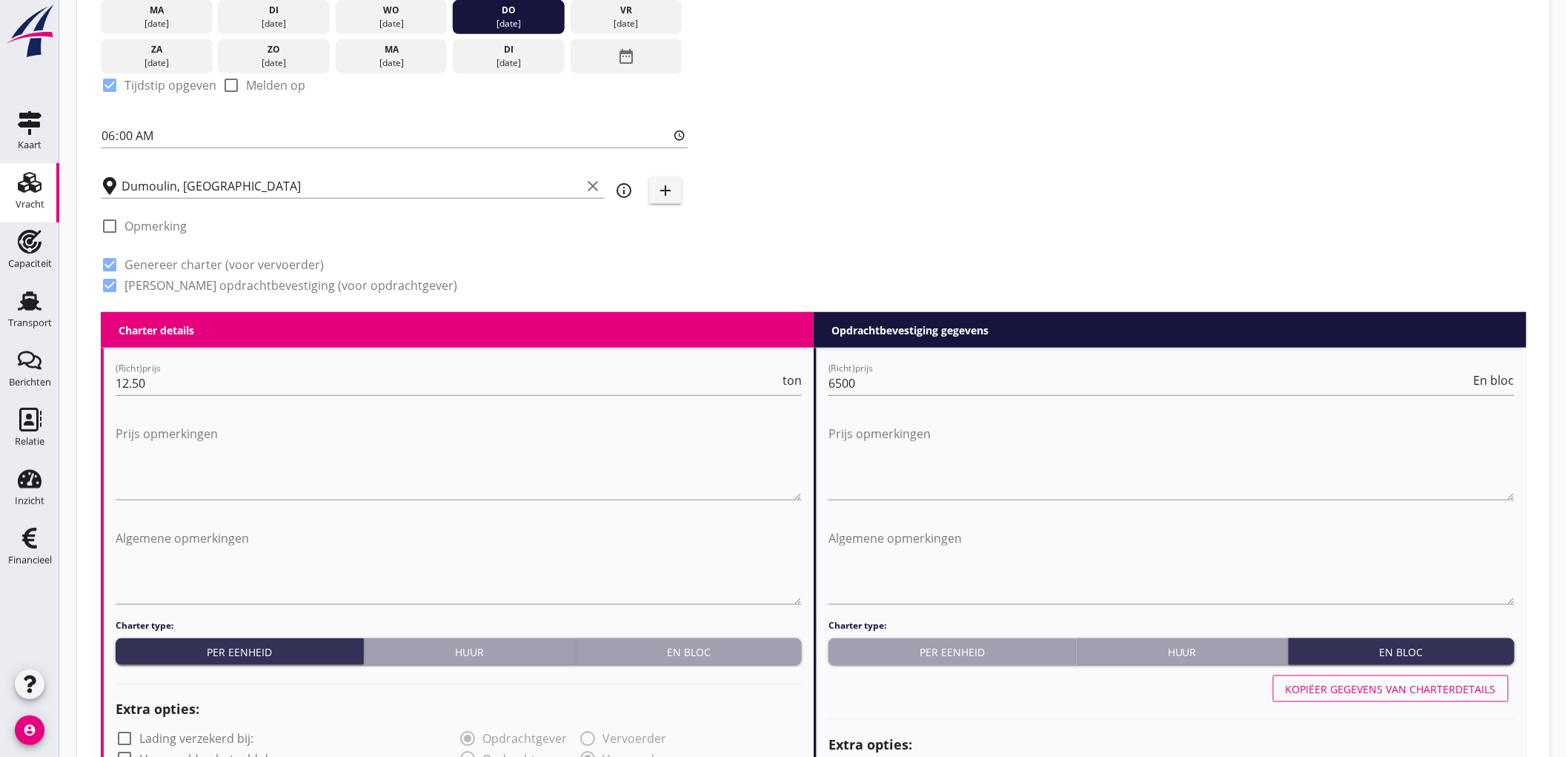
click at [381, 518] on div "Algemene opmerkingen" at bounding box center [458, 568] width 686 height 102
click at [387, 534] on textarea "Algemene opmerkingen" at bounding box center [458, 565] width 686 height 78
type textarea "L"
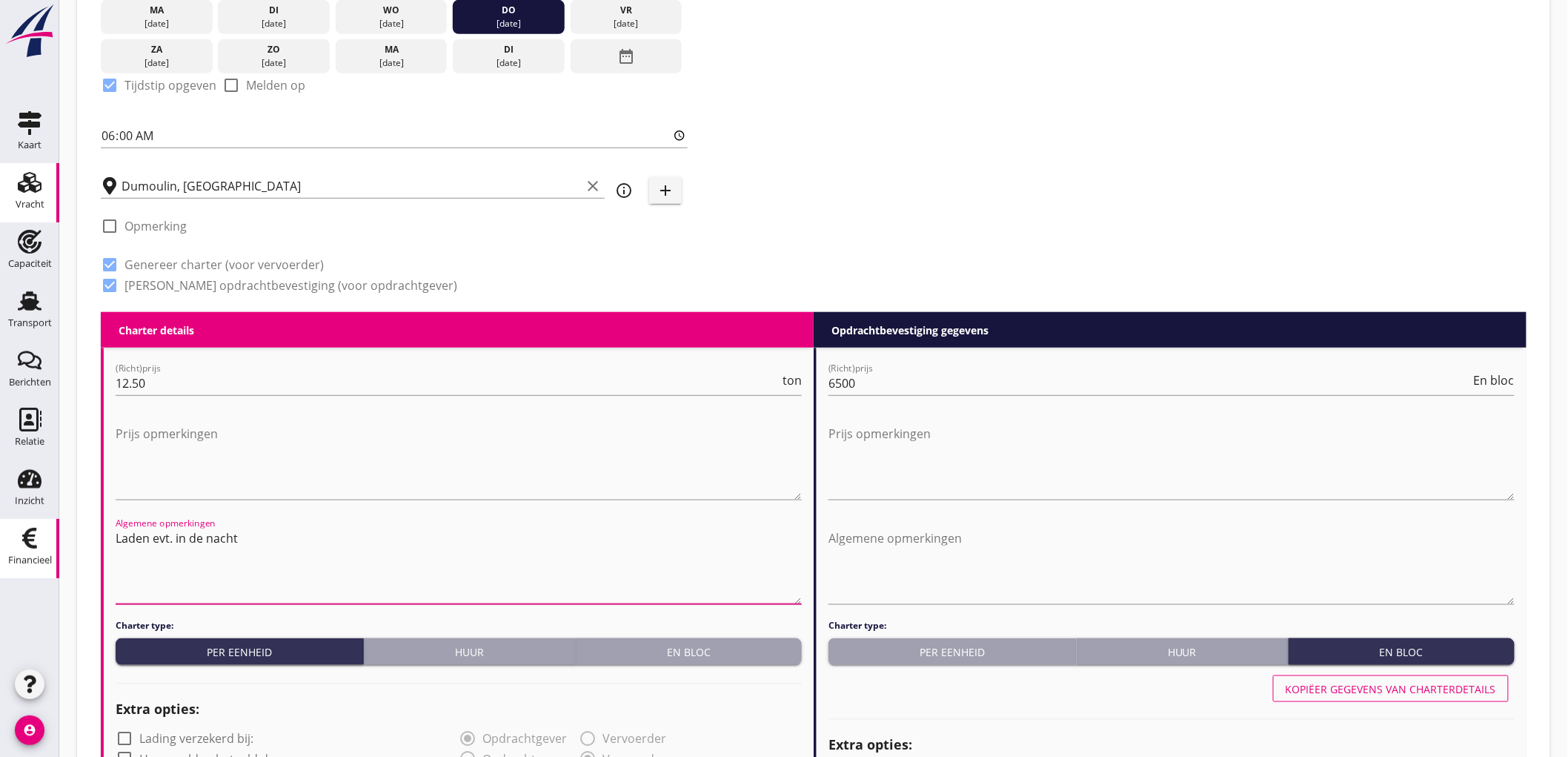
drag, startPoint x: 400, startPoint y: 534, endPoint x: 45, endPoint y: 531, distance: 355.0
drag, startPoint x: 297, startPoint y: 520, endPoint x: 290, endPoint y: 531, distance: 13.0
click at [299, 520] on div "Algemene opmerkingen Laden evt. in de nacht" at bounding box center [458, 568] width 686 height 102
drag, startPoint x: 287, startPoint y: 534, endPoint x: 123, endPoint y: 537, distance: 164.0
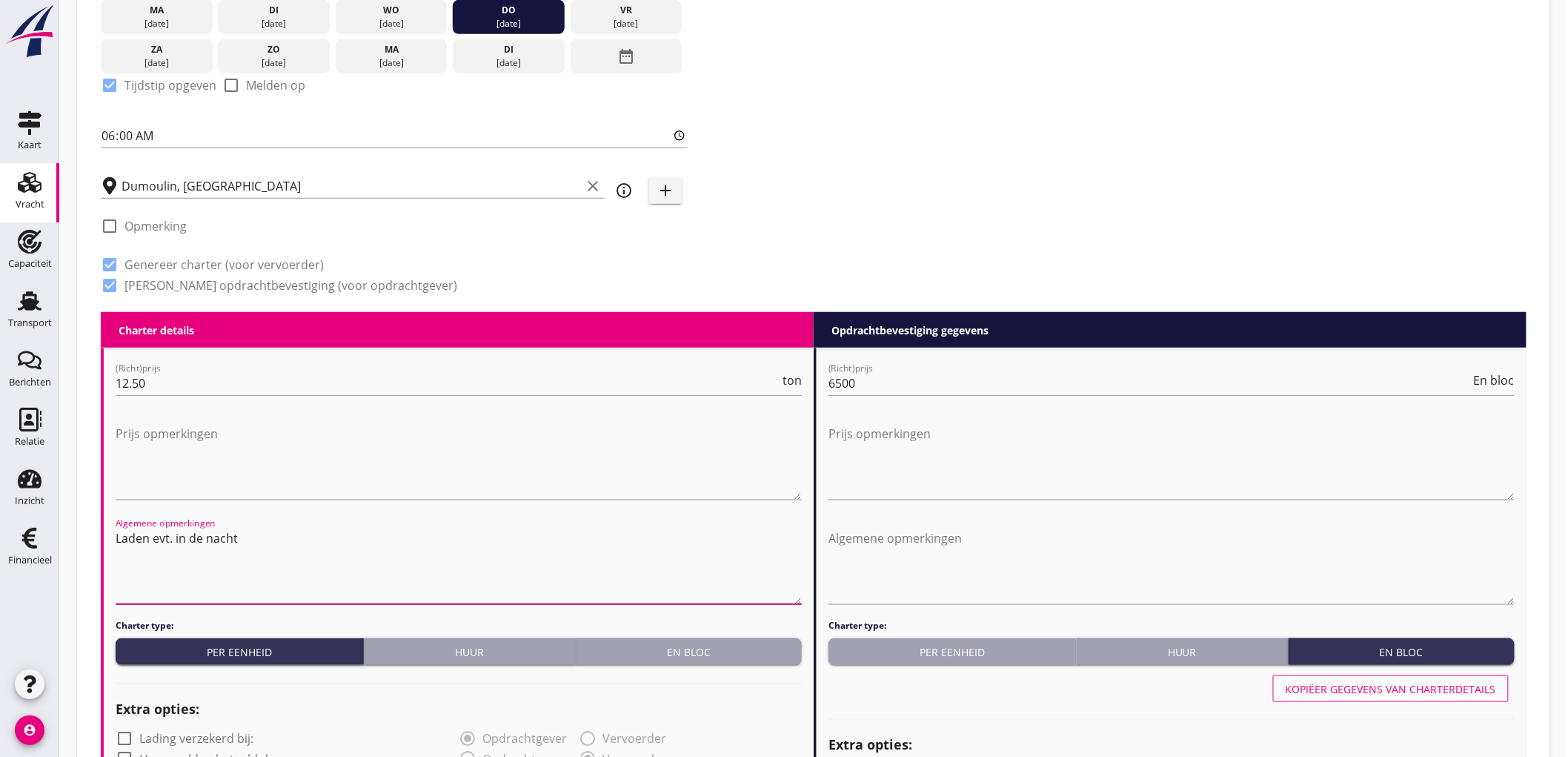
click at [127, 537] on textarea "Laden evt. in de nacht" at bounding box center [458, 565] width 686 height 78
type textarea "L"
drag, startPoint x: 478, startPoint y: 555, endPoint x: 52, endPoint y: 500, distance: 429.5
type textarea "Beschikbaarheid voor laden loopt door in de avond/nacht"
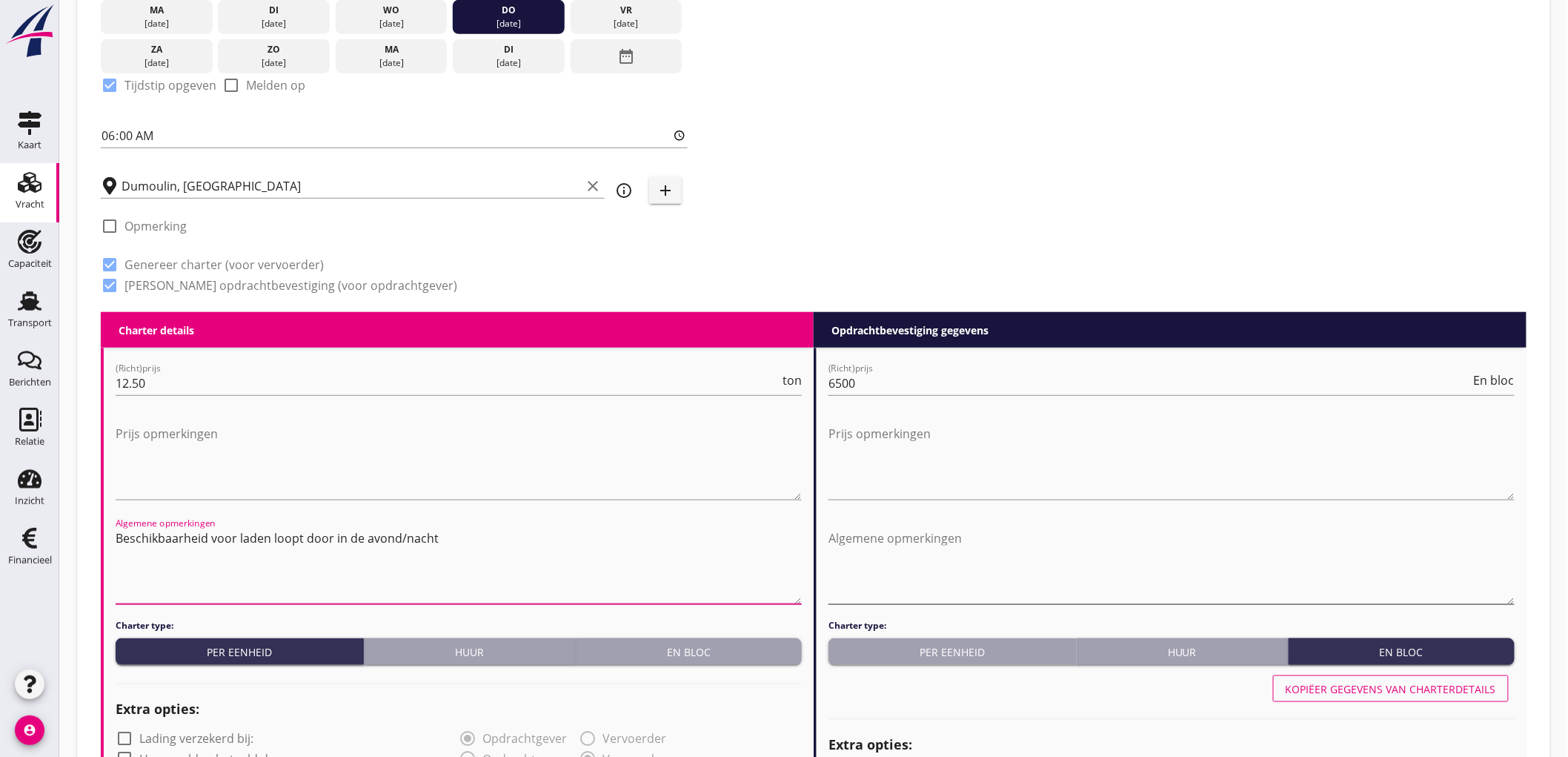
click at [990, 557] on textarea "Algemene opmerkingen" at bounding box center [1171, 565] width 686 height 78
paste textarea "Beschikbaarheid voor laden loopt door in de avond/nacht"
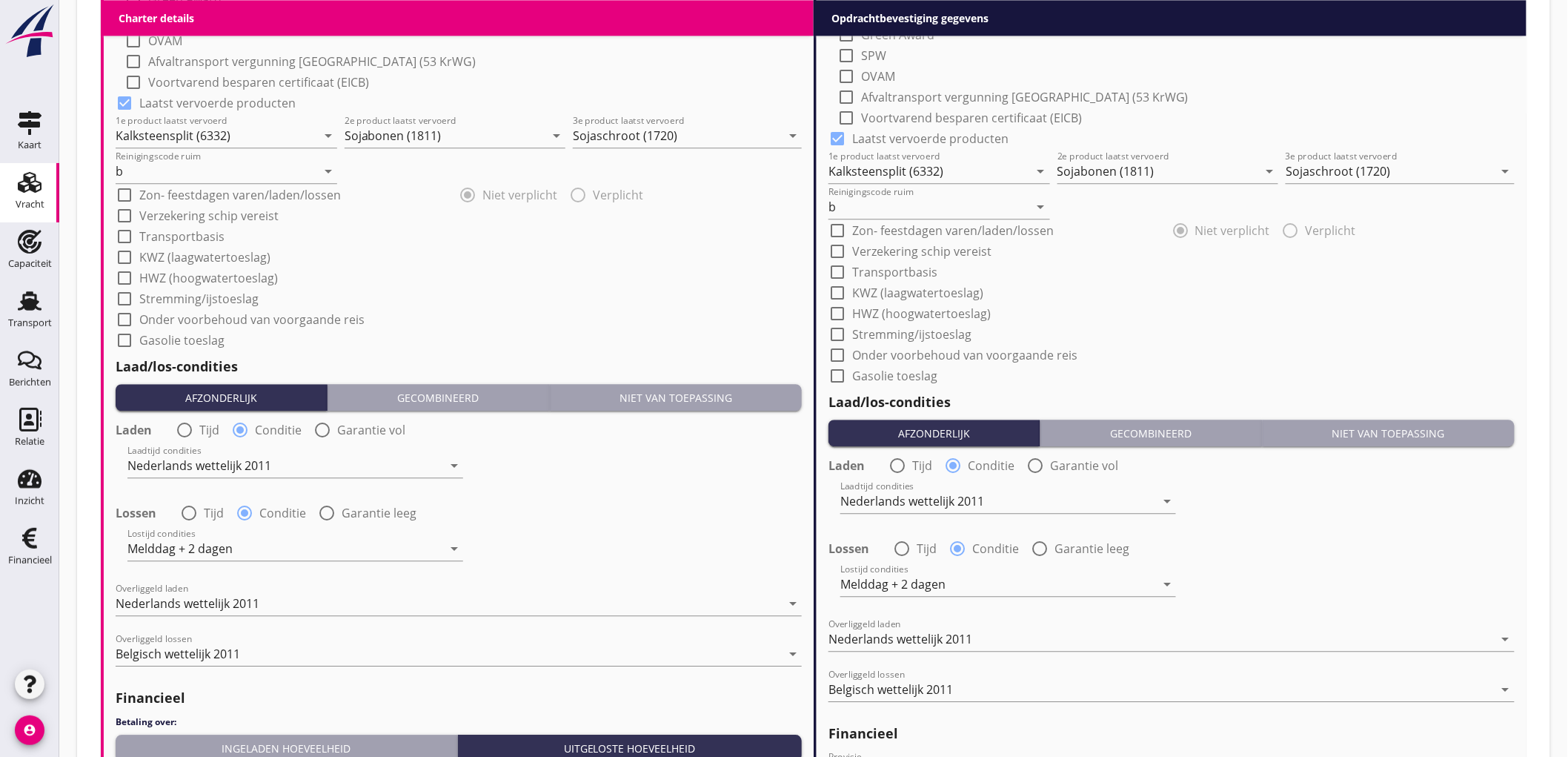
scroll to position [1678, 0]
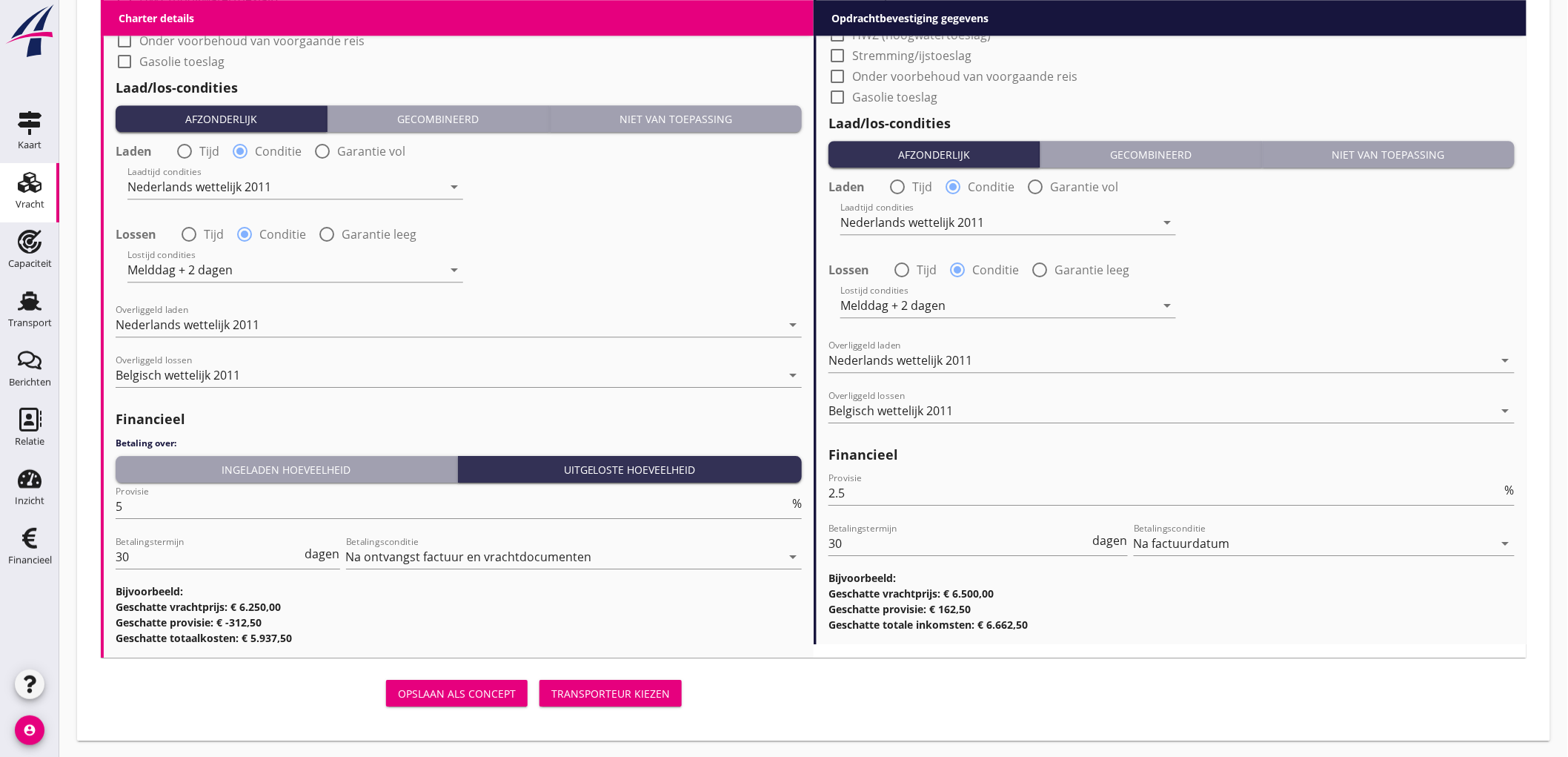
type textarea "Beschikbaarheid voor laden loopt door in de avond/nacht"
click at [645, 694] on div "Transporteur kiezen" at bounding box center [610, 693] width 119 height 16
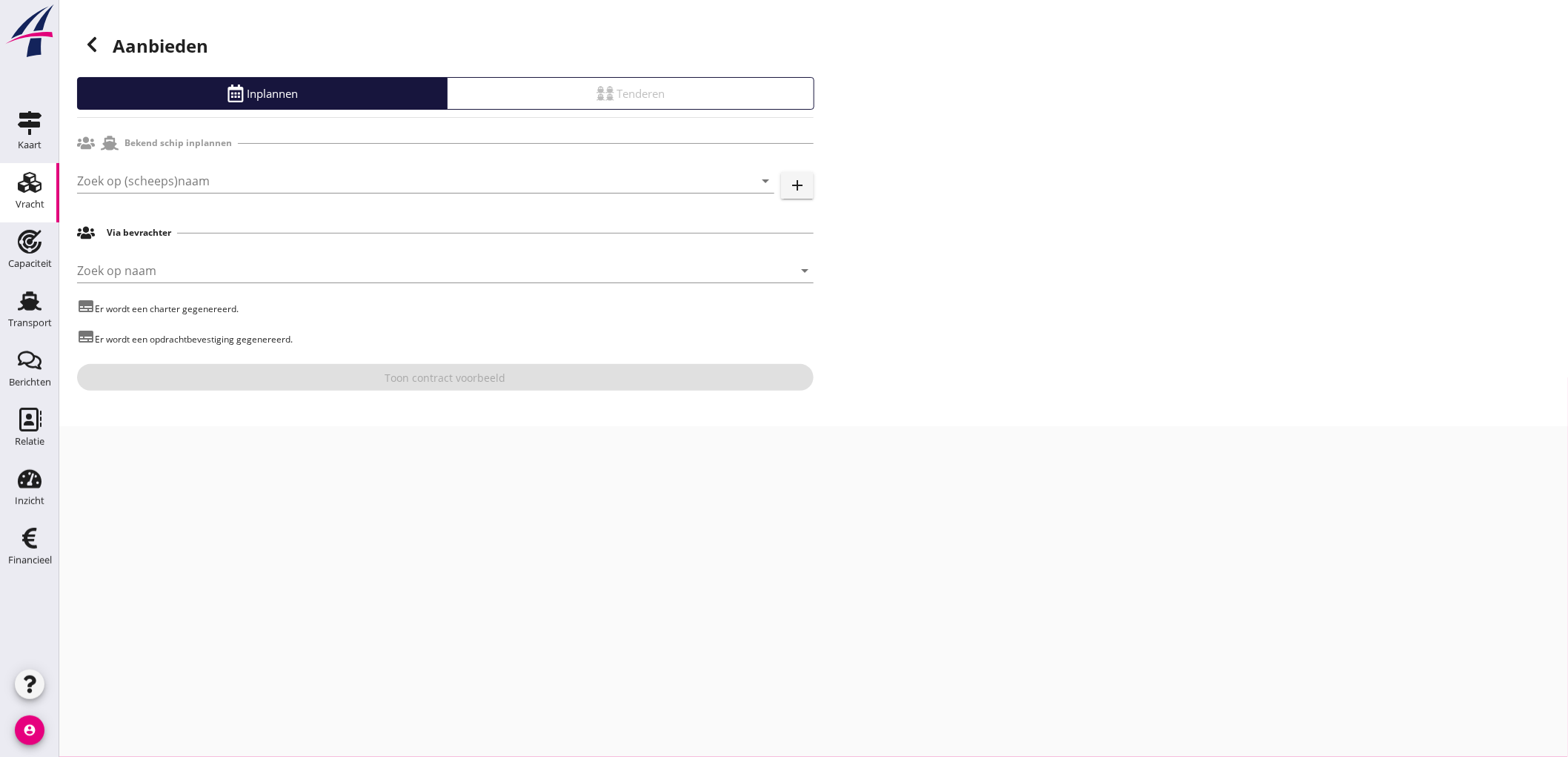
click at [189, 167] on div "Zoek op (scheeps)naam arrow_drop_down add" at bounding box center [445, 183] width 736 height 47
click at [152, 185] on input "Zoek op (scheeps)naam" at bounding box center [406, 181] width 656 height 24
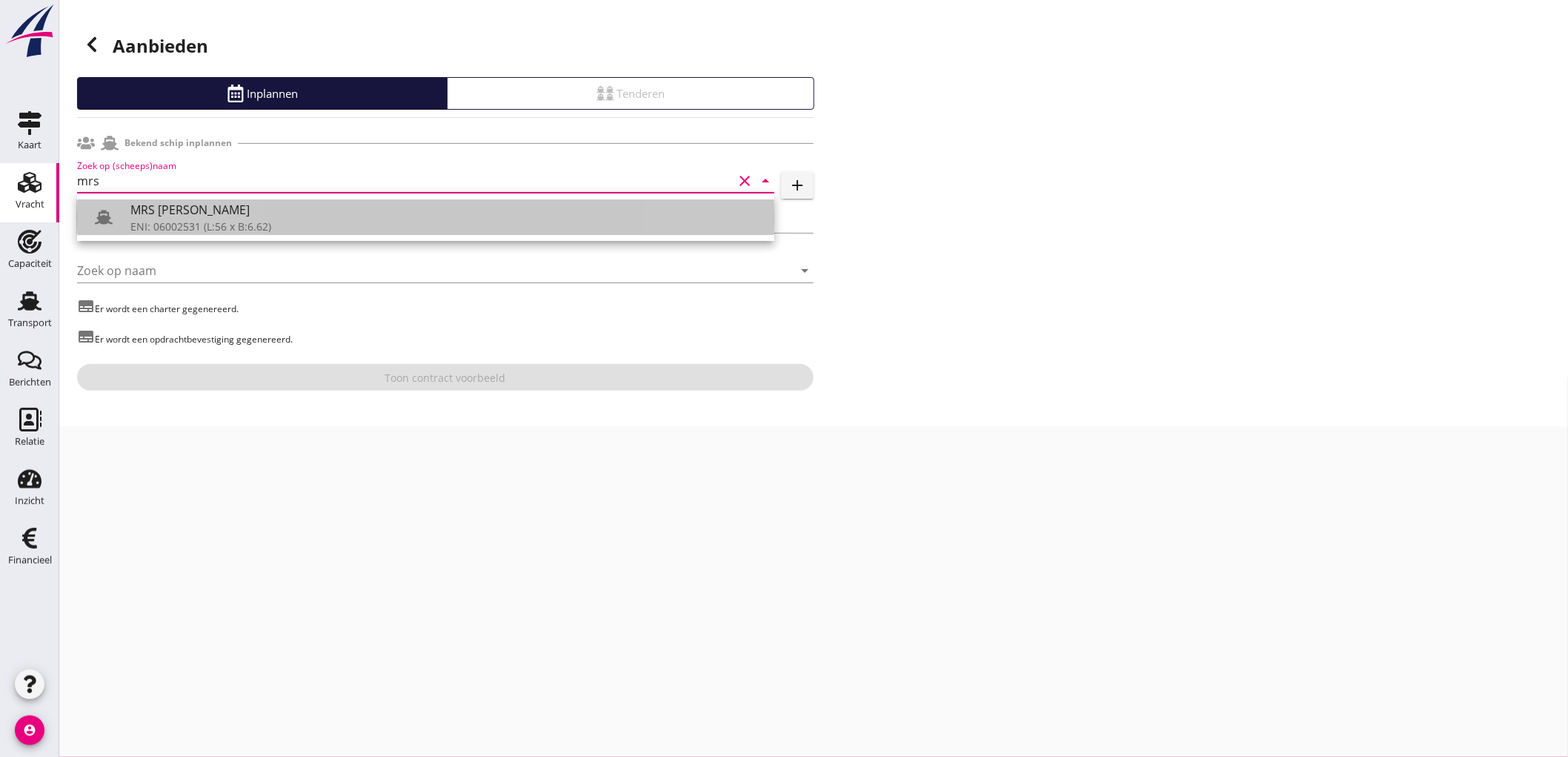
click at [183, 206] on div "MRS JONES" at bounding box center [446, 209] width 632 height 18
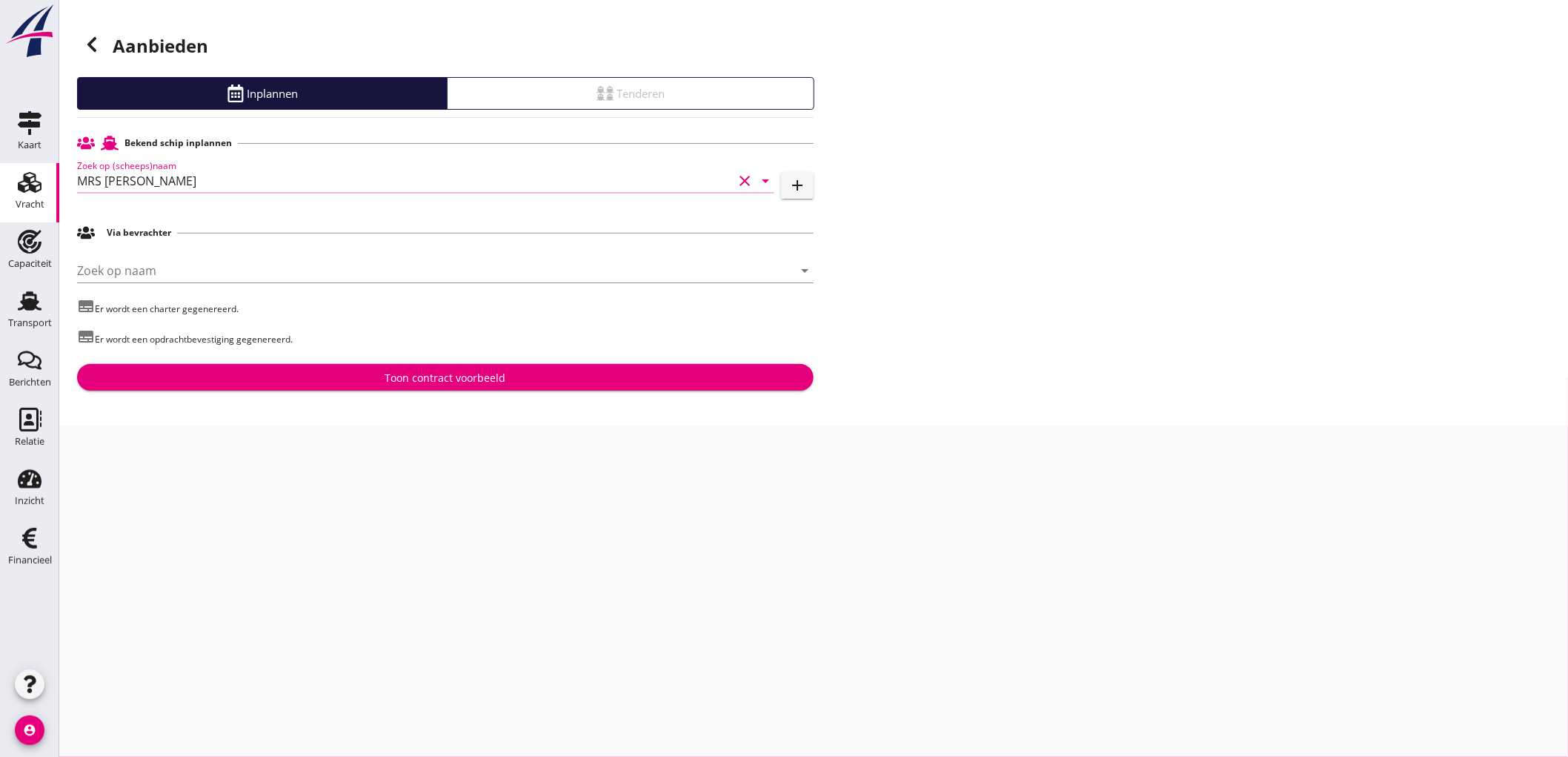
type input "MRS JONES"
click at [314, 371] on div "Toon contract voorbeeld" at bounding box center [445, 377] width 713 height 16
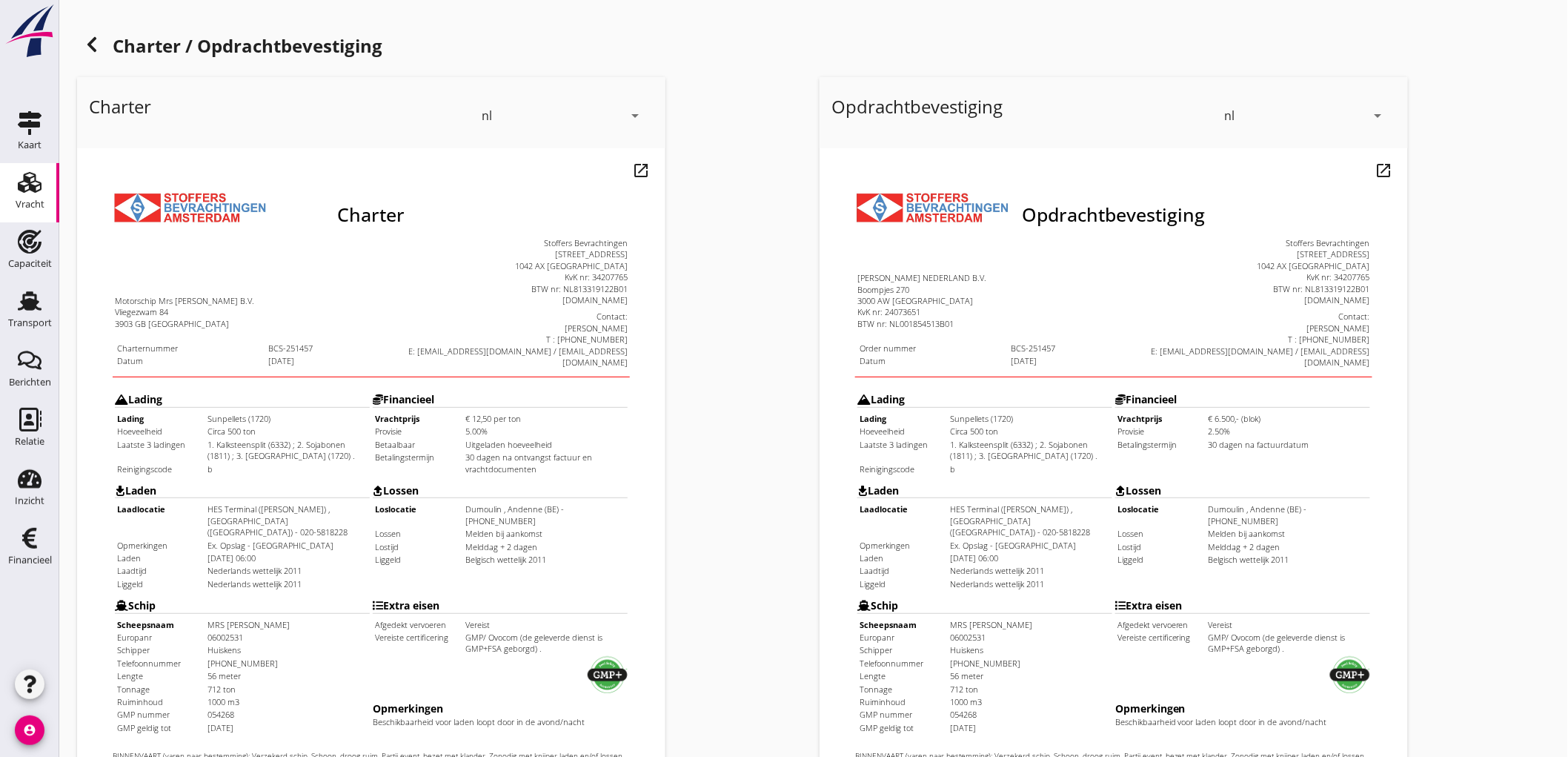
scroll to position [339, 0]
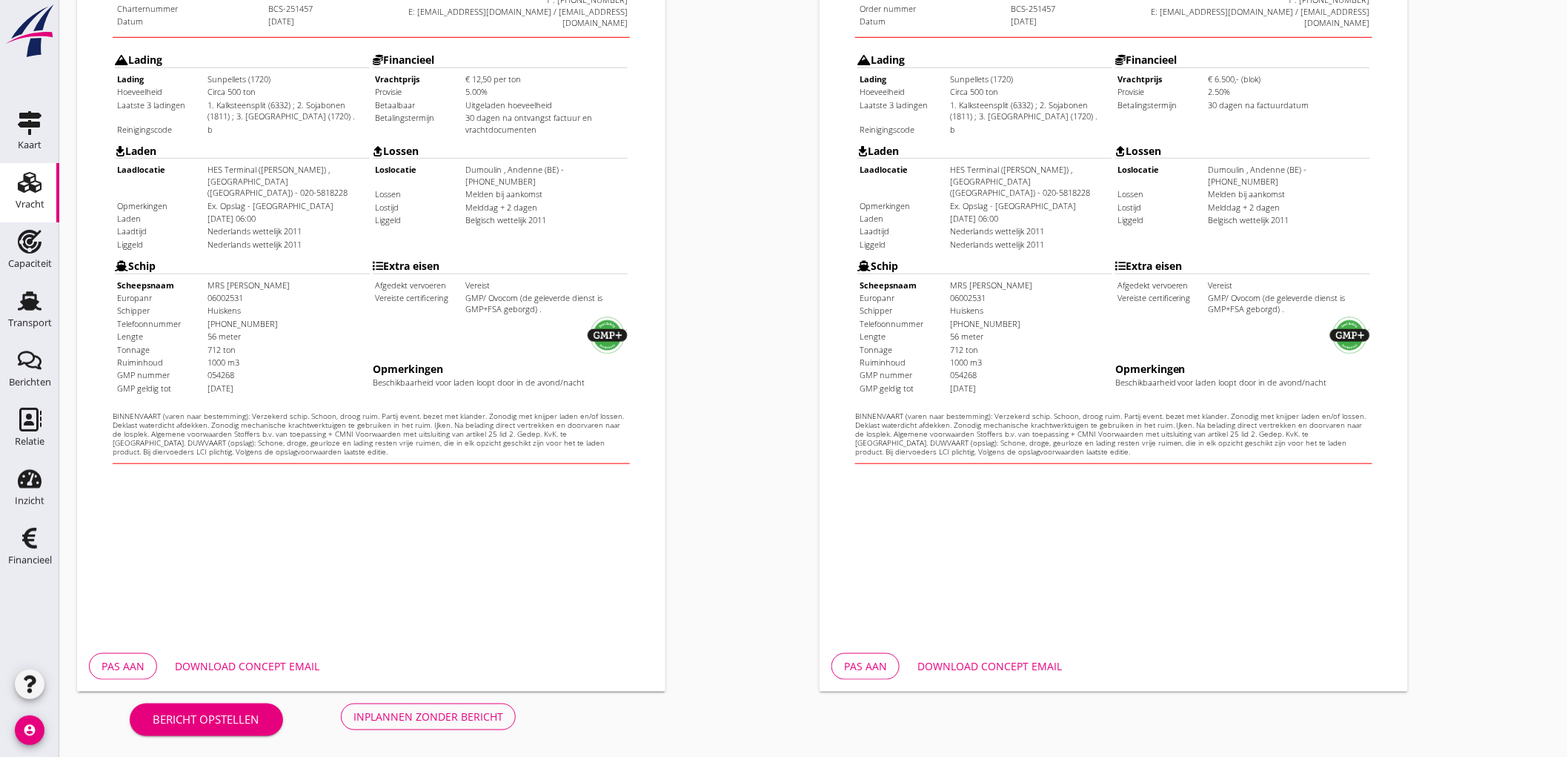
drag, startPoint x: 468, startPoint y: 697, endPoint x: 462, endPoint y: 711, distance: 15.2
click at [468, 698] on div "Bericht opstellen Inplannen zonder bericht" at bounding box center [323, 716] width 492 height 49
click at [462, 712] on div "Inplannen zonder bericht" at bounding box center [428, 717] width 150 height 16
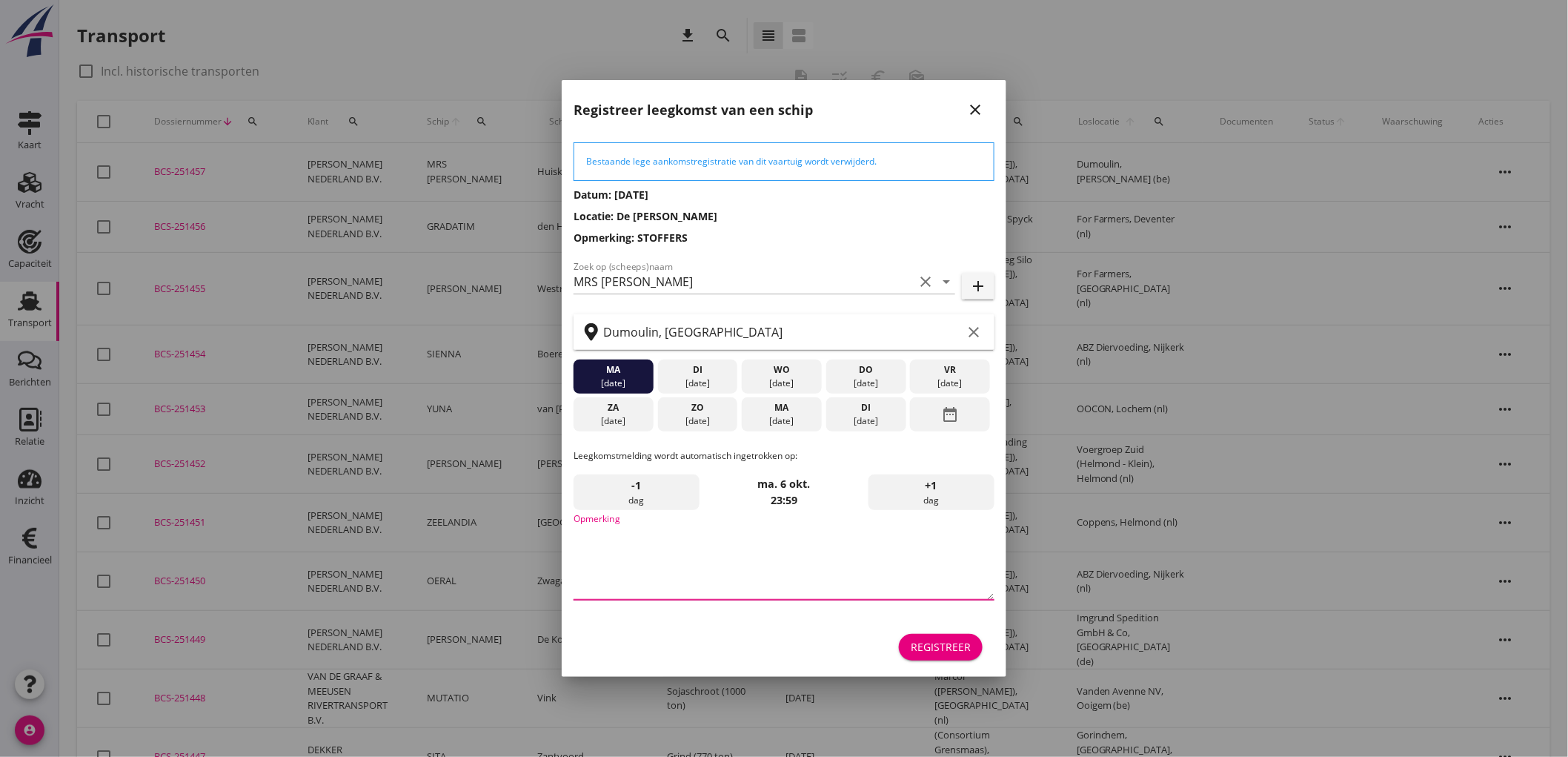
click at [782, 547] on textarea "Opmerking" at bounding box center [784, 561] width 421 height 78
type textarea "STOFFERS"
click at [795, 424] on div "29 sep." at bounding box center [782, 420] width 72 height 13
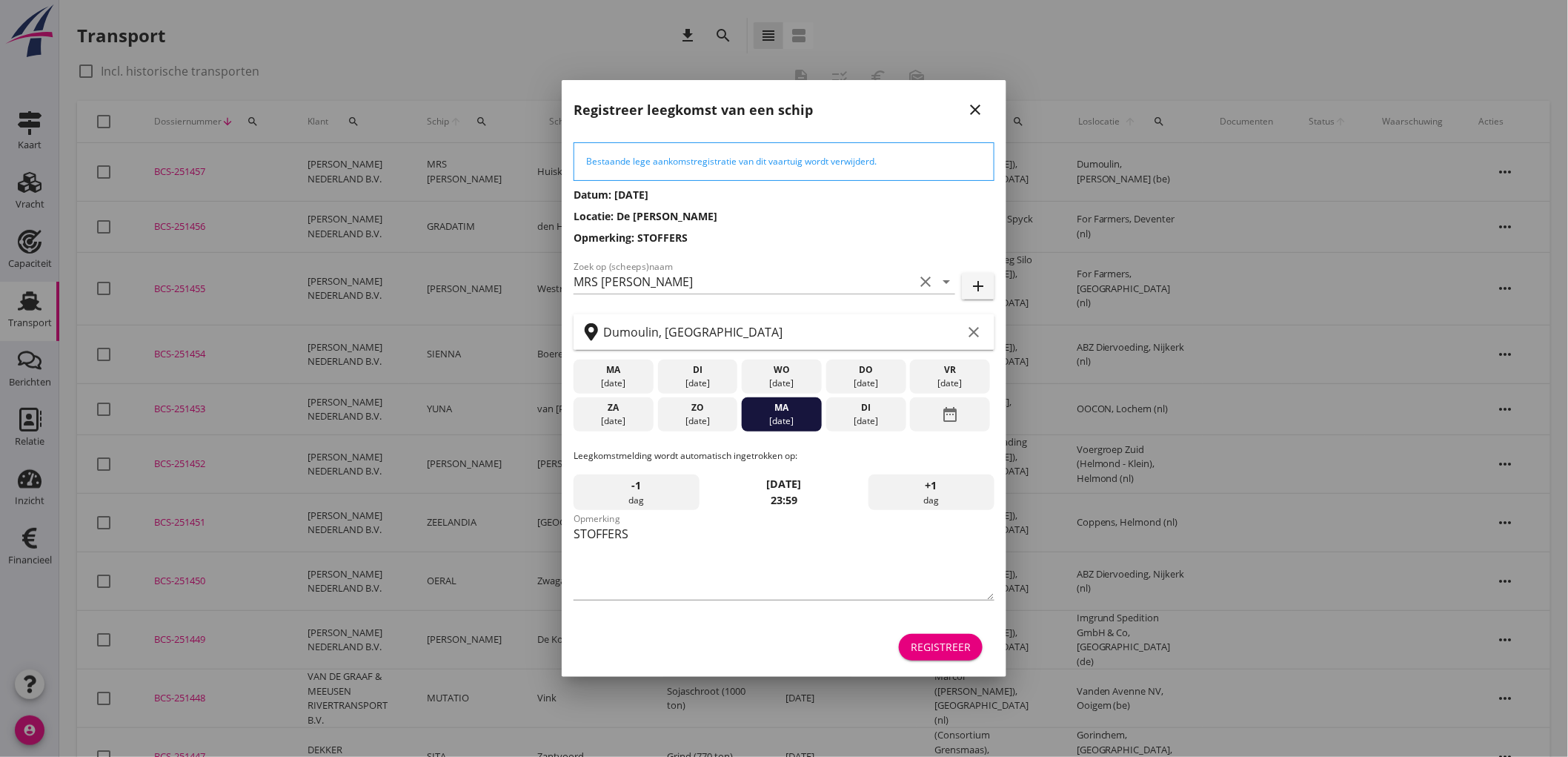
click at [930, 642] on div "Registreer" at bounding box center [941, 647] width 60 height 16
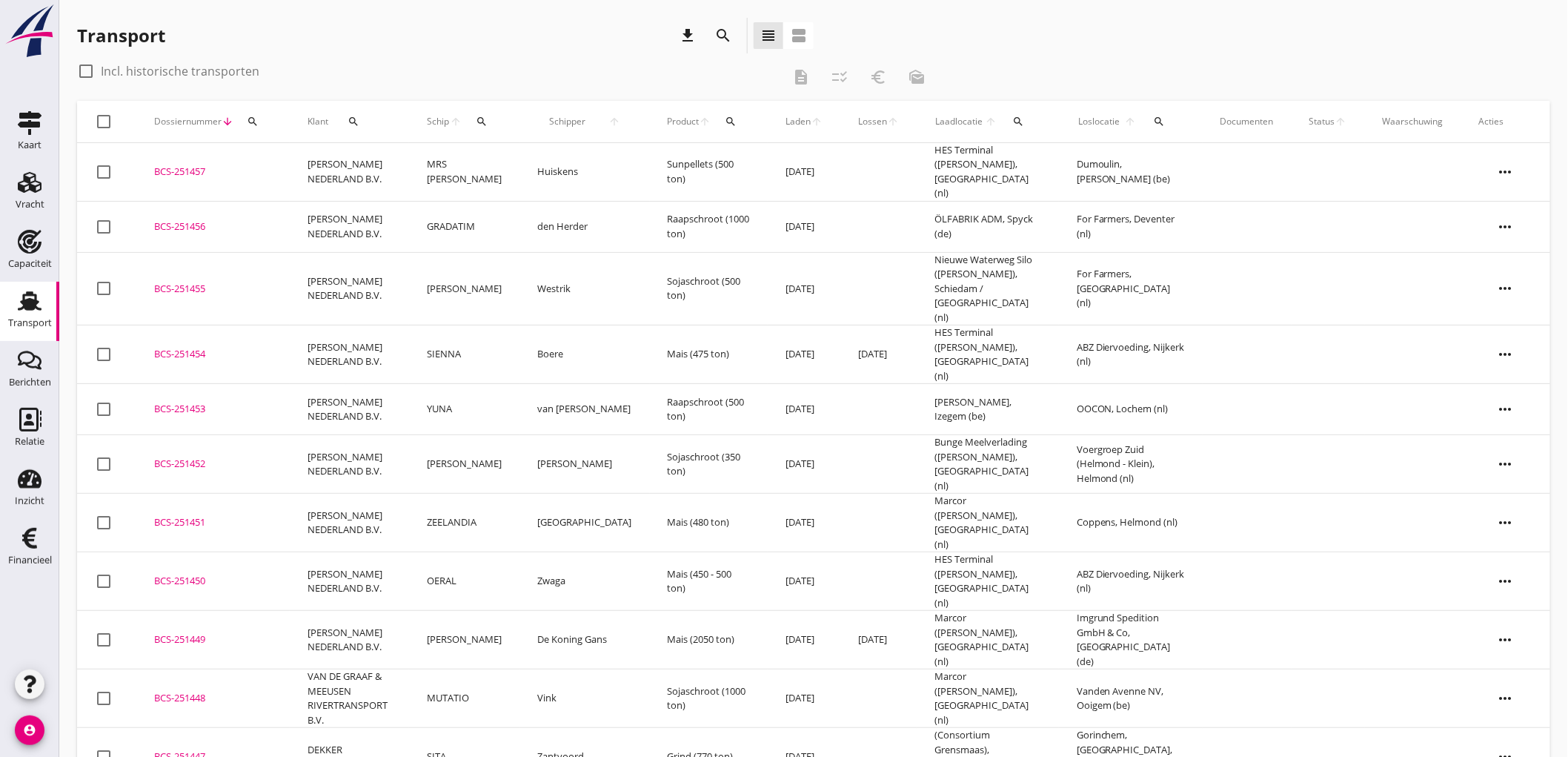
click at [313, 168] on td "PETERSON NEDERLAND B.V." at bounding box center [349, 172] width 120 height 59
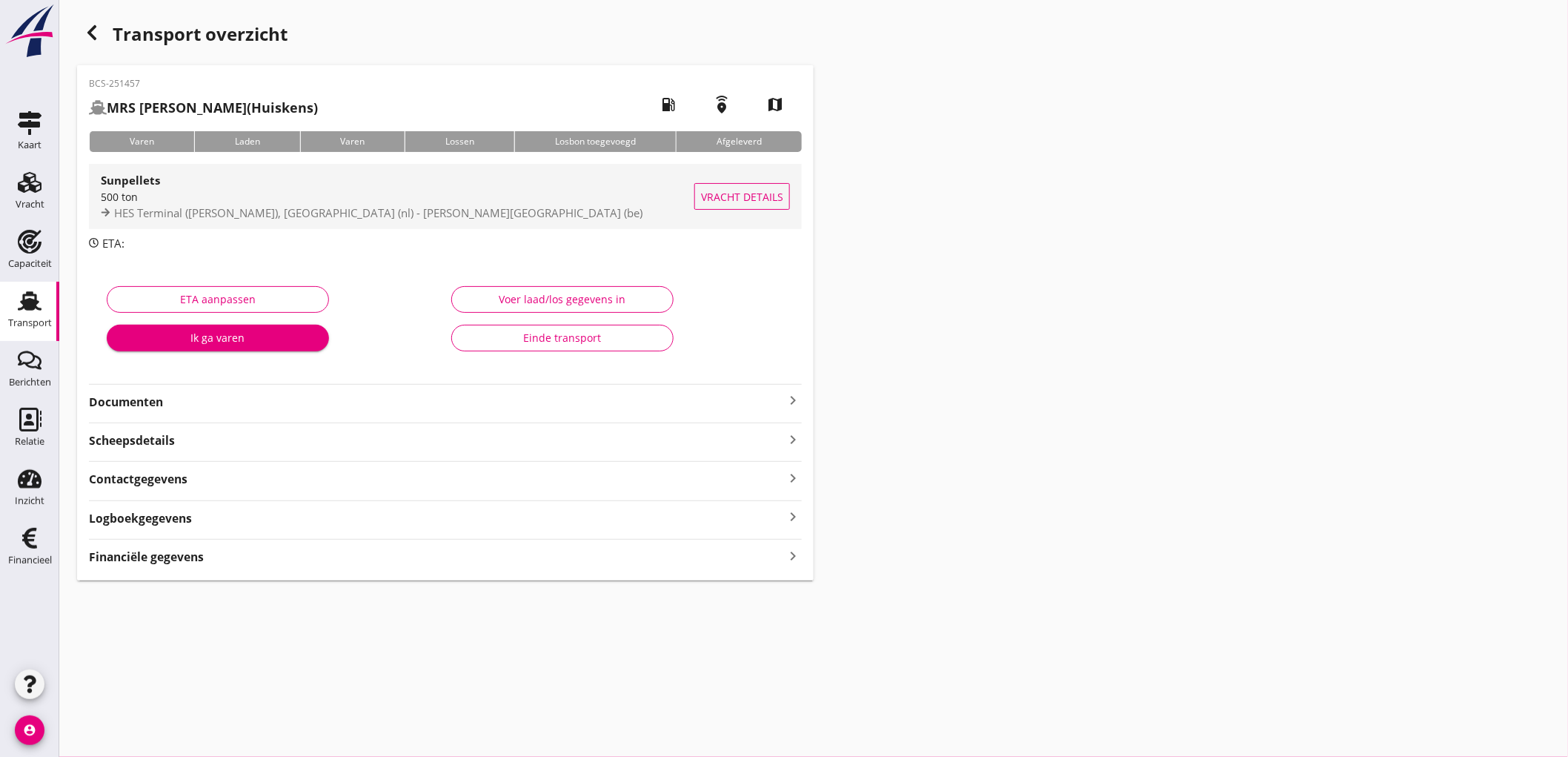
click at [402, 208] on span "HES Terminal (melden Peterson), Amsterdam (nl) - Dumoulin, Andenne (be)" at bounding box center [379, 212] width 529 height 15
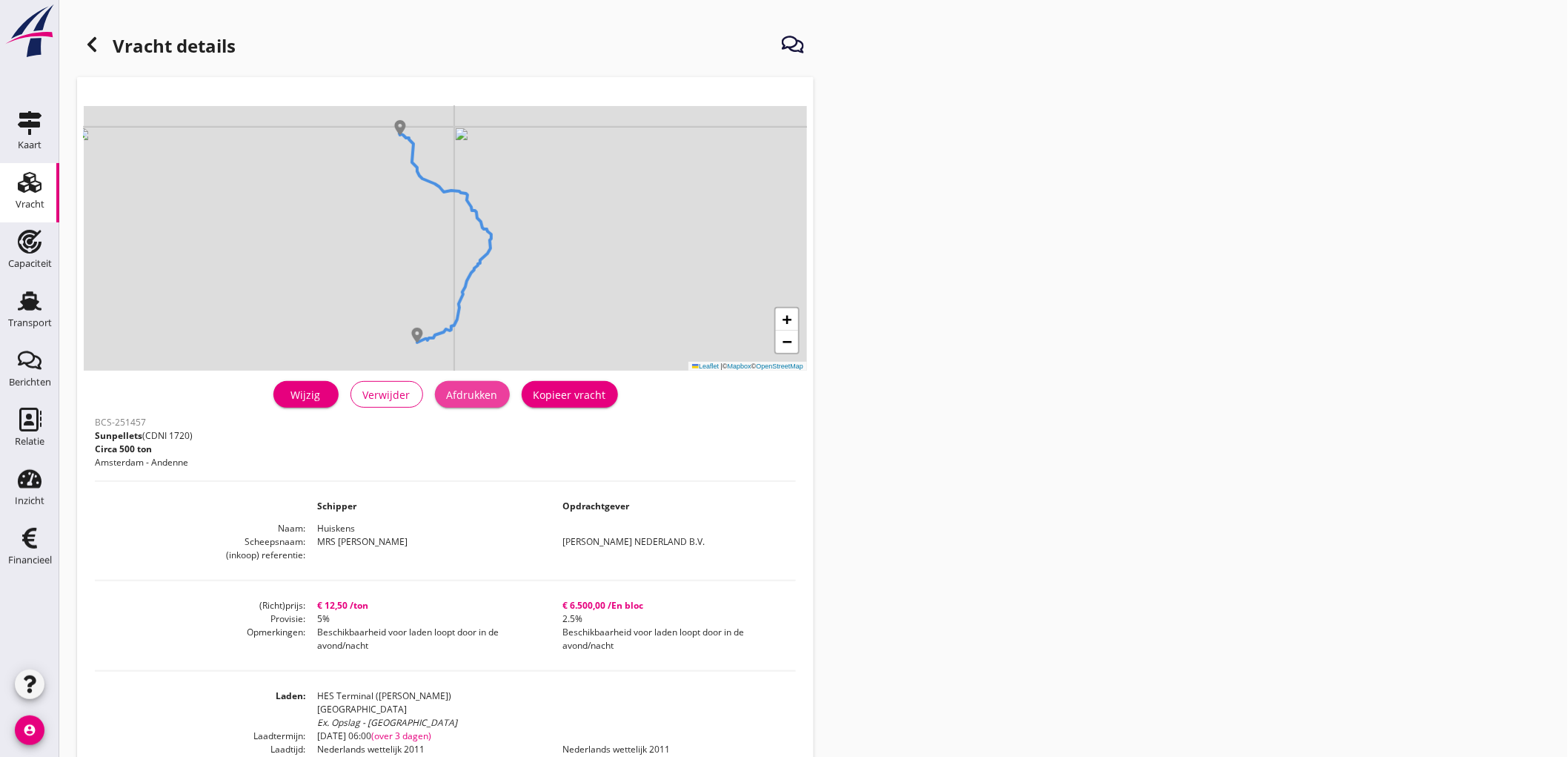
click at [481, 403] on button "Afdrukken" at bounding box center [472, 394] width 75 height 27
click at [83, 45] on div "Vracht details + − Leaflet | © Mapbox © OpenStreetMap warning Het transport hee…" at bounding box center [814, 553] width 1509 height 1106
click at [91, 51] on icon at bounding box center [91, 44] width 18 height 18
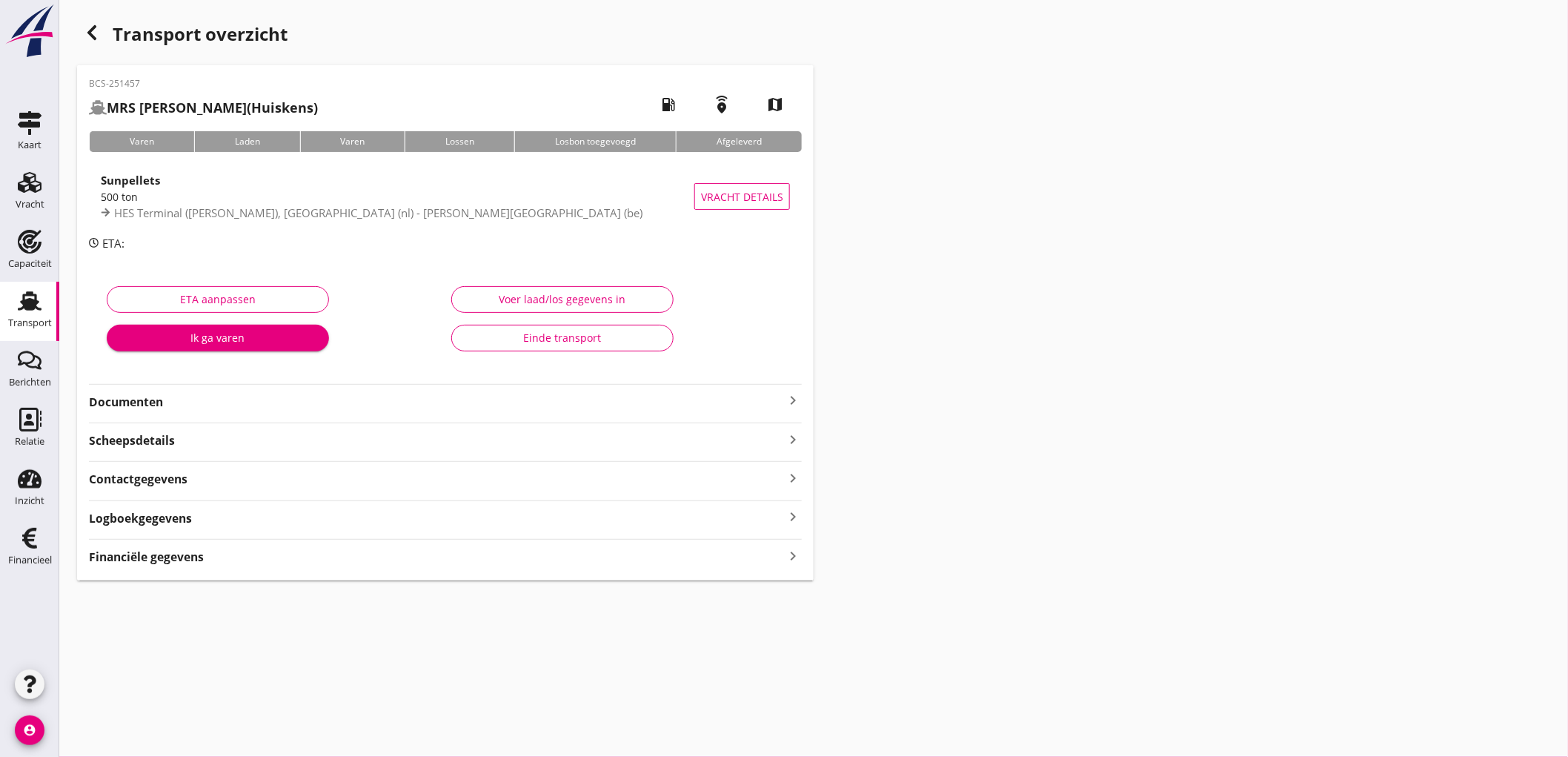
click at [215, 401] on strong "Documenten" at bounding box center [436, 402] width 695 height 17
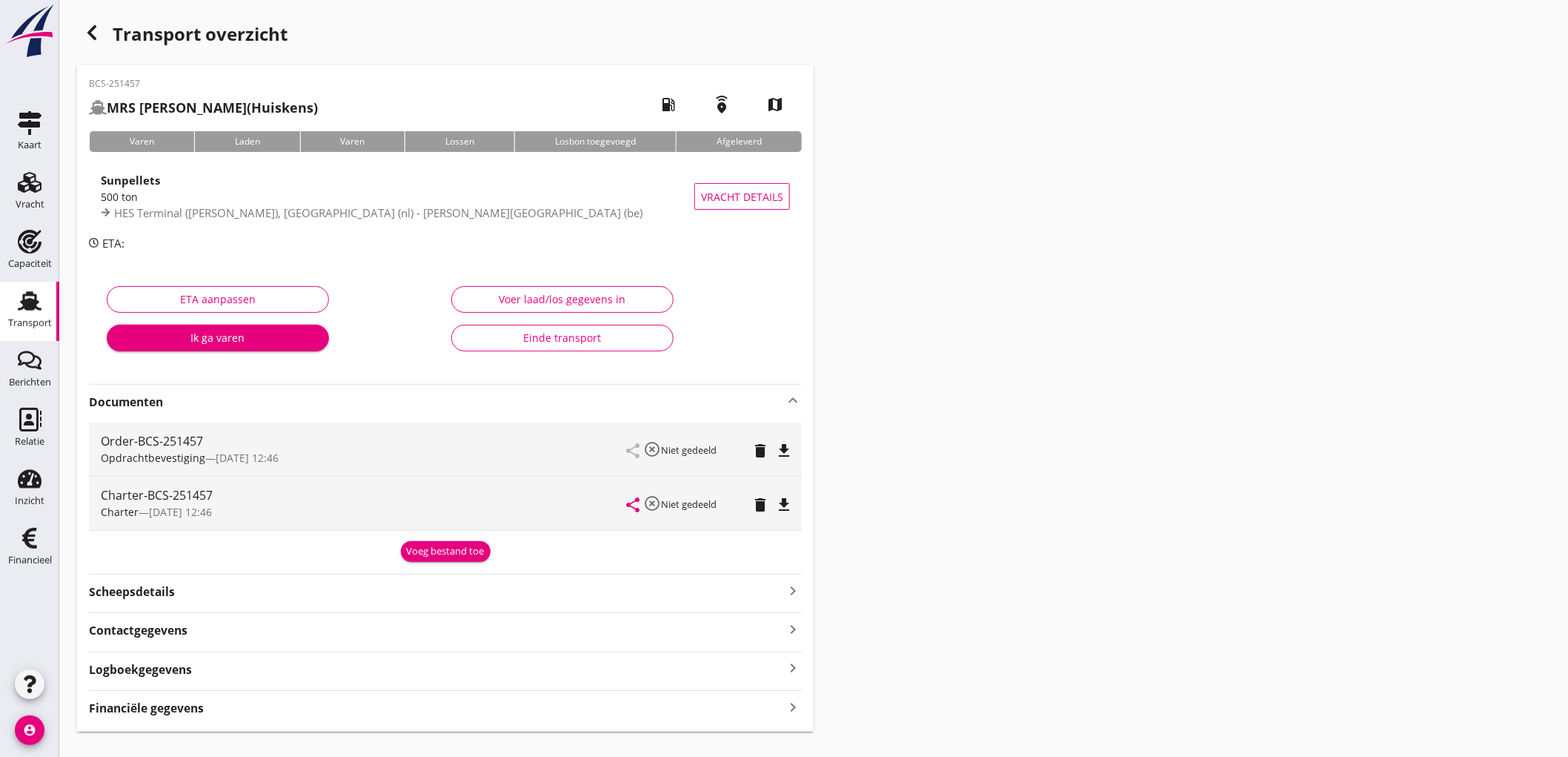
scroll to position [28, 0]
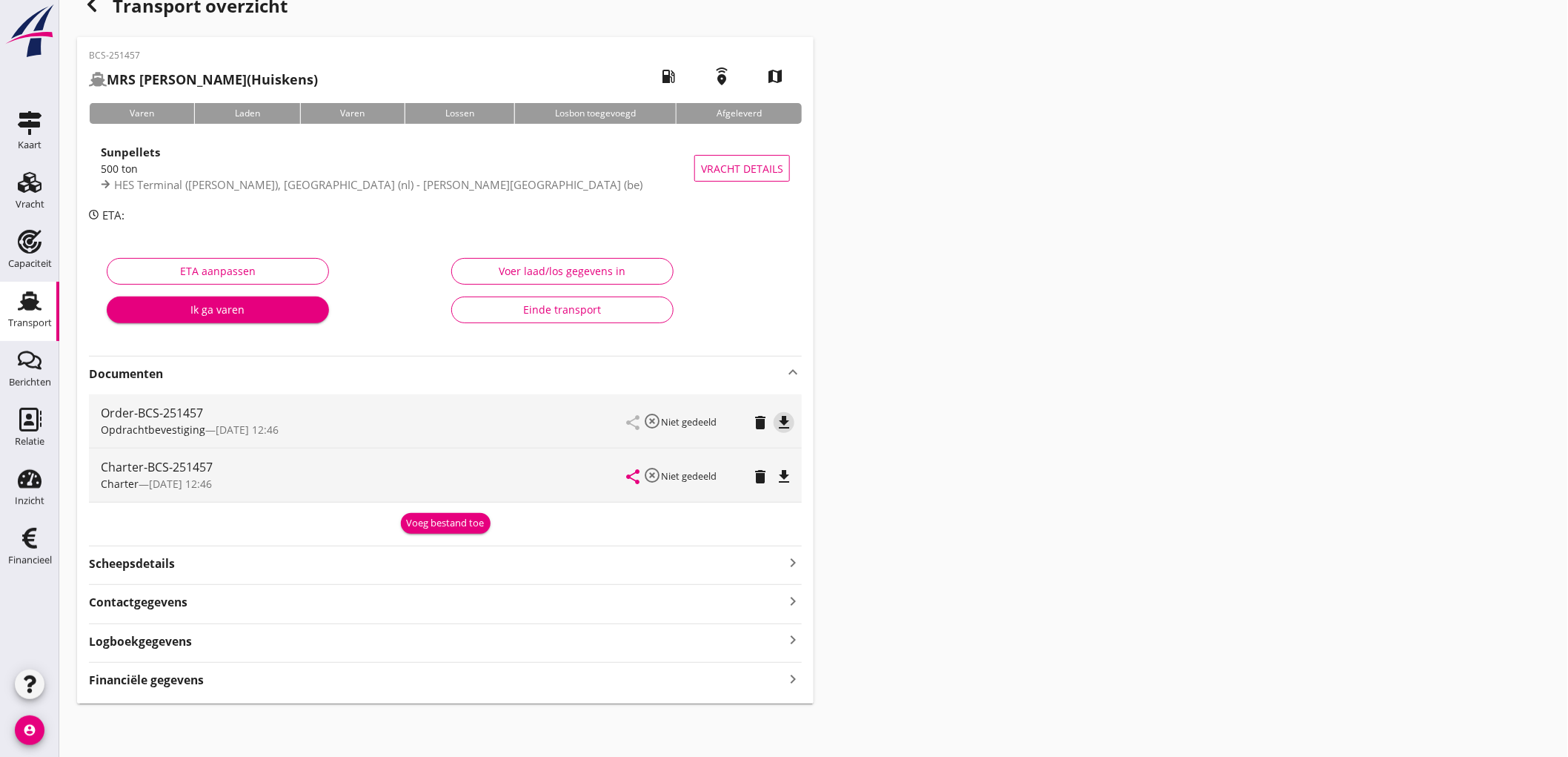
click at [780, 423] on icon "file_download" at bounding box center [784, 422] width 18 height 18
click at [775, 475] on icon "file_download" at bounding box center [784, 476] width 18 height 18
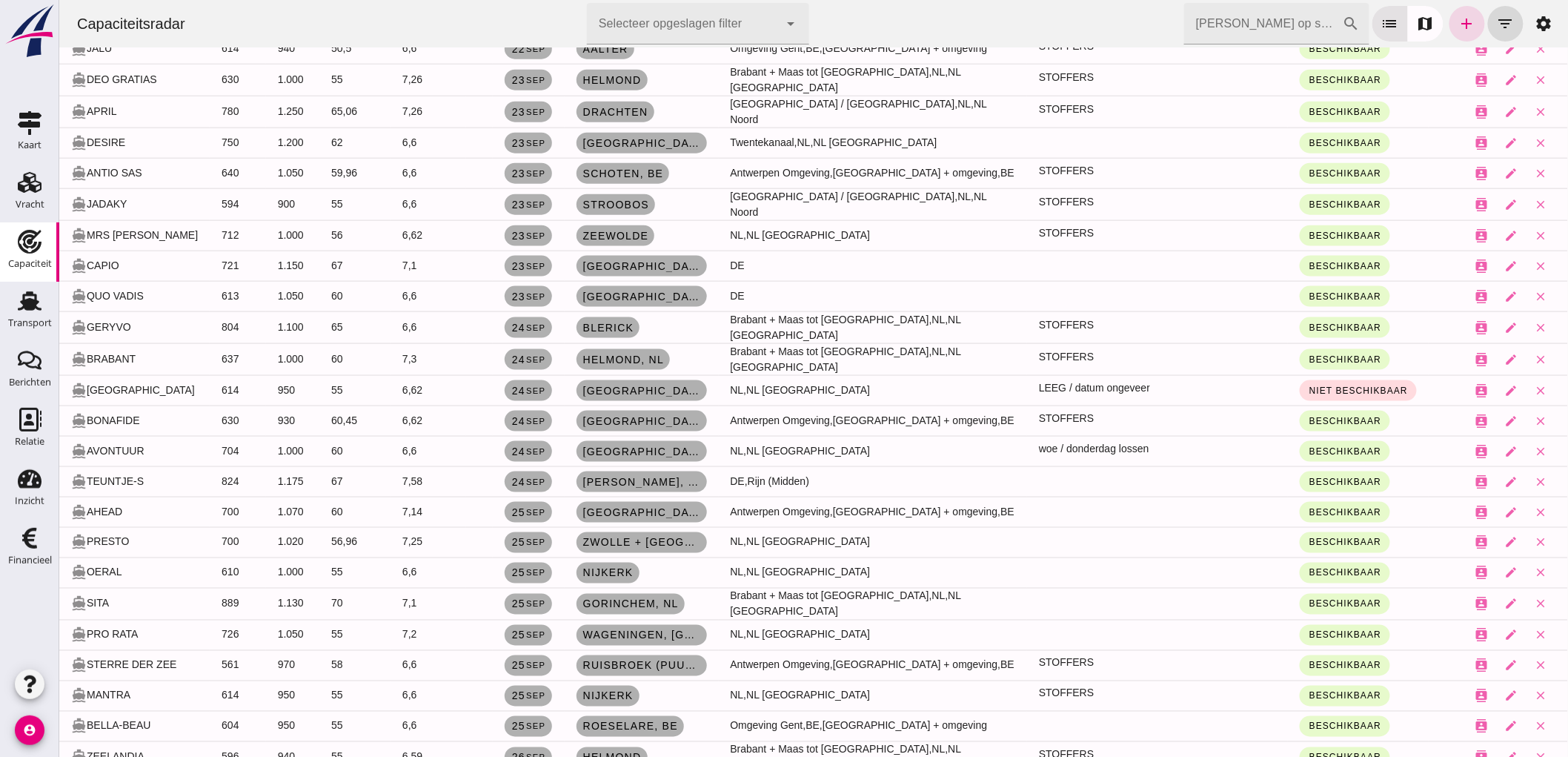
scroll to position [146, 0]
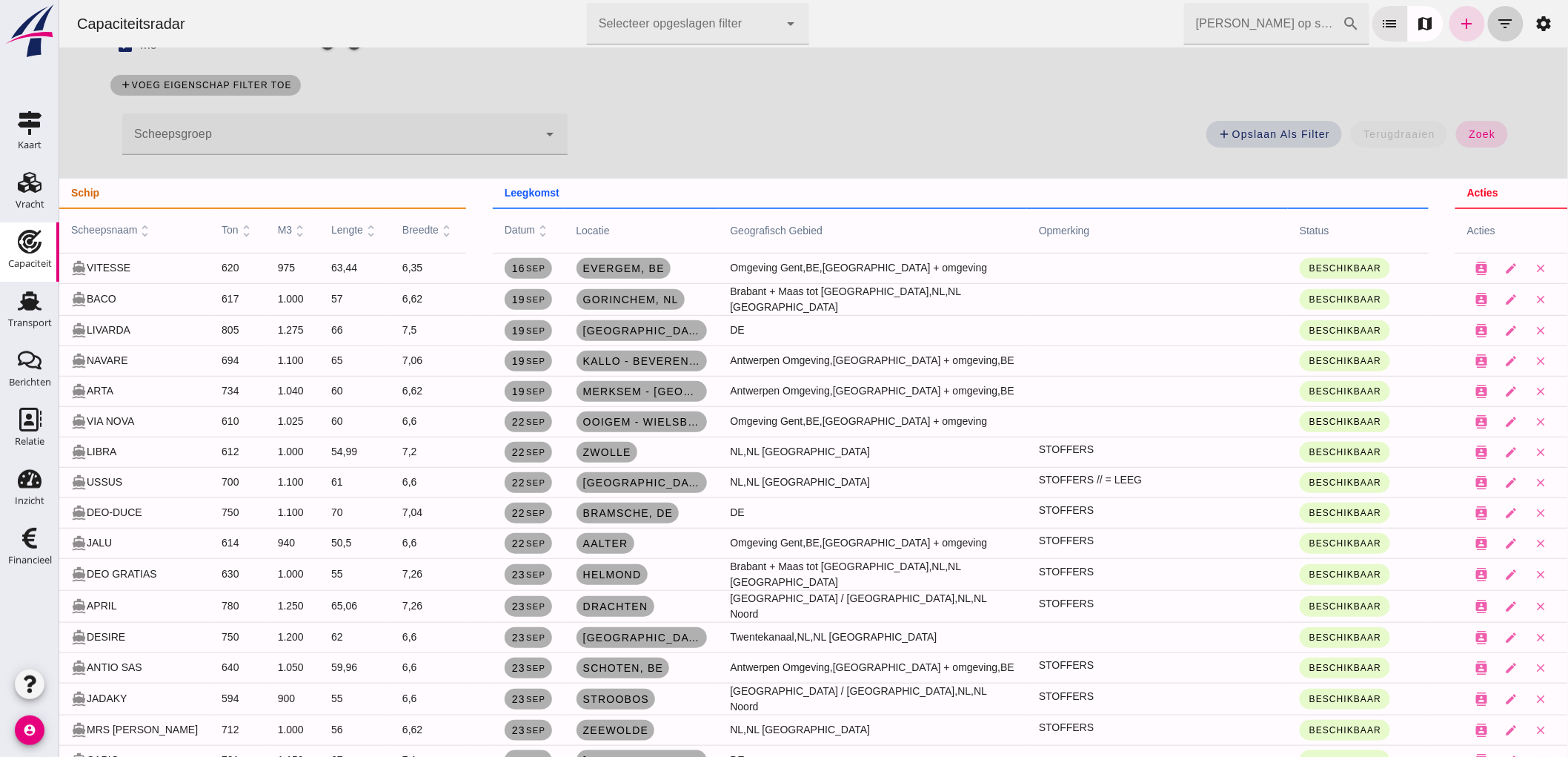
click at [1497, 19] on icon "filter_list" at bounding box center [1505, 23] width 18 height 18
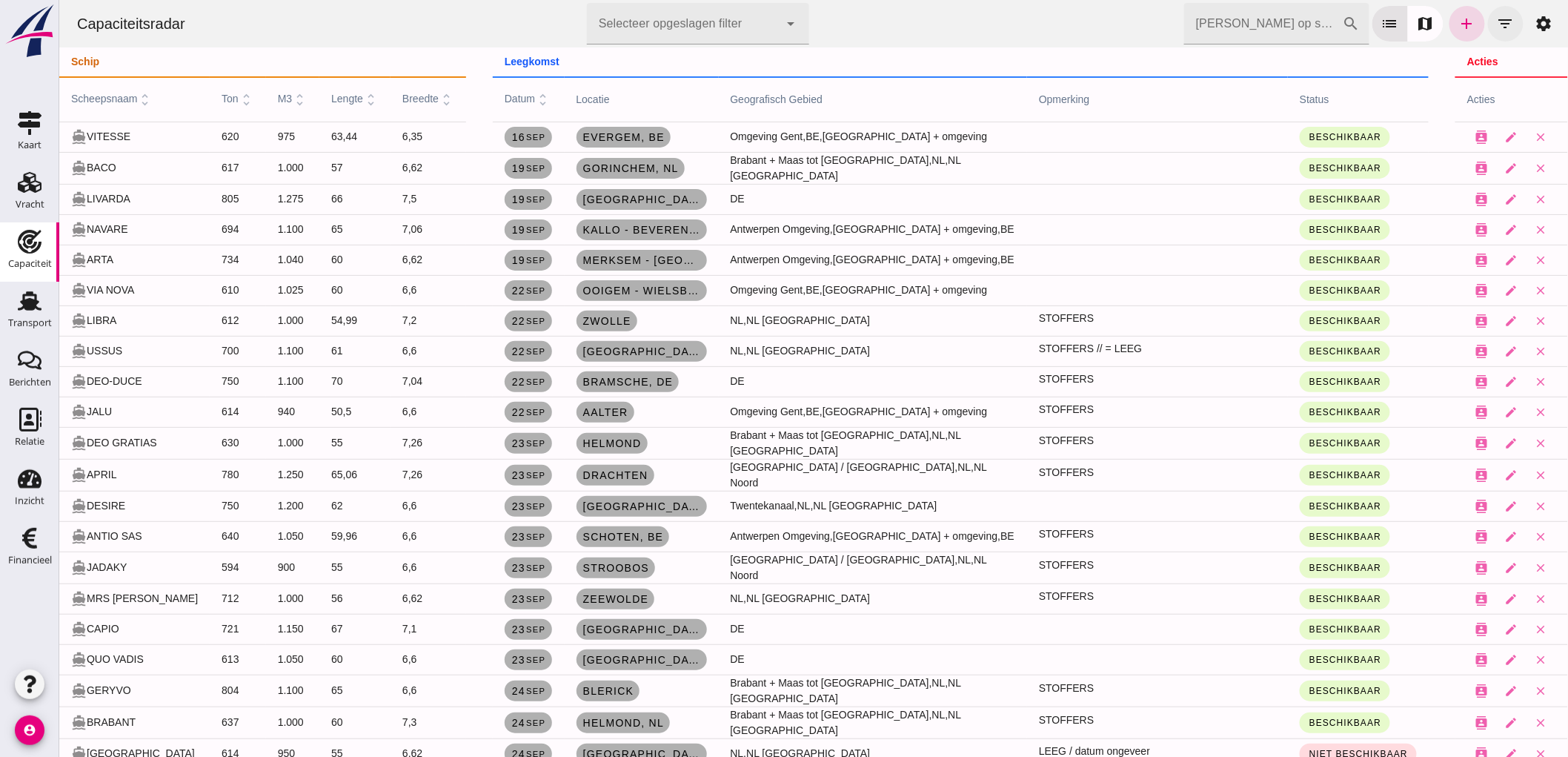
click at [1508, 26] on button "filter_list" at bounding box center [1504, 23] width 35 height 35
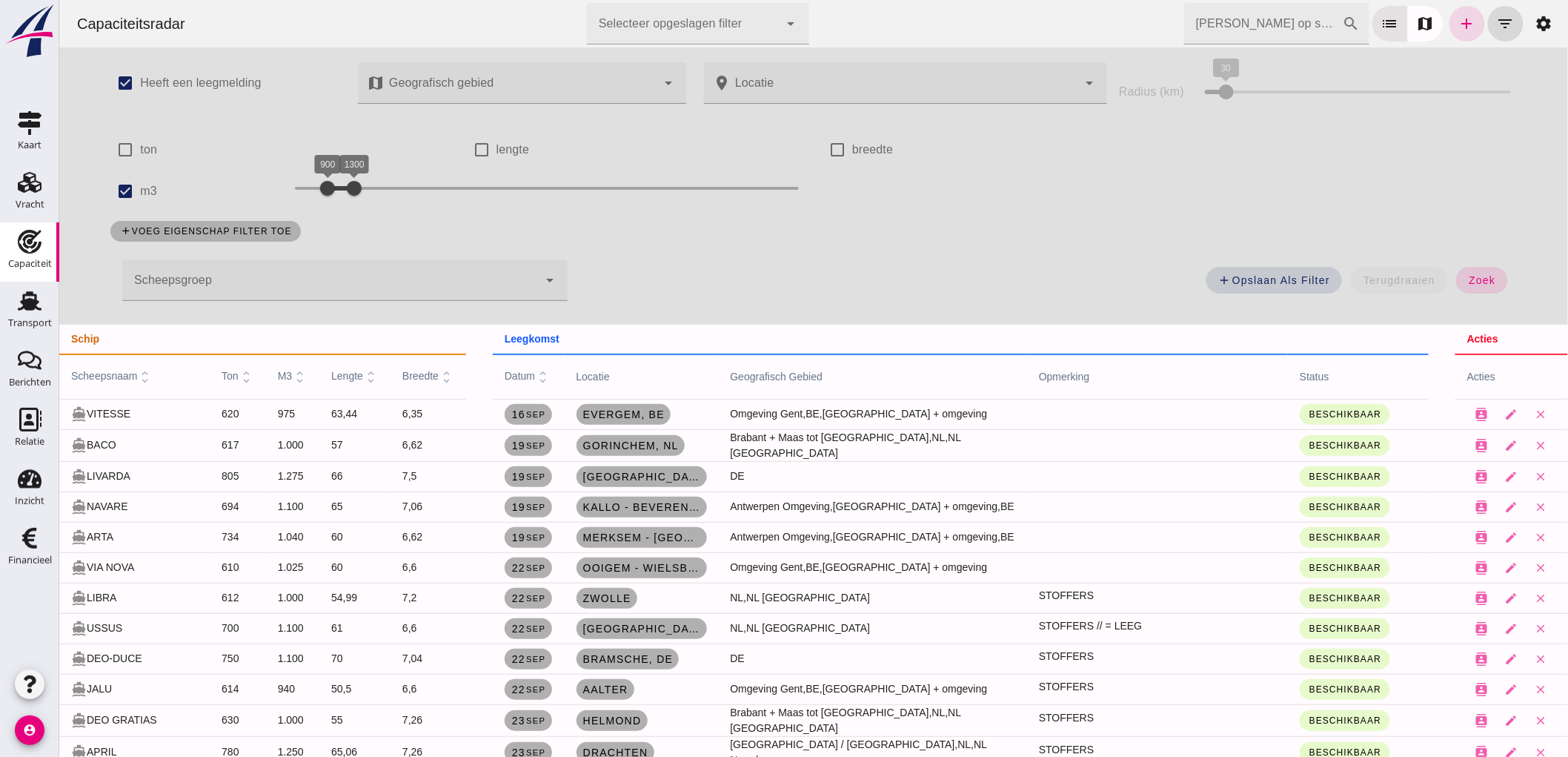
drag, startPoint x: 346, startPoint y: 183, endPoint x: 478, endPoint y: 183, distance: 132.0
click at [369, 183] on div at bounding box center [353, 188] width 29 height 29
drag, startPoint x: 327, startPoint y: 179, endPoint x: 367, endPoint y: 218, distance: 55.9
click at [367, 218] on div "check_box Heeft een leegmelding map Geografisch gebied Geografisch gebied cance…" at bounding box center [812, 186] width 1435 height 277
drag, startPoint x: 465, startPoint y: 196, endPoint x: 406, endPoint y: 228, distance: 67.1
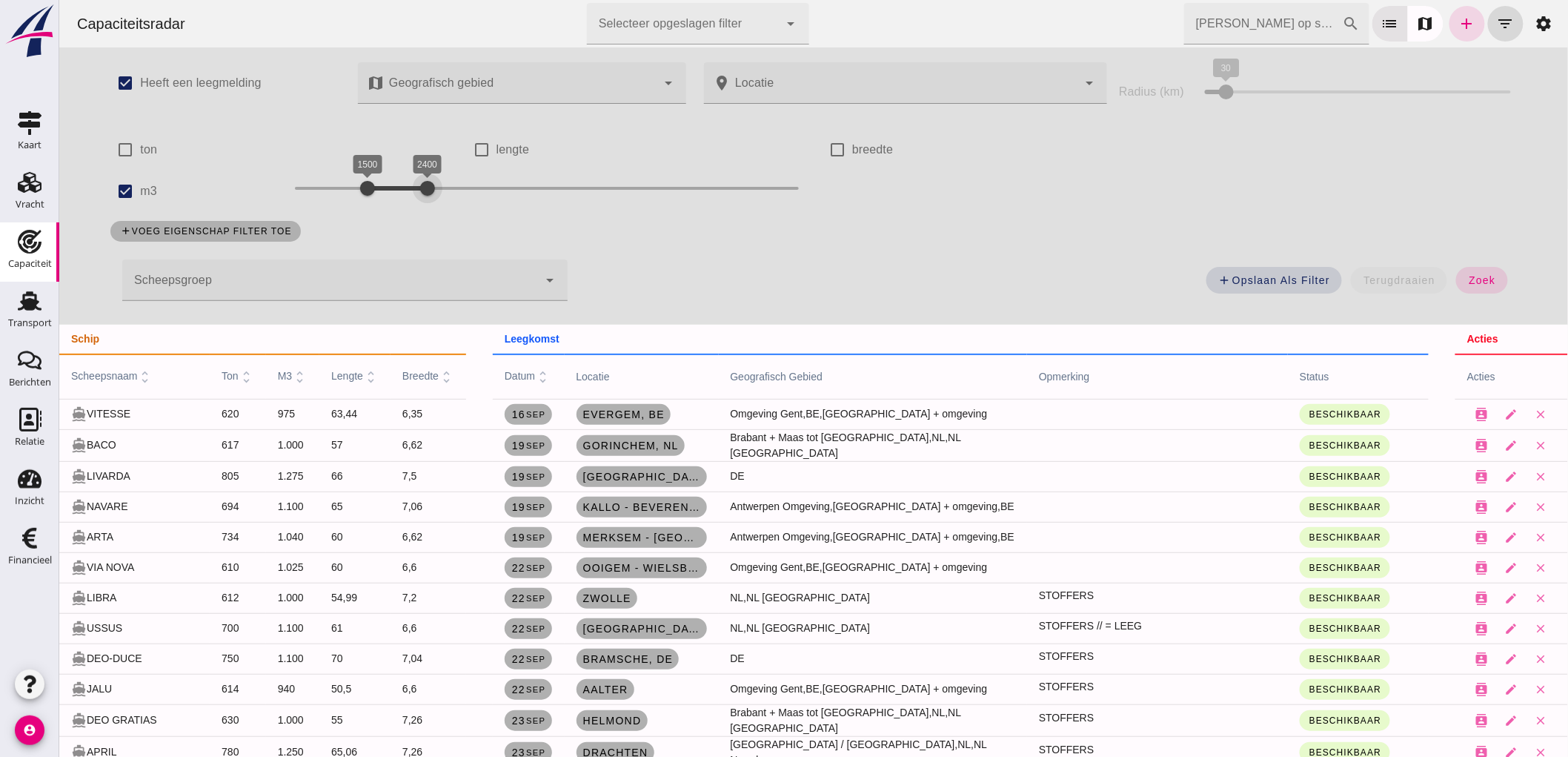
click at [402, 230] on div "check_box Heeft een leegmelding map Geografisch gebied Geografisch gebied cance…" at bounding box center [812, 186] width 1435 height 277
click at [1472, 283] on span "zoek" at bounding box center [1481, 280] width 28 height 12
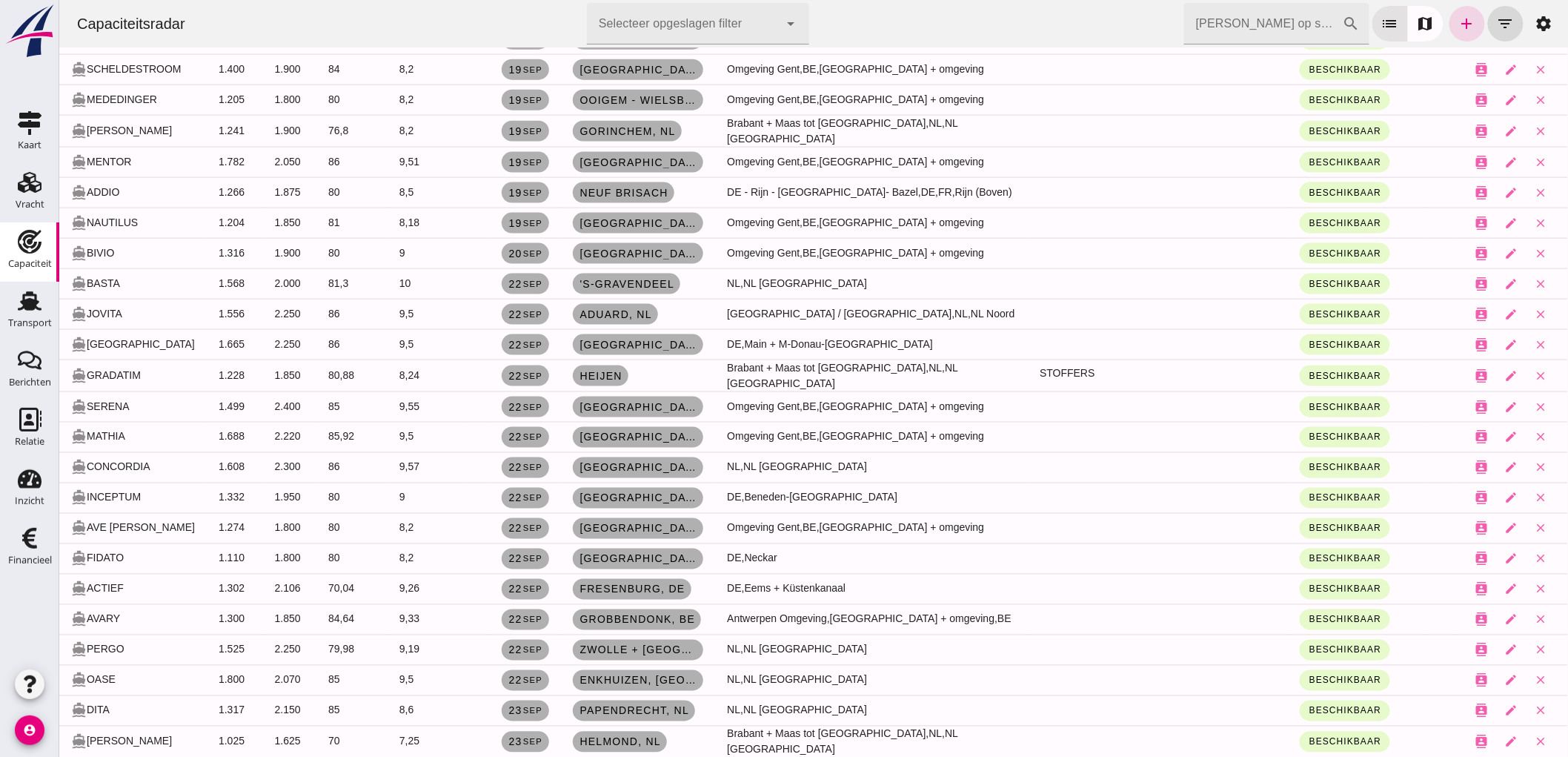
scroll to position [1235, 0]
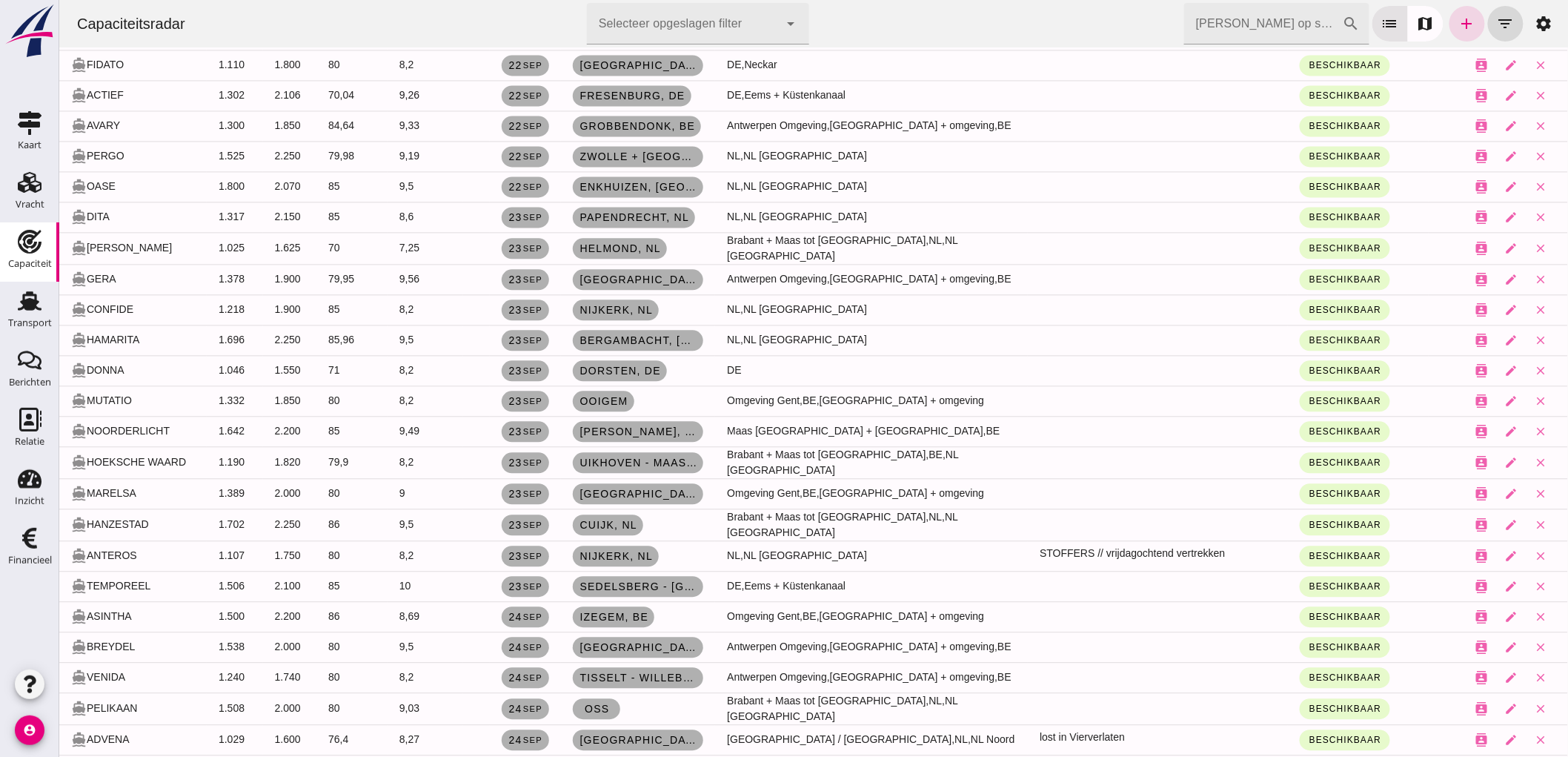
click at [1201, 37] on input "Zoek op scheepsnaam" at bounding box center [1262, 23] width 158 height 41
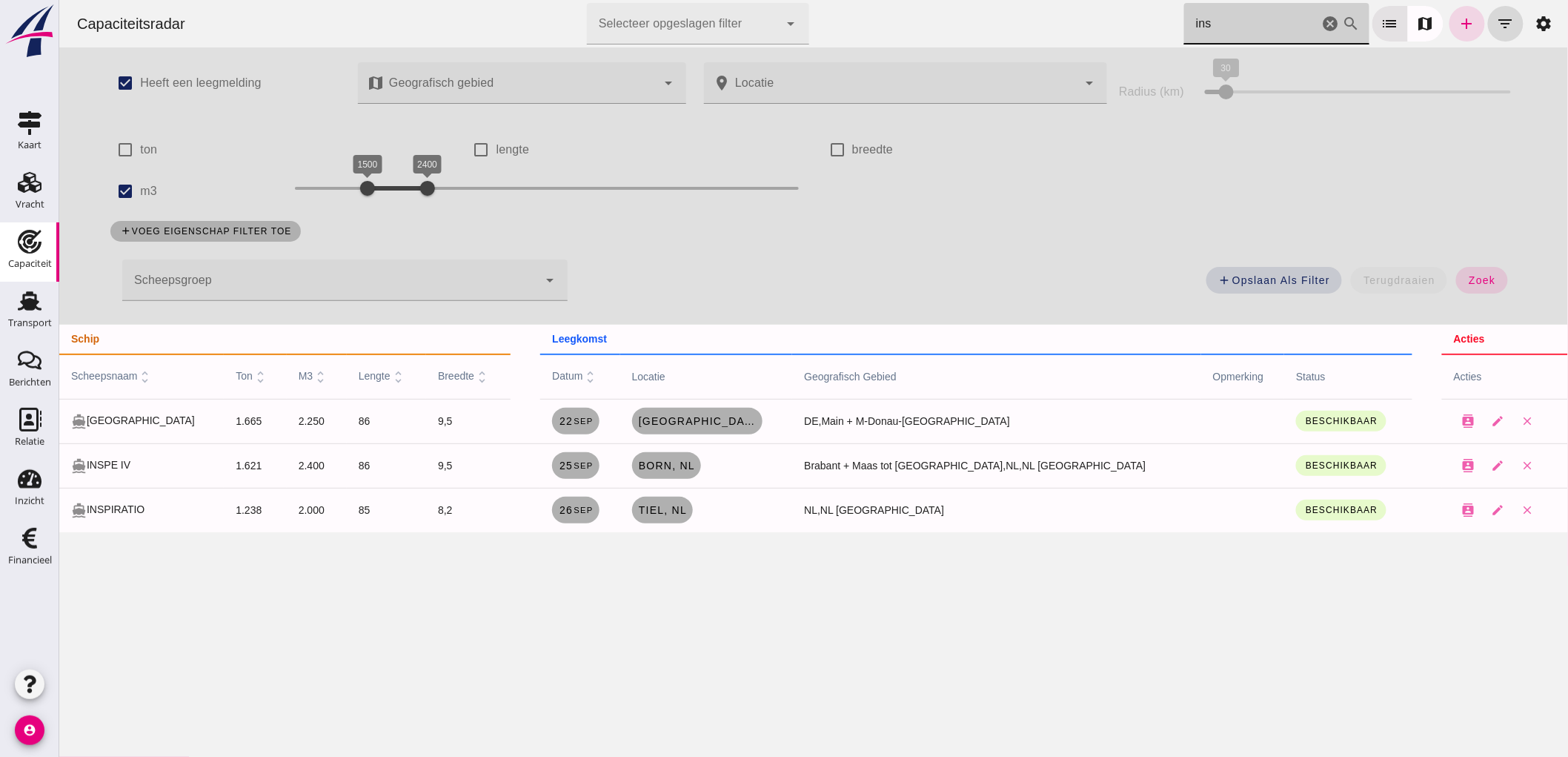
scroll to position [0, 0]
type input "ins"
click at [1321, 26] on icon "cancel" at bounding box center [1329, 23] width 18 height 18
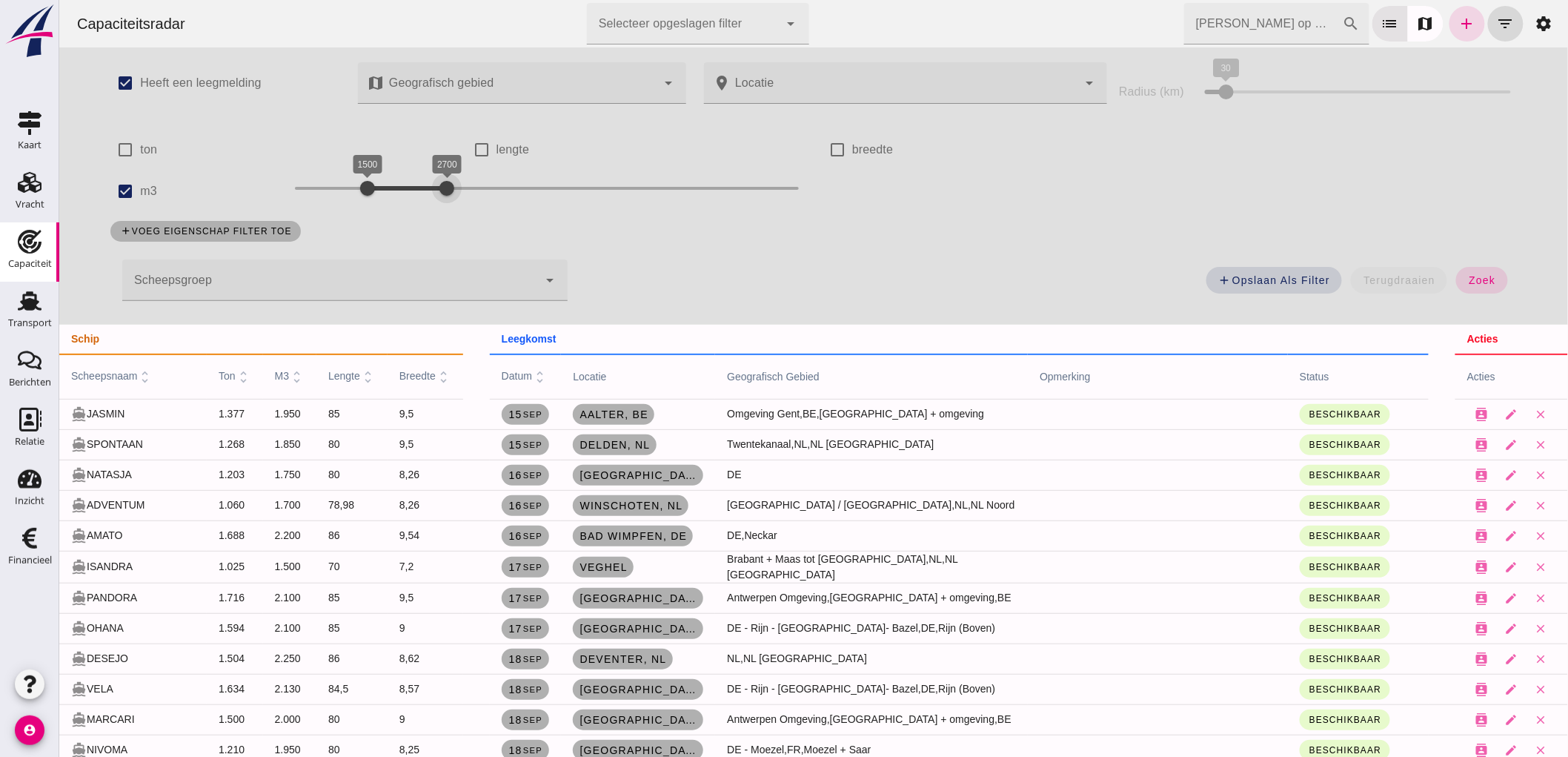
drag, startPoint x: 433, startPoint y: 189, endPoint x: 448, endPoint y: 189, distance: 15.0
click at [448, 189] on div at bounding box center [446, 188] width 29 height 29
drag, startPoint x: 369, startPoint y: 190, endPoint x: 380, endPoint y: 196, distance: 12.5
click at [380, 196] on div at bounding box center [380, 188] width 29 height 29
